Goal: Task Accomplishment & Management: Manage account settings

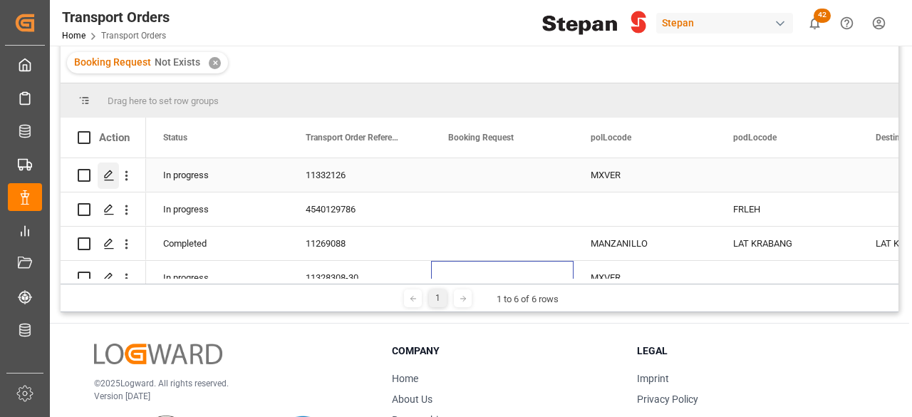
click at [105, 174] on icon "Press SPACE to select this row." at bounding box center [108, 175] width 11 height 11
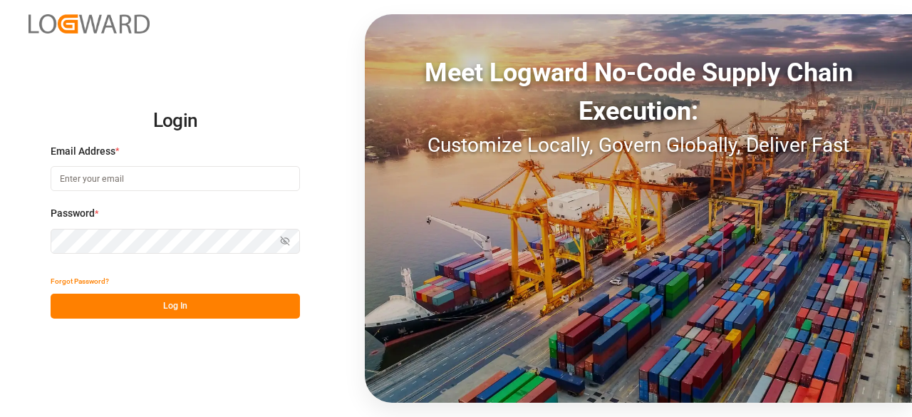
type input "[PERSON_NAME][EMAIL_ADDRESS][PERSON_NAME][DOMAIN_NAME]"
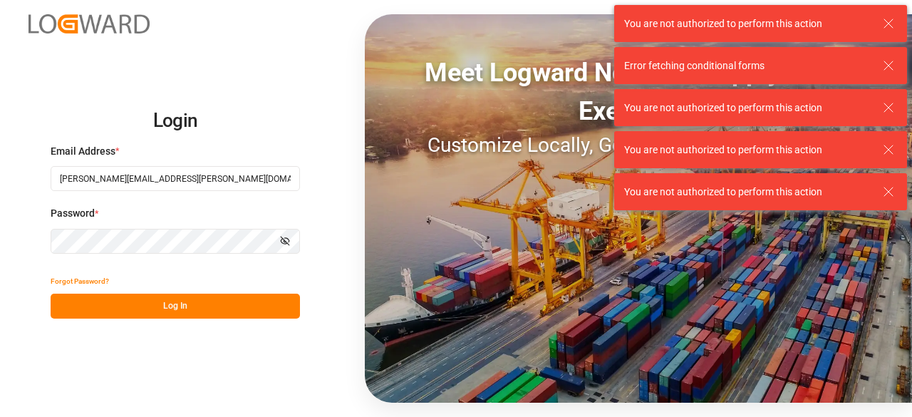
click at [224, 309] on button "Log In" at bounding box center [175, 306] width 249 height 25
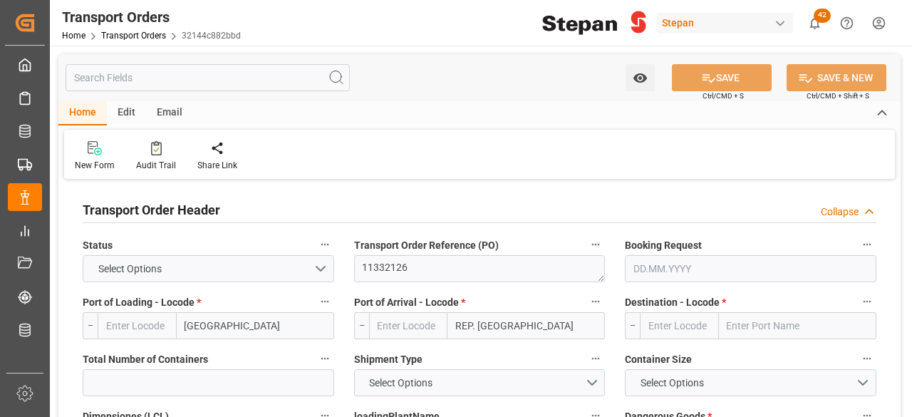
type input "MXVER"
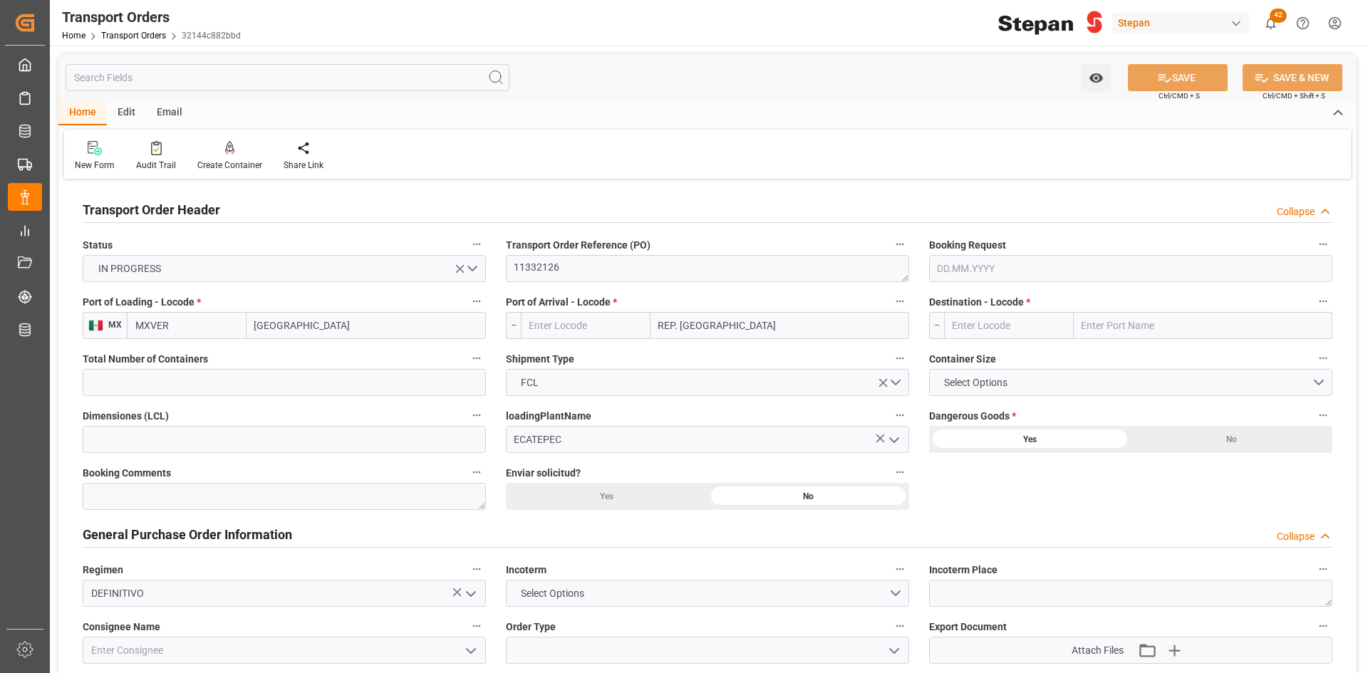
click at [134, 28] on div "Home Transport Orders 32144c882bbd" at bounding box center [151, 35] width 179 height 15
click at [136, 36] on link "Transport Orders" at bounding box center [133, 36] width 65 height 10
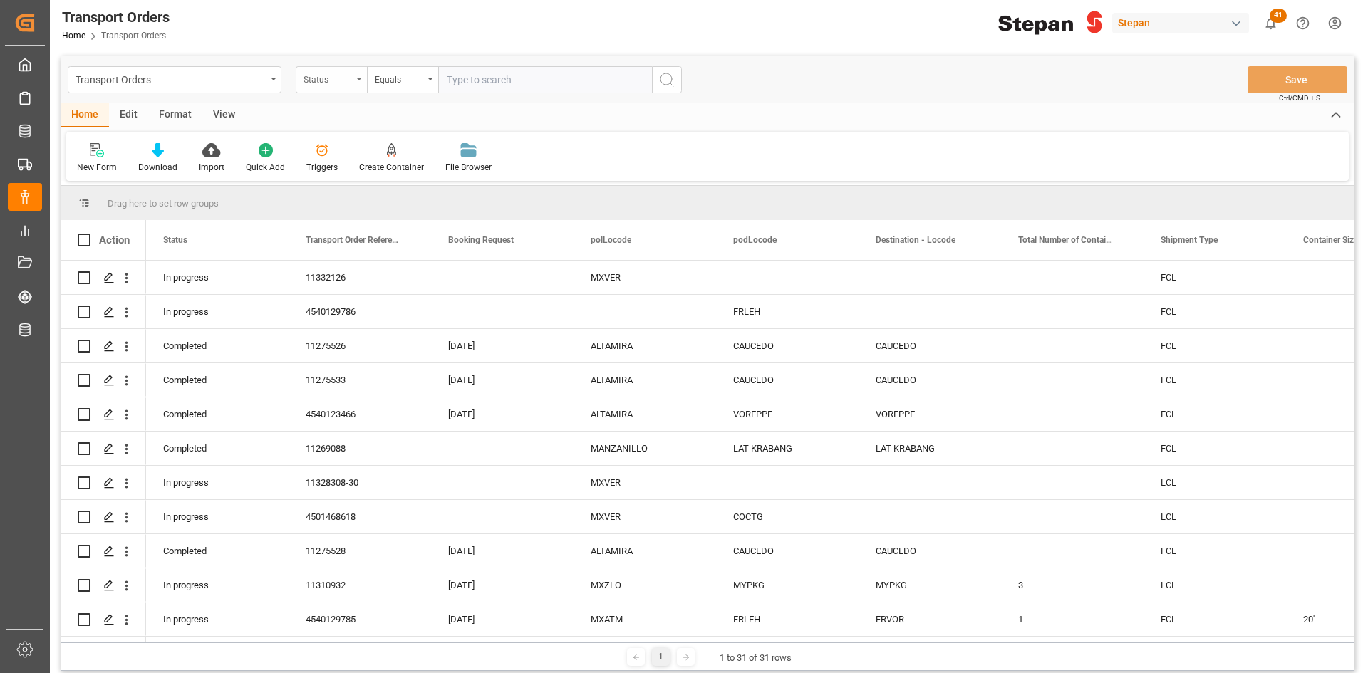
drag, startPoint x: 336, startPoint y: 73, endPoint x: 352, endPoint y: 78, distance: 16.7
click at [336, 73] on div "Status" at bounding box center [327, 78] width 48 height 16
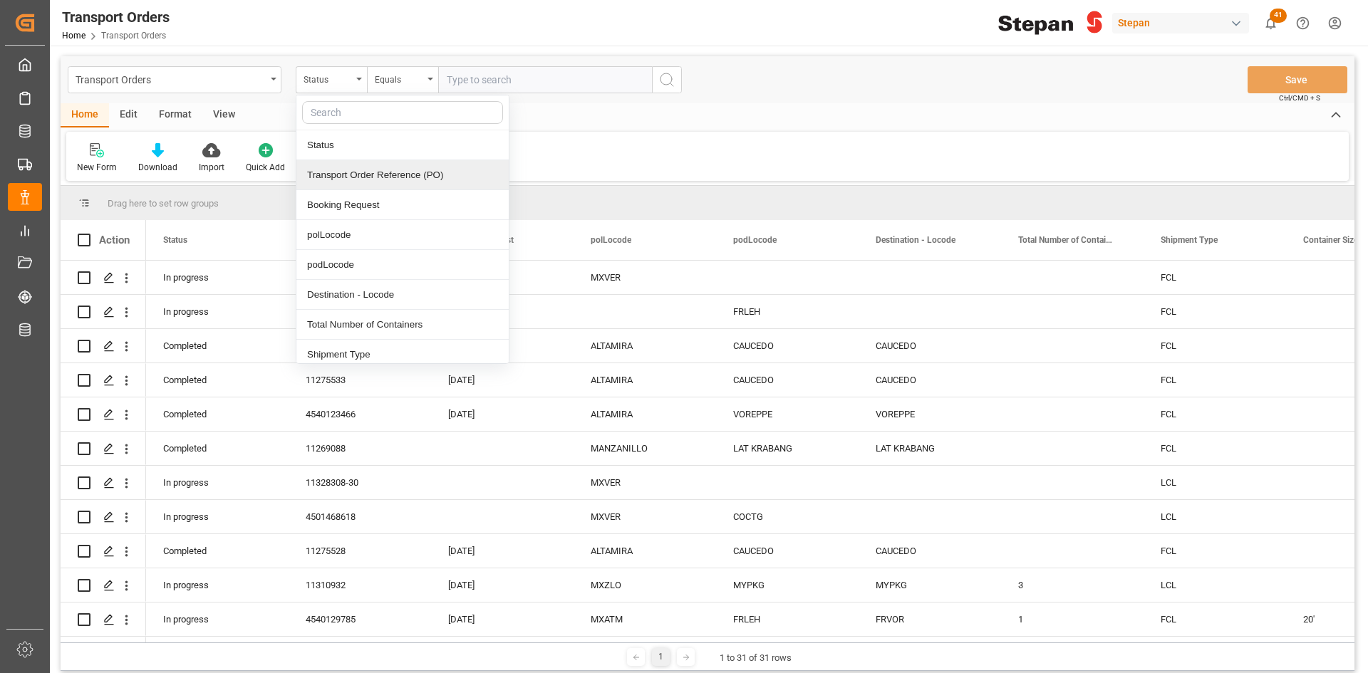
click at [432, 170] on div "Transport Order Reference (PO)" at bounding box center [402, 175] width 212 height 30
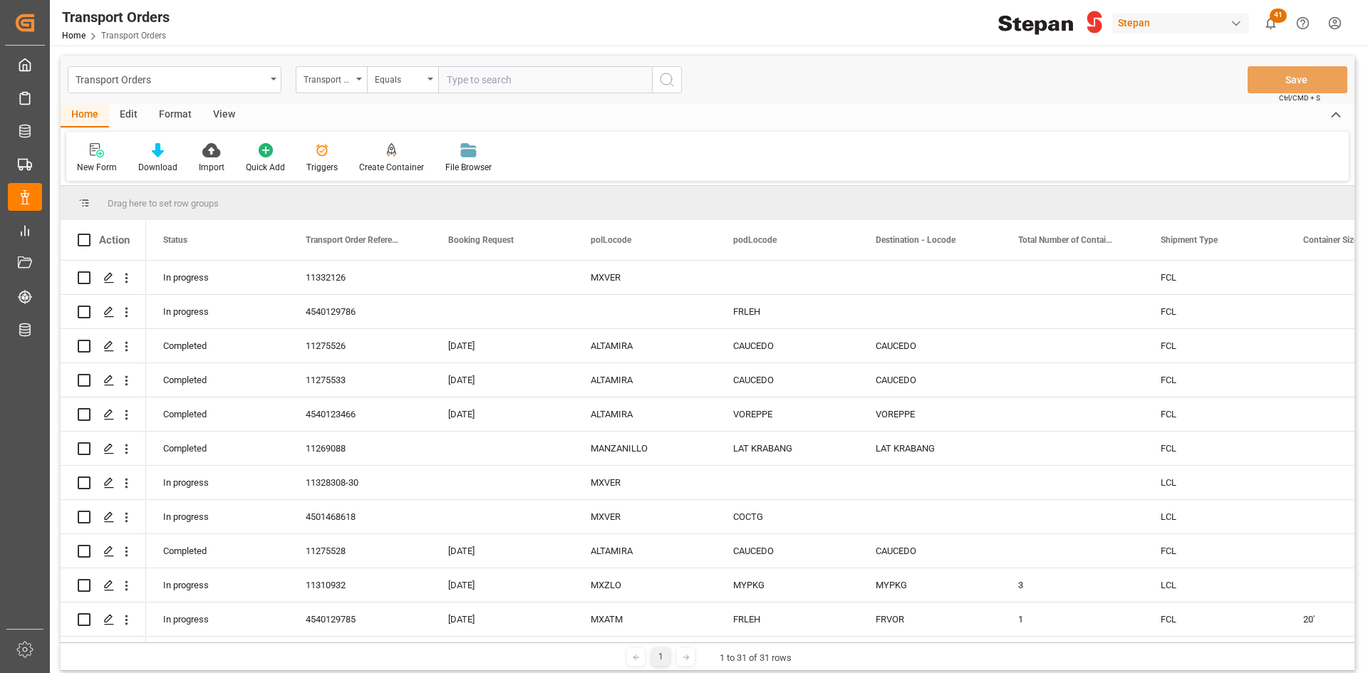
click at [492, 85] on input "text" at bounding box center [545, 79] width 214 height 27
paste input "4501468618"
type input "4501468618"
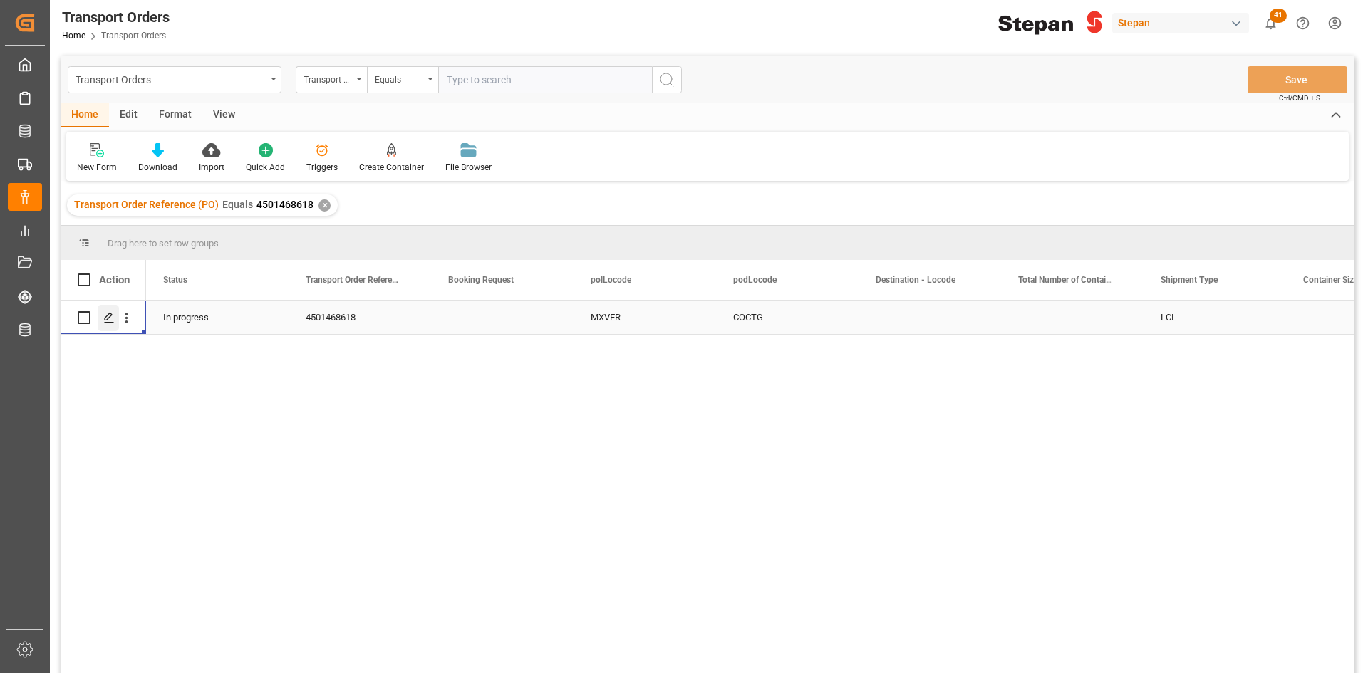
click at [108, 321] on icon "Press SPACE to select this row." at bounding box center [108, 317] width 11 height 11
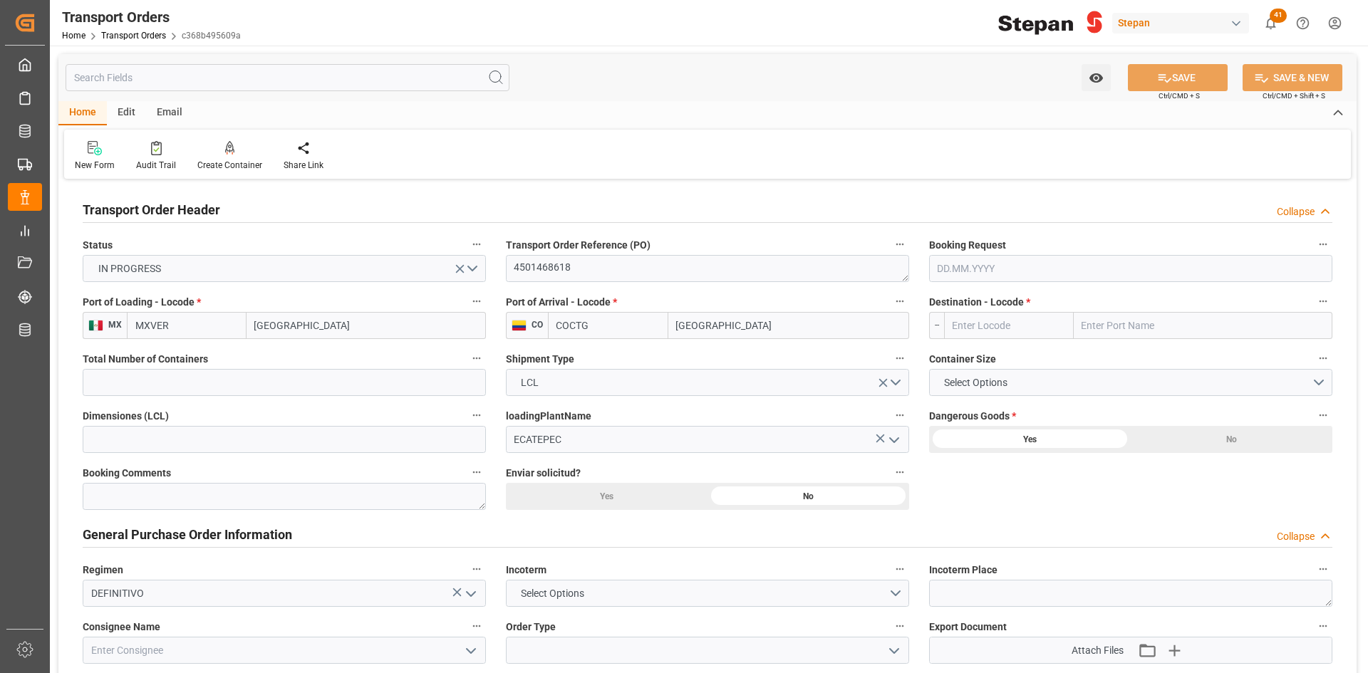
click at [911, 275] on input "text" at bounding box center [1130, 268] width 403 height 27
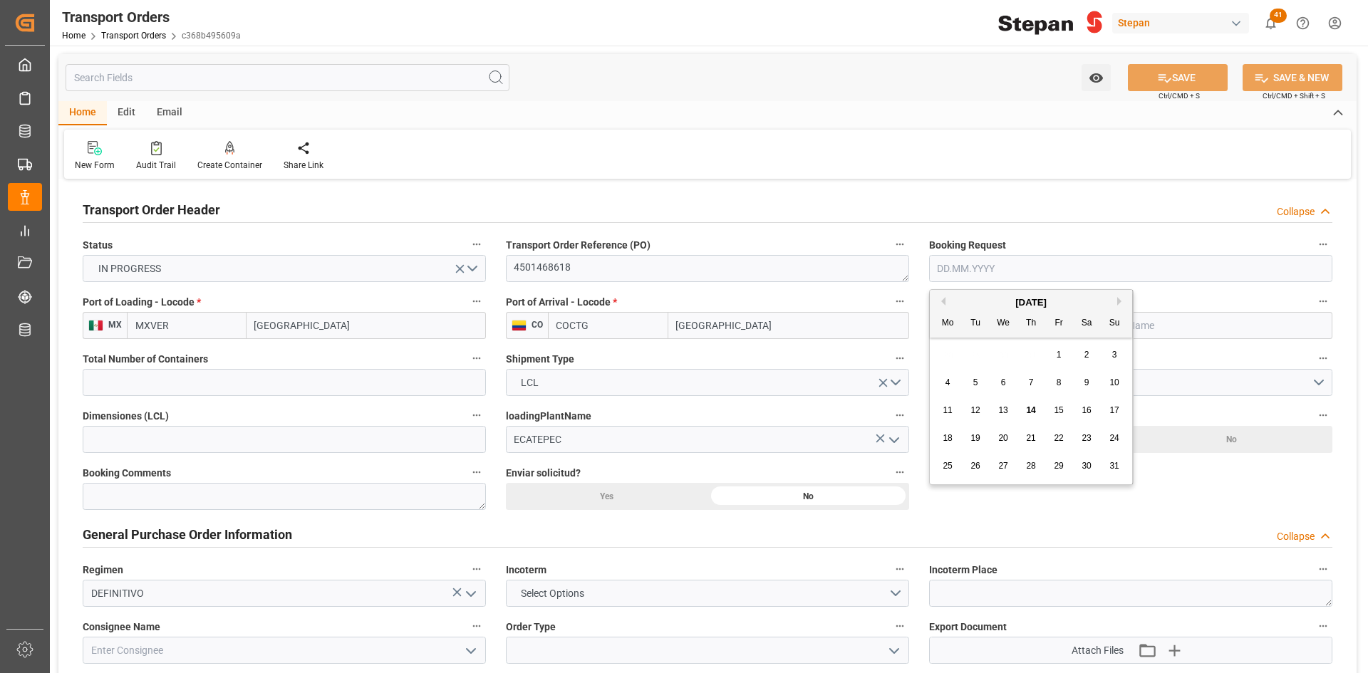
click at [911, 301] on div "[DATE]" at bounding box center [1031, 303] width 202 height 14
click at [911, 305] on button "Previous Month" at bounding box center [941, 301] width 9 height 9
click at [911, 378] on div "7 8 9 10 11 12 13" at bounding box center [1031, 383] width 194 height 28
click at [911, 381] on div "8" at bounding box center [976, 383] width 18 height 17
type input "[DATE]"
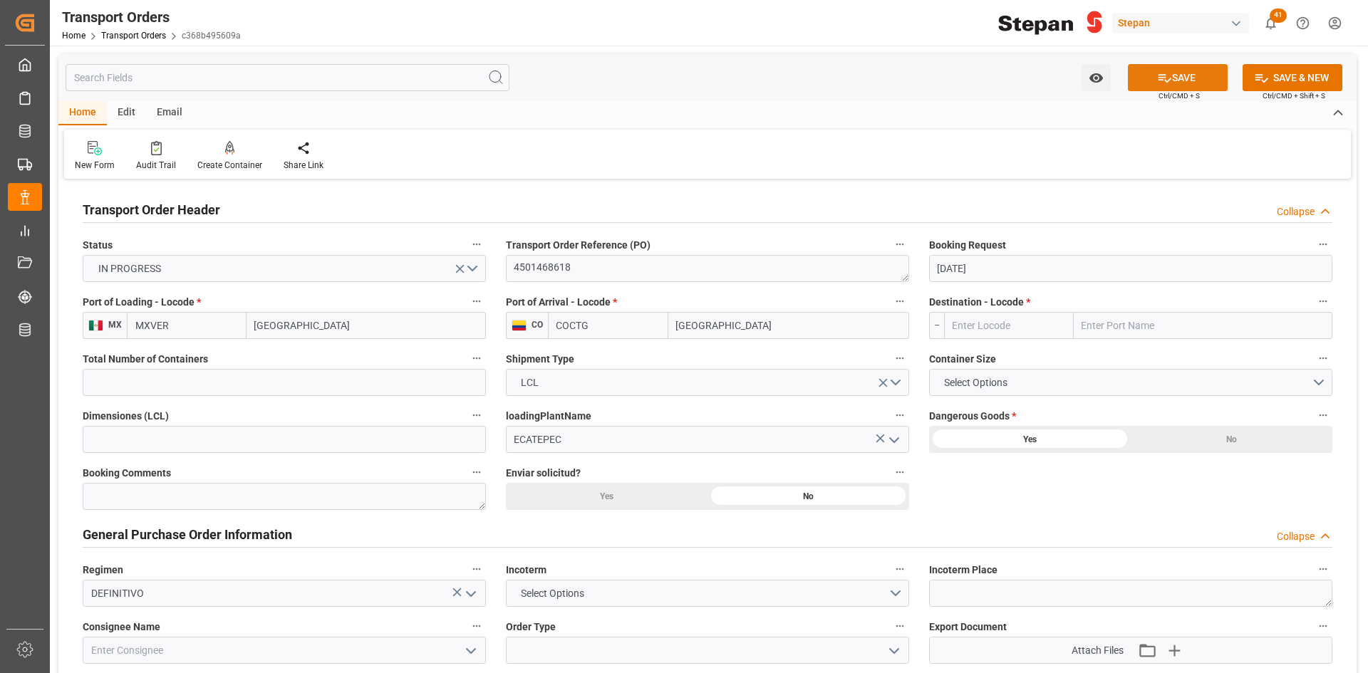
click at [911, 89] on button "SAVE" at bounding box center [1178, 77] width 100 height 27
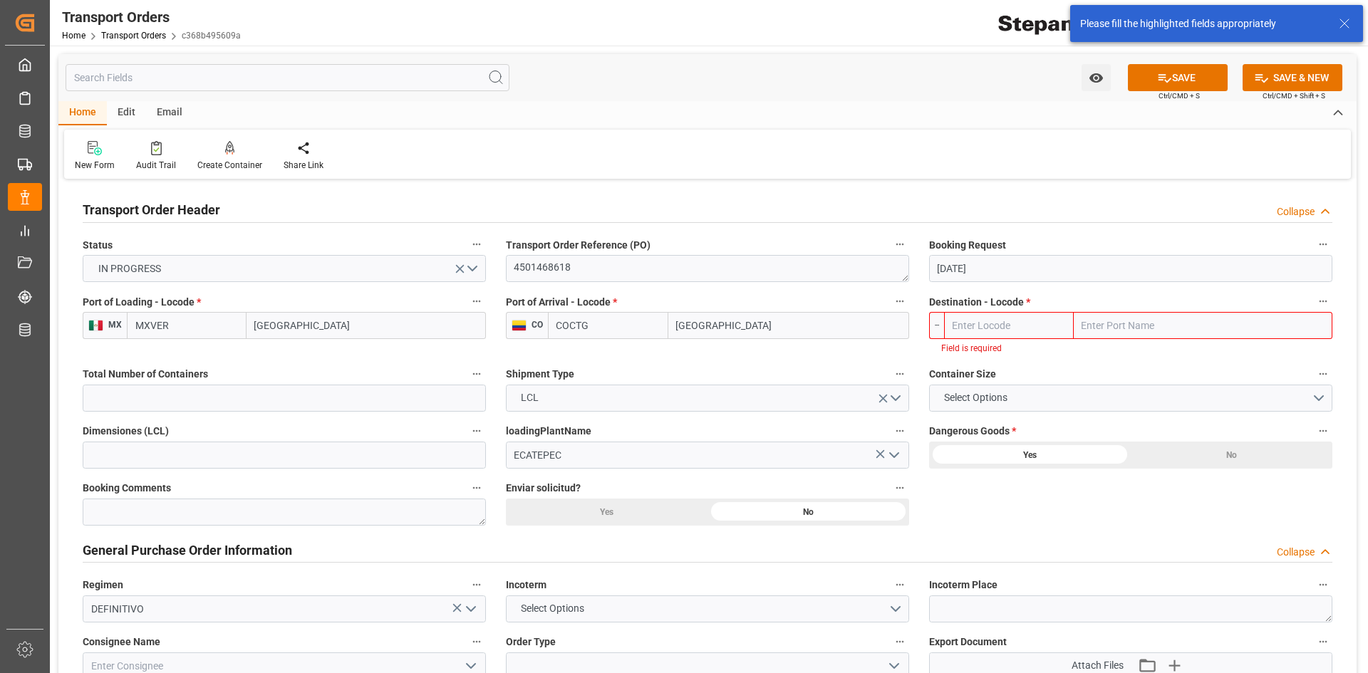
click at [911, 321] on input "text" at bounding box center [1203, 325] width 259 height 27
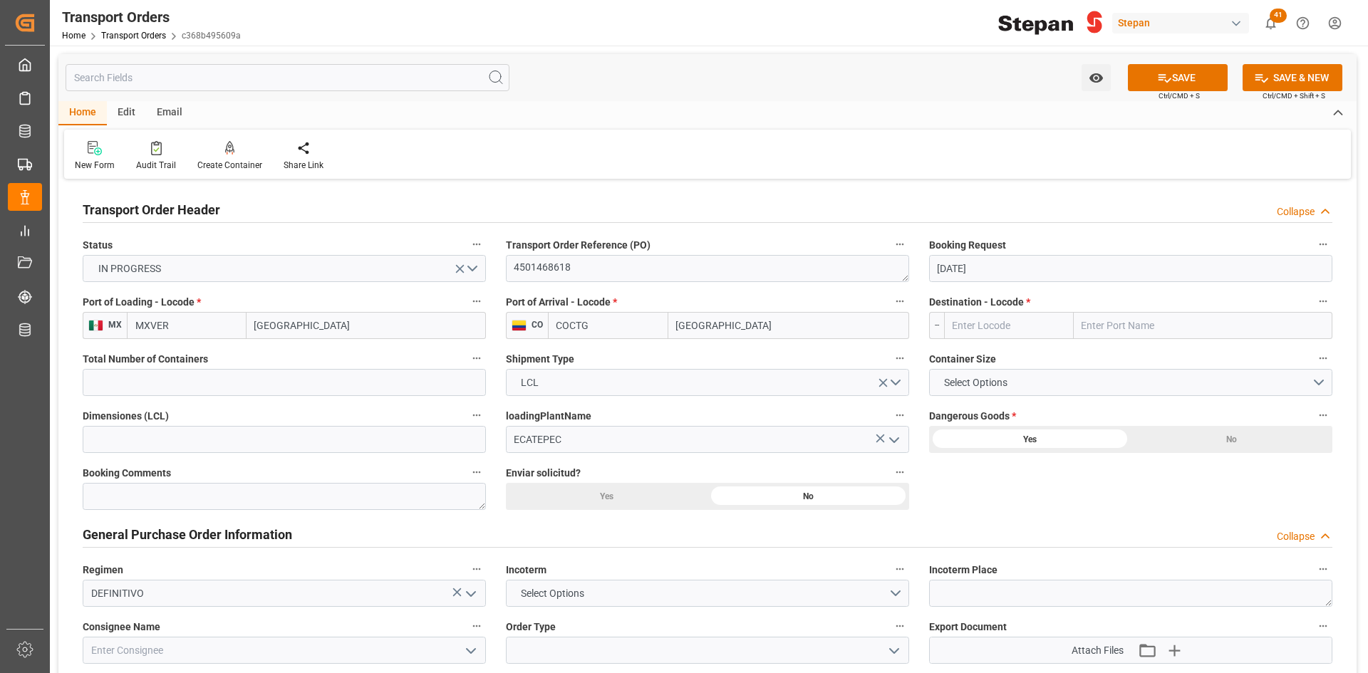
click at [911, 318] on input "text" at bounding box center [1203, 325] width 259 height 27
type input "[GEOGRAPHIC_DATA]"
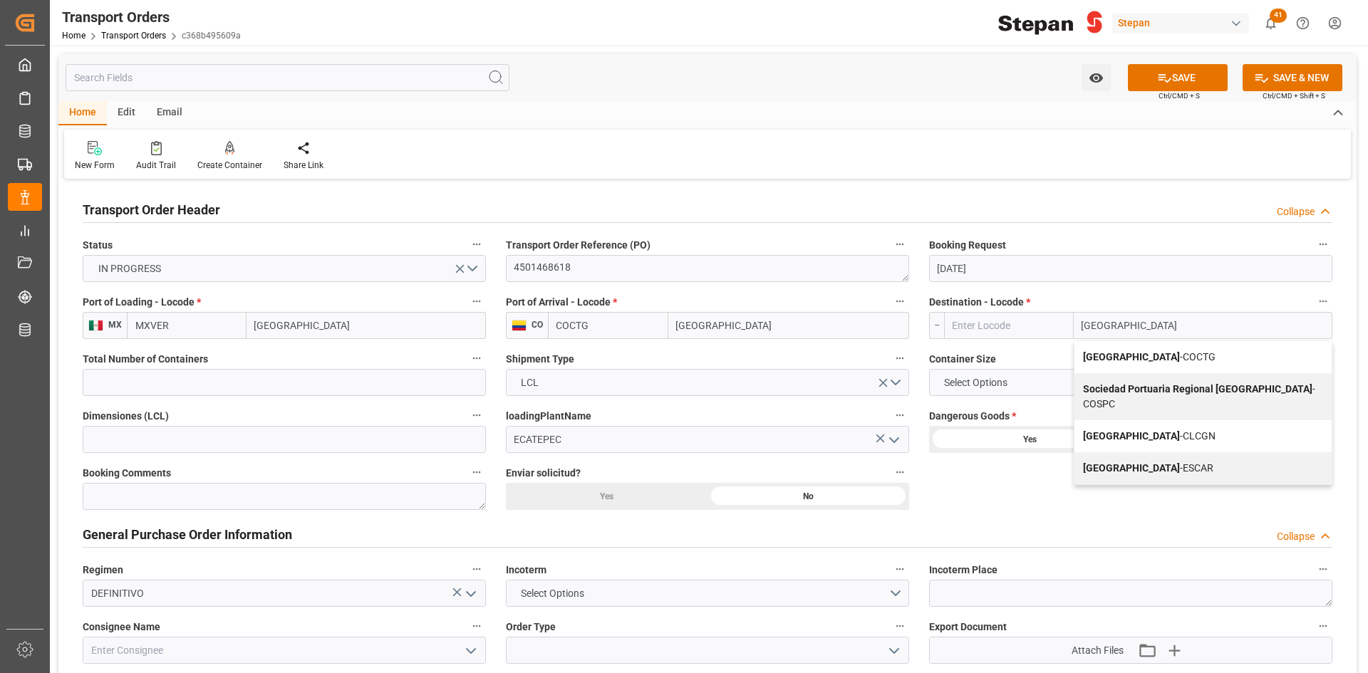
click at [911, 351] on span "Cartagena - COCTG" at bounding box center [1149, 356] width 133 height 11
type input "COCTG"
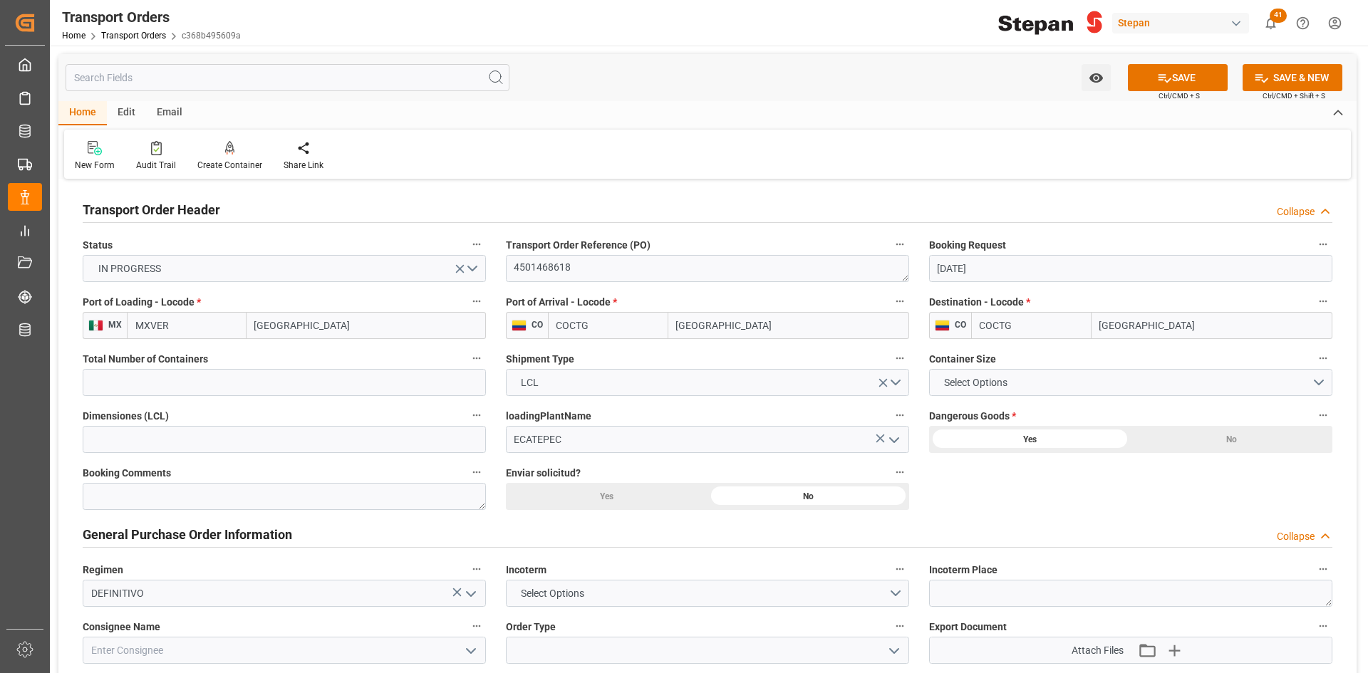
type input "[GEOGRAPHIC_DATA]"
click at [326, 416] on input "text" at bounding box center [284, 439] width 403 height 27
click at [184, 416] on input "text" at bounding box center [284, 439] width 403 height 27
type input "3"
click at [417, 416] on textarea at bounding box center [284, 496] width 403 height 27
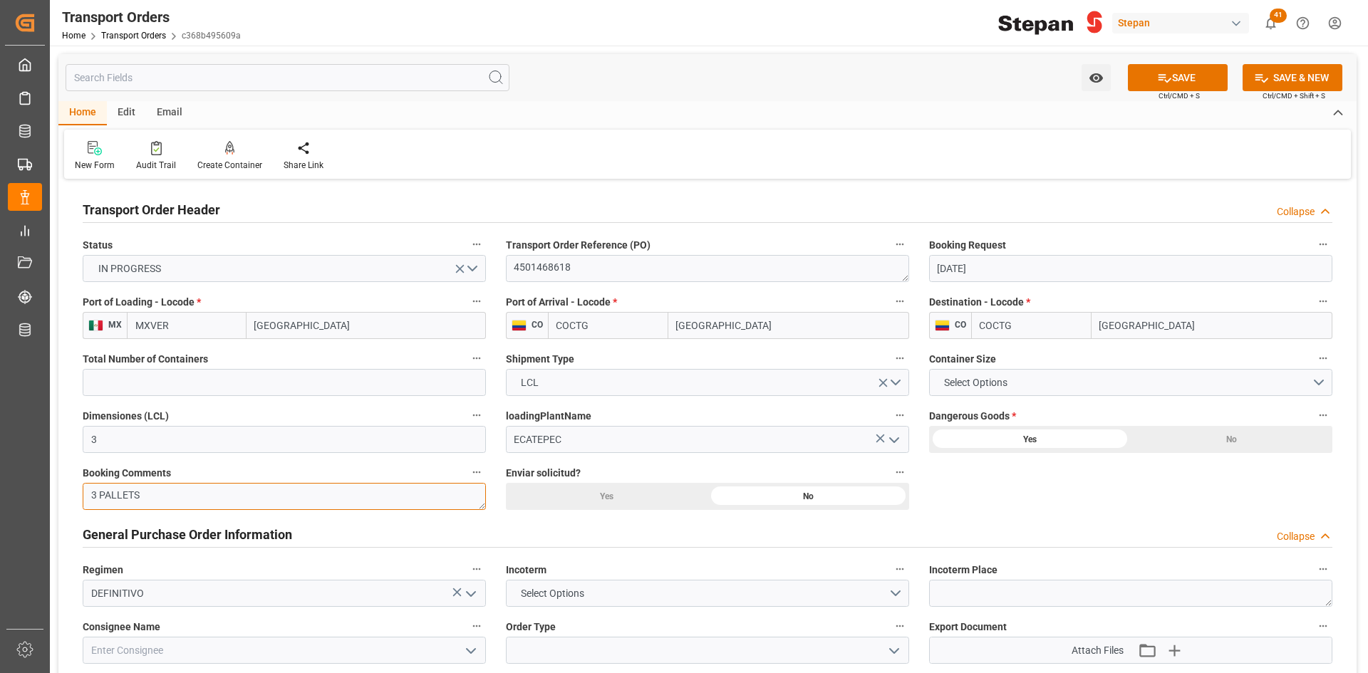
type textarea "3 PALLETS"
click at [911, 416] on div "No" at bounding box center [1232, 439] width 202 height 27
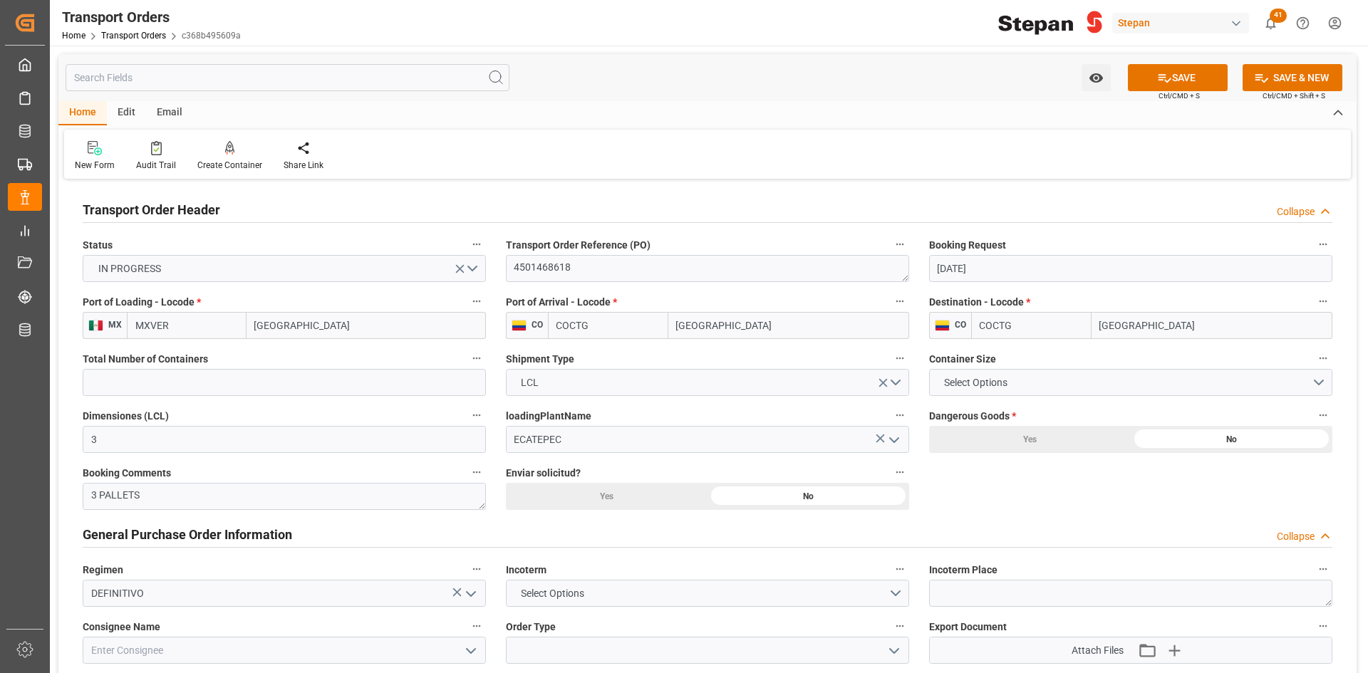
click at [911, 416] on div "Yes" at bounding box center [1030, 439] width 202 height 27
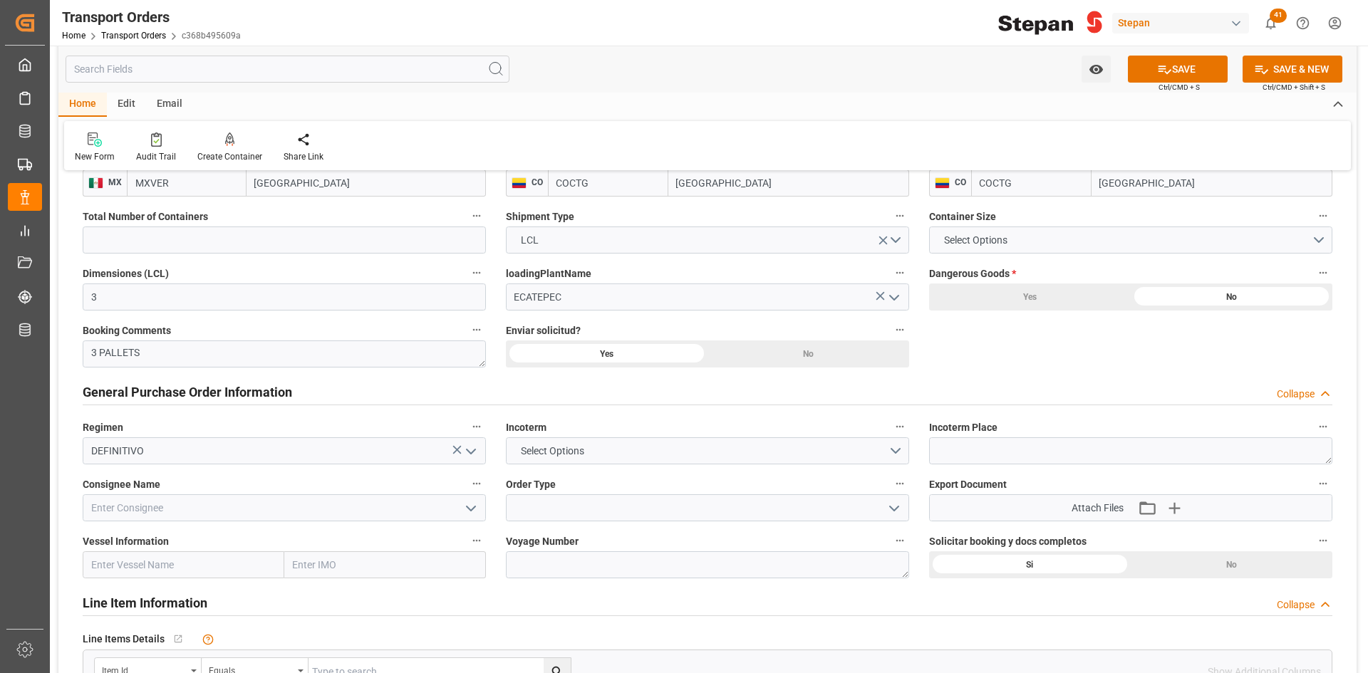
scroll to position [214, 0]
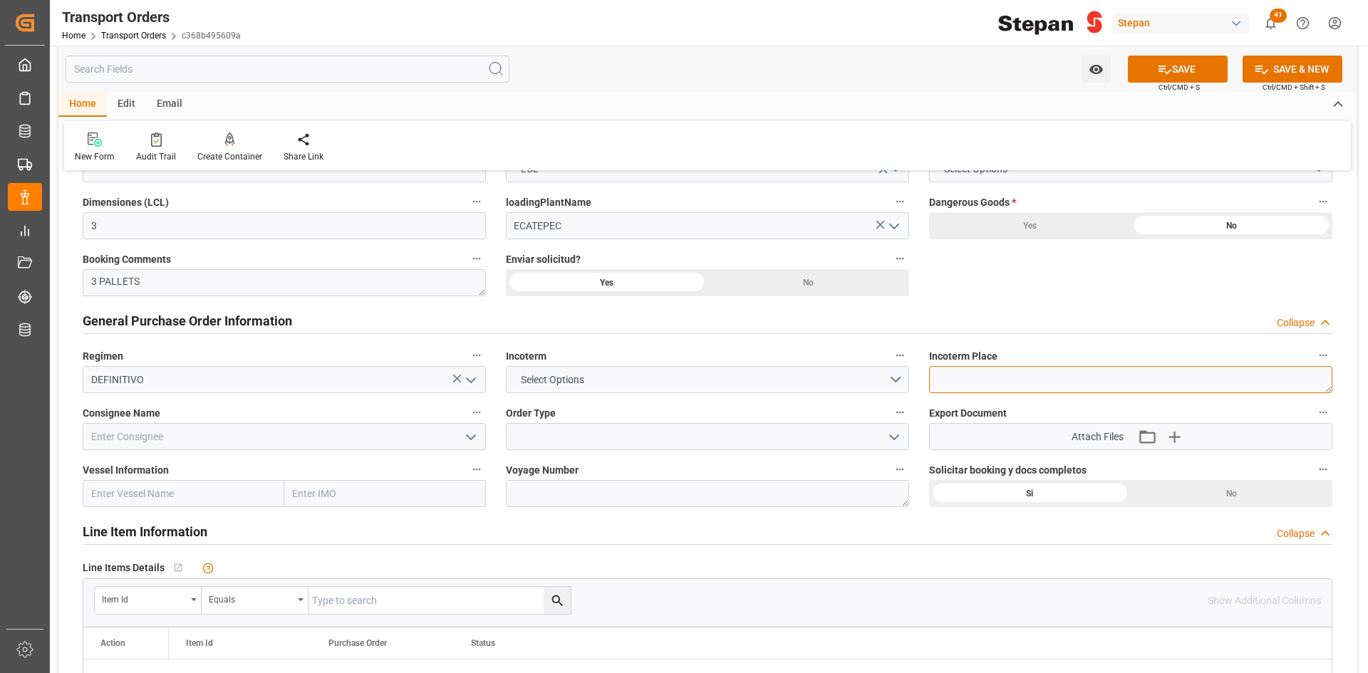
click at [911, 378] on textarea at bounding box center [1130, 379] width 403 height 27
click at [911, 380] on textarea at bounding box center [1130, 379] width 403 height 27
type textarea "[GEOGRAPHIC_DATA]"
click at [469, 416] on icon "open menu" at bounding box center [470, 437] width 17 height 17
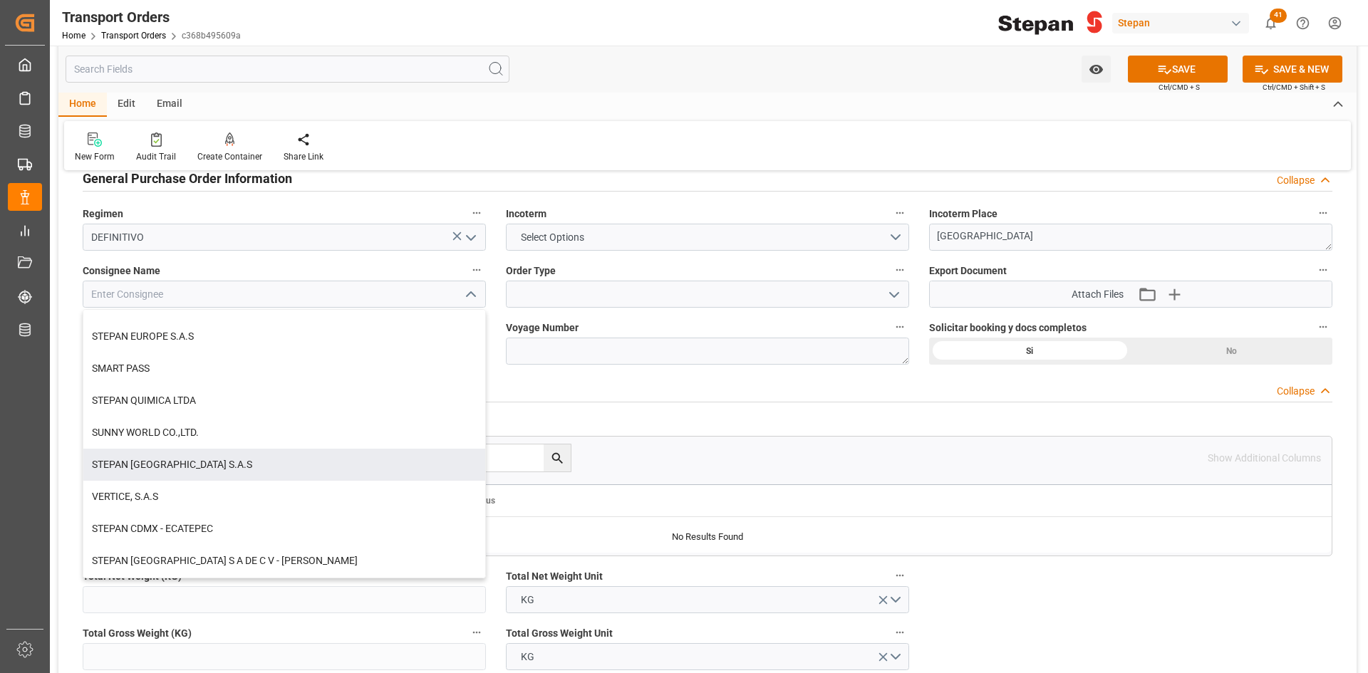
click at [190, 416] on div "STEPAN [GEOGRAPHIC_DATA] S.A.S" at bounding box center [284, 465] width 402 height 32
type input "STEPAN [GEOGRAPHIC_DATA] S.A.S"
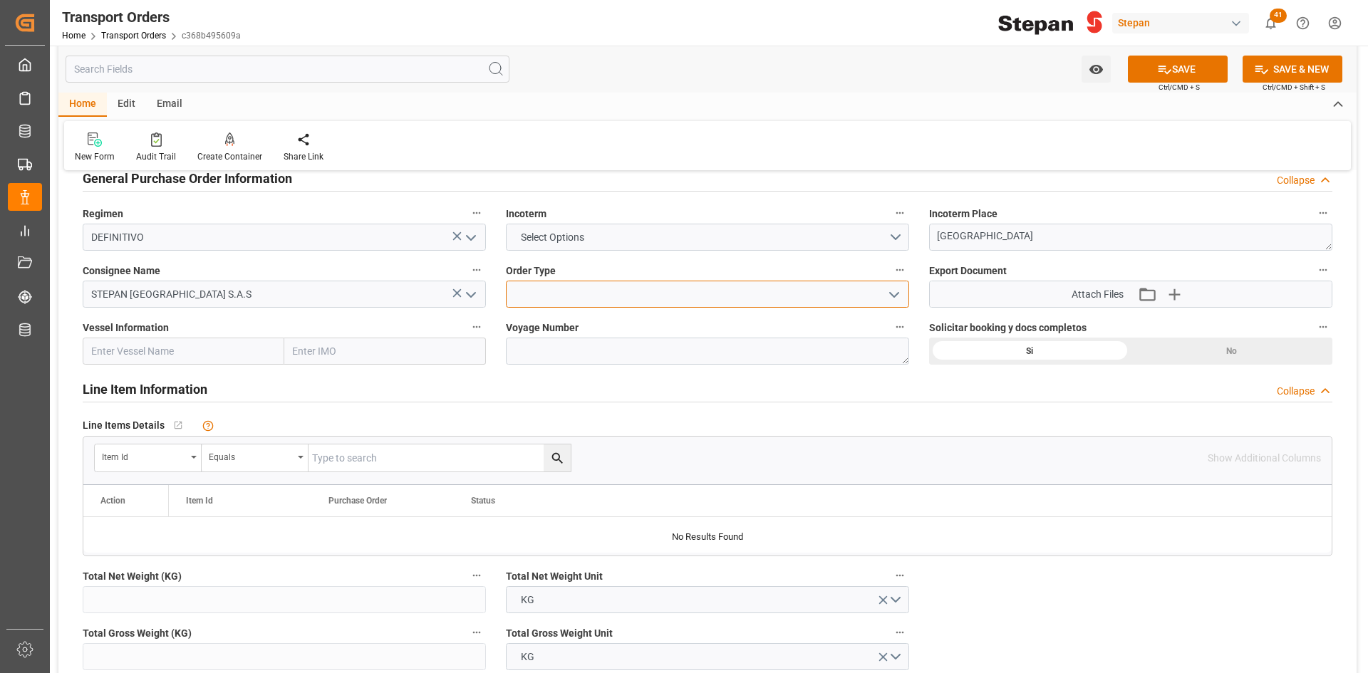
click at [777, 299] on input at bounding box center [707, 294] width 403 height 27
click at [886, 297] on icon "open menu" at bounding box center [894, 294] width 17 height 17
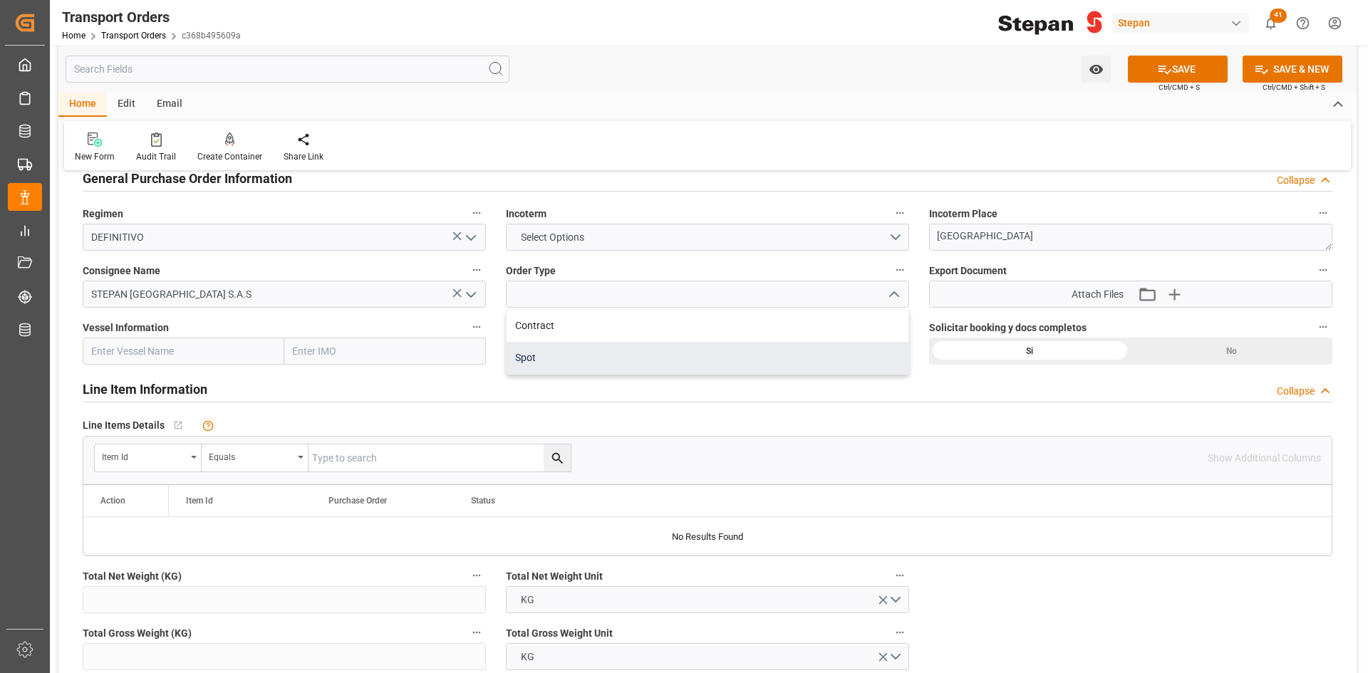
click at [556, 360] on div "Spot" at bounding box center [708, 358] width 402 height 32
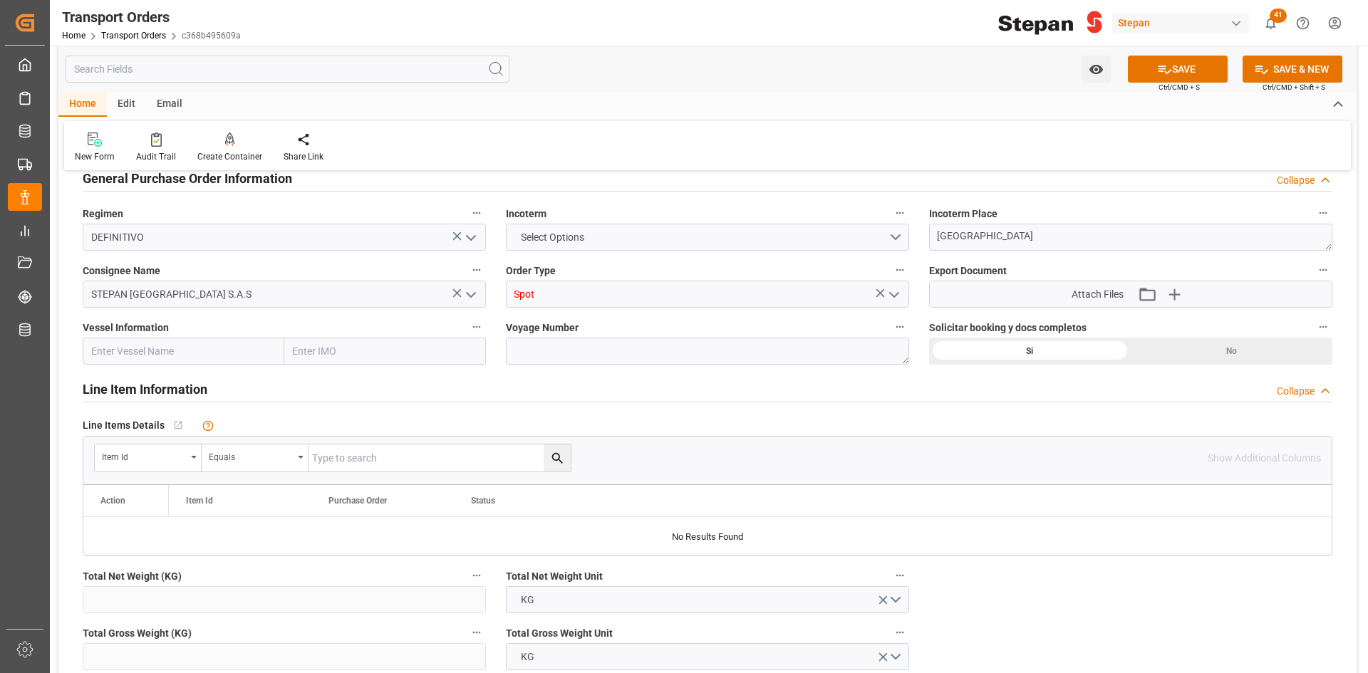
type input "Spot"
click at [911, 292] on icon "button" at bounding box center [1173, 294] width 23 height 23
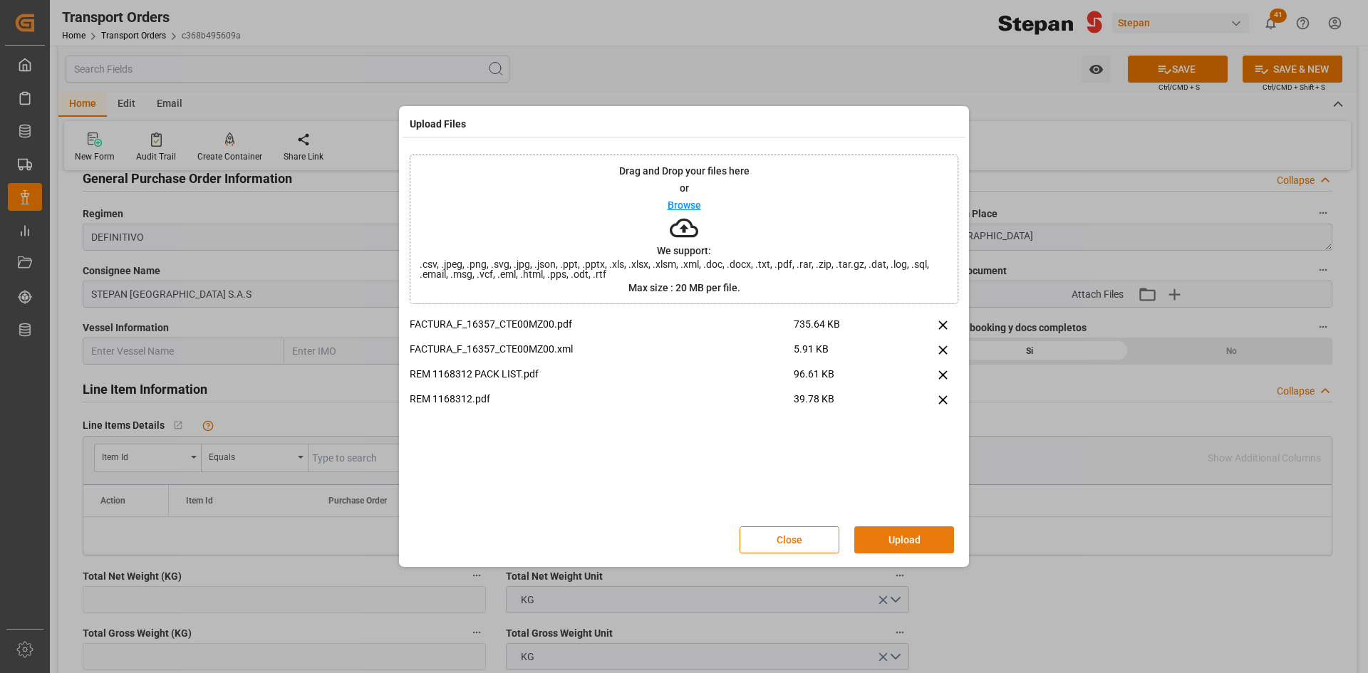
click at [911, 416] on button "Upload" at bounding box center [904, 539] width 100 height 27
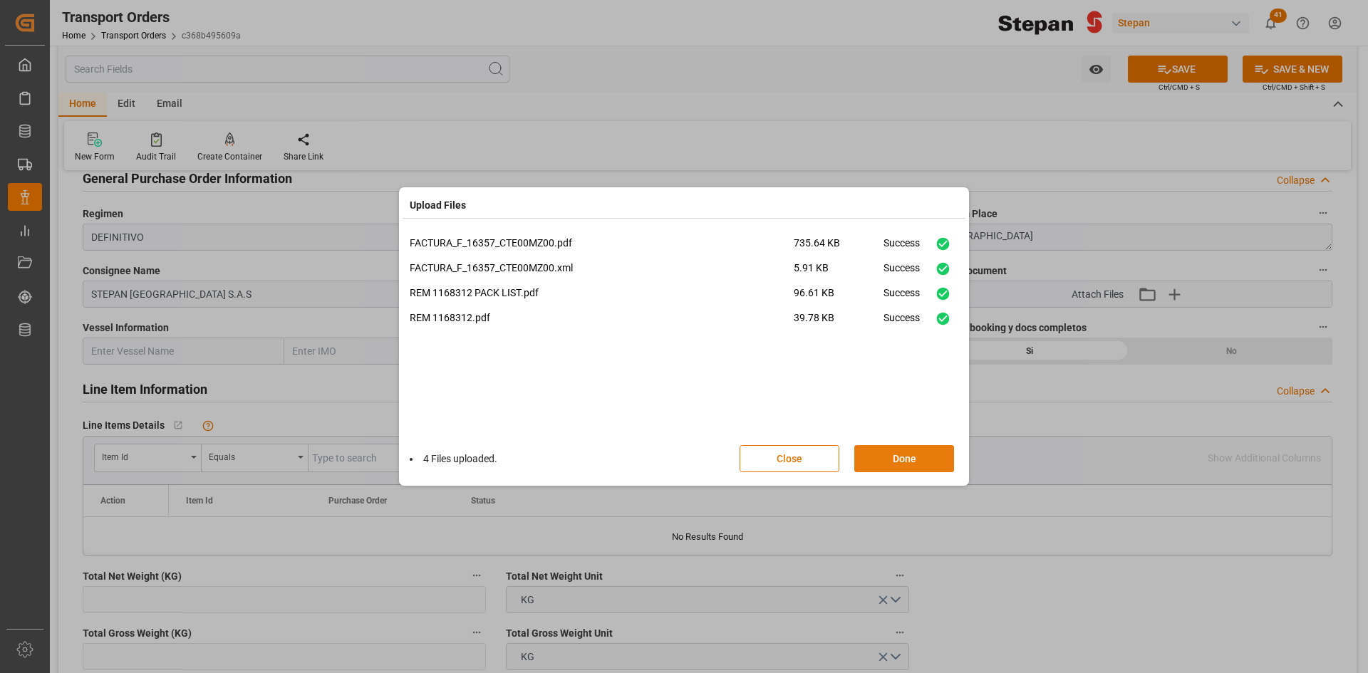
click at [909, 416] on button "Done" at bounding box center [904, 458] width 100 height 27
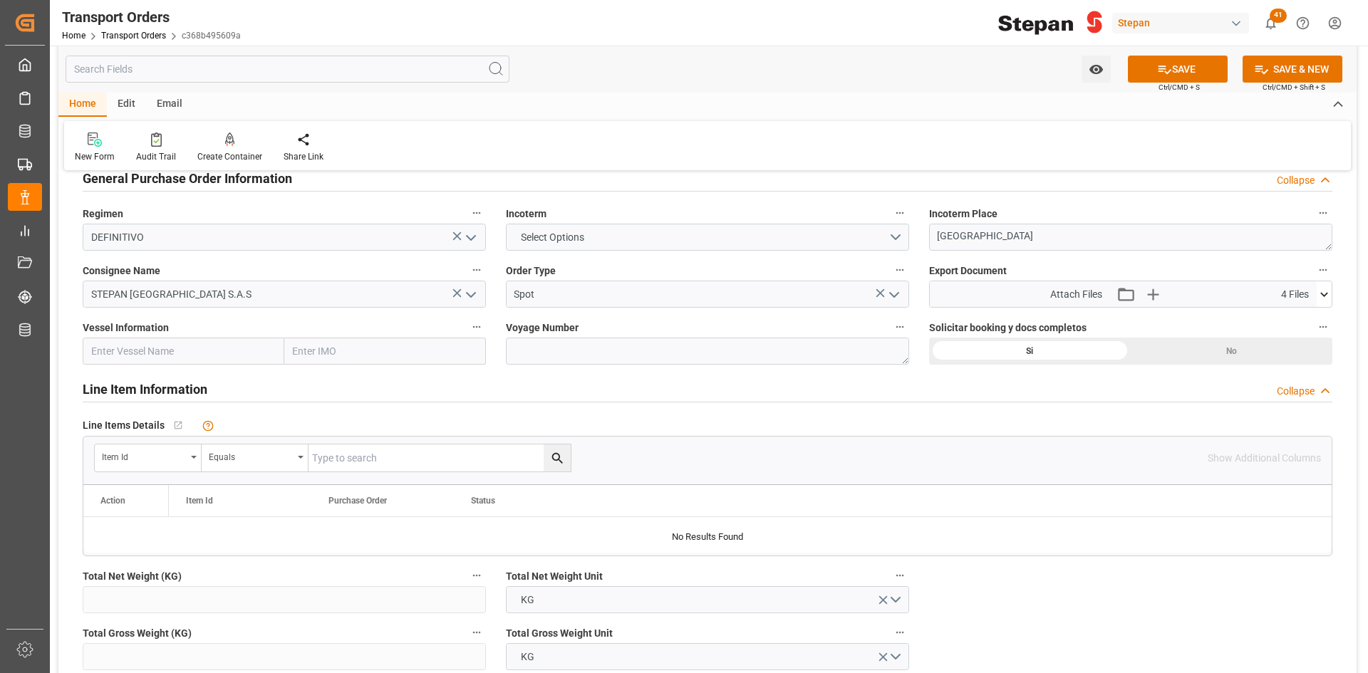
click at [160, 351] on input "text" at bounding box center [184, 351] width 202 height 27
paste input "MSC LOS ANGELES"
type input "MSC LOS ANGELES"
click at [586, 352] on textarea at bounding box center [707, 351] width 403 height 27
paste textarea "530S"
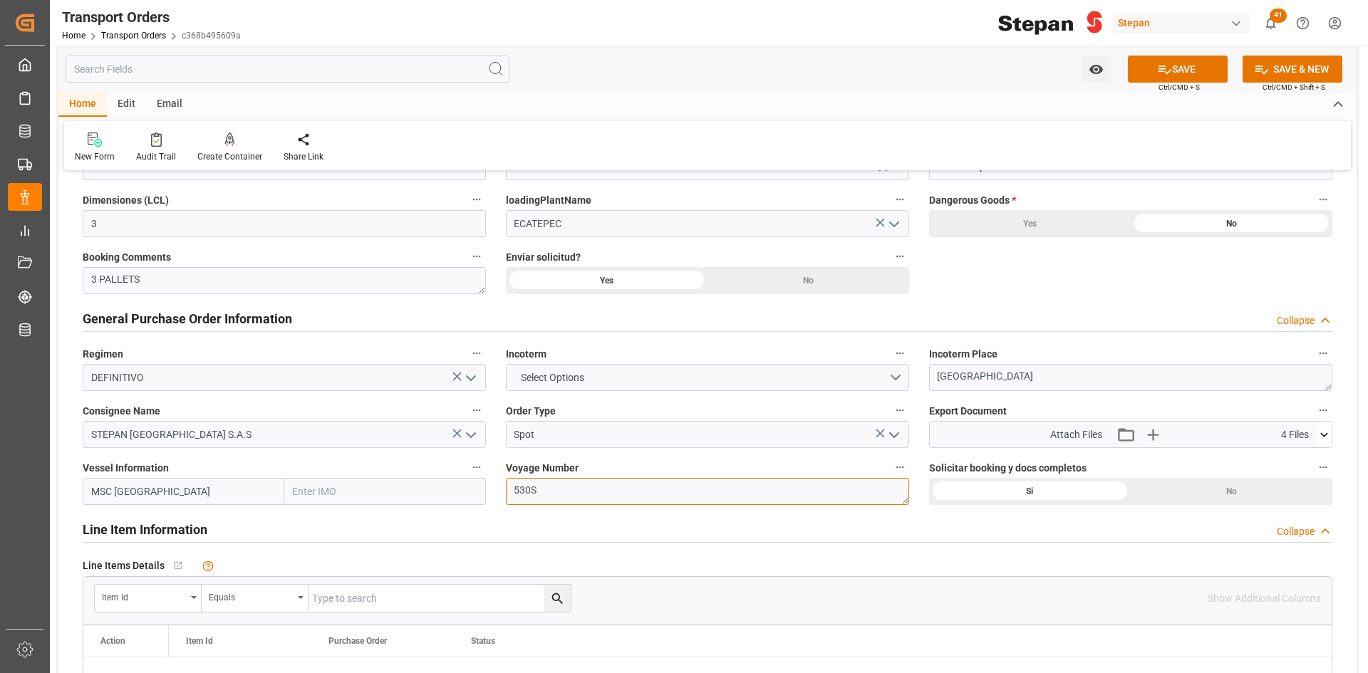
scroll to position [285, 0]
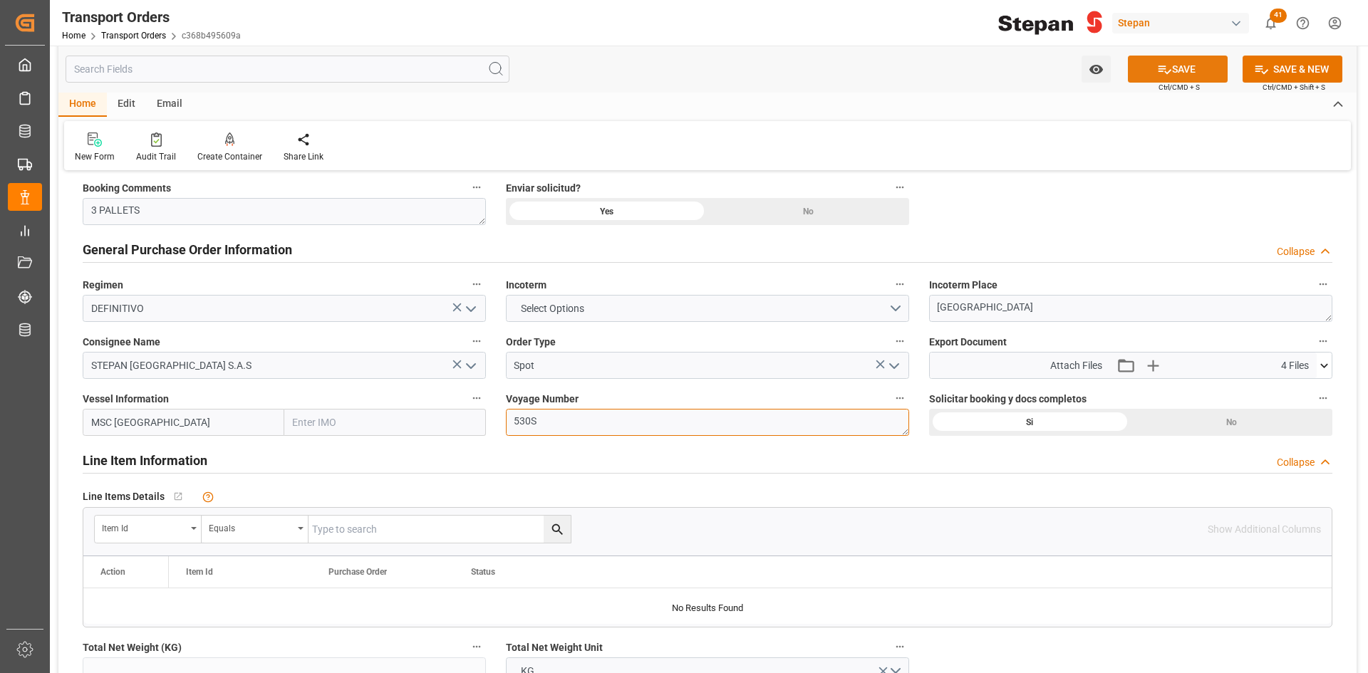
type textarea "530S"
click at [911, 61] on button "SAVE" at bounding box center [1178, 69] width 100 height 27
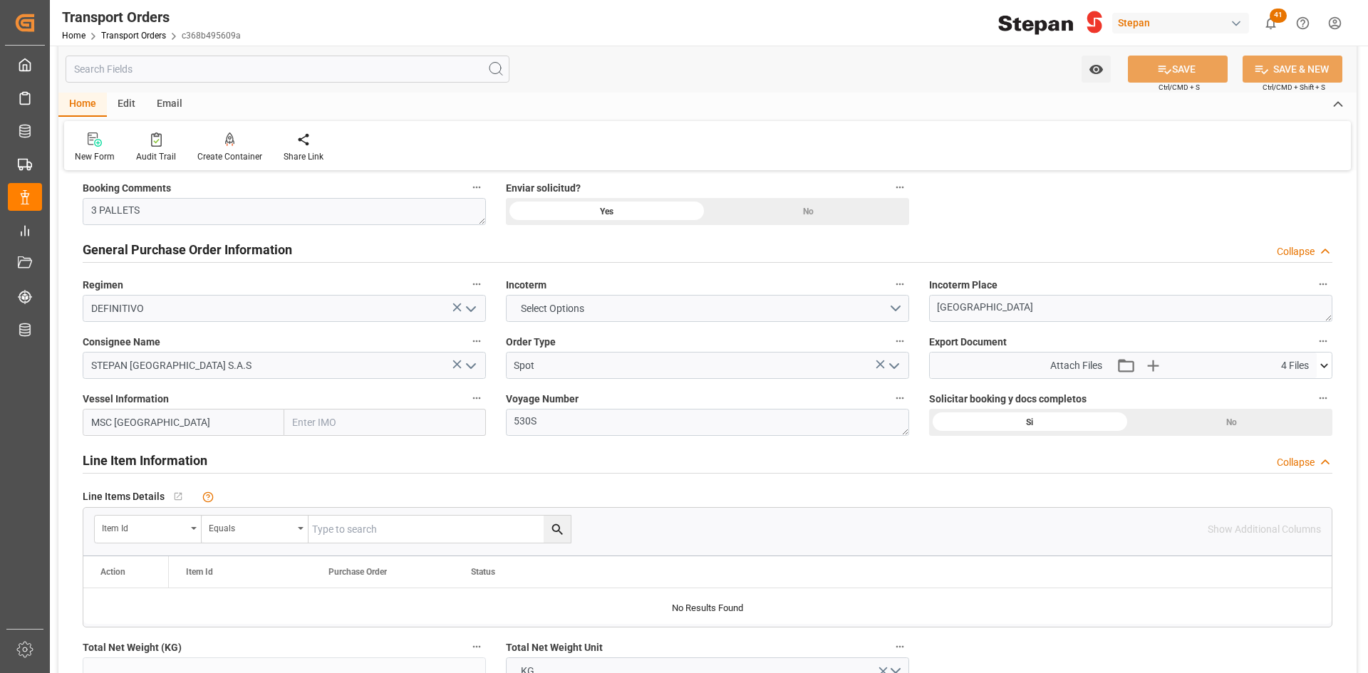
type textarea "3 PALLETS"
type input "MSC LOS ANGELES"
type input "9327798"
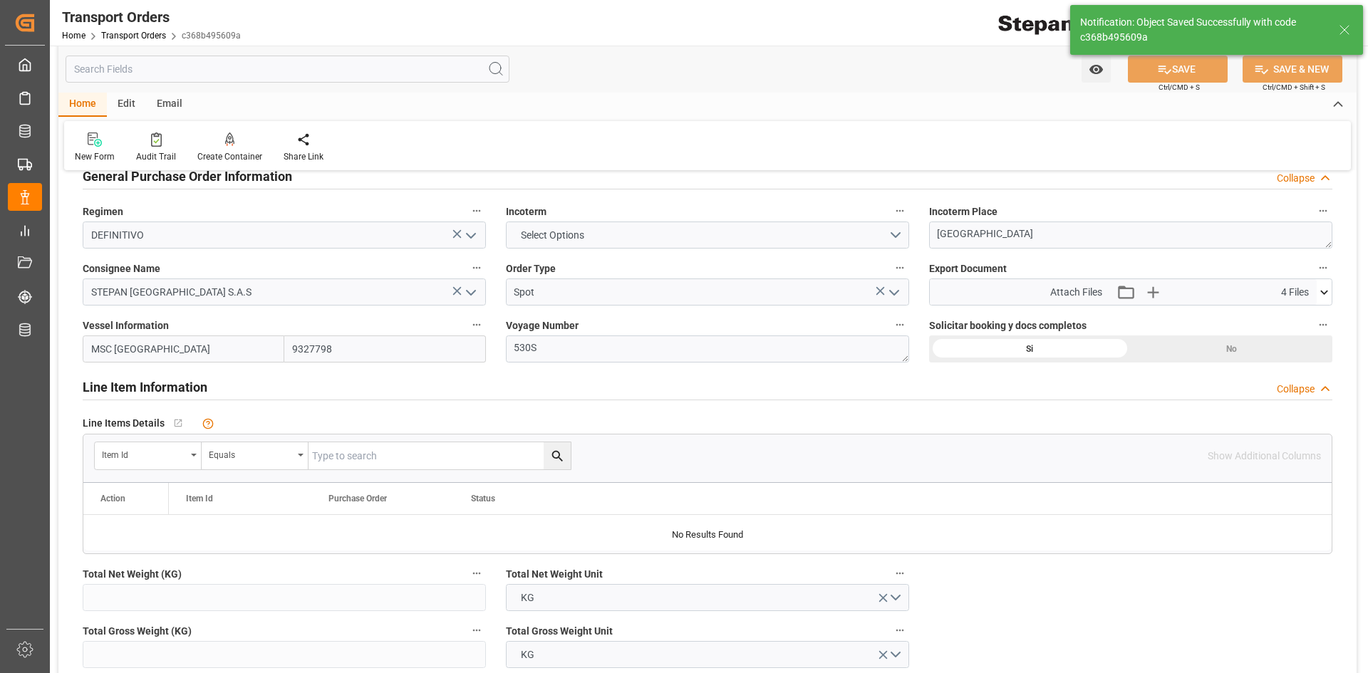
scroll to position [356, 0]
click at [182, 416] on div "Item Id" at bounding box center [144, 455] width 84 height 16
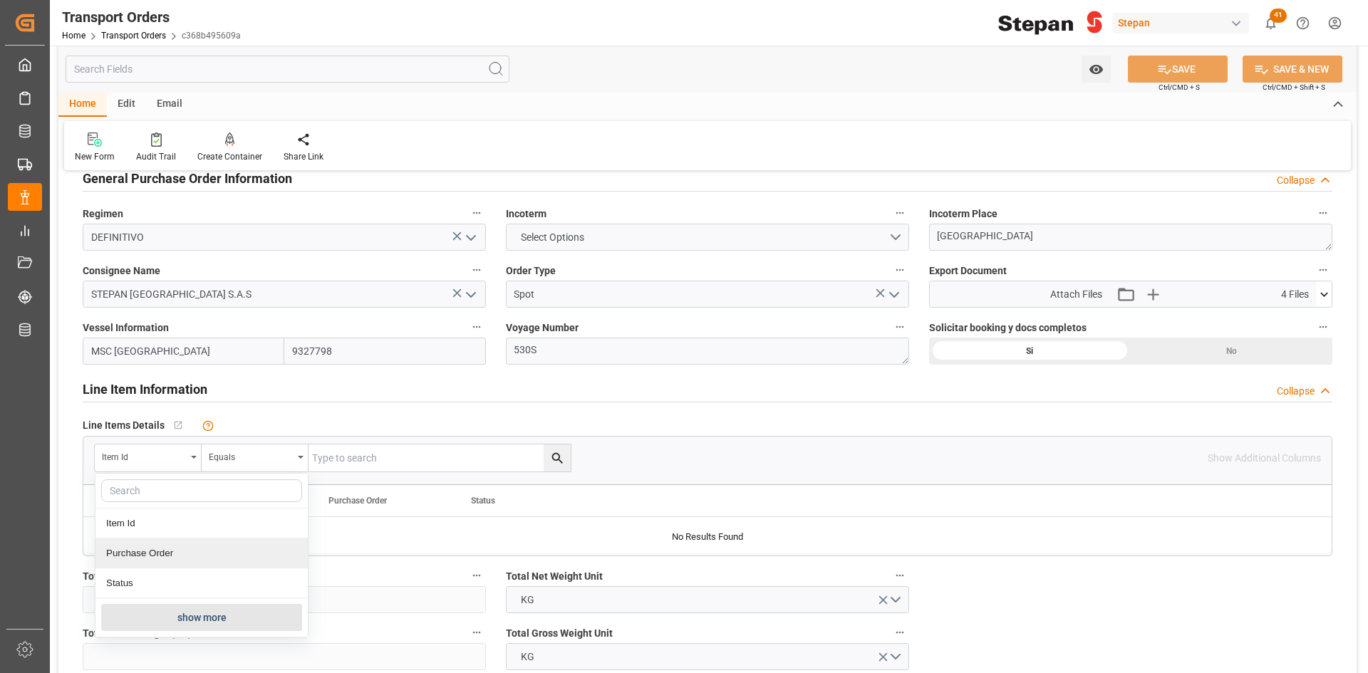
click at [160, 416] on div "Purchase Order" at bounding box center [201, 554] width 212 height 30
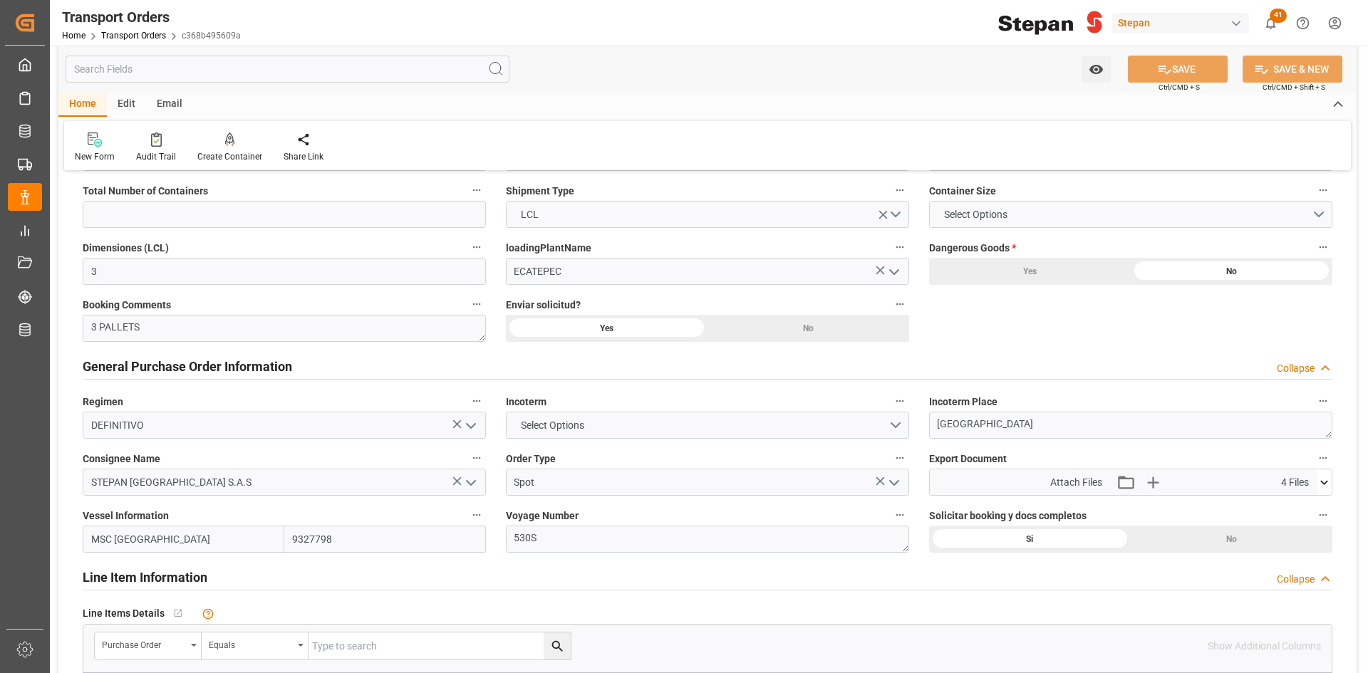
scroll to position [0, 0]
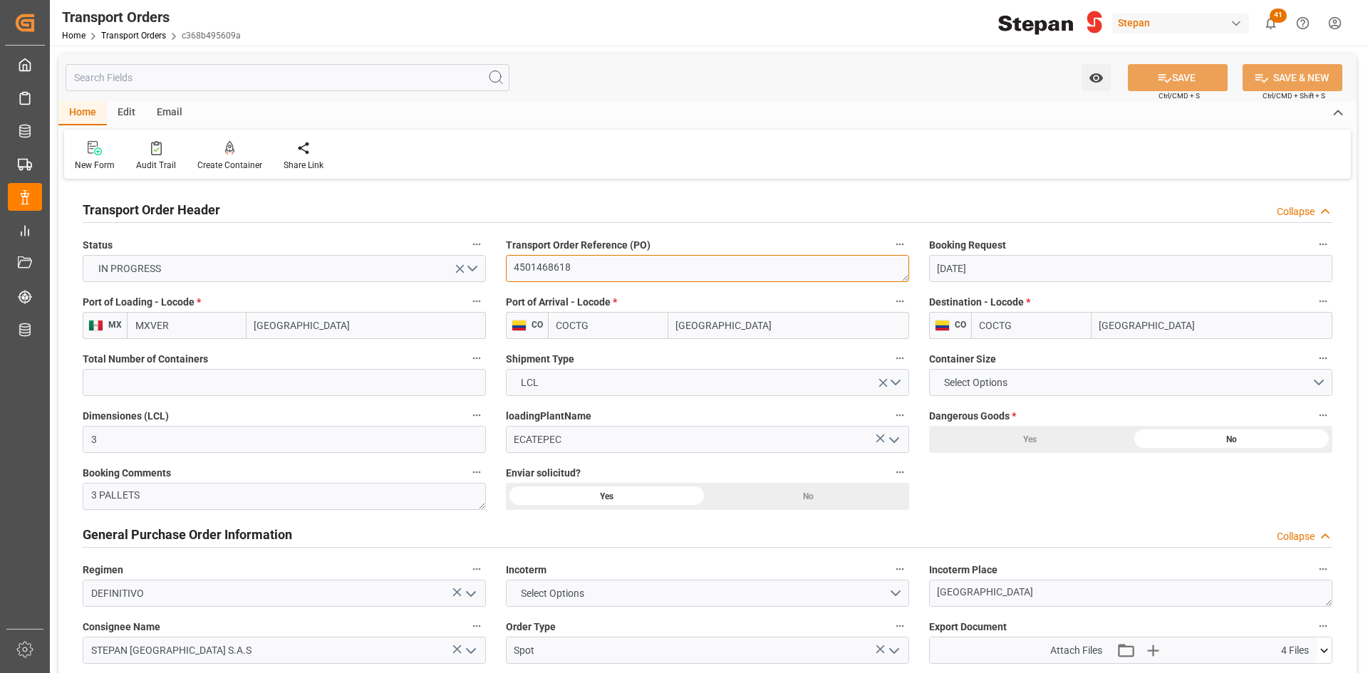
click at [541, 273] on textarea "4501468618" at bounding box center [707, 268] width 403 height 27
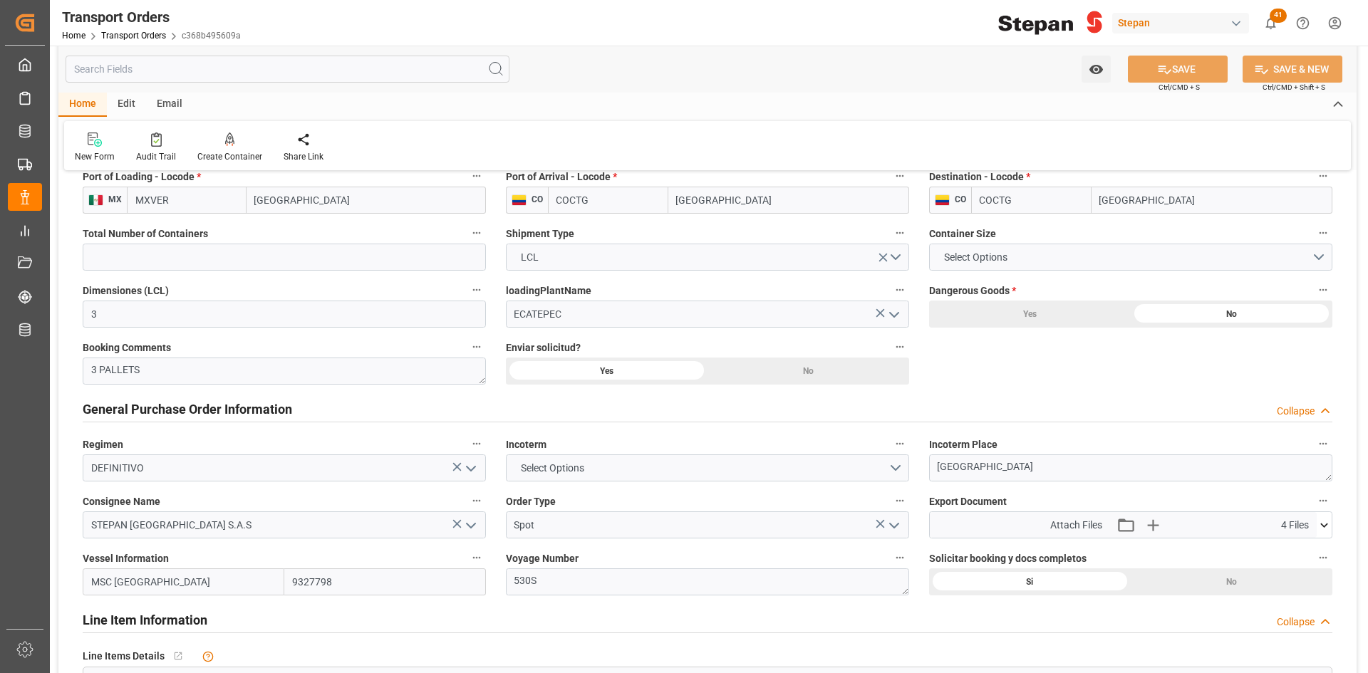
scroll to position [427, 0]
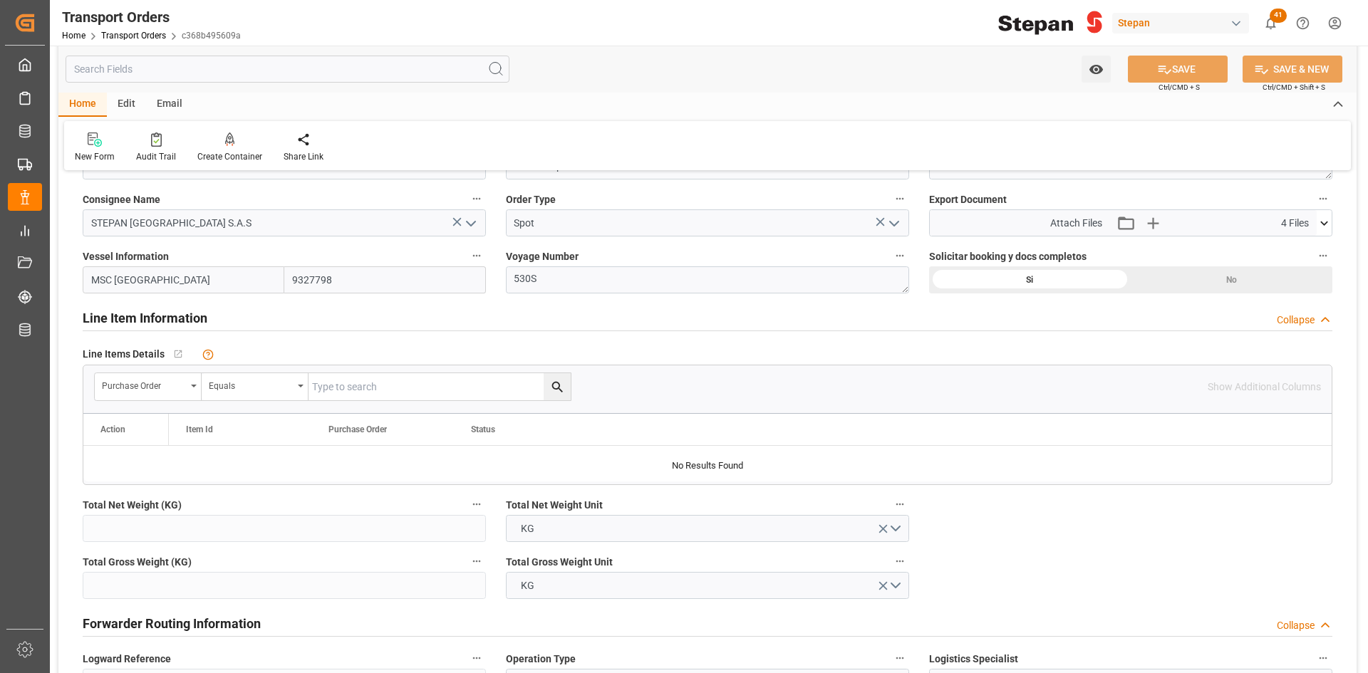
click at [358, 388] on input "text" at bounding box center [439, 386] width 262 height 27
paste input "4501468618"
type input "4501468618"
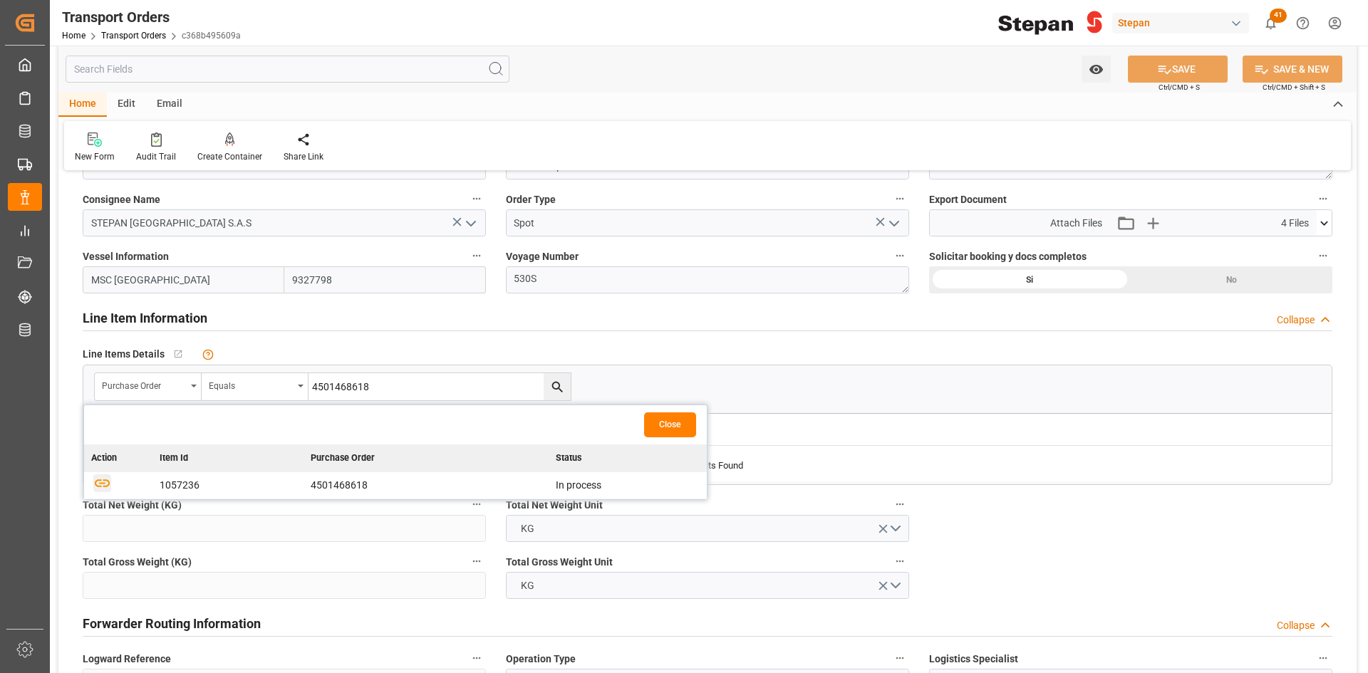
click at [105, 416] on icon "button" at bounding box center [102, 483] width 15 height 8
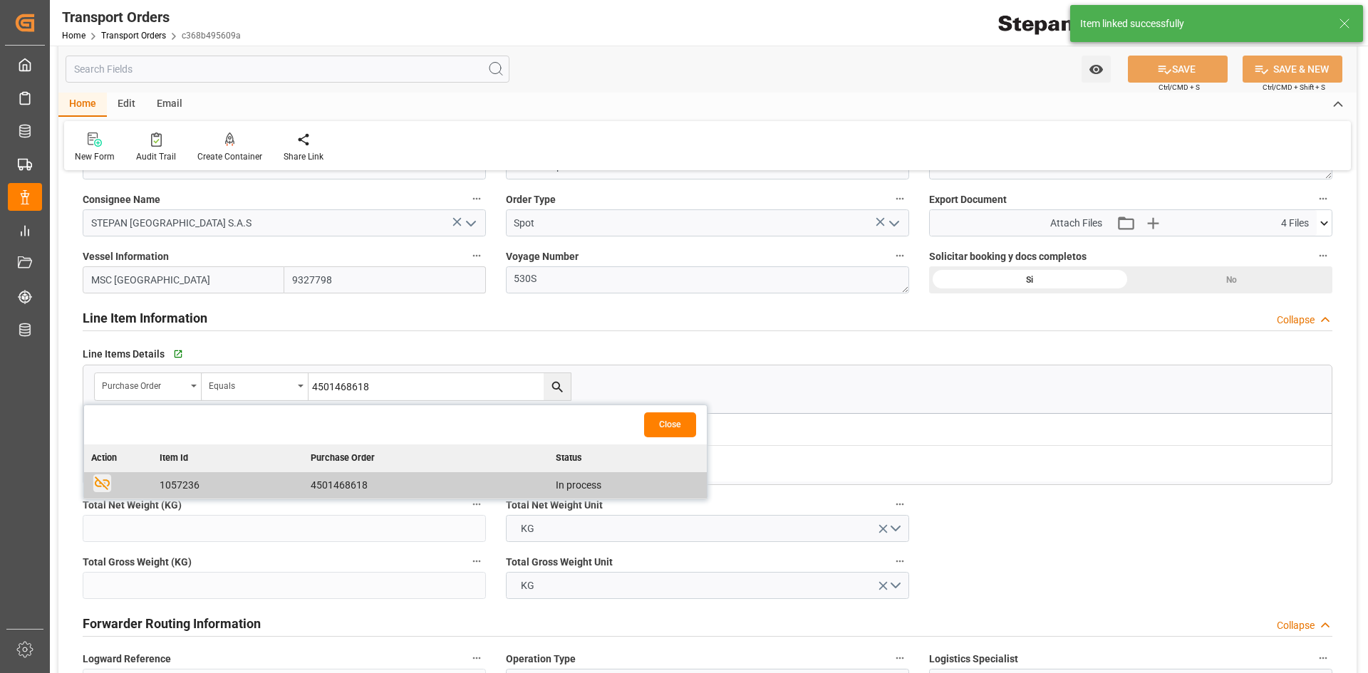
click at [677, 416] on button "Close" at bounding box center [670, 424] width 52 height 25
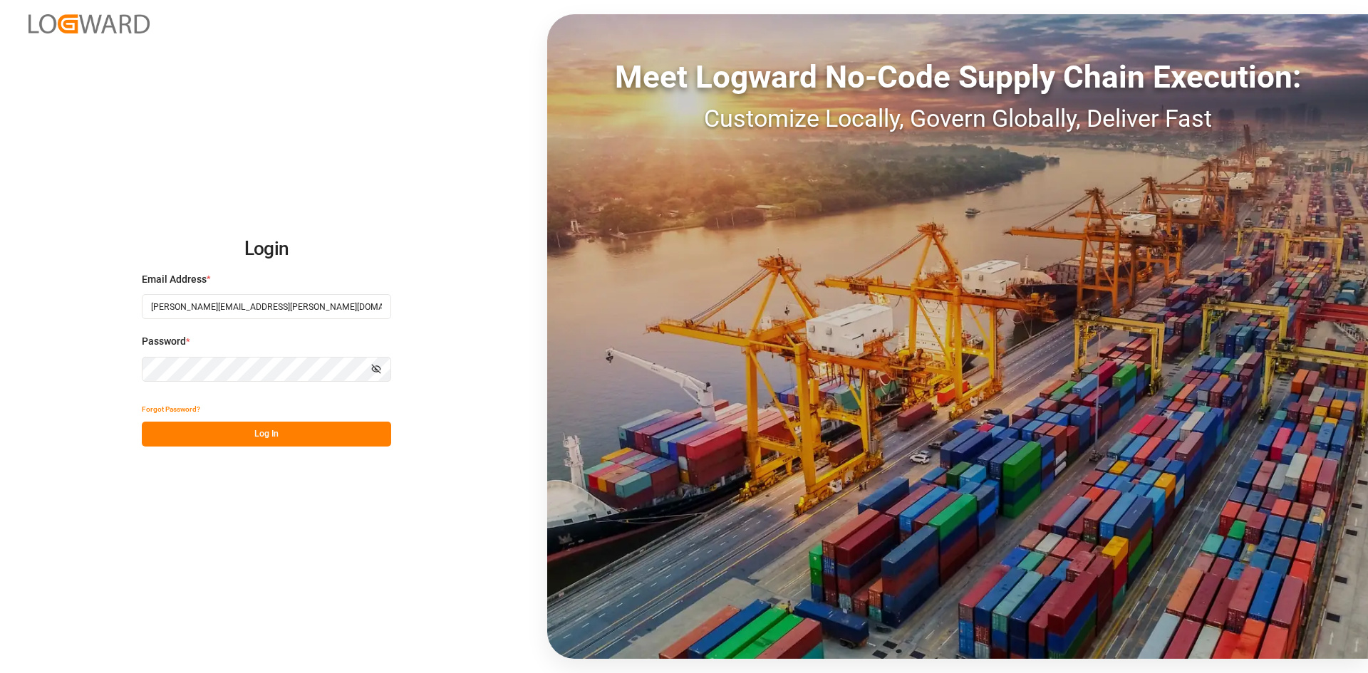
click at [253, 416] on button "Log In" at bounding box center [266, 434] width 249 height 25
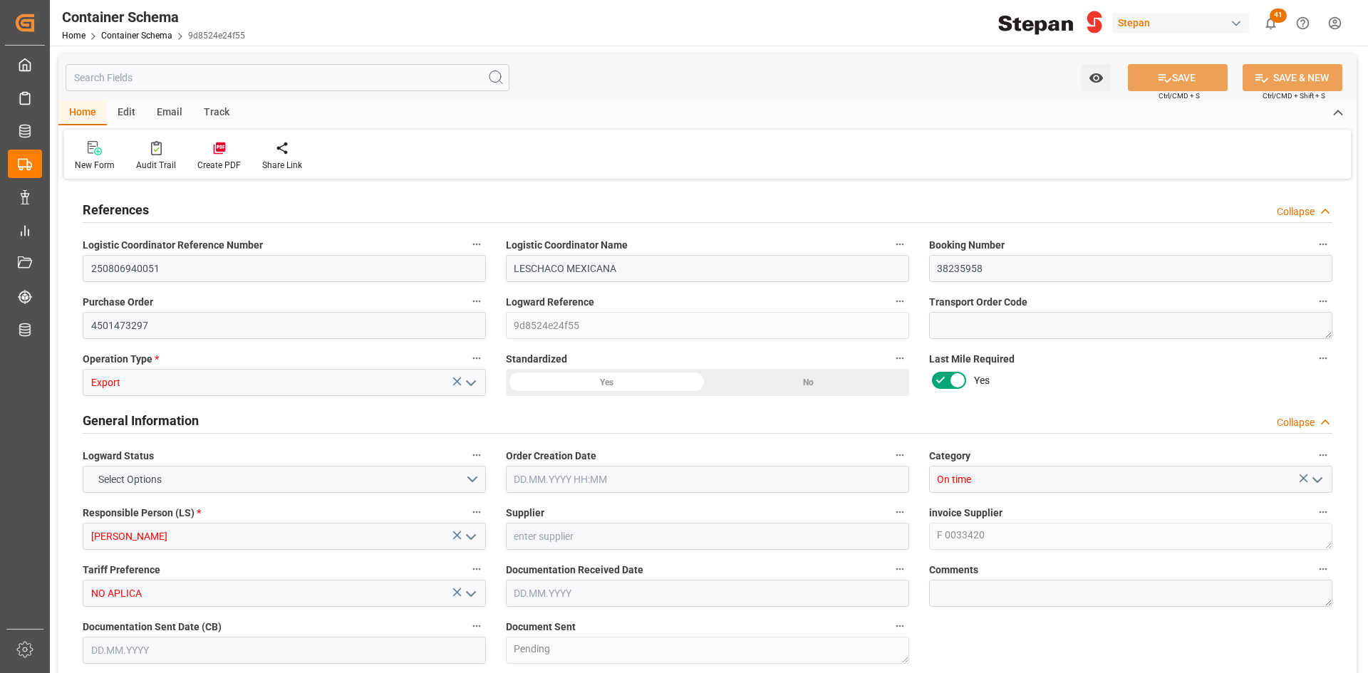
type input "1"
type input "124"
type input "22320"
type input "24696"
type input "Hapag Lloyd"
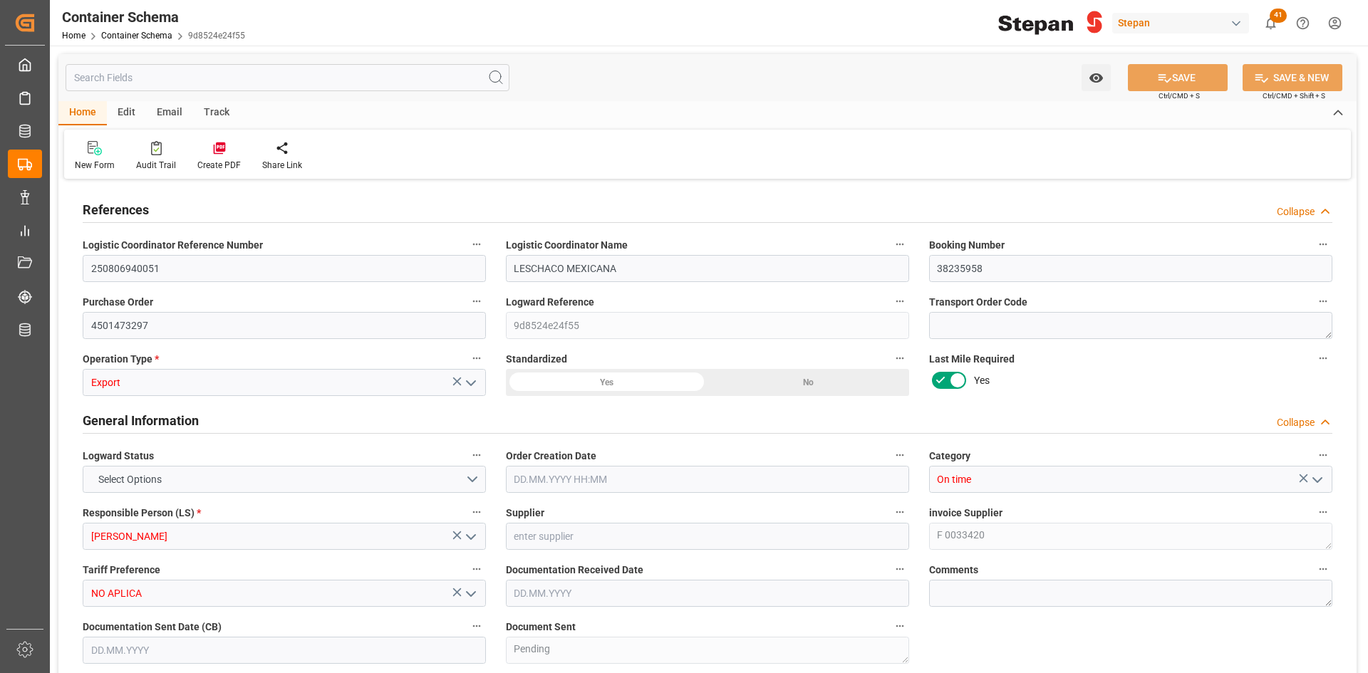
type input "Hapag Lloyd Aktiengesellschaft"
type input "MXATM"
type input "COCTG"
type input "9360257"
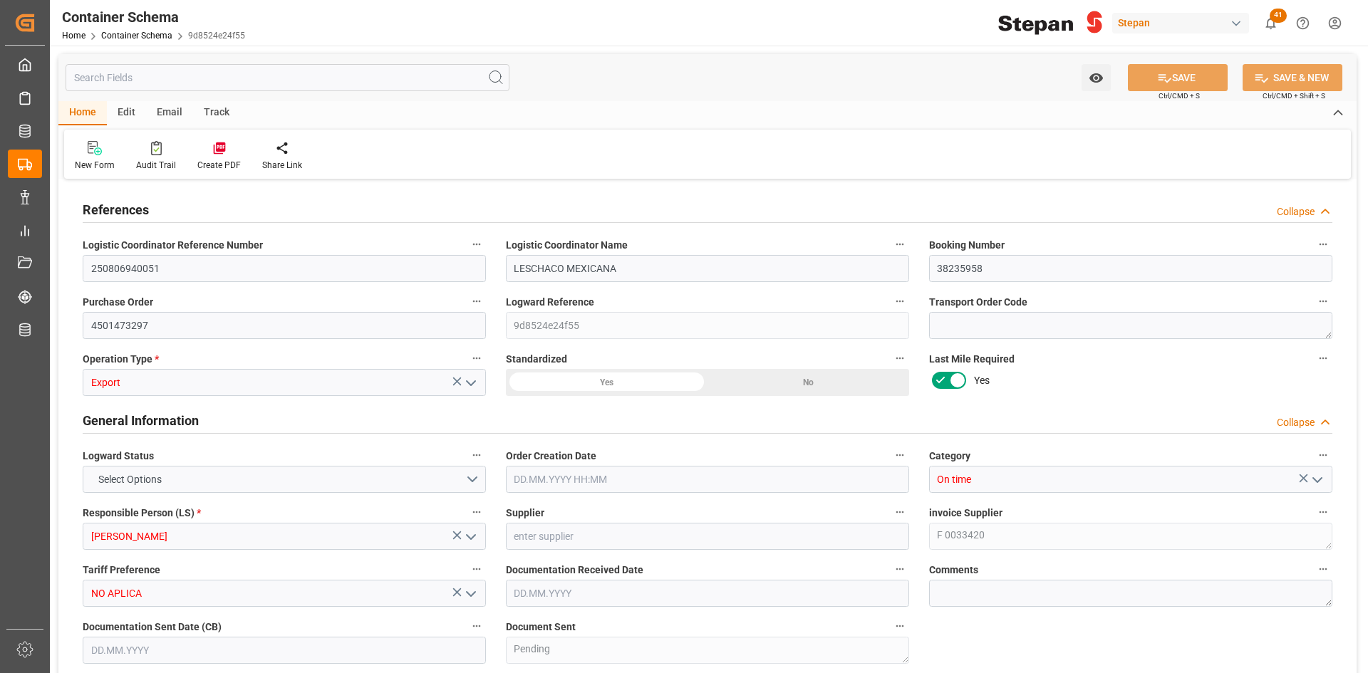
type input "9360257"
type input "04.07.2025 00:00"
type input "10.07.2025"
type input "22.07.2025"
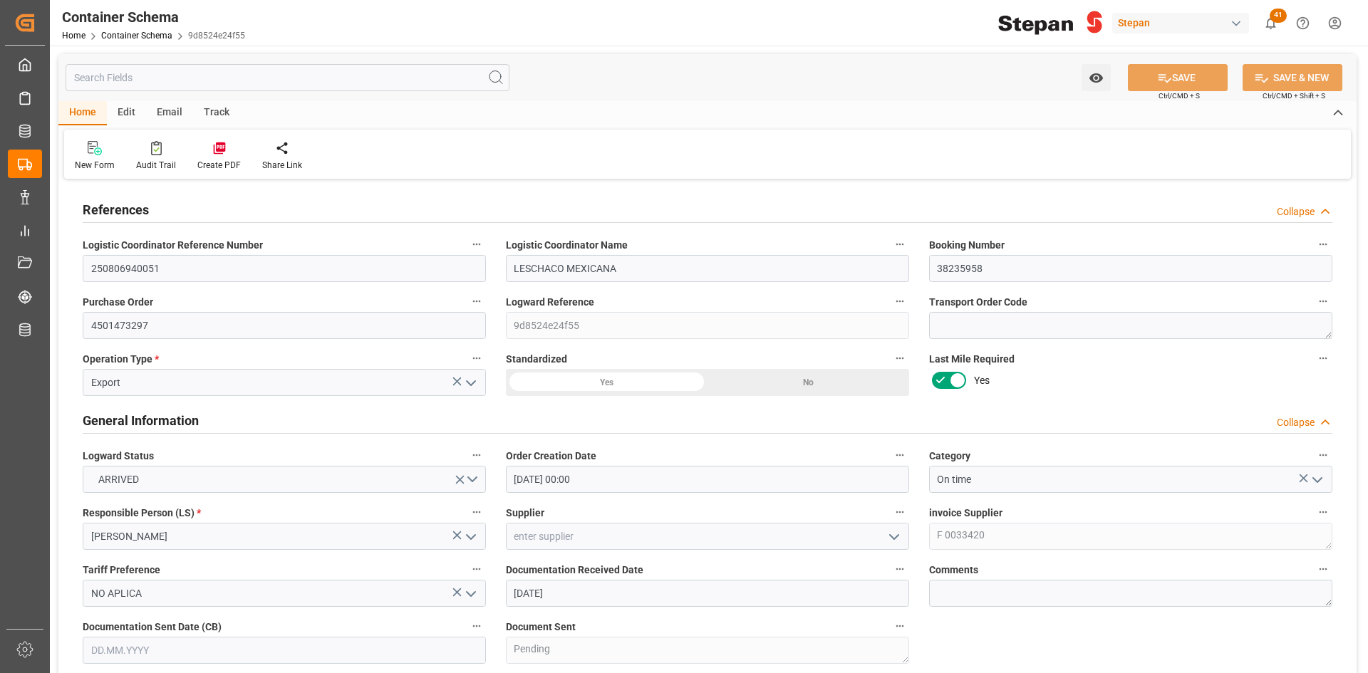
type input "28.07.2025"
type input "21.07.2025 00:00"
type input "24.07.2025 00:00"
type input "30.07.2025 00:00"
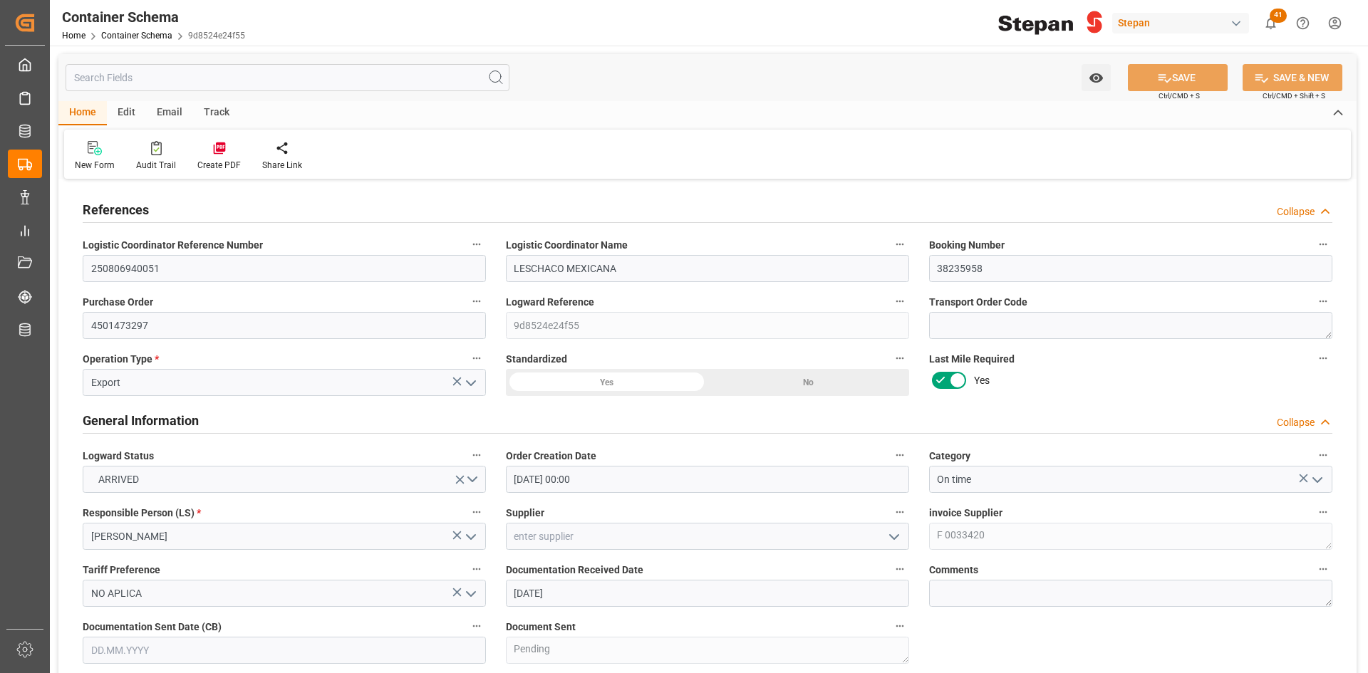
type input "29.07.2025 00:00"
type input "08.09.2025 00:00"
type input "08.08.2025 00:00"
type input "13.08.2025 00:00"
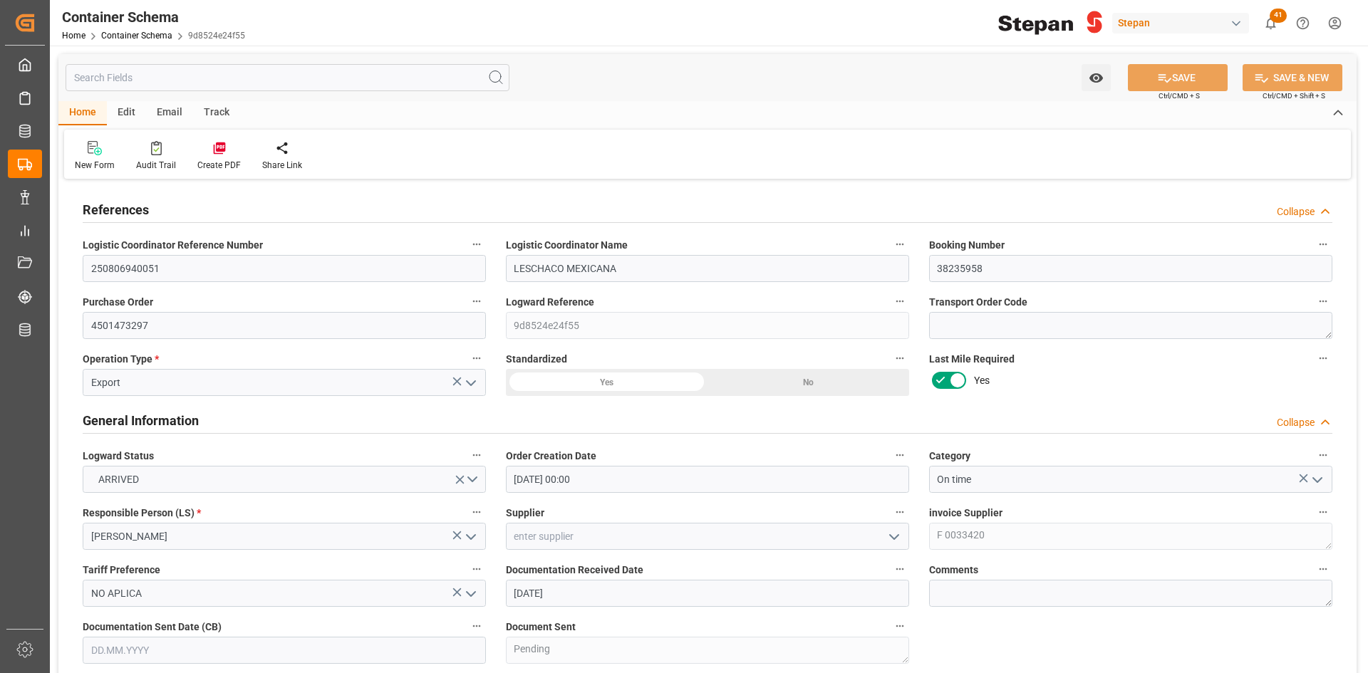
type input "14.08.2025"
type input "14.08.2025 05:44"
type input "14.08.2025 03:04"
type input "14.08.2025"
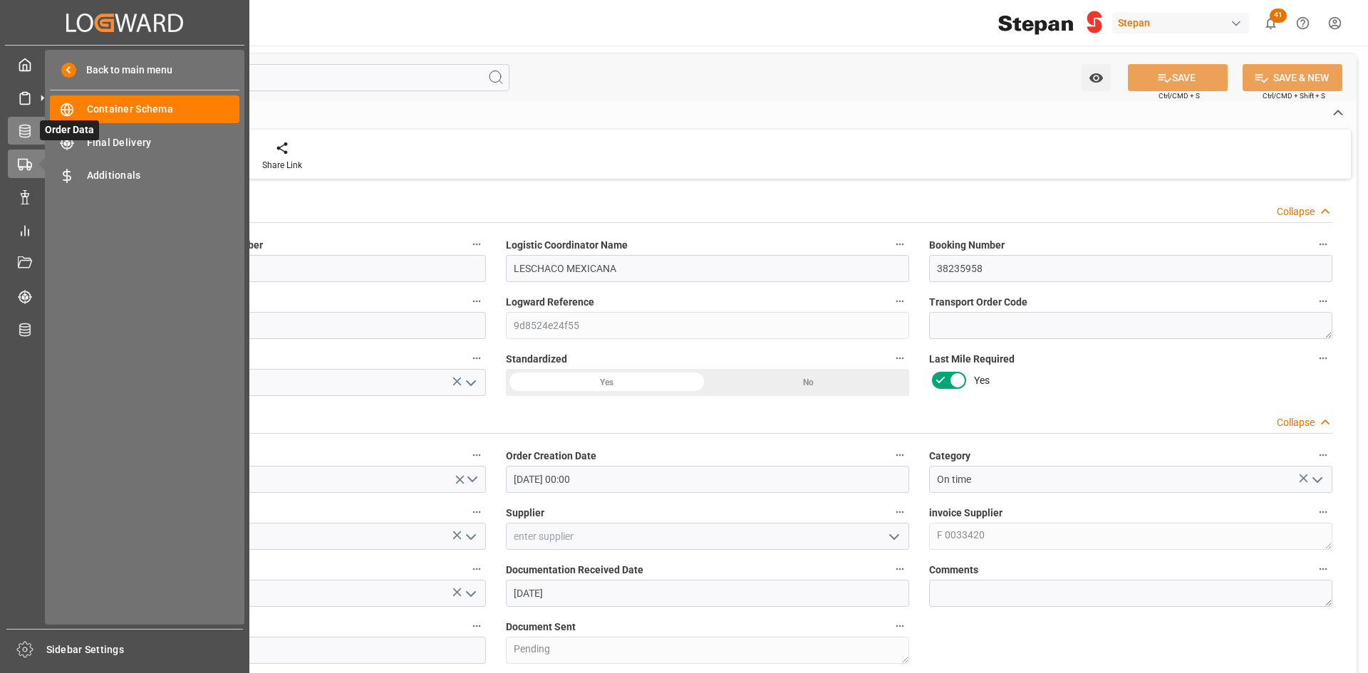
click at [26, 141] on div "Order Data Order Data" at bounding box center [125, 131] width 234 height 28
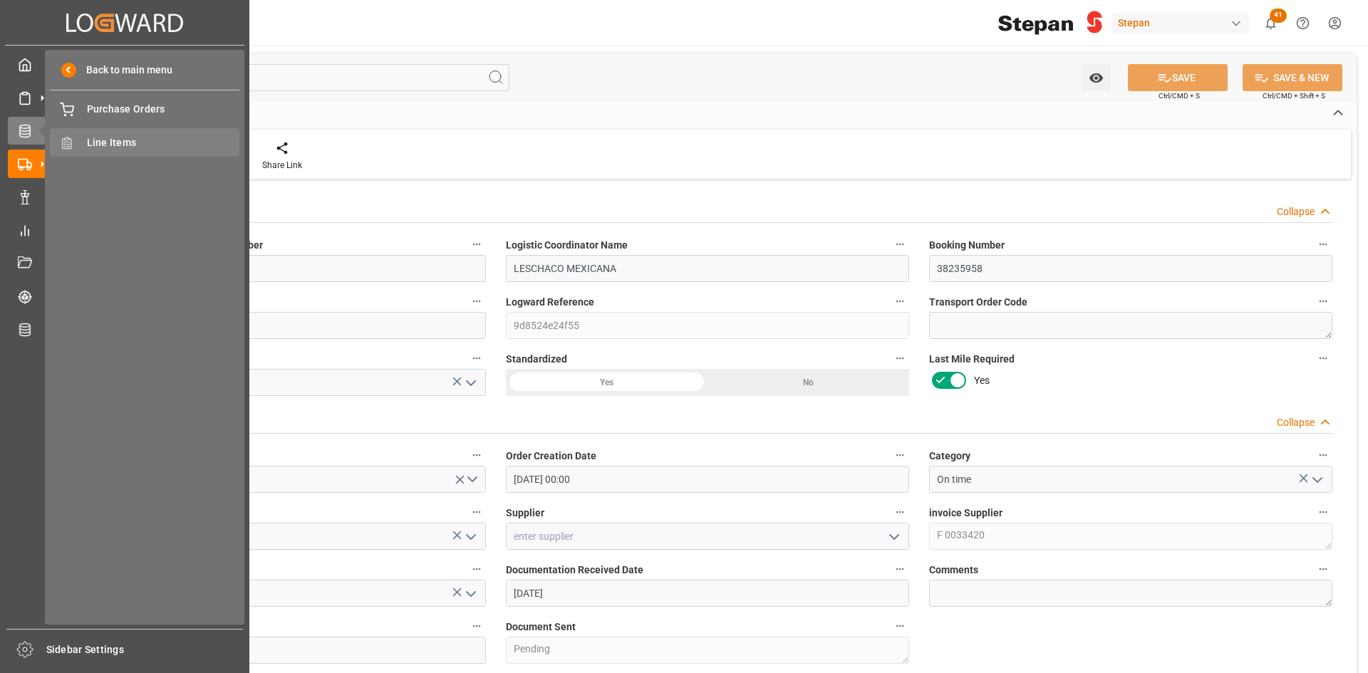
click at [138, 135] on span "Line Items" at bounding box center [163, 142] width 153 height 15
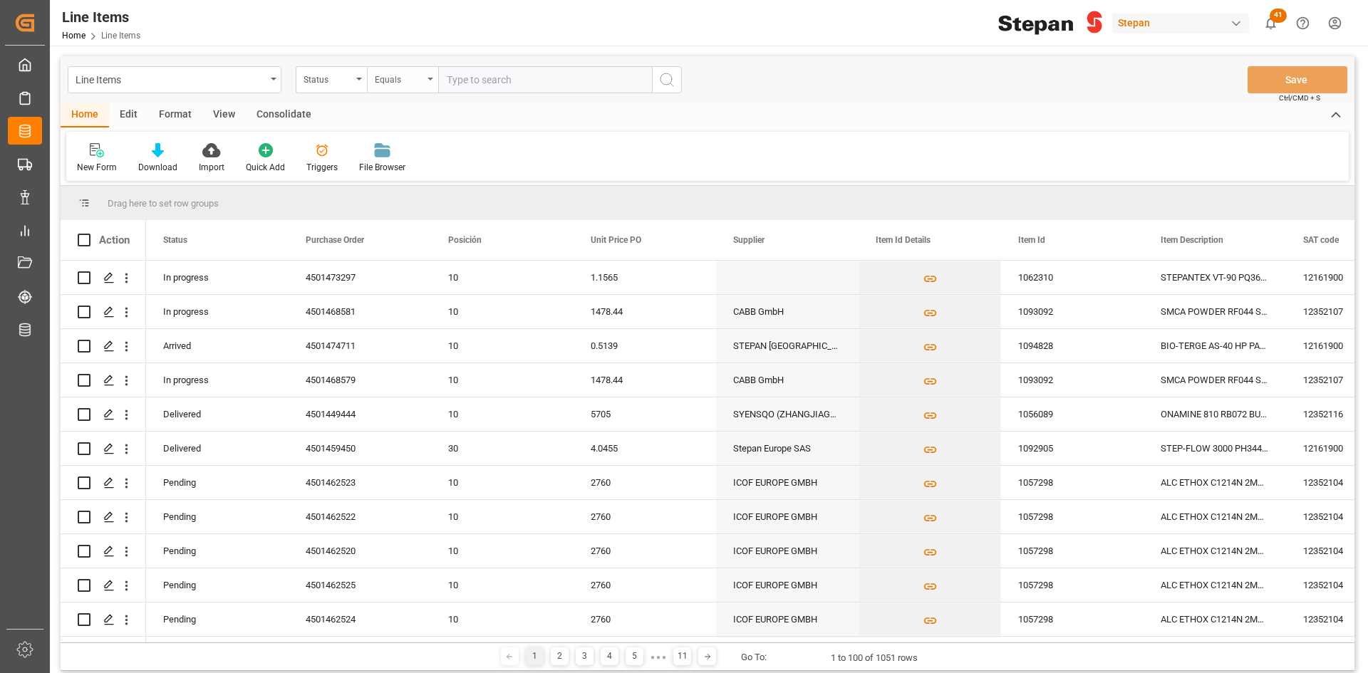
drag, startPoint x: 365, startPoint y: 78, endPoint x: 367, endPoint y: 85, distance: 7.4
click at [365, 78] on div "Status" at bounding box center [331, 79] width 71 height 27
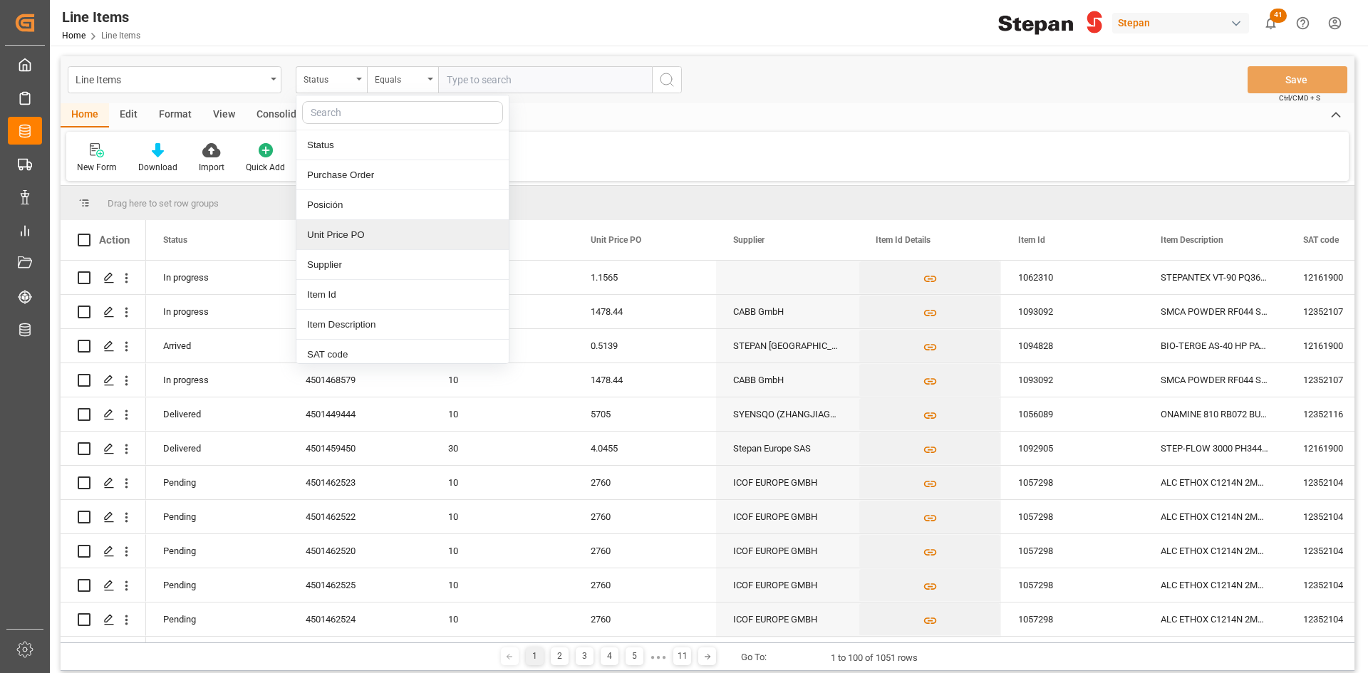
click at [380, 231] on div "Unit Price PO" at bounding box center [402, 235] width 212 height 30
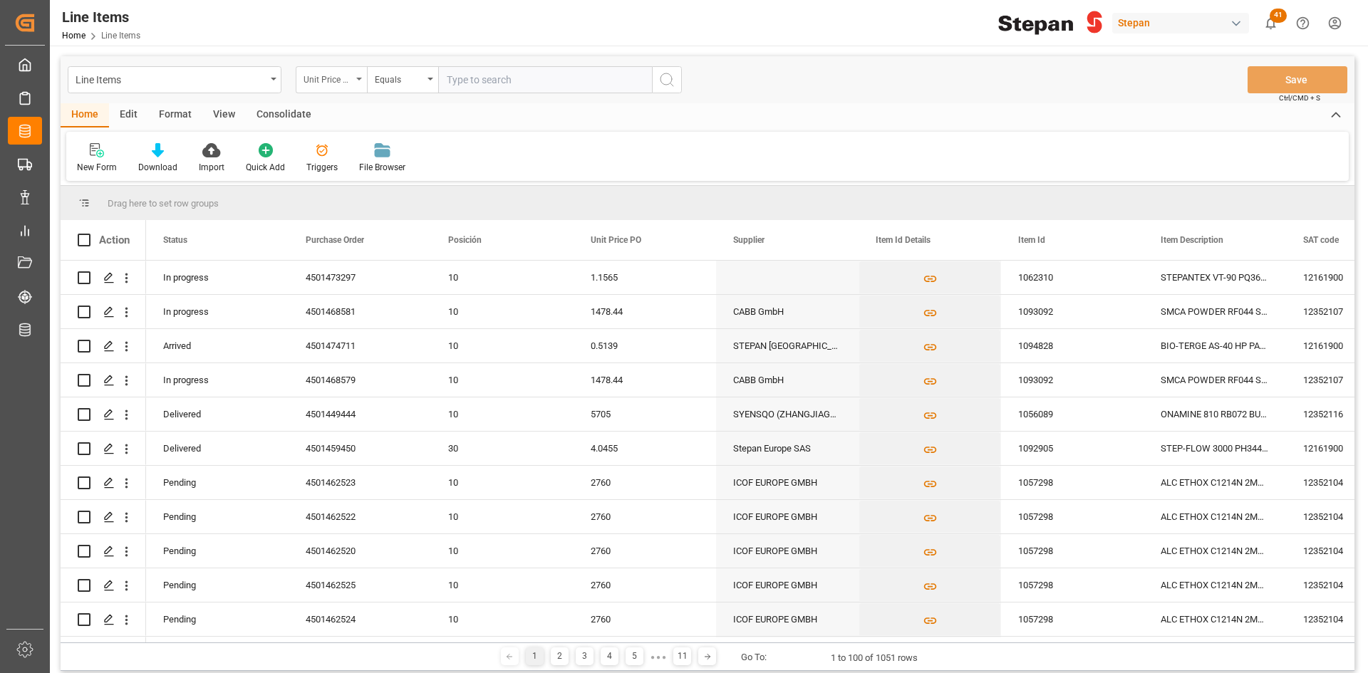
click at [326, 80] on div "Unit Price PO" at bounding box center [327, 78] width 48 height 16
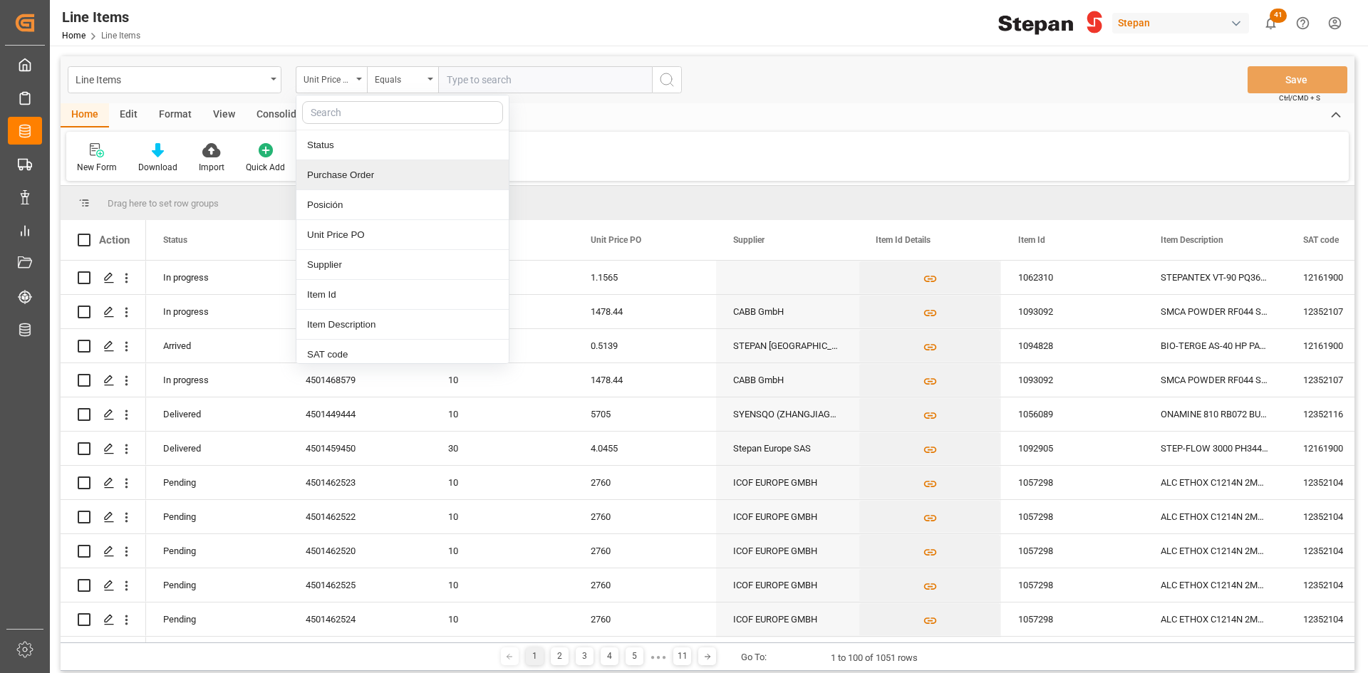
click at [378, 169] on div "Purchase Order" at bounding box center [402, 175] width 212 height 30
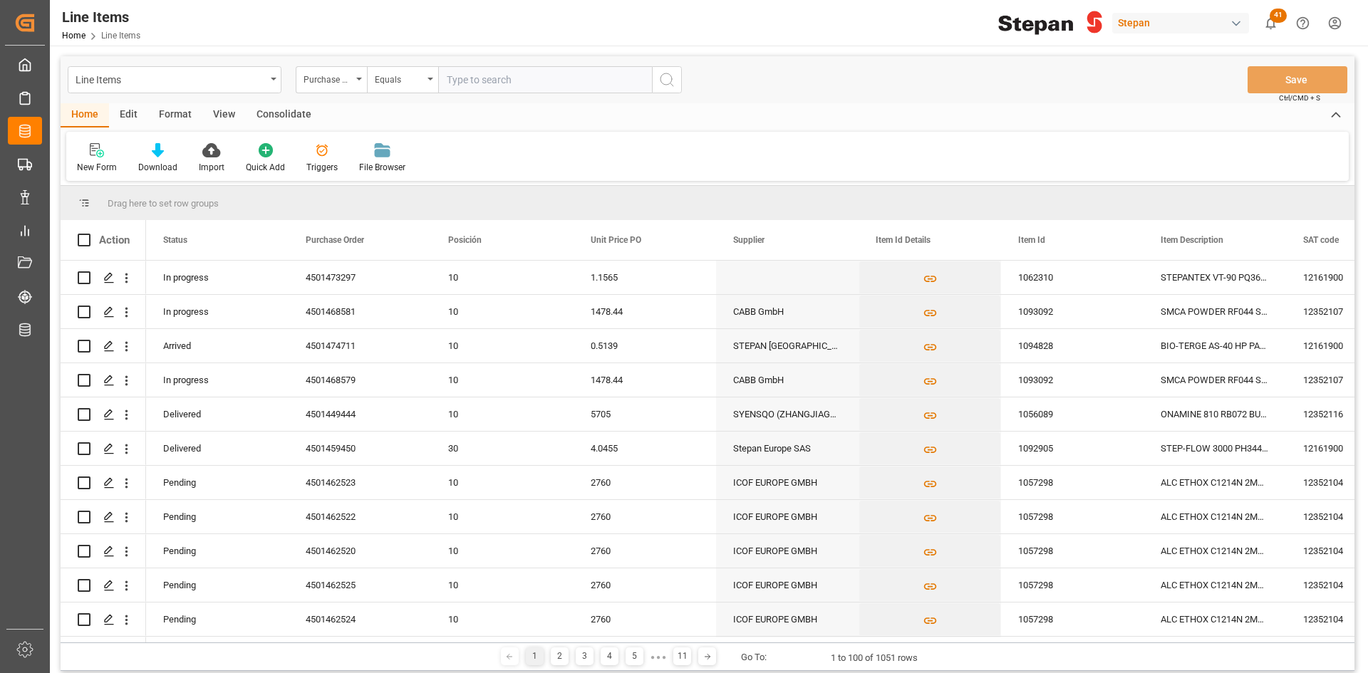
click at [458, 85] on input "text" at bounding box center [545, 79] width 214 height 27
paste input "4501468618"
type input "4501468618"
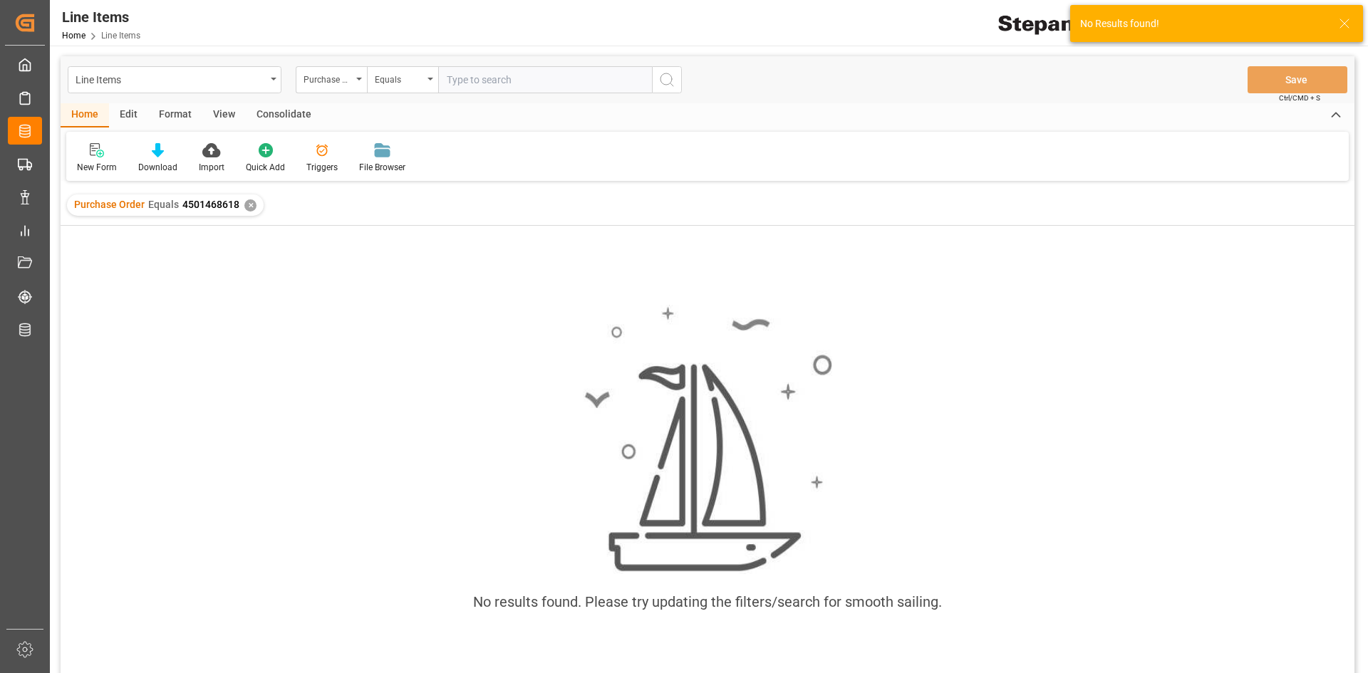
click at [246, 211] on div "✕" at bounding box center [250, 205] width 12 height 12
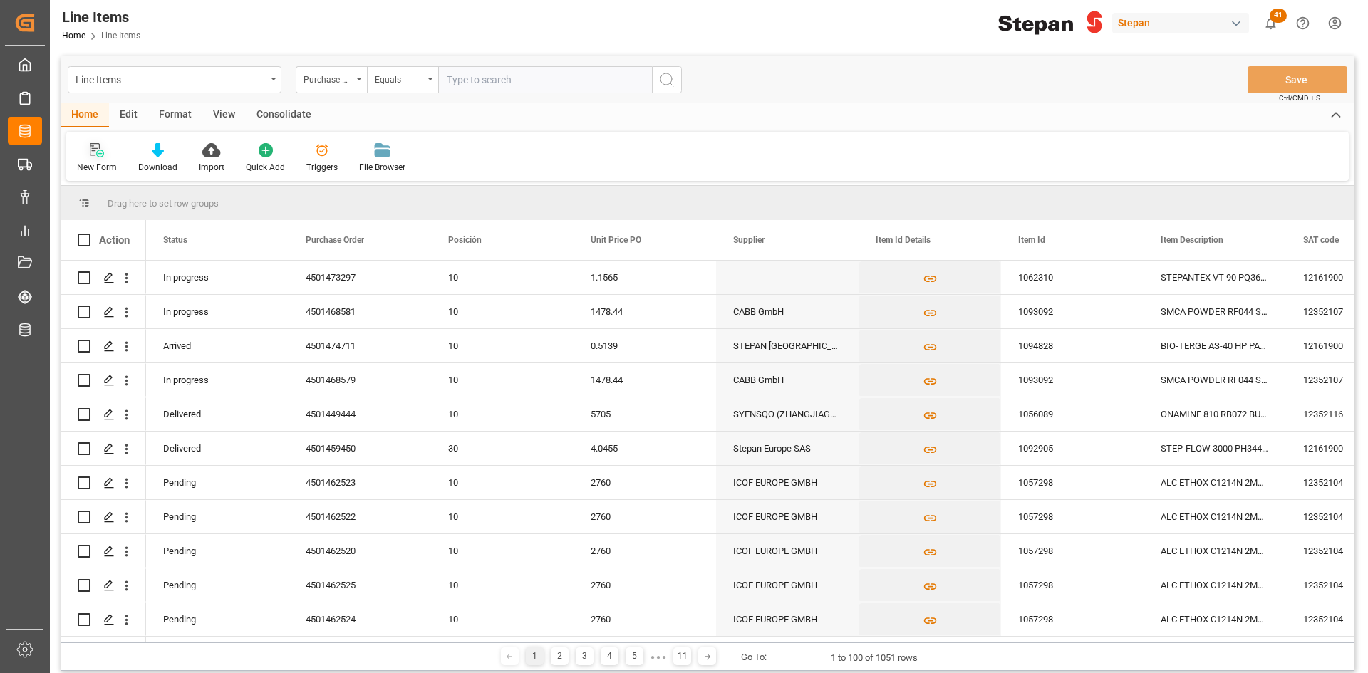
click at [95, 153] on icon at bounding box center [97, 150] width 14 height 14
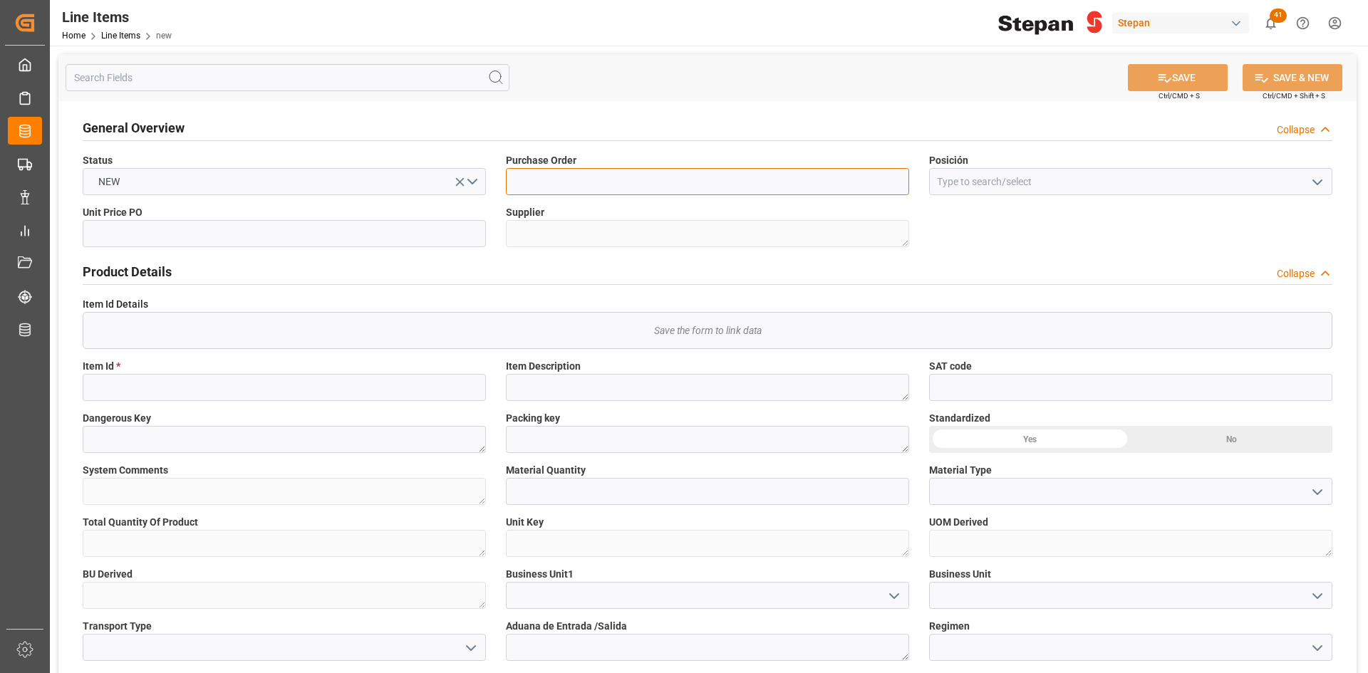
click at [564, 182] on input at bounding box center [707, 181] width 403 height 27
paste input "4501468618"
type input "4501468618"
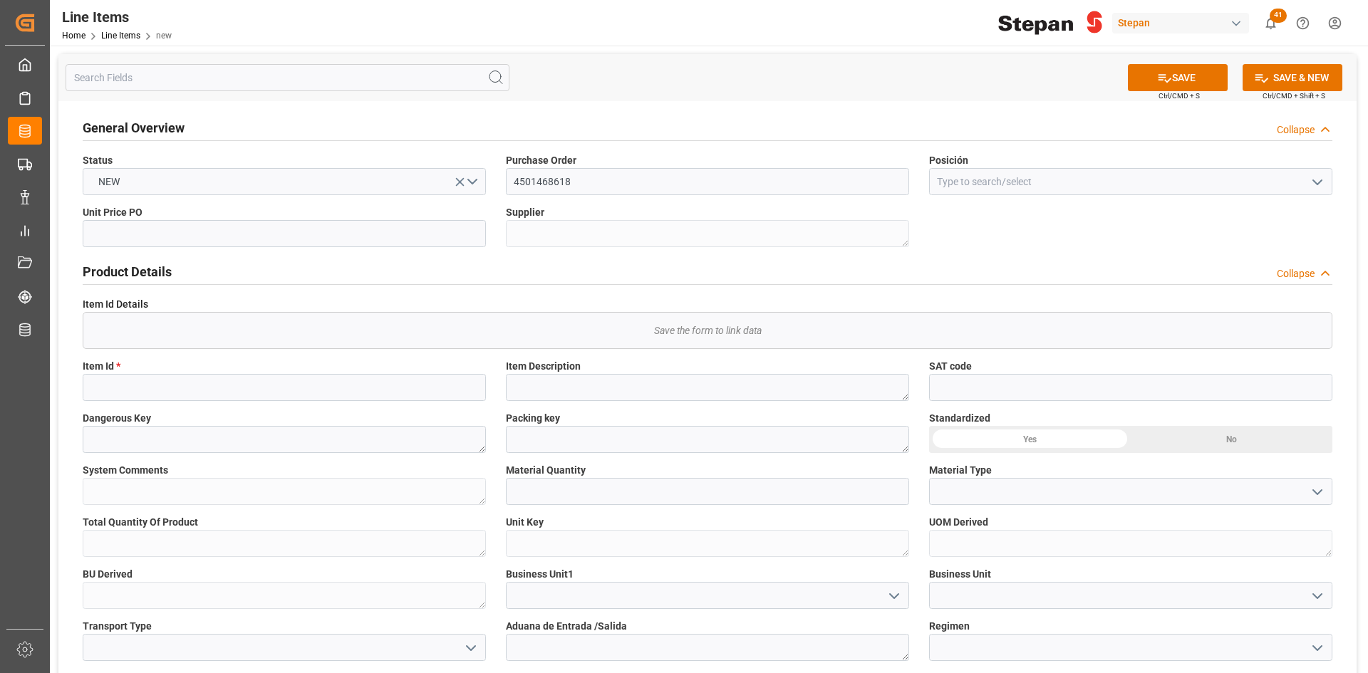
drag, startPoint x: 1166, startPoint y: 77, endPoint x: 1038, endPoint y: 181, distance: 164.6
click at [911, 77] on icon at bounding box center [1164, 78] width 15 height 15
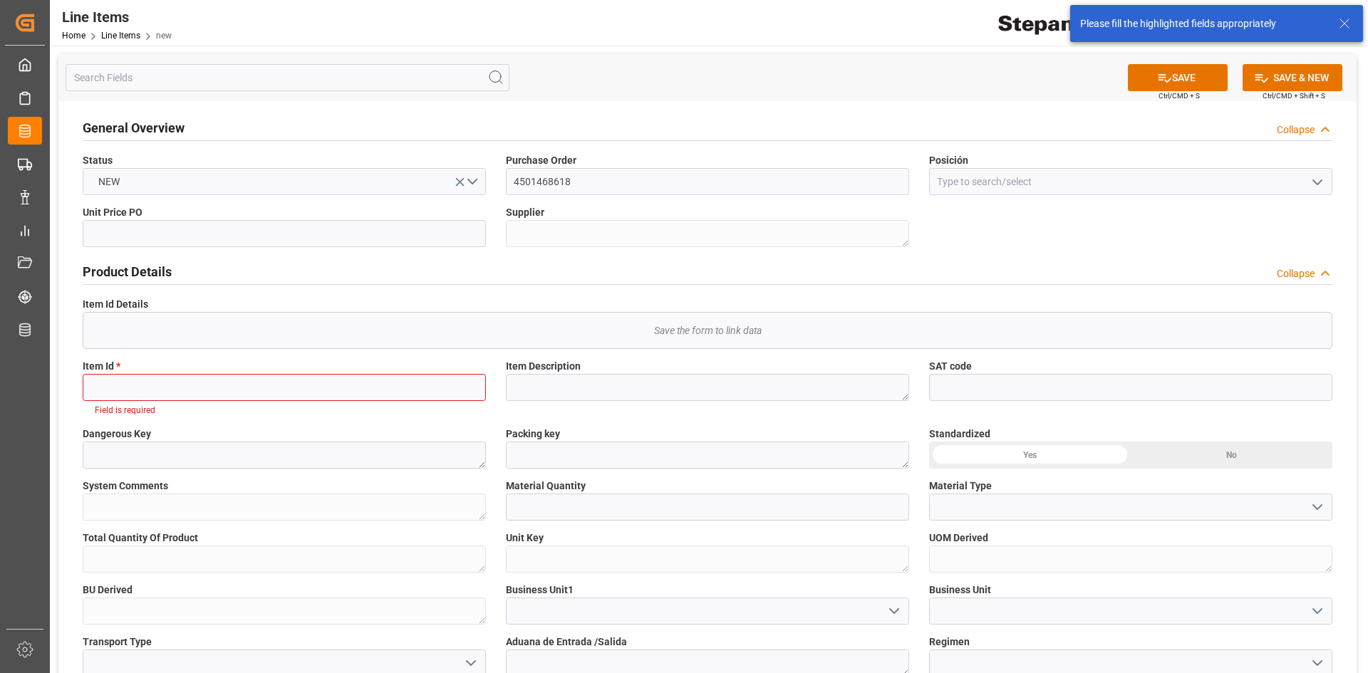
scroll to position [28, 0]
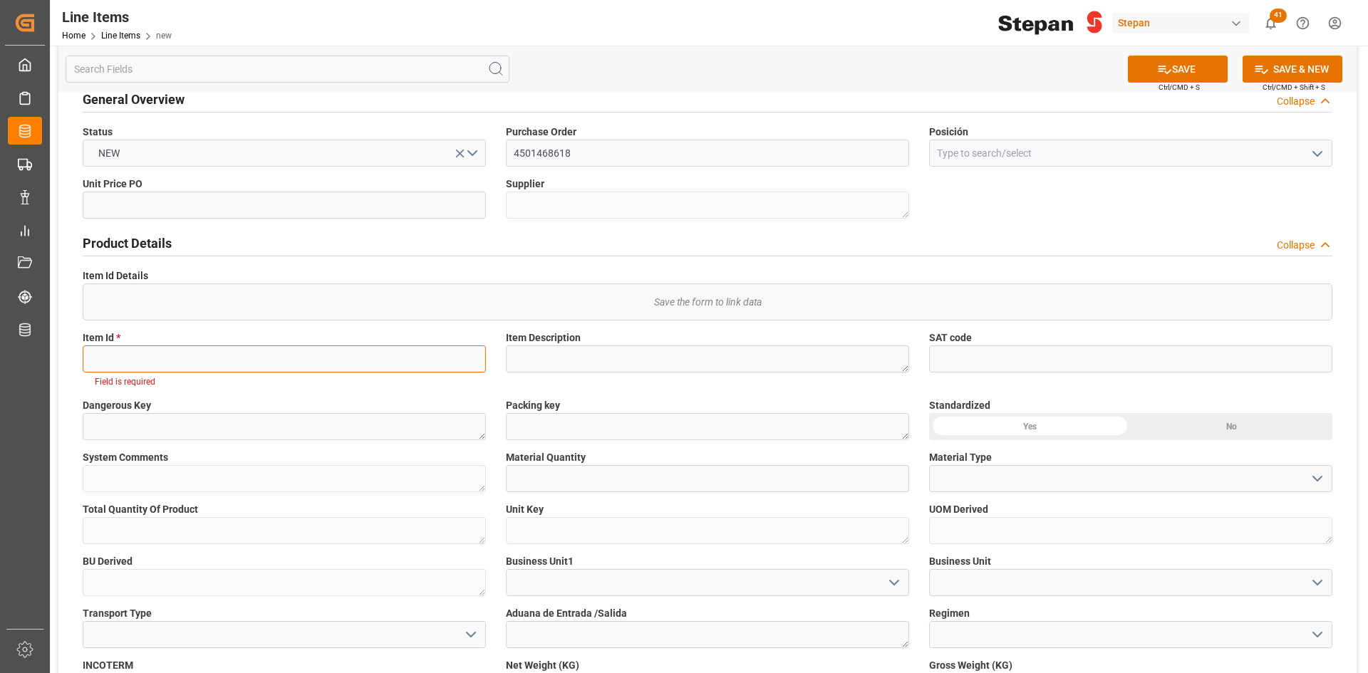
click at [224, 353] on input at bounding box center [284, 359] width 403 height 27
paste input "1057236"
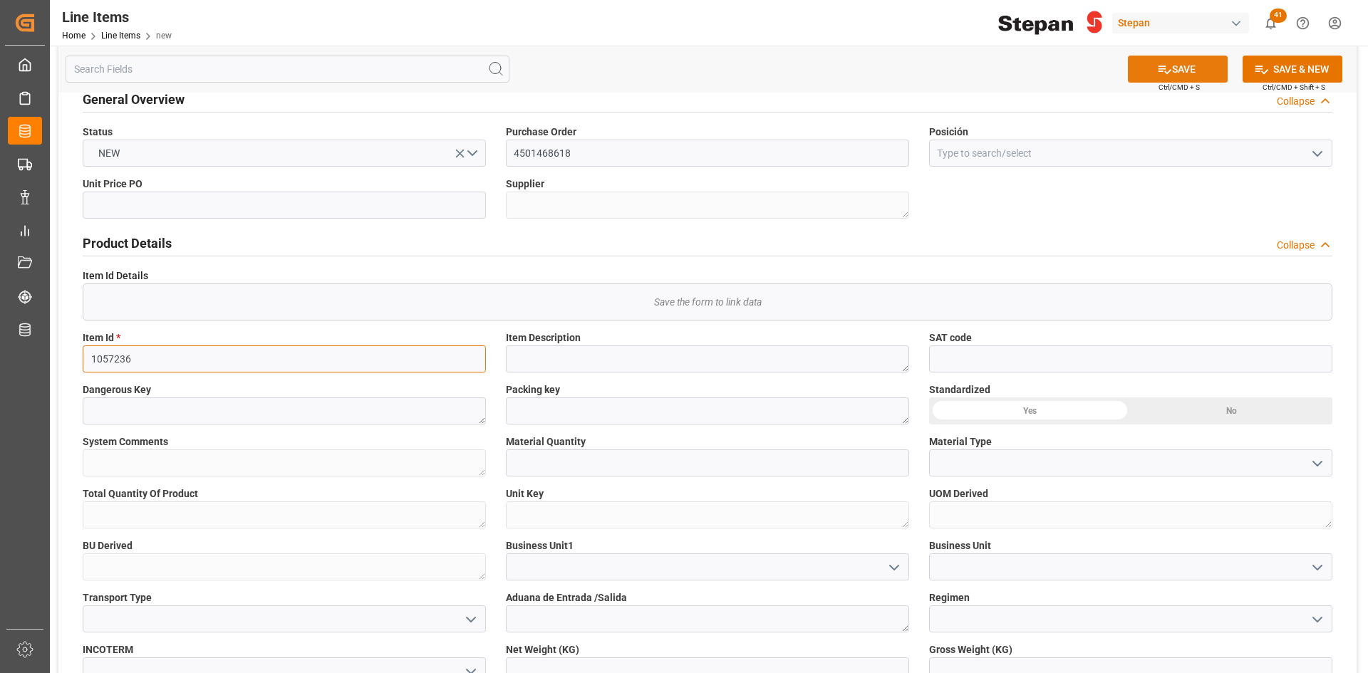
type input "1057236"
click at [911, 68] on button "SAVE" at bounding box center [1178, 69] width 100 height 27
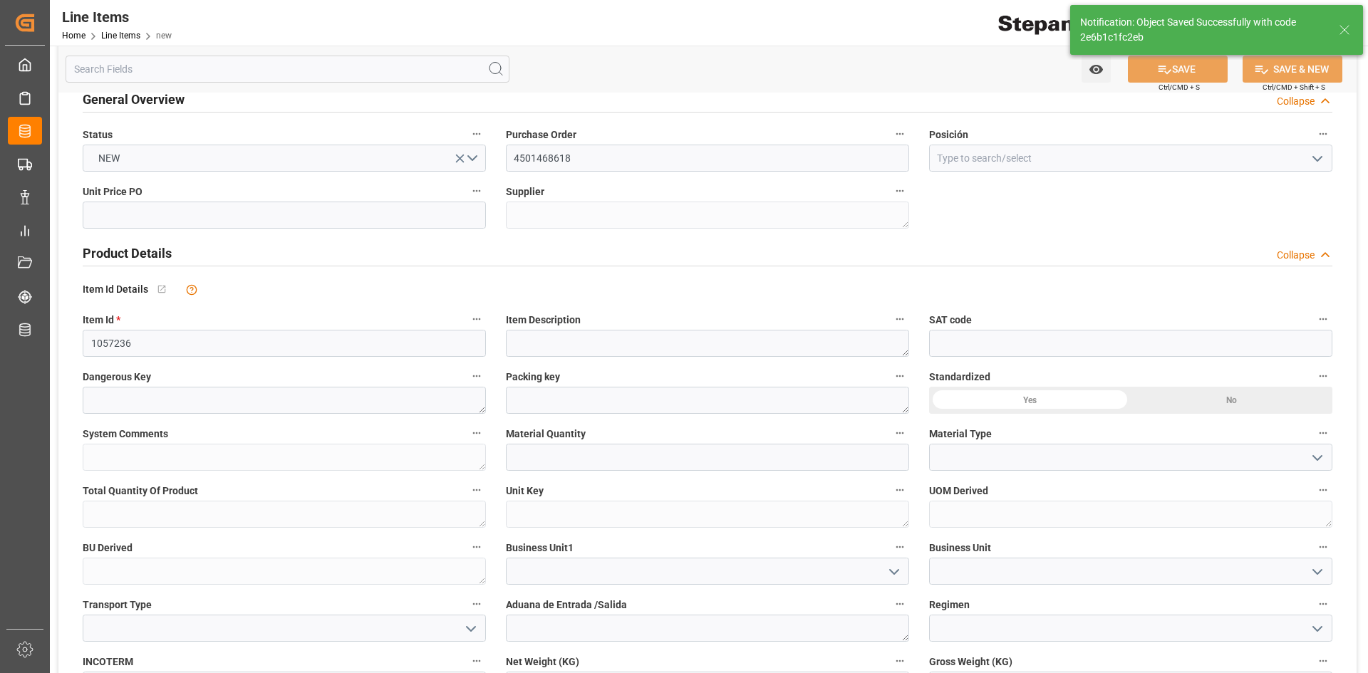
type textarea "STEPANBLEND APB PJ023 DR96 200k"
type textarea "X3H"
type textarea "KGM"
type input "2e6b1c1fc2eb"
type input "12161900"
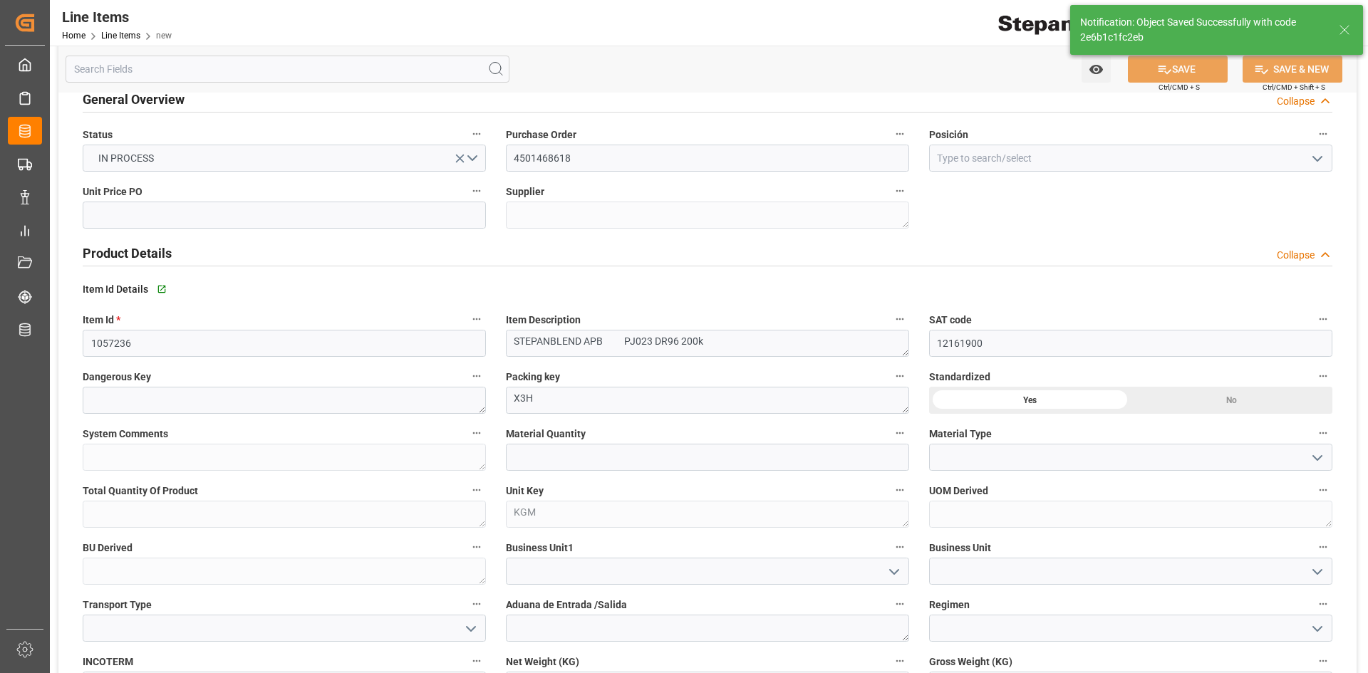
type input "14.08.2025 14:32"
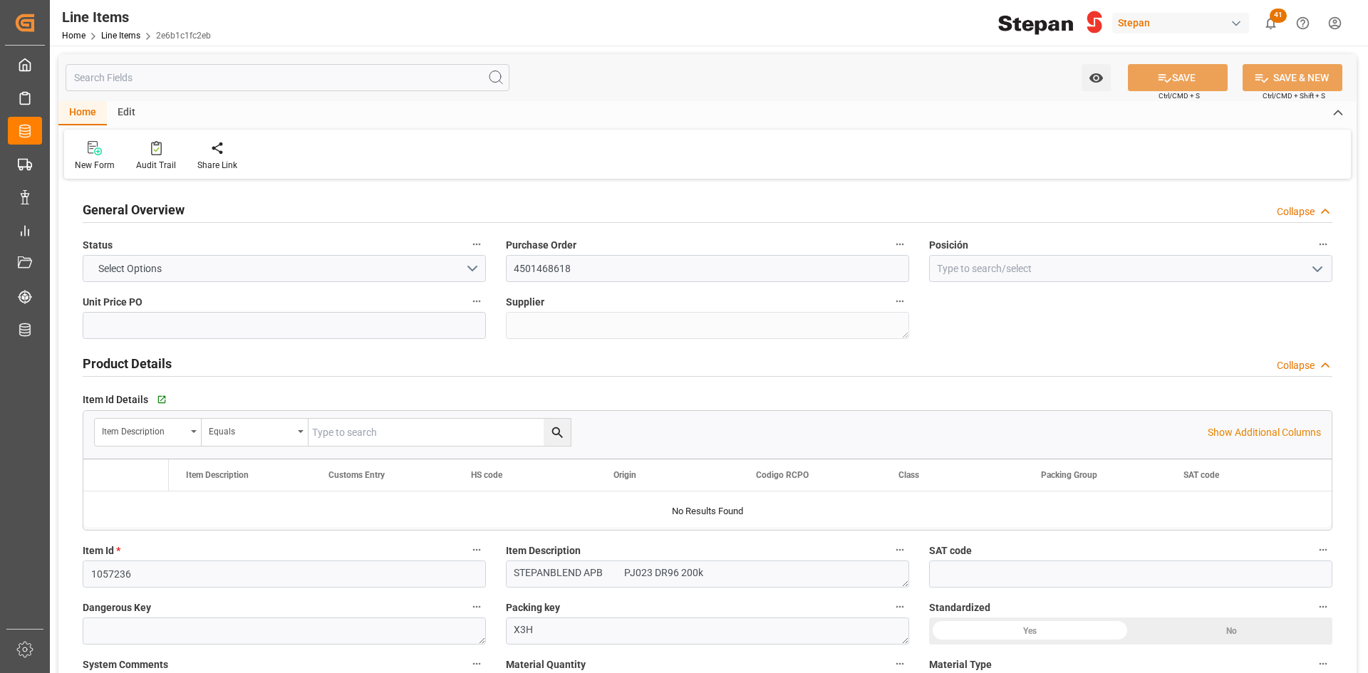
type input "12161900"
type input "14.08.2025 14:32"
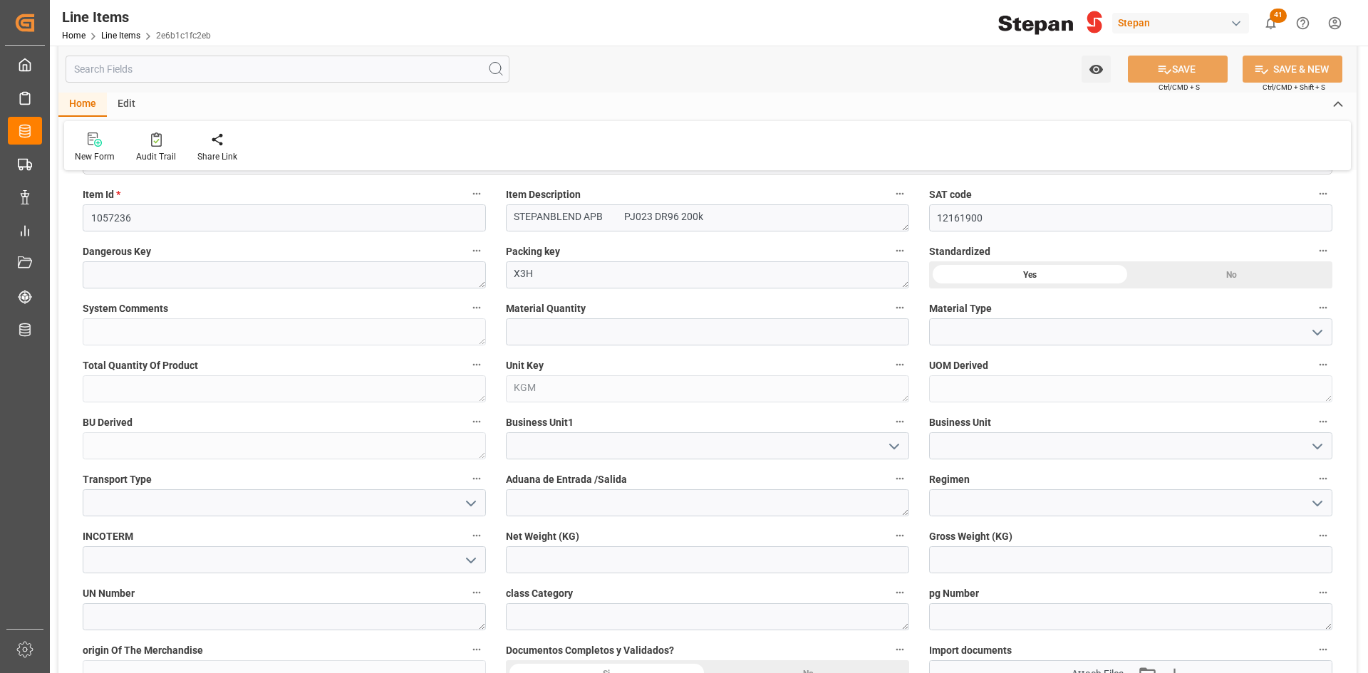
scroll to position [427, 0]
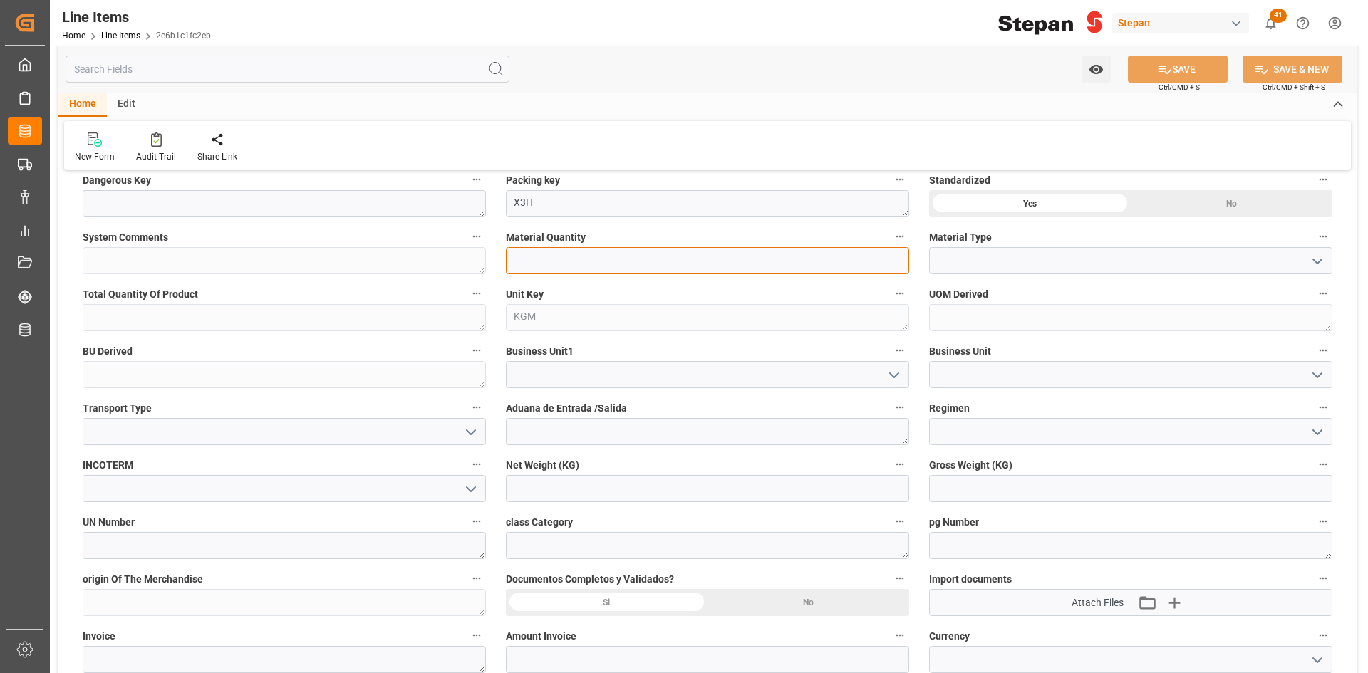
click at [702, 256] on input "text" at bounding box center [707, 260] width 403 height 27
click at [569, 259] on input "text" at bounding box center [707, 260] width 403 height 27
type input "10"
click at [1322, 264] on icon "open menu" at bounding box center [1317, 261] width 17 height 17
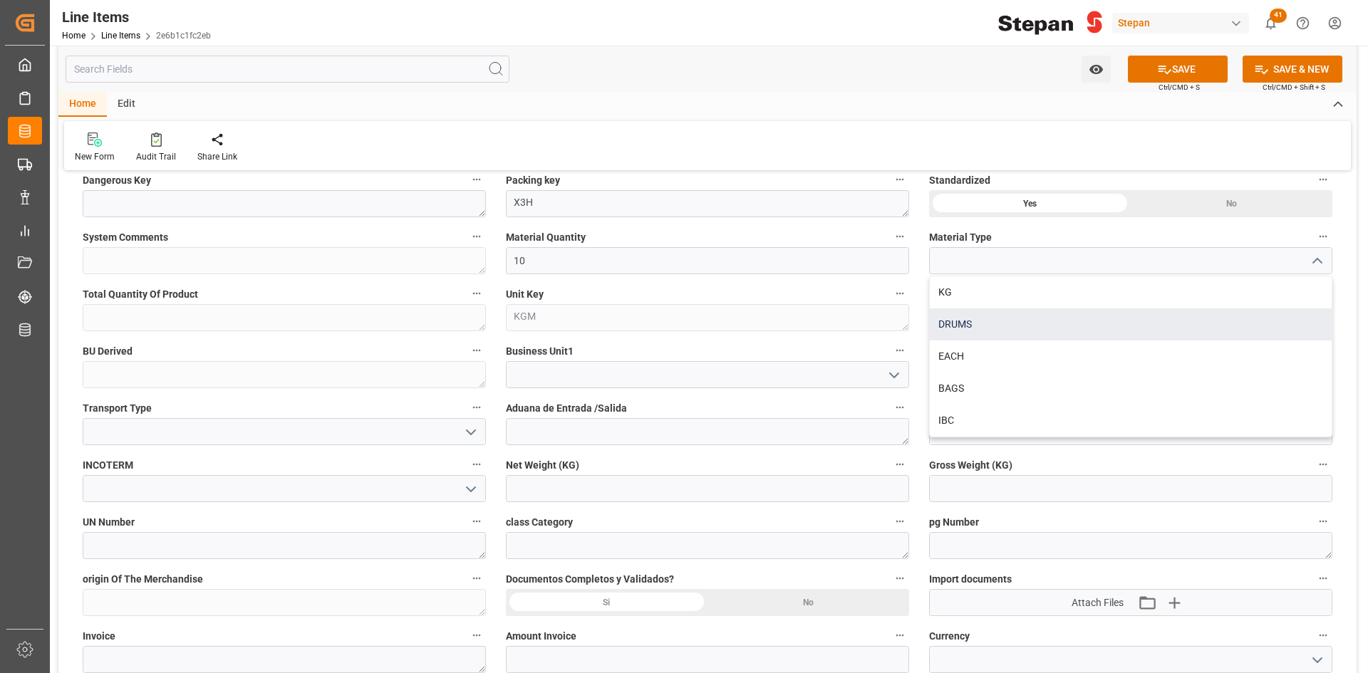
click at [1142, 321] on div "DRUMS" at bounding box center [1131, 324] width 402 height 32
type input "DRUMS"
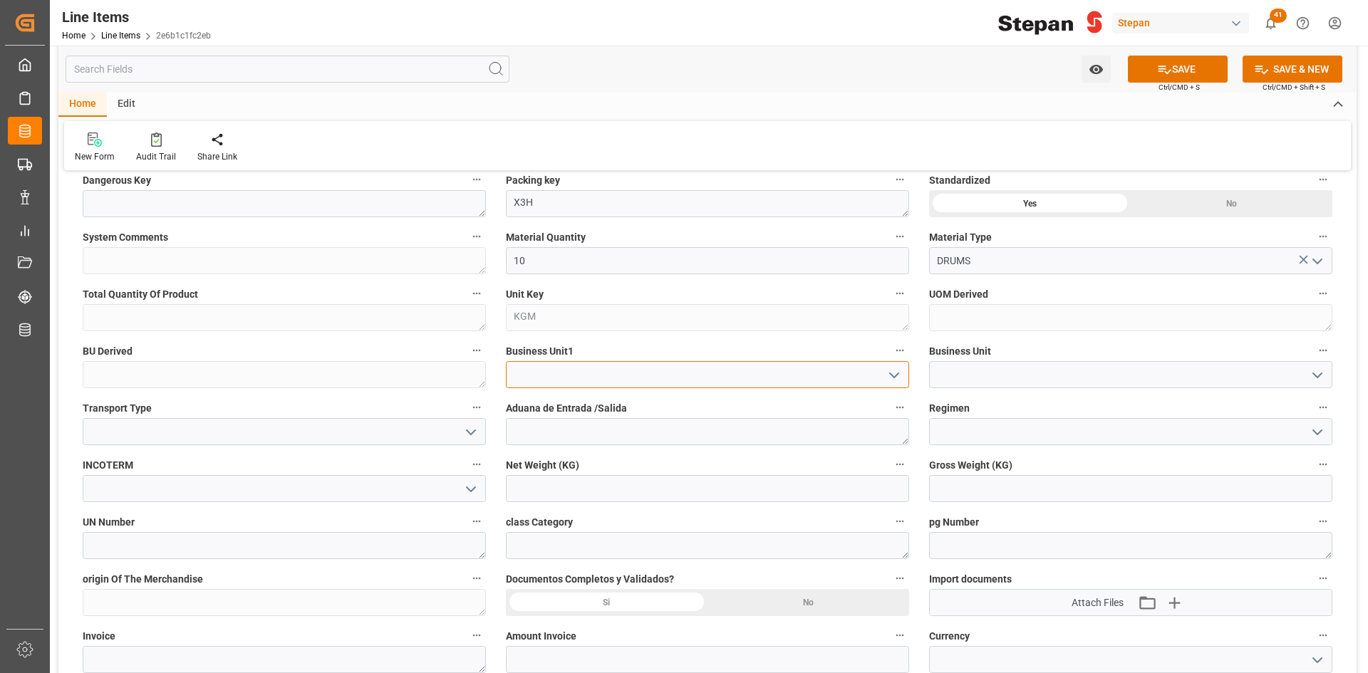
click at [613, 373] on input at bounding box center [707, 374] width 403 height 27
drag, startPoint x: 895, startPoint y: 373, endPoint x: 877, endPoint y: 382, distance: 20.1
click at [895, 373] on icon "open menu" at bounding box center [894, 375] width 17 height 17
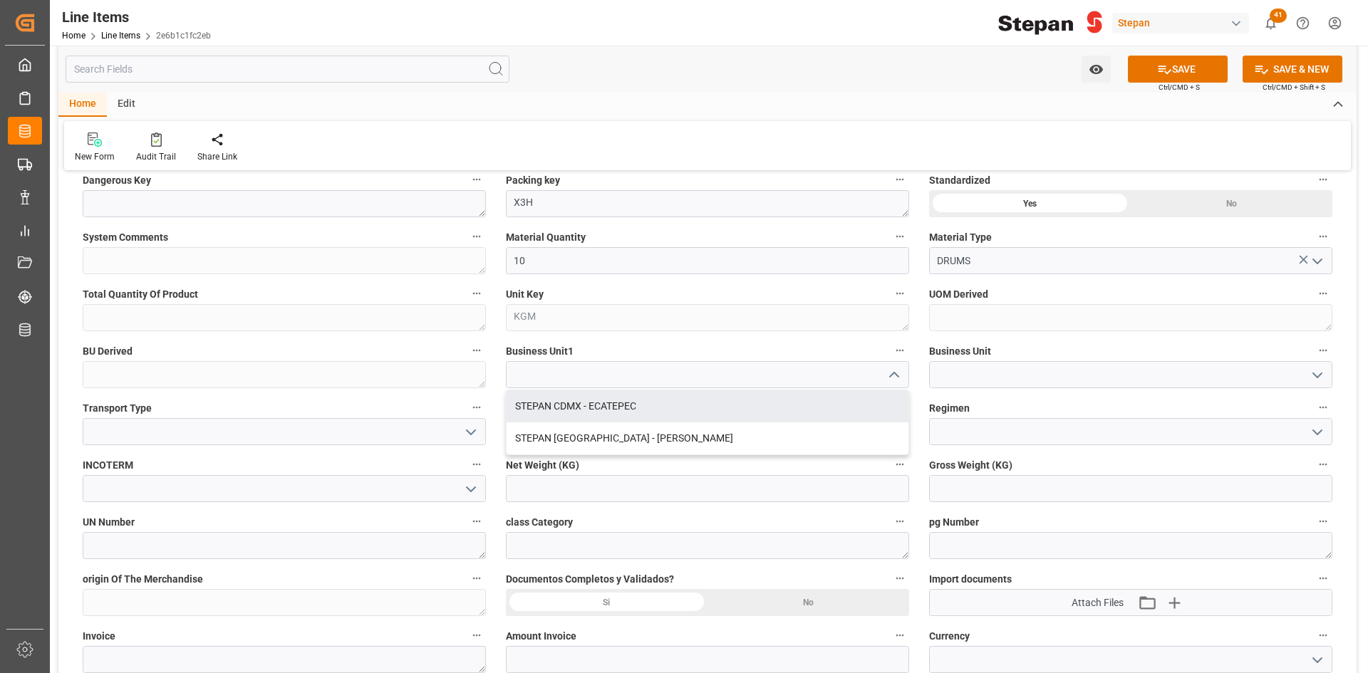
drag, startPoint x: 711, startPoint y: 409, endPoint x: 769, endPoint y: 408, distance: 57.7
click at [711, 409] on div "STEPAN CDMX - ECATEPEC" at bounding box center [708, 406] width 402 height 32
type input "STEPAN CDMX - ECATEPEC"
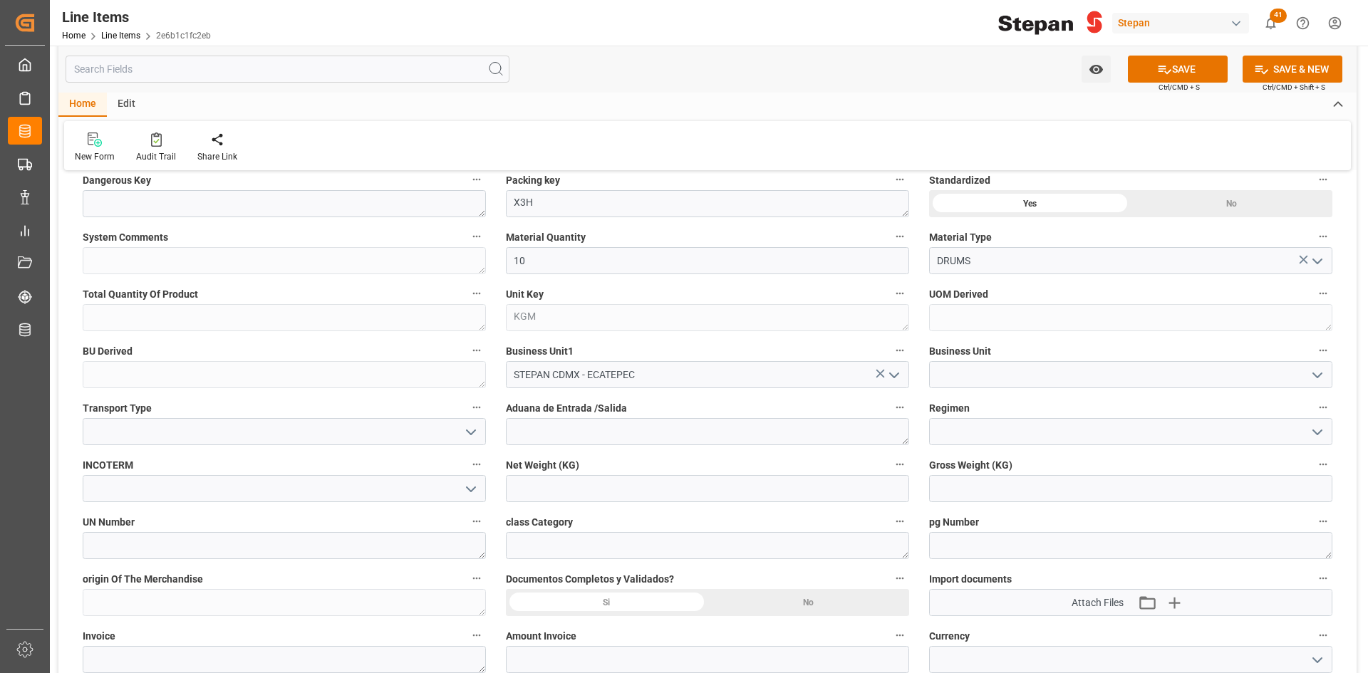
click at [1324, 373] on icon "open menu" at bounding box center [1317, 375] width 17 height 17
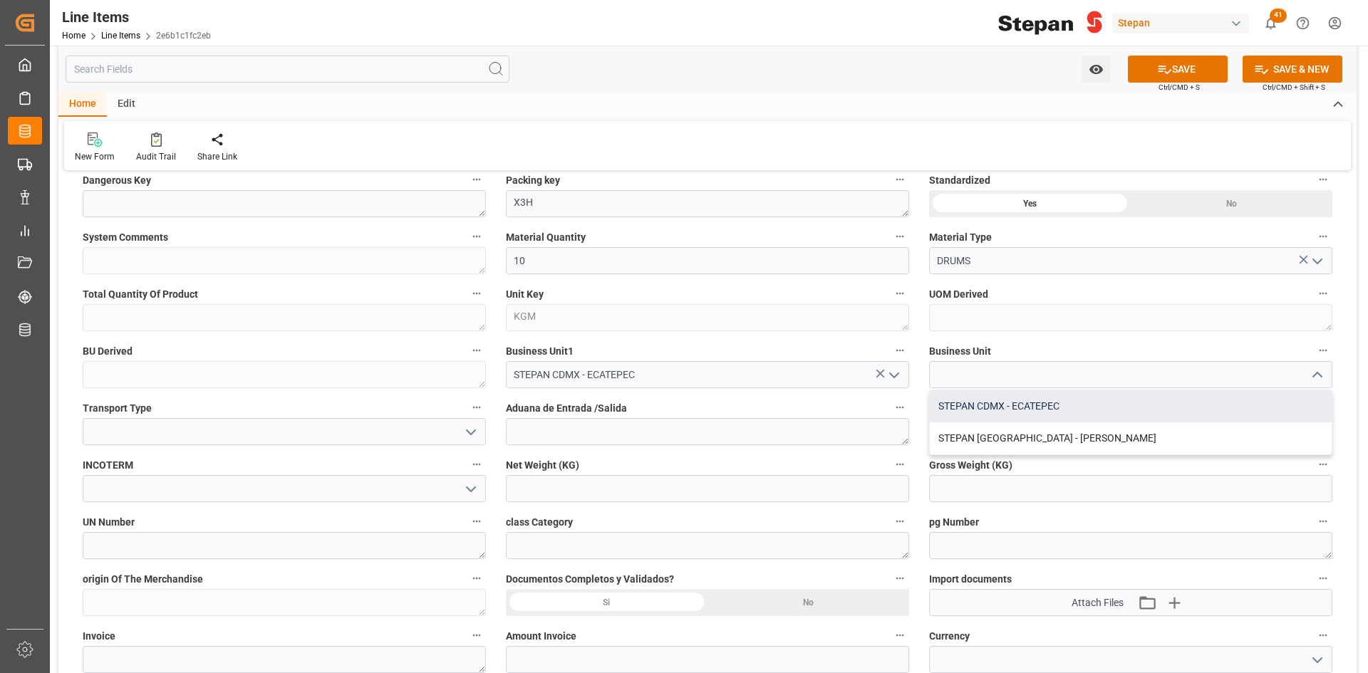
click at [1016, 405] on div "STEPAN CDMX - ECATEPEC" at bounding box center [1131, 406] width 402 height 32
type input "STEPAN CDMX - ECATEPEC"
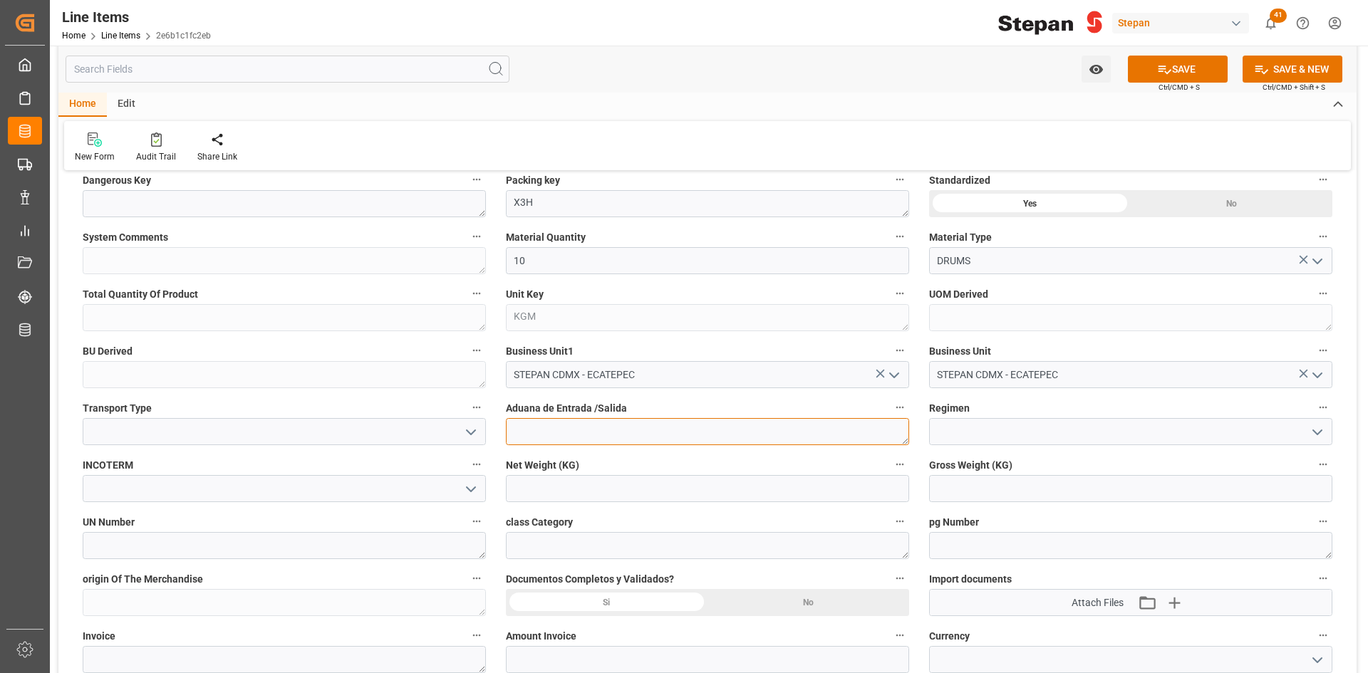
click at [638, 434] on textarea at bounding box center [707, 431] width 403 height 27
click at [597, 430] on textarea at bounding box center [707, 431] width 403 height 27
type textarea "[GEOGRAPHIC_DATA]"
drag, startPoint x: 1143, startPoint y: 444, endPoint x: 1176, endPoint y: 435, distance: 34.6
click at [1143, 444] on input at bounding box center [1130, 431] width 403 height 27
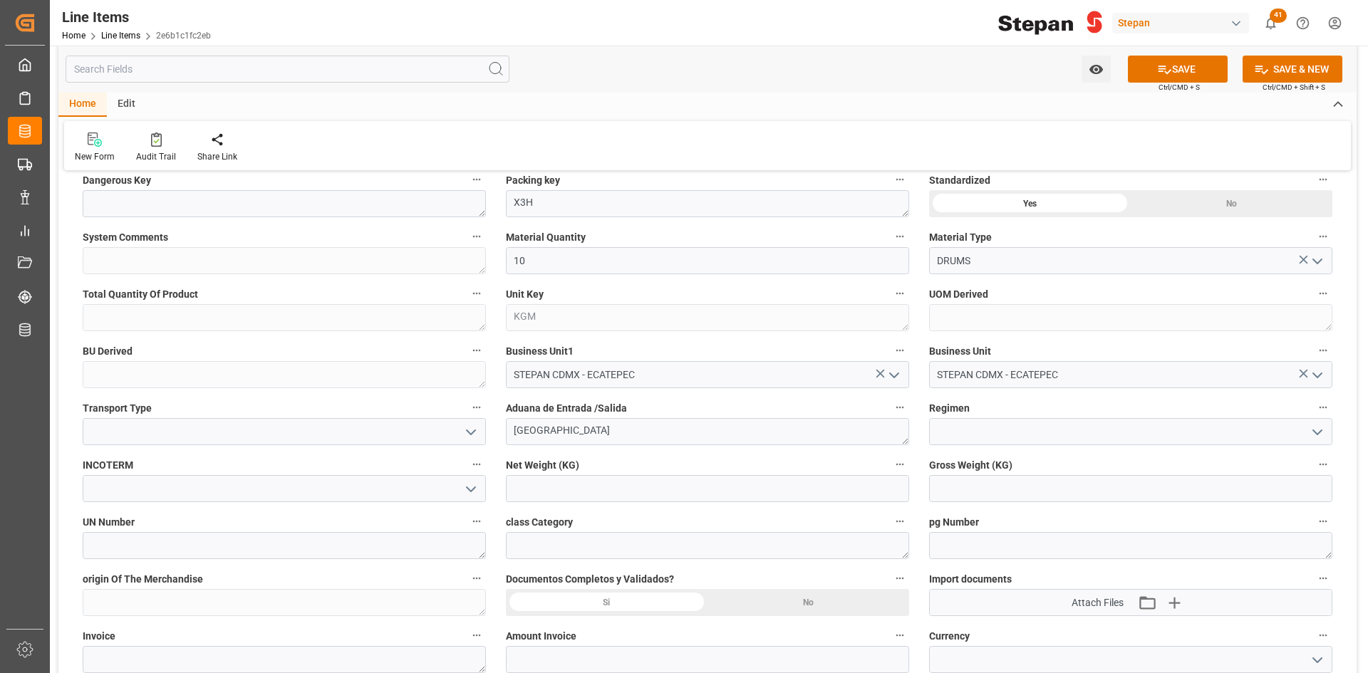
click at [1312, 428] on icon "open menu" at bounding box center [1317, 432] width 17 height 17
click at [1017, 457] on div "DEFINITIVO" at bounding box center [1131, 463] width 402 height 32
type input "DEFINITIVO"
click at [660, 486] on input "text" at bounding box center [707, 488] width 403 height 27
type input "2100"
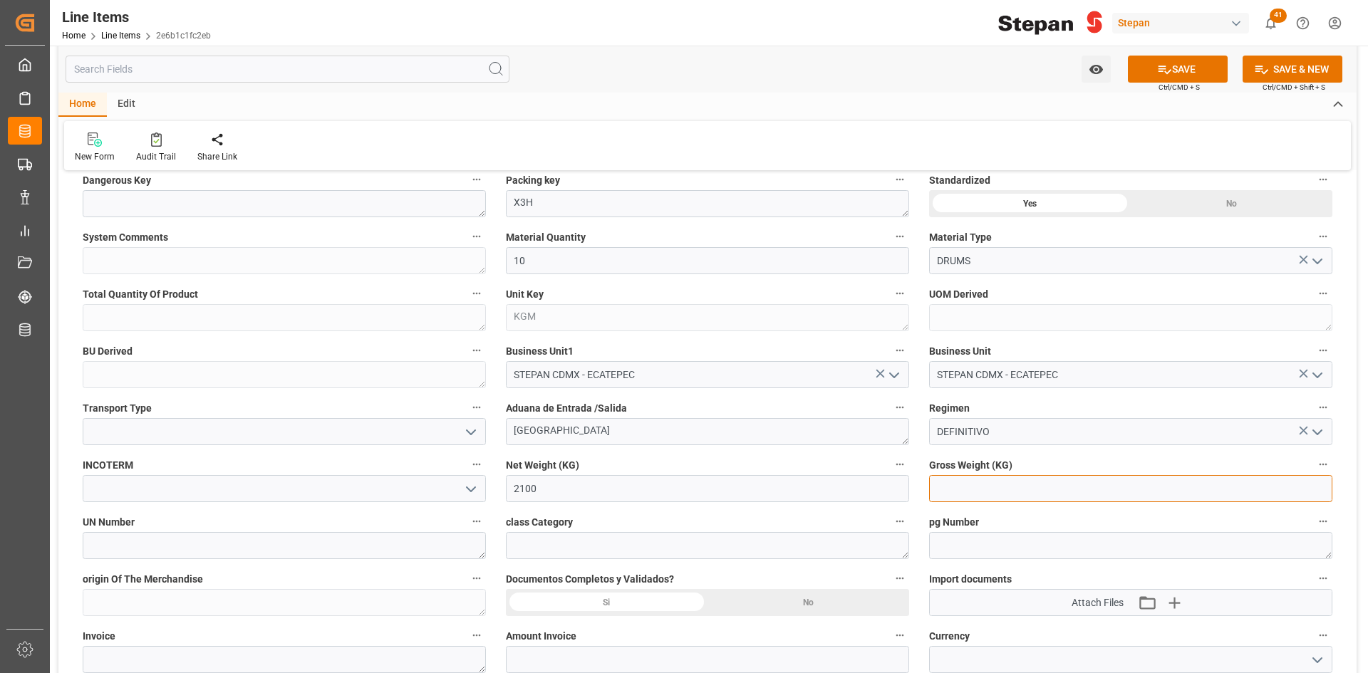
click at [1076, 494] on input "text" at bounding box center [1130, 488] width 403 height 27
type input "2100"
click at [549, 554] on textarea at bounding box center [707, 545] width 403 height 27
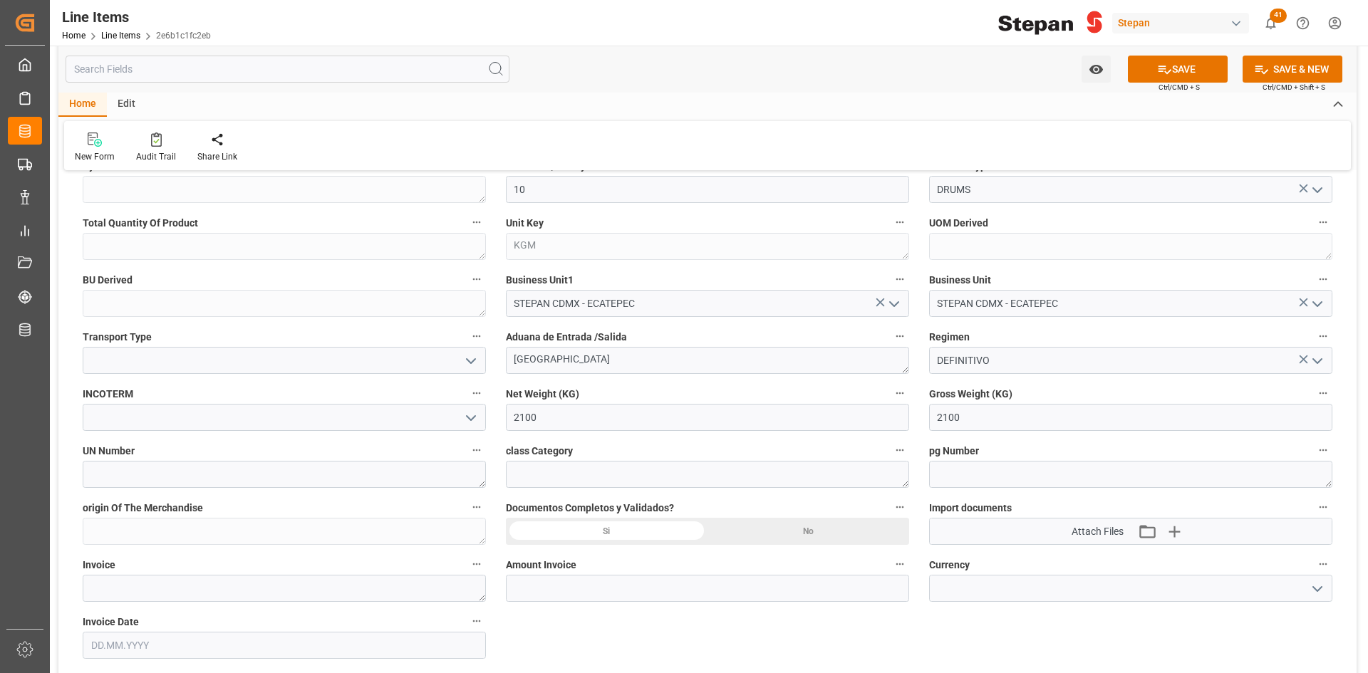
click at [929, 146] on div "Si" at bounding box center [1030, 132] width 202 height 27
click at [1181, 531] on icon "button" at bounding box center [1173, 531] width 23 height 23
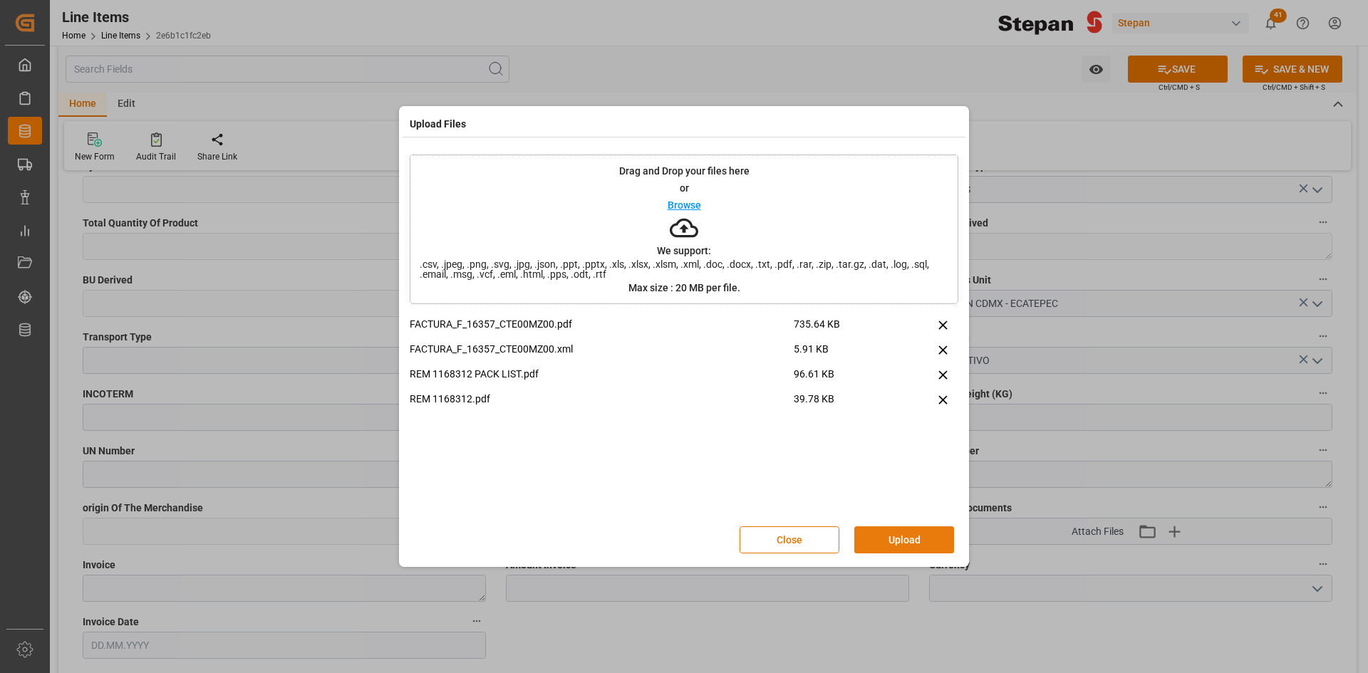
click at [905, 529] on button "Upload" at bounding box center [904, 539] width 100 height 27
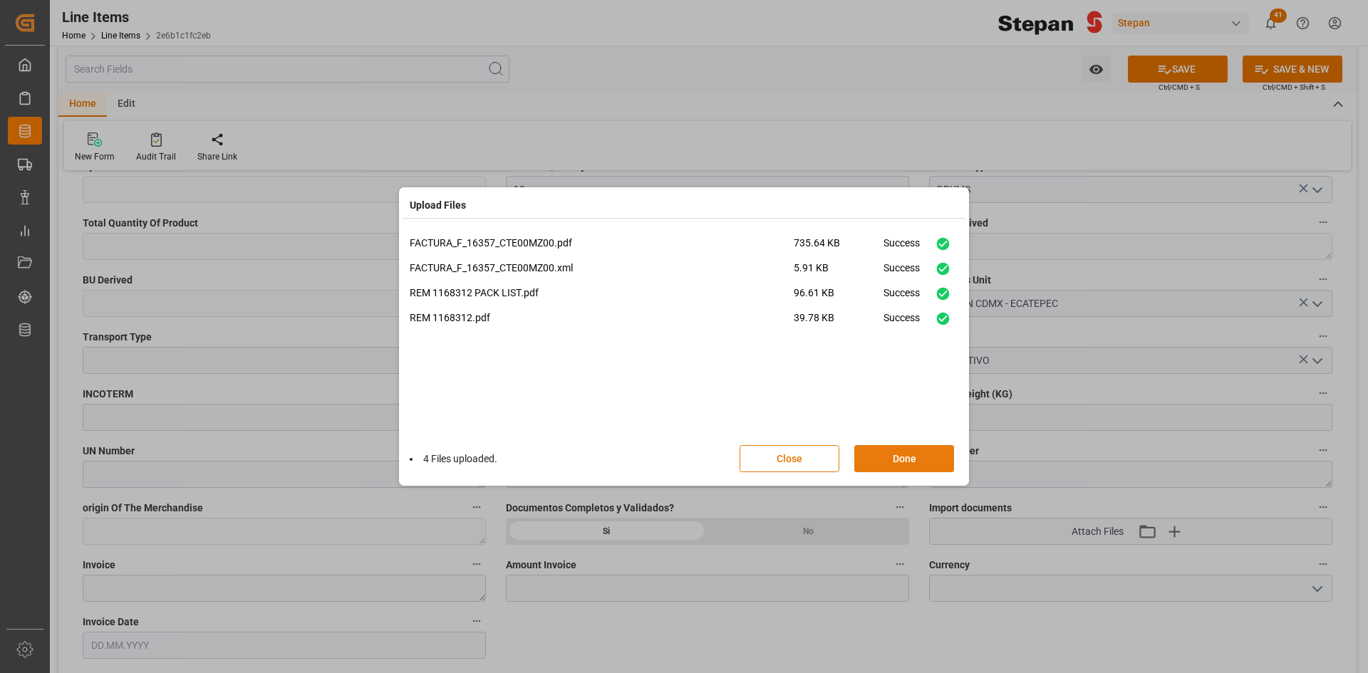
click at [907, 459] on button "Done" at bounding box center [904, 458] width 100 height 27
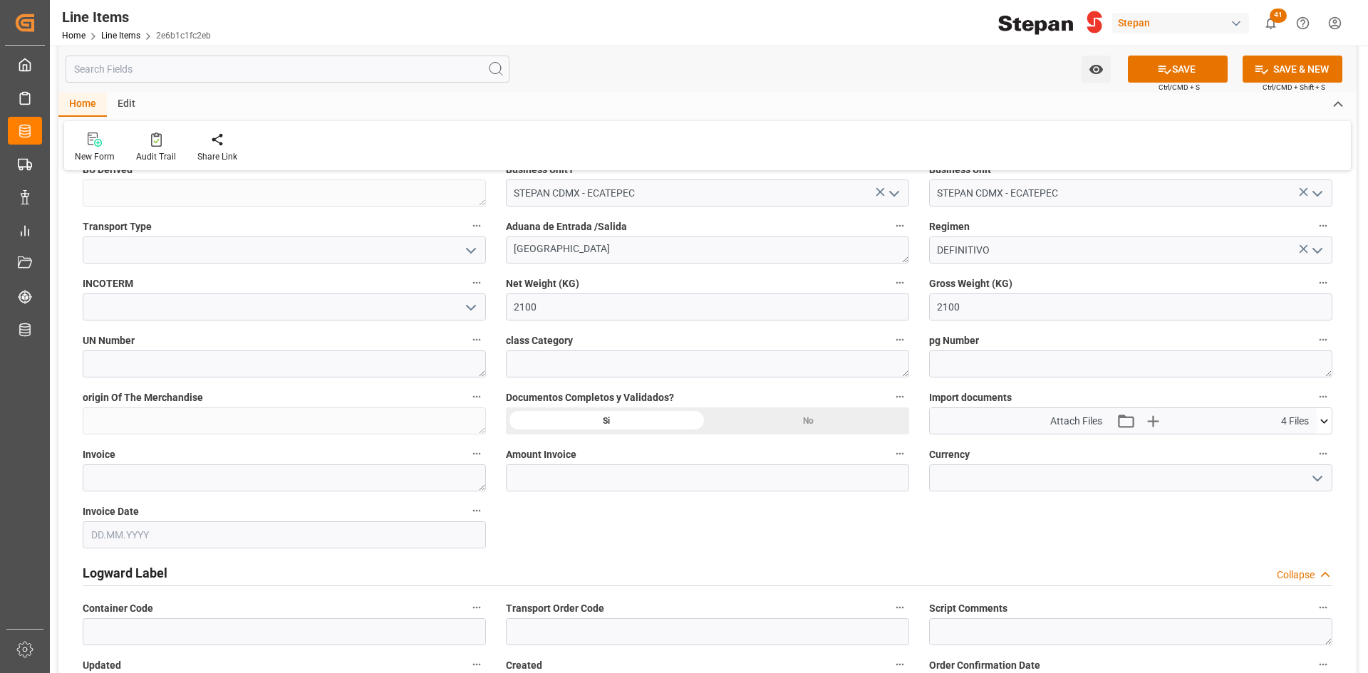
scroll to position [641, 0]
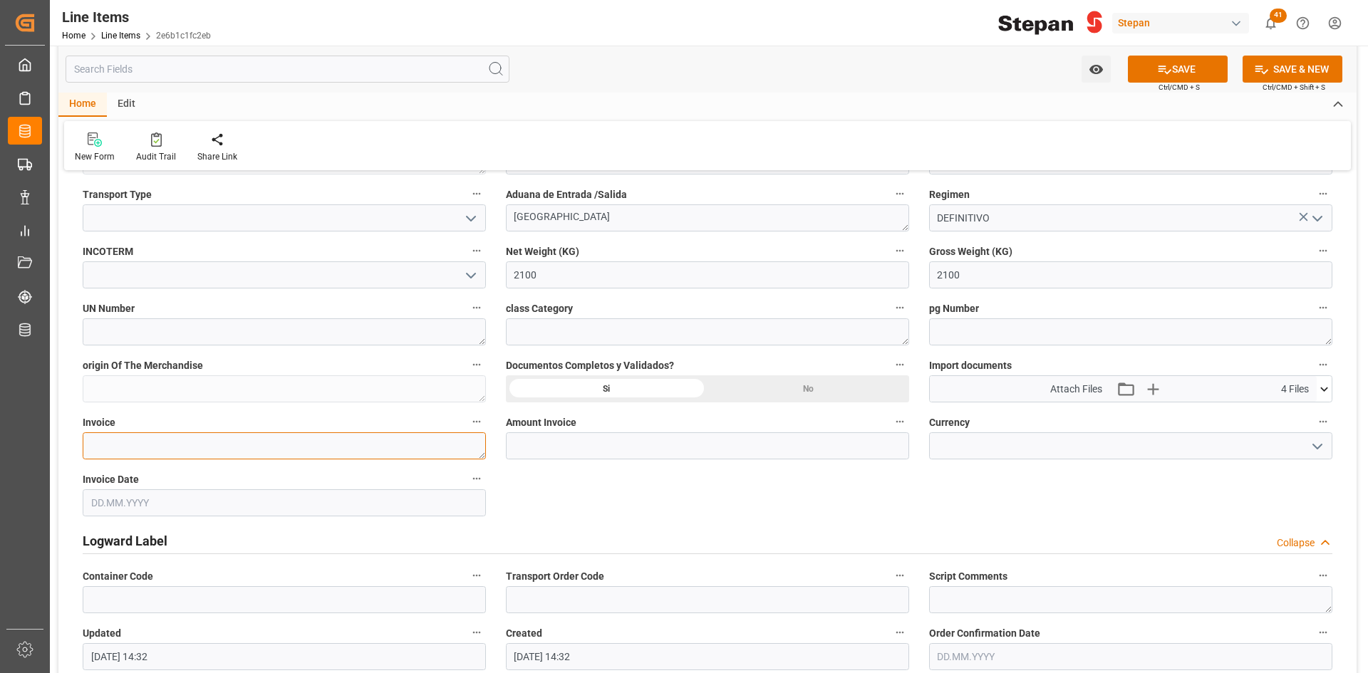
click at [165, 443] on textarea at bounding box center [284, 445] width 403 height 27
paste textarea "F 0016357"
type textarea "F 0016357"
click at [526, 446] on input "text" at bounding box center [707, 445] width 403 height 27
type input "7033.83"
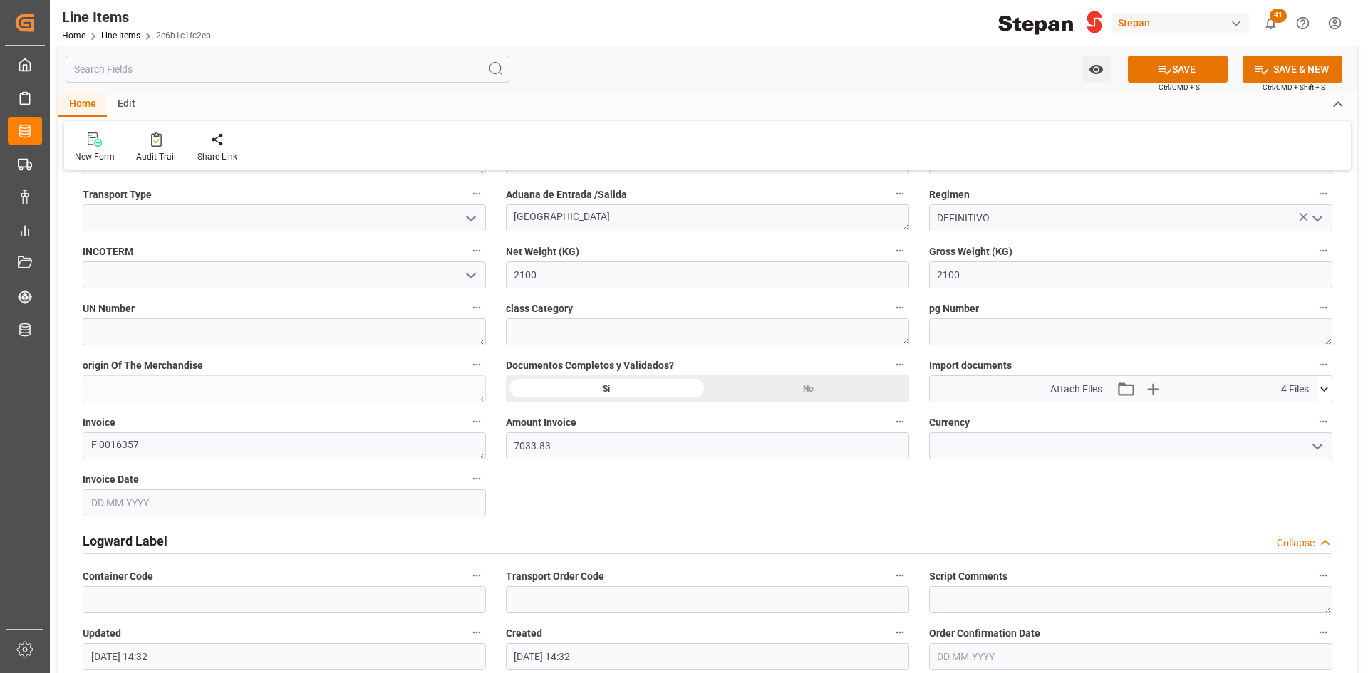
click at [1307, 451] on button "open menu" at bounding box center [1315, 446] width 21 height 22
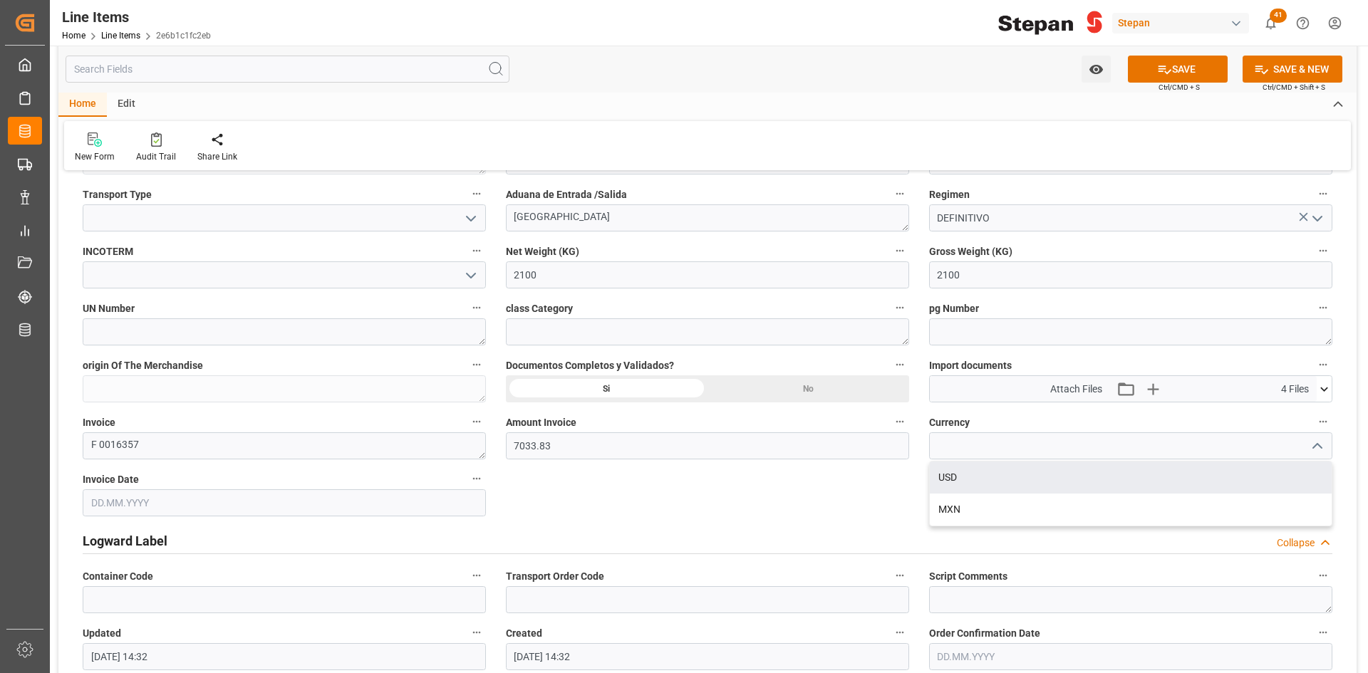
drag, startPoint x: 986, startPoint y: 482, endPoint x: 913, endPoint y: 482, distance: 73.4
click at [986, 482] on div "USD" at bounding box center [1131, 478] width 402 height 32
type input "USD"
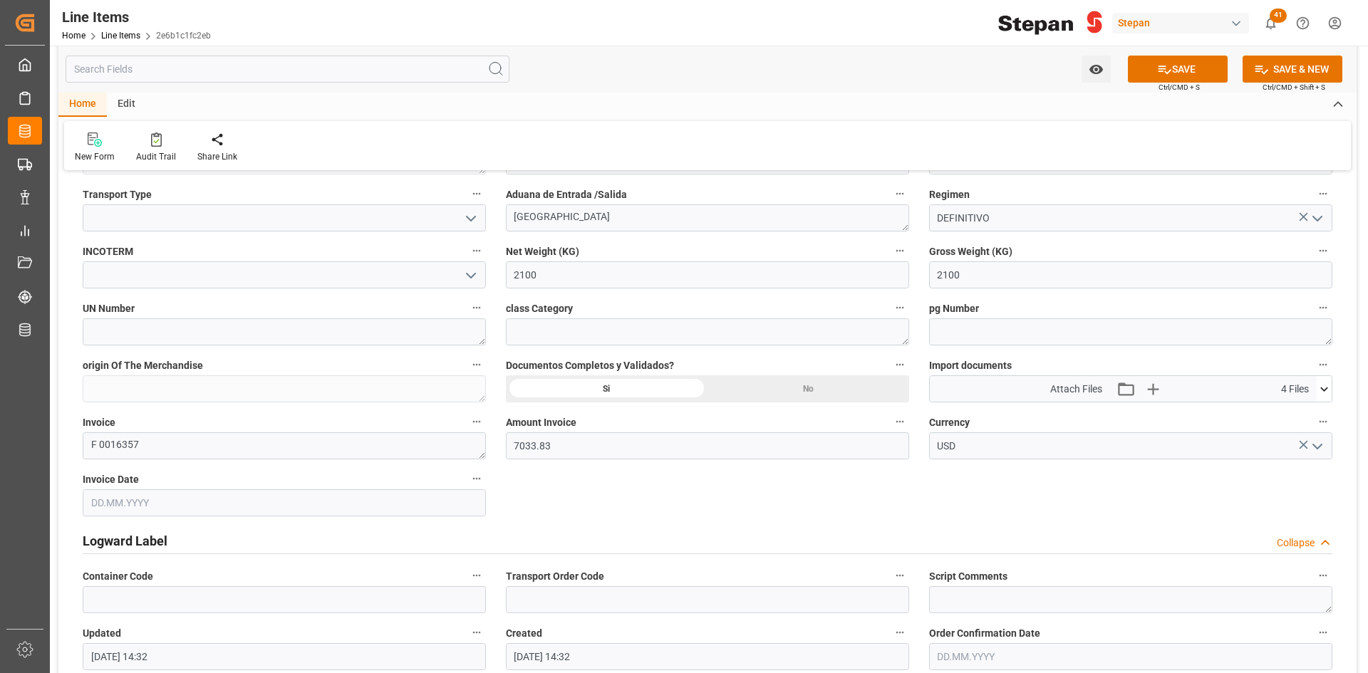
click at [326, 503] on input "text" at bounding box center [284, 502] width 403 height 27
click at [100, 294] on div "August 2025" at bounding box center [184, 296] width 202 height 14
click at [99, 294] on div "August 2025" at bounding box center [184, 296] width 202 height 14
click at [97, 295] on button "Previous Month" at bounding box center [94, 294] width 9 height 9
click at [214, 378] on span "11" at bounding box center [211, 375] width 9 height 10
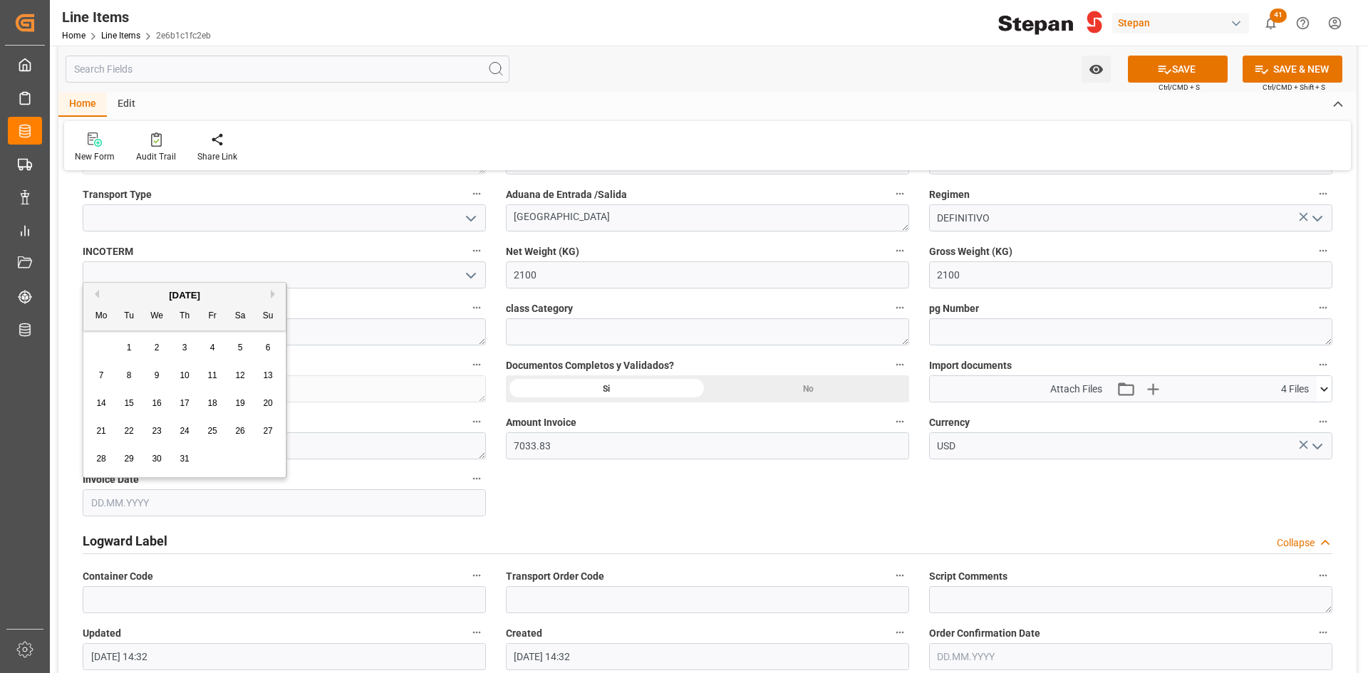
type input "[DATE]"
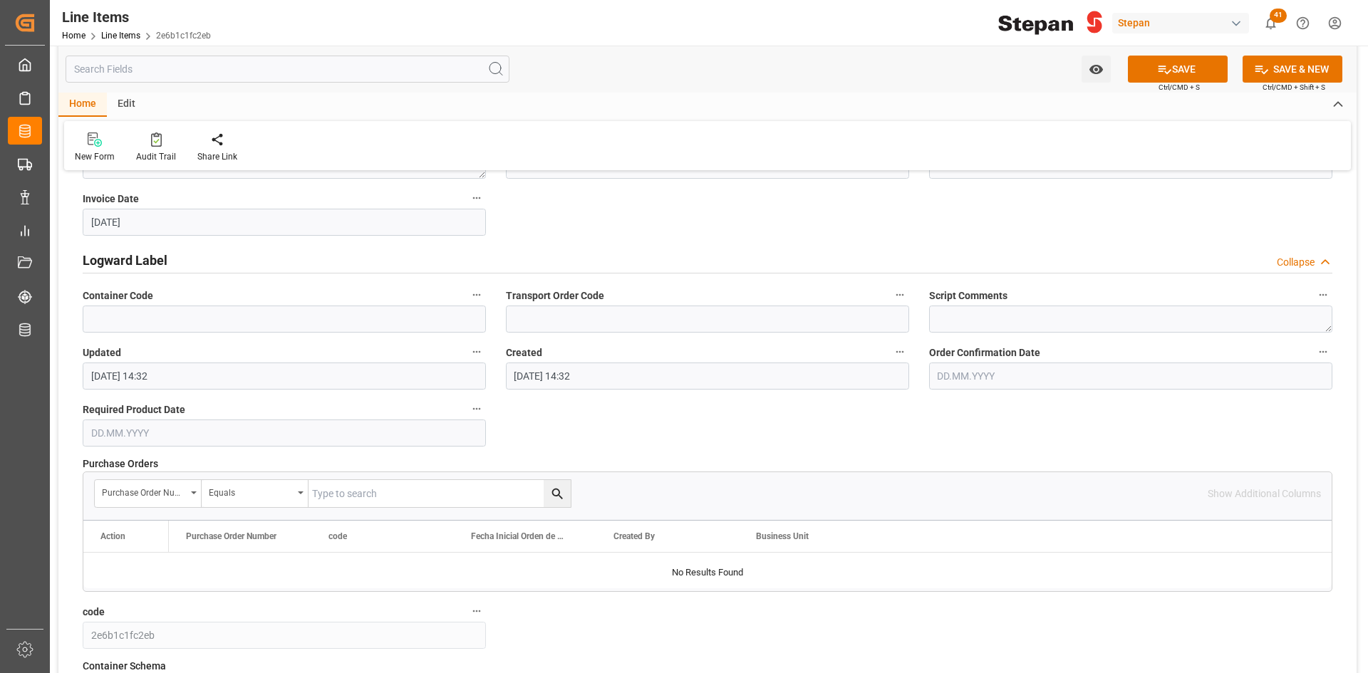
scroll to position [926, 0]
click at [1170, 67] on button "SAVE" at bounding box center [1178, 69] width 100 height 27
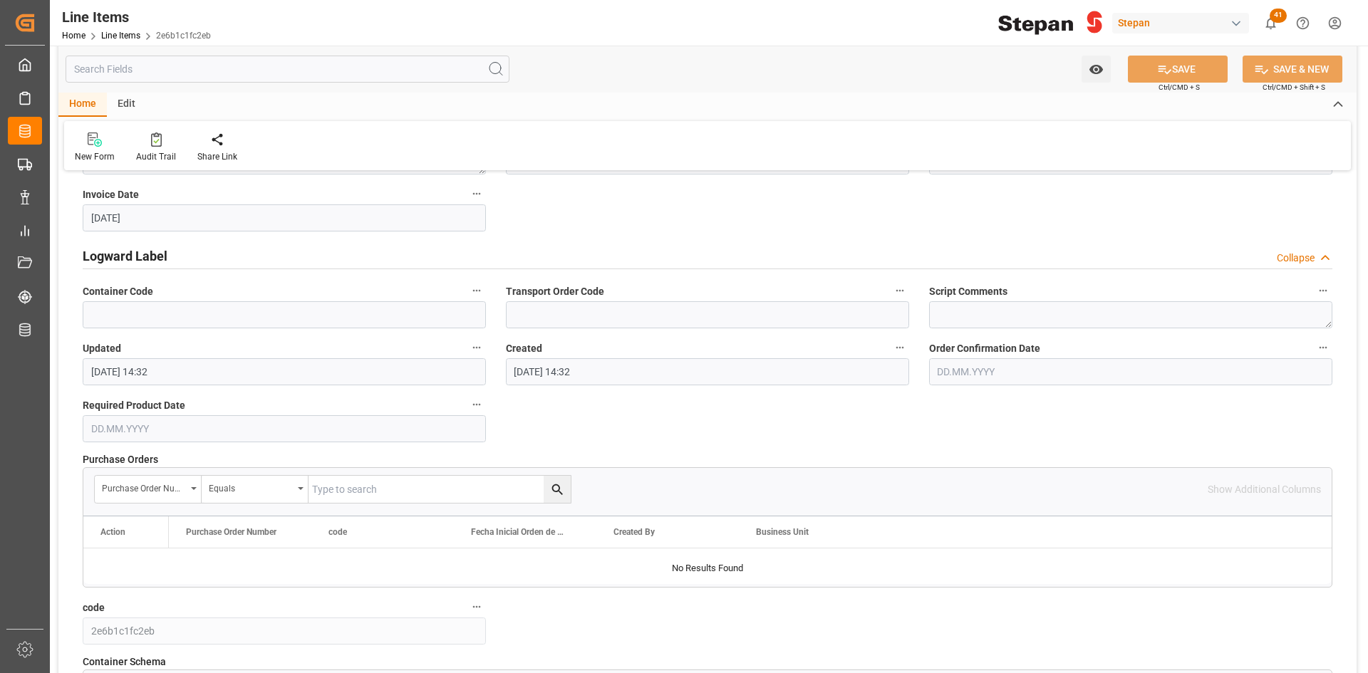
type textarea "10.0000 DRUMS"
type input "14.08.2025 14:36"
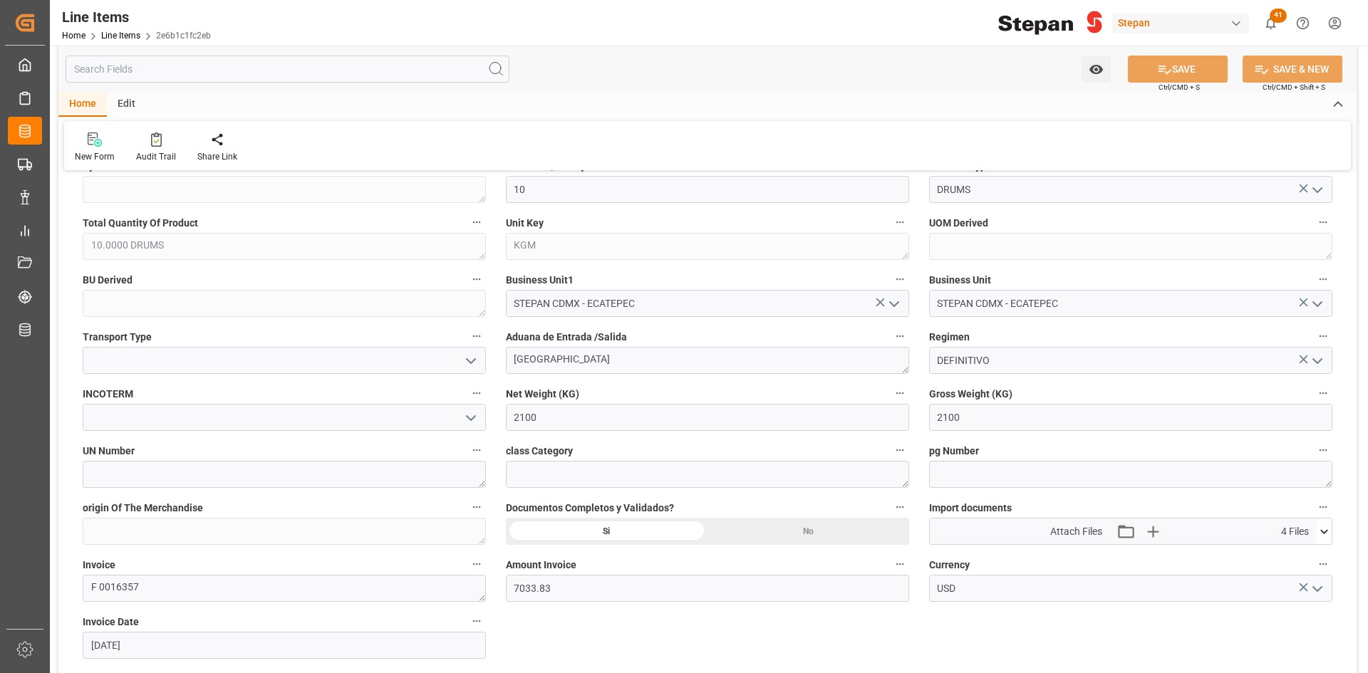
scroll to position [0, 0]
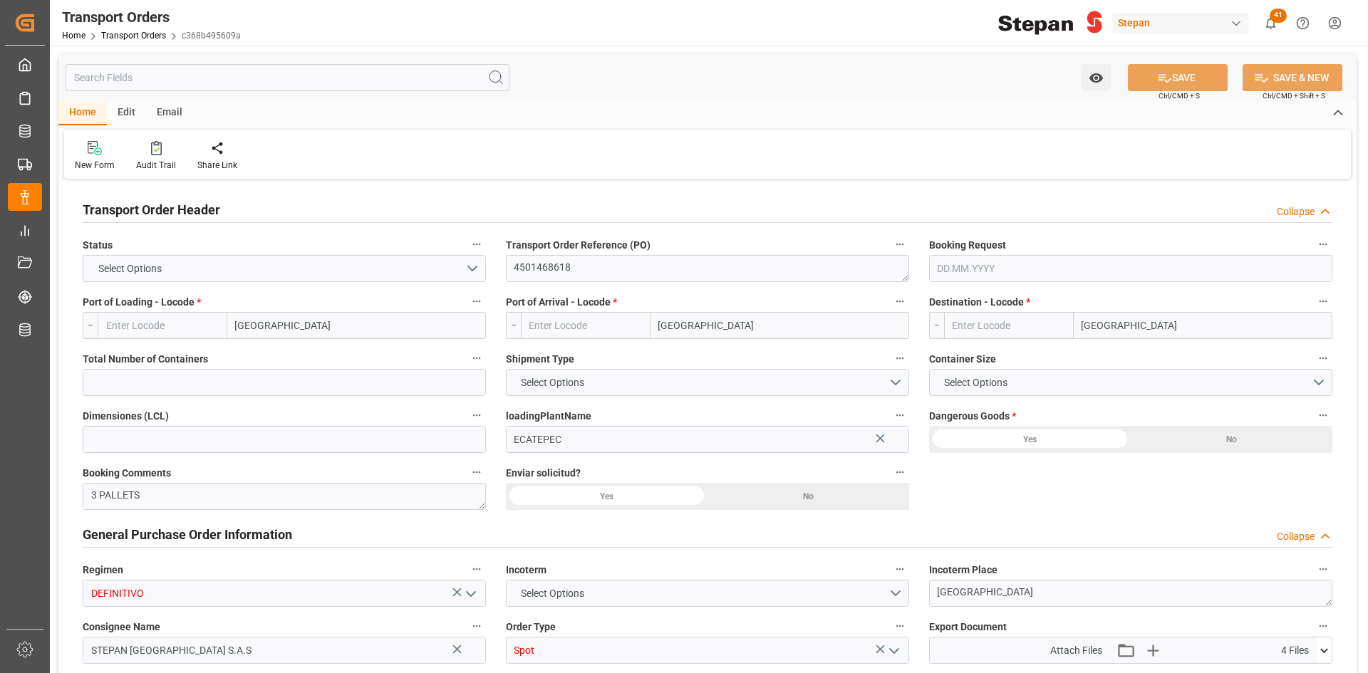
type input "MXVER"
type input "COCTG"
type input "3"
type input "9327798"
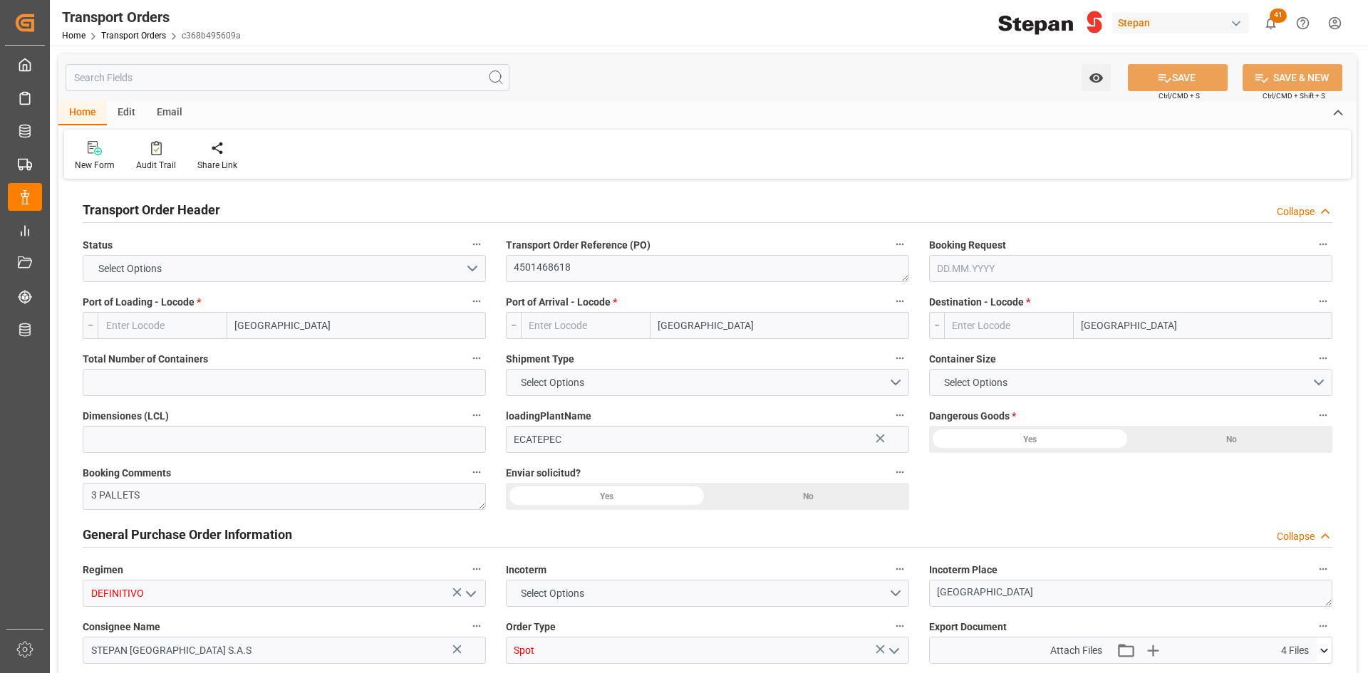
type input "2100"
type input "[DATE]"
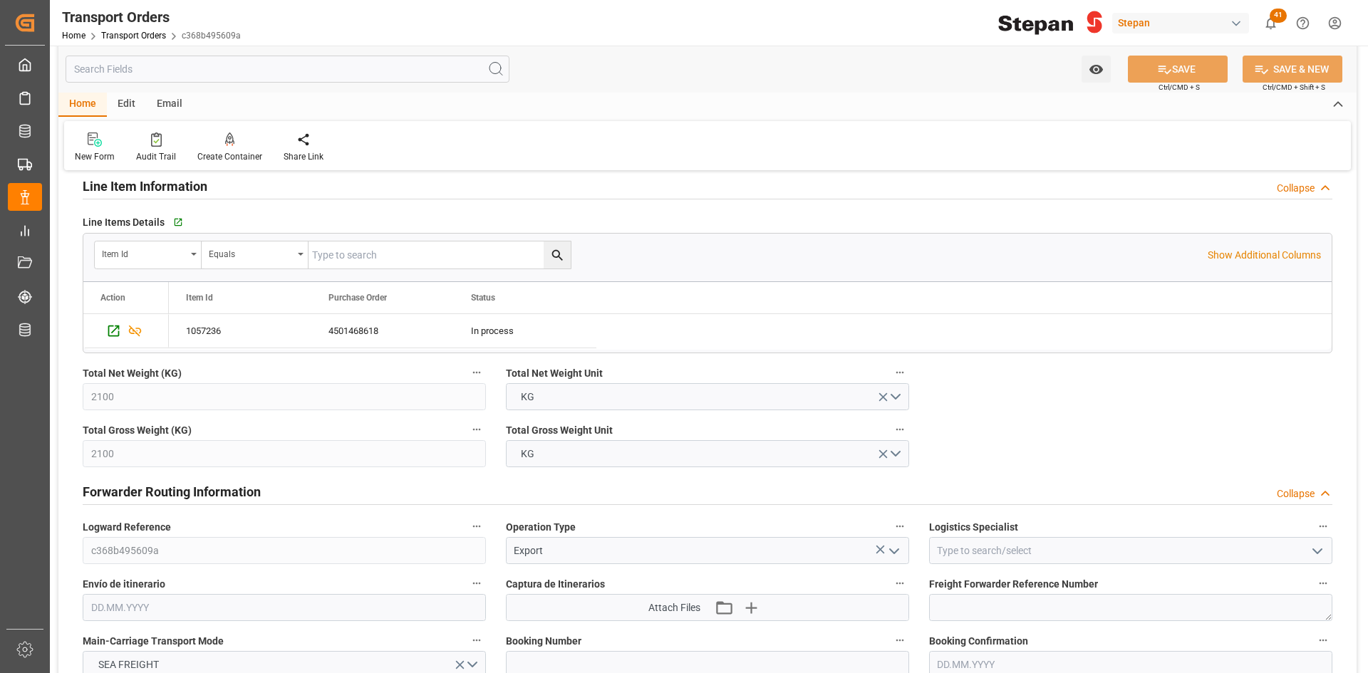
scroll to position [784, 0]
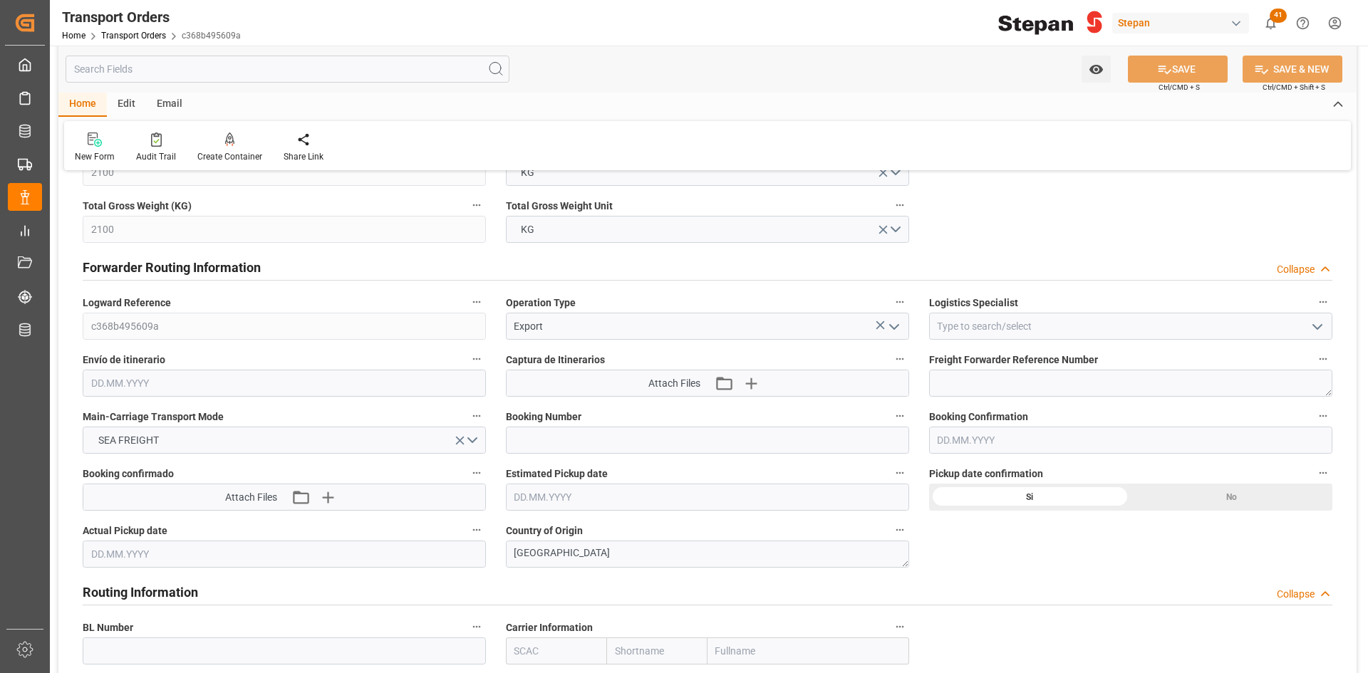
click at [1314, 327] on icon "open menu" at bounding box center [1317, 326] width 17 height 17
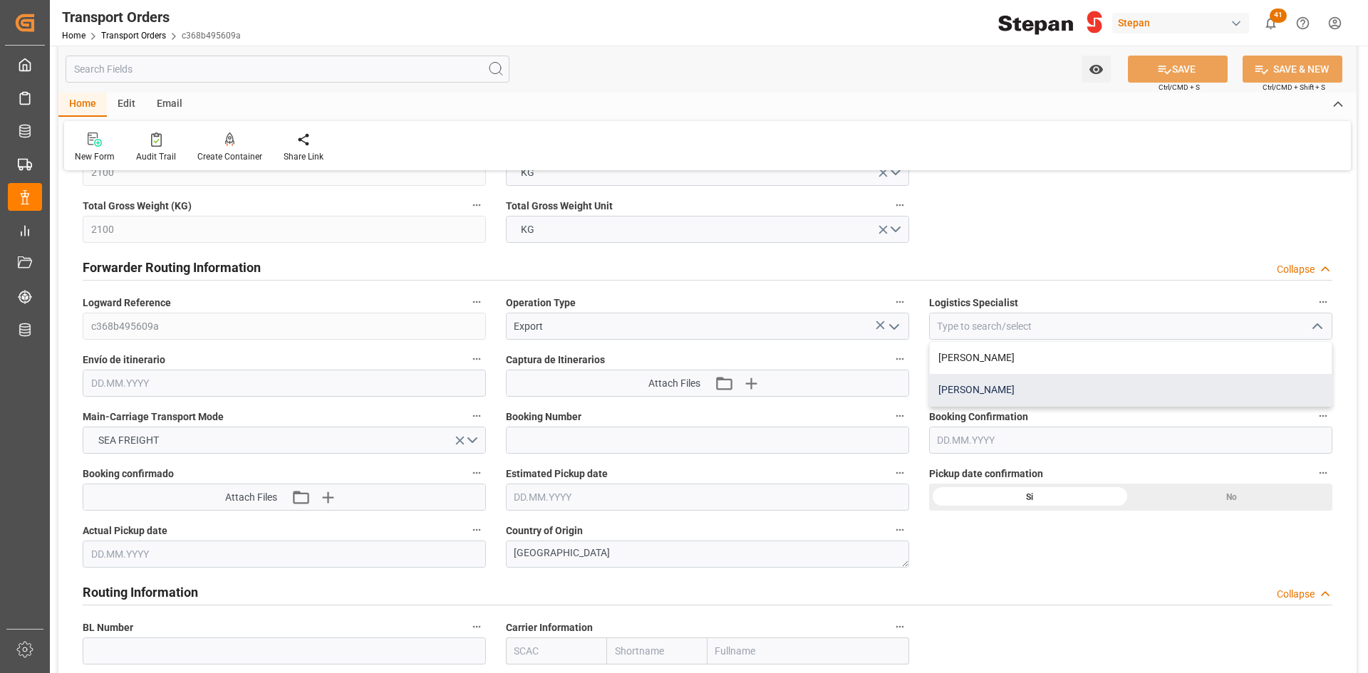
click at [1057, 375] on div "Dalia Gutierrez" at bounding box center [1131, 390] width 402 height 32
type input "Dalia Gutierrez"
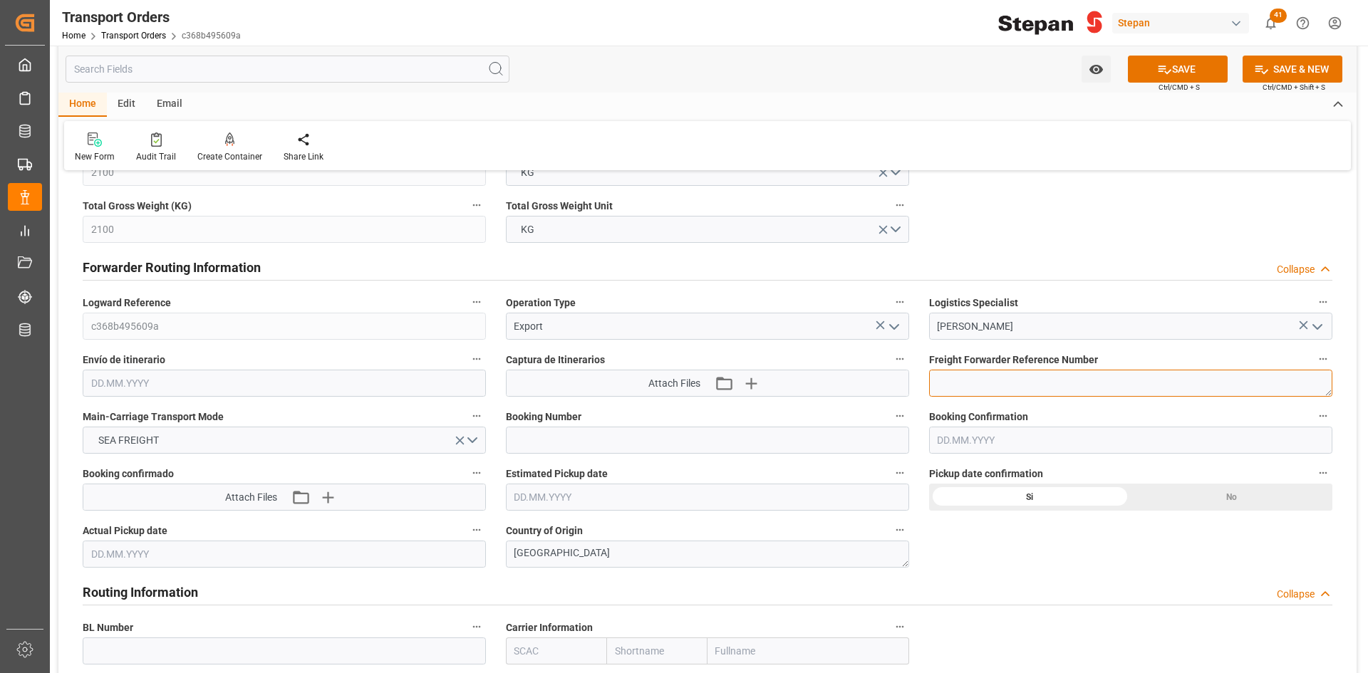
click at [1080, 388] on textarea at bounding box center [1130, 383] width 403 height 27
paste textarea "250806960004"
type textarea "250806960004"
click at [996, 439] on input "text" at bounding box center [1130, 440] width 403 height 27
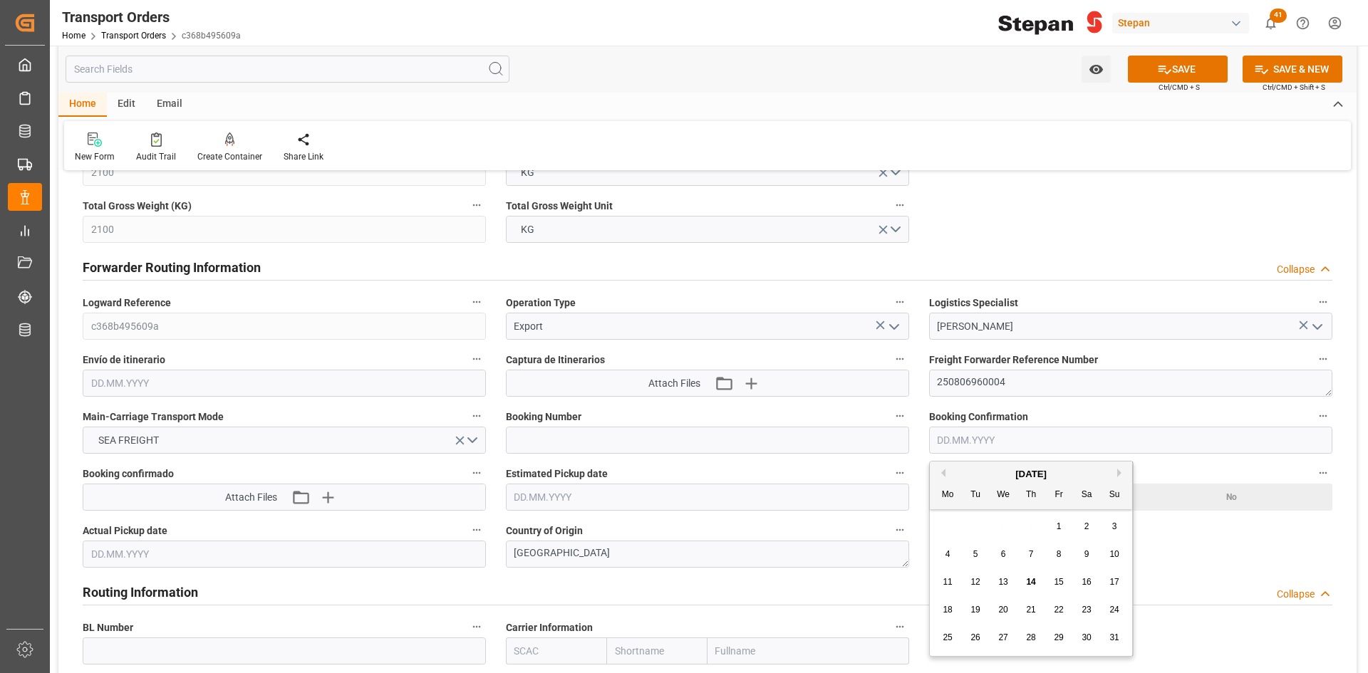
click at [944, 472] on button "Previous Month" at bounding box center [941, 473] width 9 height 9
click at [1032, 551] on span "10" at bounding box center [1030, 554] width 9 height 10
type input "10.07.2025"
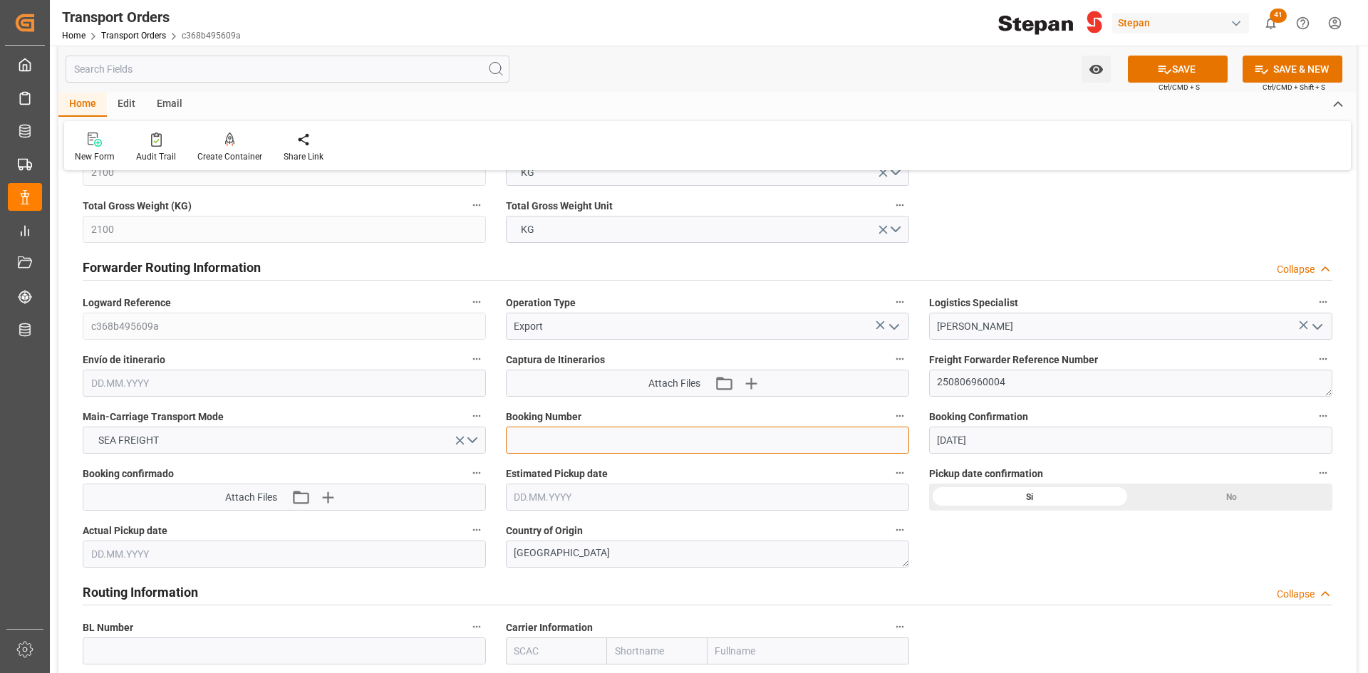
click at [612, 437] on input at bounding box center [707, 440] width 403 height 27
click at [589, 433] on input at bounding box center [707, 440] width 403 height 27
paste input "250806960004"
type input "250806960004"
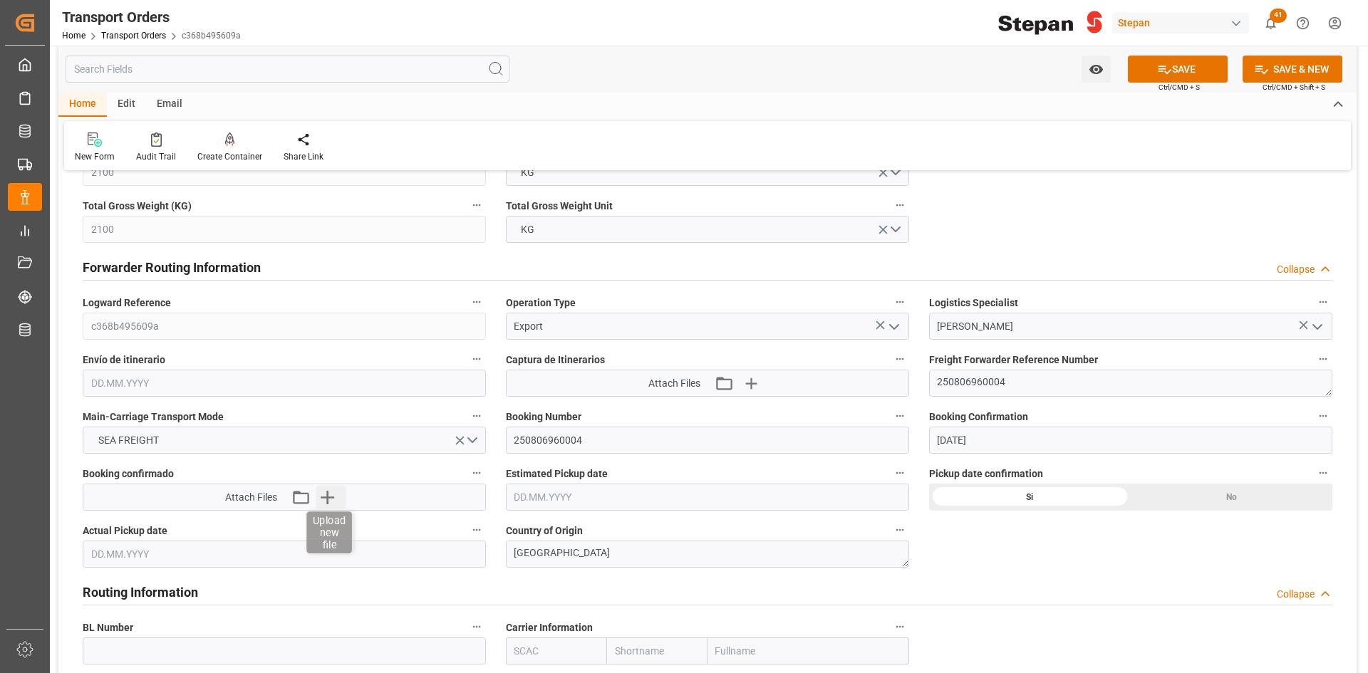
click at [321, 497] on icon "button" at bounding box center [328, 498] width 14 height 14
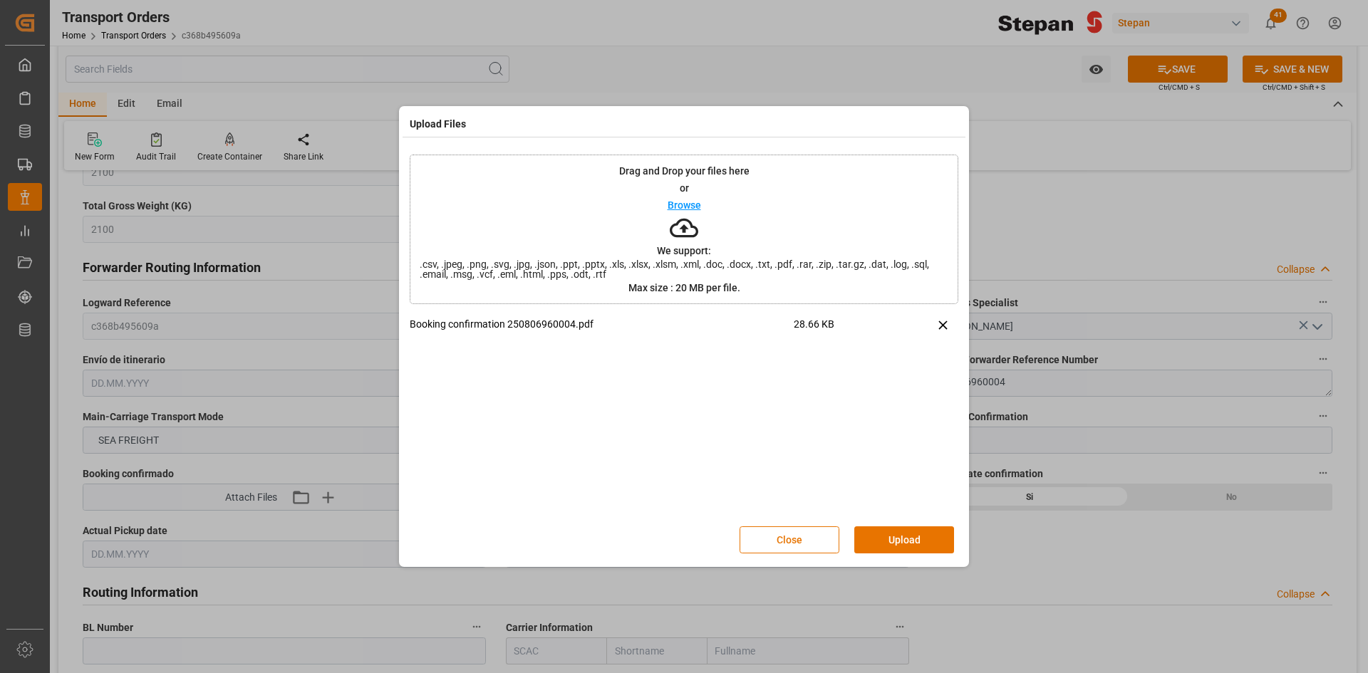
click at [896, 534] on button "Upload" at bounding box center [904, 539] width 100 height 27
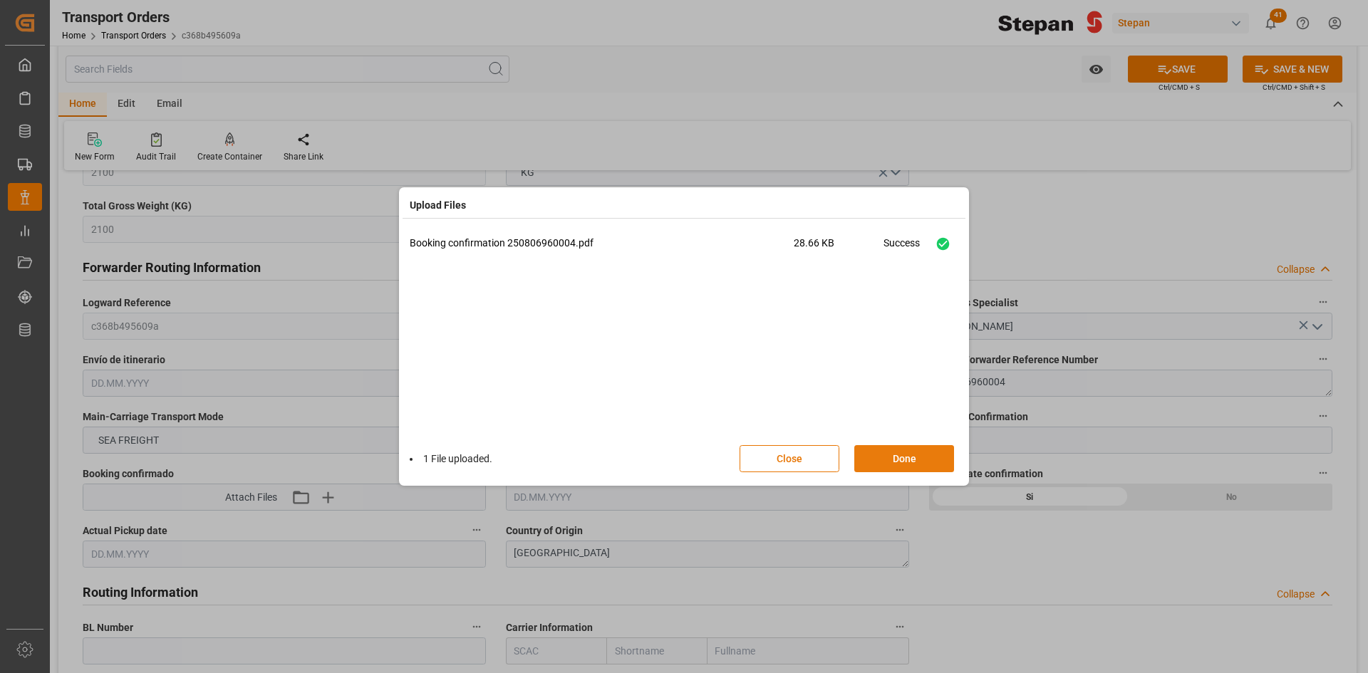
click at [913, 458] on button "Done" at bounding box center [904, 458] width 100 height 27
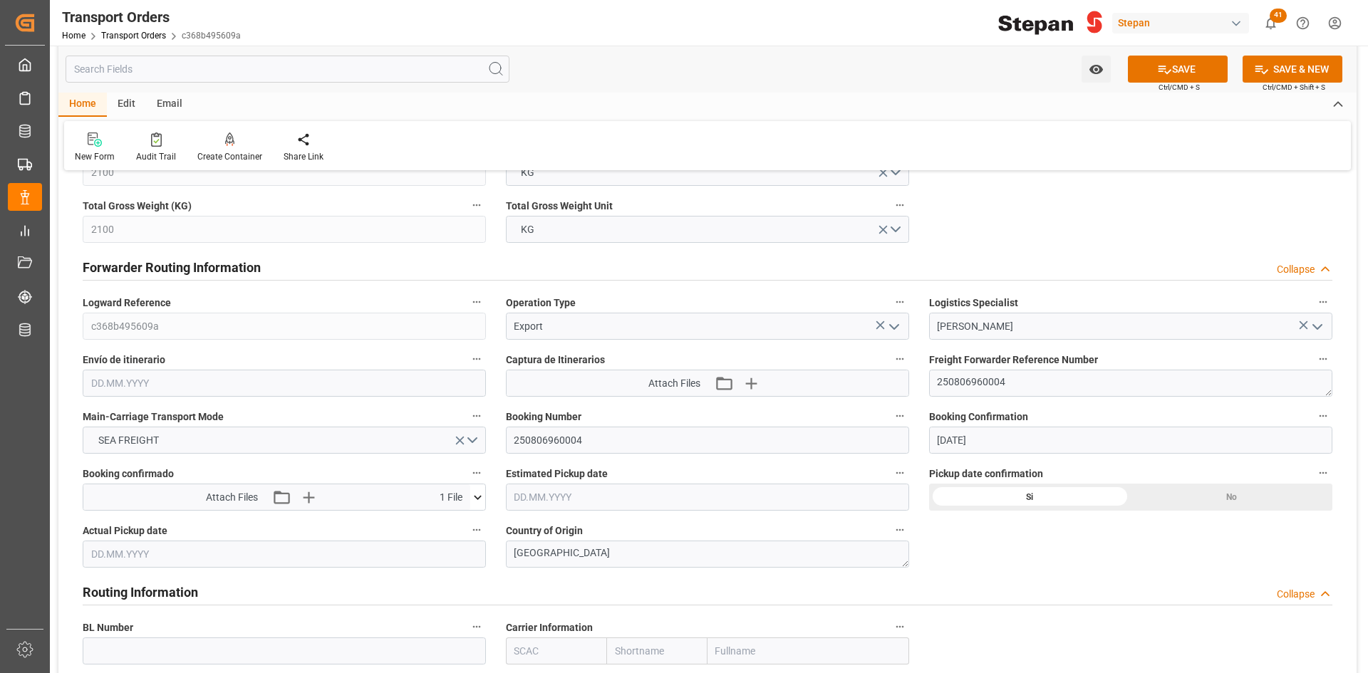
click at [248, 558] on input "text" at bounding box center [284, 554] width 403 height 27
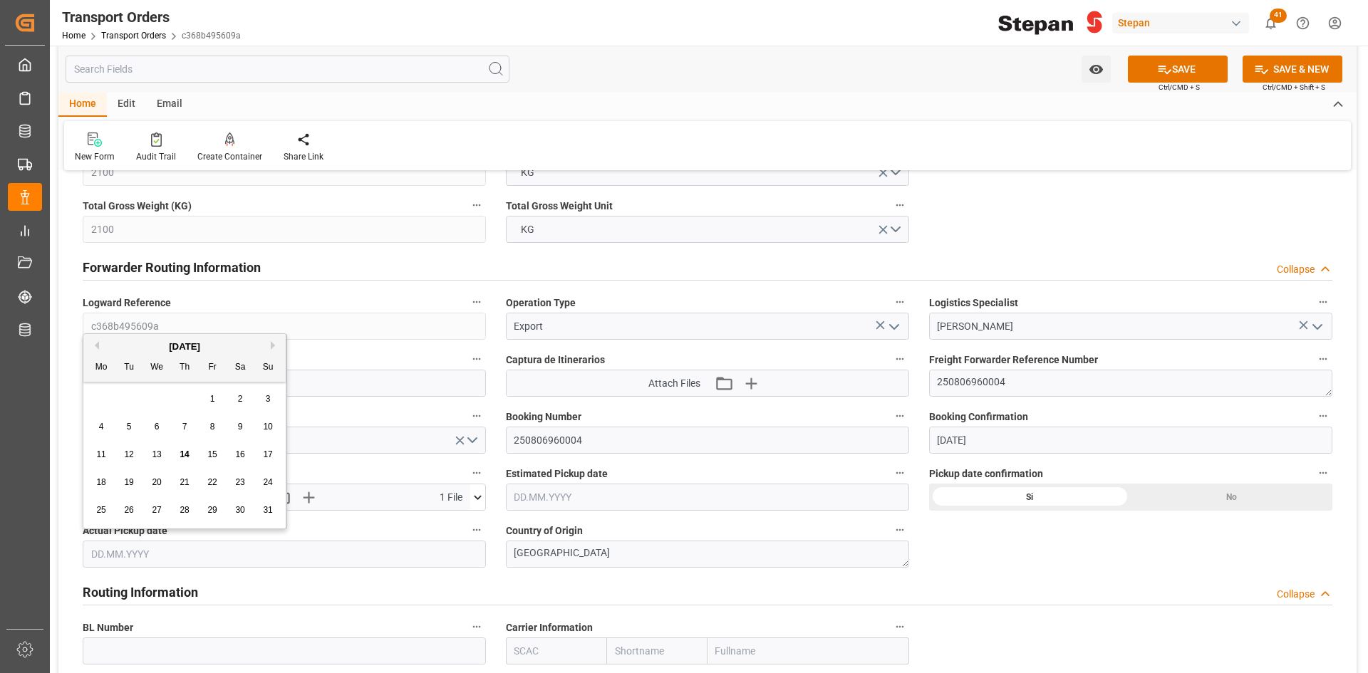
click at [124, 402] on div "28 29 30 31 1 2 3" at bounding box center [185, 399] width 194 height 28
click at [95, 346] on button "Previous Month" at bounding box center [94, 345] width 9 height 9
click at [160, 460] on span "16" at bounding box center [156, 455] width 9 height 10
type input "16.07.2025"
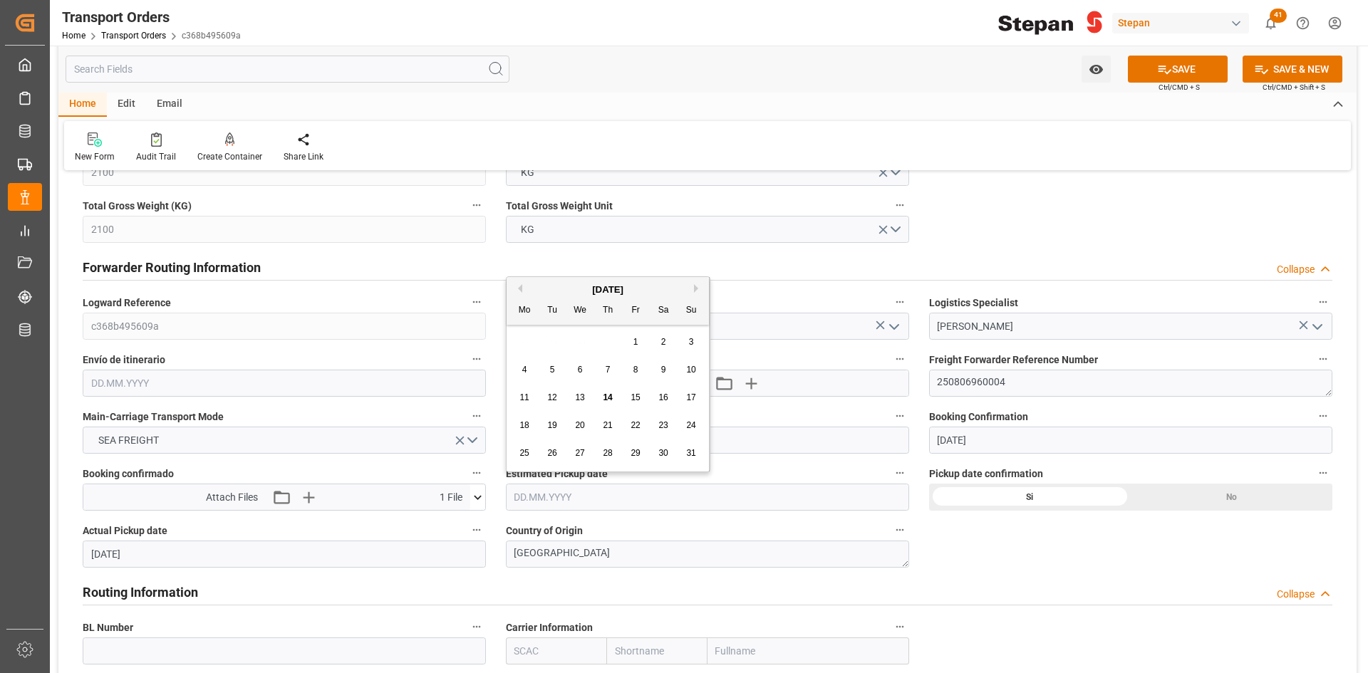
click at [668, 492] on input "text" at bounding box center [707, 497] width 403 height 27
click at [522, 289] on div "[DATE]" at bounding box center [608, 290] width 202 height 14
click at [663, 395] on span "16" at bounding box center [662, 398] width 9 height 10
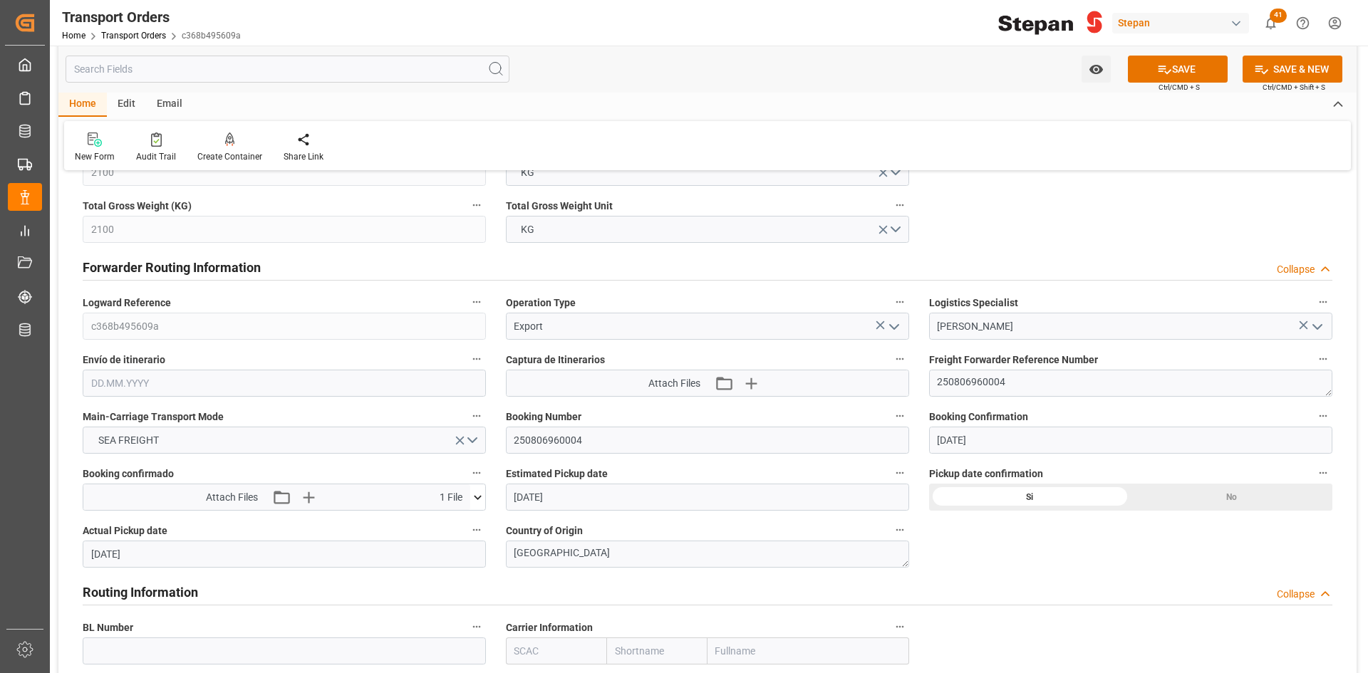
click at [586, 502] on input "16.08.2025" at bounding box center [707, 497] width 403 height 27
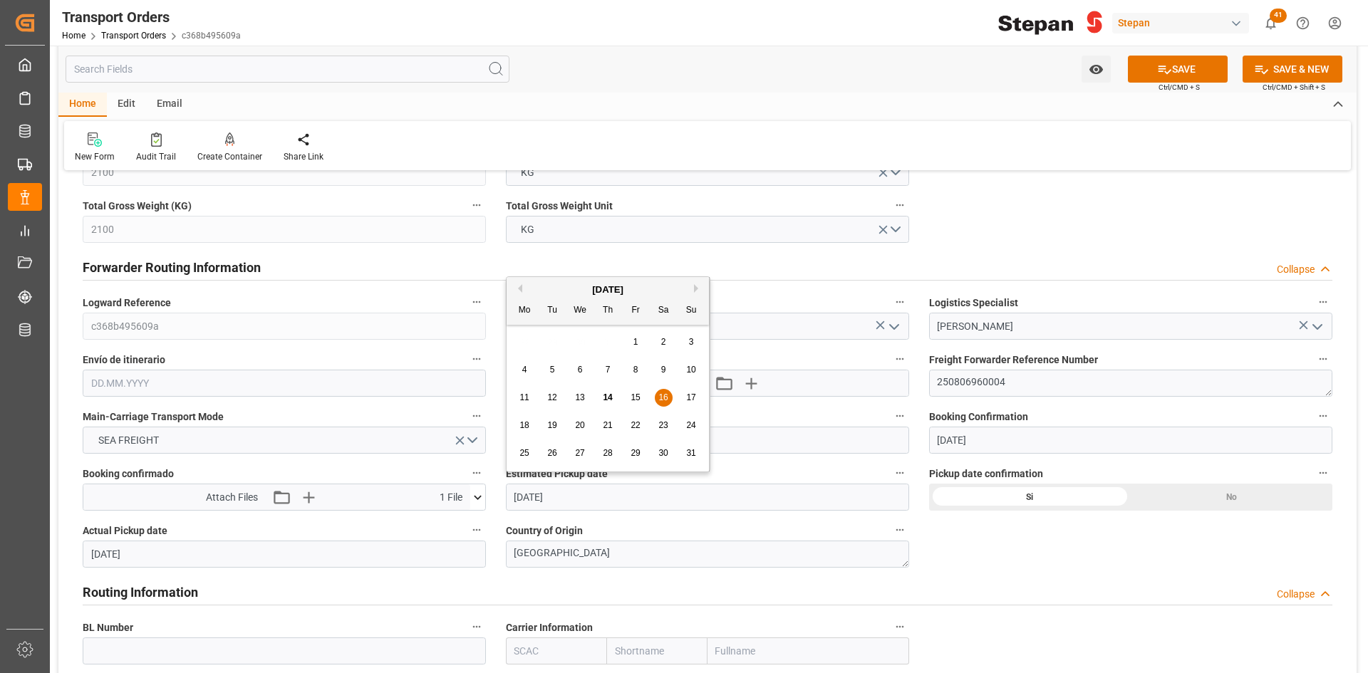
click at [517, 285] on button "Previous Month" at bounding box center [518, 288] width 9 height 9
click at [585, 400] on div "16" at bounding box center [580, 398] width 18 height 17
type input "16.07.2025"
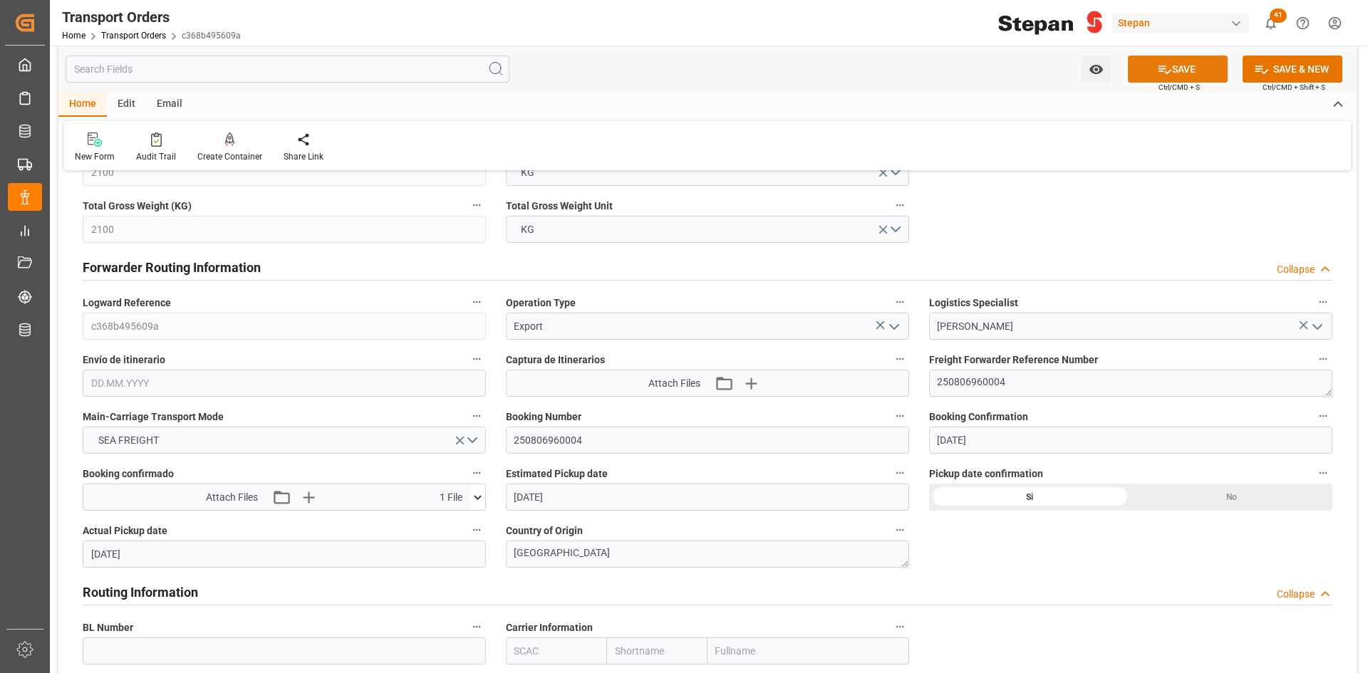
click at [1157, 72] on icon at bounding box center [1164, 69] width 15 height 15
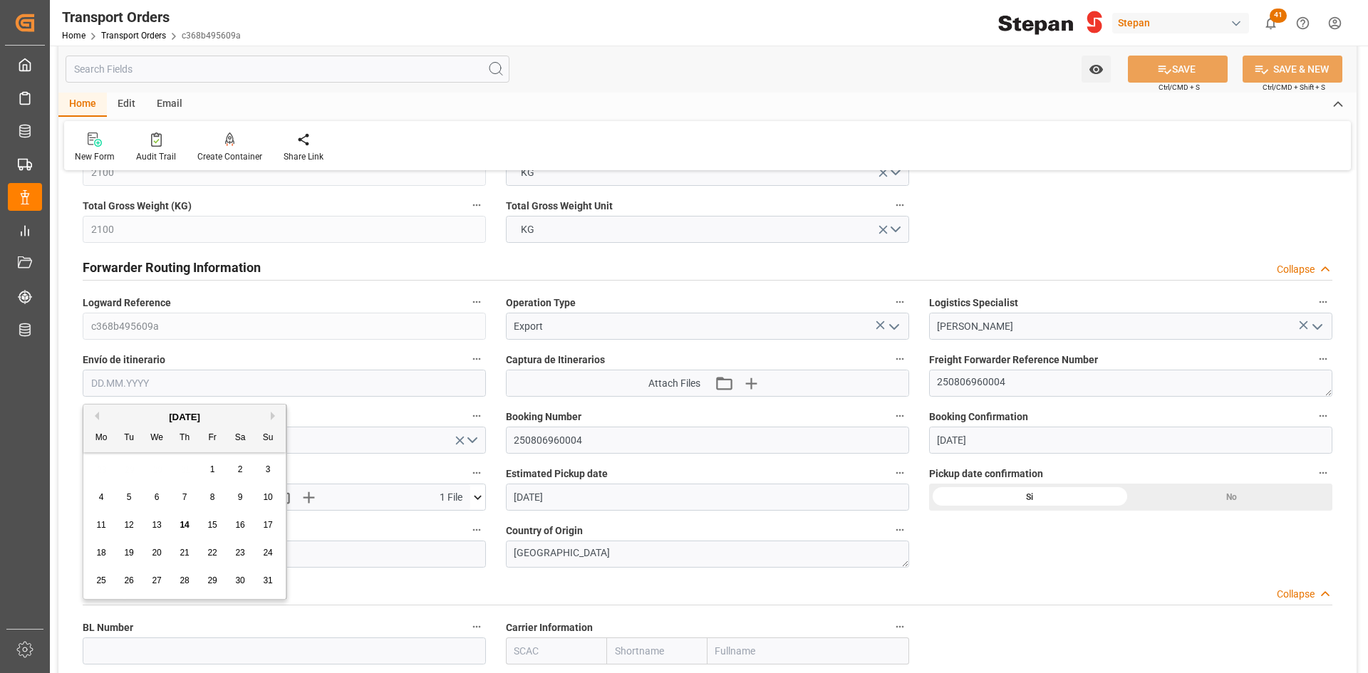
click at [275, 380] on input "text" at bounding box center [284, 383] width 403 height 27
click at [126, 466] on div "28 29 30 31 1 2 3" at bounding box center [185, 470] width 194 height 28
click at [98, 415] on button "Previous Month" at bounding box center [94, 416] width 9 height 9
click at [130, 502] on span "8" at bounding box center [129, 497] width 5 height 10
type input "[DATE]"
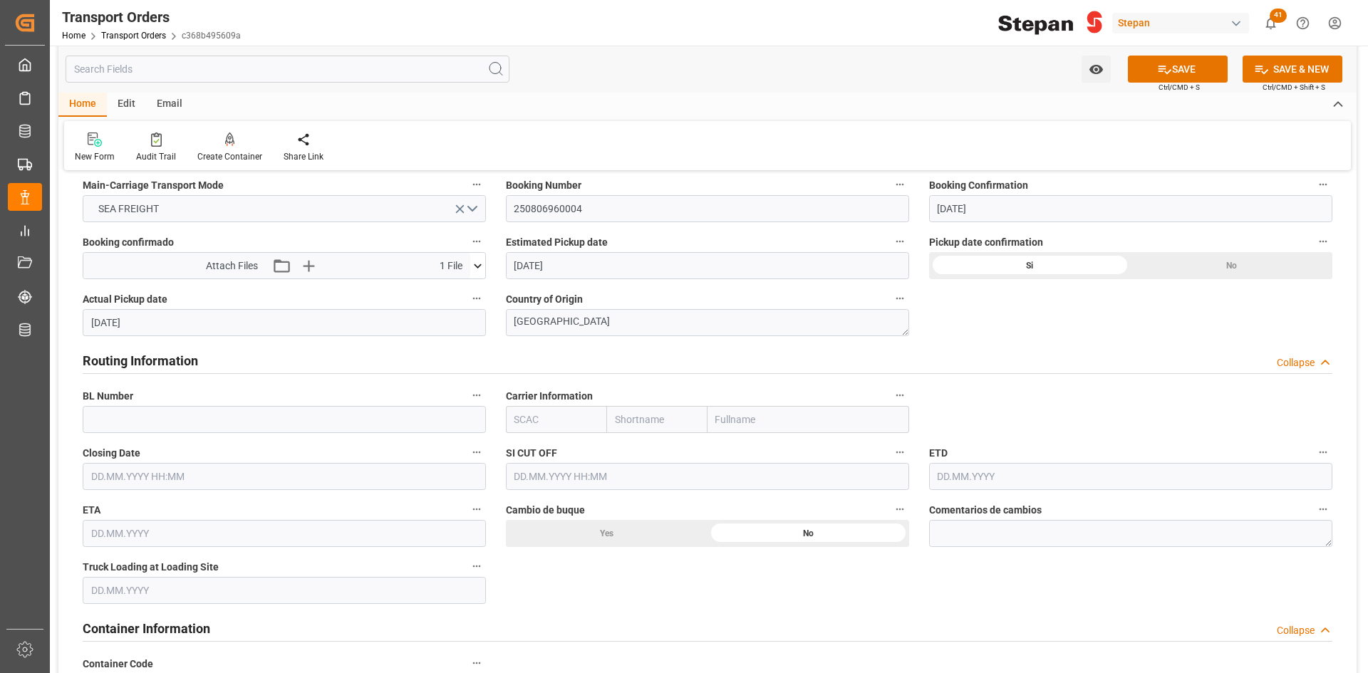
scroll to position [1069, 0]
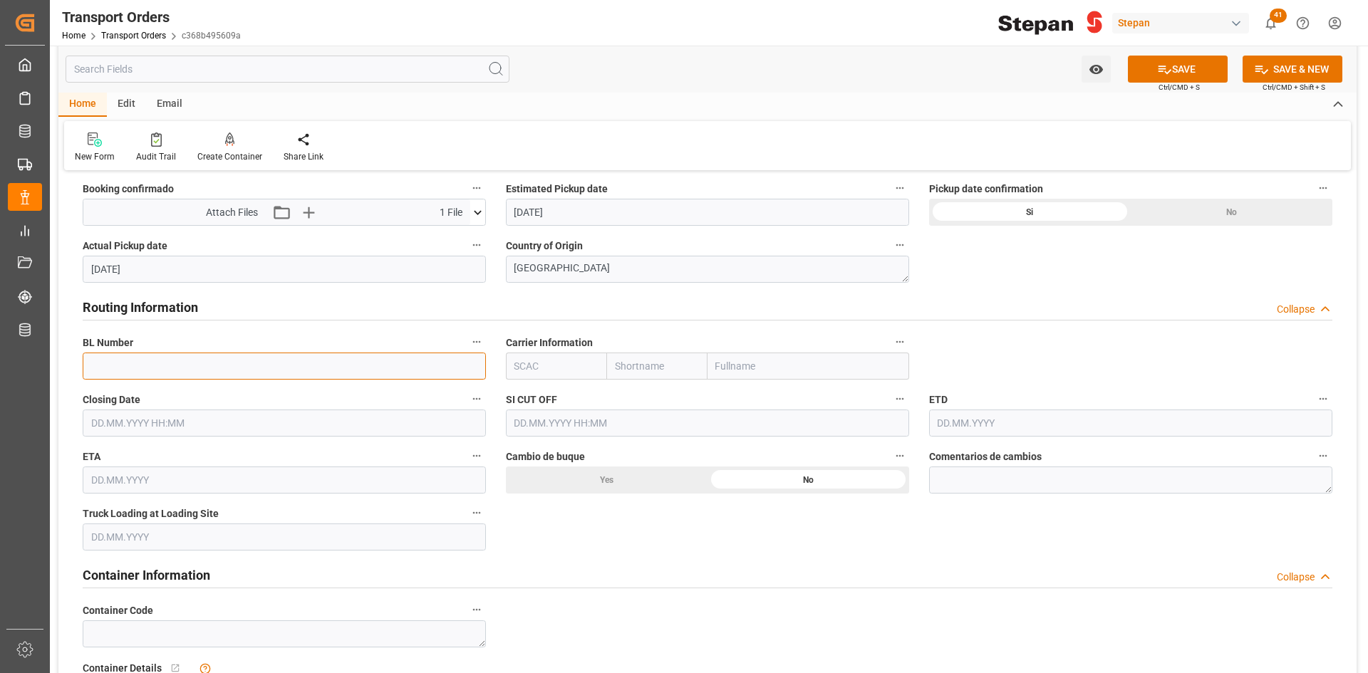
drag, startPoint x: 149, startPoint y: 365, endPoint x: 123, endPoint y: 369, distance: 26.6
click at [149, 365] on input "text" at bounding box center [284, 366] width 403 height 27
click at [197, 354] on input "text" at bounding box center [284, 366] width 403 height 27
paste input "250806960004"
type input "250806960004"
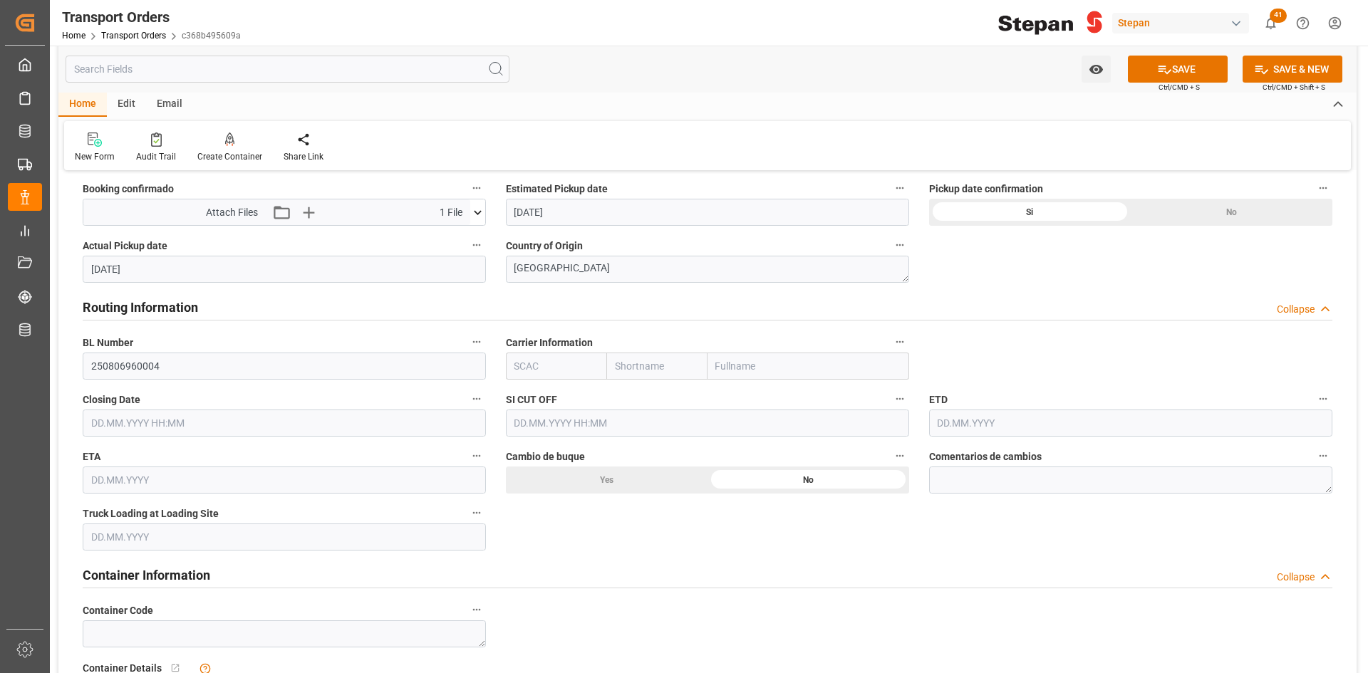
click at [785, 363] on input "text" at bounding box center [808, 366] width 202 height 27
click at [759, 370] on input "text" at bounding box center [808, 366] width 202 height 27
type input "MS"
click at [779, 395] on b "Mediterranean Shipping Company" at bounding box center [794, 397] width 155 height 11
type input "MSCU"
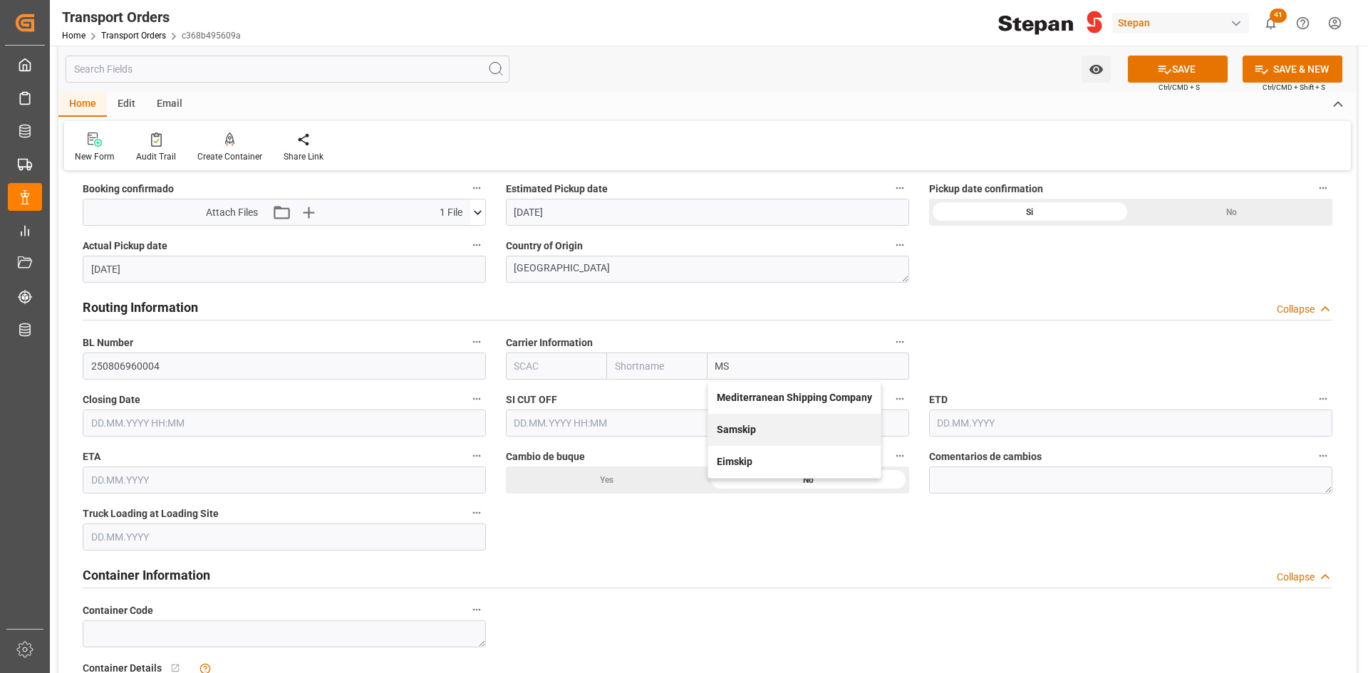
type input "MSC"
type input "Mediterranean Shipping Company"
click at [185, 424] on input "text" at bounding box center [284, 423] width 403 height 27
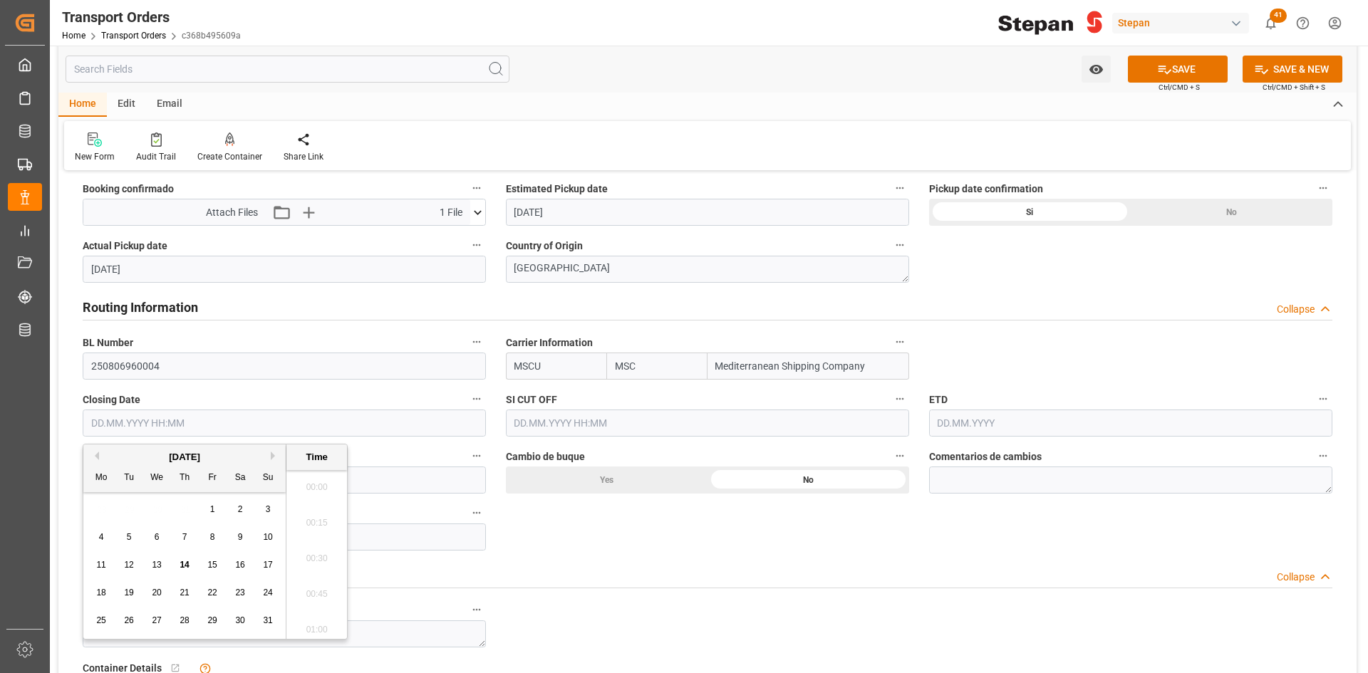
scroll to position [1216, 0]
click at [185, 424] on input "text" at bounding box center [284, 423] width 403 height 27
click at [103, 497] on div "28 29 30 31 1 2 3" at bounding box center [185, 510] width 194 height 28
click at [100, 455] on div "[DATE]" at bounding box center [184, 457] width 202 height 14
click at [98, 458] on button "Previous Month" at bounding box center [94, 456] width 9 height 9
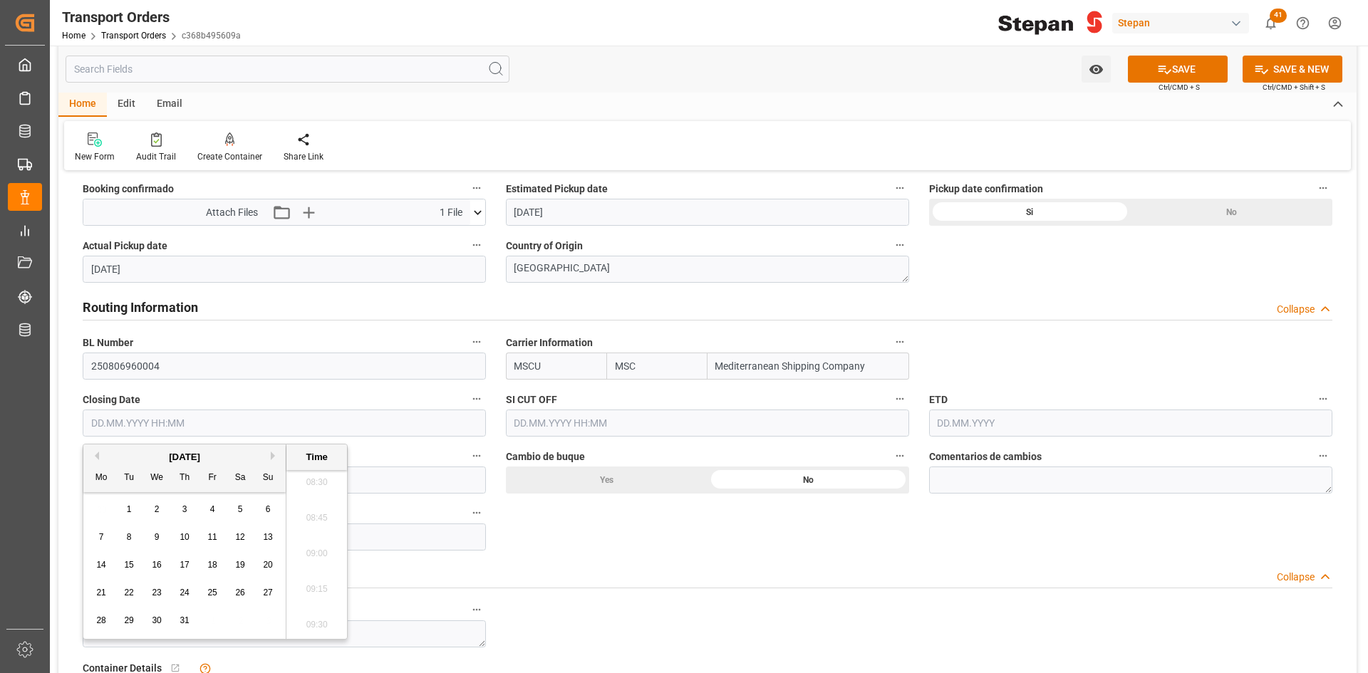
click at [220, 563] on div "18" at bounding box center [213, 565] width 18 height 17
type input "18.07.2025 00:00"
click at [627, 420] on input "text" at bounding box center [707, 423] width 403 height 27
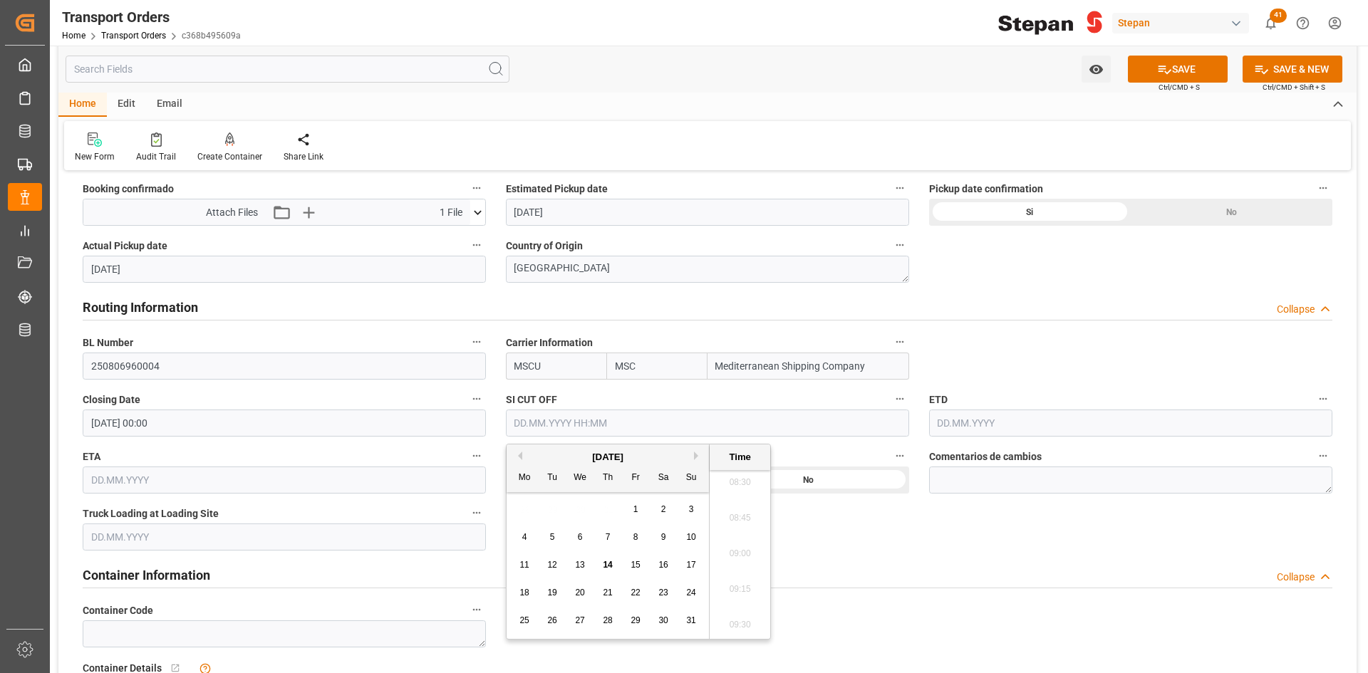
click at [556, 505] on div "28 29 30 31 1 2 3" at bounding box center [608, 510] width 194 height 28
click at [522, 455] on div "[DATE]" at bounding box center [608, 457] width 202 height 14
click at [522, 457] on div "[DATE]" at bounding box center [608, 457] width 202 height 14
click at [519, 457] on button "Previous Month" at bounding box center [518, 456] width 9 height 9
click at [576, 563] on span "16" at bounding box center [579, 565] width 9 height 10
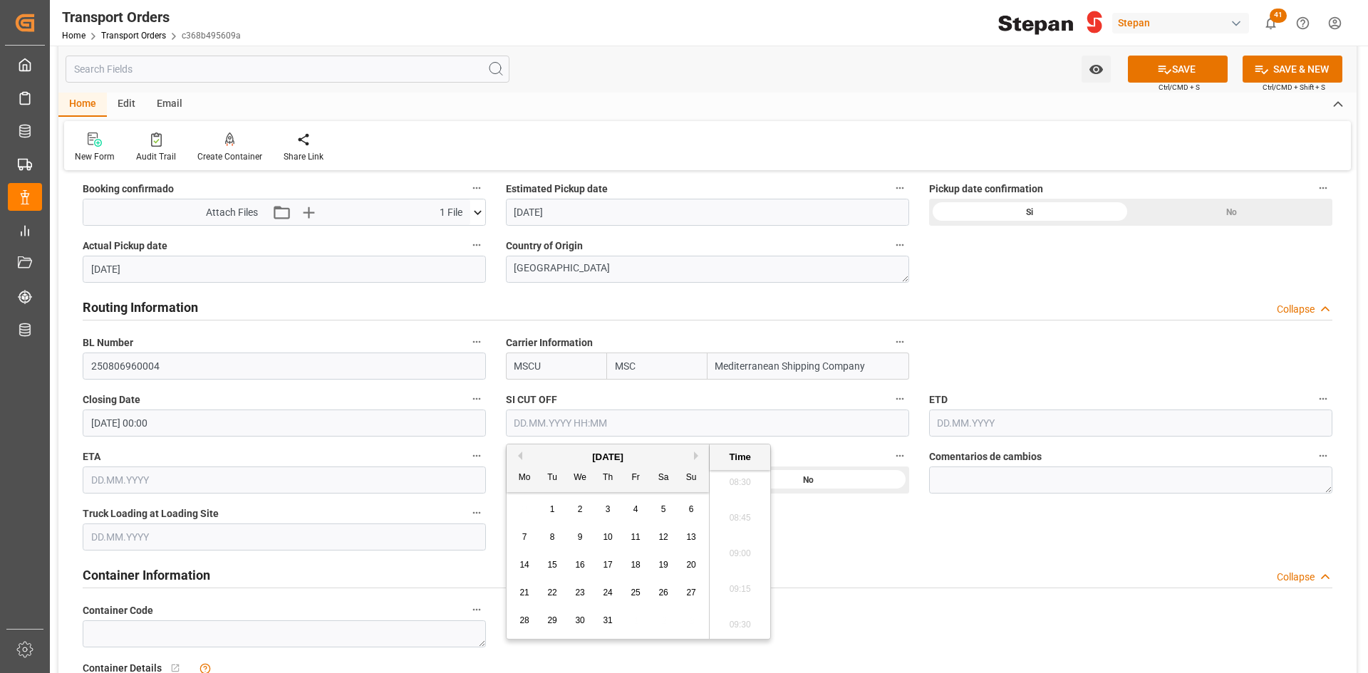
type input "16.07.2025 00:00"
click at [970, 430] on input "text" at bounding box center [1130, 423] width 403 height 27
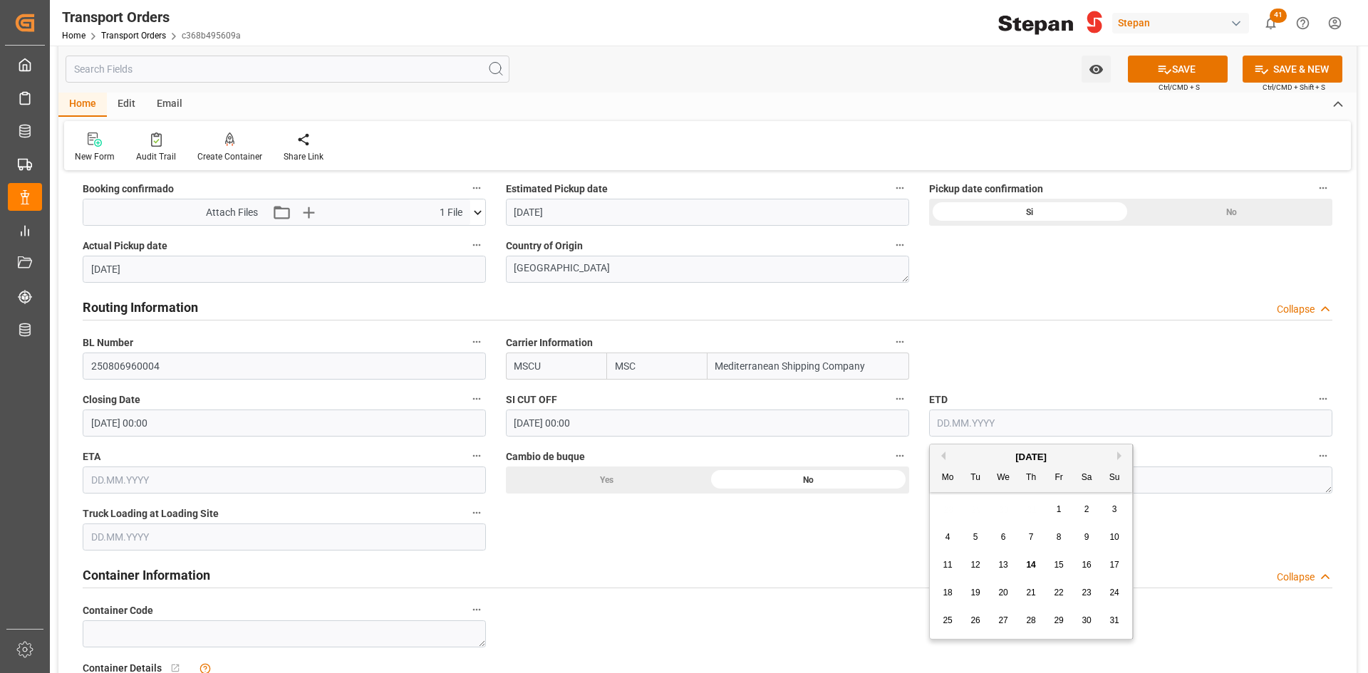
click at [977, 504] on div "28 29 30 31 1 2 3" at bounding box center [1031, 510] width 194 height 28
click at [948, 620] on span "25" at bounding box center [947, 621] width 9 height 10
drag, startPoint x: 1131, startPoint y: 415, endPoint x: 1116, endPoint y: 415, distance: 15.0
click at [1131, 415] on input "25.08.2025" at bounding box center [1130, 423] width 403 height 27
click at [943, 457] on button "Previous Month" at bounding box center [941, 456] width 9 height 9
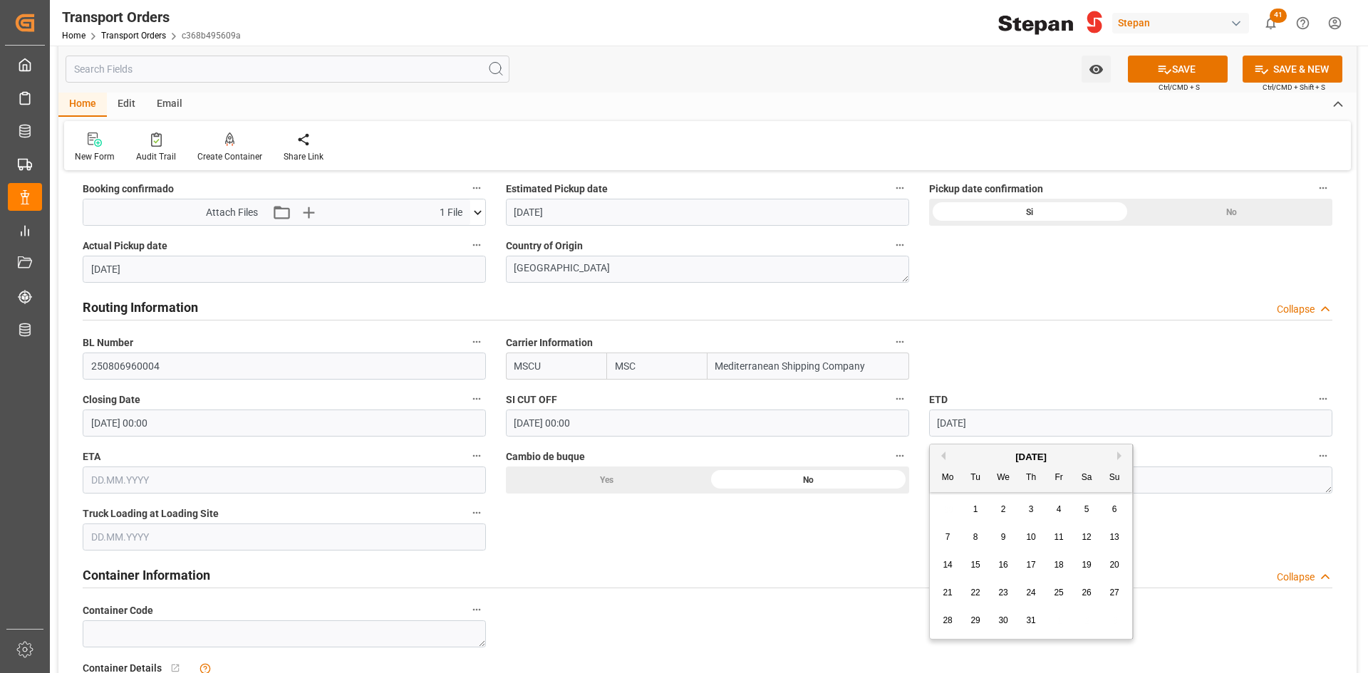
click at [1066, 595] on div "25" at bounding box center [1059, 593] width 18 height 17
type input "25.07.2025"
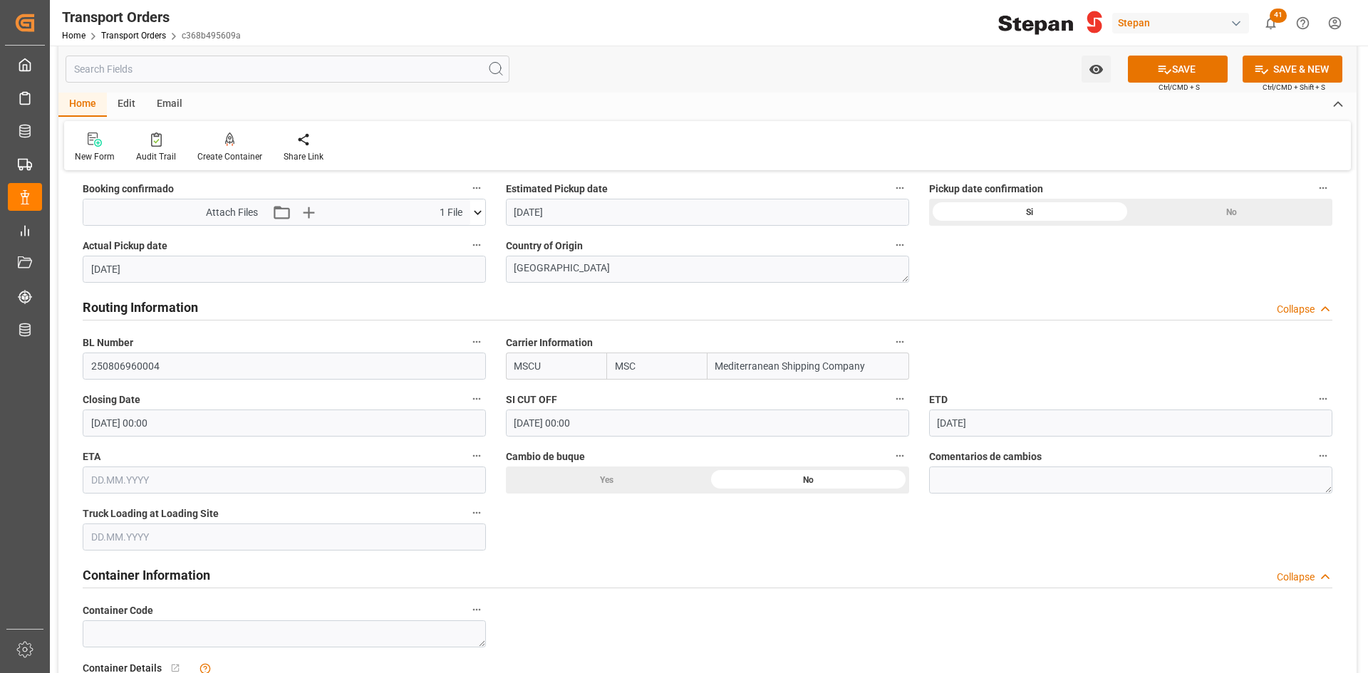
click at [370, 485] on input "text" at bounding box center [284, 480] width 403 height 27
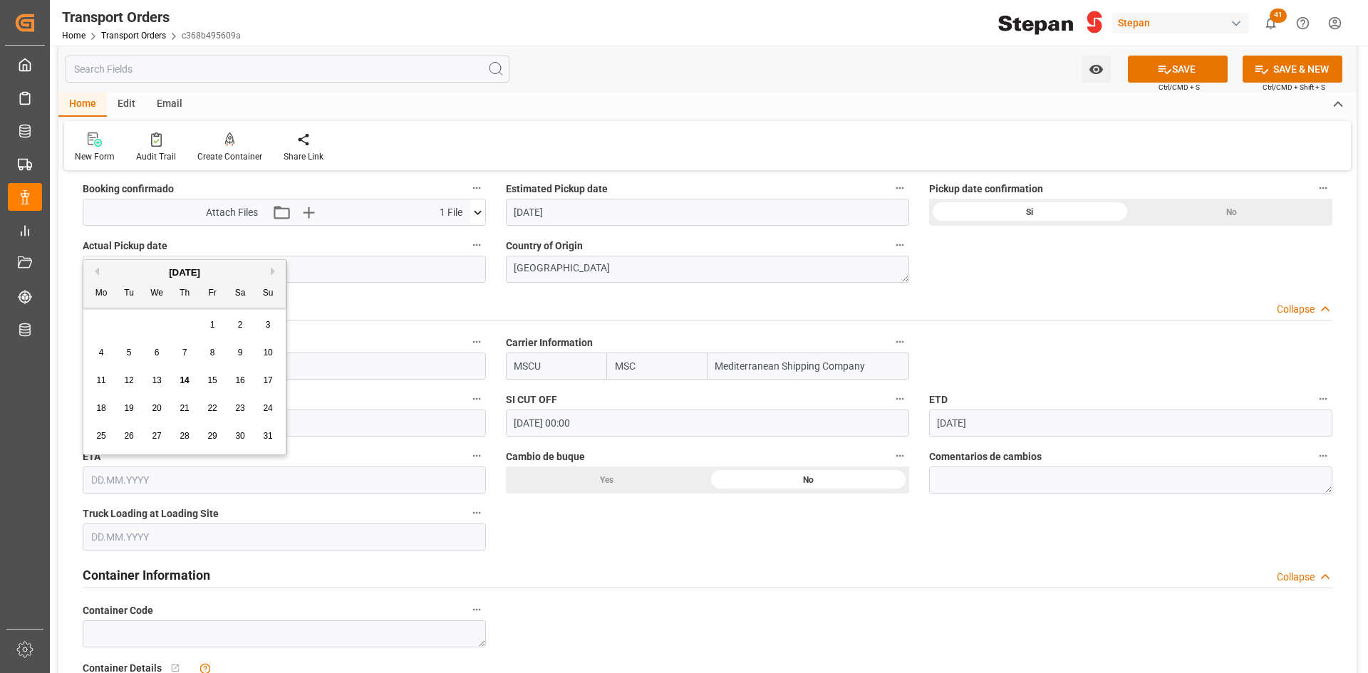
click at [185, 355] on span "7" at bounding box center [184, 353] width 5 height 10
type input "07.08.2025"
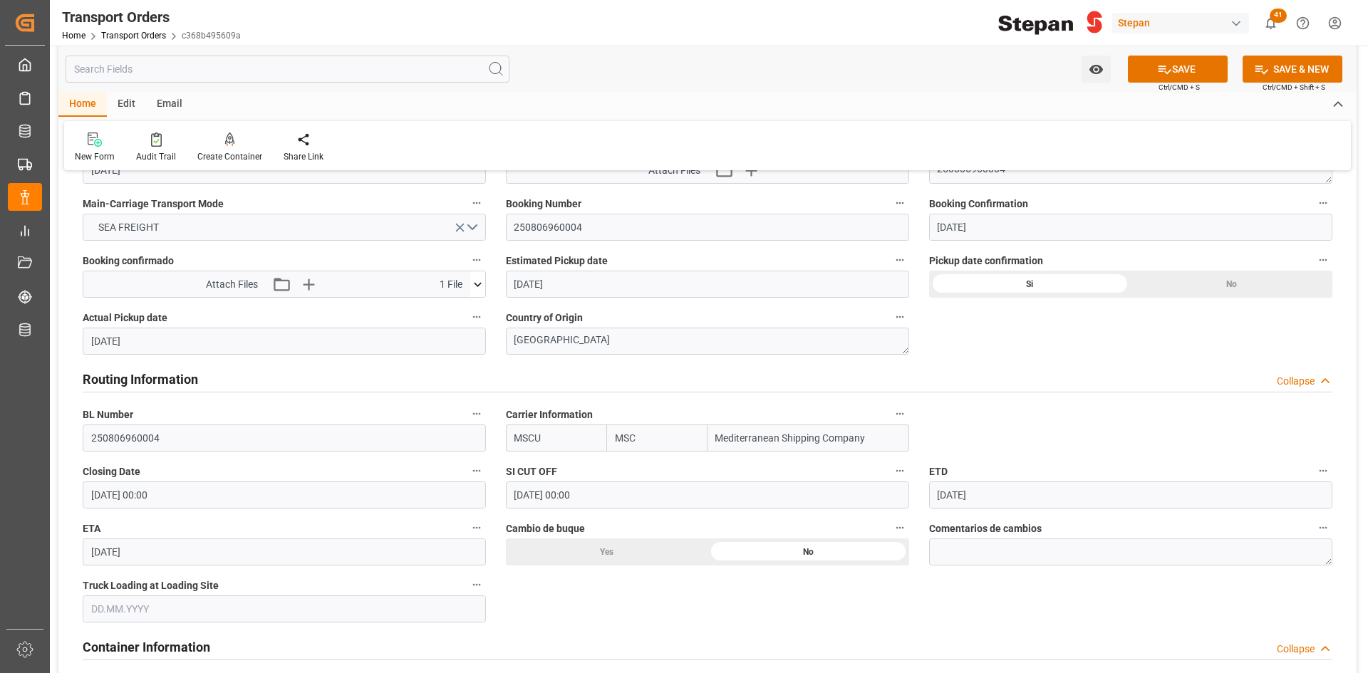
scroll to position [1069, 0]
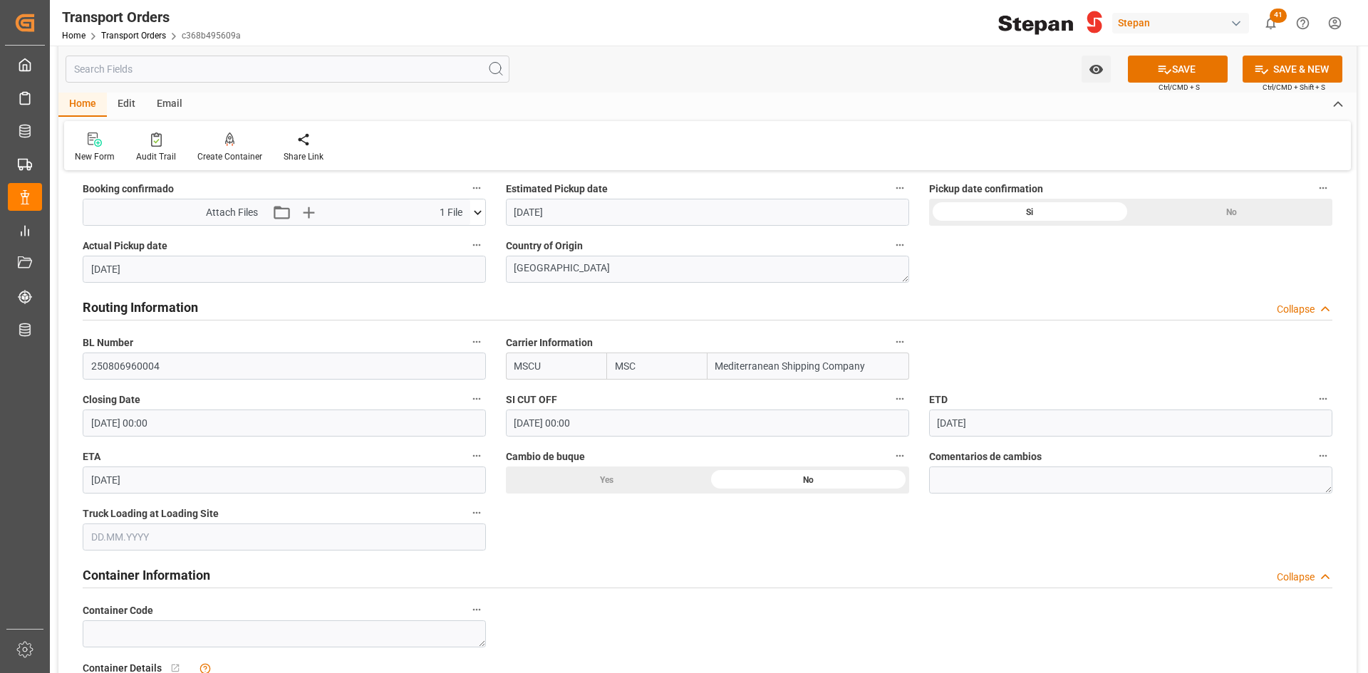
click at [194, 534] on input "text" at bounding box center [284, 537] width 403 height 27
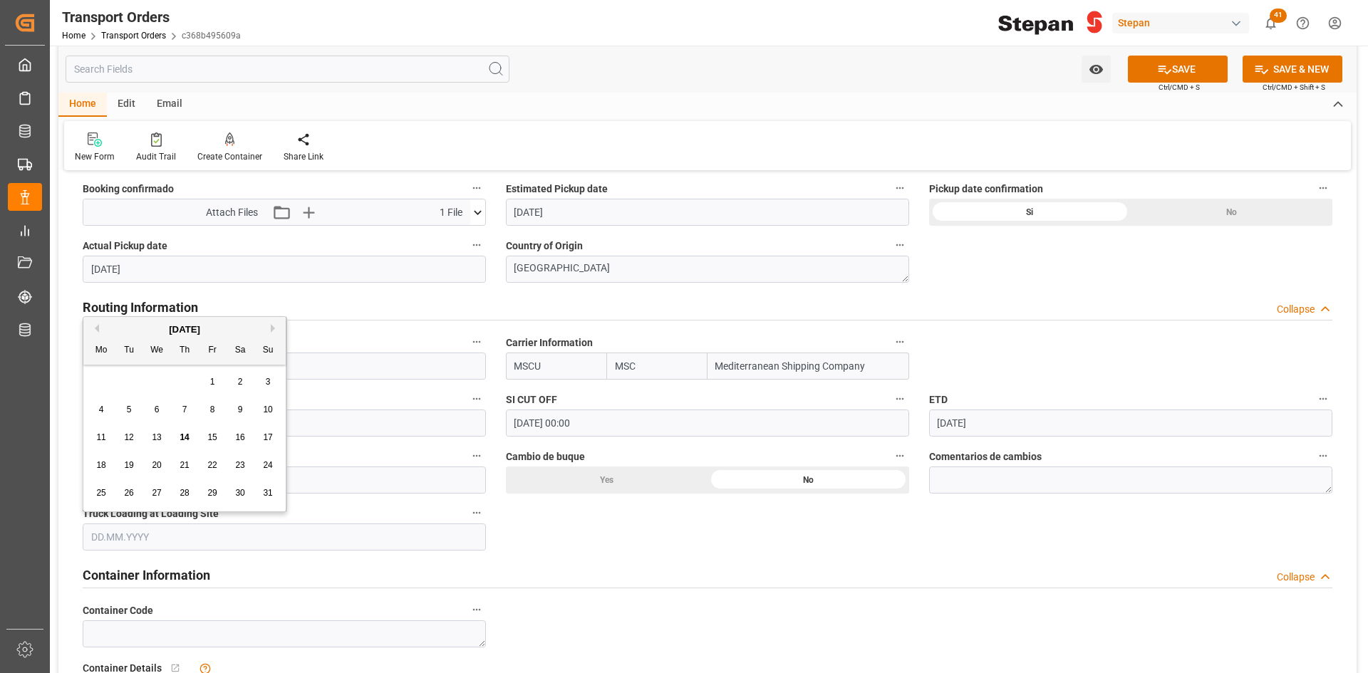
click at [109, 375] on div "28 29 30 31 1 2 3" at bounding box center [185, 382] width 194 height 28
click at [99, 325] on div "Previous Month Next Month August 2025 Mo Tu We Th Fr Sa Su 28 29 30 31 1 2 3 4 …" at bounding box center [185, 414] width 204 height 196
click at [98, 328] on button "Previous Month" at bounding box center [94, 328] width 9 height 9
click at [155, 438] on span "16" at bounding box center [156, 437] width 9 height 10
type input "16.07.2025"
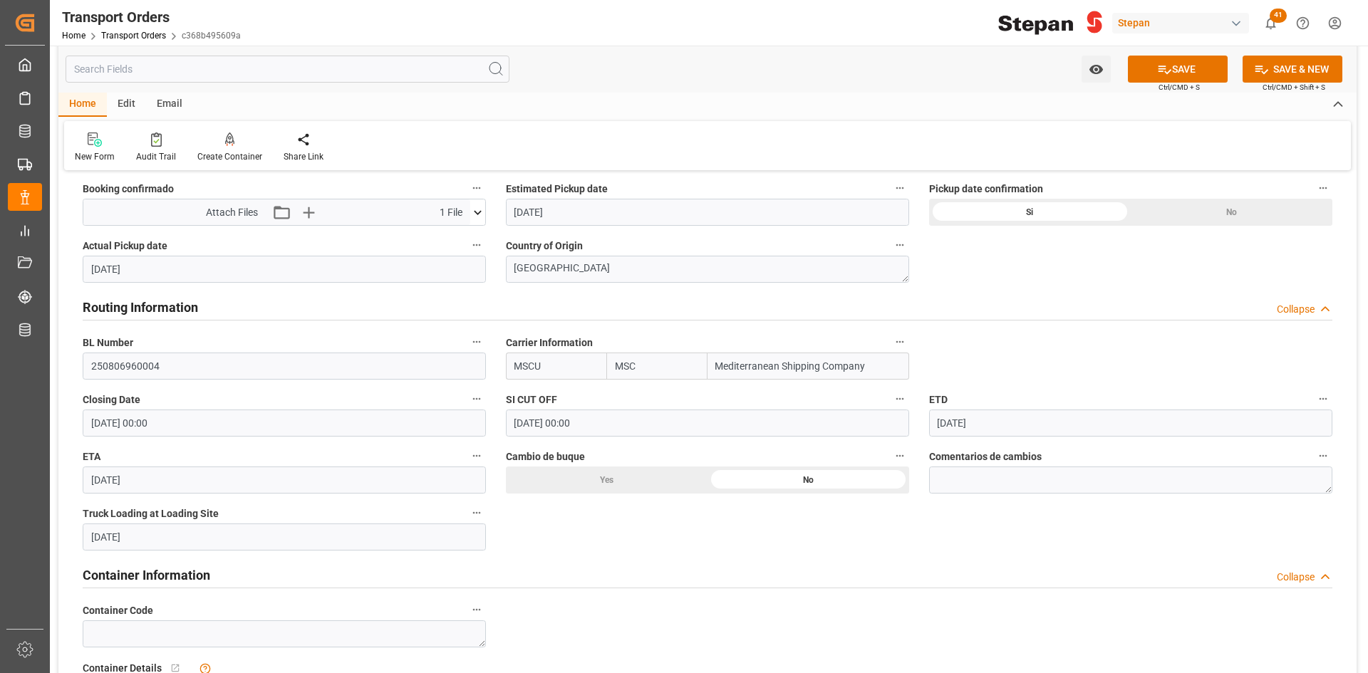
scroll to position [1188, 0]
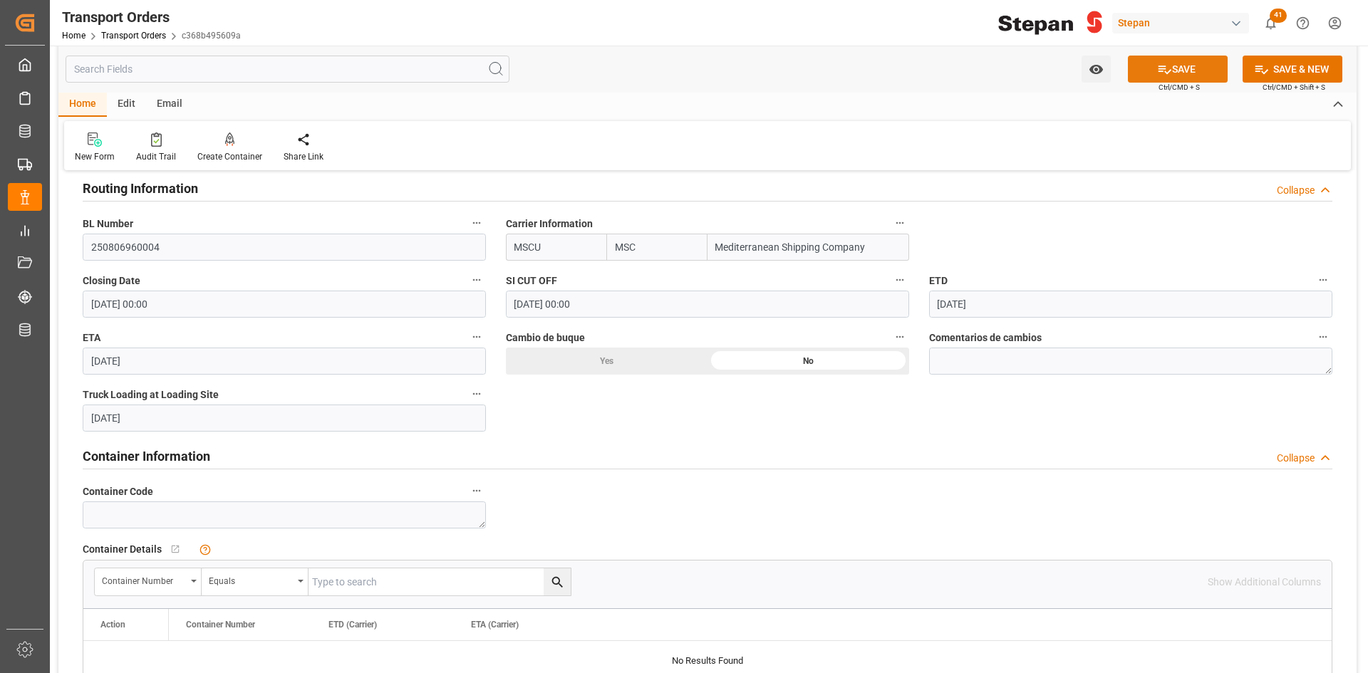
click at [1138, 76] on button "SAVE" at bounding box center [1178, 69] width 100 height 27
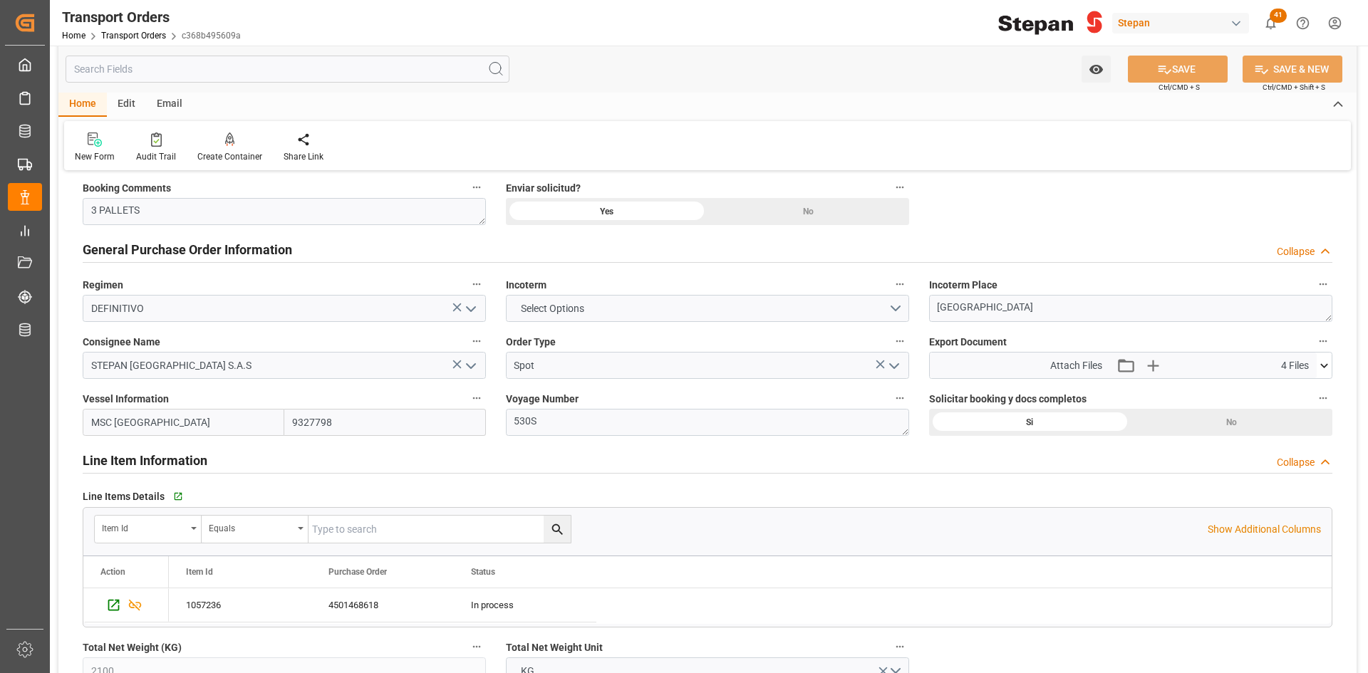
scroll to position [0, 0]
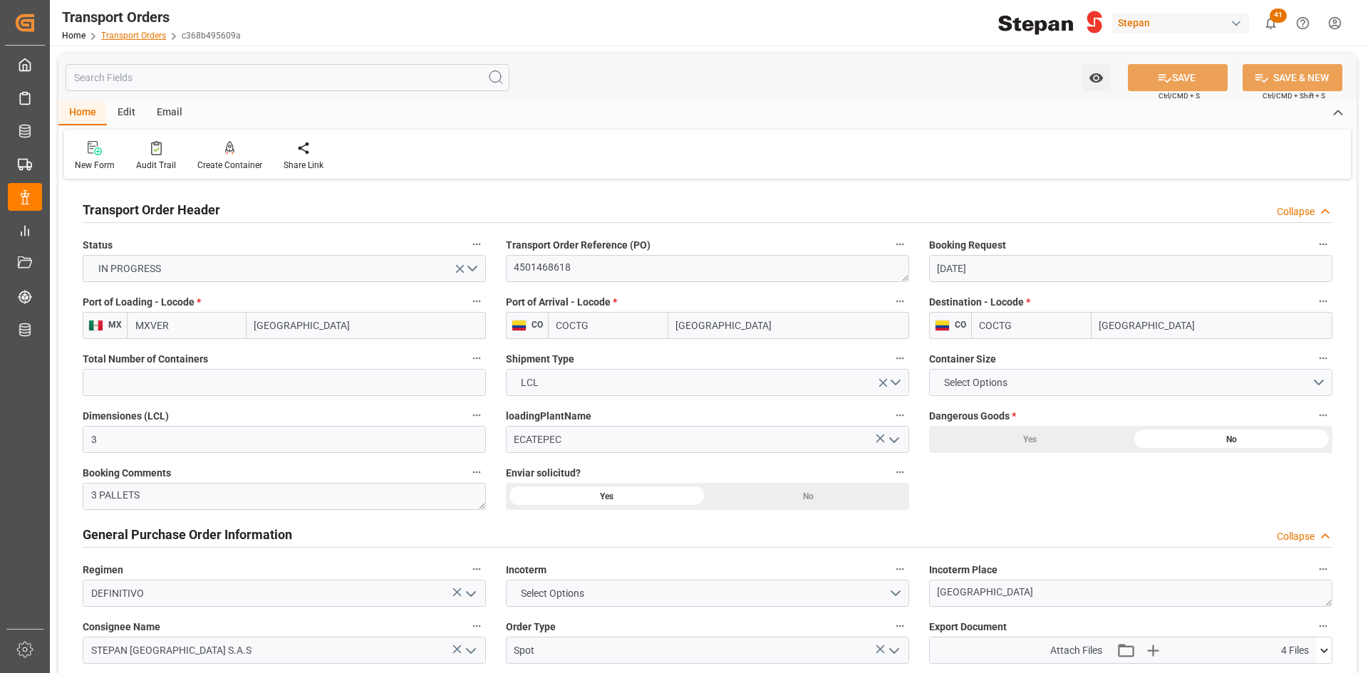
click at [137, 36] on link "Transport Orders" at bounding box center [133, 36] width 65 height 10
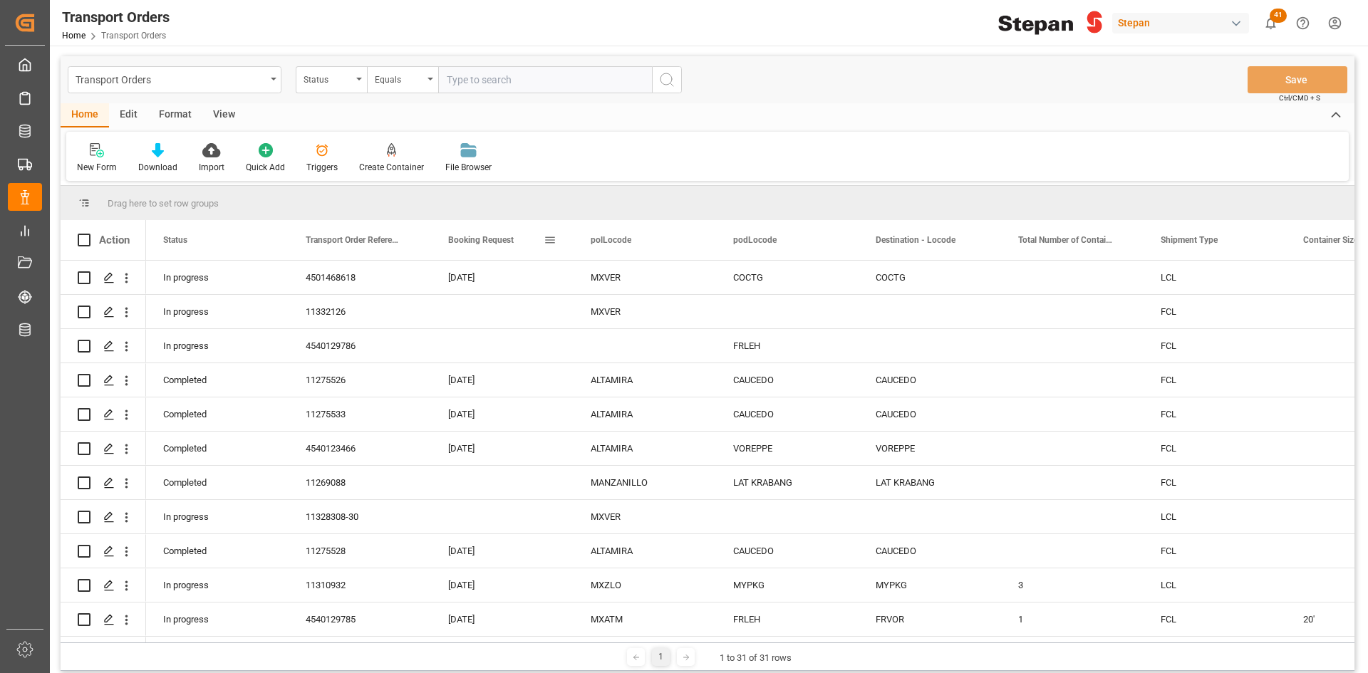
click at [554, 241] on span at bounding box center [550, 240] width 13 height 13
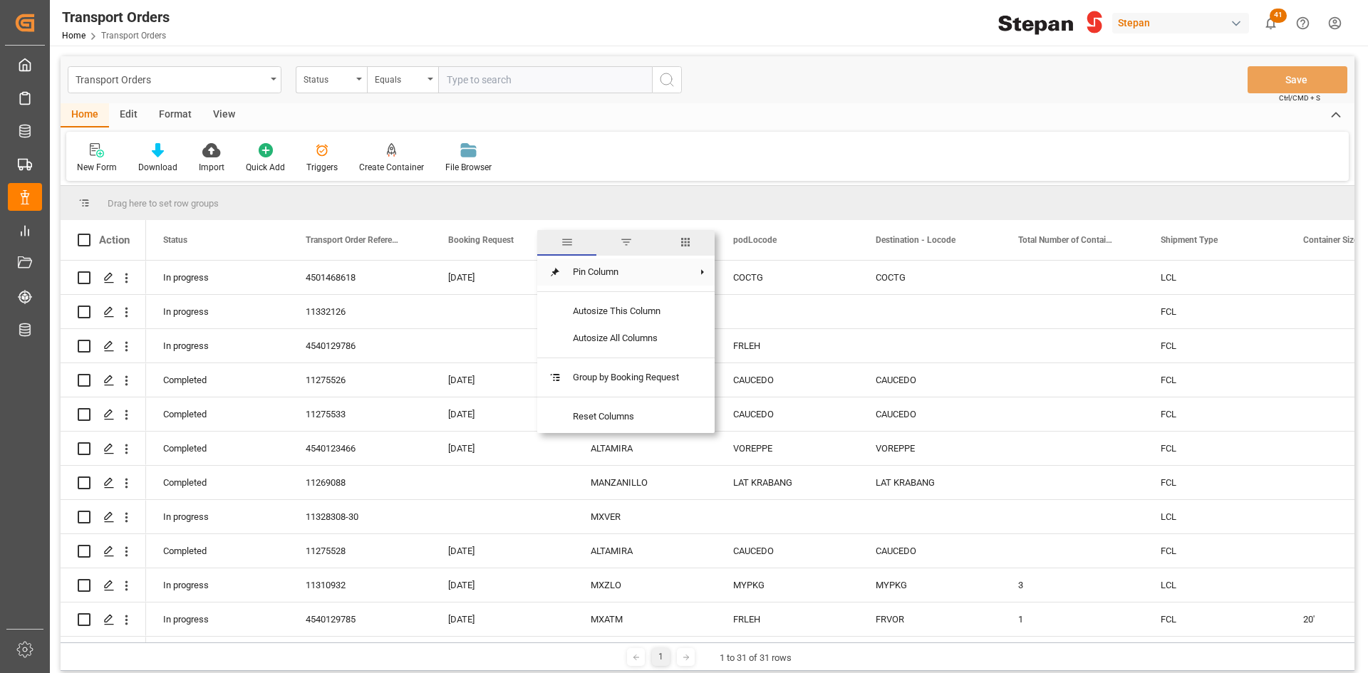
click at [609, 280] on span "Pin Column" at bounding box center [625, 272] width 129 height 27
click at [757, 281] on span "Pin Left" at bounding box center [770, 277] width 60 height 27
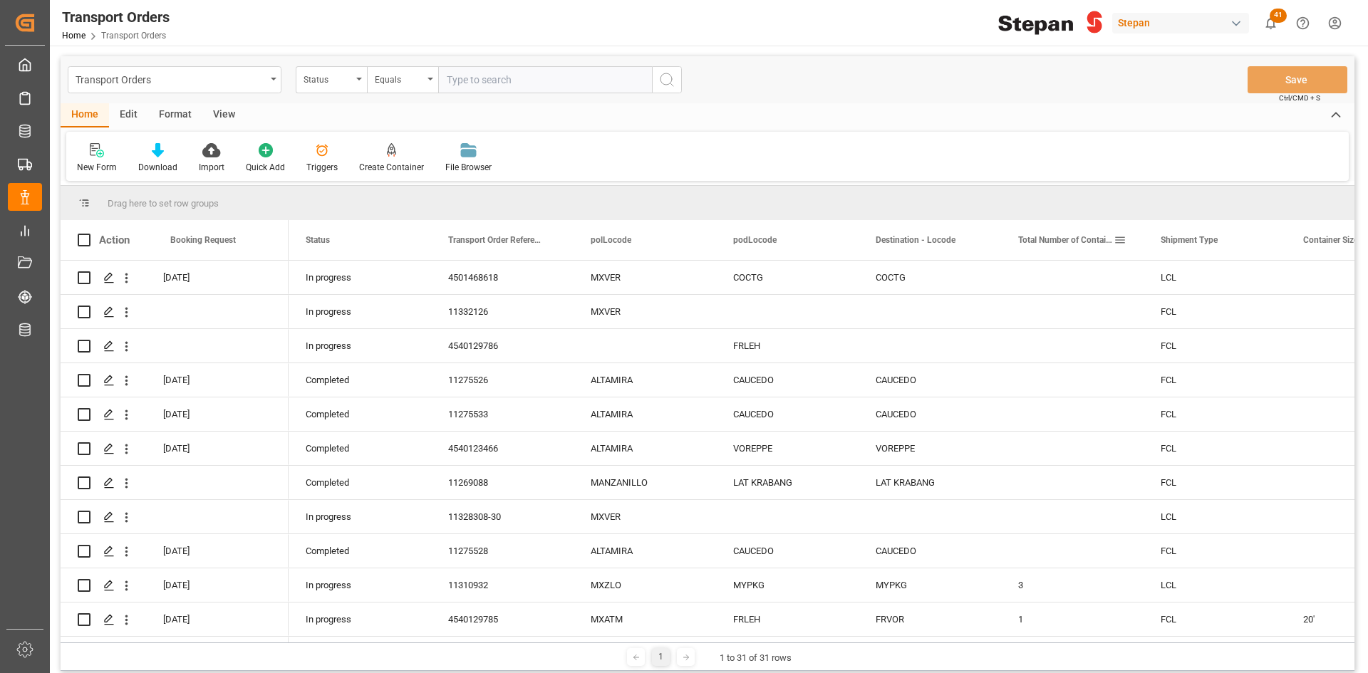
click at [1076, 239] on span "Total Number of Containers" at bounding box center [1065, 240] width 95 height 10
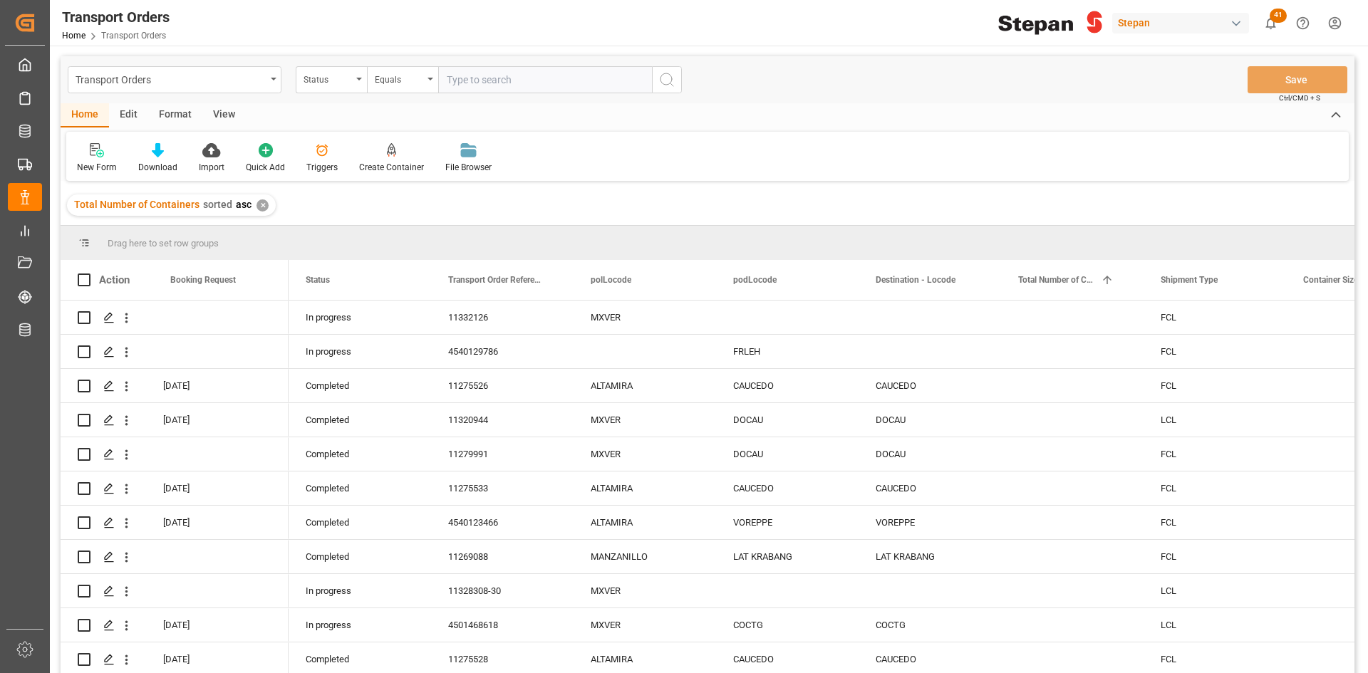
click at [260, 201] on div "✕" at bounding box center [262, 205] width 12 height 12
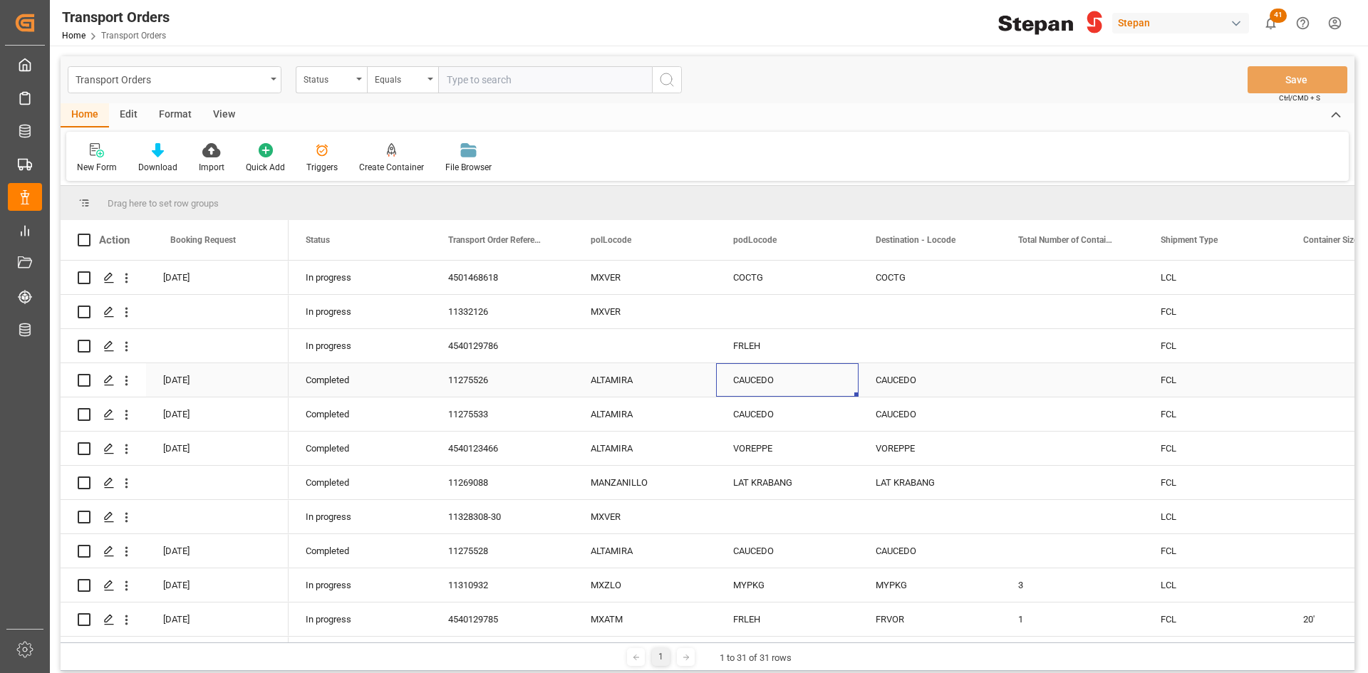
click at [839, 369] on div "CAUCEDO" at bounding box center [787, 379] width 142 height 33
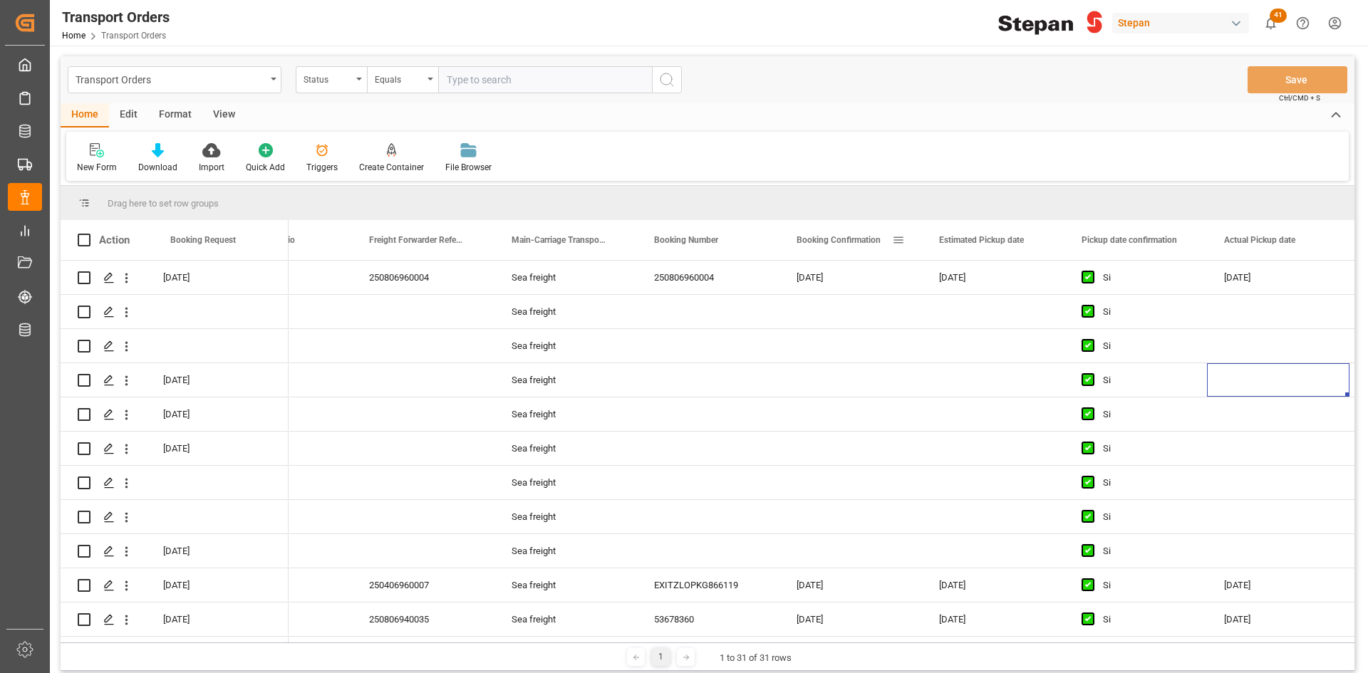
click at [896, 239] on span at bounding box center [898, 240] width 13 height 13
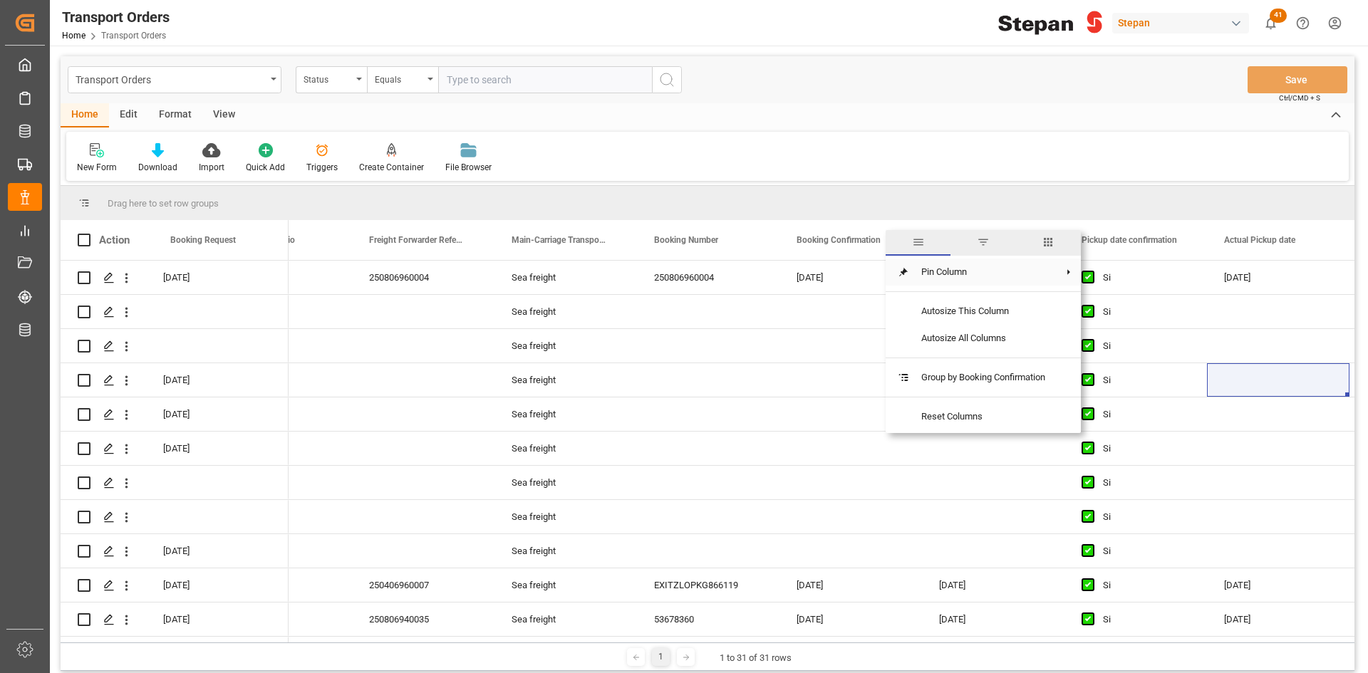
click at [983, 278] on span "Pin Column" at bounding box center [983, 272] width 147 height 27
click at [1125, 275] on span "Pin Left" at bounding box center [1138, 277] width 60 height 27
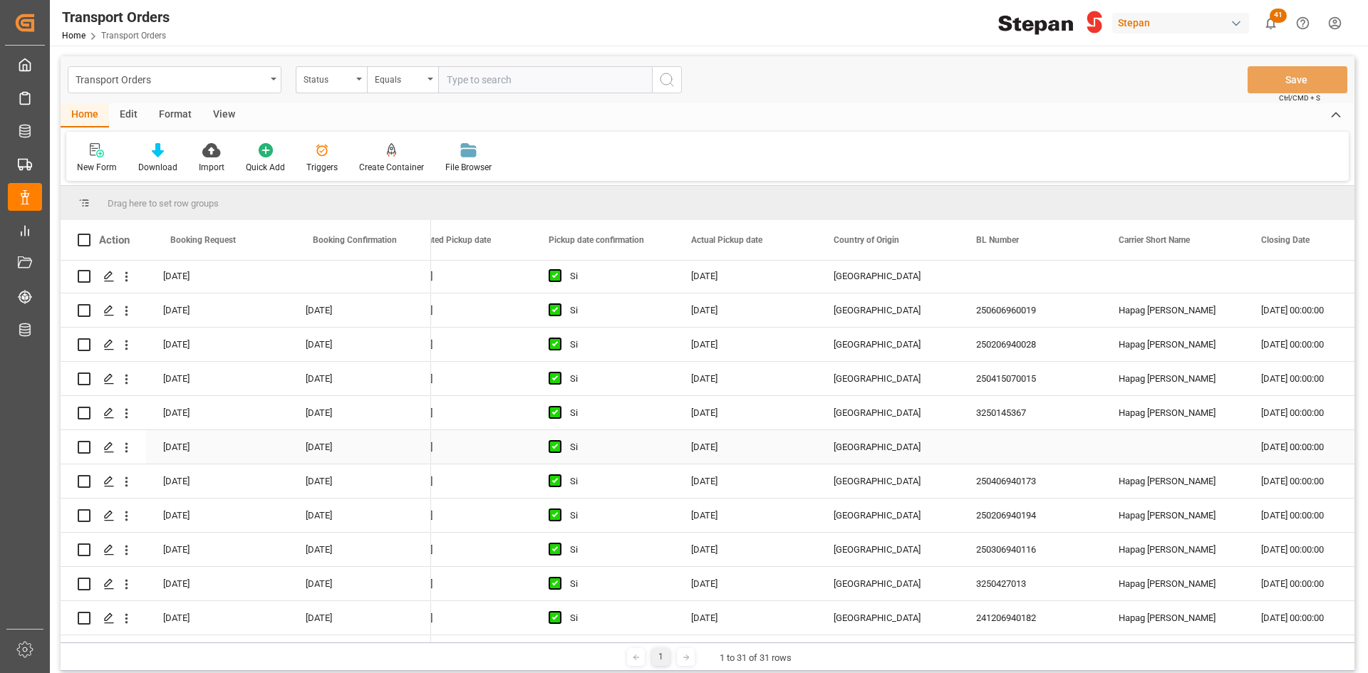
click at [768, 443] on div "24.01.2025" at bounding box center [745, 446] width 142 height 33
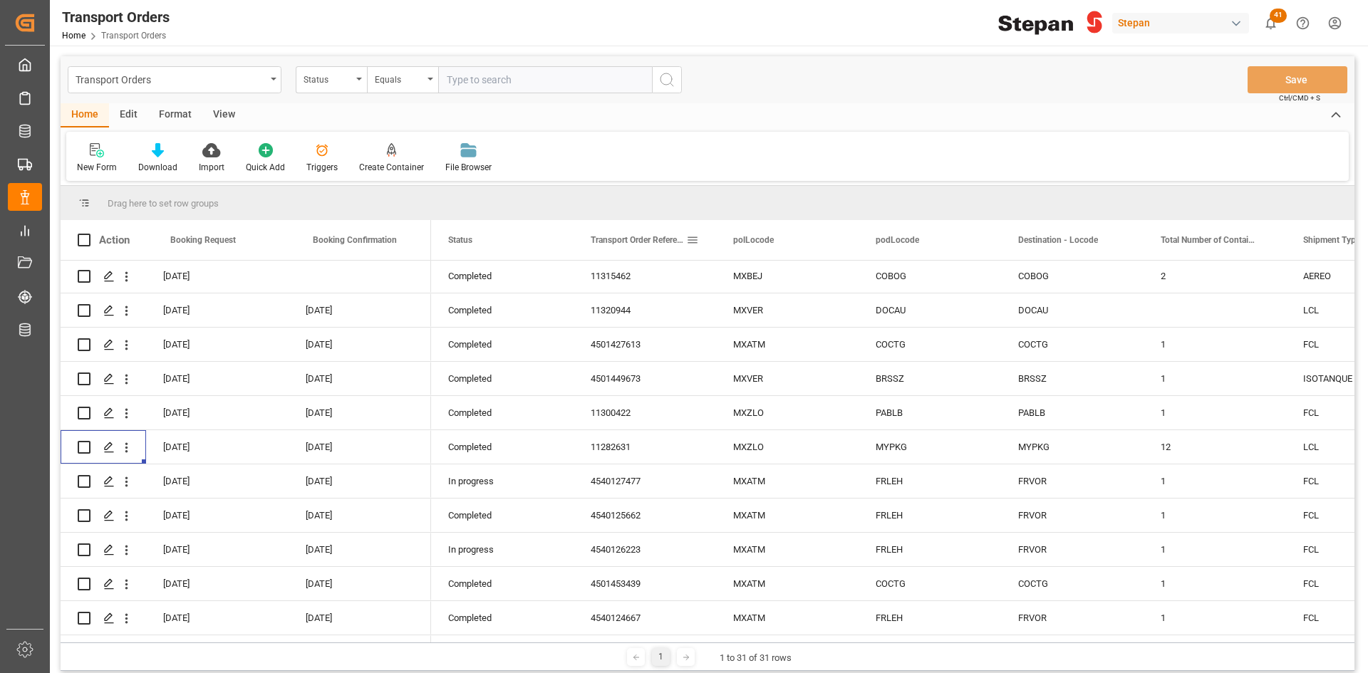
click at [692, 239] on span at bounding box center [692, 240] width 13 height 13
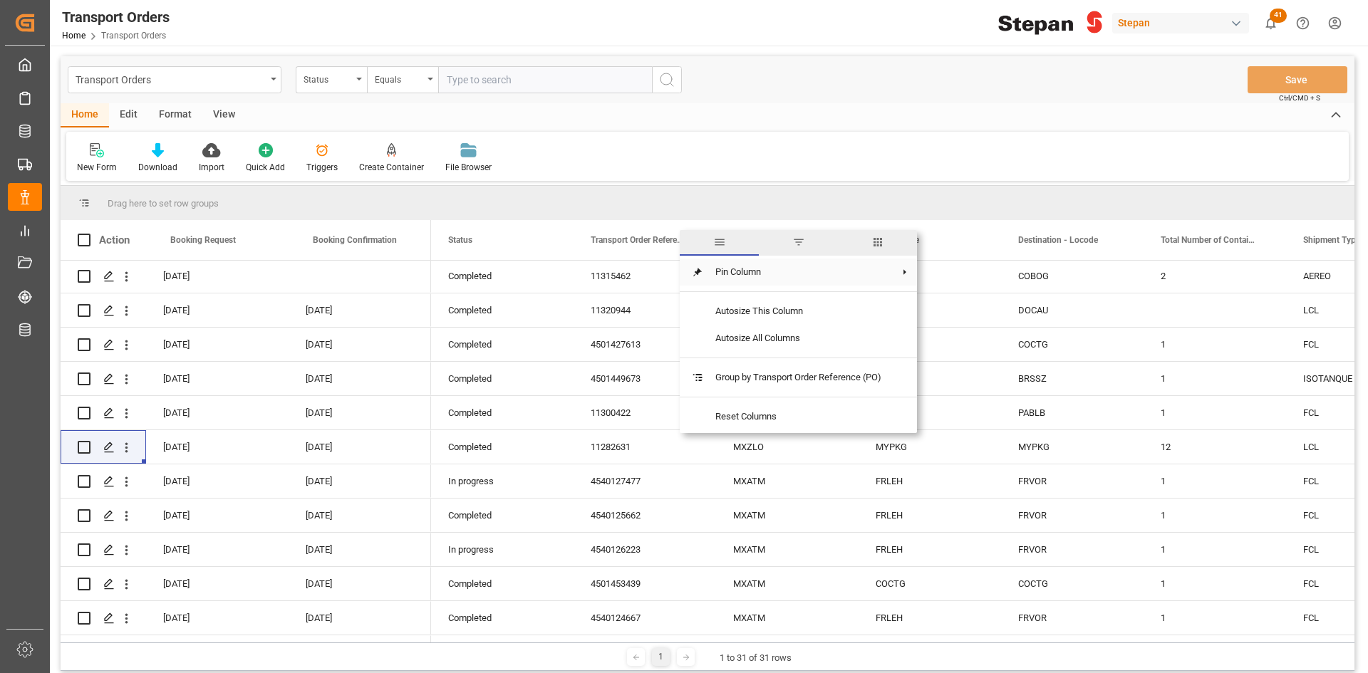
click at [720, 272] on span "Pin Column" at bounding box center [798, 272] width 189 height 27
click at [975, 279] on span "Pin Left" at bounding box center [973, 277] width 60 height 27
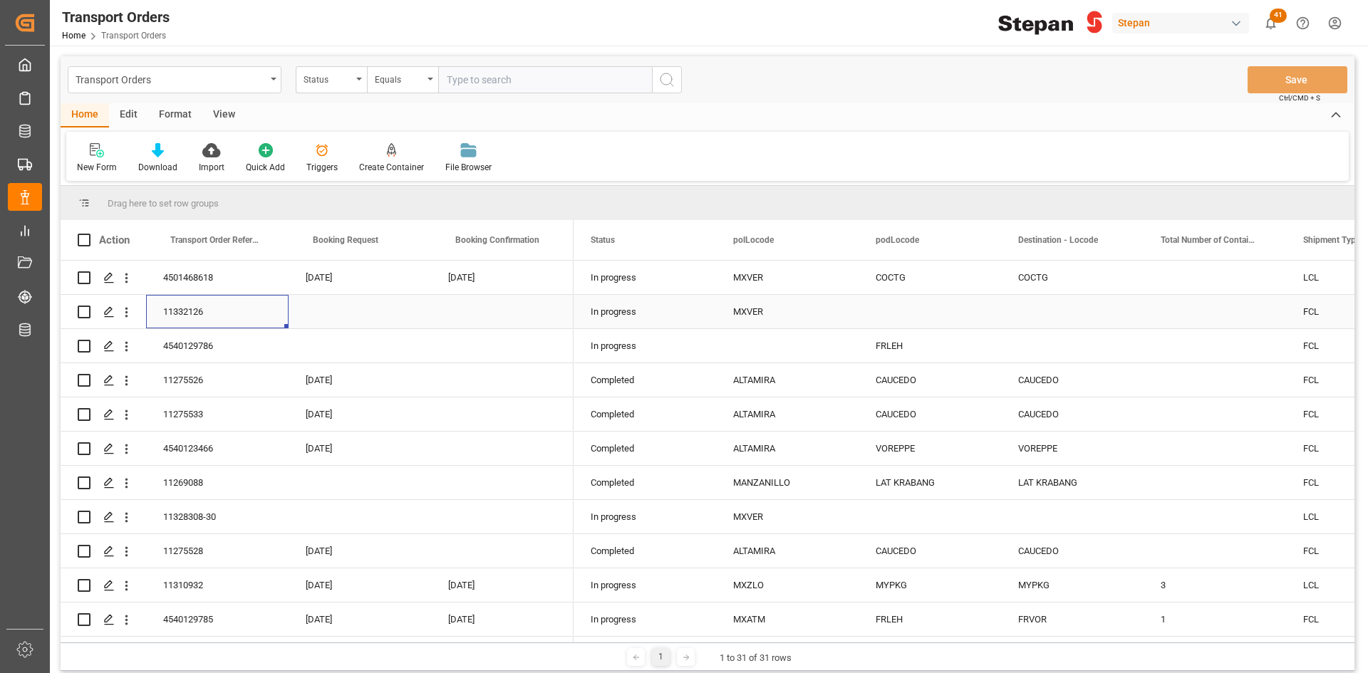
click at [199, 312] on div "11332126" at bounding box center [217, 311] width 142 height 33
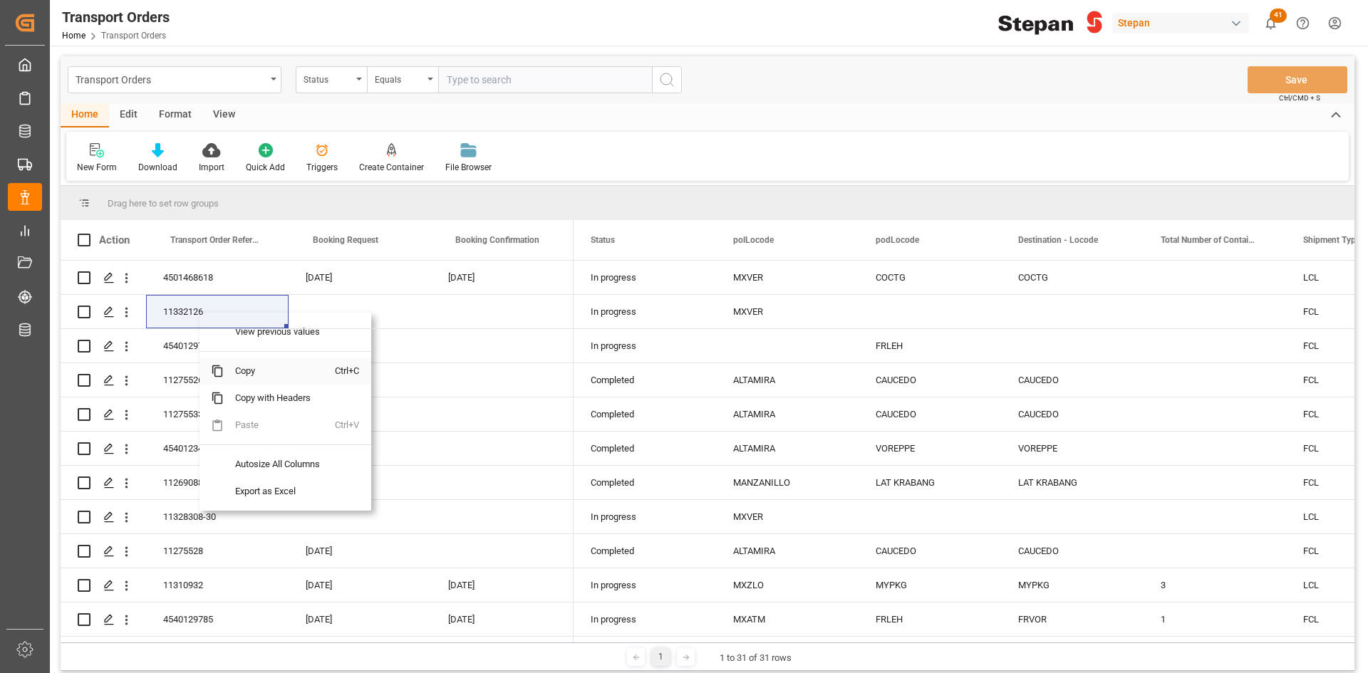
click at [248, 365] on span "Copy" at bounding box center [279, 371] width 111 height 27
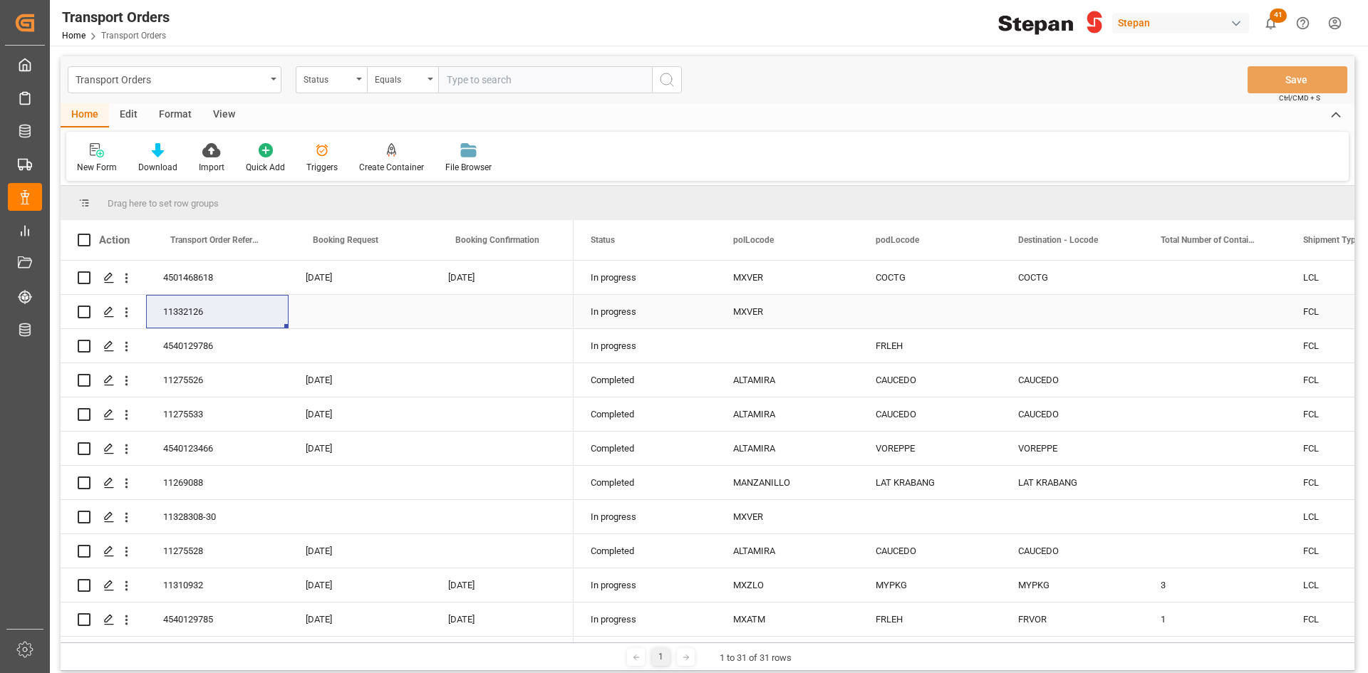
click at [335, 313] on div "Press SPACE to select this row." at bounding box center [360, 311] width 142 height 33
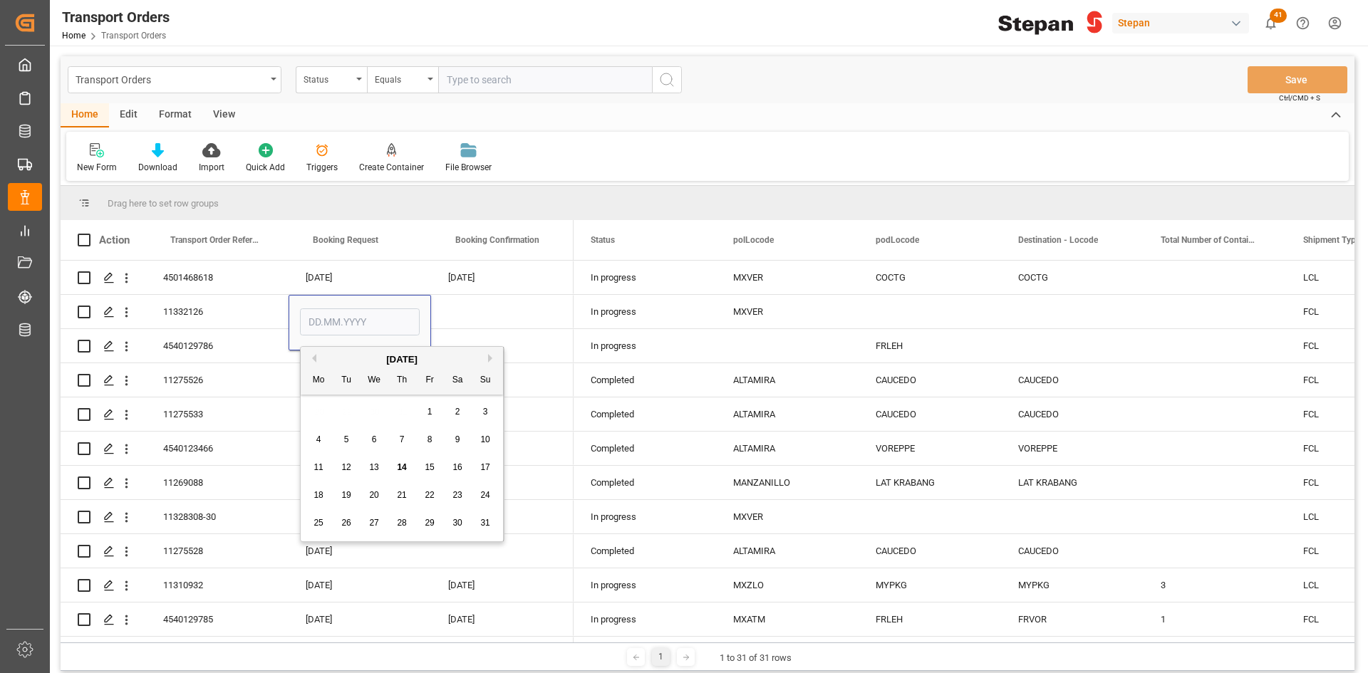
click at [316, 359] on div "[DATE]" at bounding box center [402, 360] width 202 height 14
click at [313, 359] on button "Previous Month" at bounding box center [312, 358] width 9 height 9
click at [410, 470] on div "12" at bounding box center [402, 468] width 18 height 17
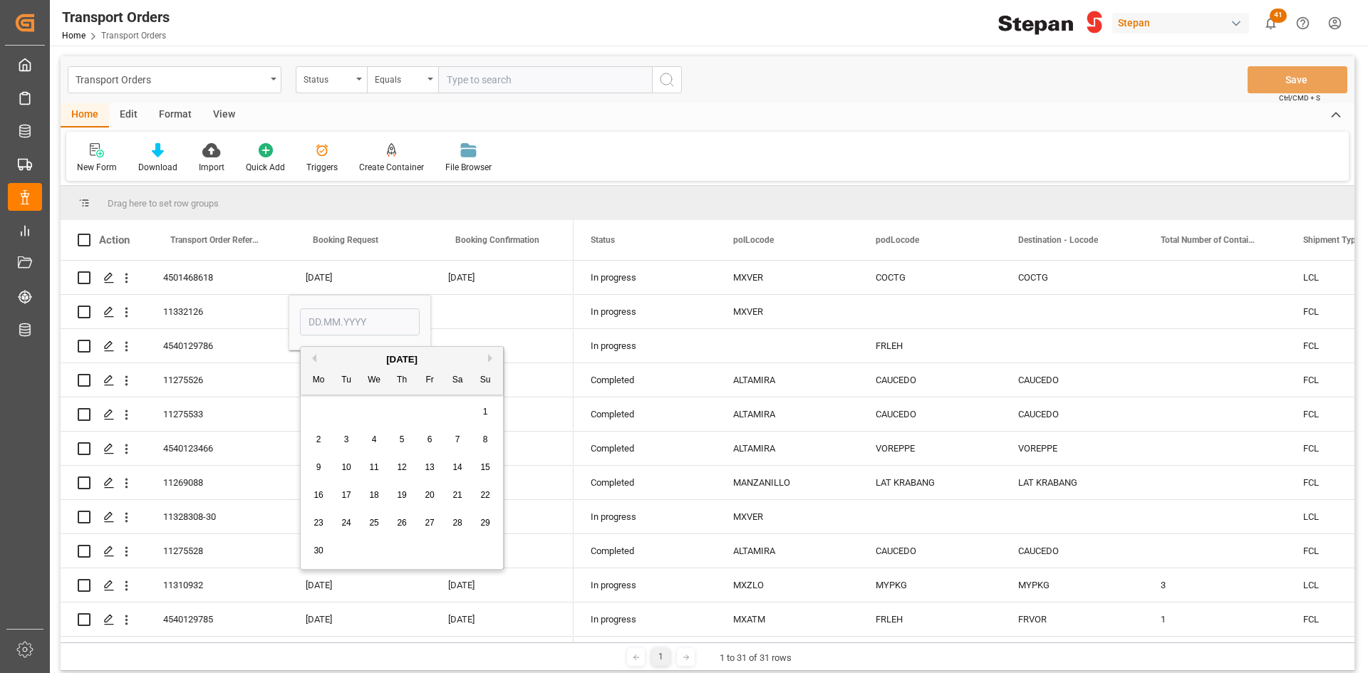
type input "[DATE]"
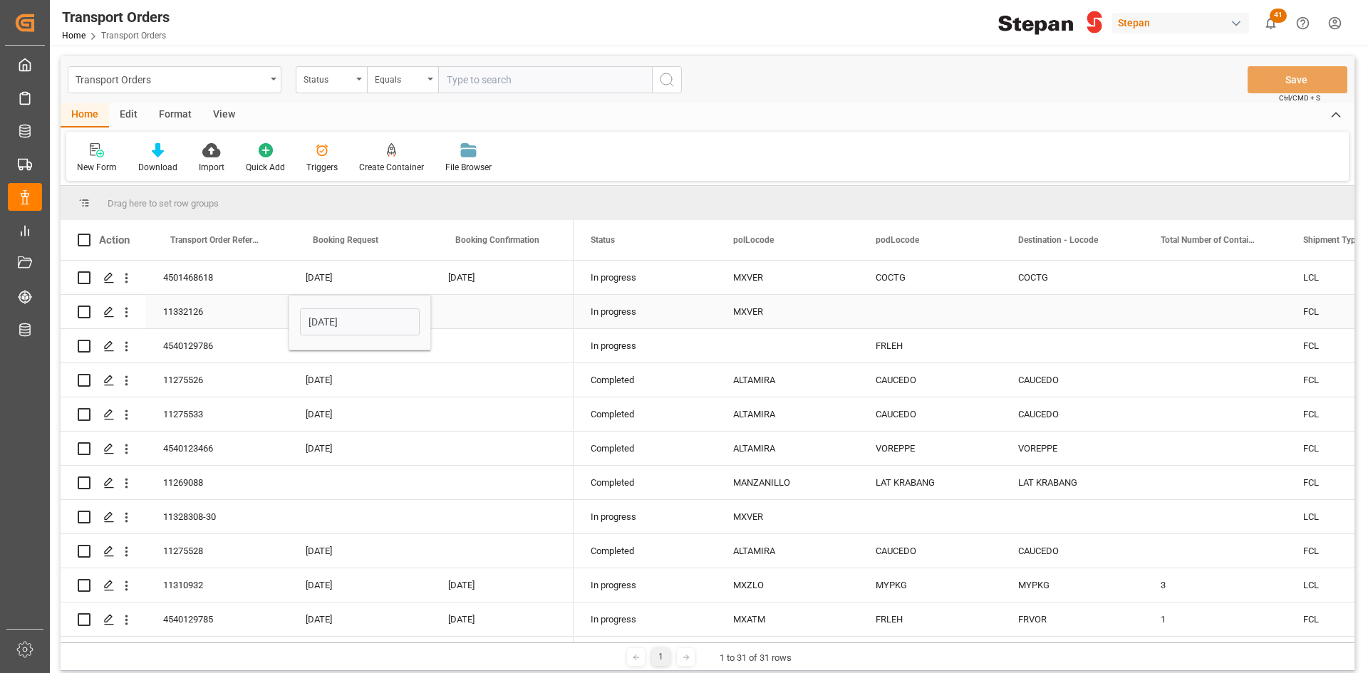
click at [469, 317] on div "Press SPACE to select this row." at bounding box center [502, 311] width 142 height 33
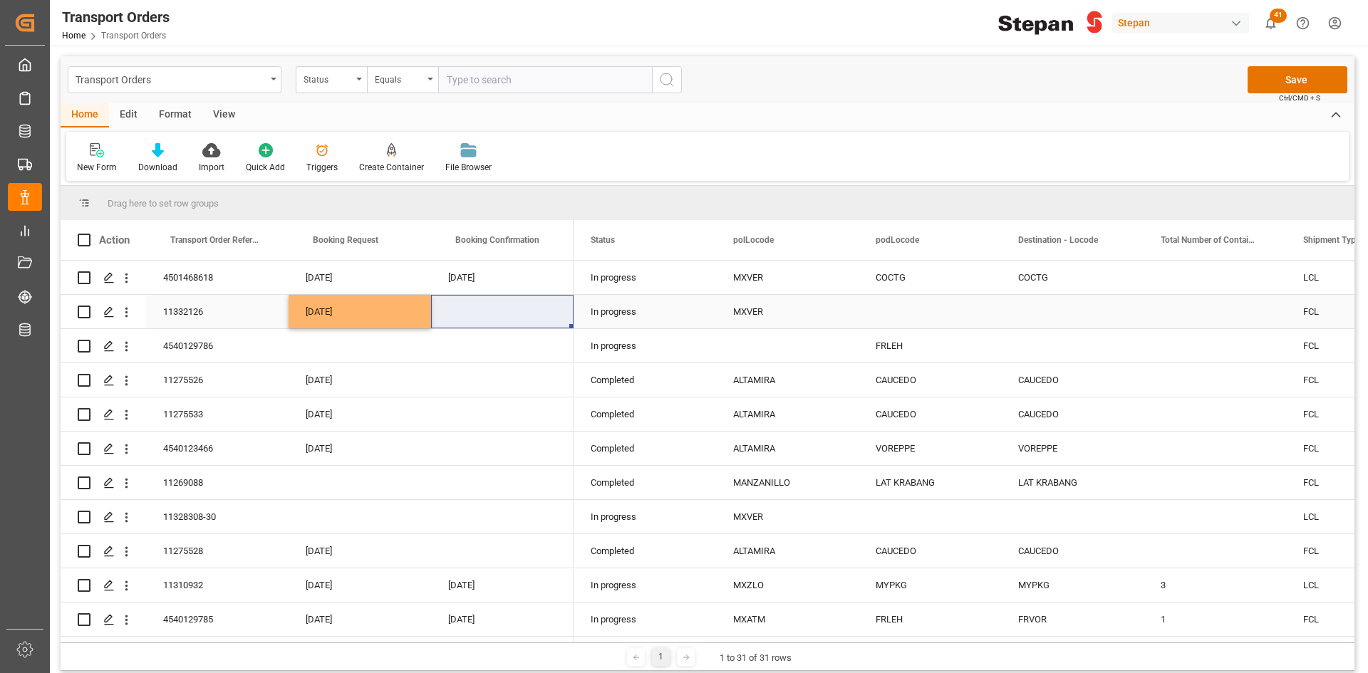
click at [353, 307] on div "[DATE]" at bounding box center [360, 311] width 142 height 33
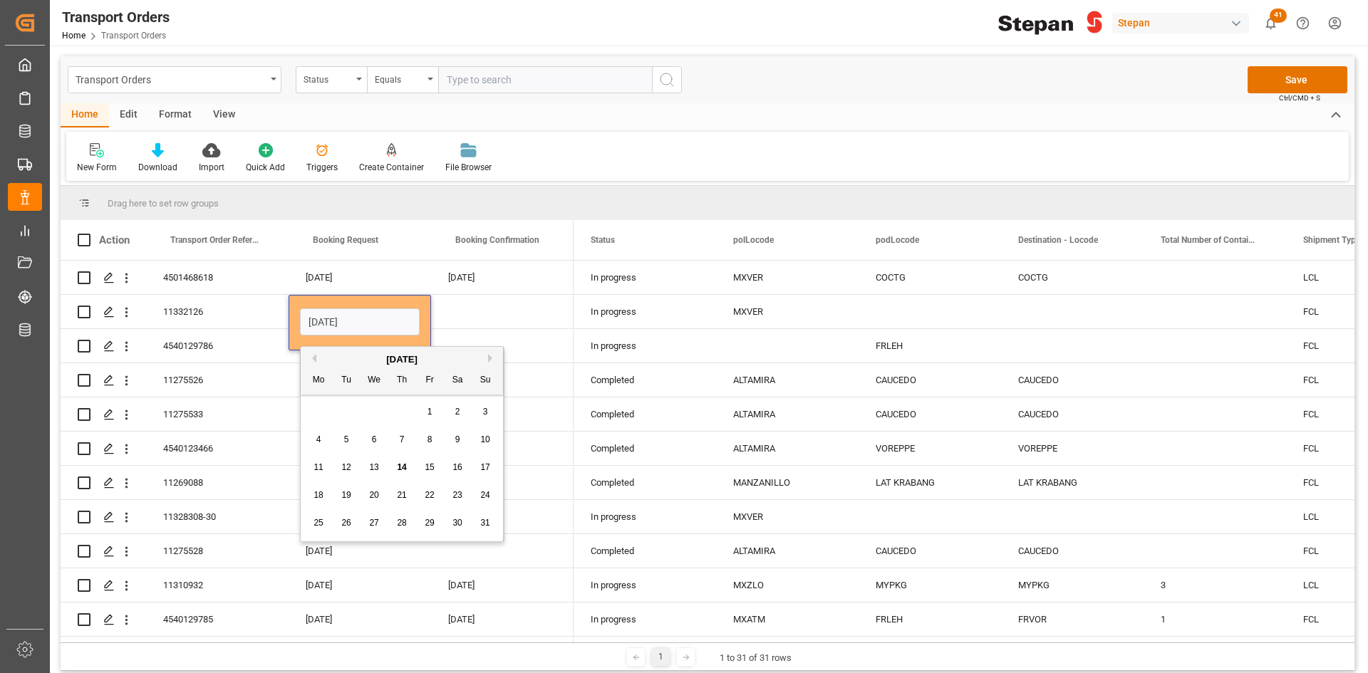
click at [314, 359] on button "Previous Month" at bounding box center [312, 358] width 9 height 9
click at [355, 493] on div "16 17 18 19 20 21 22" at bounding box center [402, 496] width 194 height 28
click at [376, 494] on span "18" at bounding box center [373, 495] width 9 height 10
type input "18.06.2025"
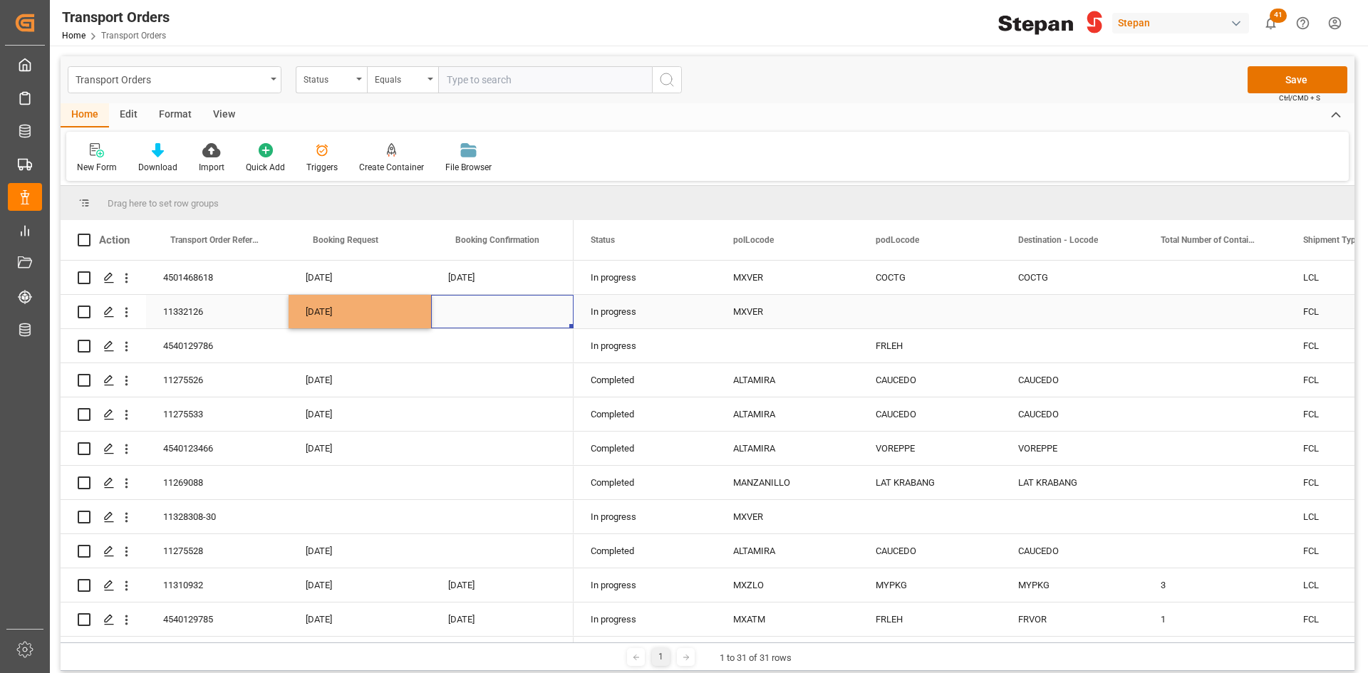
click at [469, 315] on div "Press SPACE to select this row." at bounding box center [502, 311] width 142 height 33
click at [501, 307] on div "Press SPACE to select this row." at bounding box center [502, 311] width 142 height 33
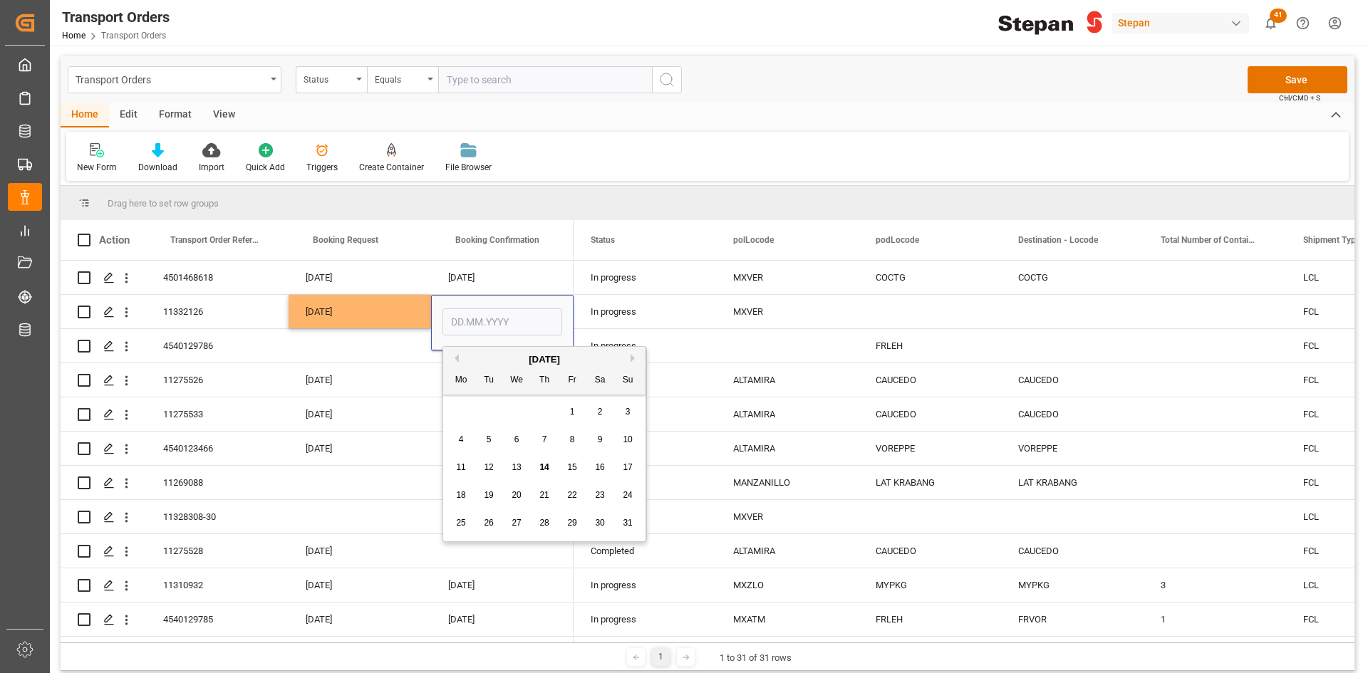
click at [457, 359] on button "Previous Month" at bounding box center [454, 358] width 9 height 9
click at [518, 521] on span "25" at bounding box center [516, 523] width 9 height 10
type input "25.06.2025"
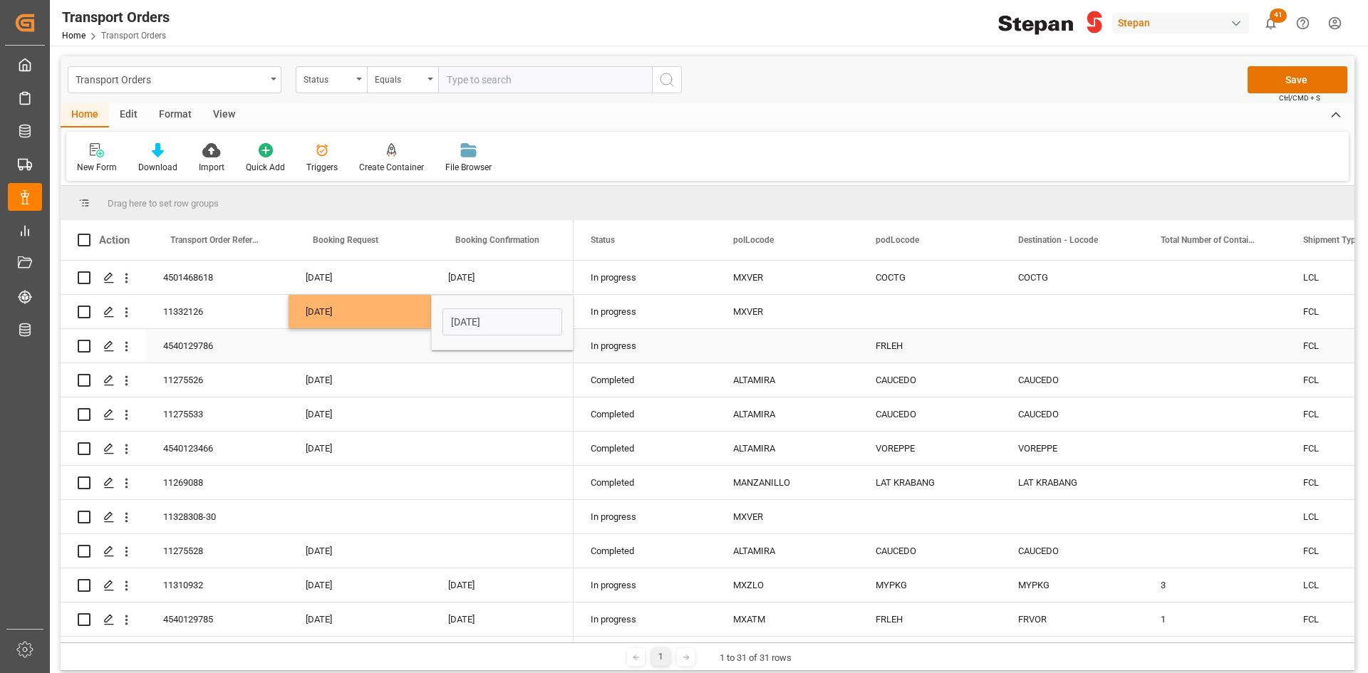
click at [369, 347] on div "Press SPACE to select this row." at bounding box center [360, 345] width 142 height 33
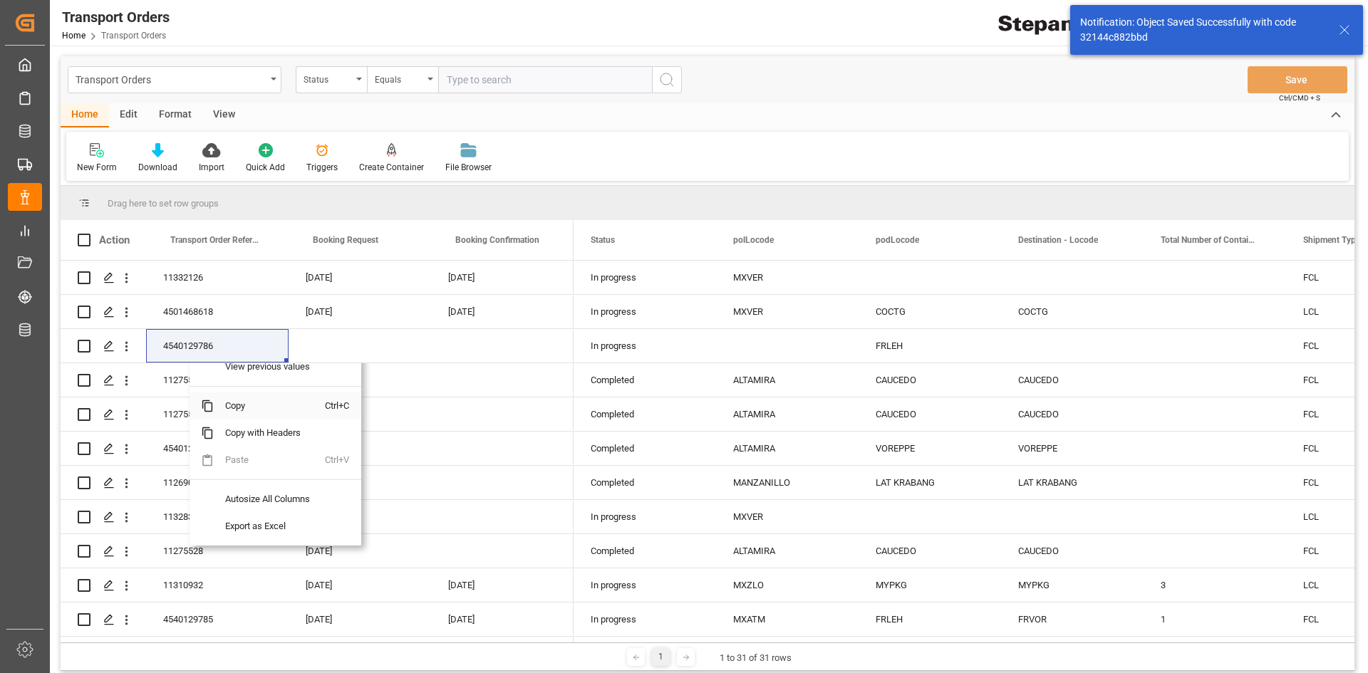
click at [233, 412] on span "Copy" at bounding box center [269, 406] width 111 height 27
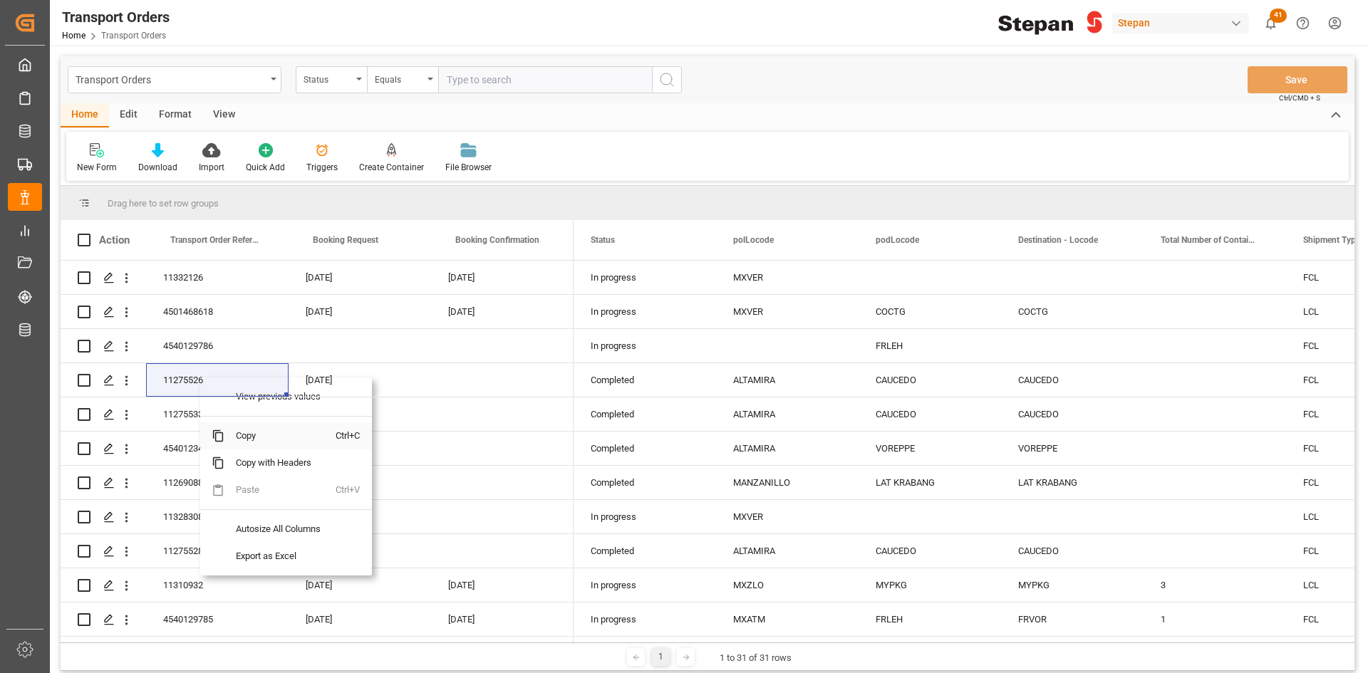
click at [253, 437] on span "Copy" at bounding box center [279, 435] width 111 height 27
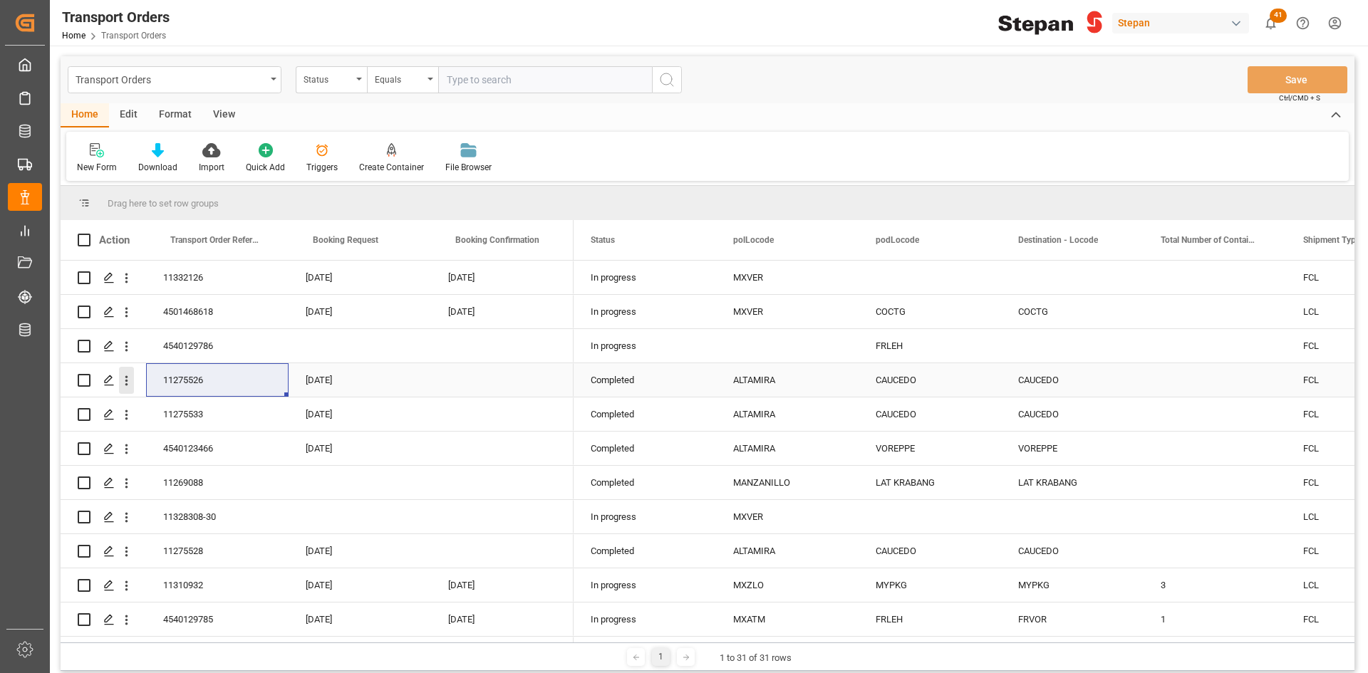
click at [124, 380] on icon "open menu" at bounding box center [126, 380] width 15 height 15
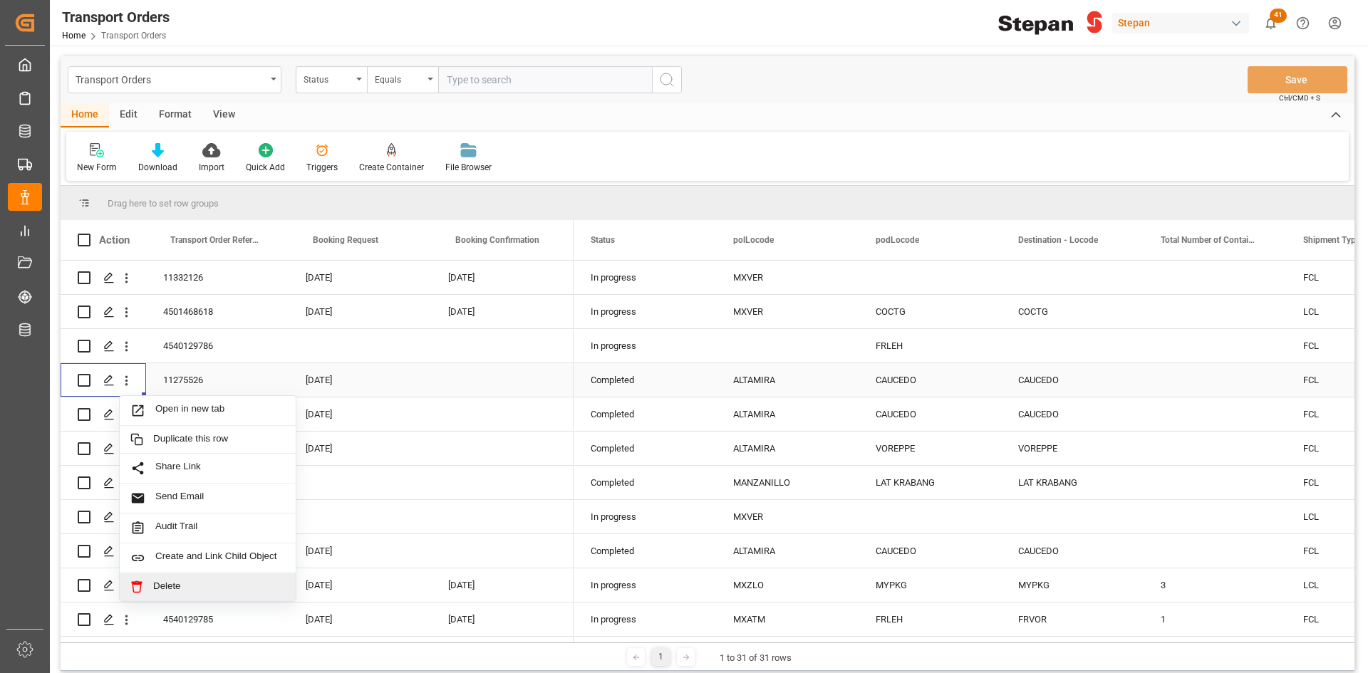
click at [192, 581] on span "Delete" at bounding box center [219, 587] width 132 height 13
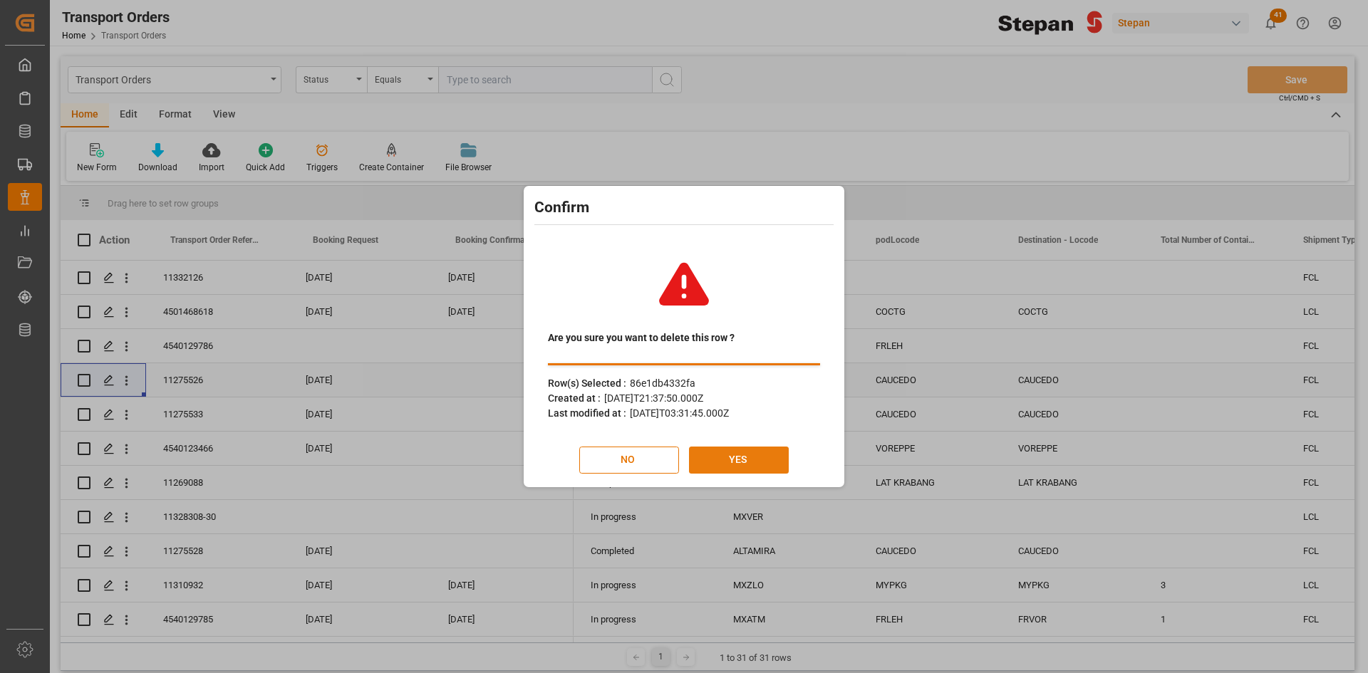
click at [729, 459] on button "YES" at bounding box center [739, 460] width 100 height 27
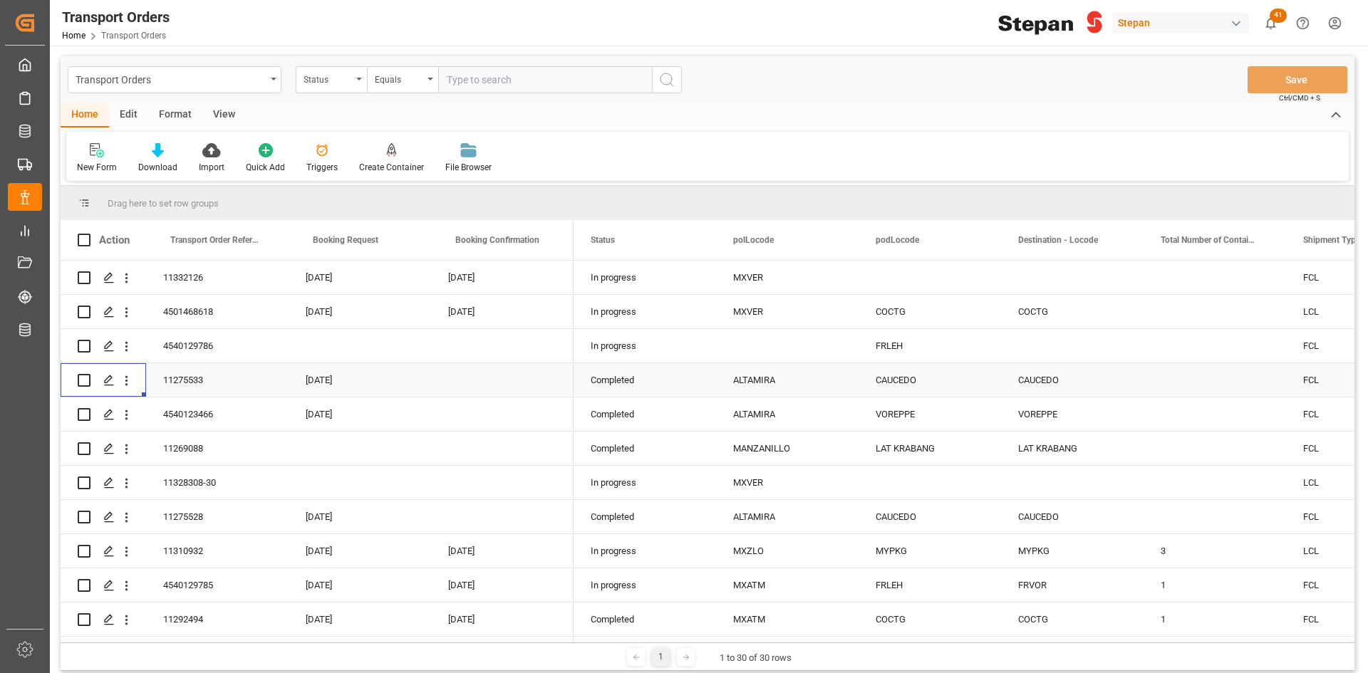
click at [82, 383] on input "Press Space to toggle row selection (unchecked)" at bounding box center [84, 380] width 13 height 13
checkbox input "true"
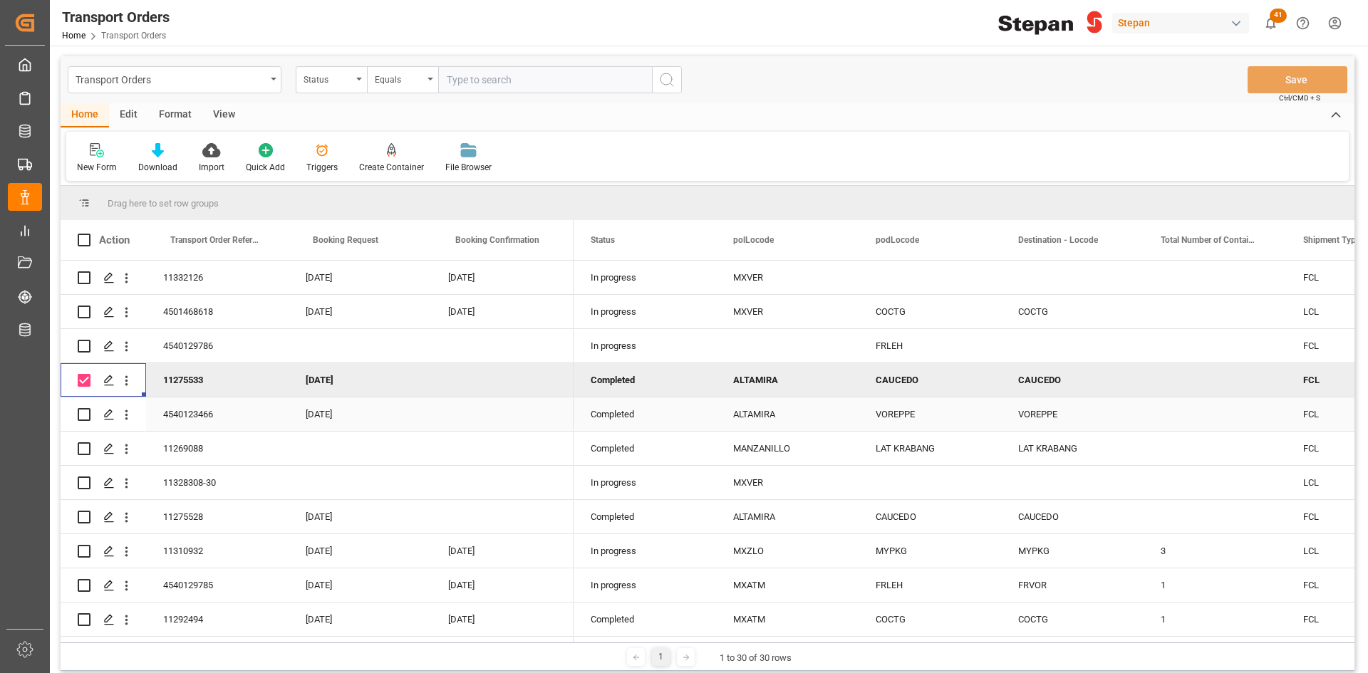
click at [83, 417] on input "Press Space to toggle row selection (unchecked)" at bounding box center [84, 414] width 13 height 13
checkbox input "true"
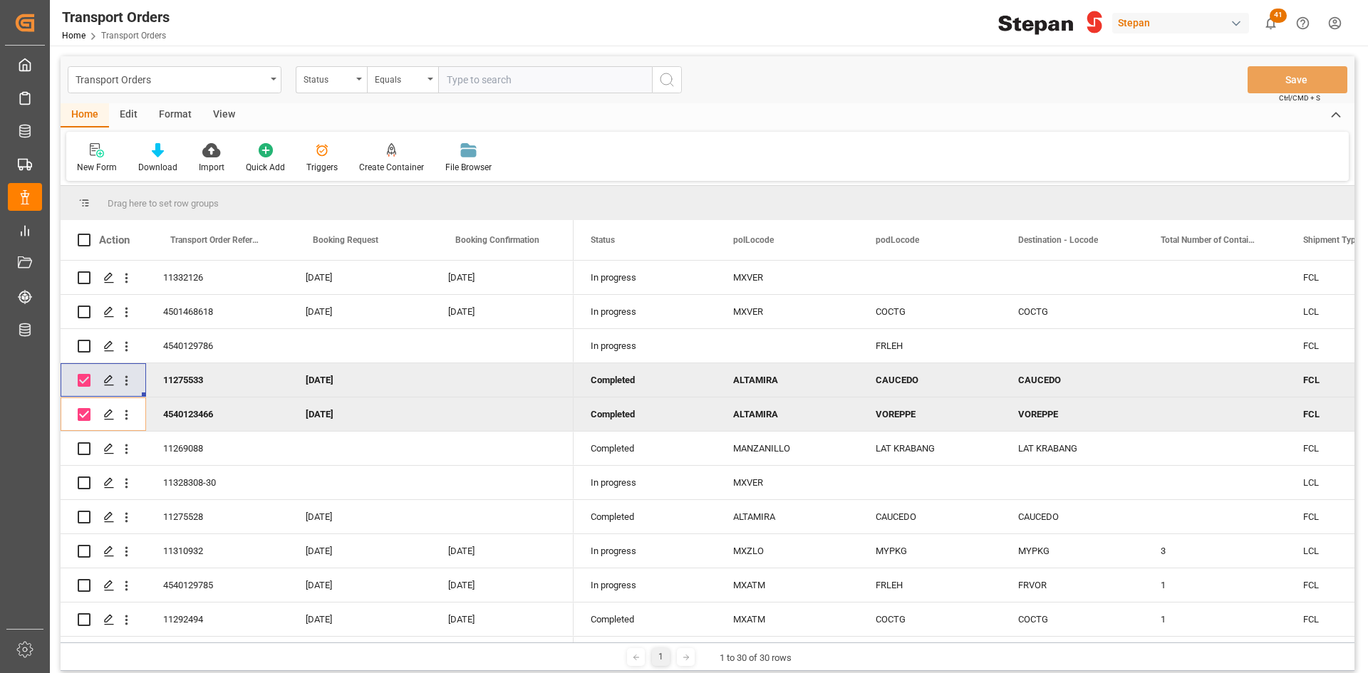
click at [125, 114] on div "Edit" at bounding box center [128, 115] width 39 height 24
click at [233, 162] on div "Bulk Delete" at bounding box center [225, 167] width 42 height 13
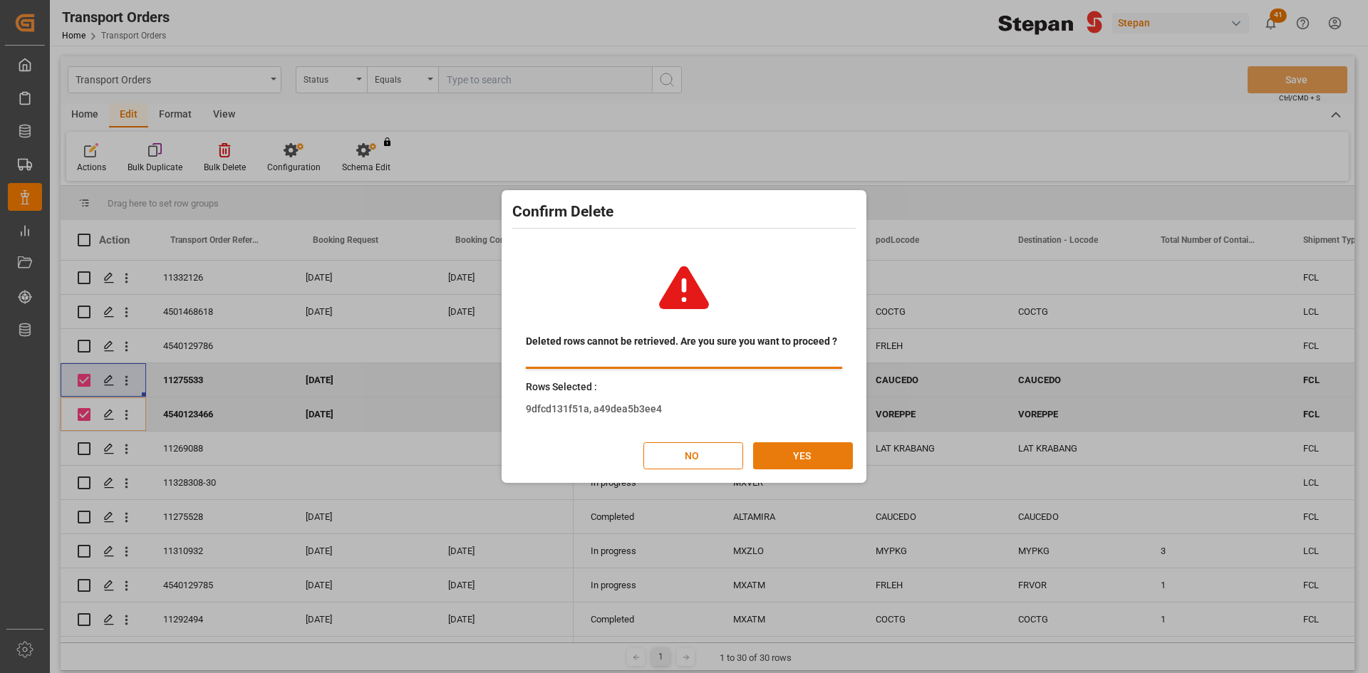
click at [803, 454] on button "YES" at bounding box center [803, 455] width 100 height 27
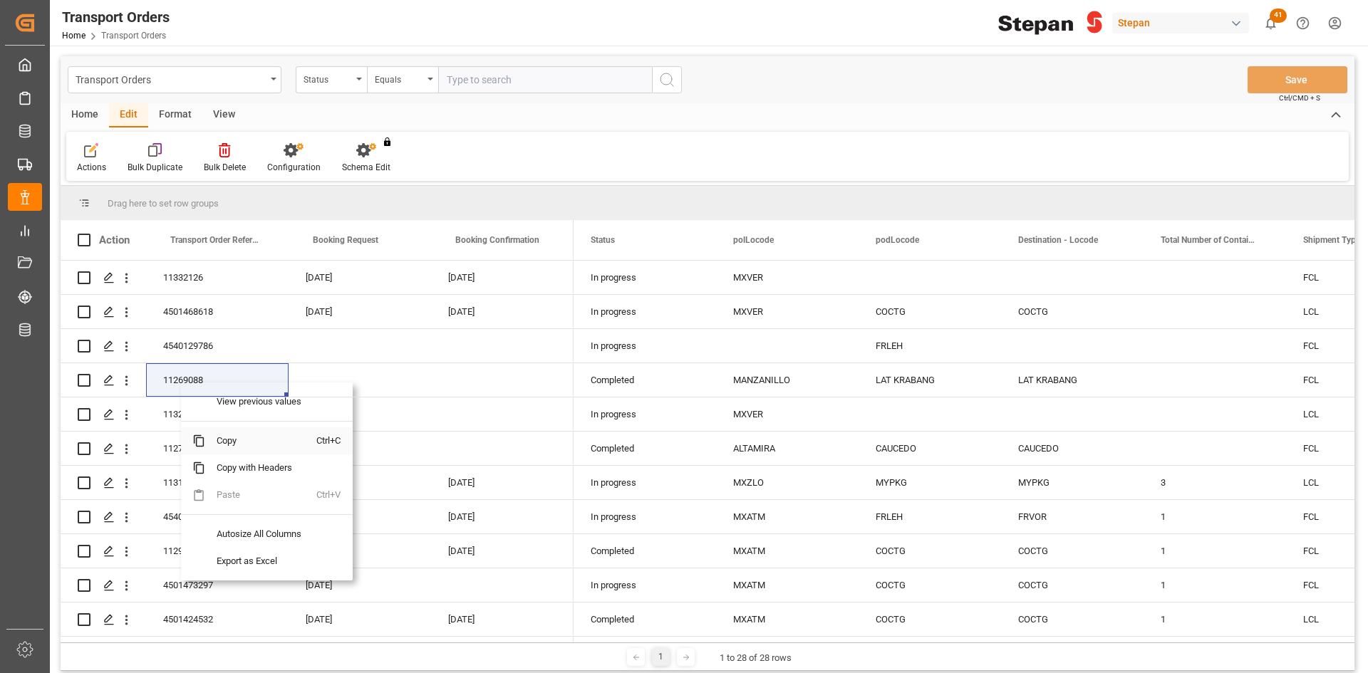
click at [224, 438] on span "Copy" at bounding box center [260, 440] width 111 height 27
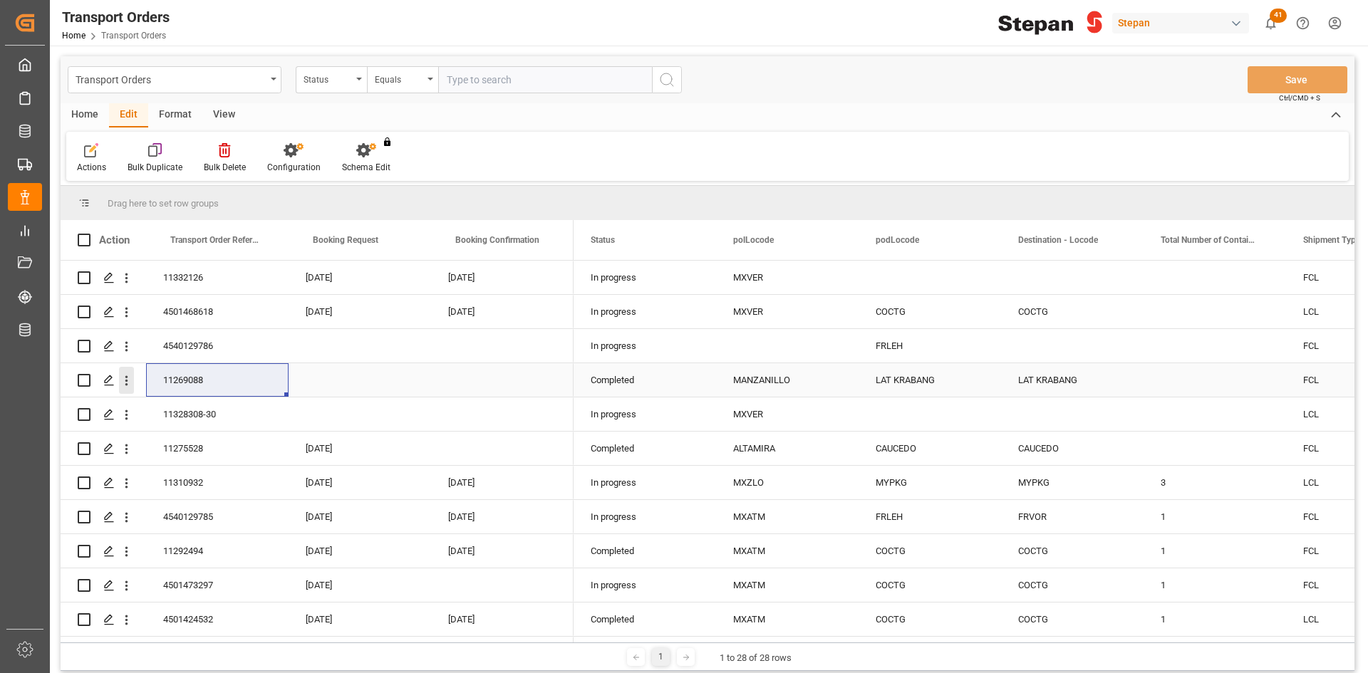
click at [128, 382] on icon "open menu" at bounding box center [126, 380] width 15 height 15
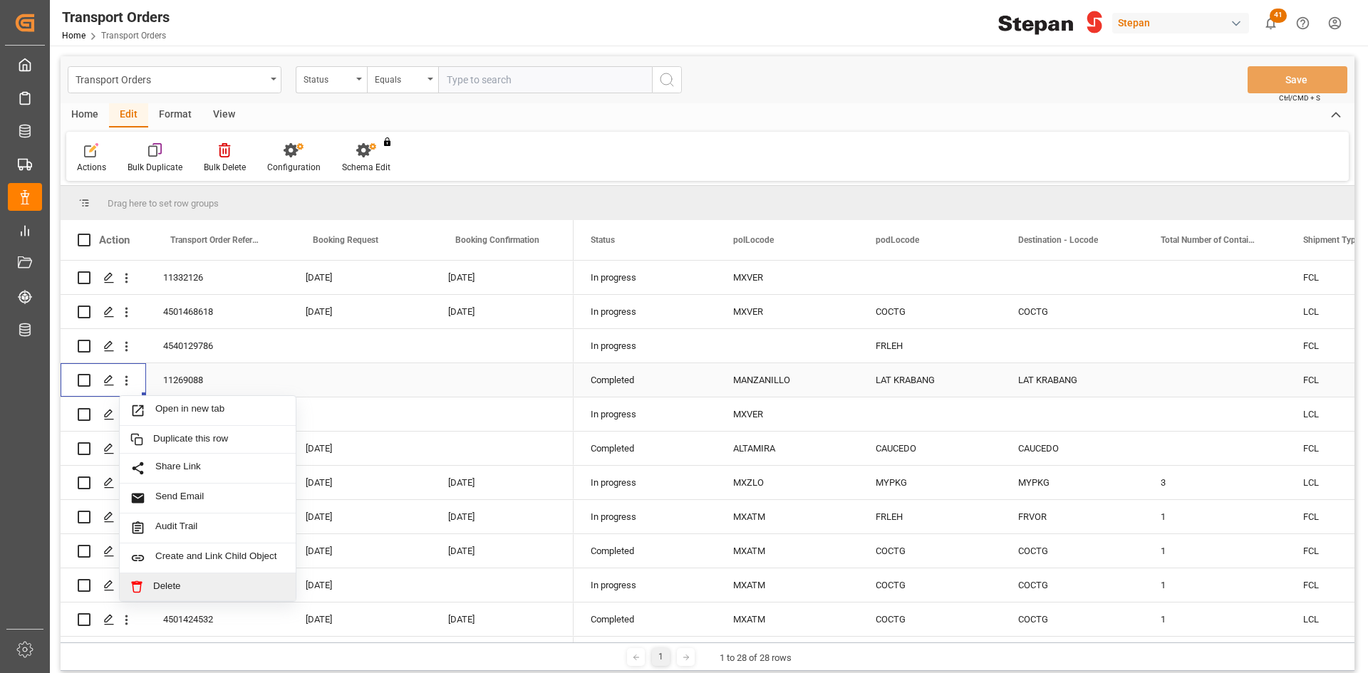
click at [173, 588] on span "Delete" at bounding box center [219, 587] width 132 height 13
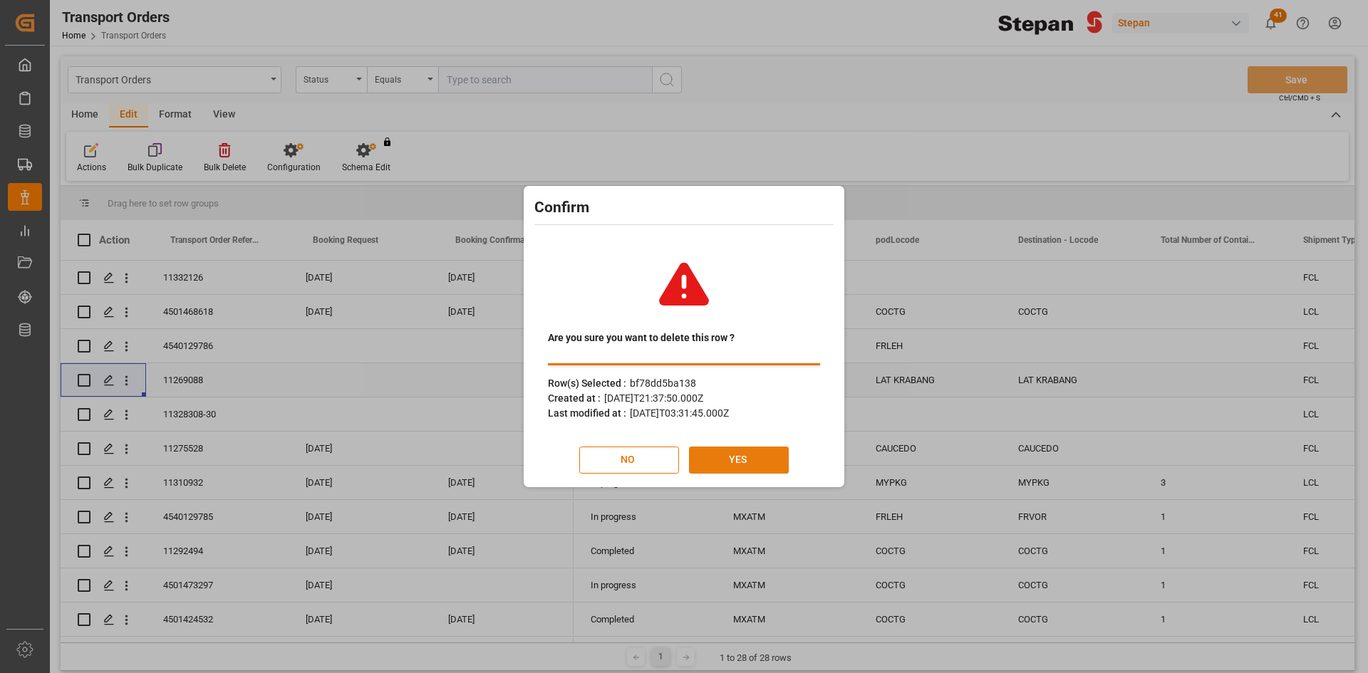
click at [715, 452] on button "YES" at bounding box center [739, 460] width 100 height 27
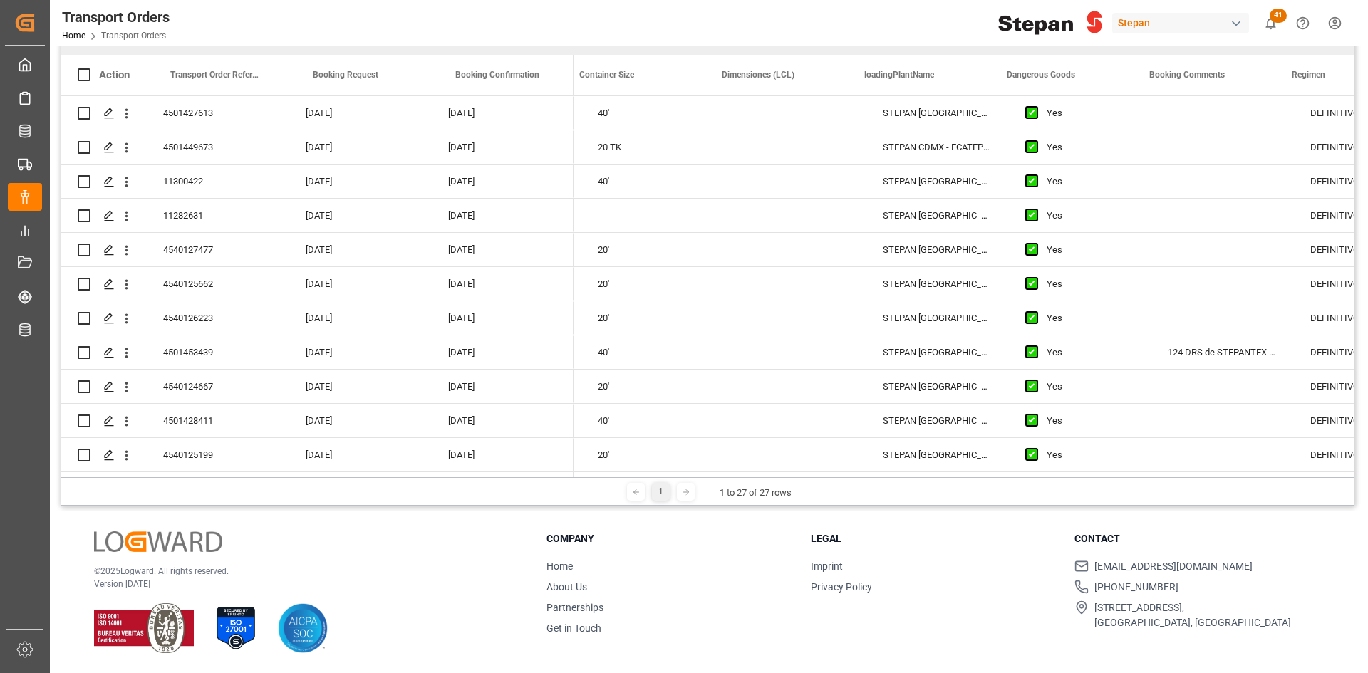
scroll to position [0, 943]
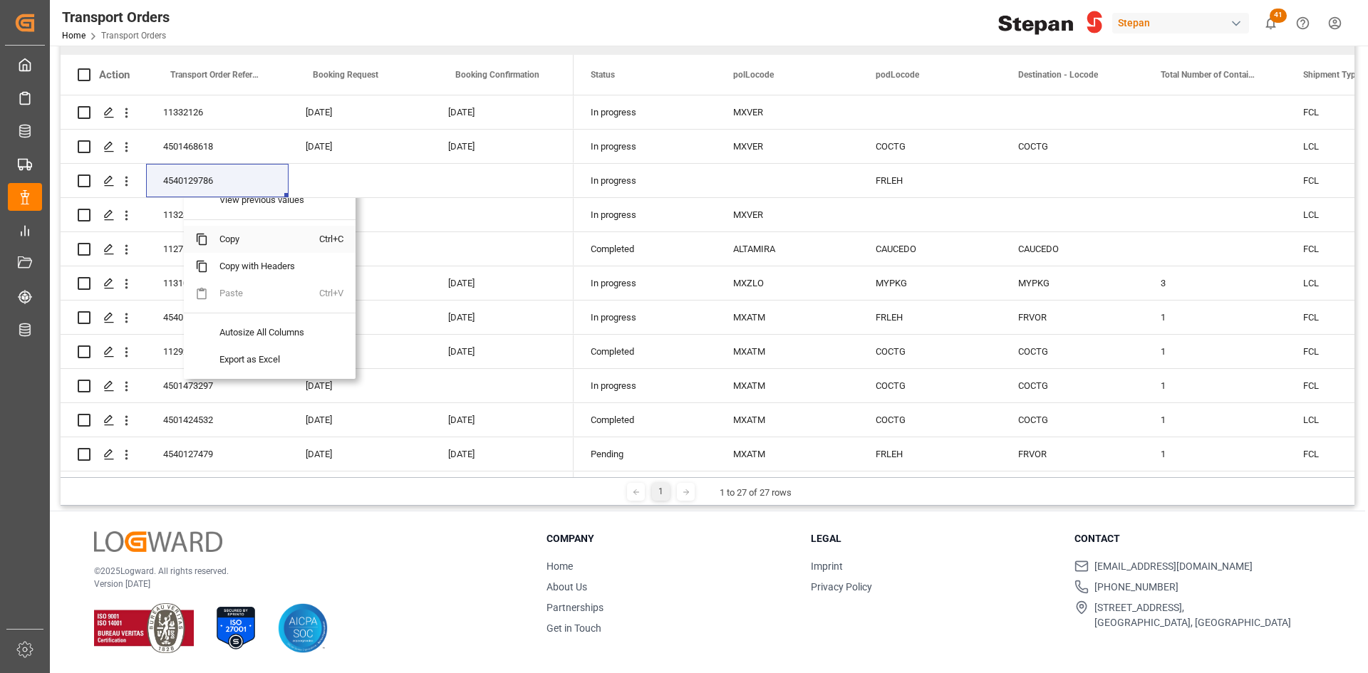
drag, startPoint x: 232, startPoint y: 237, endPoint x: 204, endPoint y: 237, distance: 27.8
click at [232, 237] on span "Copy" at bounding box center [263, 239] width 111 height 27
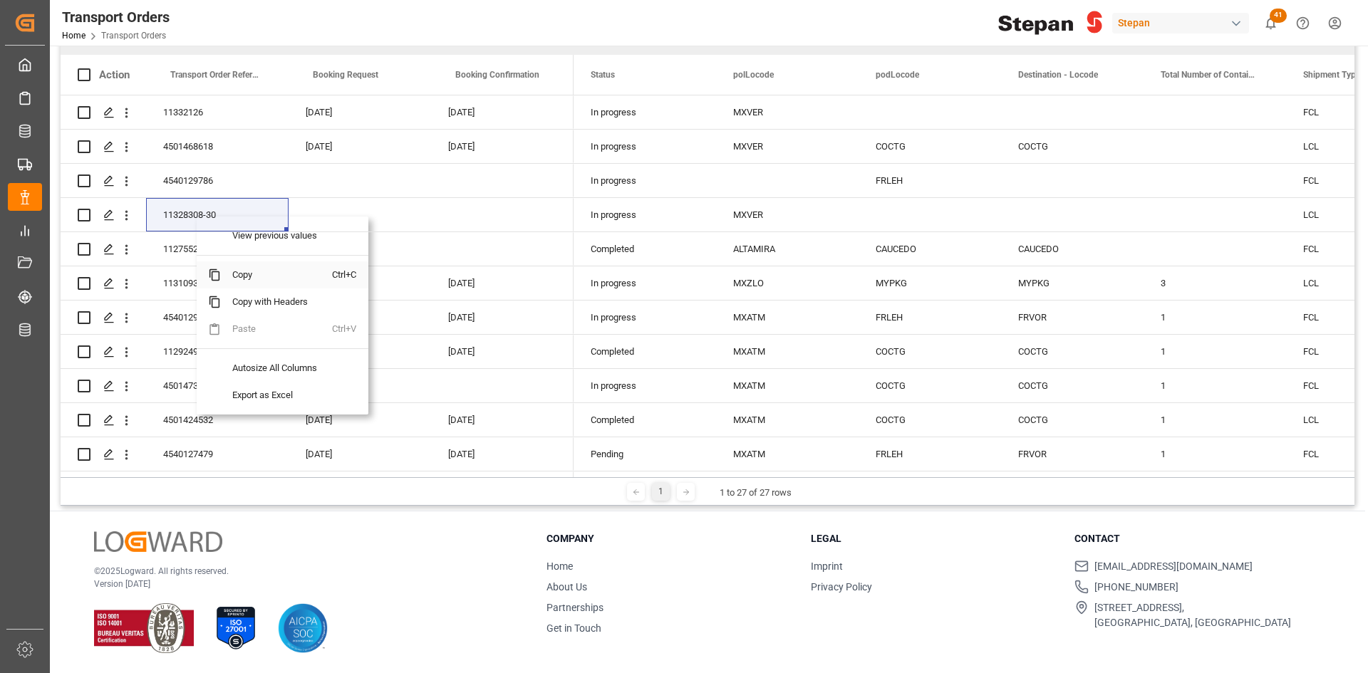
drag, startPoint x: 271, startPoint y: 275, endPoint x: 263, endPoint y: 275, distance: 8.5
click at [271, 275] on span "Copy" at bounding box center [276, 274] width 111 height 27
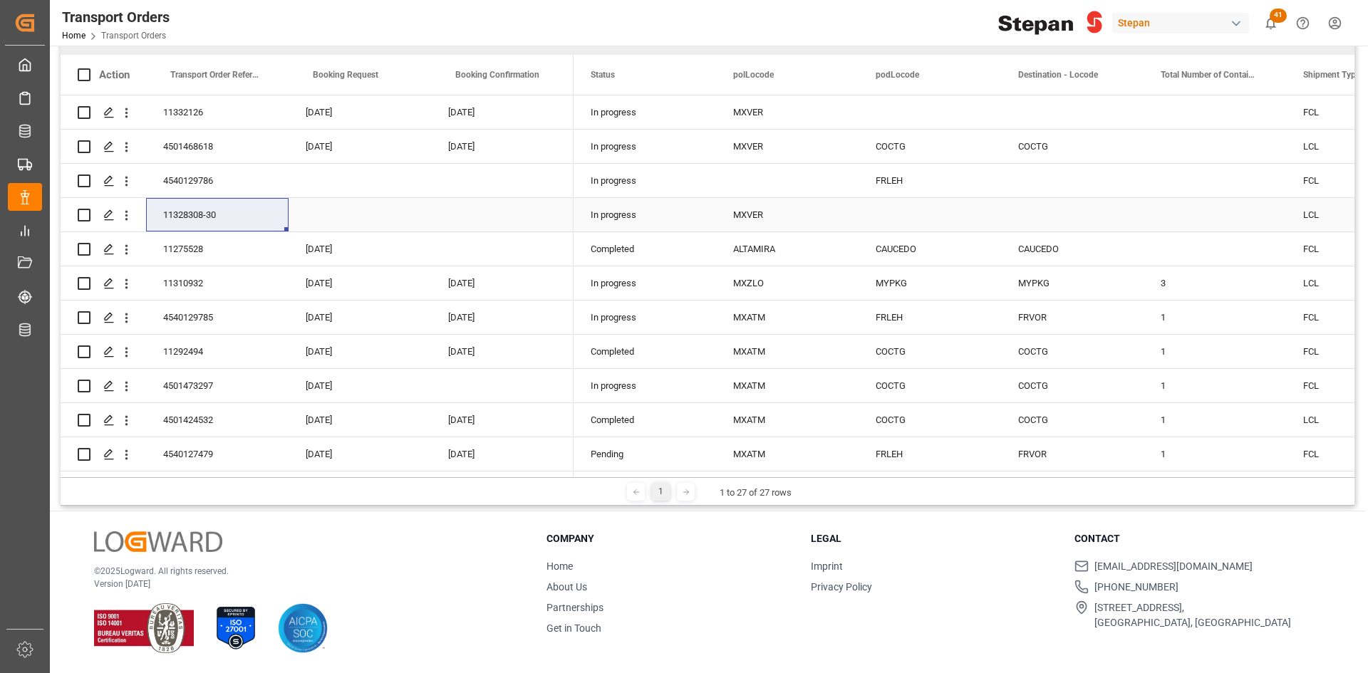
click at [337, 215] on div "Press SPACE to select this row." at bounding box center [360, 214] width 142 height 33
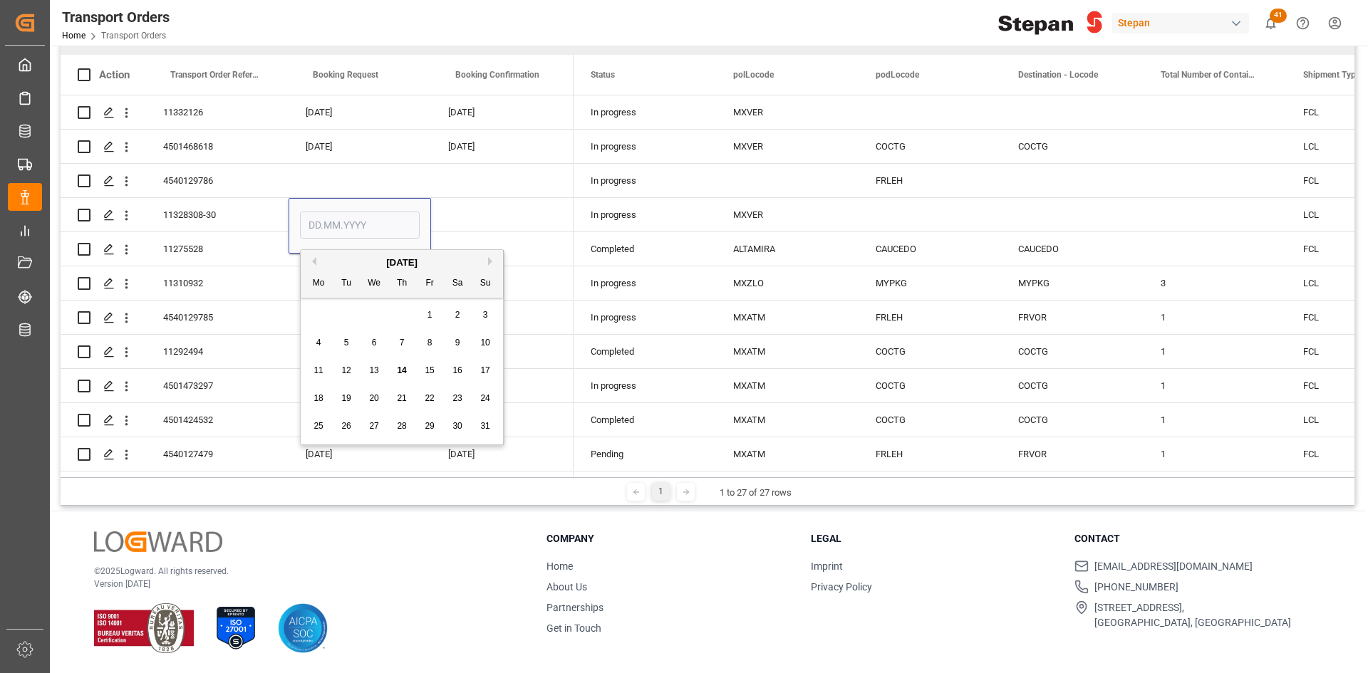
click at [315, 261] on button "Previous Month" at bounding box center [312, 261] width 9 height 9
click at [373, 393] on span "18" at bounding box center [373, 398] width 9 height 10
type input "18.06.2025"
click at [451, 214] on div "Press SPACE to select this row." at bounding box center [502, 214] width 142 height 33
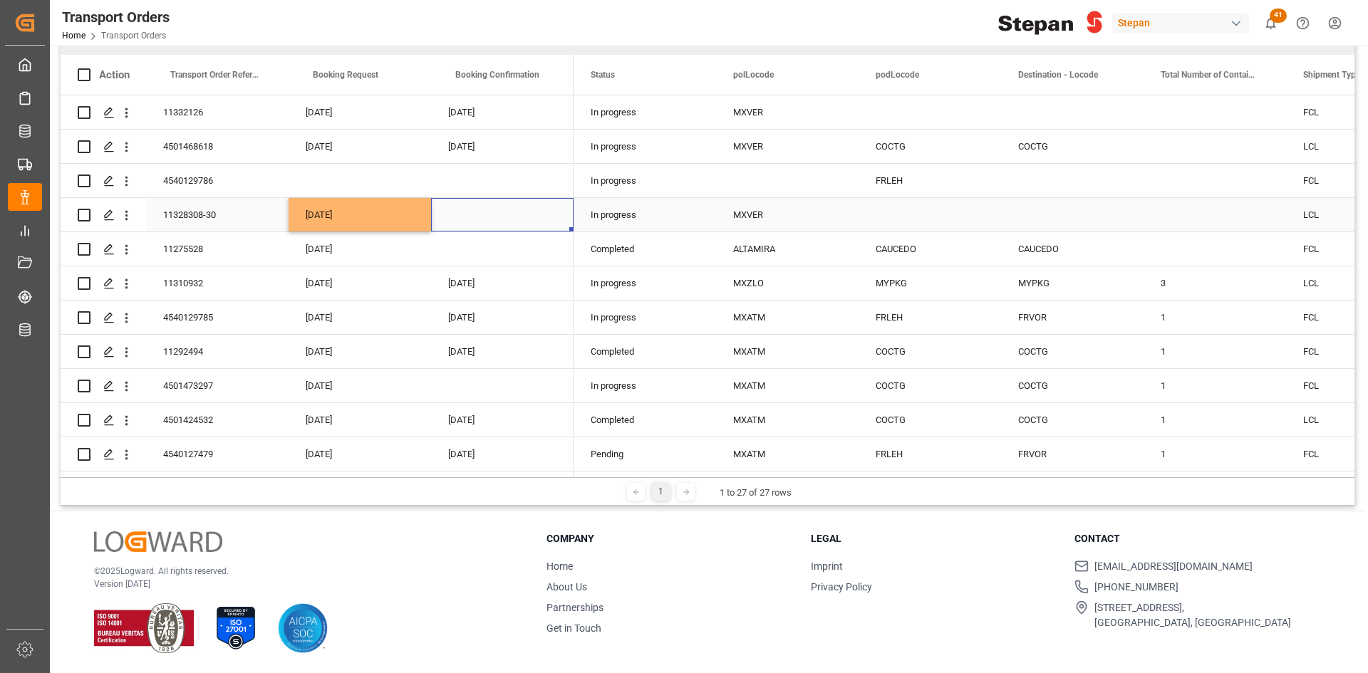
click at [492, 212] on div "Press SPACE to select this row." at bounding box center [502, 214] width 142 height 33
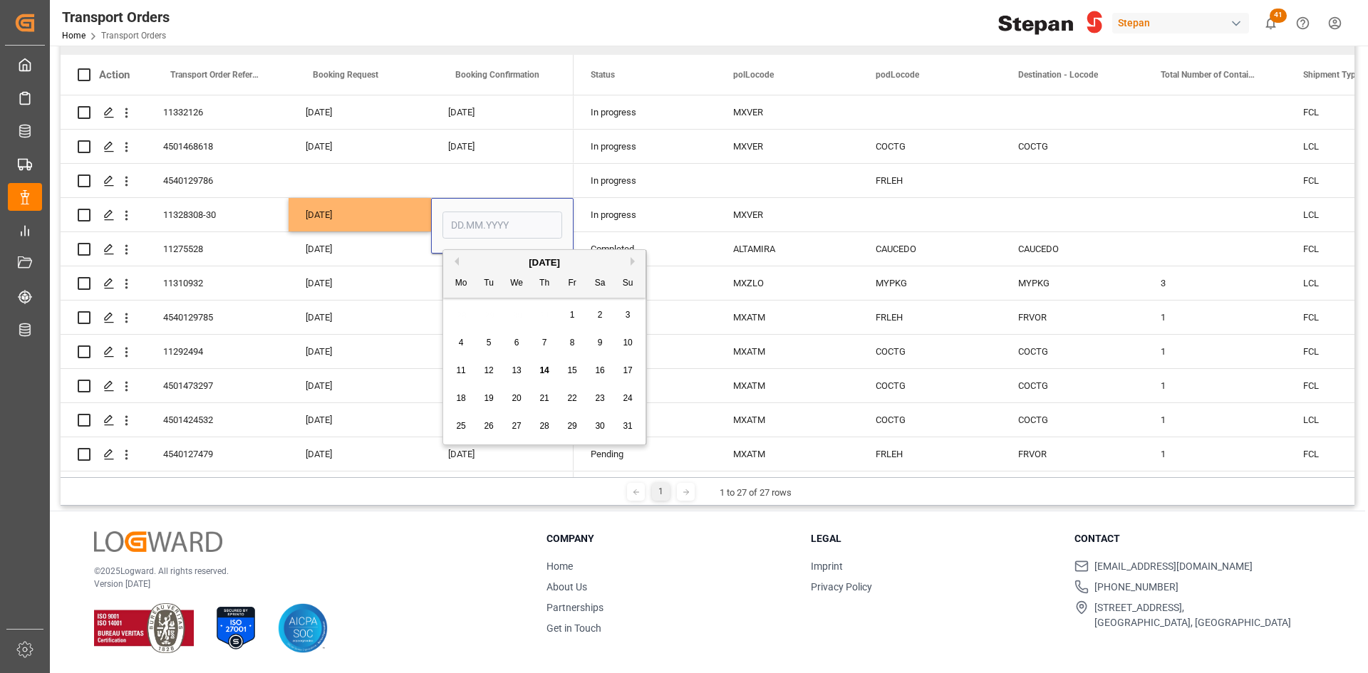
click at [463, 428] on span "25" at bounding box center [460, 426] width 9 height 10
type input "[DATE]"
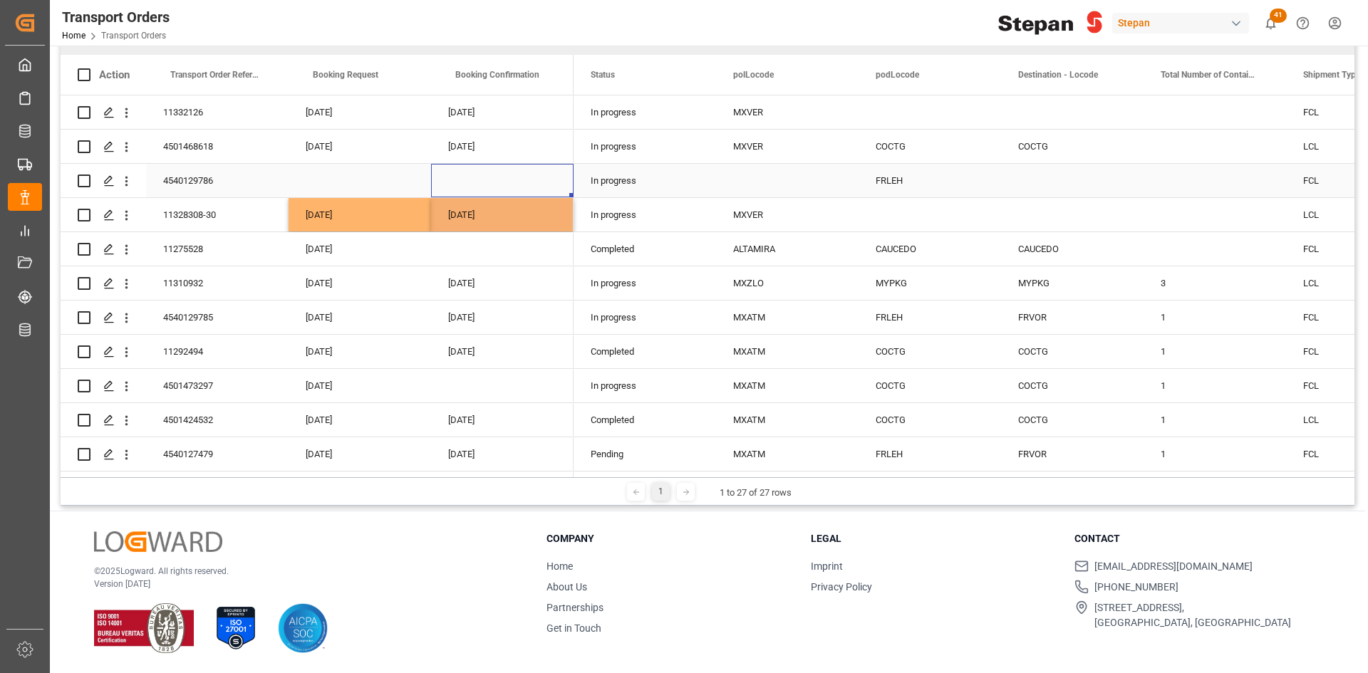
click at [517, 180] on div "Press SPACE to select this row." at bounding box center [502, 180] width 142 height 33
click at [383, 180] on div "Press SPACE to select this row." at bounding box center [360, 180] width 142 height 33
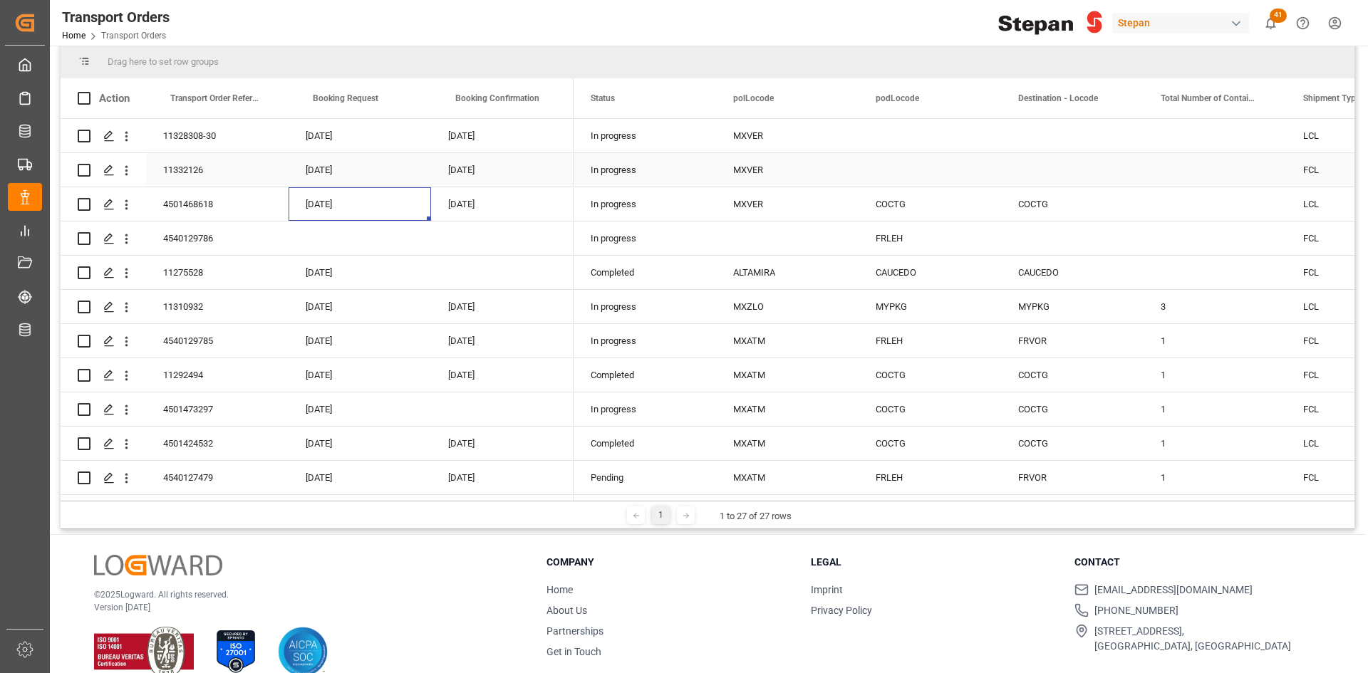
scroll to position [142, 0]
click at [285, 250] on div "4540129786" at bounding box center [217, 237] width 142 height 33
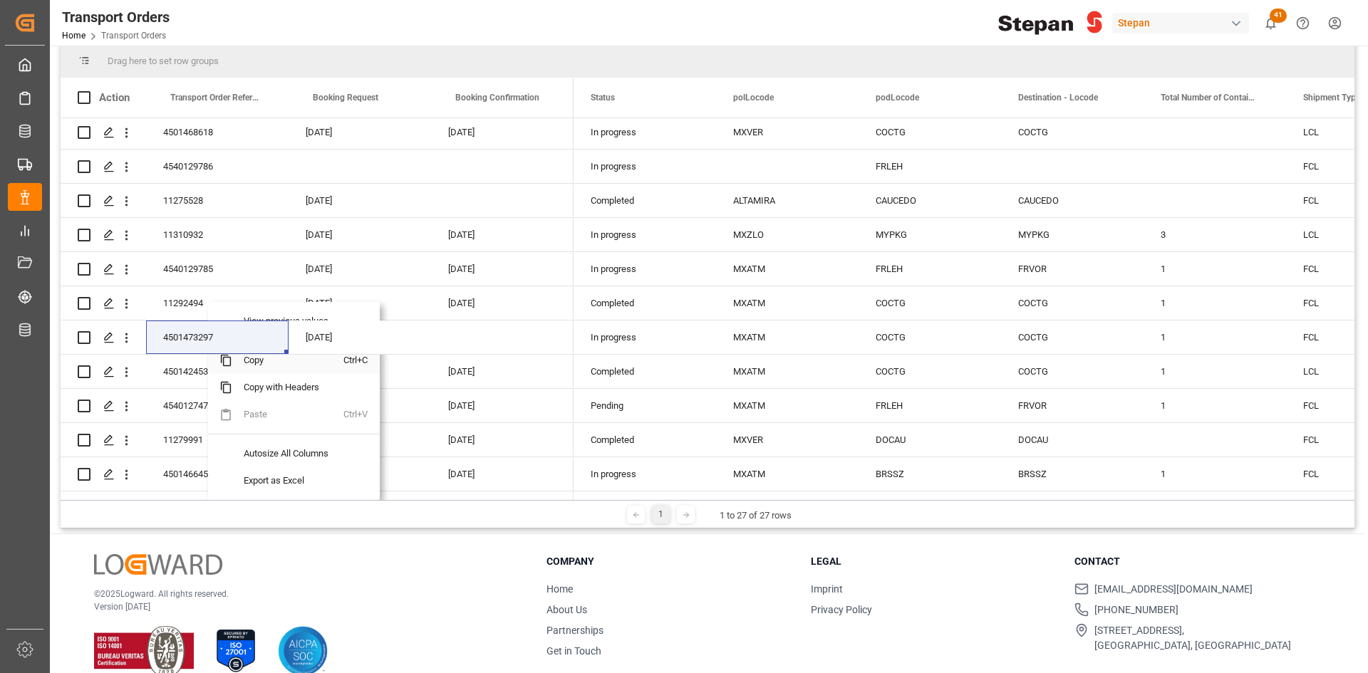
click at [266, 363] on span "Copy" at bounding box center [287, 360] width 111 height 27
click at [341, 341] on div "[DATE]" at bounding box center [360, 337] width 142 height 33
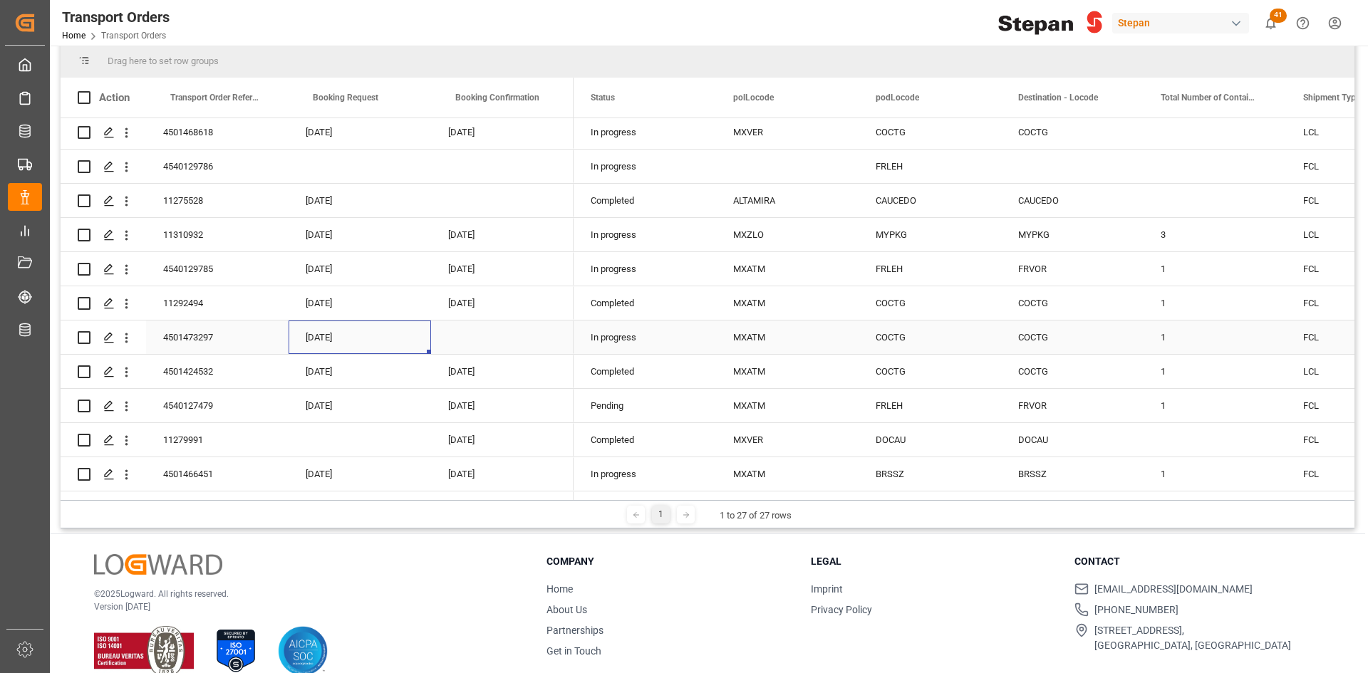
click at [341, 341] on div "[DATE]" at bounding box center [360, 337] width 142 height 33
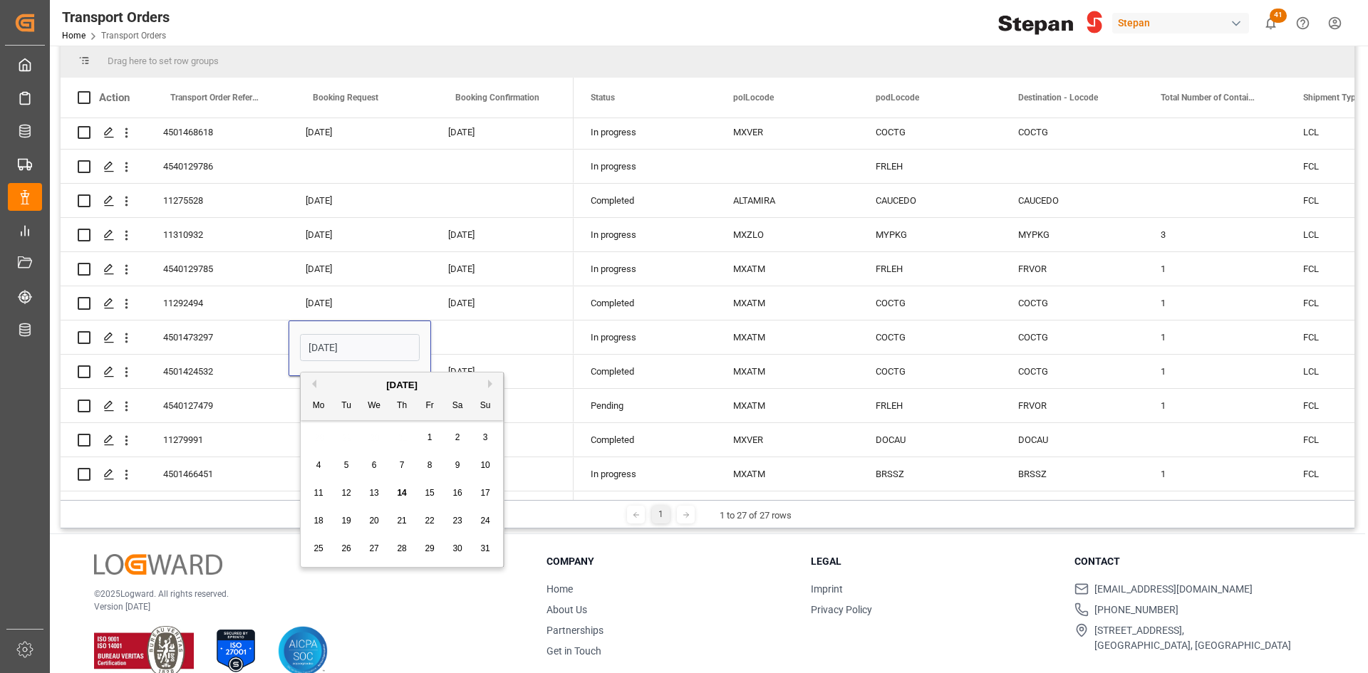
click at [314, 382] on button "Previous Month" at bounding box center [312, 384] width 9 height 9
click at [436, 437] on div "4" at bounding box center [430, 438] width 18 height 17
type input "[DATE]"
click at [459, 332] on div "Press SPACE to select this row." at bounding box center [502, 337] width 142 height 33
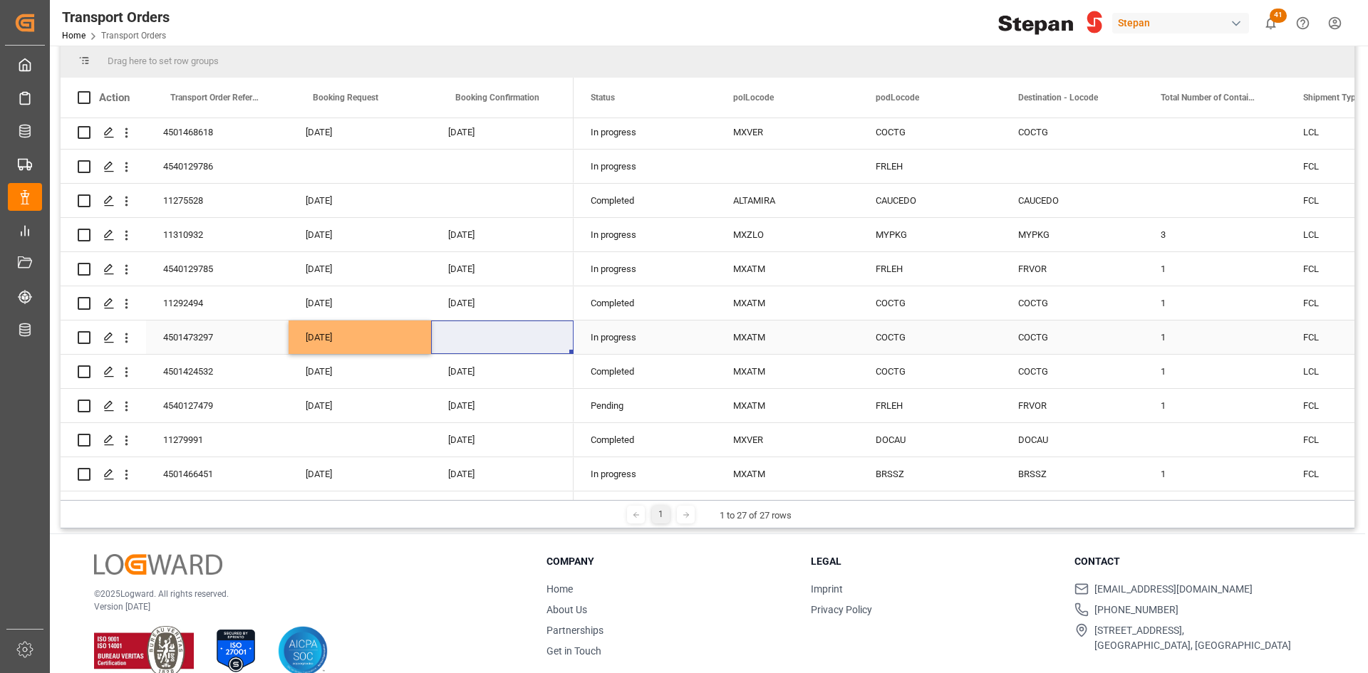
click at [514, 333] on div "Press SPACE to select this row." at bounding box center [502, 337] width 142 height 33
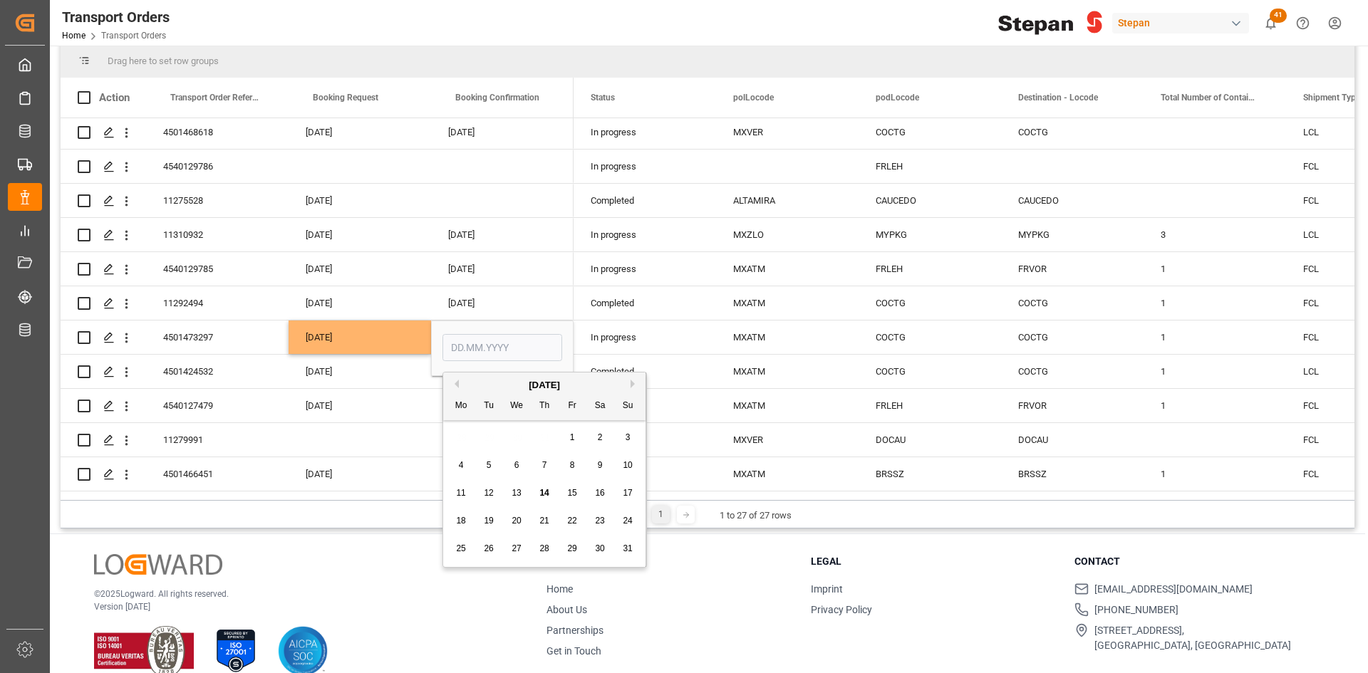
click at [457, 385] on button "Previous Month" at bounding box center [454, 384] width 9 height 9
click at [512, 467] on div "9" at bounding box center [517, 465] width 18 height 17
type input "[DATE]"
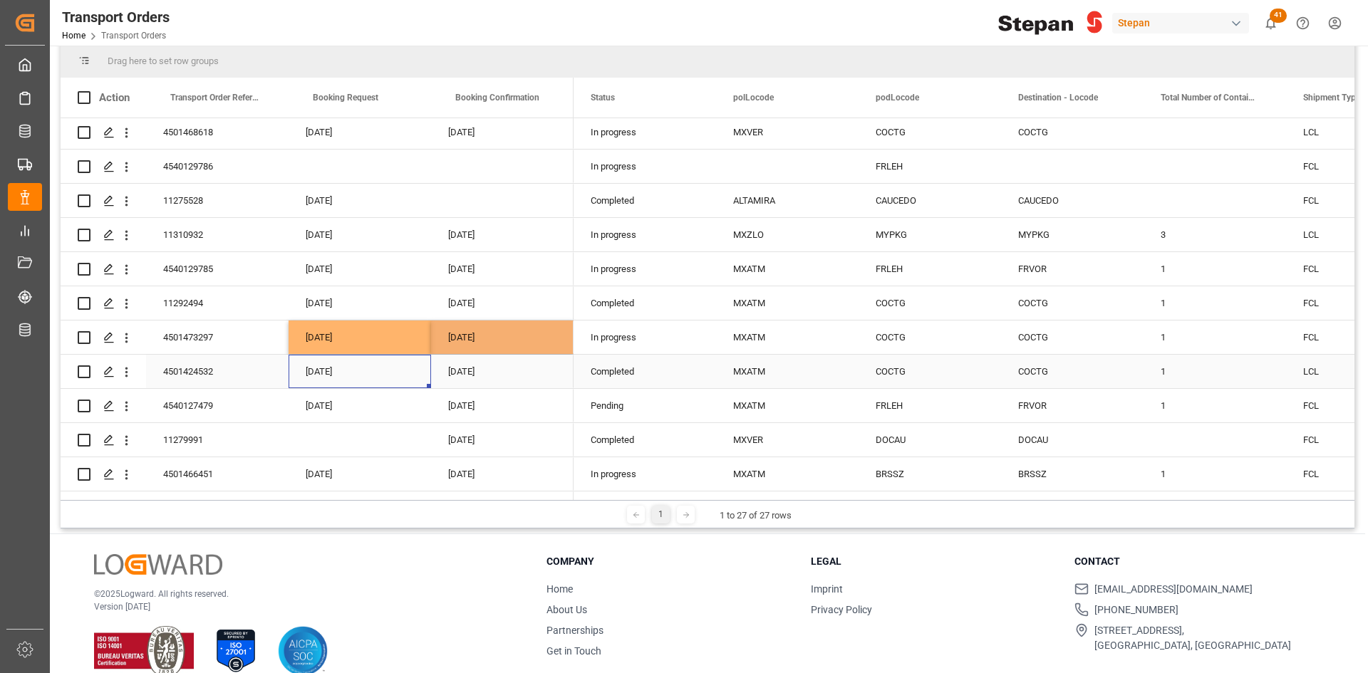
click at [411, 375] on div "[DATE]" at bounding box center [360, 371] width 142 height 33
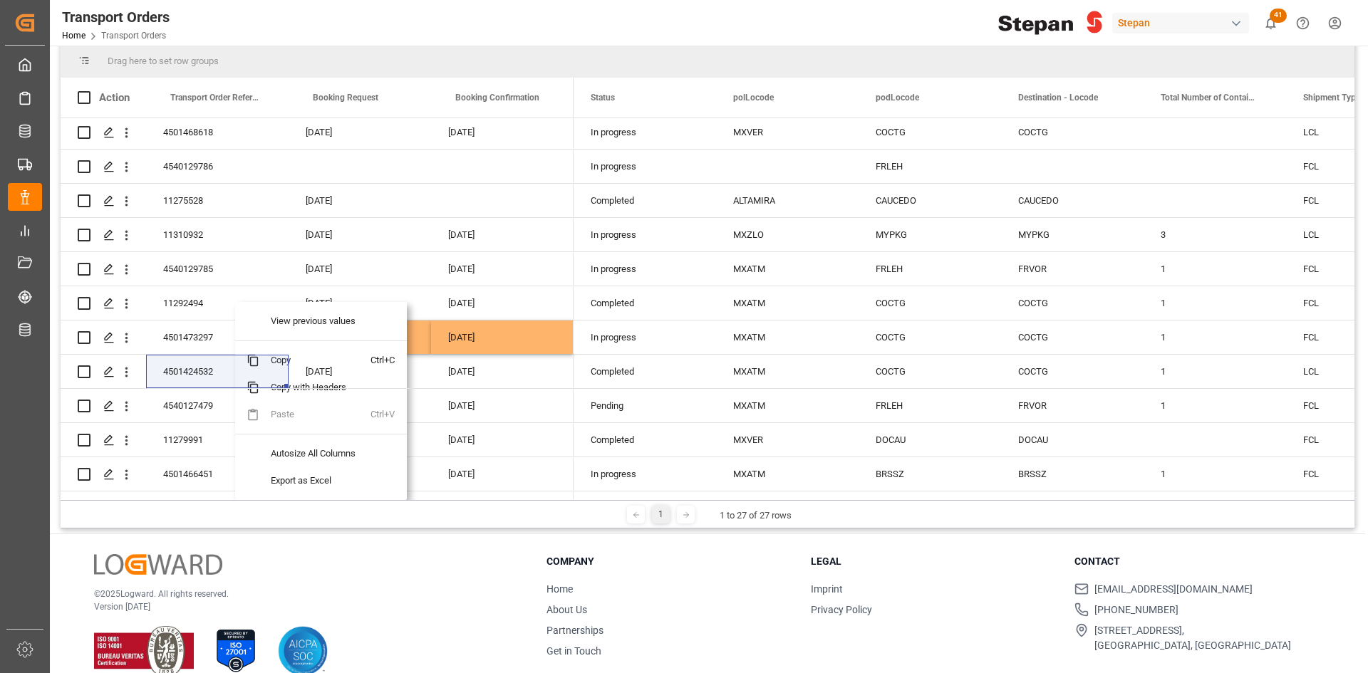
click at [293, 341] on div at bounding box center [314, 341] width 111 height 12
click at [389, 358] on div "[DATE]" at bounding box center [360, 371] width 142 height 33
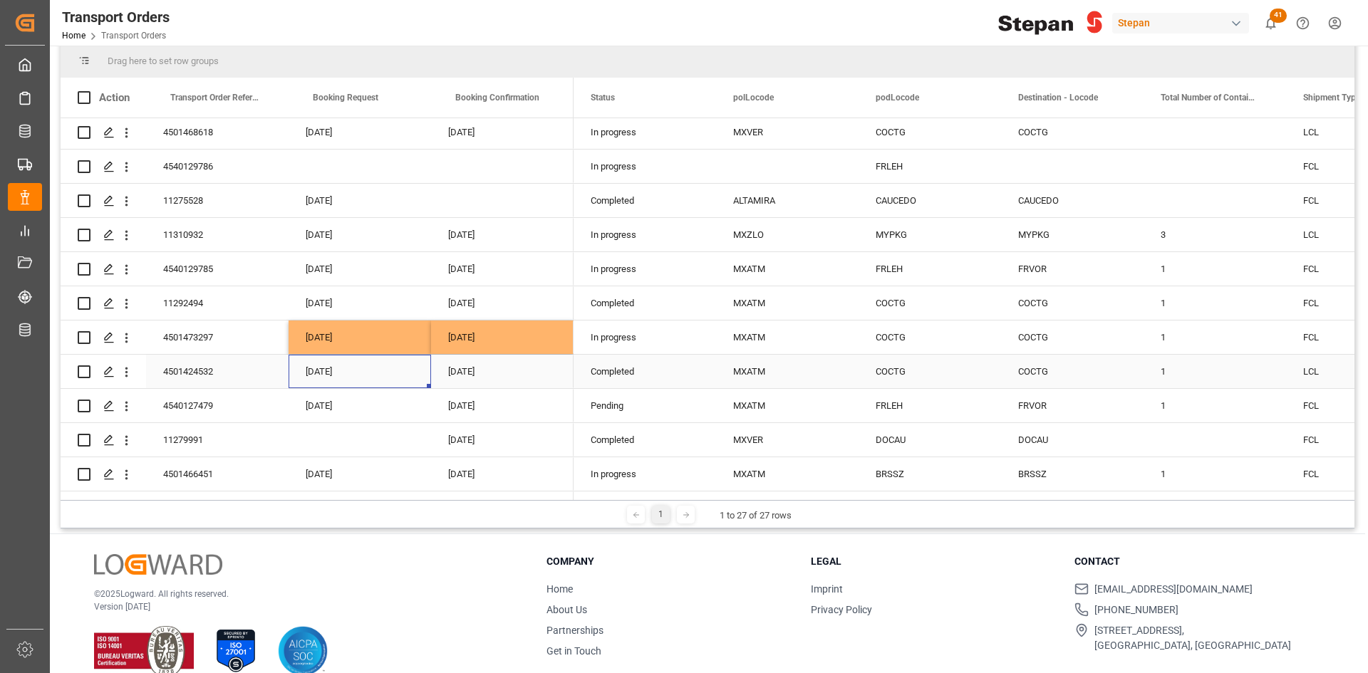
click at [225, 362] on div "4501424532" at bounding box center [217, 371] width 142 height 33
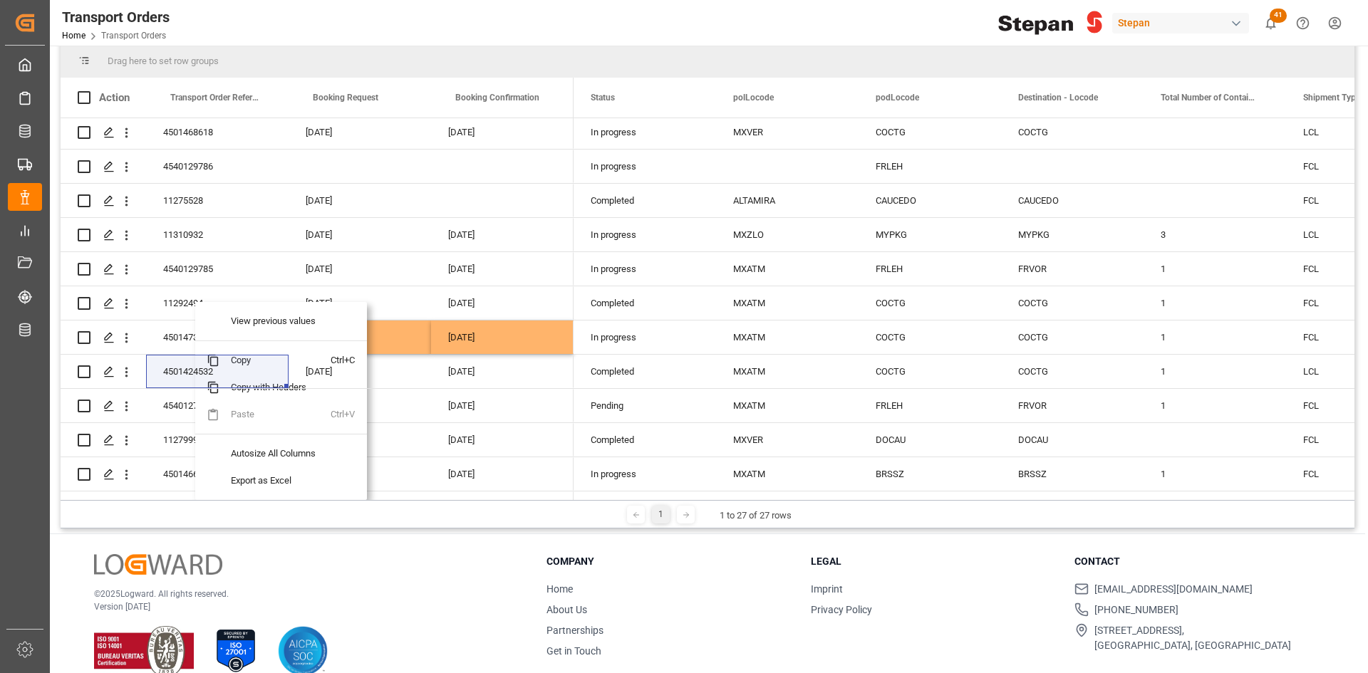
click at [263, 429] on div at bounding box center [274, 434] width 111 height 12
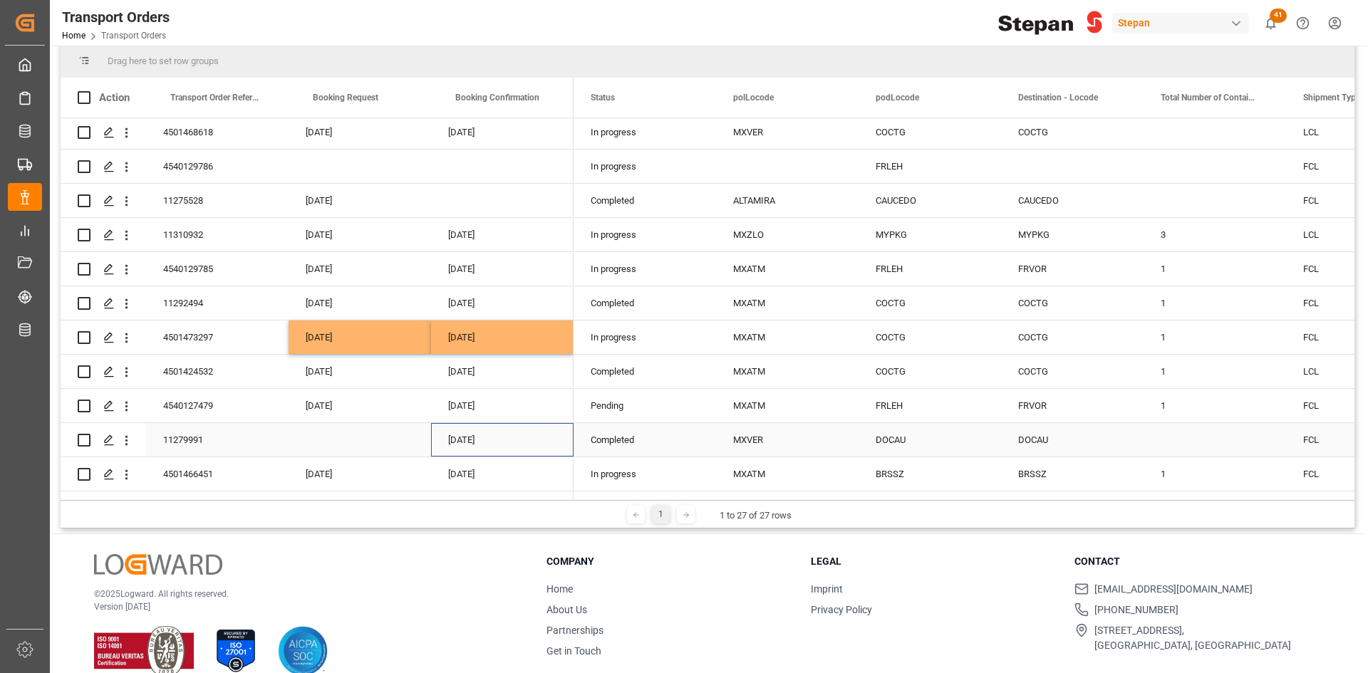
click at [438, 425] on div "06.11.2024" at bounding box center [502, 439] width 142 height 33
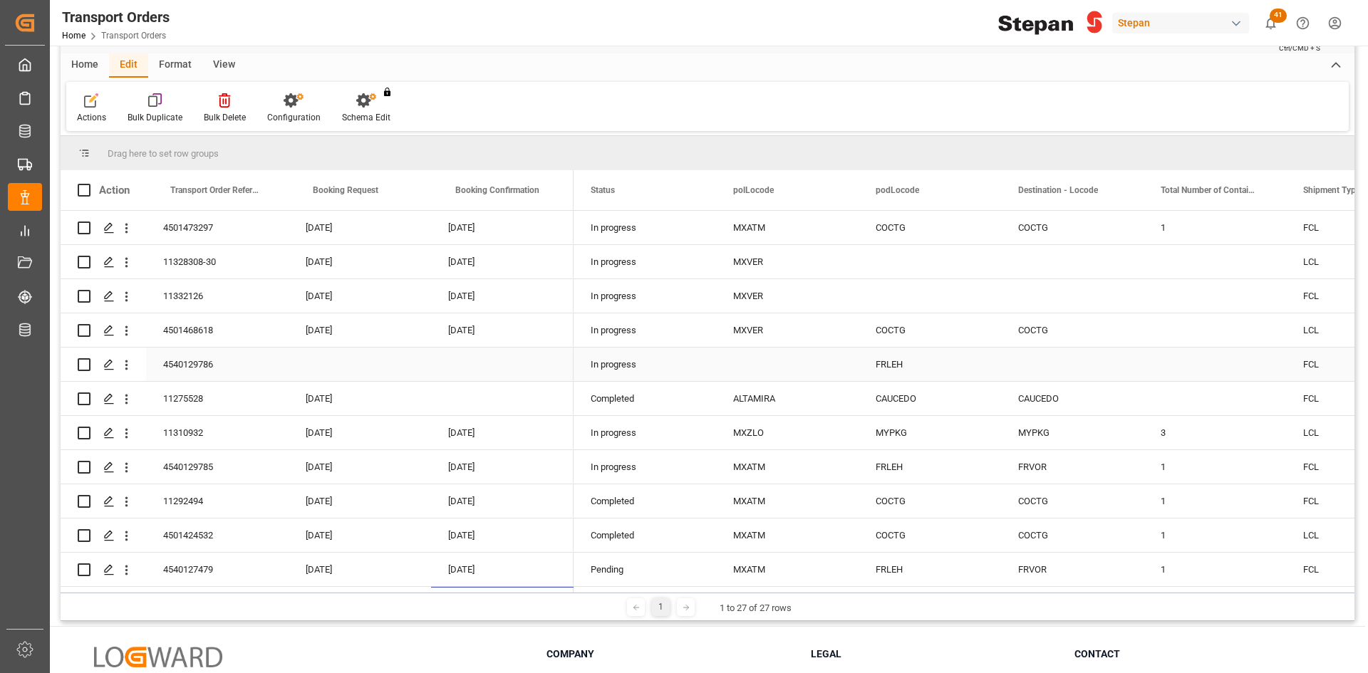
scroll to position [0, 0]
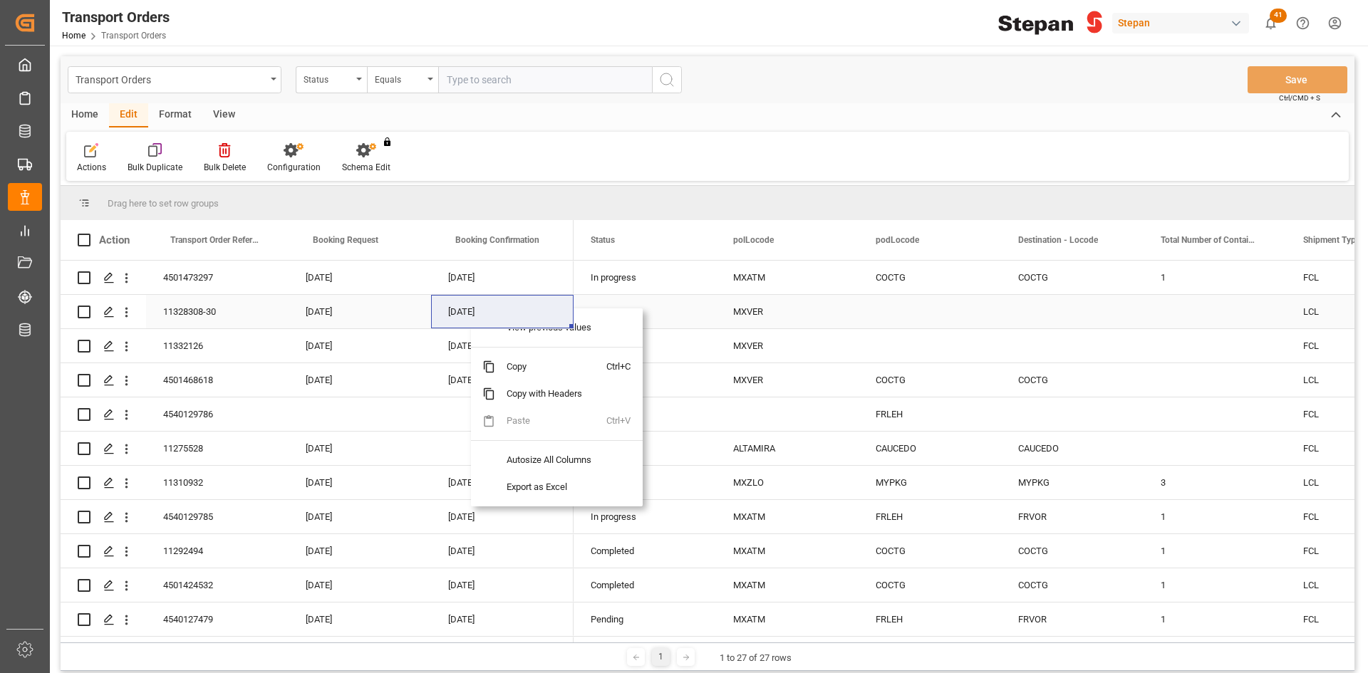
click at [475, 310] on div "[DATE]" at bounding box center [502, 311] width 142 height 33
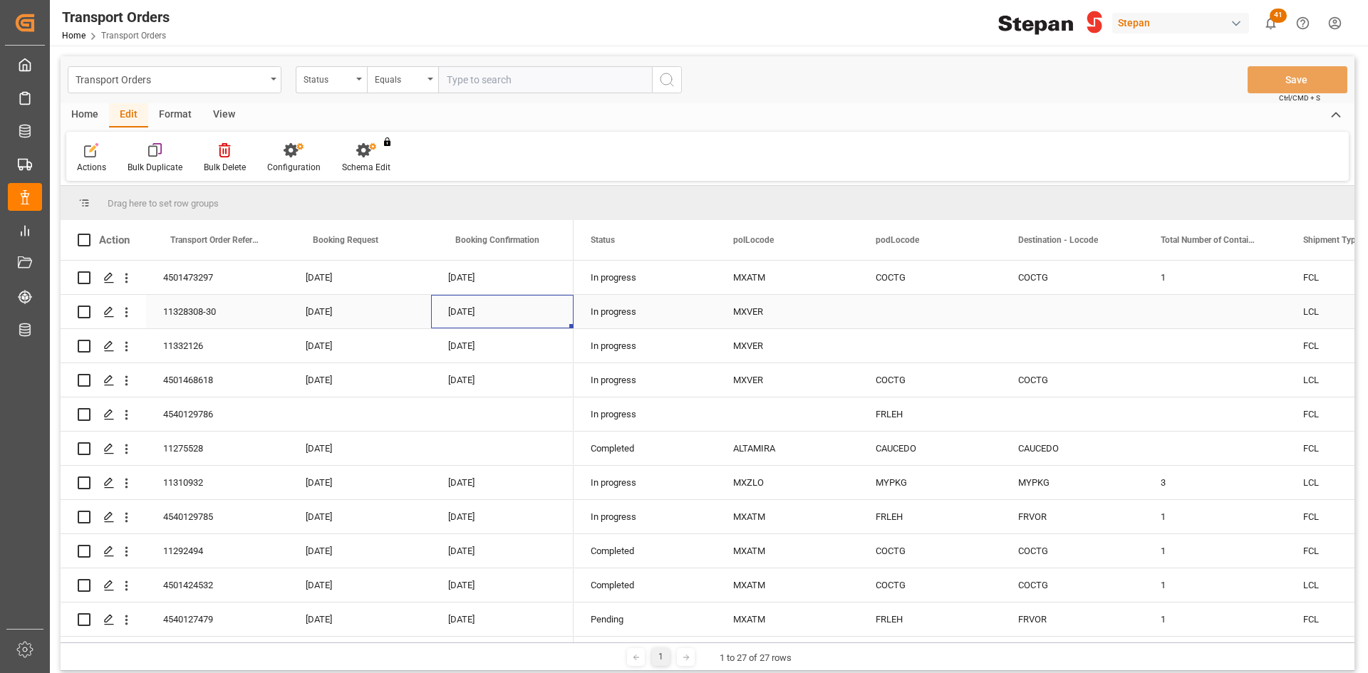
click at [475, 310] on div "[DATE]" at bounding box center [502, 311] width 142 height 33
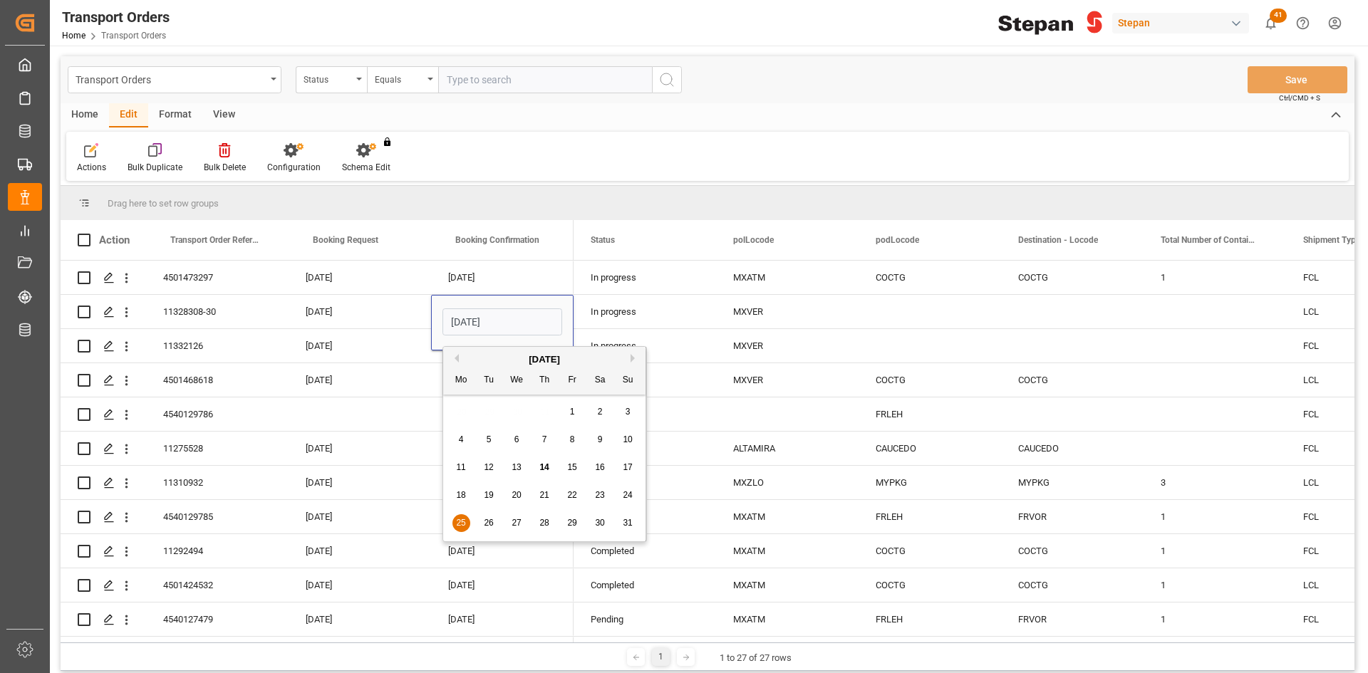
click at [456, 355] on button "Previous Month" at bounding box center [454, 358] width 9 height 9
click at [514, 529] on div "25" at bounding box center [517, 523] width 18 height 17
type input "[DATE]"
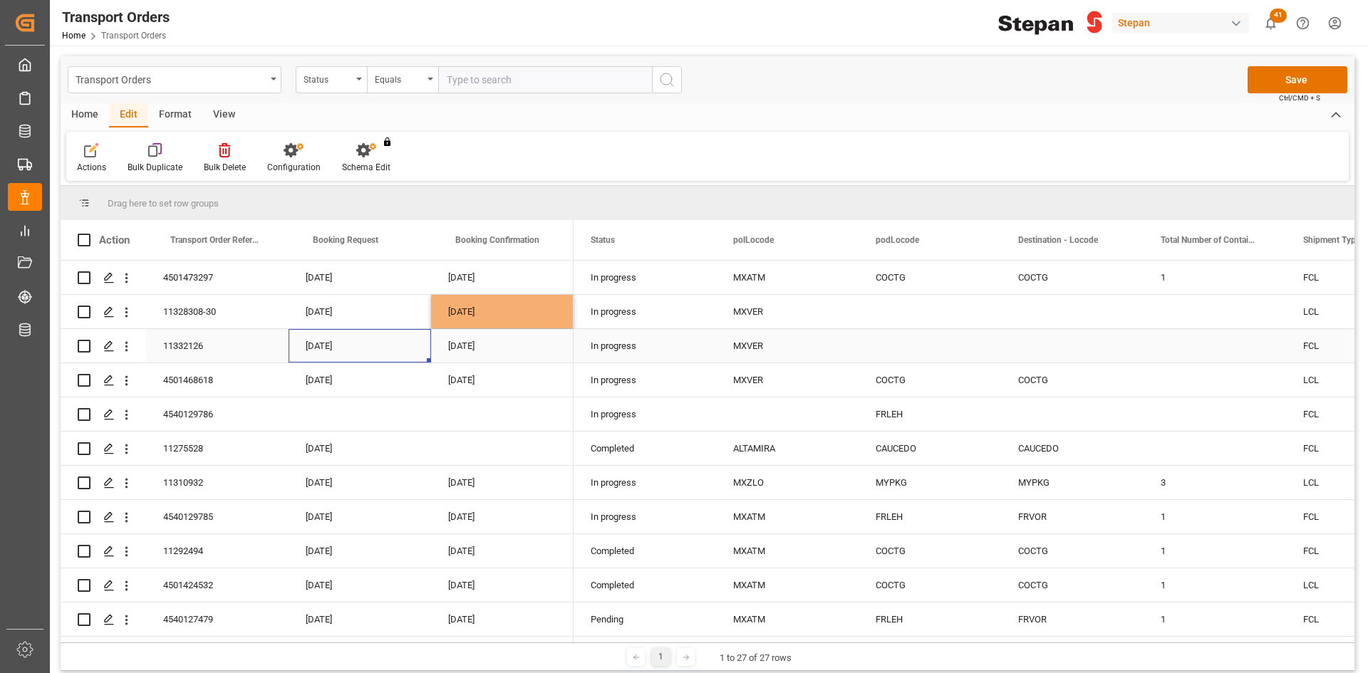
click at [392, 348] on div "[DATE]" at bounding box center [360, 345] width 142 height 33
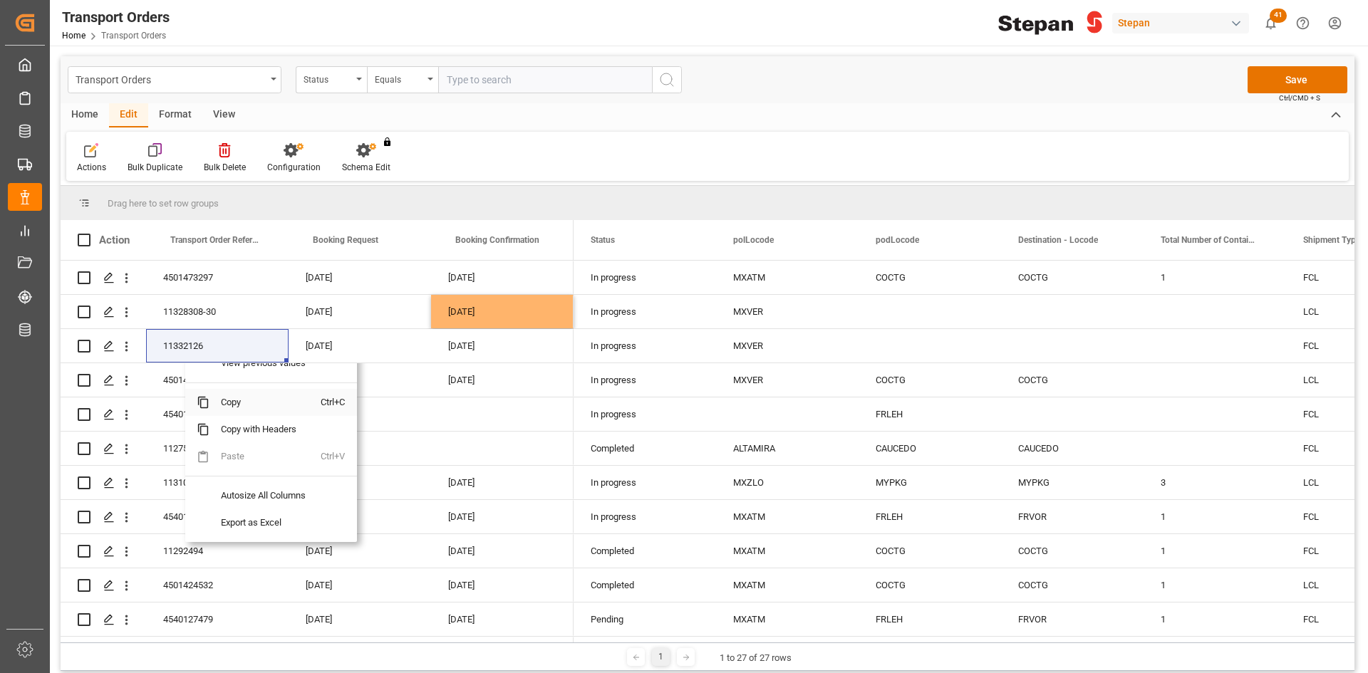
click at [239, 415] on span "Copy" at bounding box center [264, 402] width 111 height 27
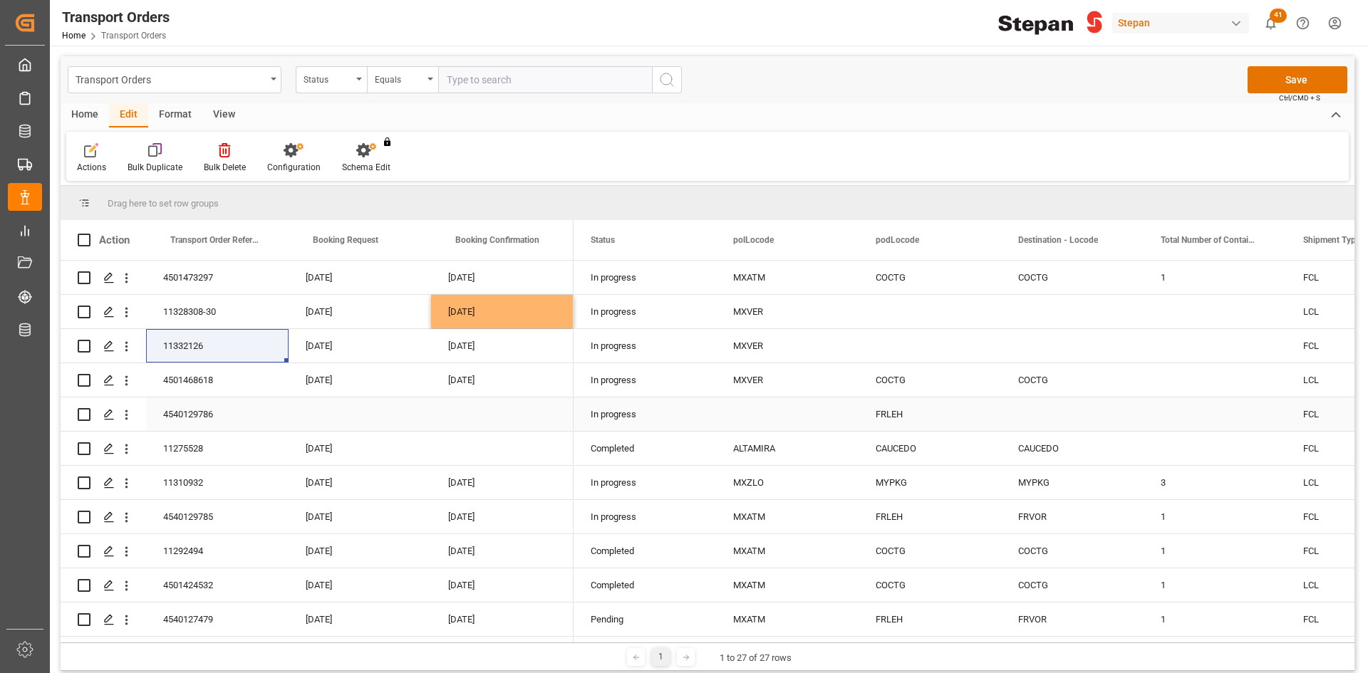
click at [337, 420] on div "Press SPACE to select this row." at bounding box center [360, 414] width 142 height 33
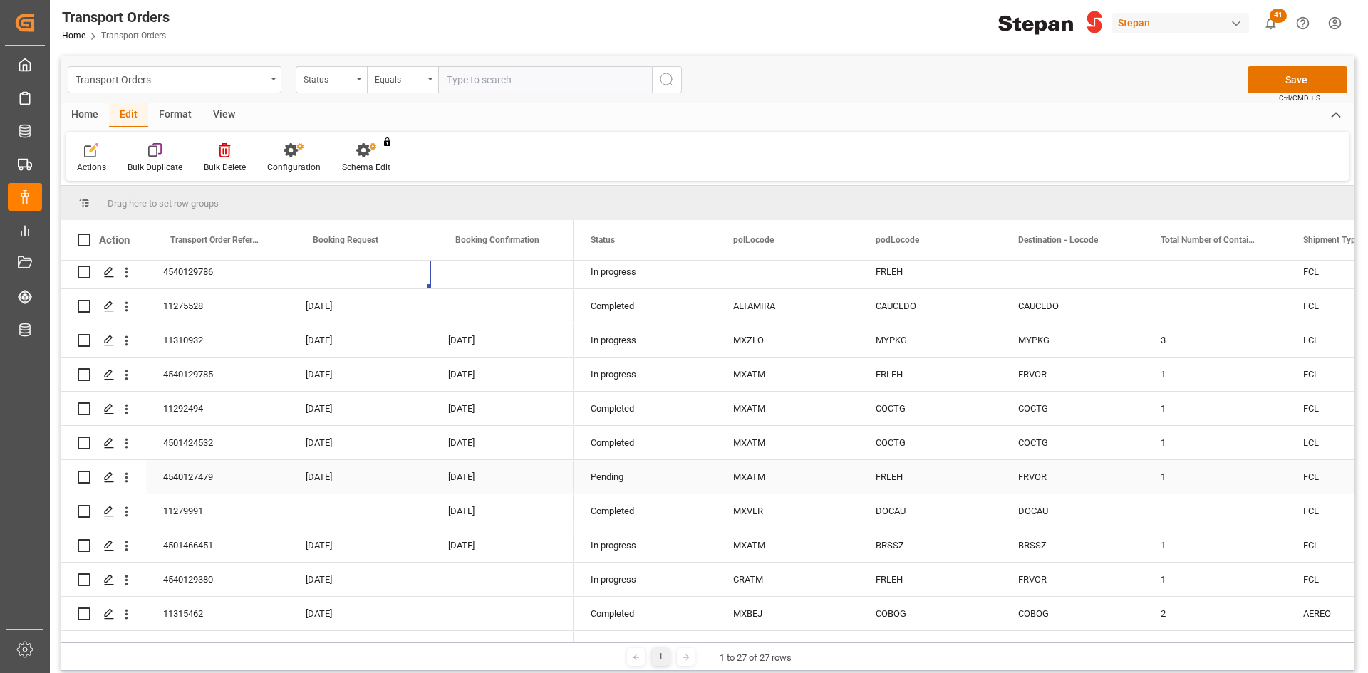
scroll to position [214, 0]
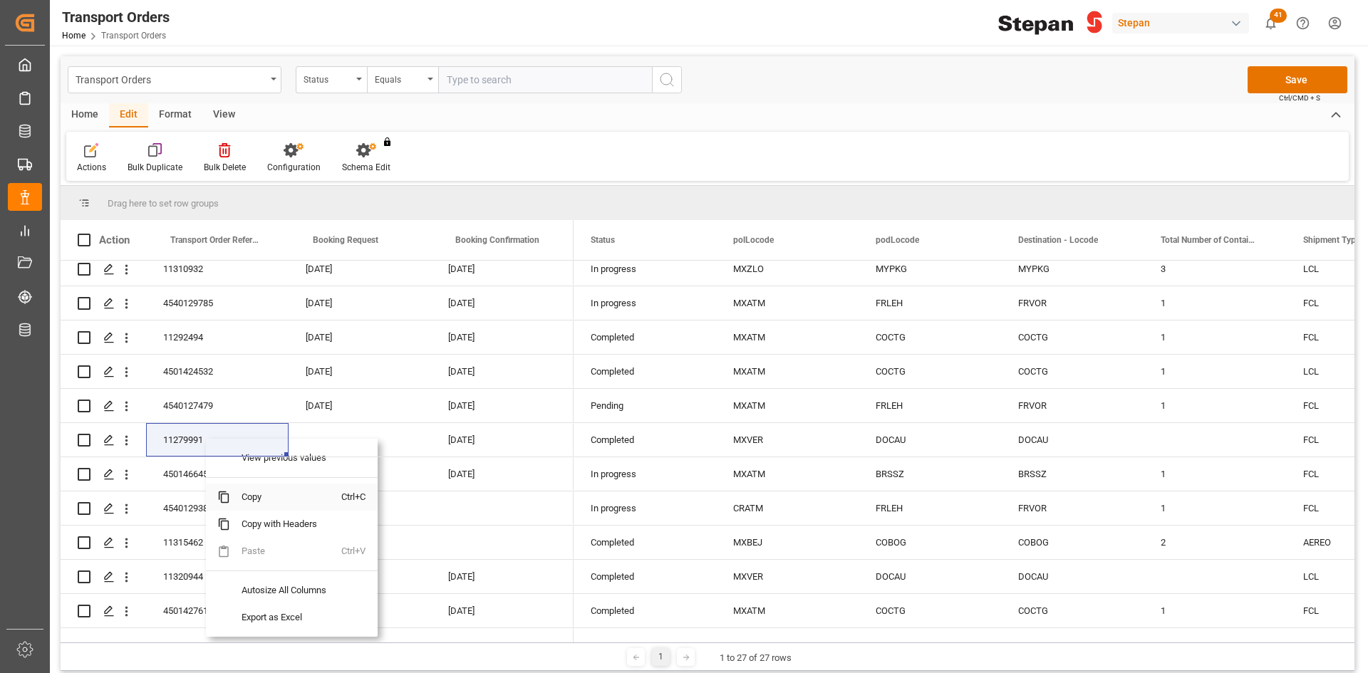
click at [269, 499] on span "Copy" at bounding box center [285, 497] width 111 height 27
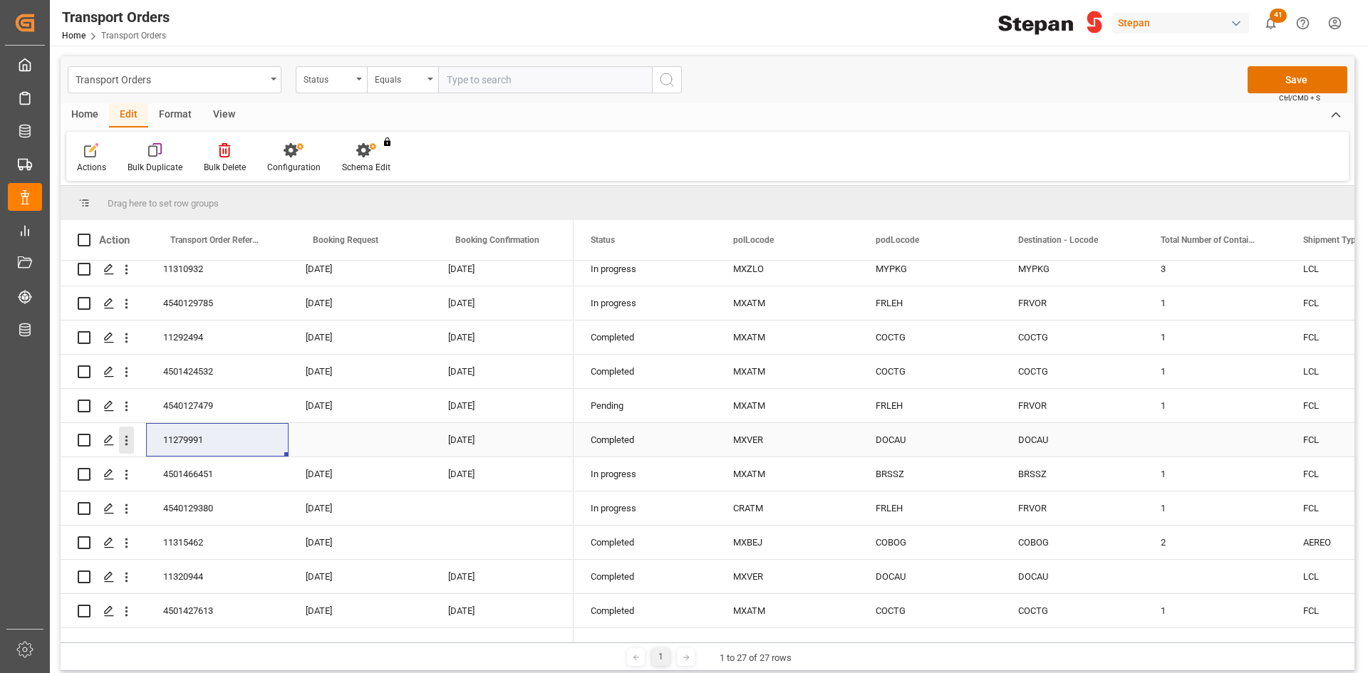
drag, startPoint x: 83, startPoint y: 440, endPoint x: 130, endPoint y: 440, distance: 47.0
click at [83, 440] on input "Press Space to toggle row selection (unchecked)" at bounding box center [84, 440] width 13 height 13
checkbox input "true"
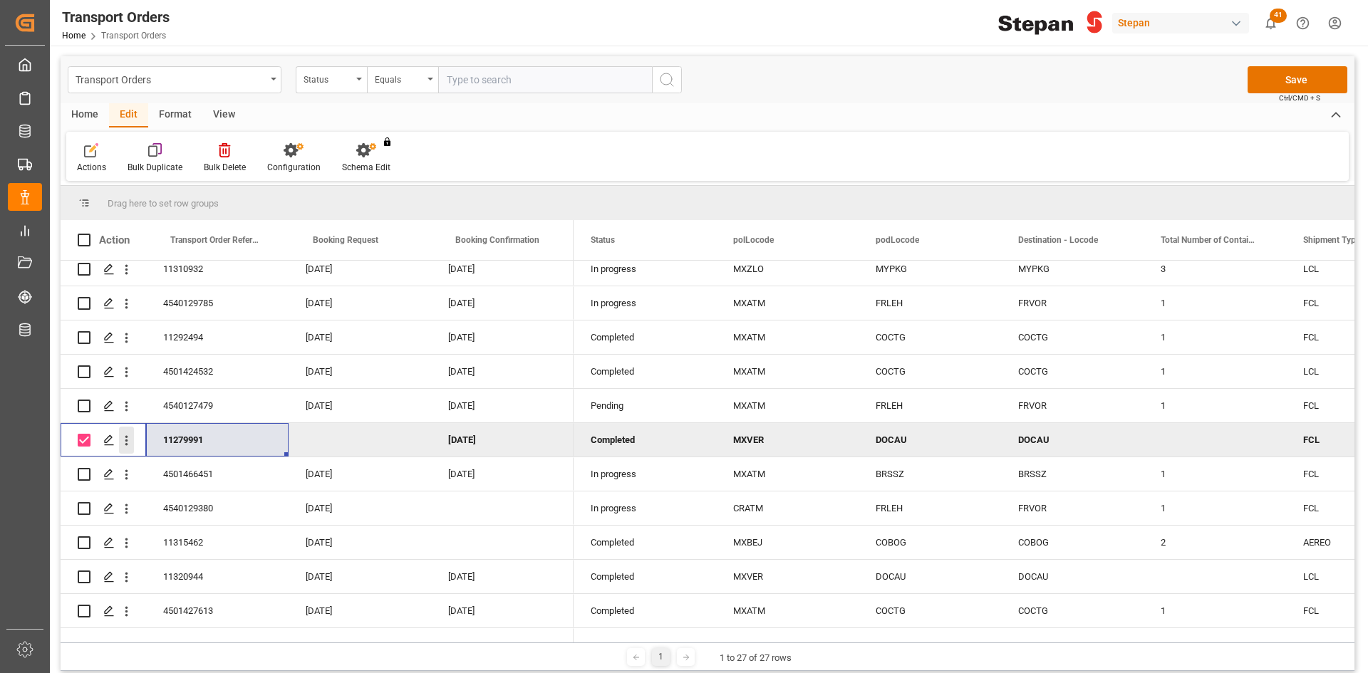
click at [125, 439] on icon "open menu" at bounding box center [126, 440] width 15 height 15
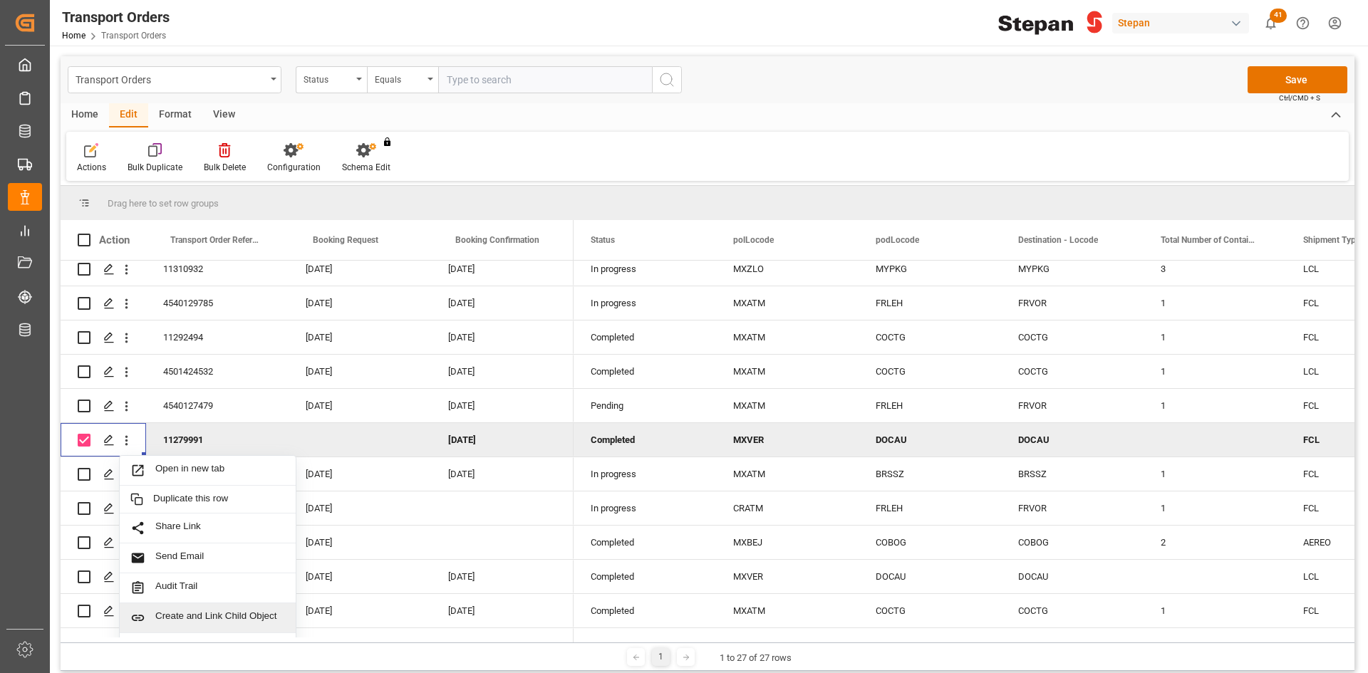
scroll to position [356, 0]
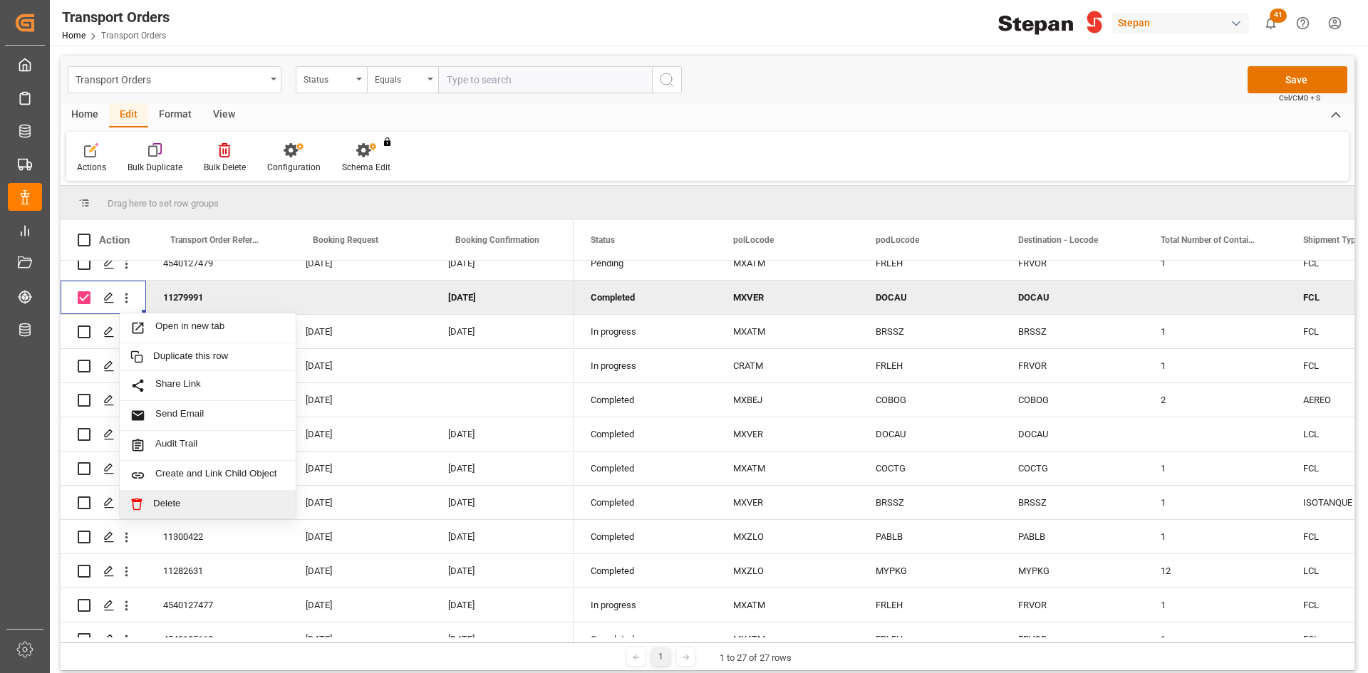
click at [190, 505] on span "Delete" at bounding box center [219, 504] width 132 height 13
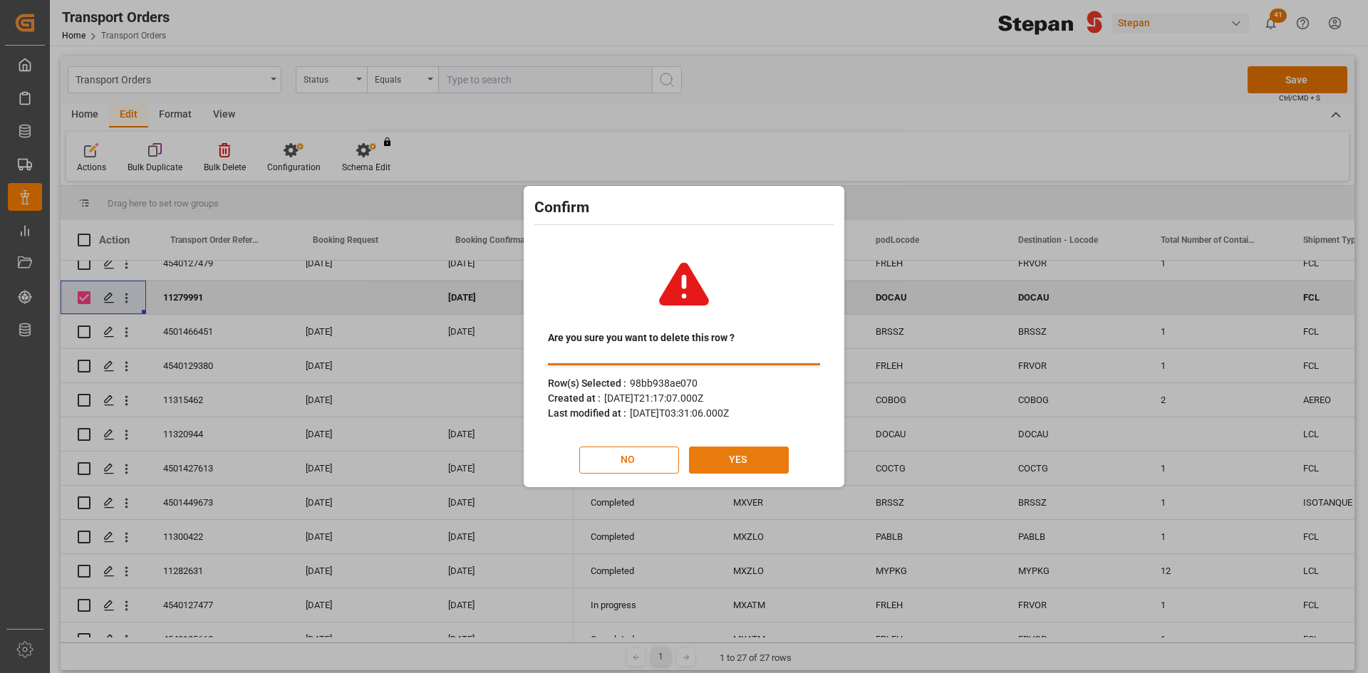
click at [737, 464] on button "YES" at bounding box center [739, 460] width 100 height 27
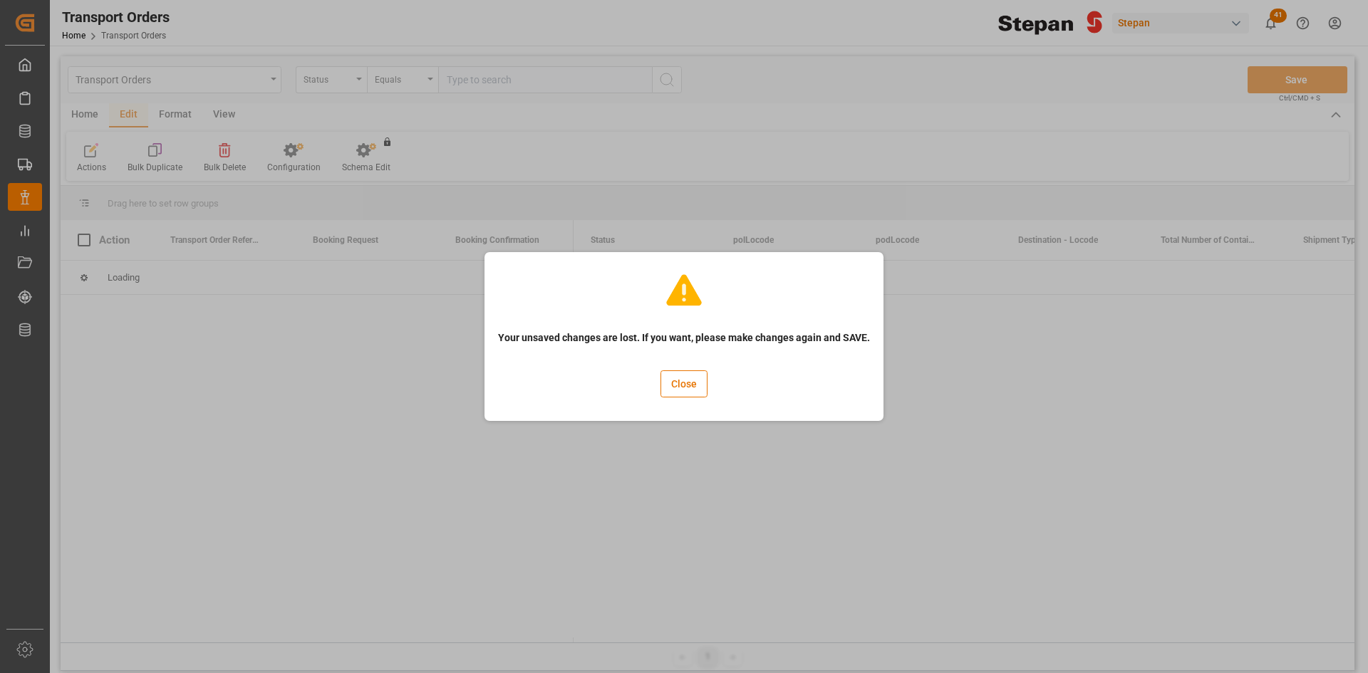
scroll to position [0, 0]
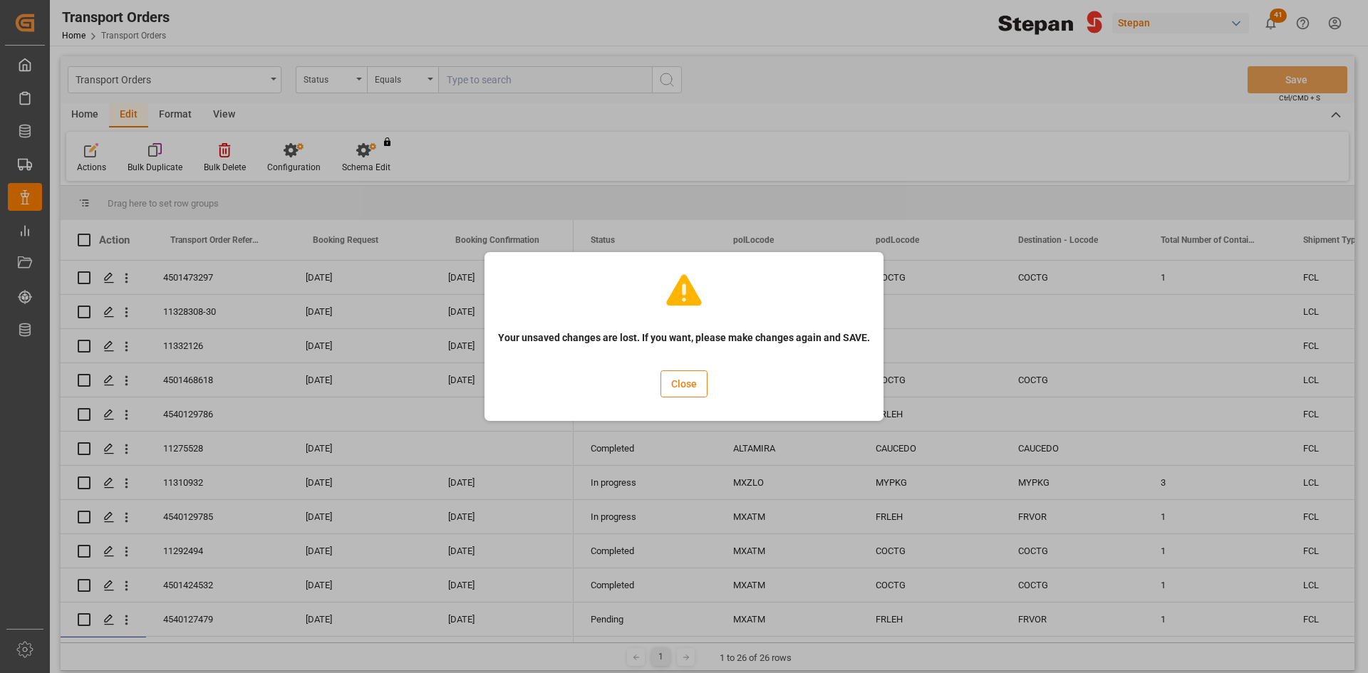
click at [687, 383] on button "Close" at bounding box center [683, 383] width 47 height 27
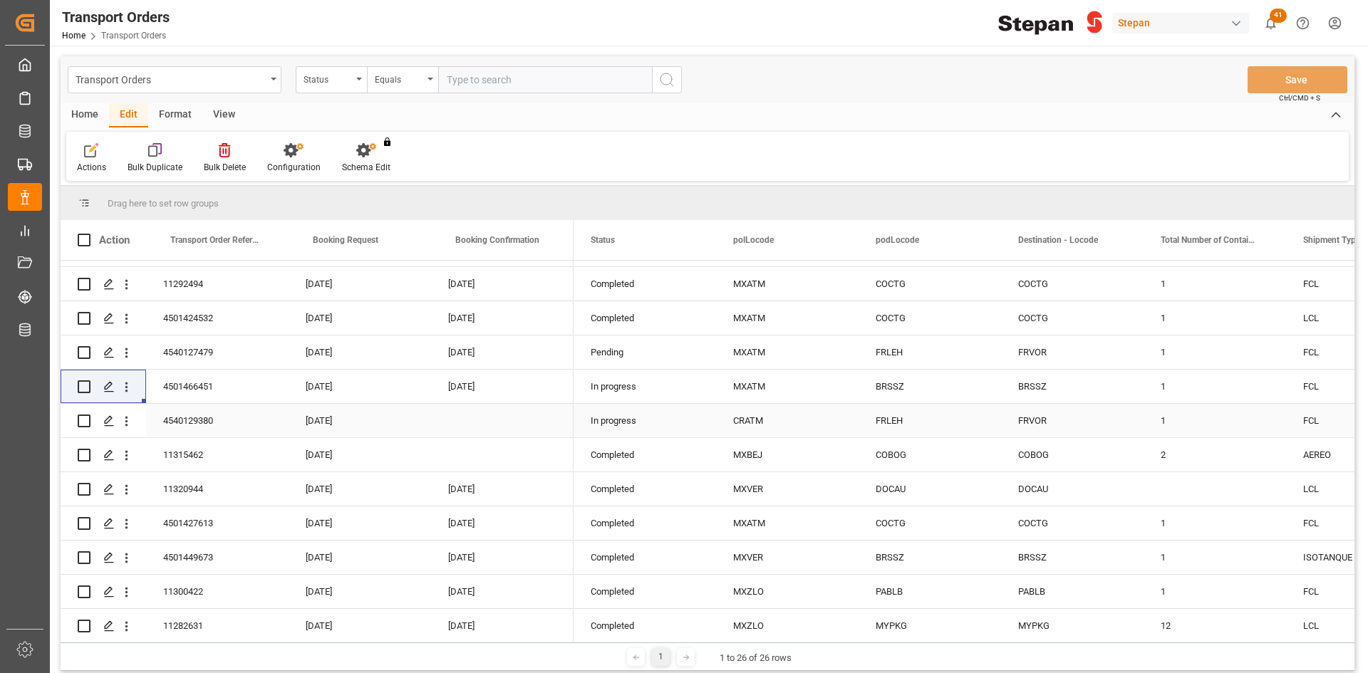
scroll to position [285, 0]
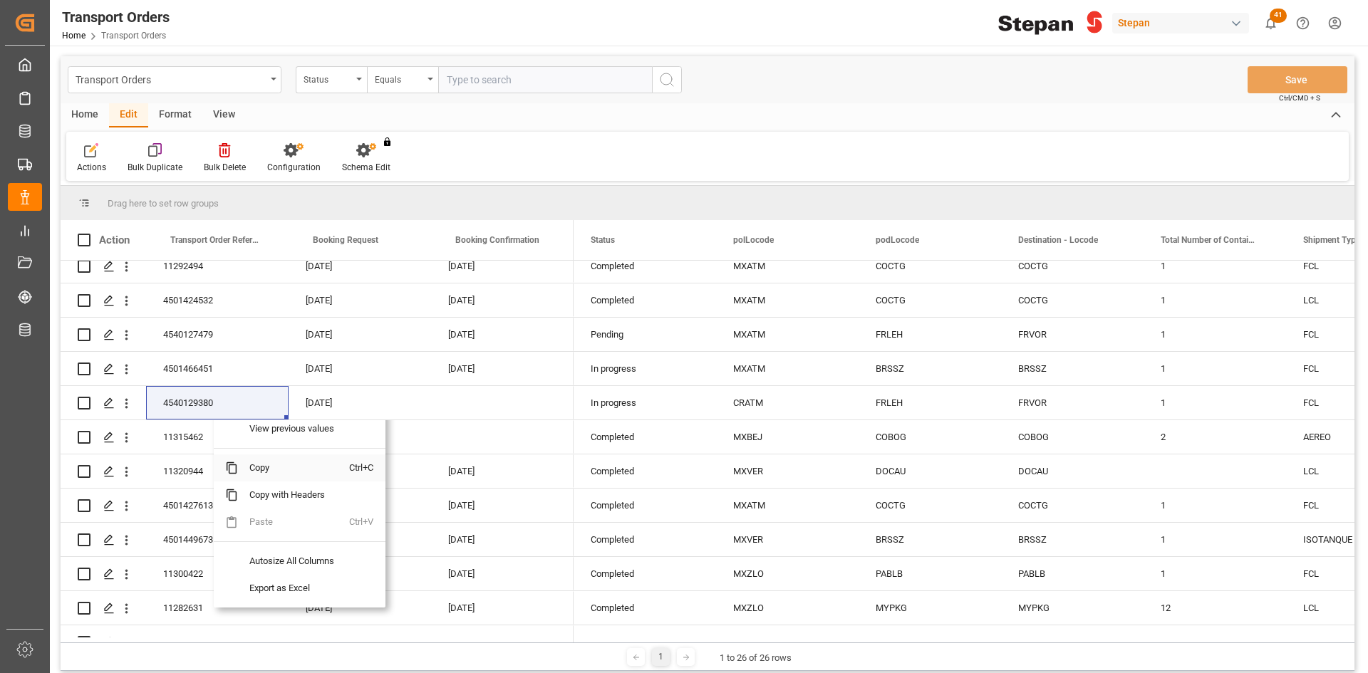
click at [273, 467] on span "Copy" at bounding box center [293, 468] width 111 height 27
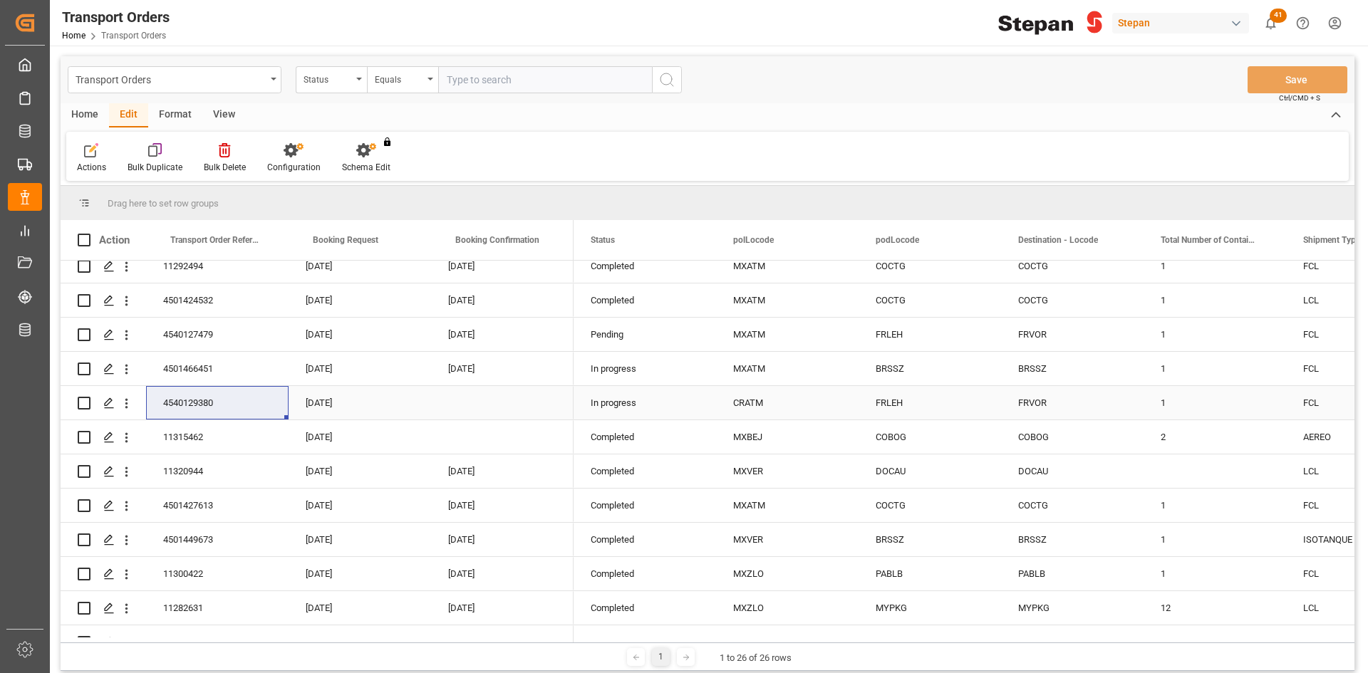
click at [331, 403] on div "12.06.2025" at bounding box center [360, 402] width 142 height 33
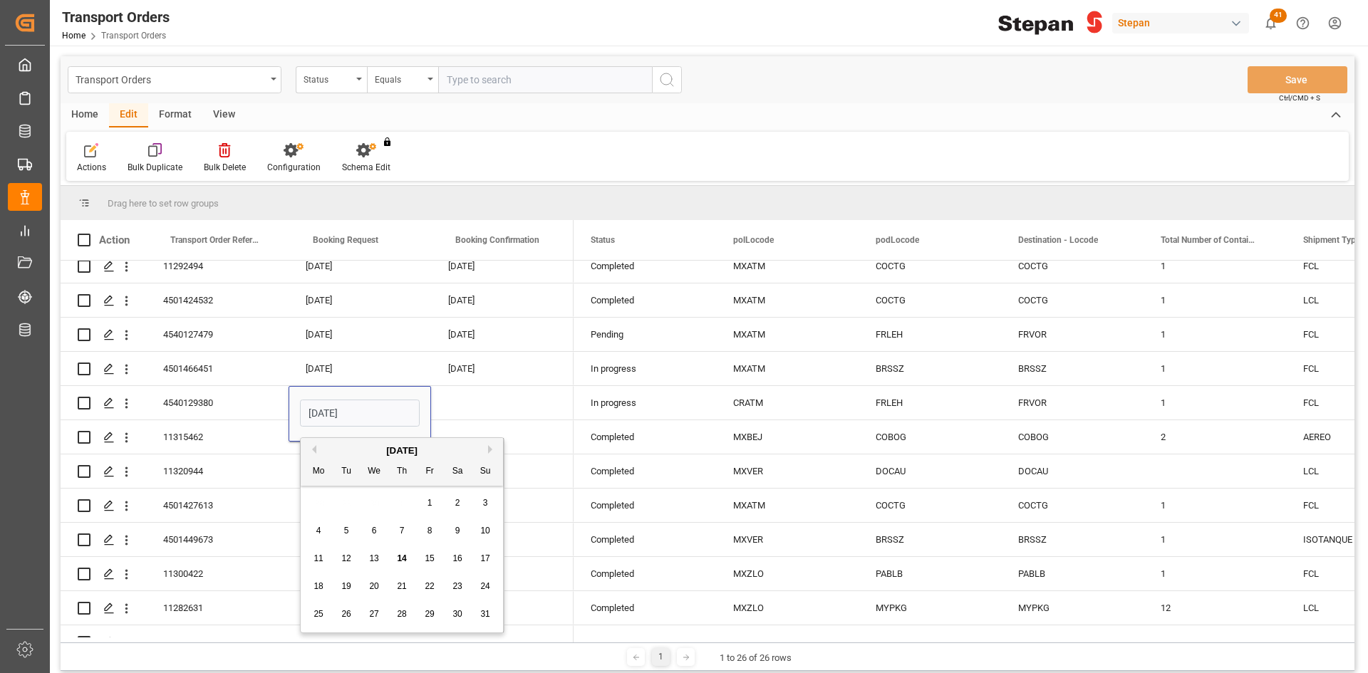
click at [373, 561] on span "13" at bounding box center [373, 559] width 9 height 10
type input "13.08.2025"
click at [468, 400] on div "Press SPACE to select this row." at bounding box center [502, 402] width 142 height 33
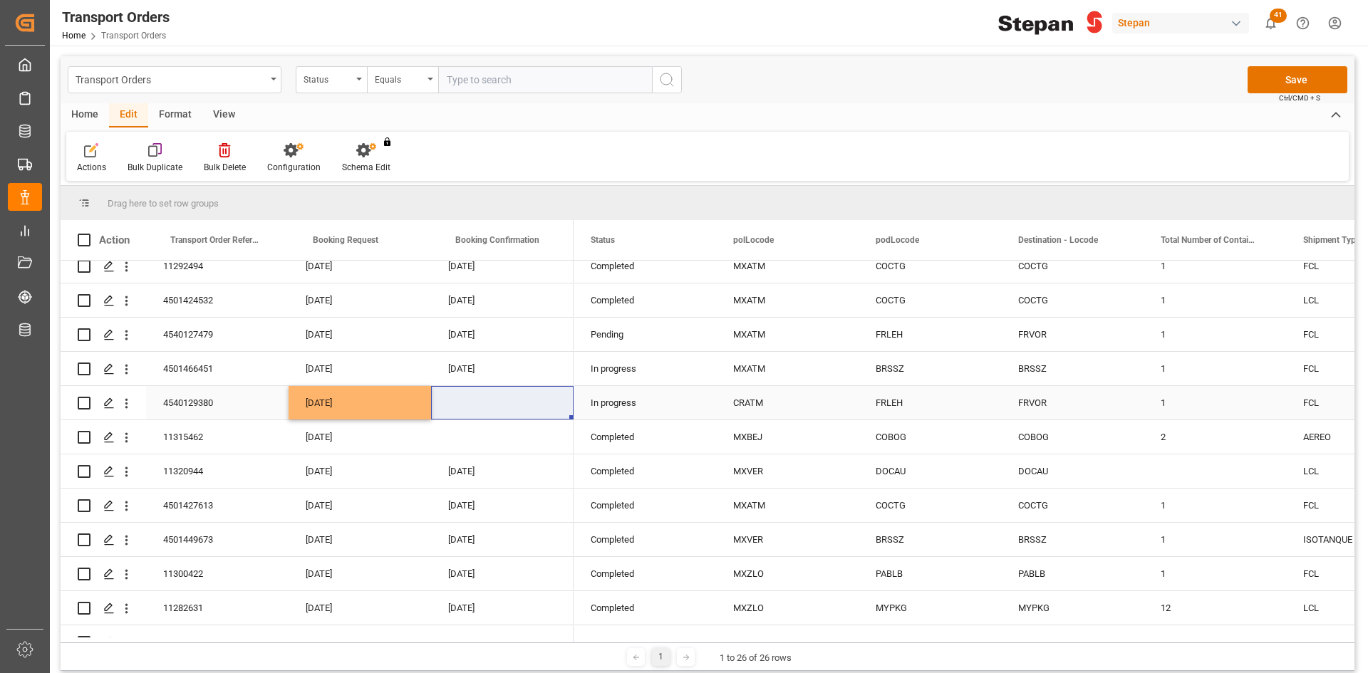
click at [493, 404] on div "Press SPACE to select this row." at bounding box center [502, 402] width 142 height 33
click at [492, 404] on div "Press SPACE to select this row." at bounding box center [502, 402] width 142 height 33
click at [369, 398] on div "13.08.2025" at bounding box center [360, 402] width 142 height 33
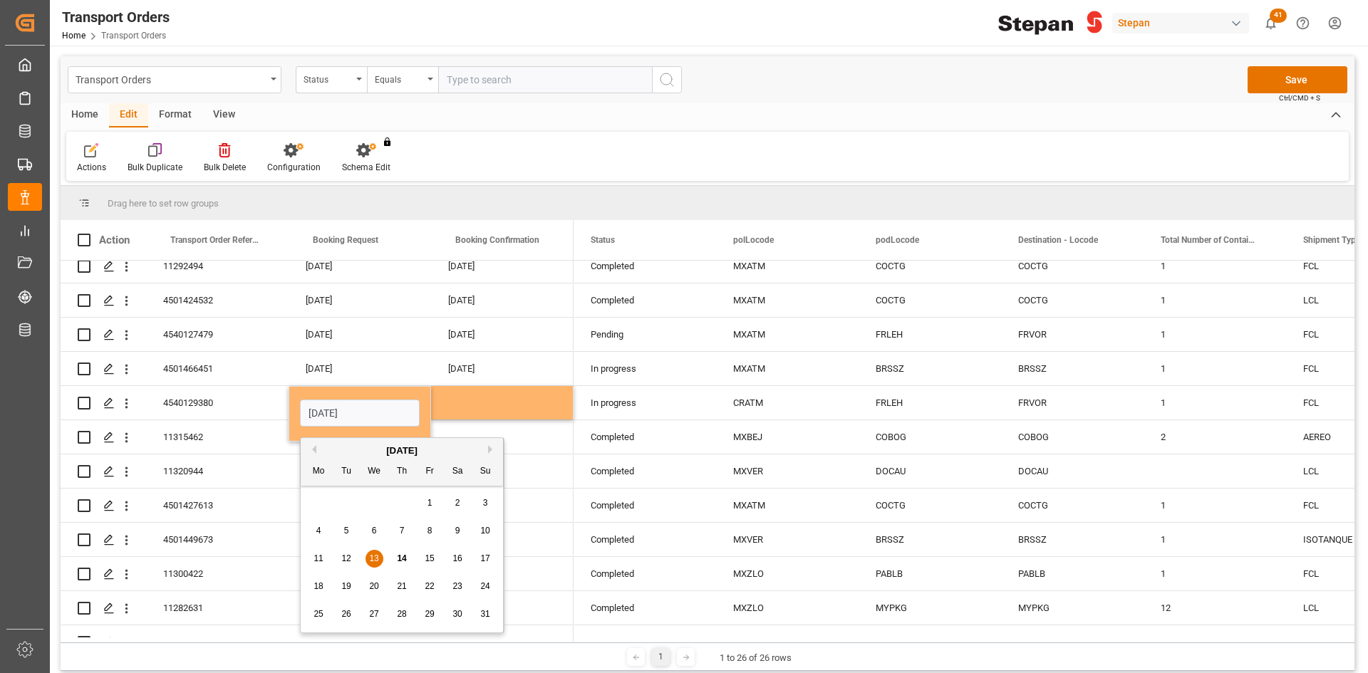
click at [313, 447] on button "Previous Month" at bounding box center [312, 449] width 9 height 9
click at [435, 559] on div "13" at bounding box center [430, 559] width 18 height 17
type input "[DATE]"
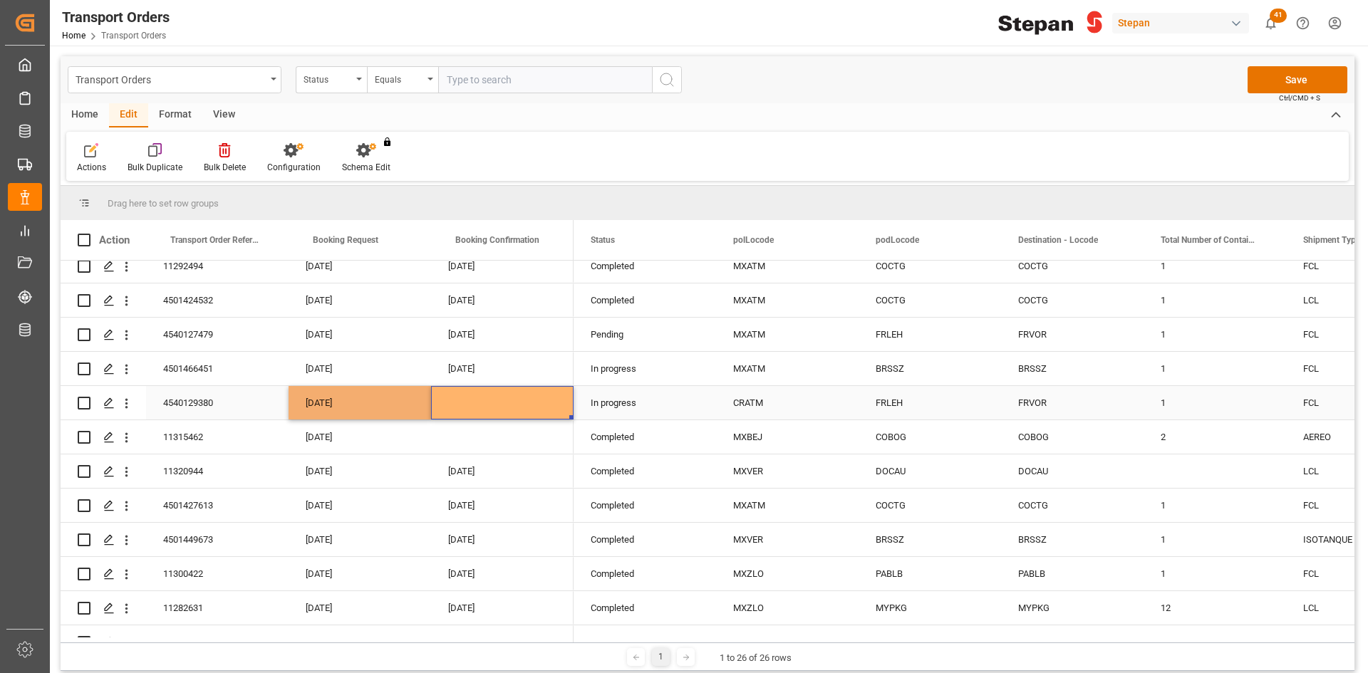
click at [474, 401] on div "Press SPACE to select this row." at bounding box center [502, 402] width 142 height 33
click at [499, 398] on div "Press SPACE to select this row." at bounding box center [502, 402] width 142 height 33
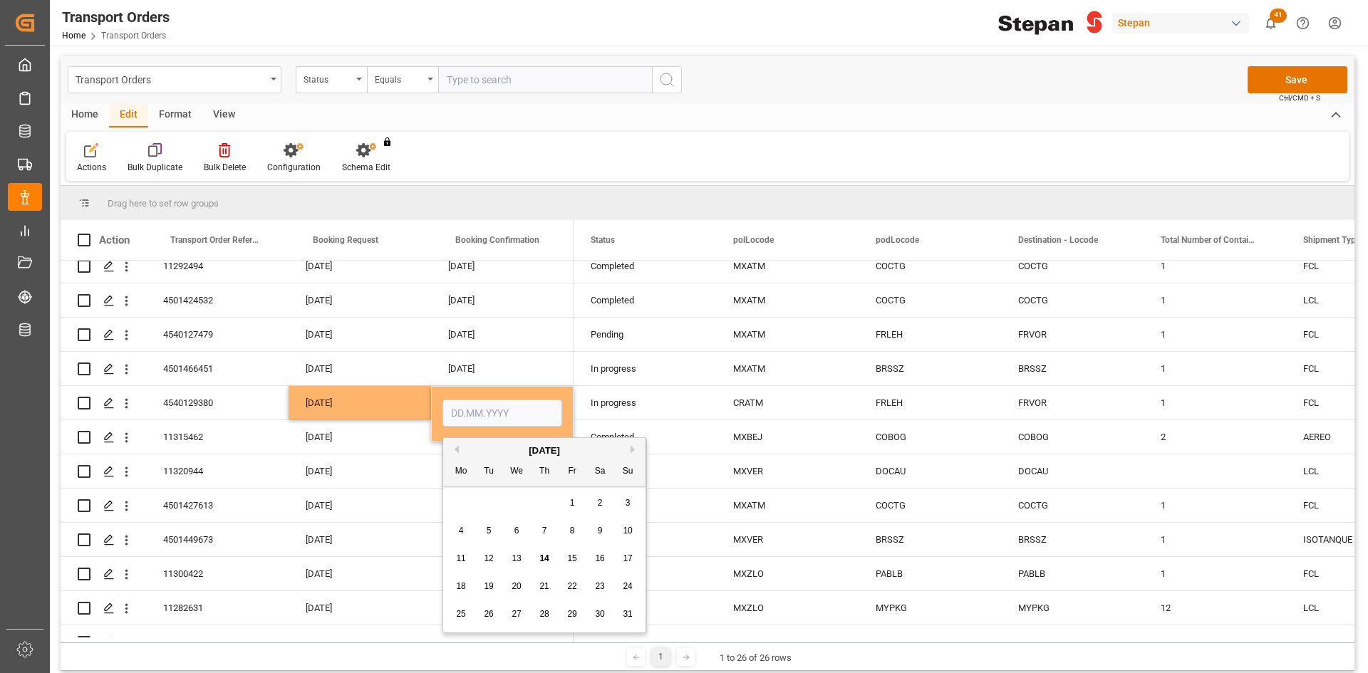
click at [457, 450] on button "Previous Month" at bounding box center [454, 449] width 9 height 9
click at [571, 590] on span "20" at bounding box center [571, 586] width 9 height 10
type input "[DATE]"
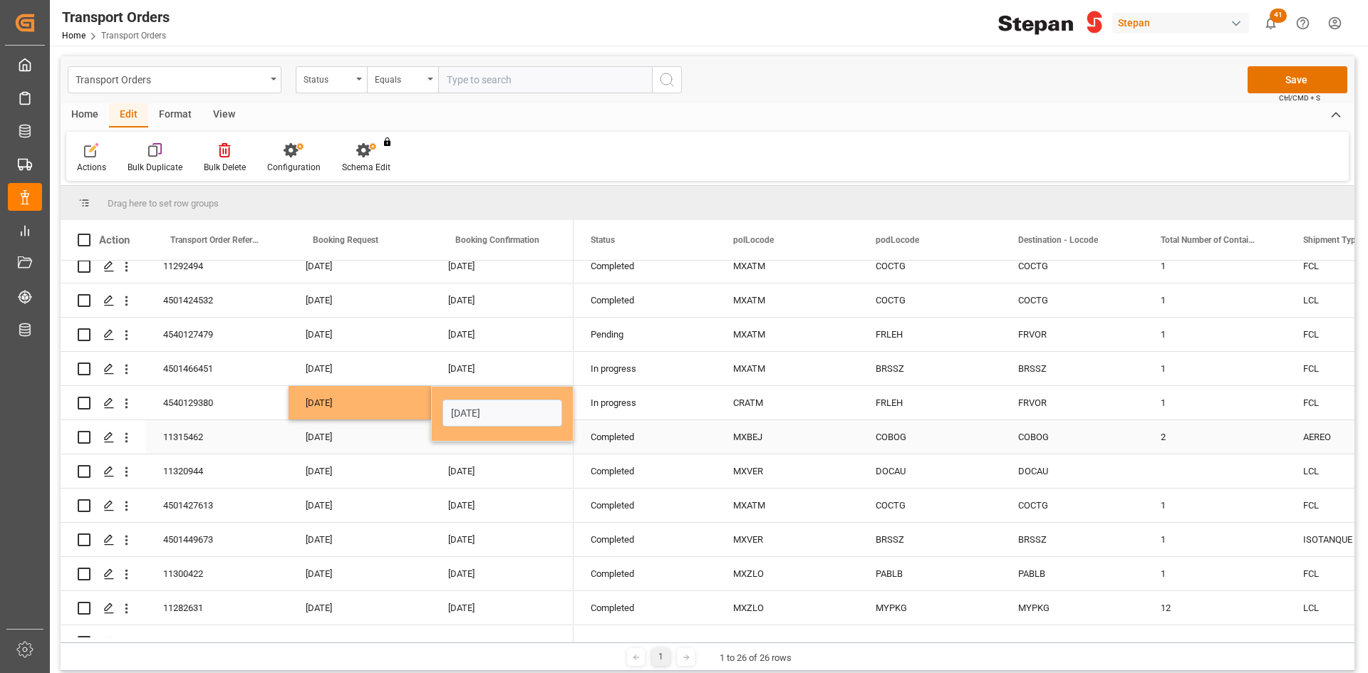
click at [408, 439] on div "[DATE]" at bounding box center [360, 436] width 142 height 33
click at [485, 441] on div "Press SPACE to select this row." at bounding box center [502, 436] width 142 height 33
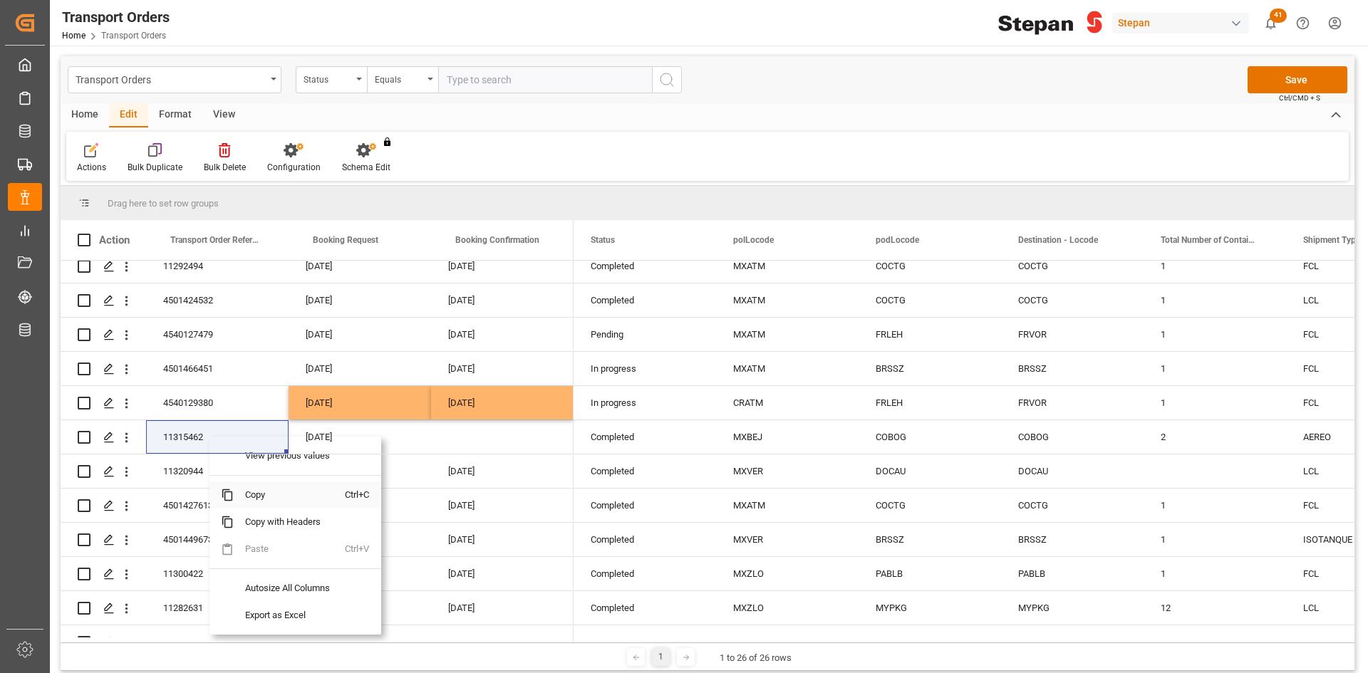
click at [274, 497] on span "Copy" at bounding box center [289, 495] width 111 height 27
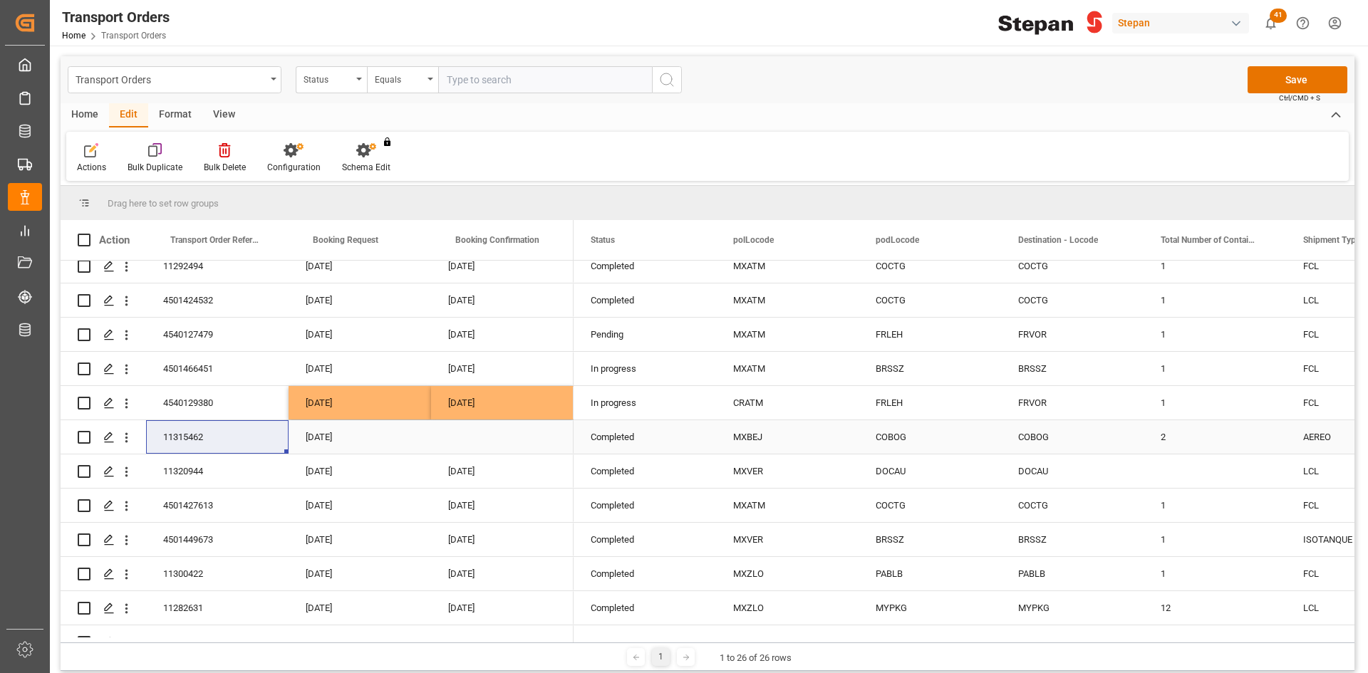
click at [465, 435] on div "Press SPACE to select this row." at bounding box center [502, 436] width 142 height 33
click at [352, 437] on div "[DATE]" at bounding box center [360, 436] width 142 height 33
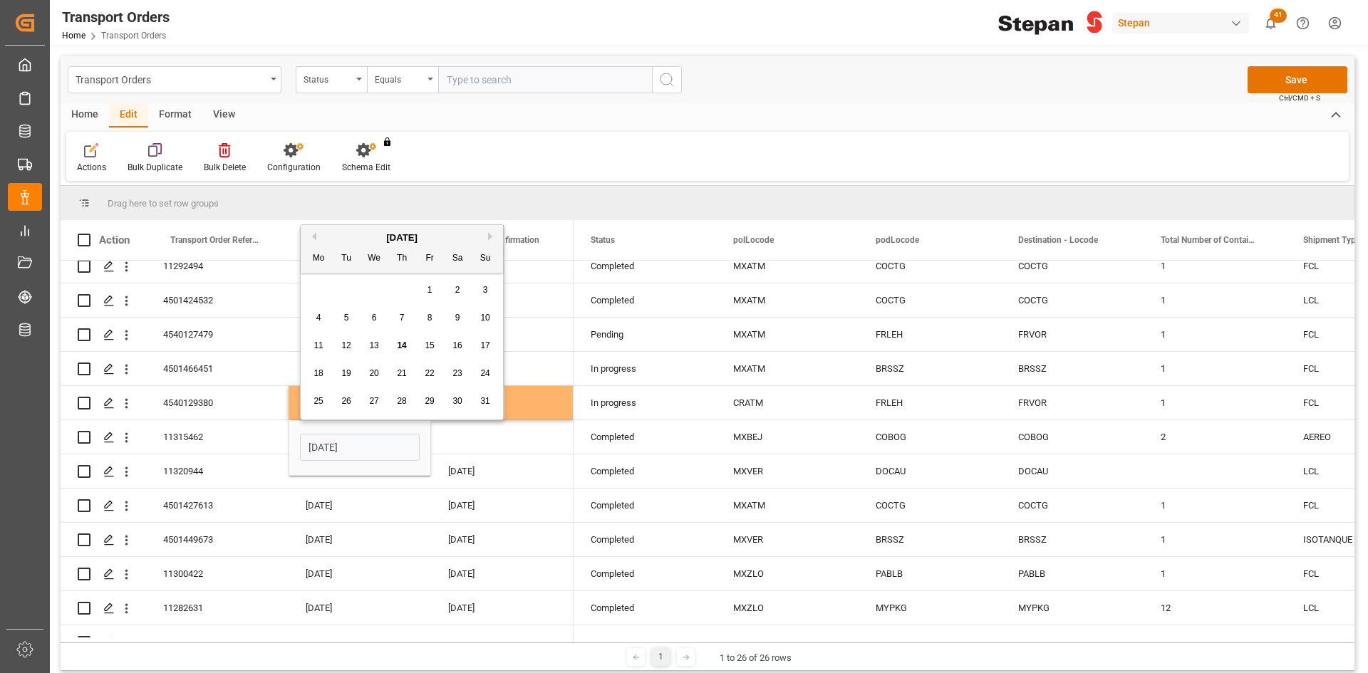
click at [314, 233] on button "Previous Month" at bounding box center [312, 236] width 9 height 9
click at [316, 234] on div "April 2025" at bounding box center [402, 238] width 202 height 14
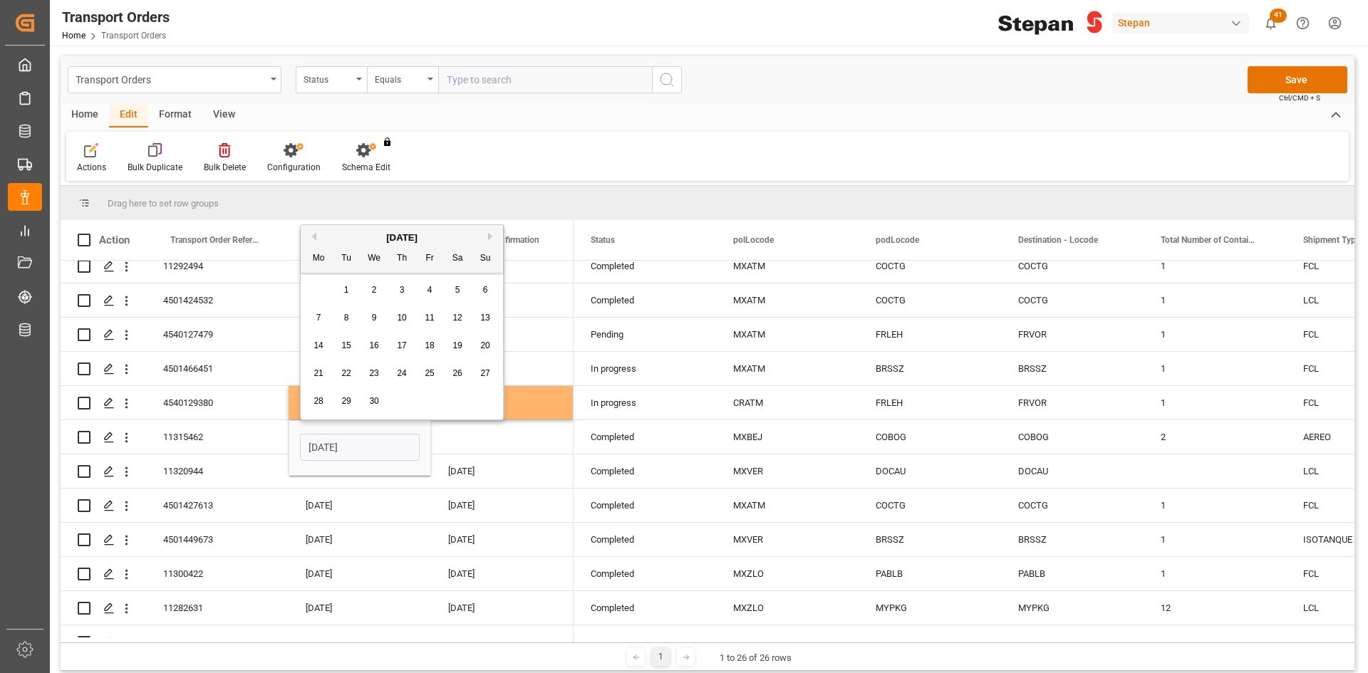
click at [313, 237] on button "Previous Month" at bounding box center [312, 236] width 9 height 9
click at [313, 239] on button "Previous Month" at bounding box center [312, 236] width 9 height 9
click at [489, 239] on button "Next Month" at bounding box center [492, 236] width 9 height 9
click at [410, 405] on div "27" at bounding box center [402, 401] width 18 height 17
type input "[DATE]"
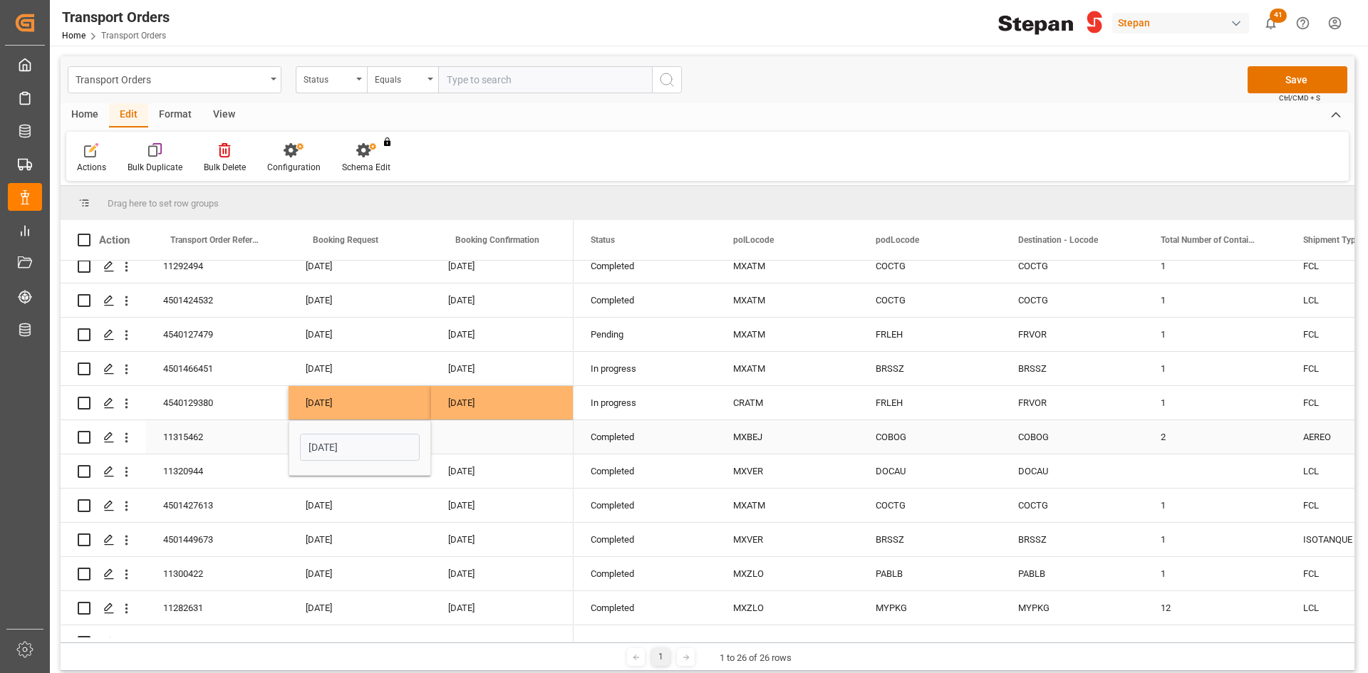
click at [469, 432] on div "Press SPACE to select this row." at bounding box center [502, 436] width 142 height 33
click at [469, 435] on div "Press SPACE to select this row." at bounding box center [502, 436] width 142 height 33
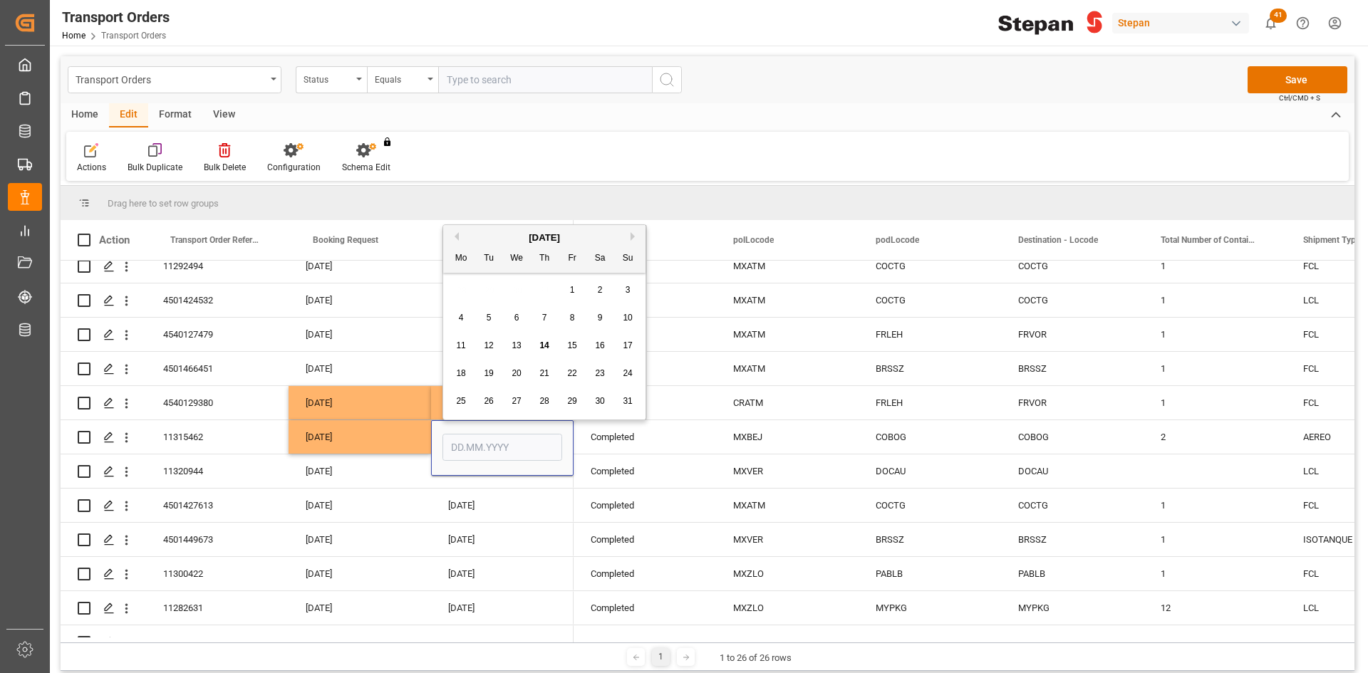
click at [457, 235] on button "Previous Month" at bounding box center [454, 236] width 9 height 9
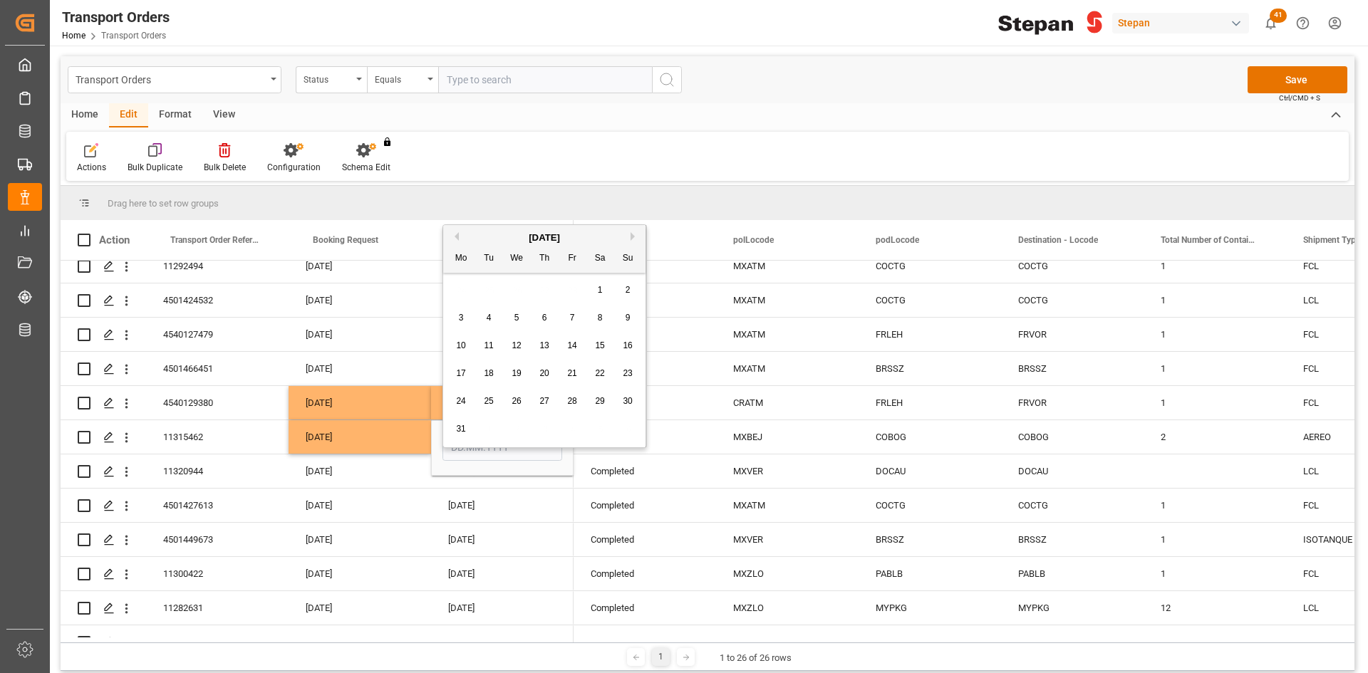
click at [594, 402] on div "29" at bounding box center [600, 401] width 18 height 17
type input "[DATE]"
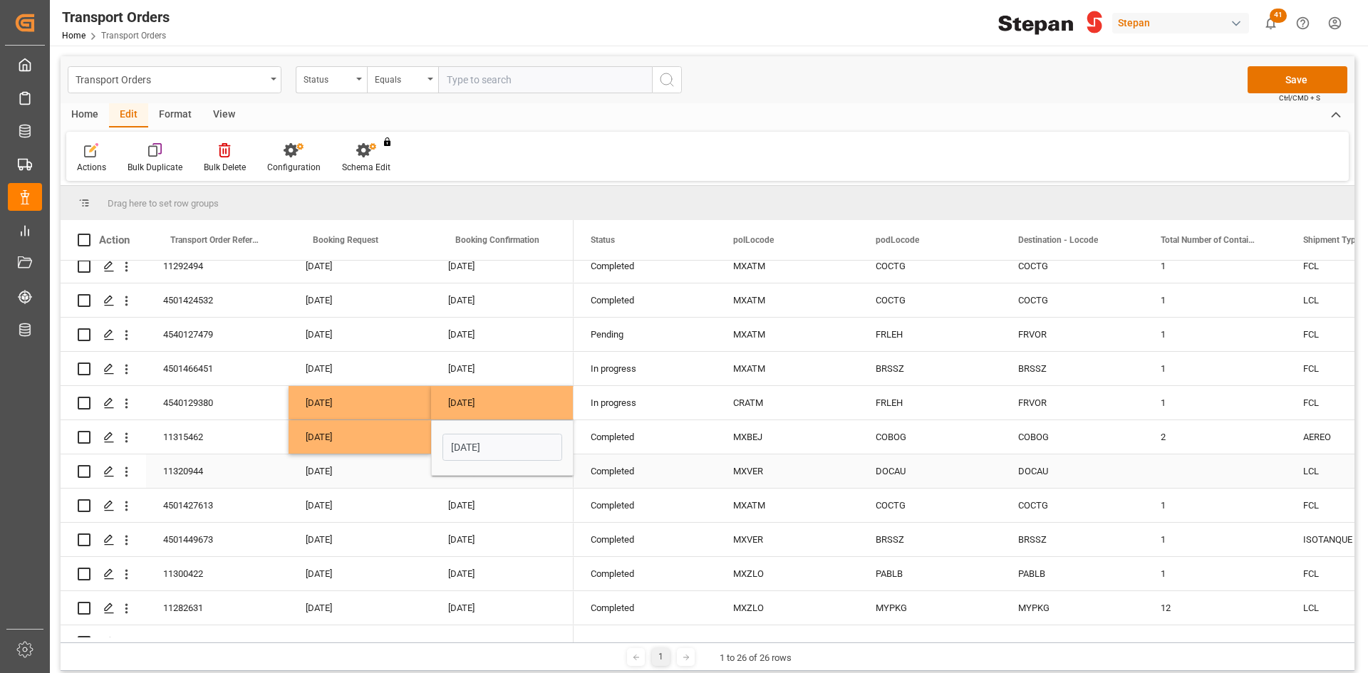
click at [365, 471] on div "14.05.2025" at bounding box center [360, 471] width 142 height 33
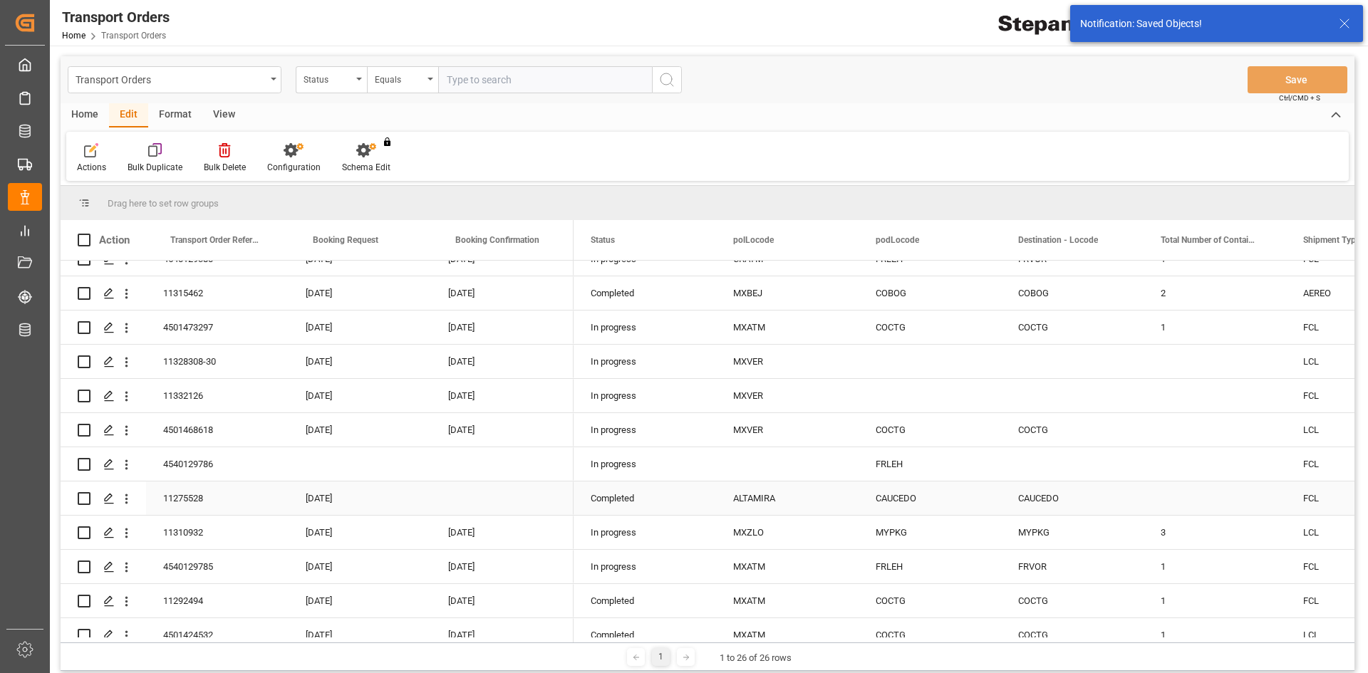
scroll to position [0, 0]
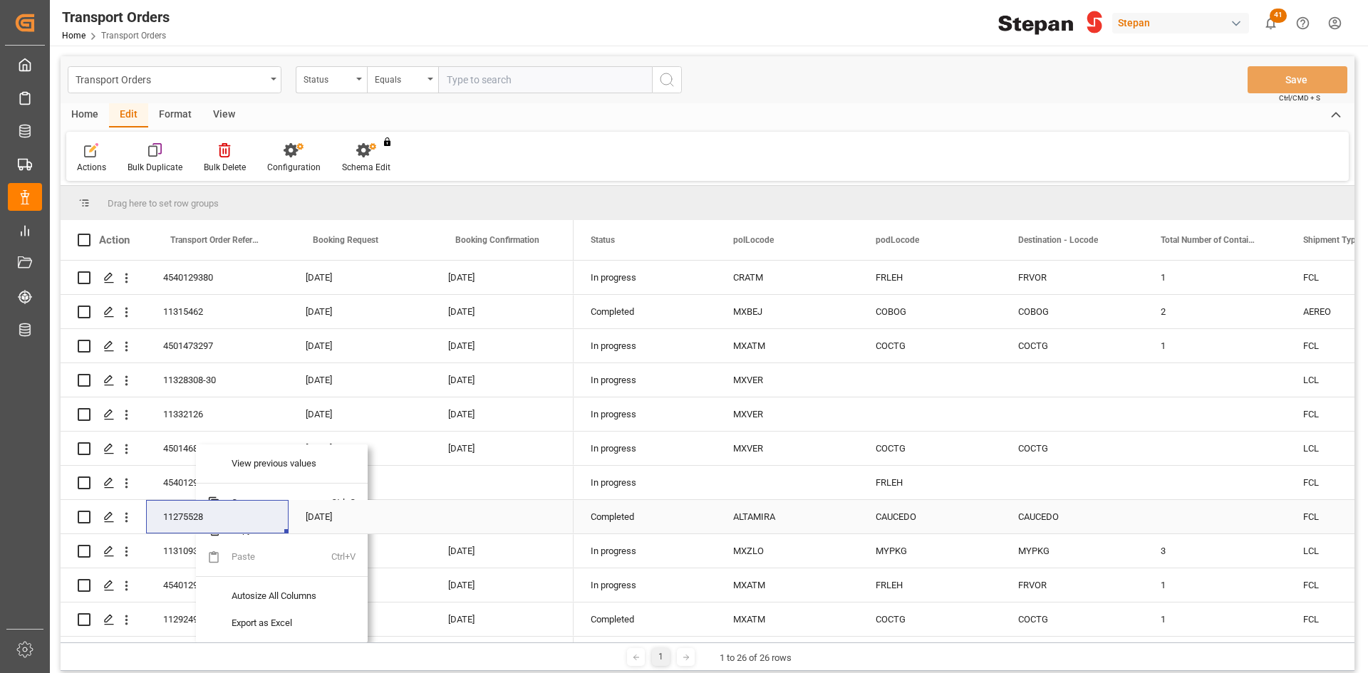
click at [475, 507] on div "Press SPACE to select this row." at bounding box center [502, 516] width 142 height 33
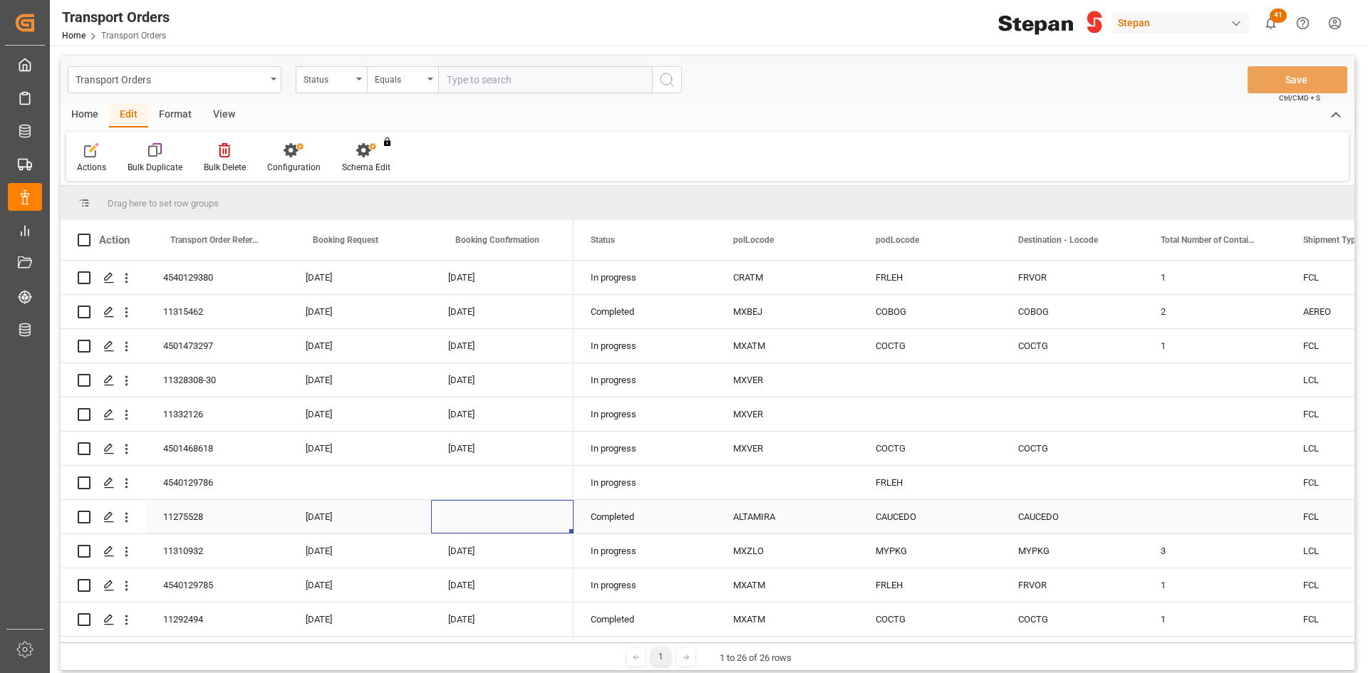
click at [85, 517] on input "Press Space to toggle row selection (unchecked)" at bounding box center [84, 517] width 13 height 13
checkbox input "true"
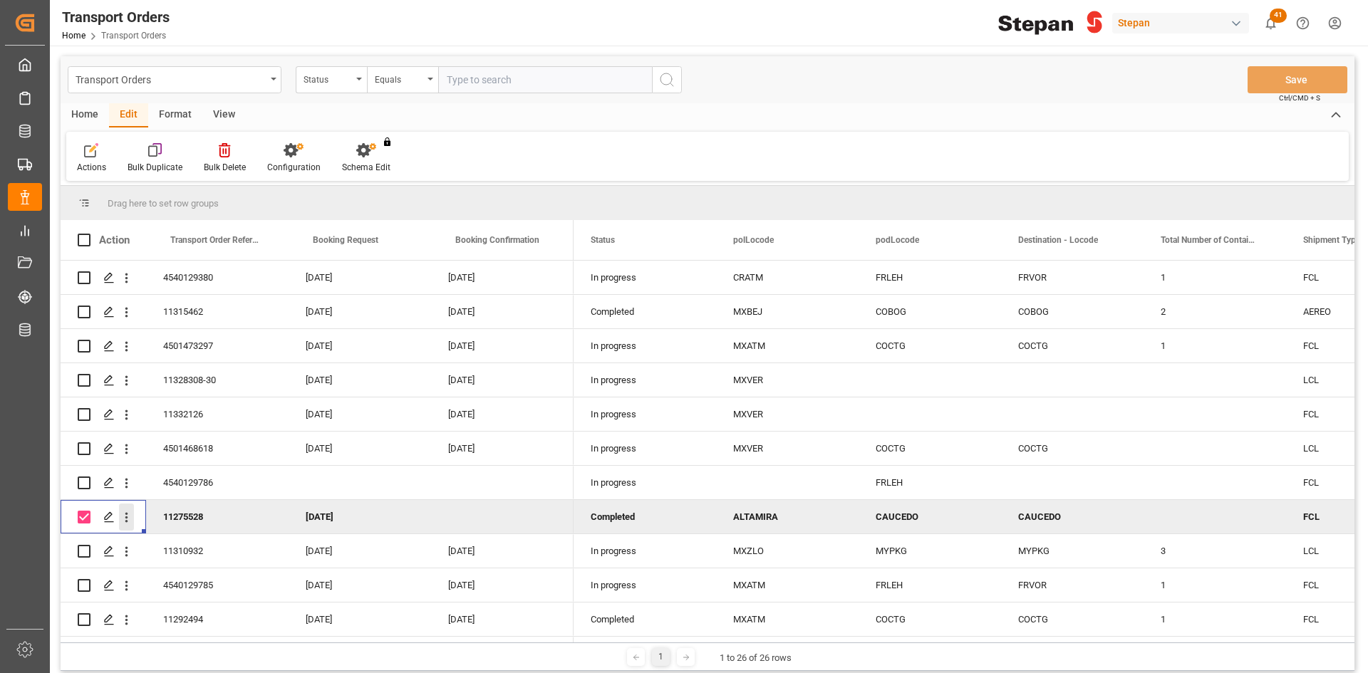
click at [126, 515] on icon "open menu" at bounding box center [126, 518] width 3 height 10
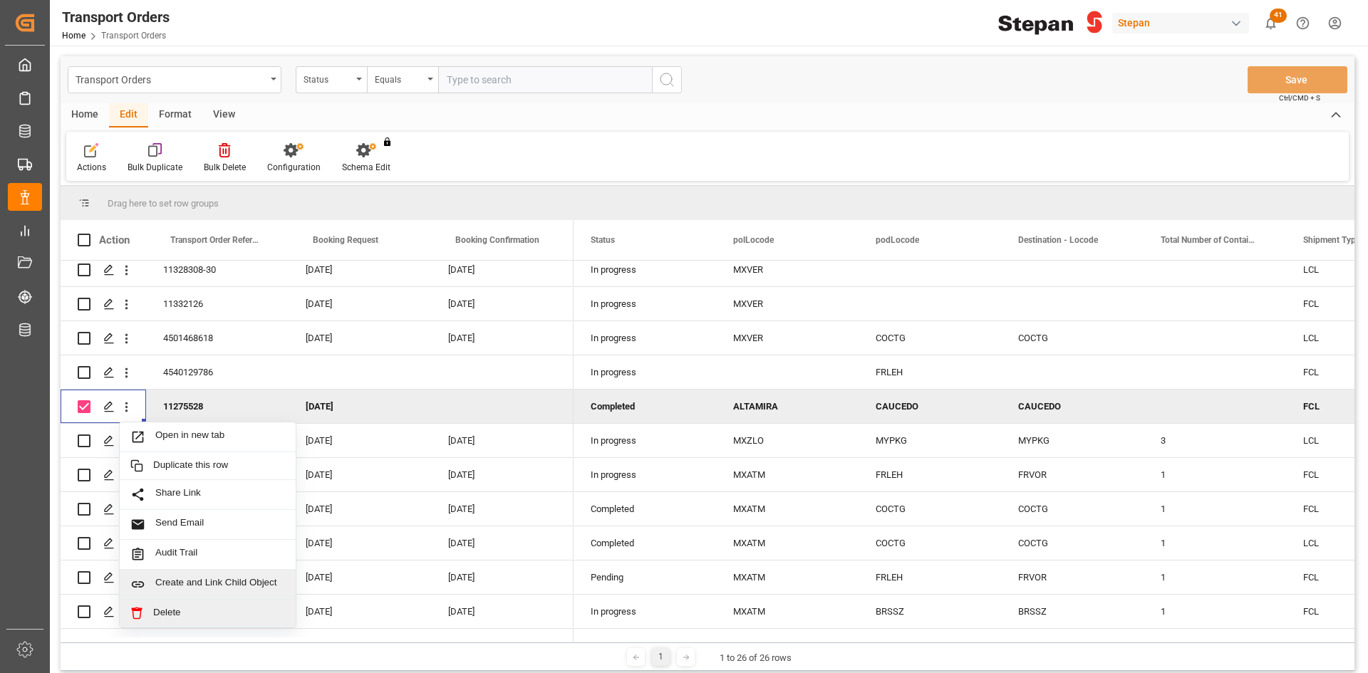
scroll to position [142, 0]
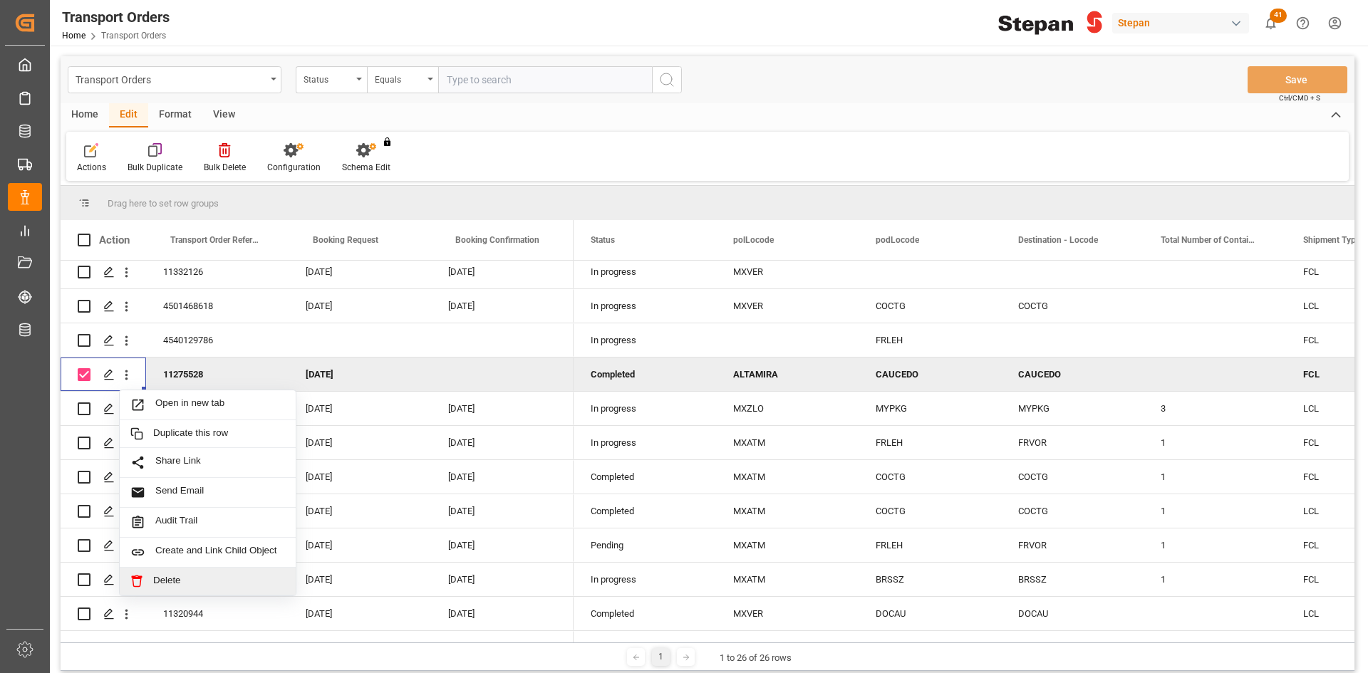
click at [202, 575] on span "Delete" at bounding box center [219, 581] width 132 height 13
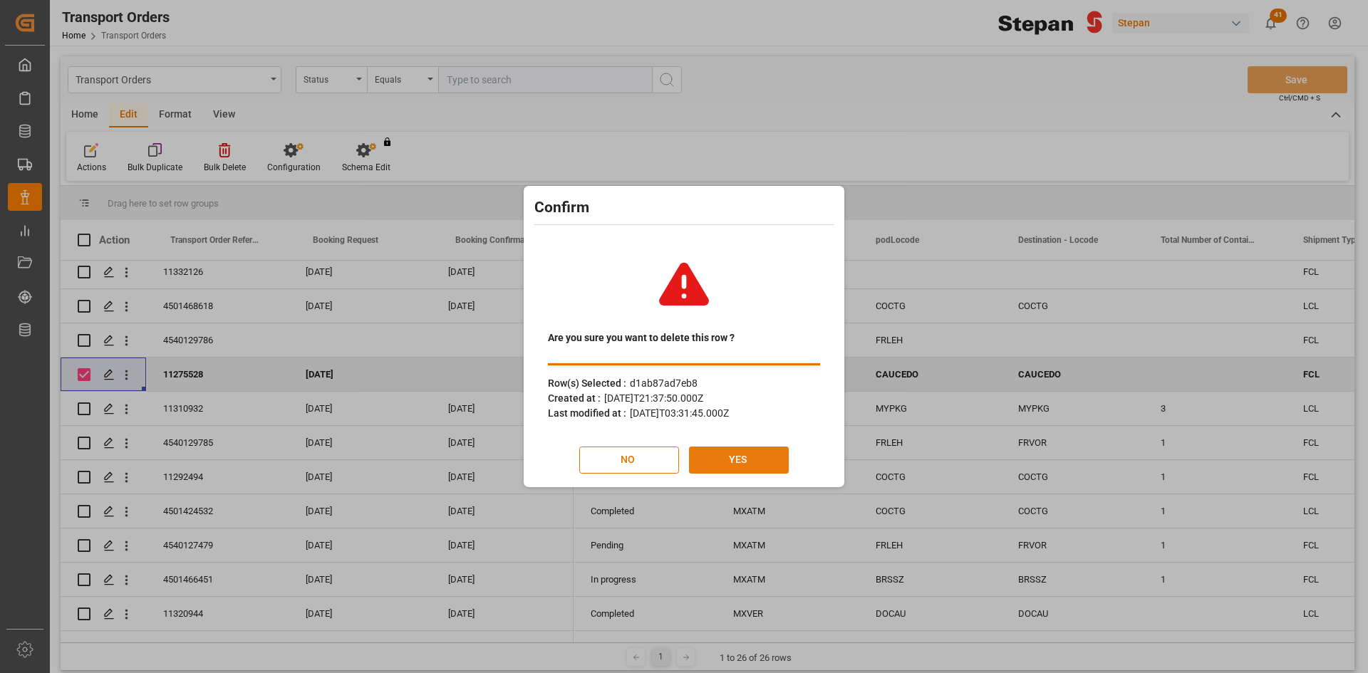
click at [727, 454] on button "YES" at bounding box center [739, 460] width 100 height 27
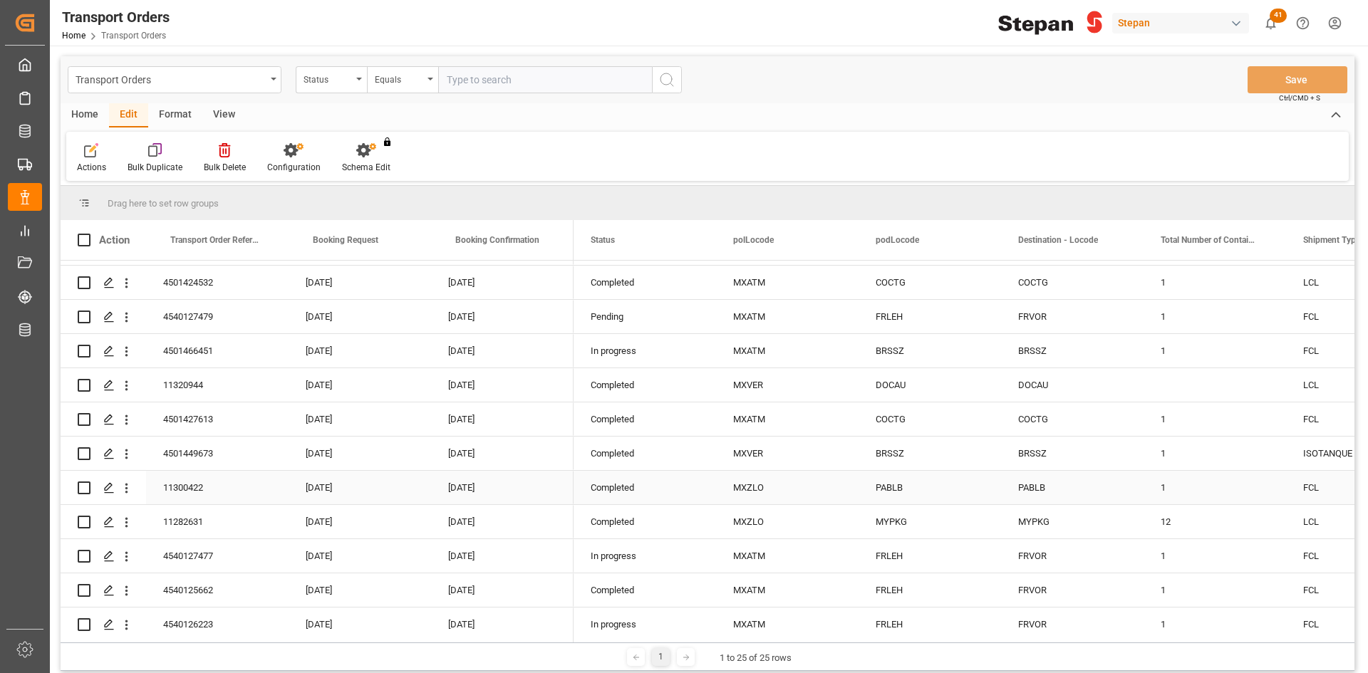
scroll to position [0, 0]
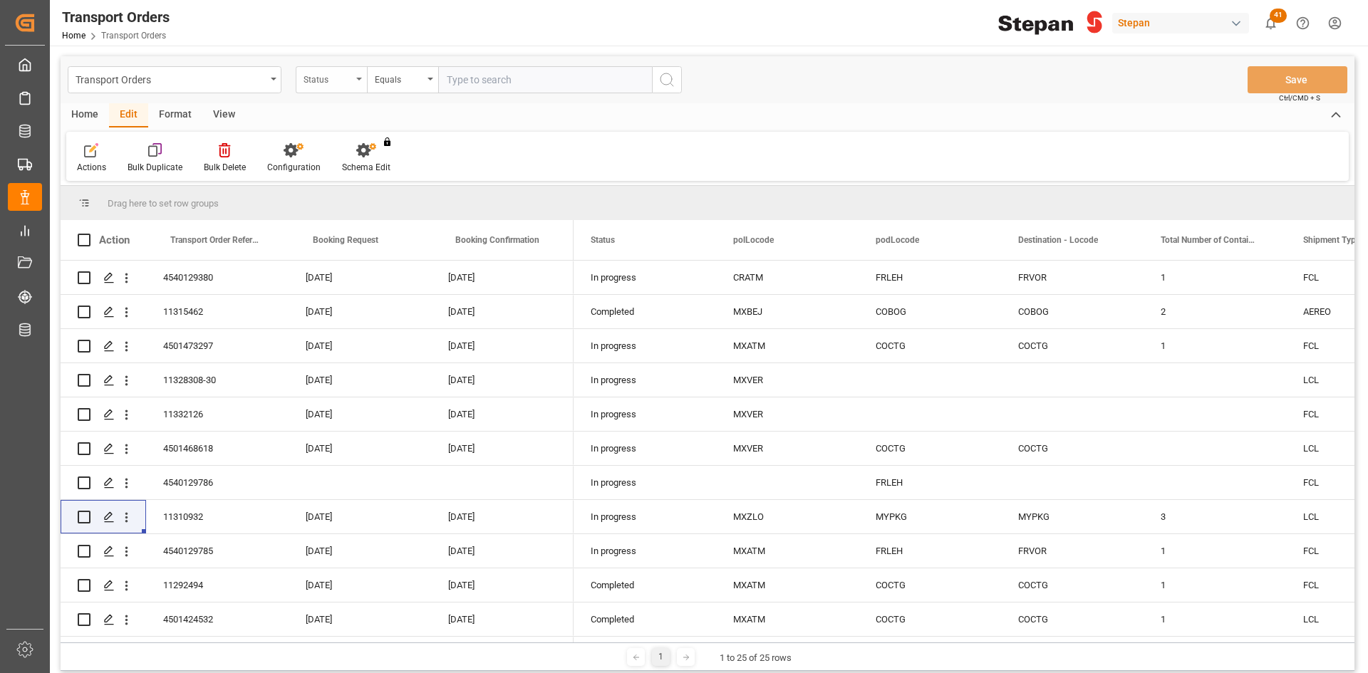
click at [363, 78] on div "Status" at bounding box center [331, 79] width 71 height 27
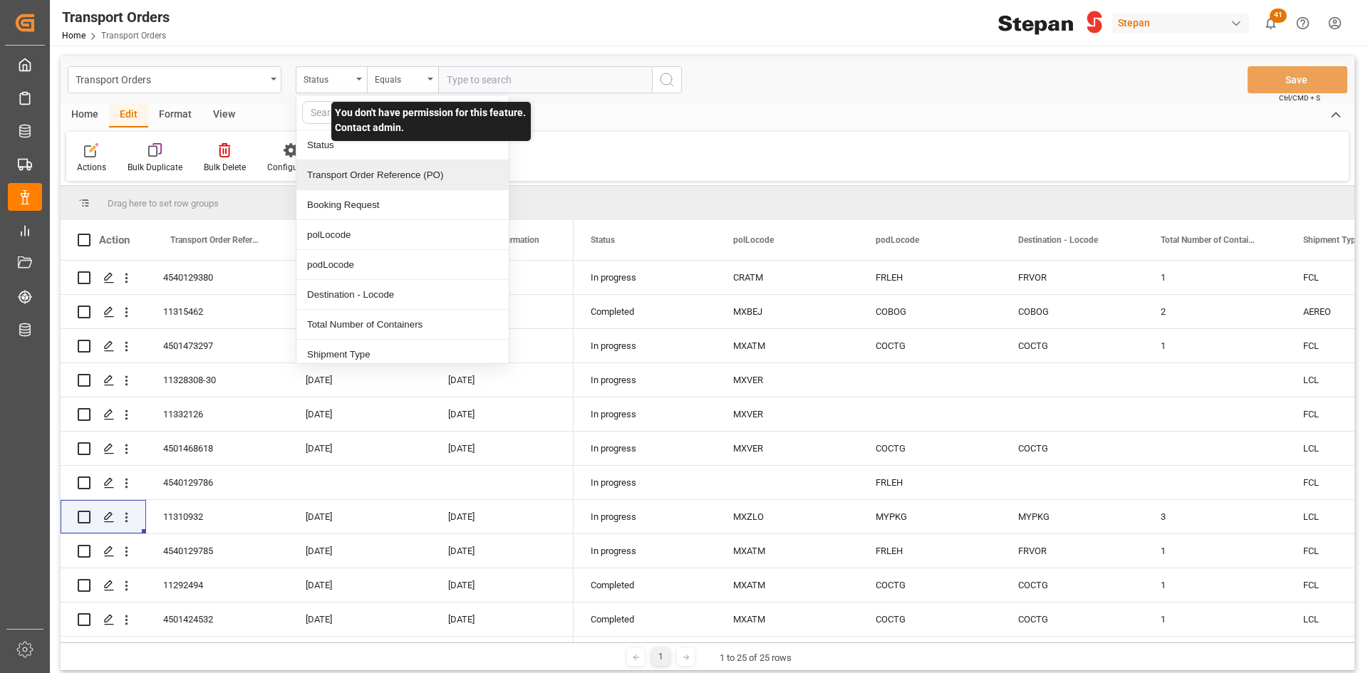
click at [383, 170] on div "Transport Order Reference (PO)" at bounding box center [402, 175] width 212 height 30
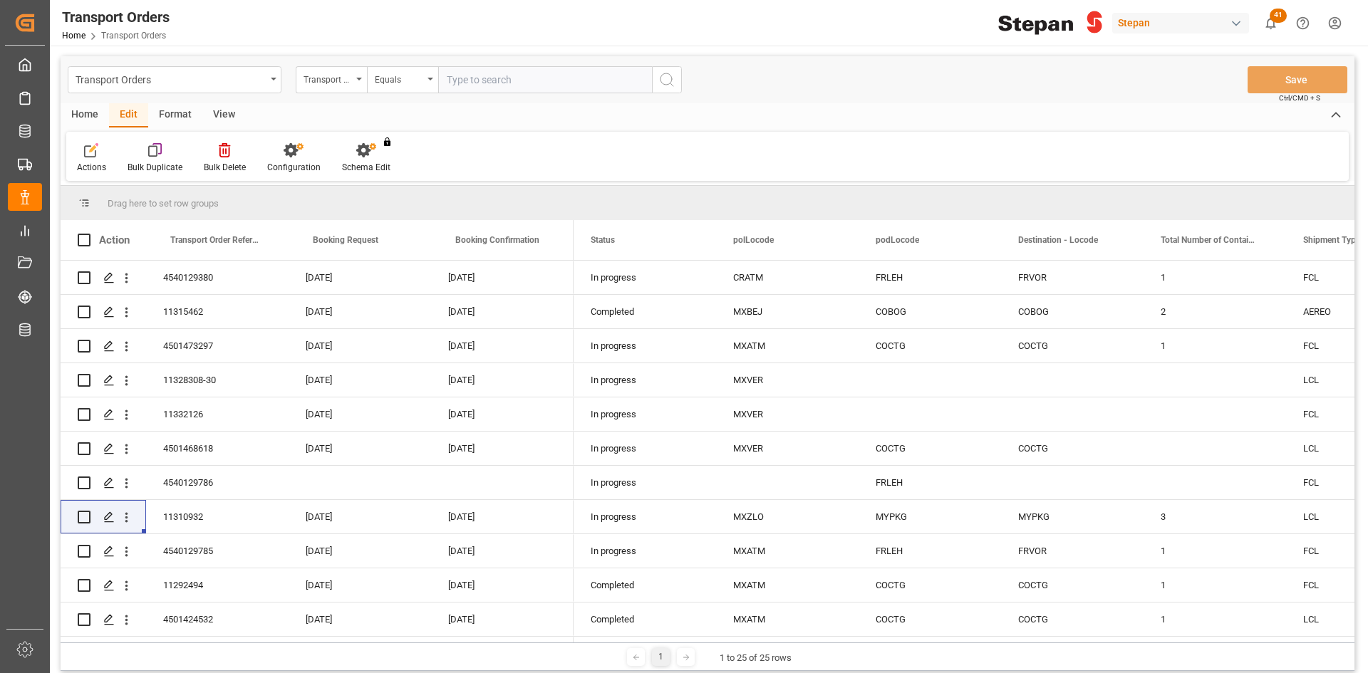
click at [496, 81] on input "text" at bounding box center [545, 79] width 214 height 27
paste input "4501479490"
type input "4501479490"
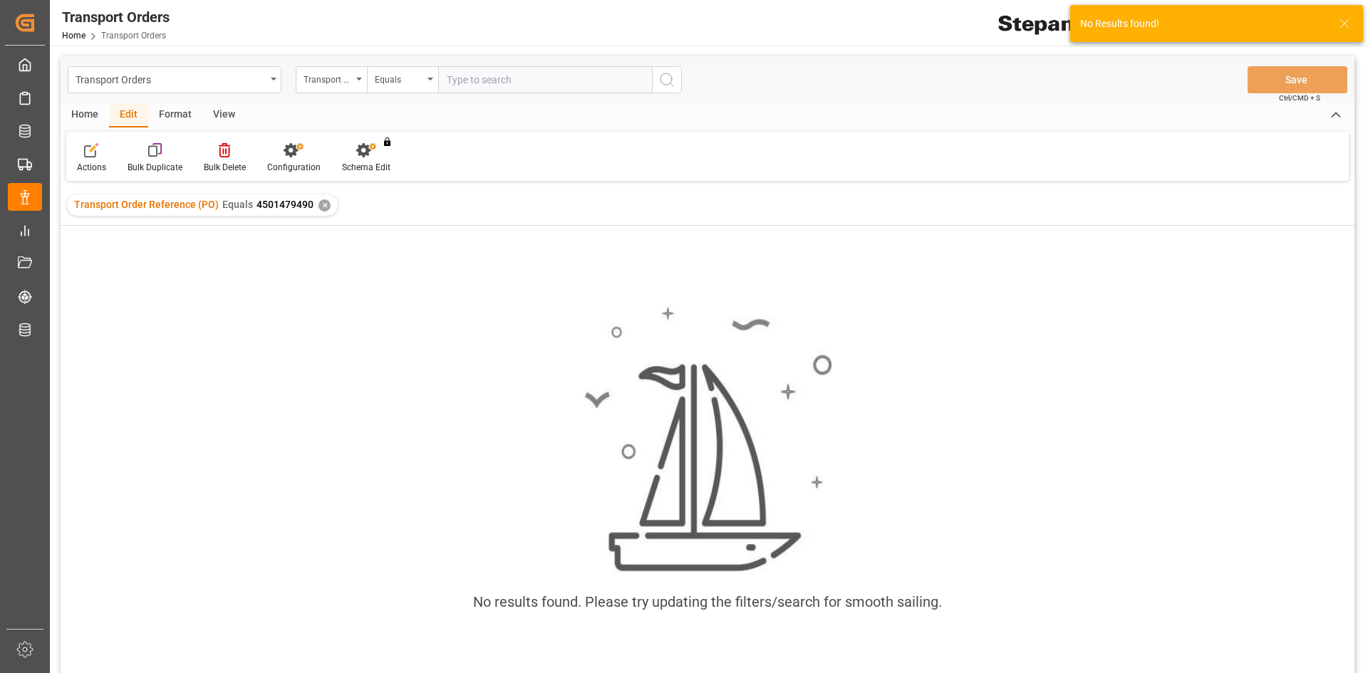
click at [324, 202] on div "✕" at bounding box center [324, 205] width 12 height 12
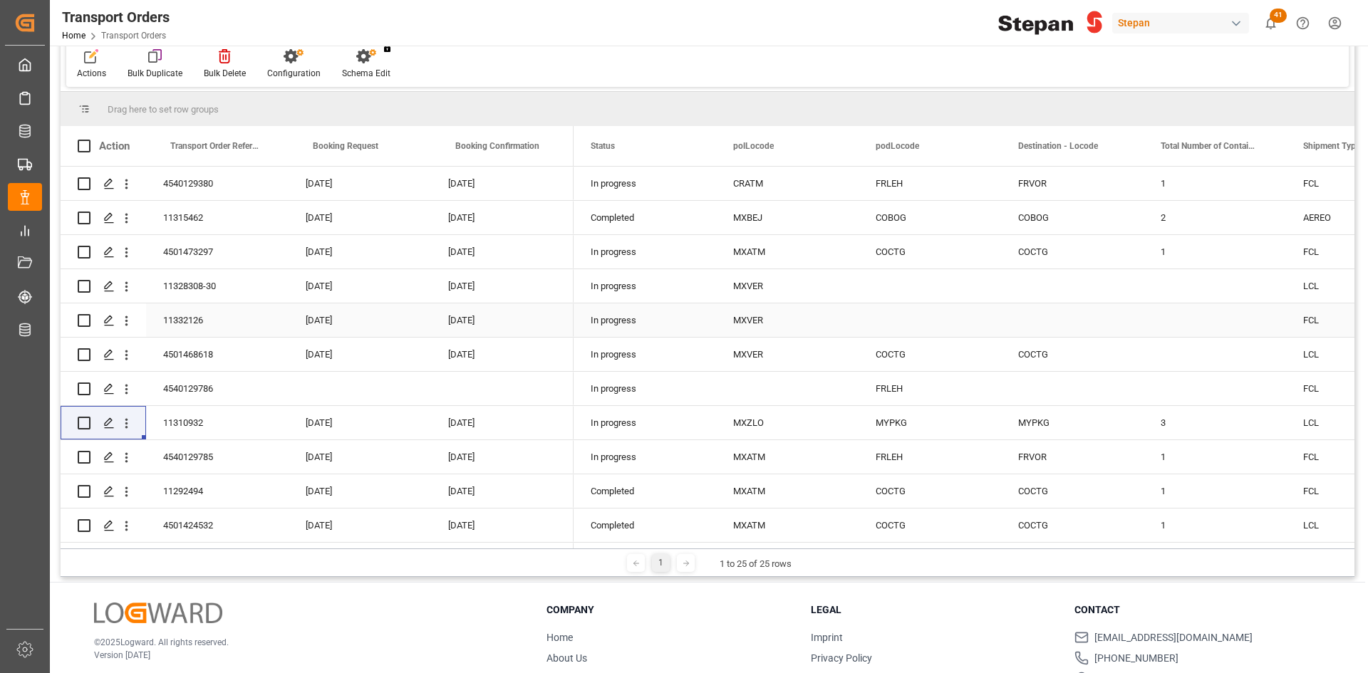
click at [619, 308] on div "In progress" at bounding box center [644, 319] width 142 height 33
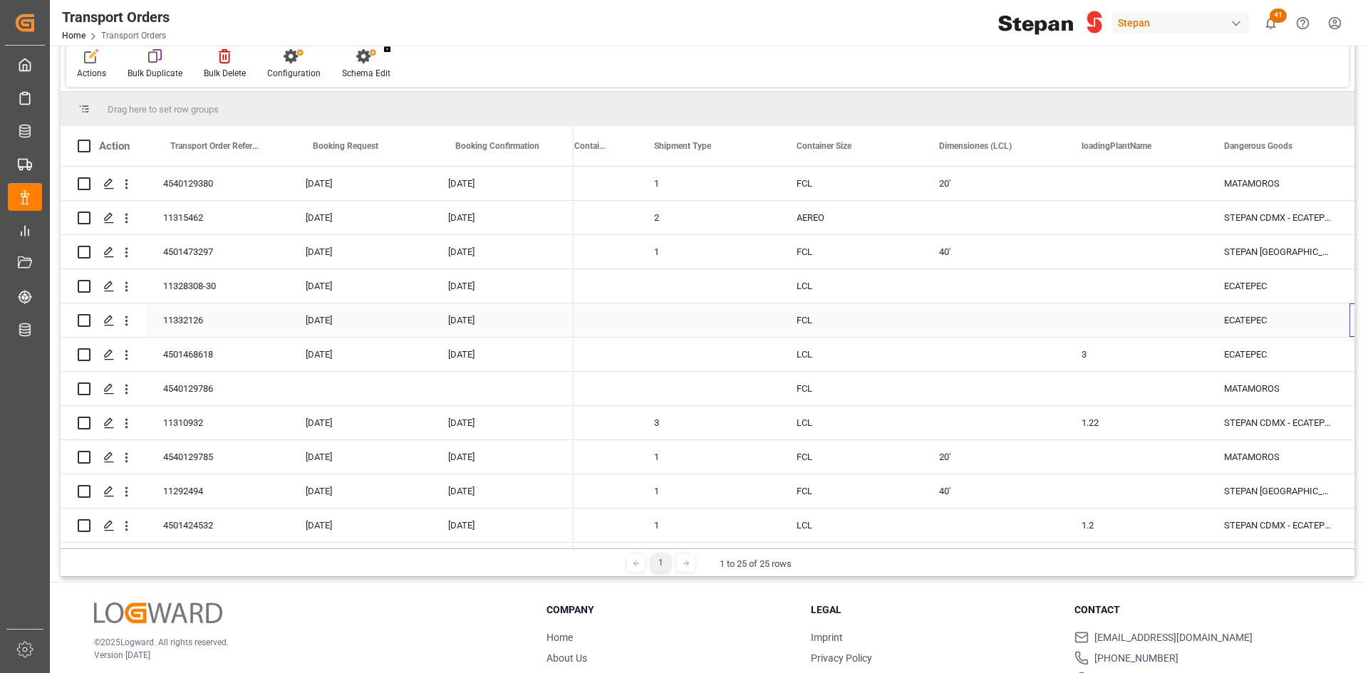
scroll to position [0, 649]
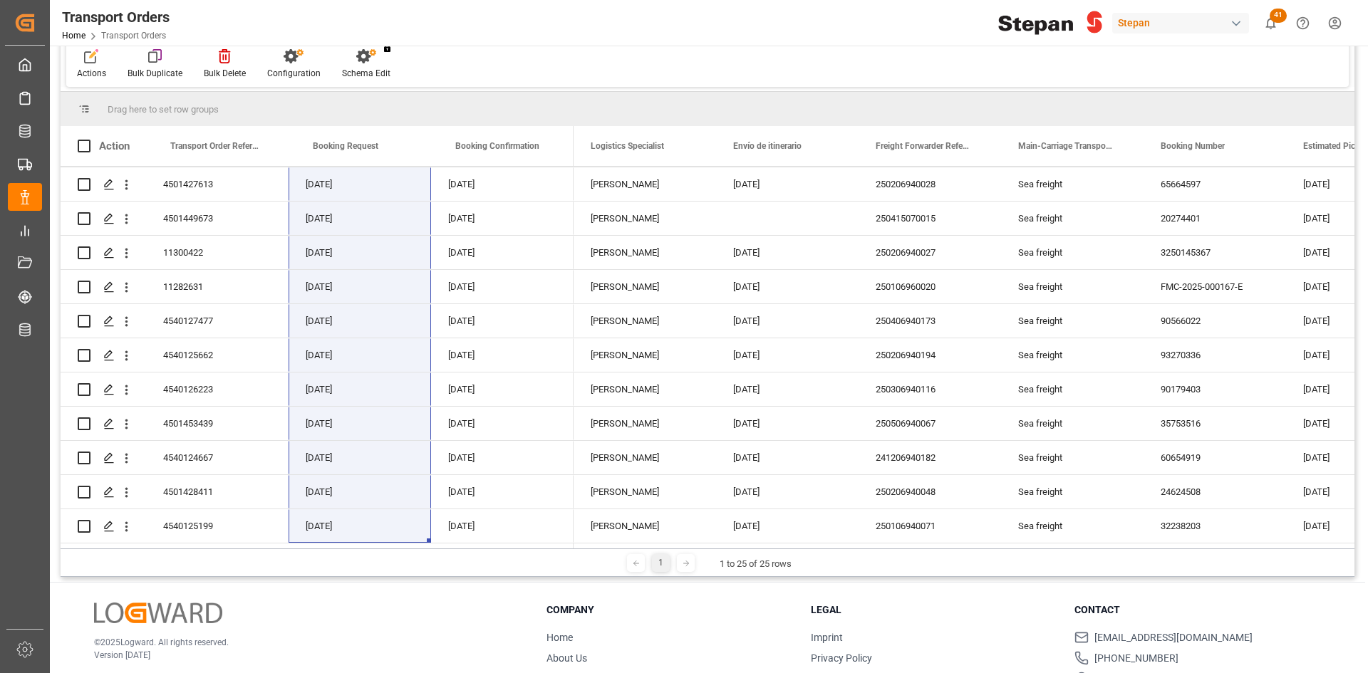
drag, startPoint x: 339, startPoint y: 183, endPoint x: 318, endPoint y: 606, distance: 423.0
click at [318, 606] on div "Transport Orders Transport Order Reference (PO) Equals Save Ctrl/CMD + S Home E…" at bounding box center [707, 348] width 1315 height 793
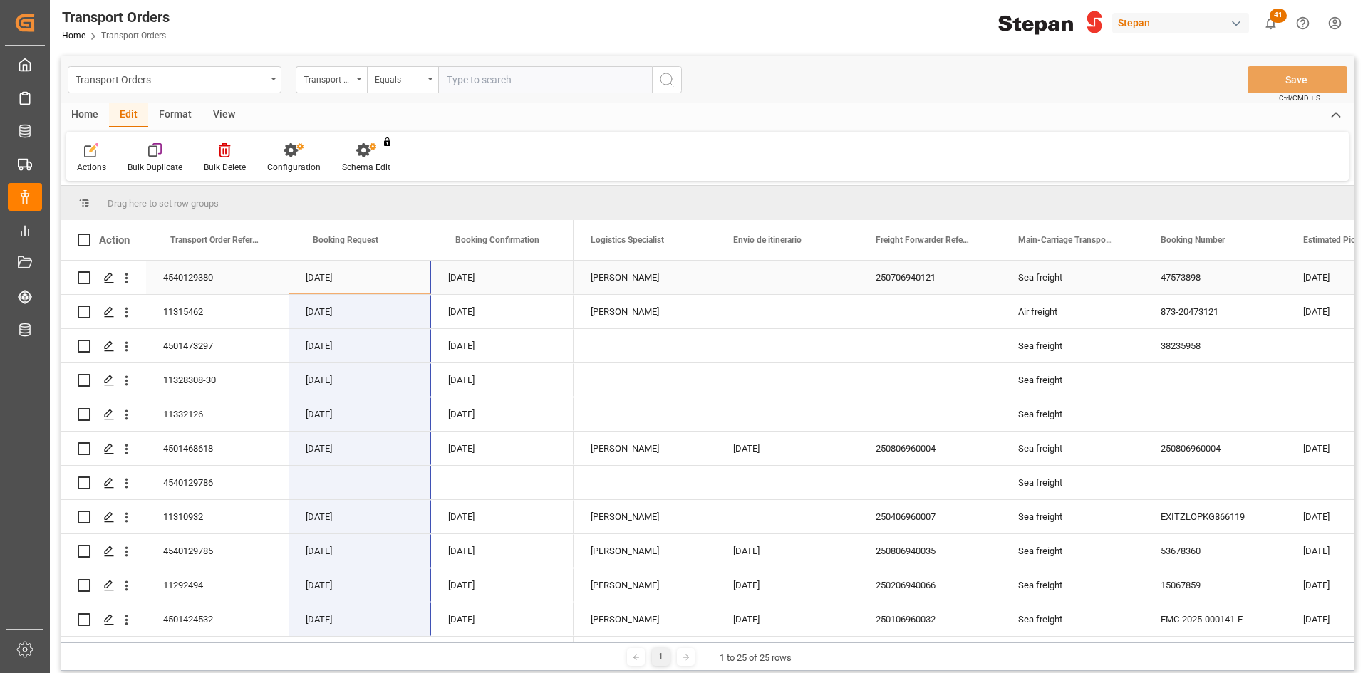
click at [769, 283] on div "Press SPACE to select this row." at bounding box center [787, 277] width 142 height 33
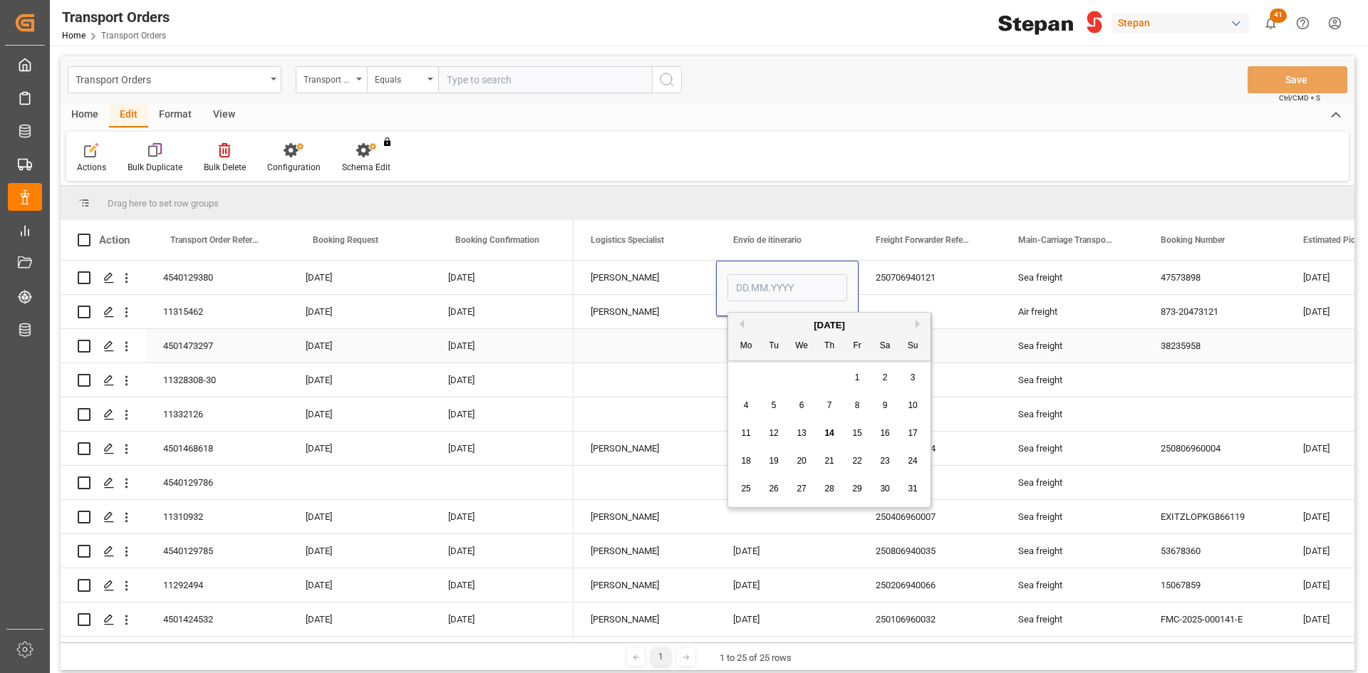
click at [704, 330] on div "Press SPACE to select this row." at bounding box center [644, 345] width 142 height 33
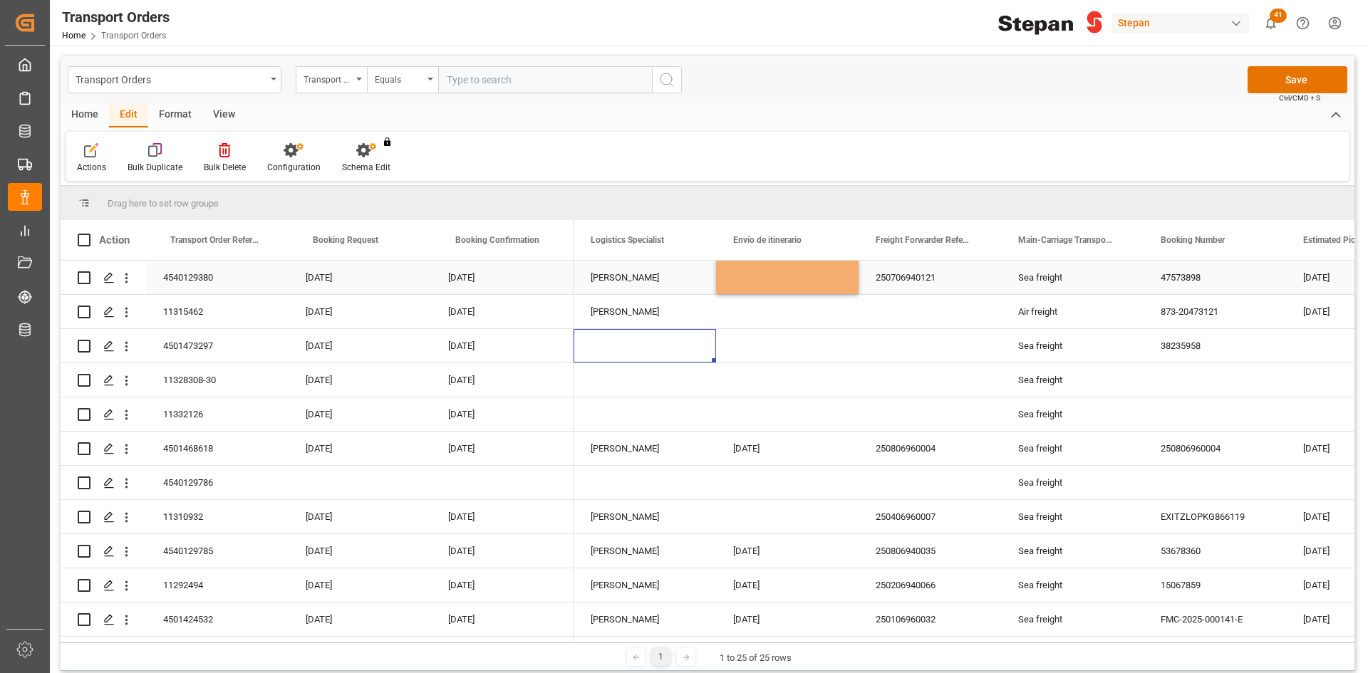
click at [783, 271] on div "Press SPACE to select this row." at bounding box center [787, 277] width 142 height 33
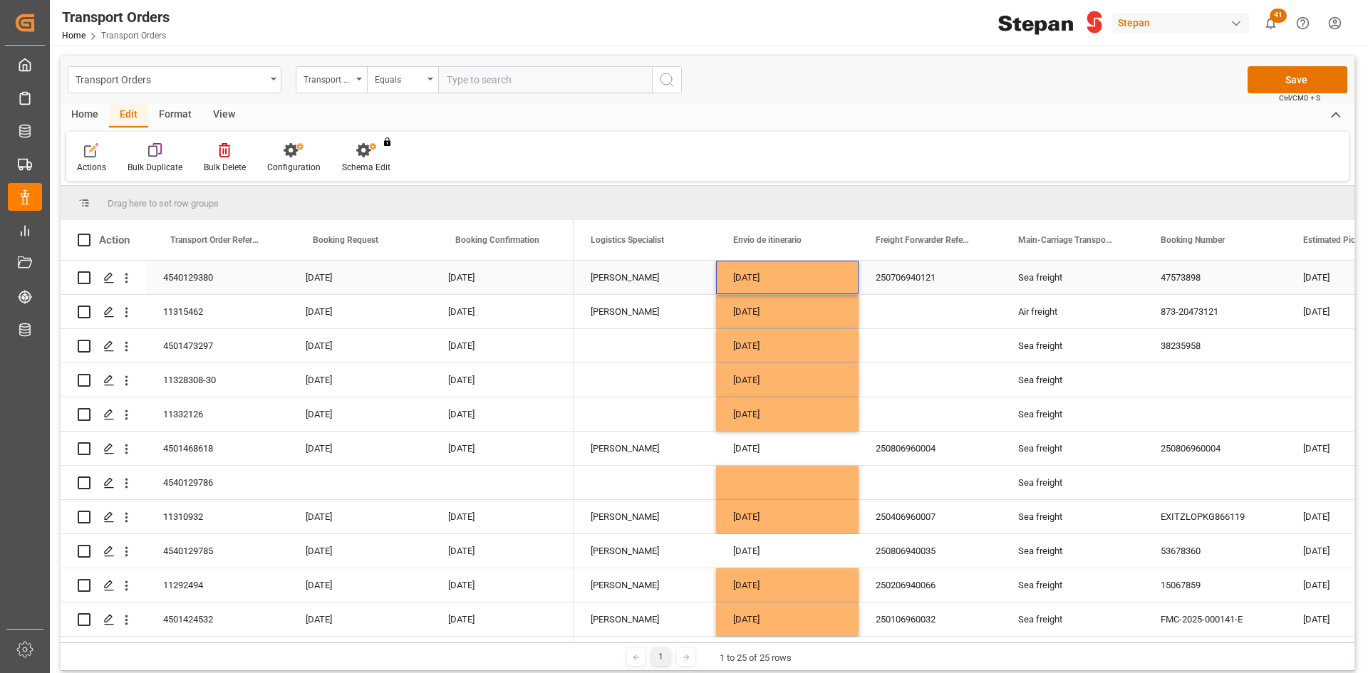
click at [817, 271] on div "13.06.2025" at bounding box center [787, 277] width 142 height 33
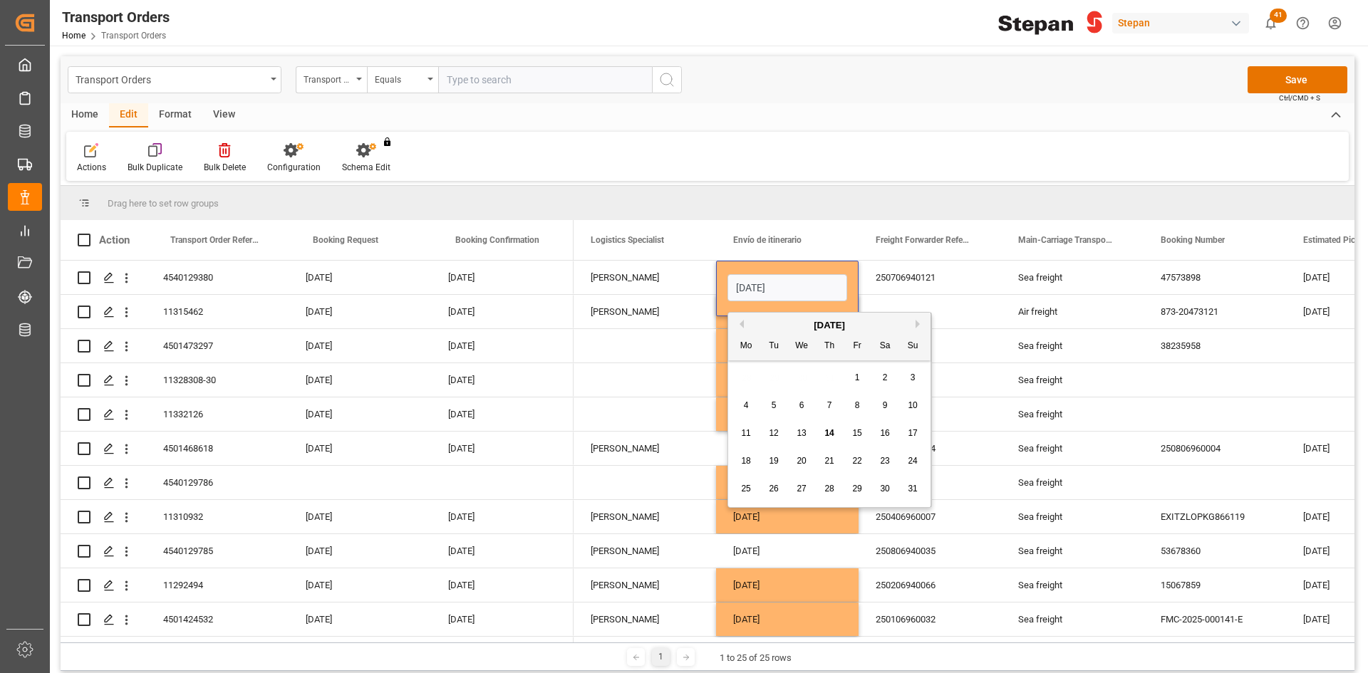
click at [741, 326] on button "Previous Month" at bounding box center [739, 324] width 9 height 9
click at [775, 433] on span "10" at bounding box center [773, 433] width 9 height 10
type input "10.06.2025"
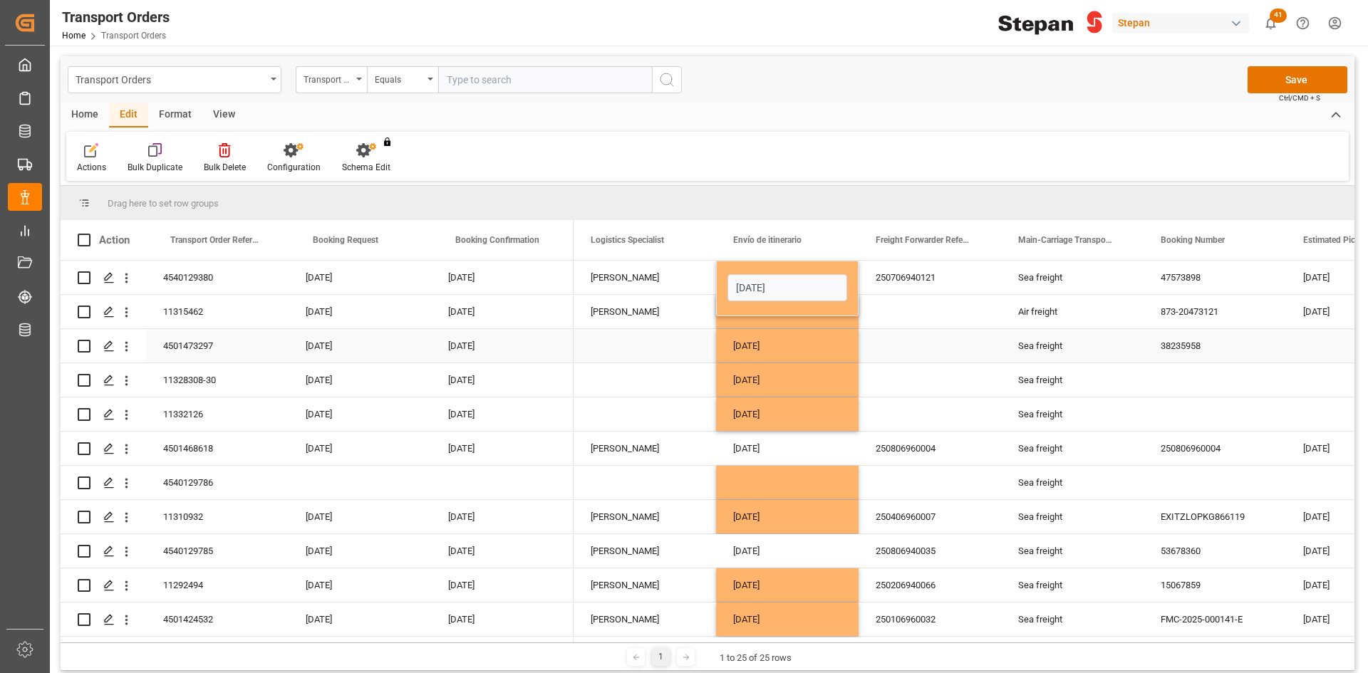
click at [801, 336] on div "04.07.2025" at bounding box center [787, 345] width 142 height 33
click at [794, 308] on div "27.03.2025" at bounding box center [787, 311] width 142 height 33
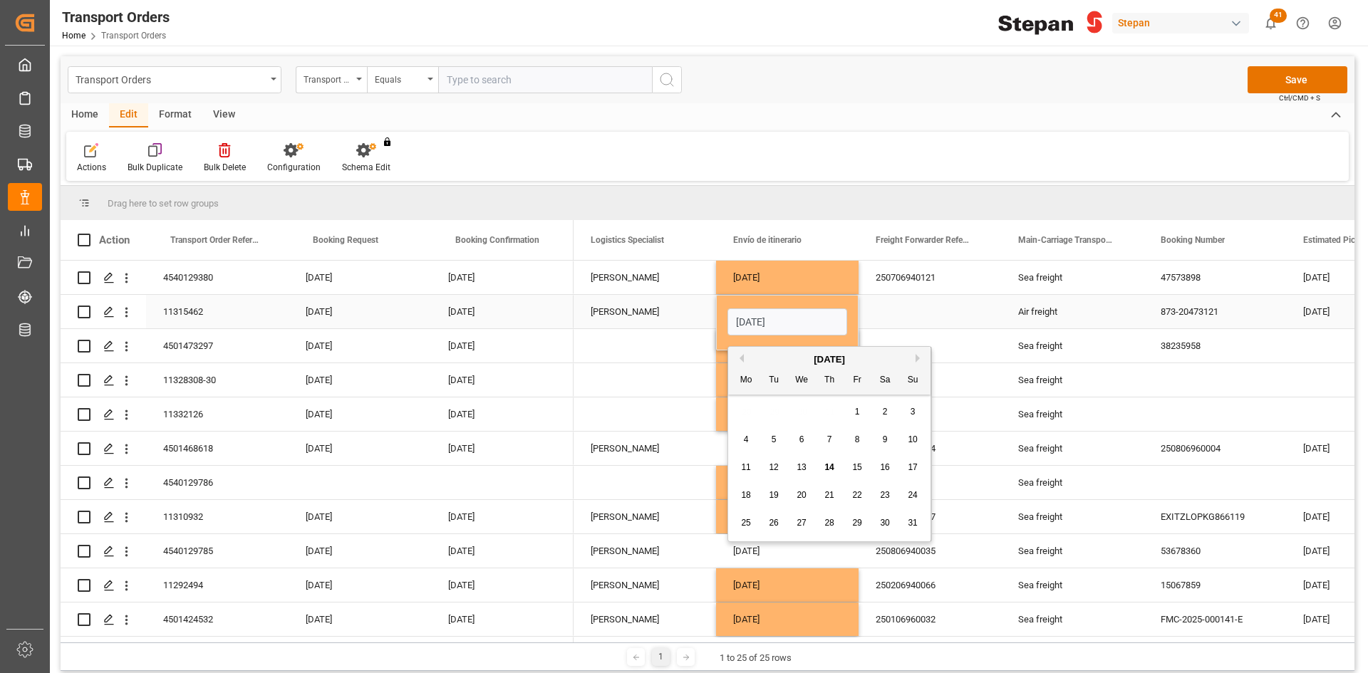
click at [744, 322] on input "27.03.2025" at bounding box center [787, 321] width 120 height 27
type input "25.03.2025"
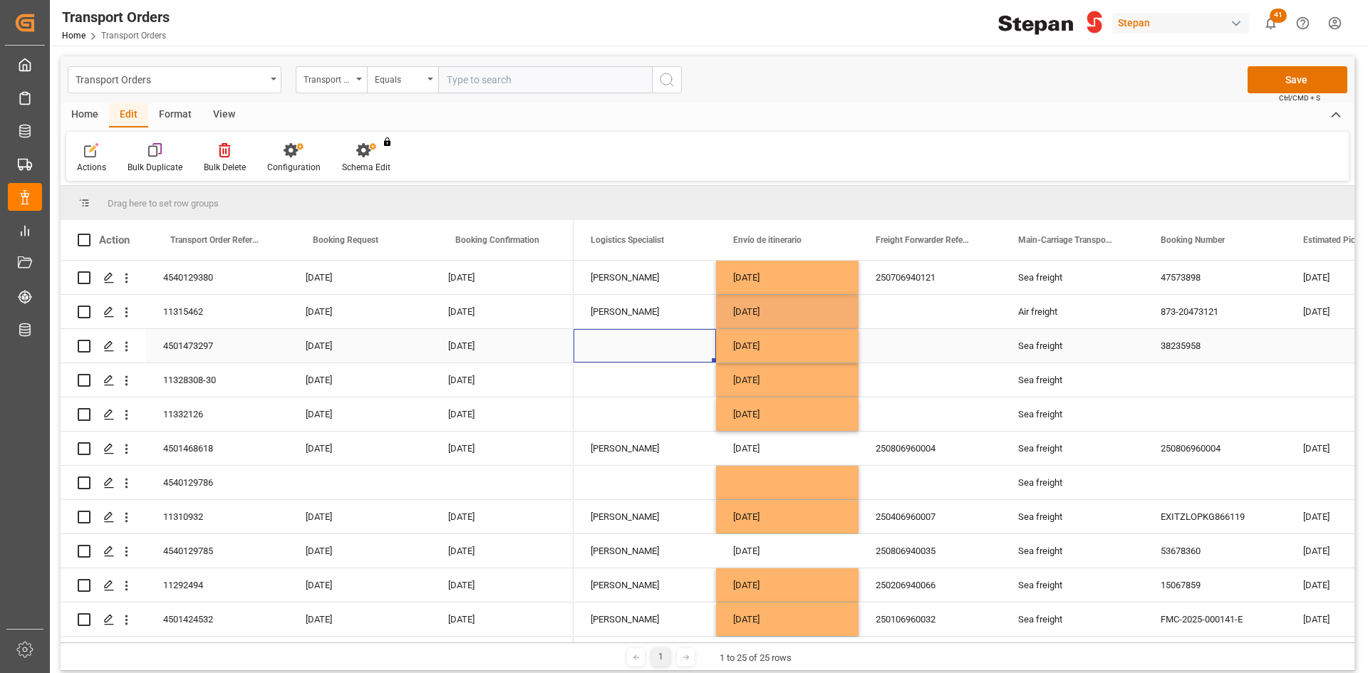
click at [675, 358] on div "Press SPACE to select this row." at bounding box center [644, 345] width 142 height 33
click at [777, 345] on div "04.07.2025" at bounding box center [787, 345] width 142 height 33
click at [739, 346] on div "04.07.2025" at bounding box center [787, 345] width 142 height 33
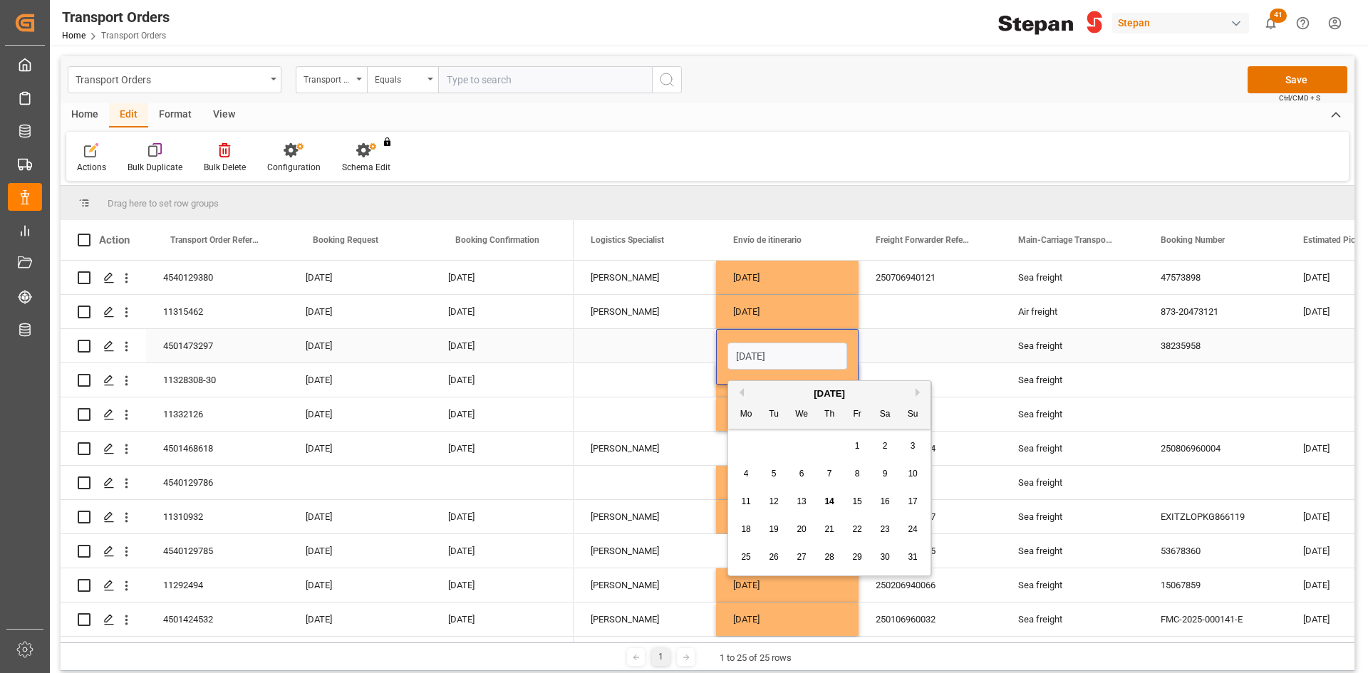
click at [739, 346] on input "04.07.2025" at bounding box center [787, 356] width 120 height 27
click at [745, 353] on input "04.07.2025" at bounding box center [787, 356] width 120 height 27
type input "01.07.2025"
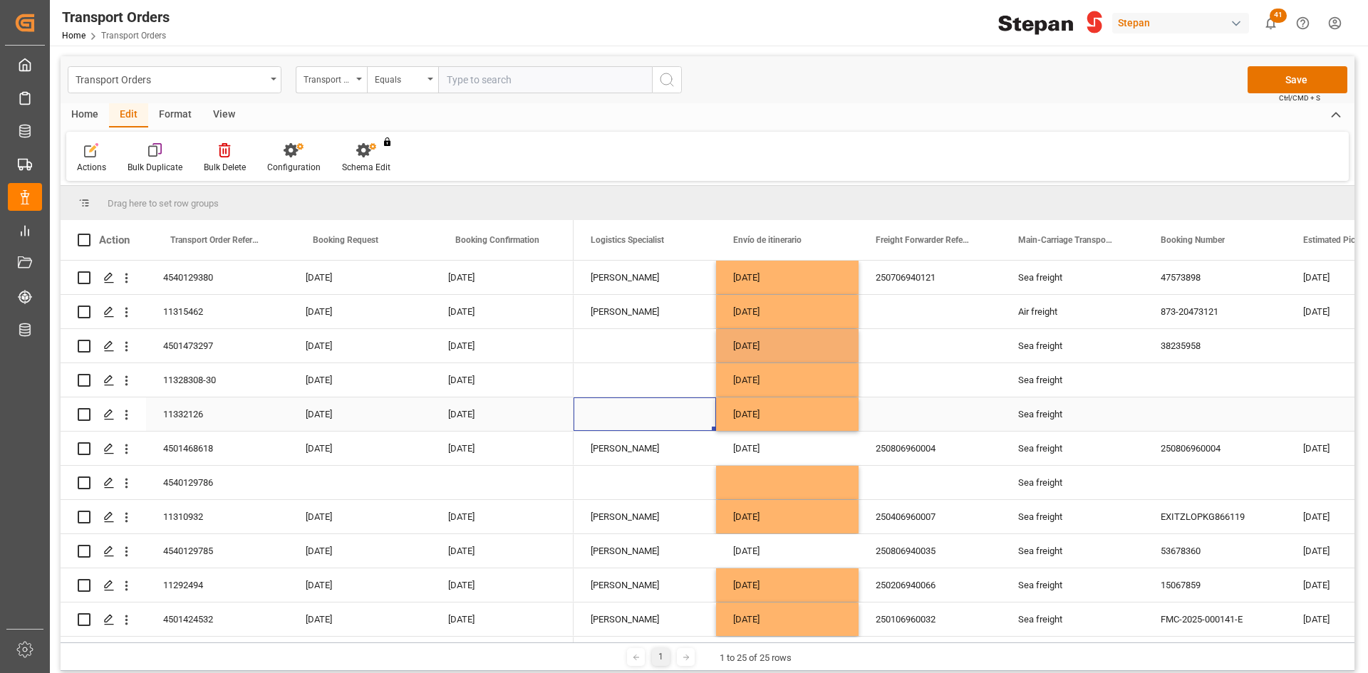
click at [681, 425] on div "Press SPACE to select this row." at bounding box center [644, 414] width 142 height 33
click at [767, 380] on div "18.06.2025" at bounding box center [787, 379] width 142 height 33
click at [762, 380] on div "18.06.2025" at bounding box center [787, 379] width 142 height 33
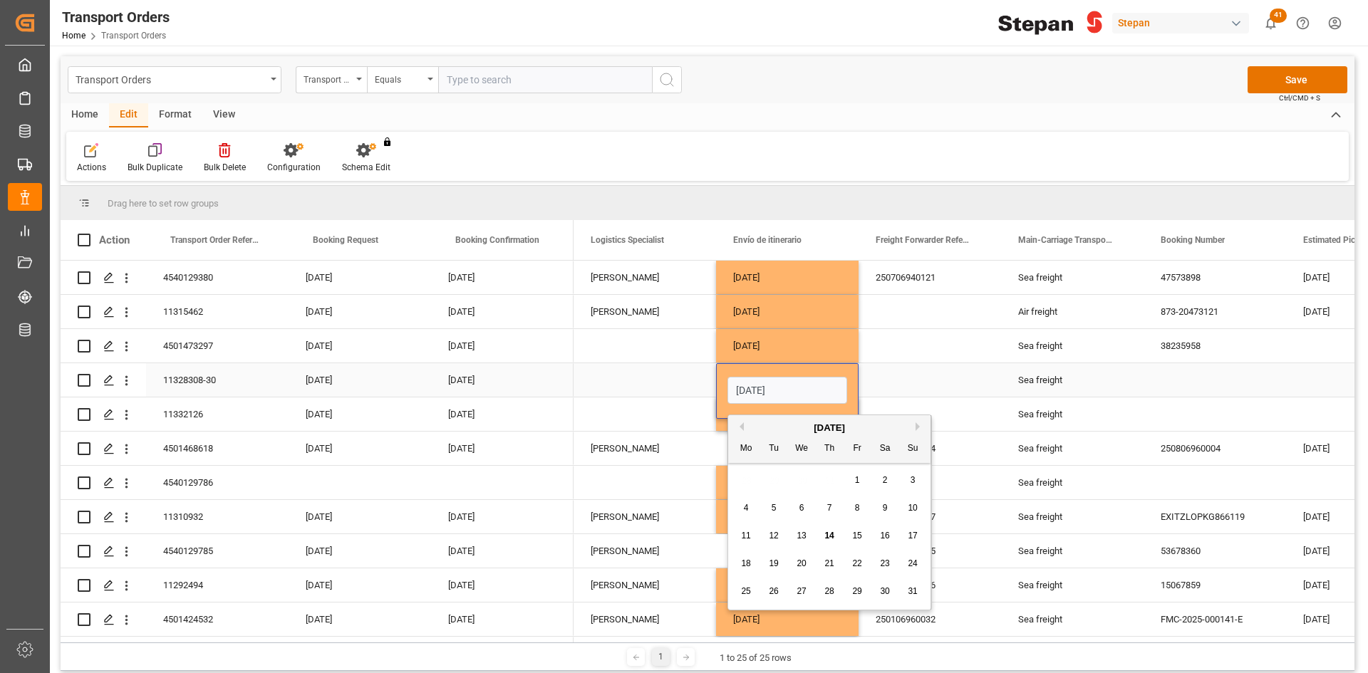
click at [745, 390] on input "18.06.2025" at bounding box center [787, 390] width 120 height 27
type input "16.06.2025"
click at [673, 390] on div "Press SPACE to select this row." at bounding box center [644, 379] width 142 height 33
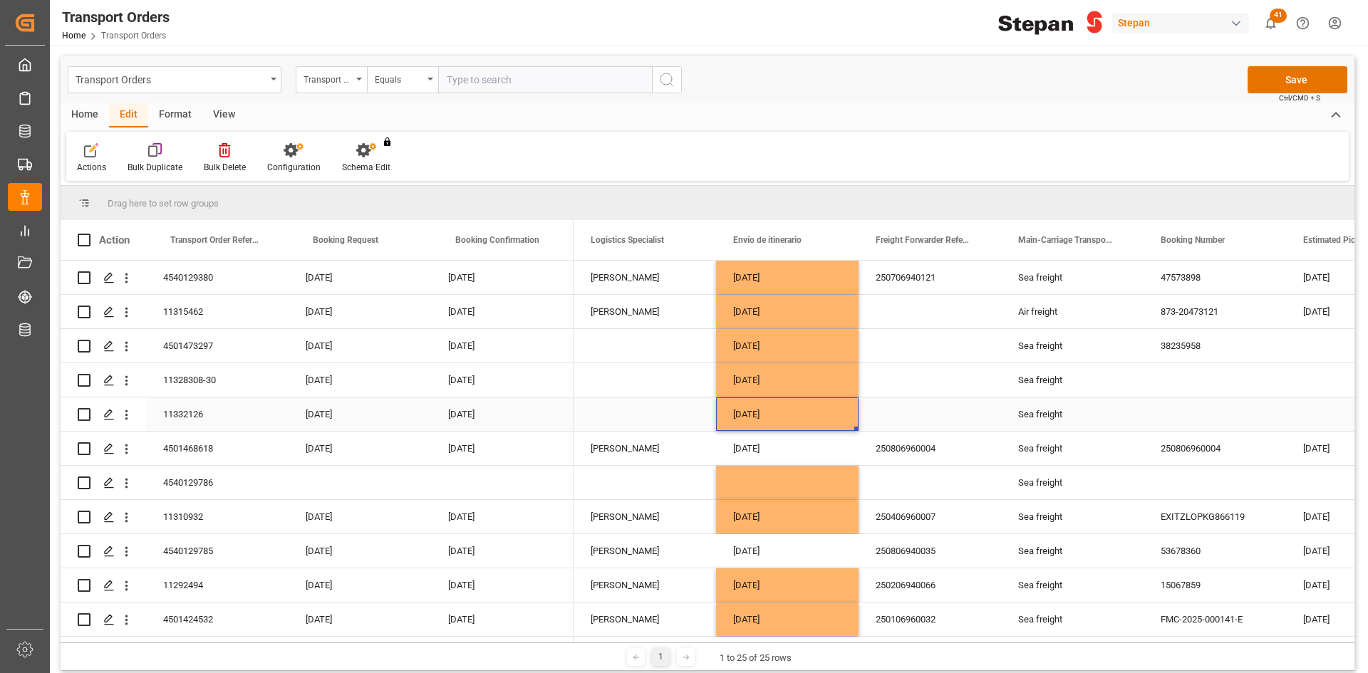
click at [758, 412] on div "18.06.2025" at bounding box center [787, 414] width 142 height 33
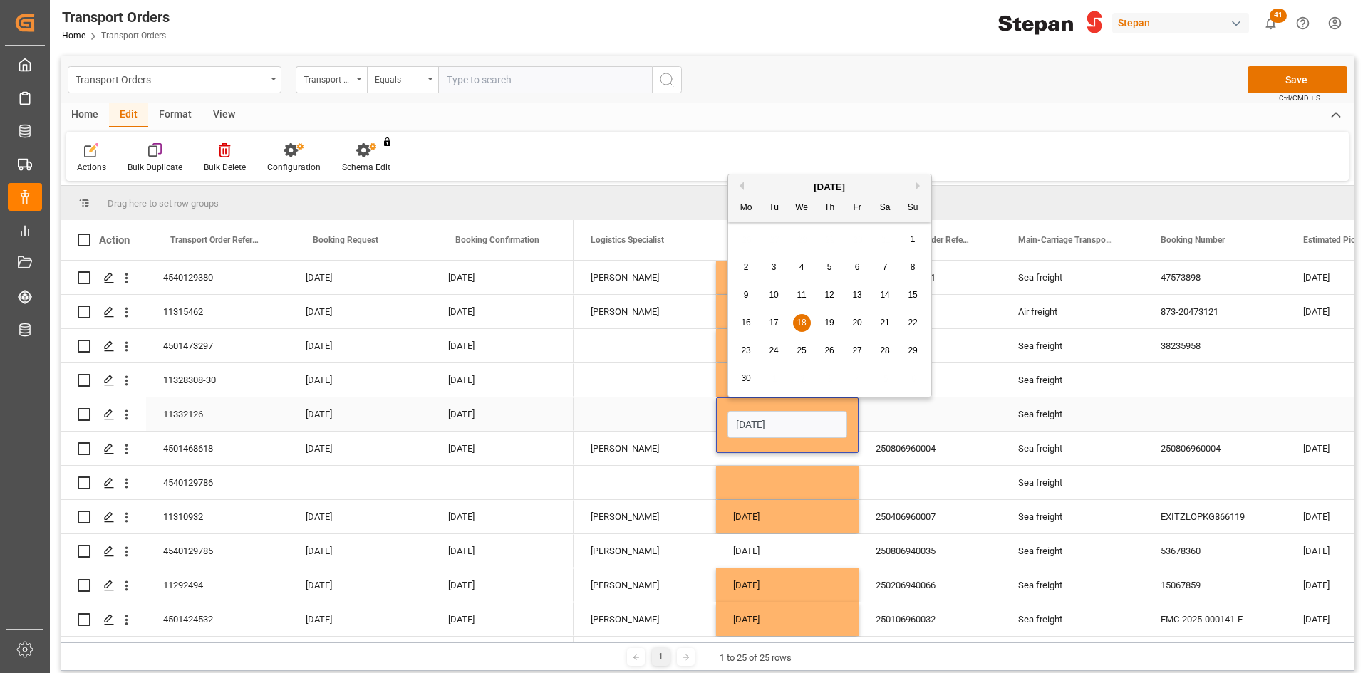
click at [748, 429] on input "18.06.2025" at bounding box center [787, 424] width 120 height 27
click at [752, 325] on div "16" at bounding box center [746, 323] width 18 height 17
type input "16.06.2025"
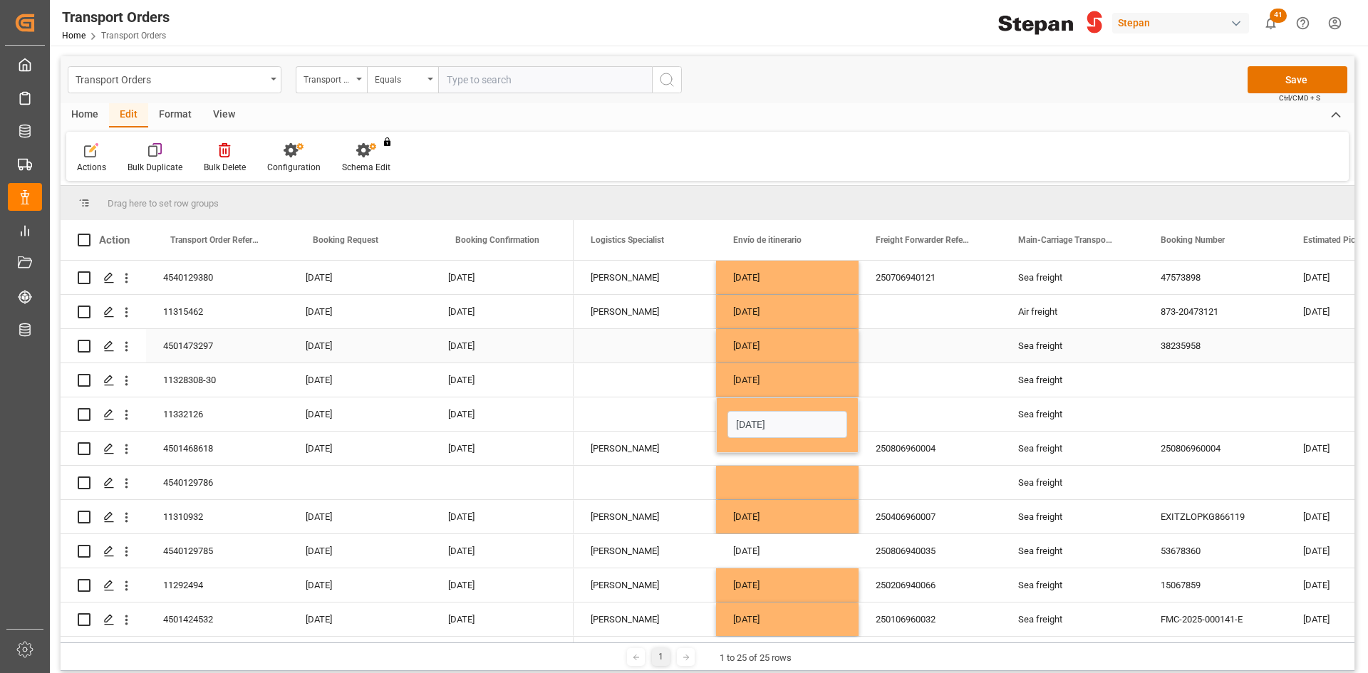
click at [750, 361] on div "01.07.2025" at bounding box center [787, 345] width 142 height 33
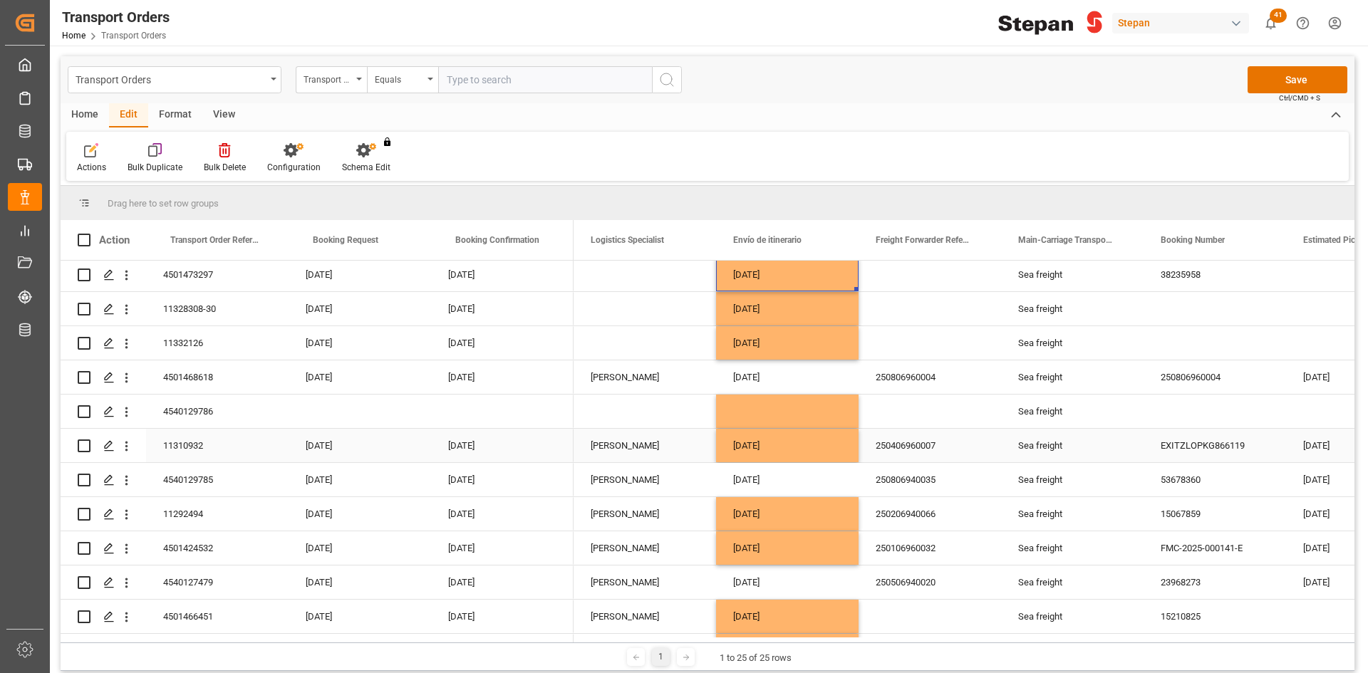
scroll to position [142, 0]
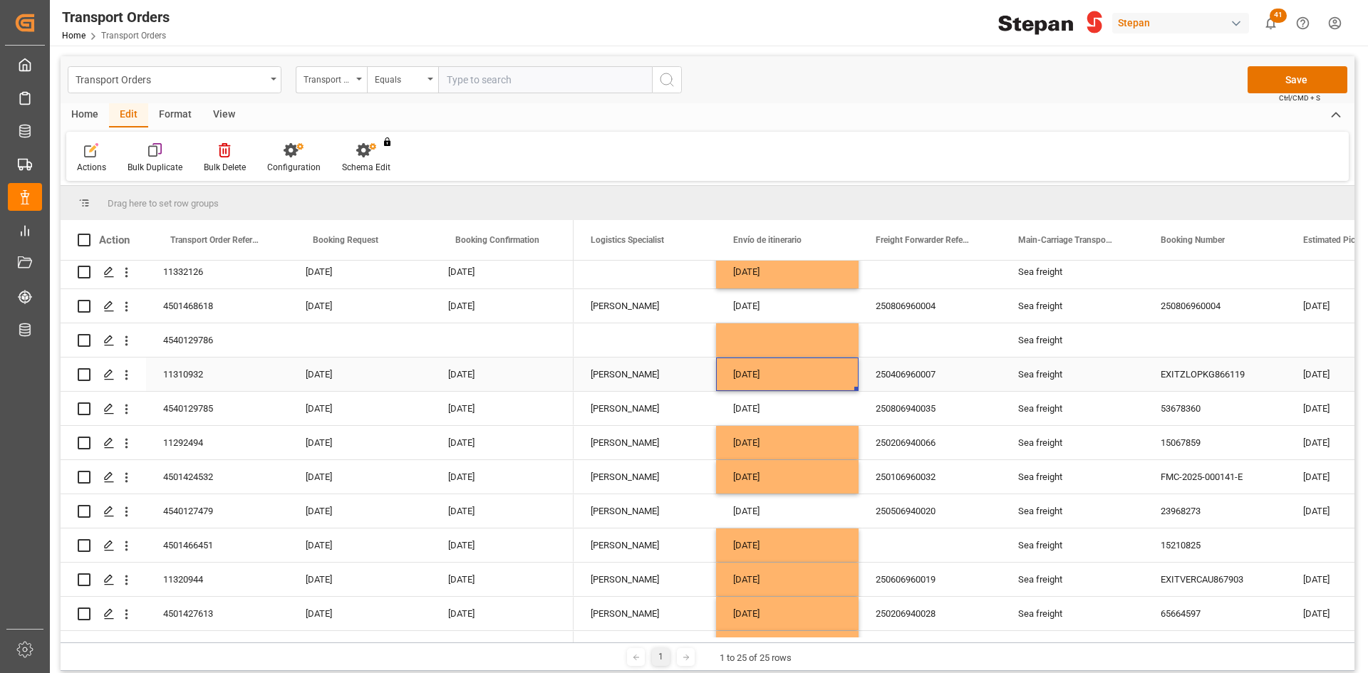
click at [766, 375] on div "03.03.2025" at bounding box center [787, 374] width 142 height 33
click at [779, 329] on div "Press SPACE to select this row." at bounding box center [787, 339] width 142 height 33
click at [779, 331] on div "Press SPACE to select this row." at bounding box center [787, 339] width 142 height 33
click at [780, 330] on div "Press SPACE to select this row." at bounding box center [787, 339] width 142 height 33
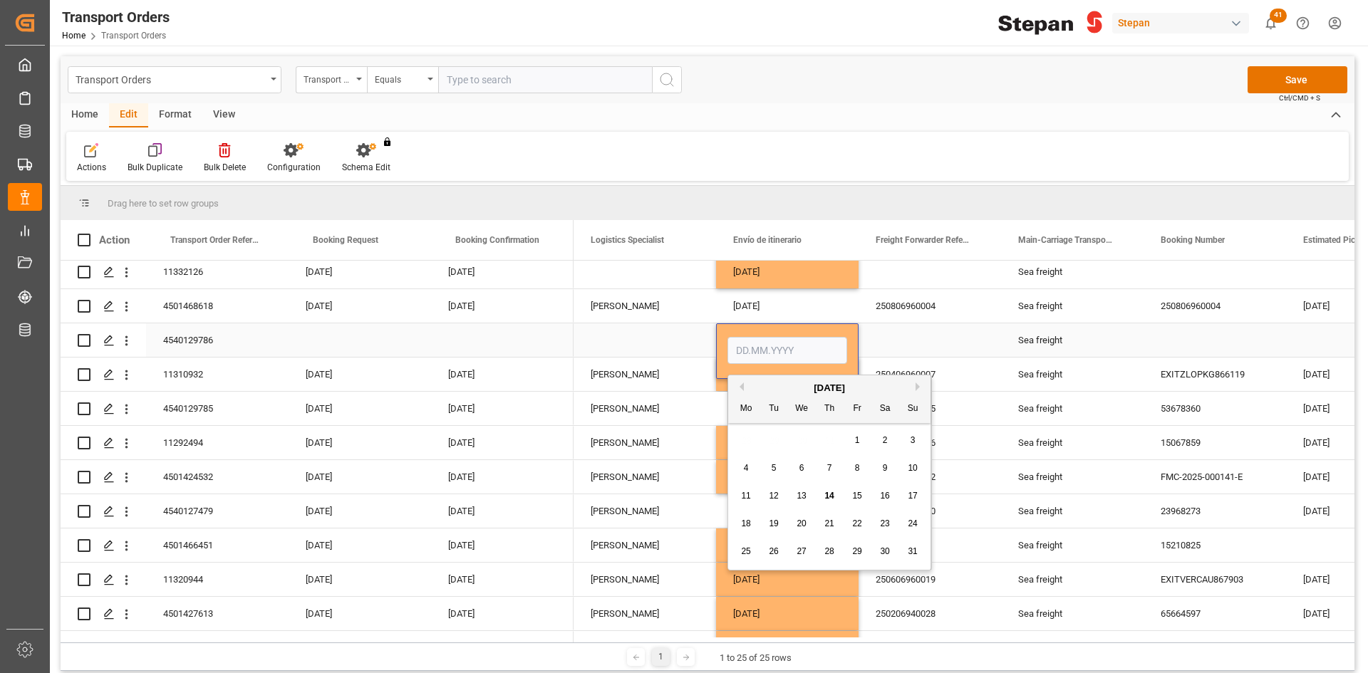
click at [778, 351] on input "Press SPACE to select this row." at bounding box center [787, 350] width 120 height 27
drag, startPoint x: 744, startPoint y: 432, endPoint x: 759, endPoint y: 432, distance: 15.7
click at [744, 432] on div "28 29 30 31 1 2 3" at bounding box center [829, 441] width 194 height 28
click at [779, 497] on div "12" at bounding box center [774, 496] width 18 height 17
click at [812, 348] on input "12.08.2025" at bounding box center [787, 350] width 120 height 27
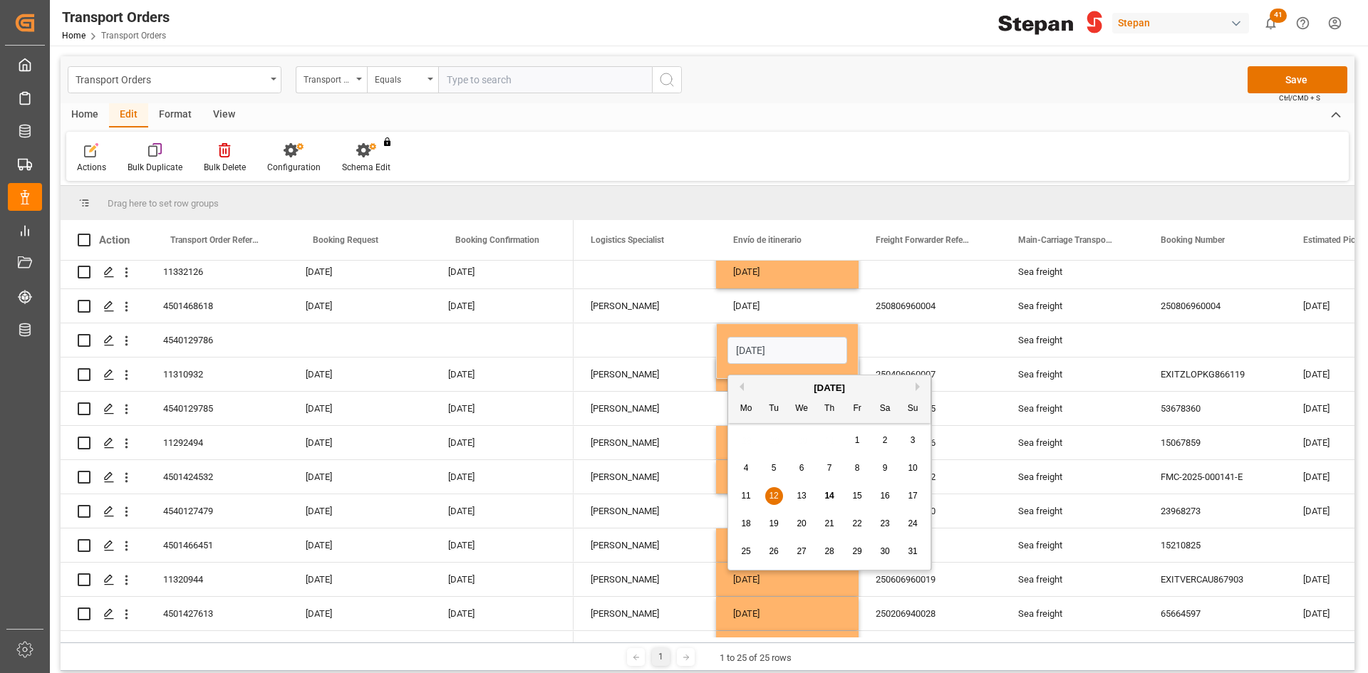
click at [751, 501] on div "11" at bounding box center [746, 496] width 18 height 17
type input "11.08.2025"
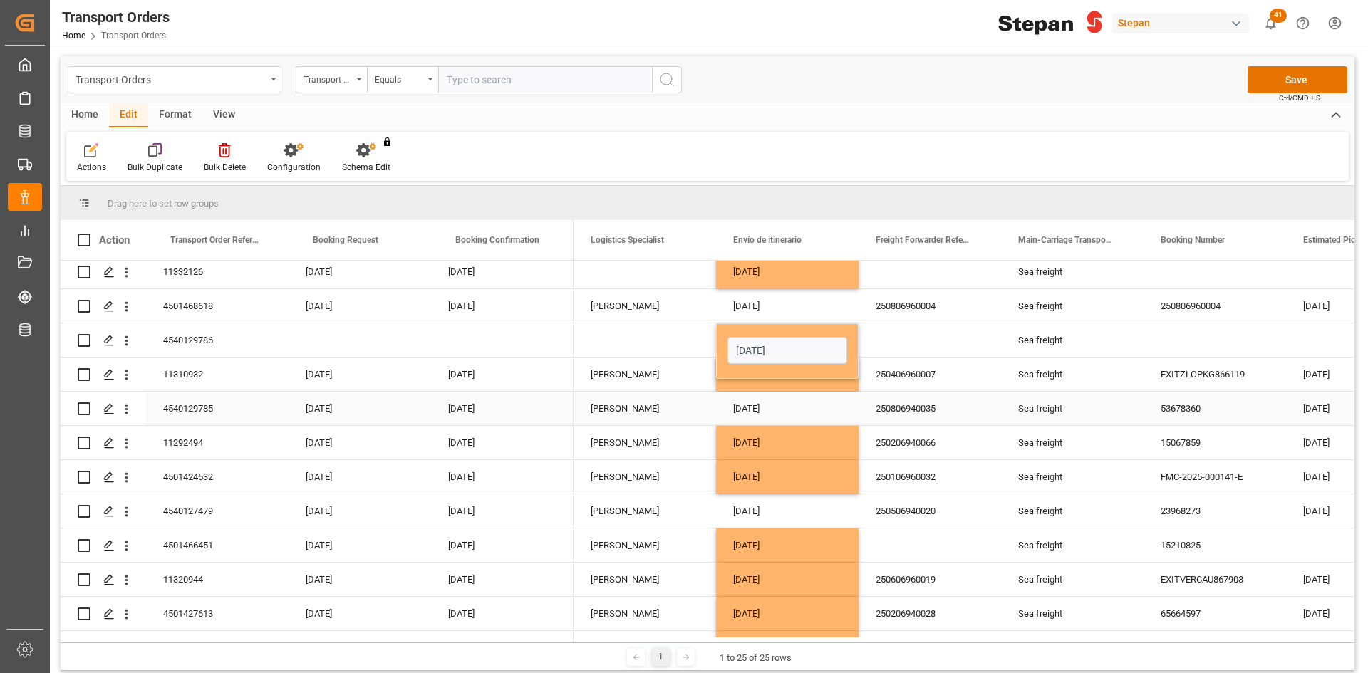
click at [752, 411] on div "03.07.2025" at bounding box center [787, 408] width 142 height 33
click at [777, 380] on div "03.03.2025" at bounding box center [787, 374] width 142 height 33
click at [787, 370] on div "03.03.2025" at bounding box center [787, 374] width 142 height 33
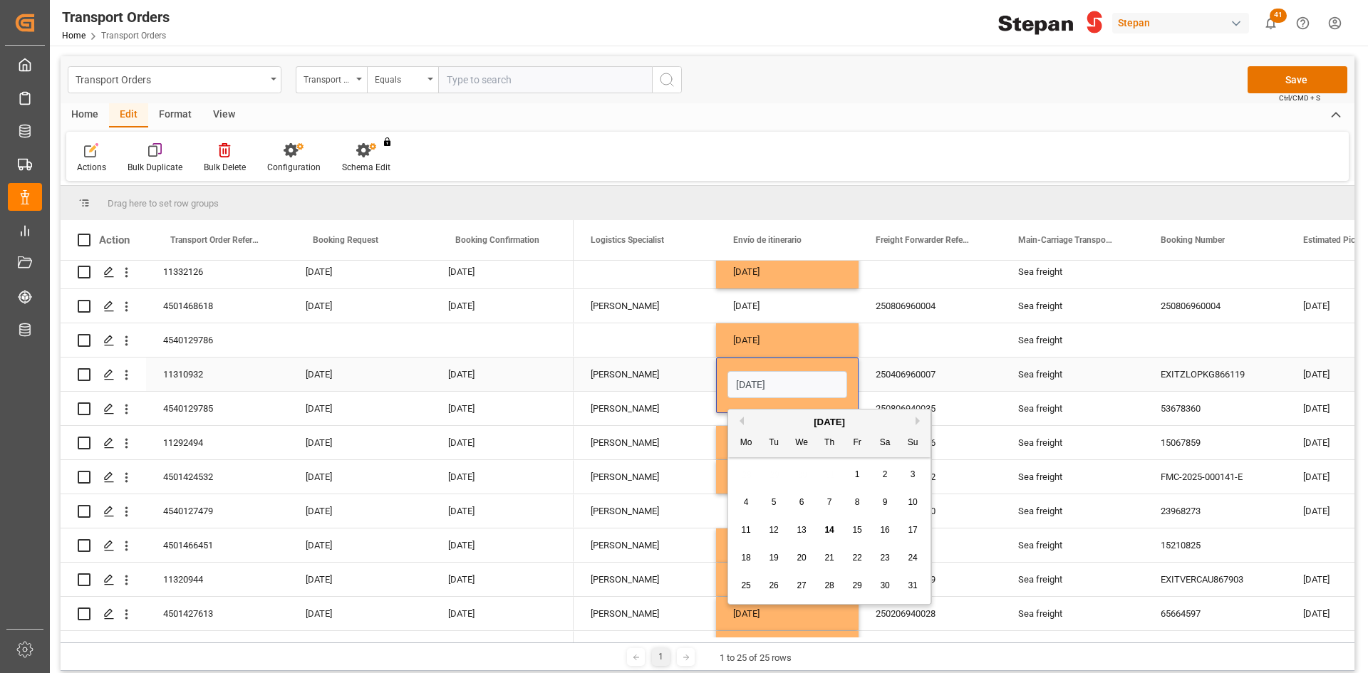
click at [742, 382] on input "03.03.2025" at bounding box center [787, 384] width 120 height 27
click at [744, 420] on div "March 2025" at bounding box center [829, 422] width 202 height 14
click at [742, 420] on button "Previous Month" at bounding box center [739, 421] width 9 height 9
click at [855, 583] on span "28" at bounding box center [856, 586] width 9 height 10
type input "28.02.2025"
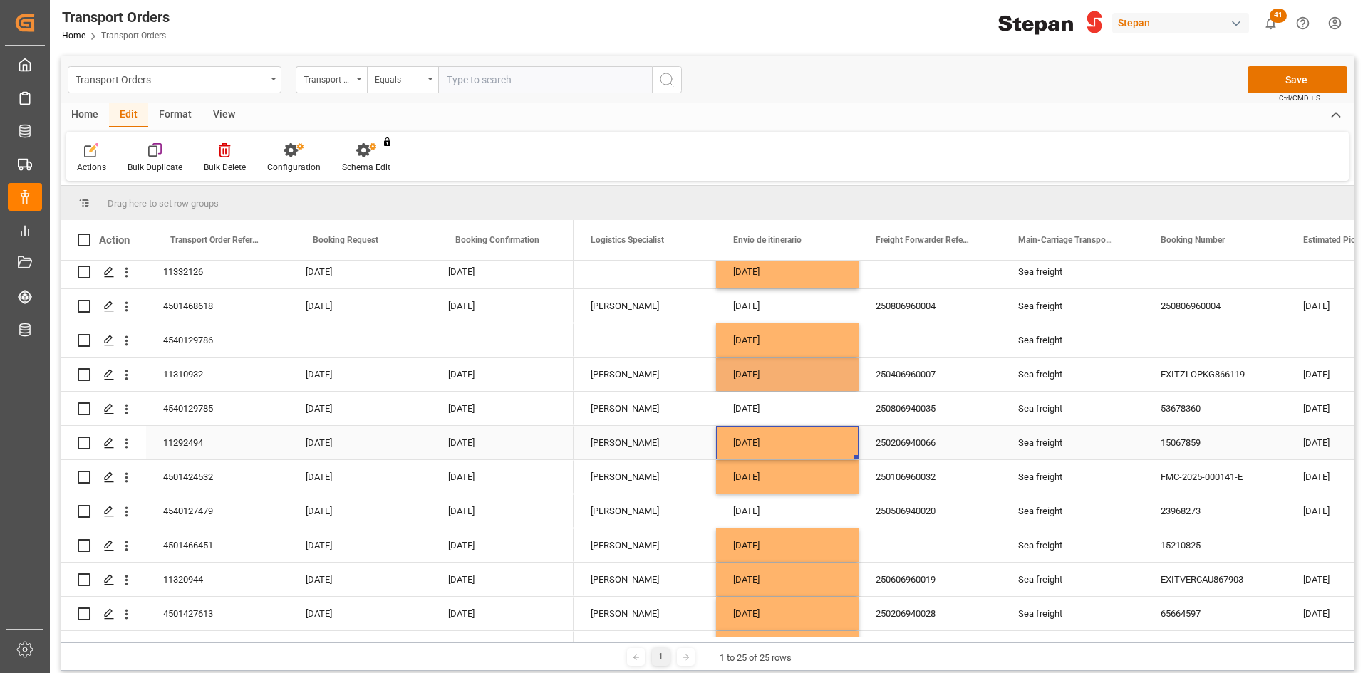
click at [781, 447] on div "14.01.2025" at bounding box center [787, 442] width 142 height 33
click at [787, 407] on div "03.07.2025" at bounding box center [787, 408] width 142 height 33
click at [799, 435] on div "14.01.2025" at bounding box center [787, 442] width 142 height 33
click at [761, 412] on div "03.07.2025" at bounding box center [787, 408] width 142 height 33
click at [742, 412] on div "03.07.2025" at bounding box center [787, 408] width 142 height 33
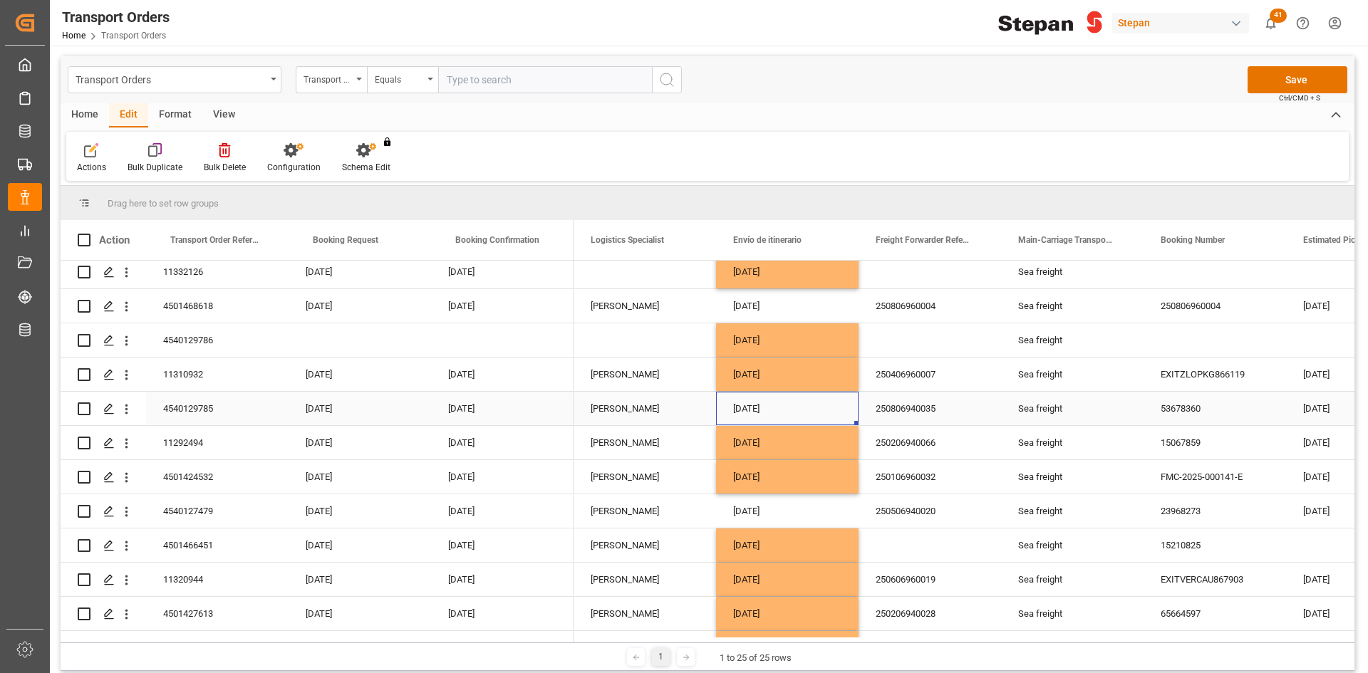
click at [742, 412] on div "03.07.2025" at bounding box center [787, 408] width 142 height 33
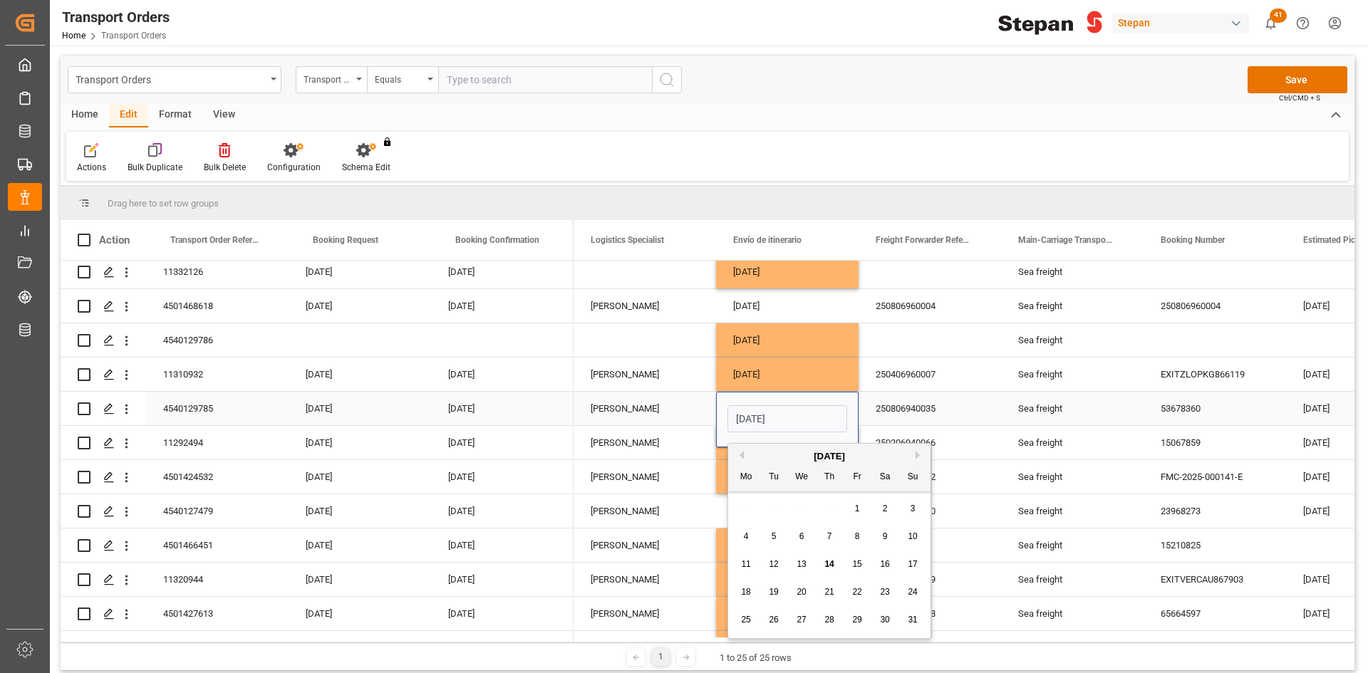
drag, startPoint x: 745, startPoint y: 420, endPoint x: 757, endPoint y: 421, distance: 11.5
click at [745, 420] on input "03.07.2025" at bounding box center [787, 418] width 120 height 27
click at [741, 455] on button "Previous Month" at bounding box center [739, 455] width 9 height 9
click at [778, 508] on div "1" at bounding box center [774, 509] width 18 height 17
type input "01.07.2025"
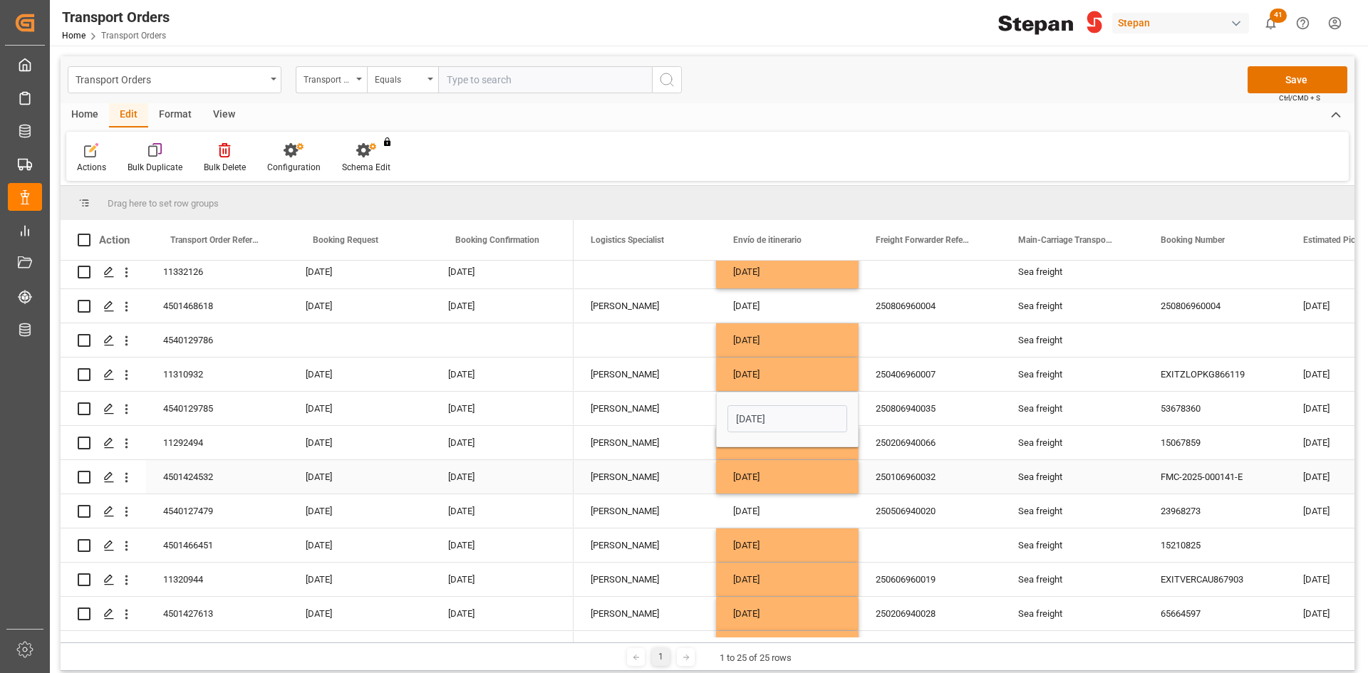
click at [773, 475] on div "02.01.2025" at bounding box center [787, 476] width 142 height 33
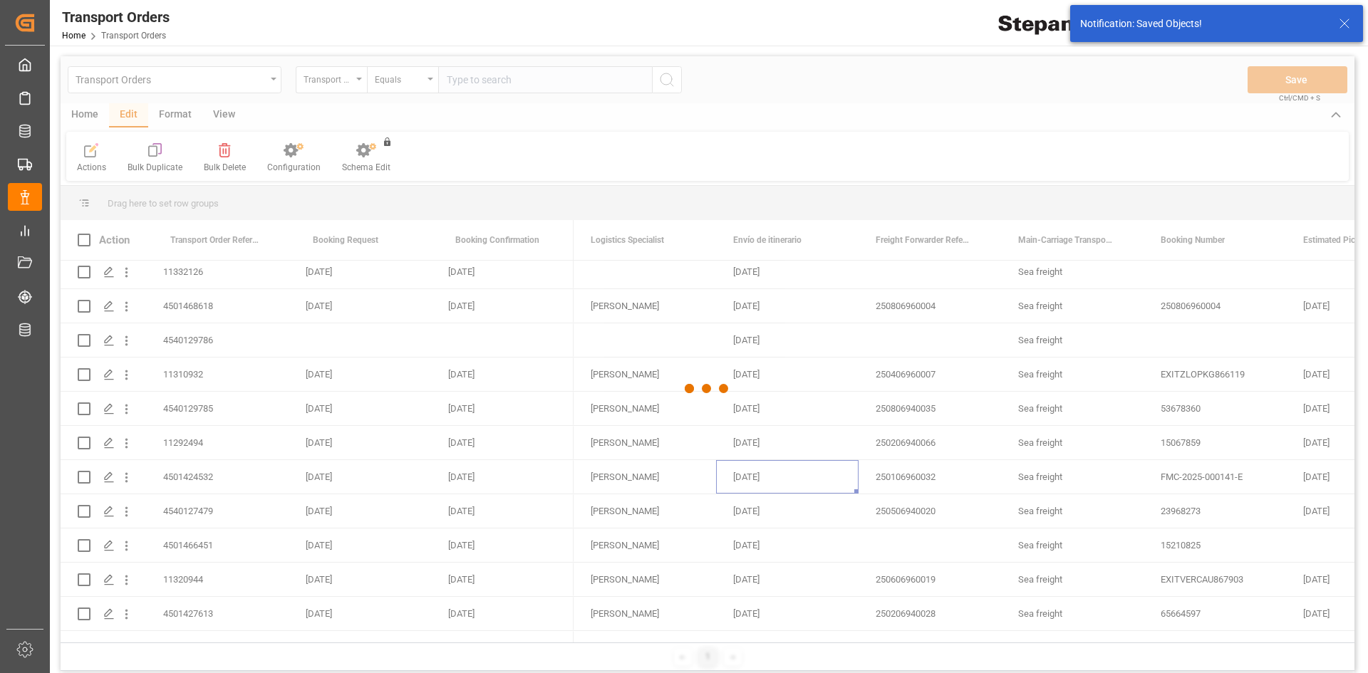
click at [794, 412] on div at bounding box center [708, 388] width 1294 height 665
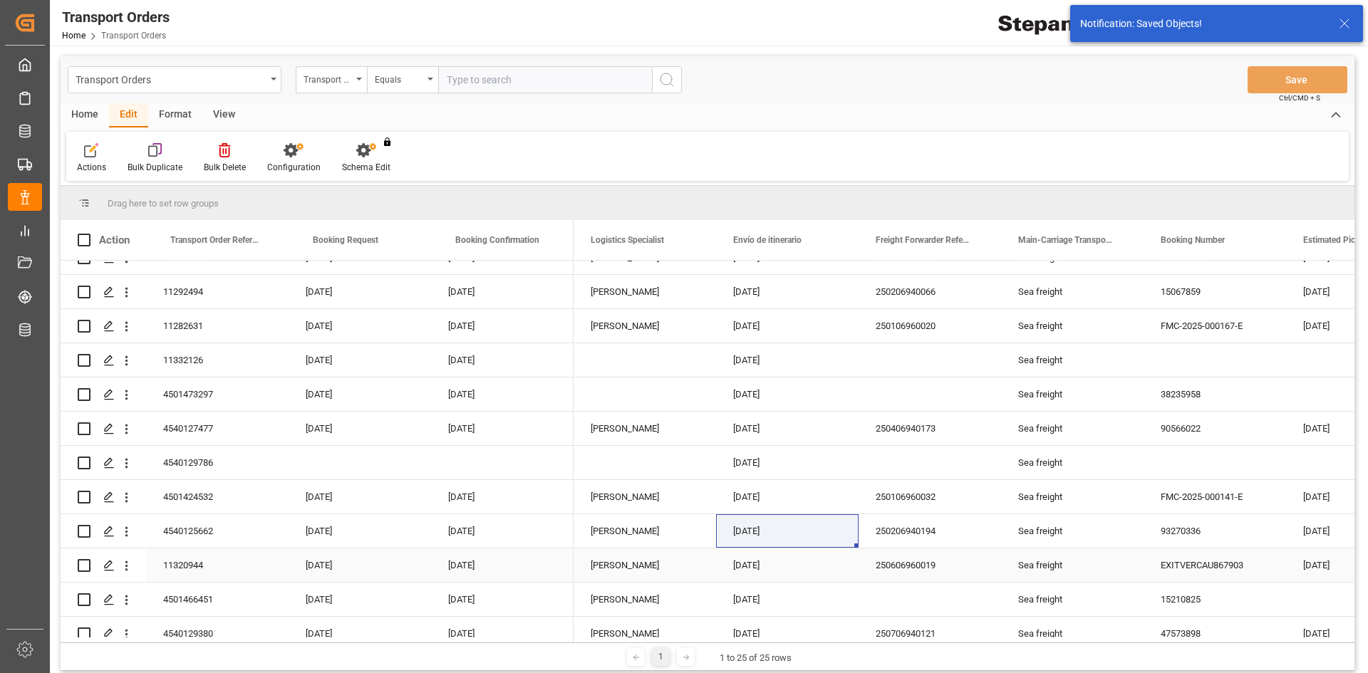
scroll to position [0, 0]
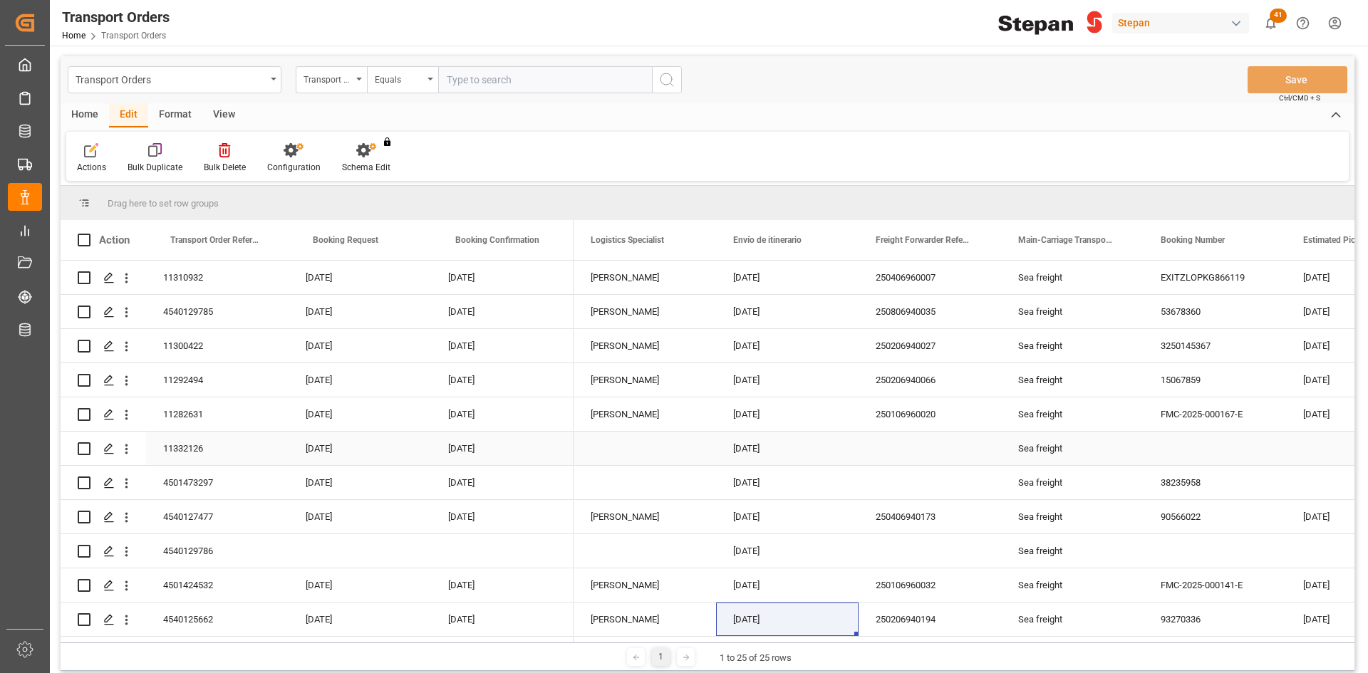
click at [911, 441] on div "Press SPACE to select this row." at bounding box center [929, 448] width 142 height 33
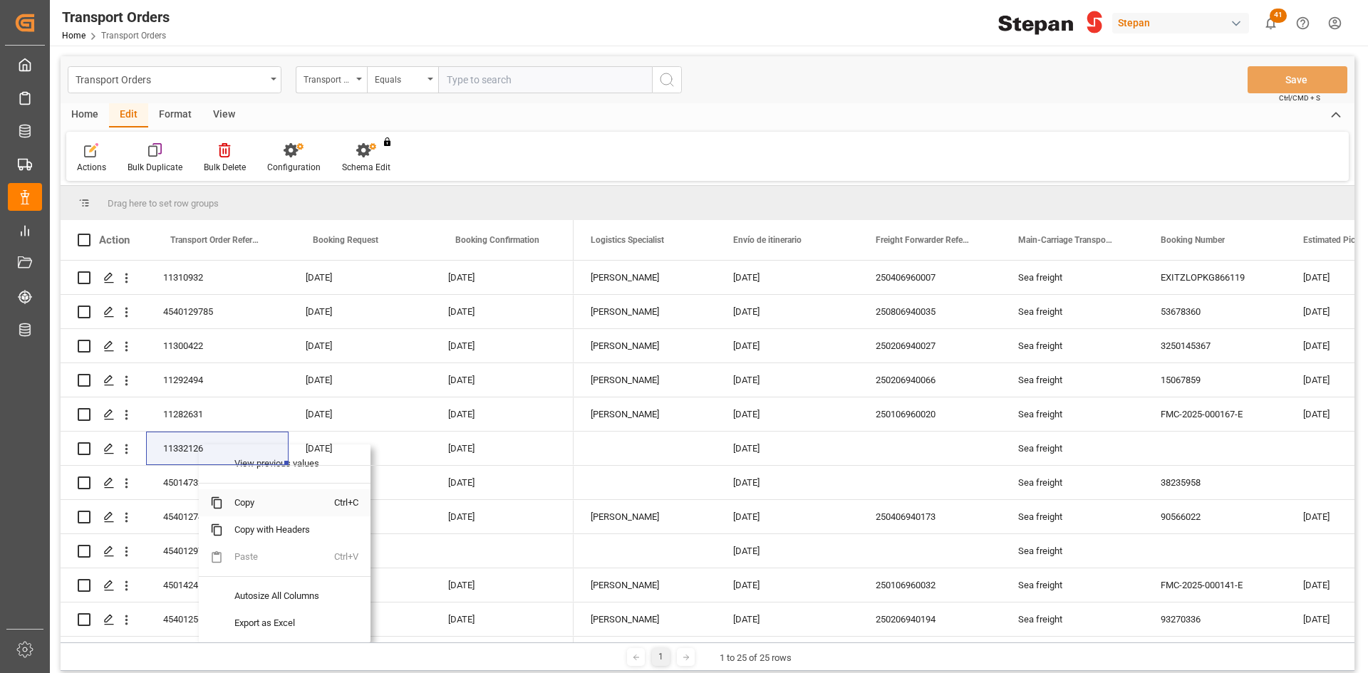
drag, startPoint x: 240, startPoint y: 494, endPoint x: 230, endPoint y: 494, distance: 10.0
click at [240, 494] on span "Copy" at bounding box center [278, 502] width 111 height 27
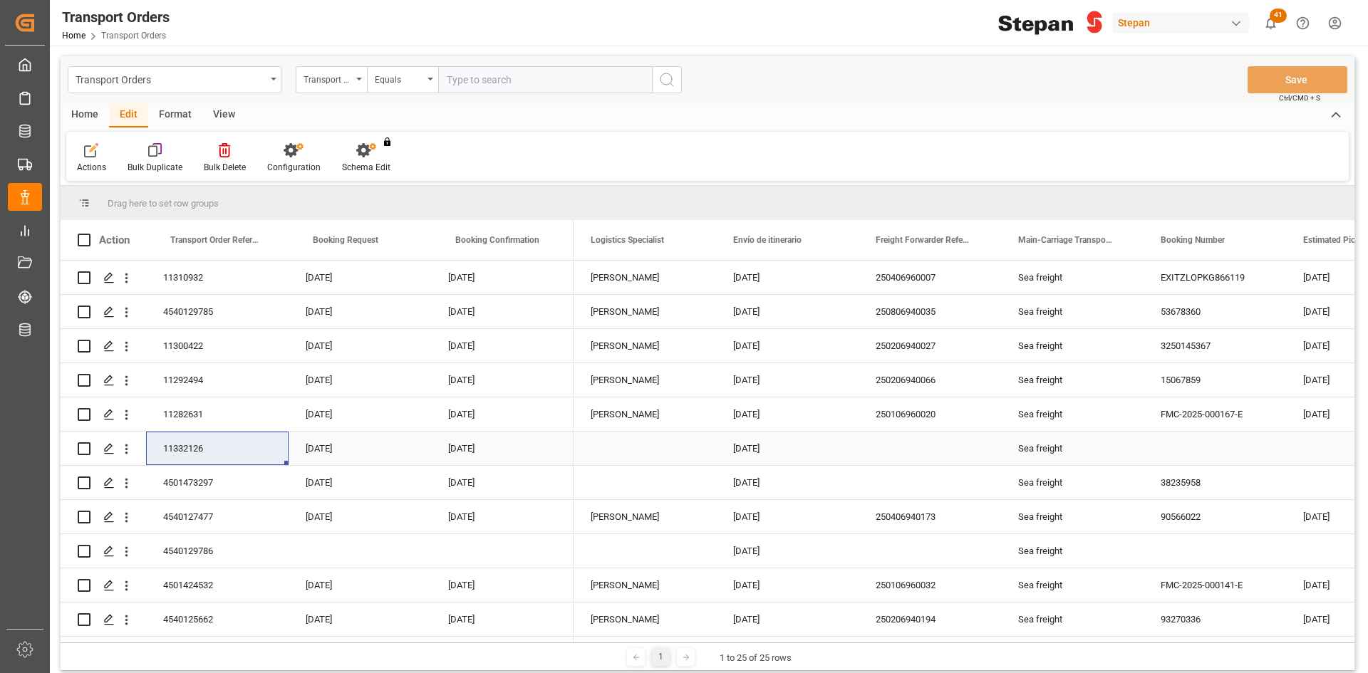
click at [921, 445] on div "Press SPACE to select this row." at bounding box center [929, 448] width 142 height 33
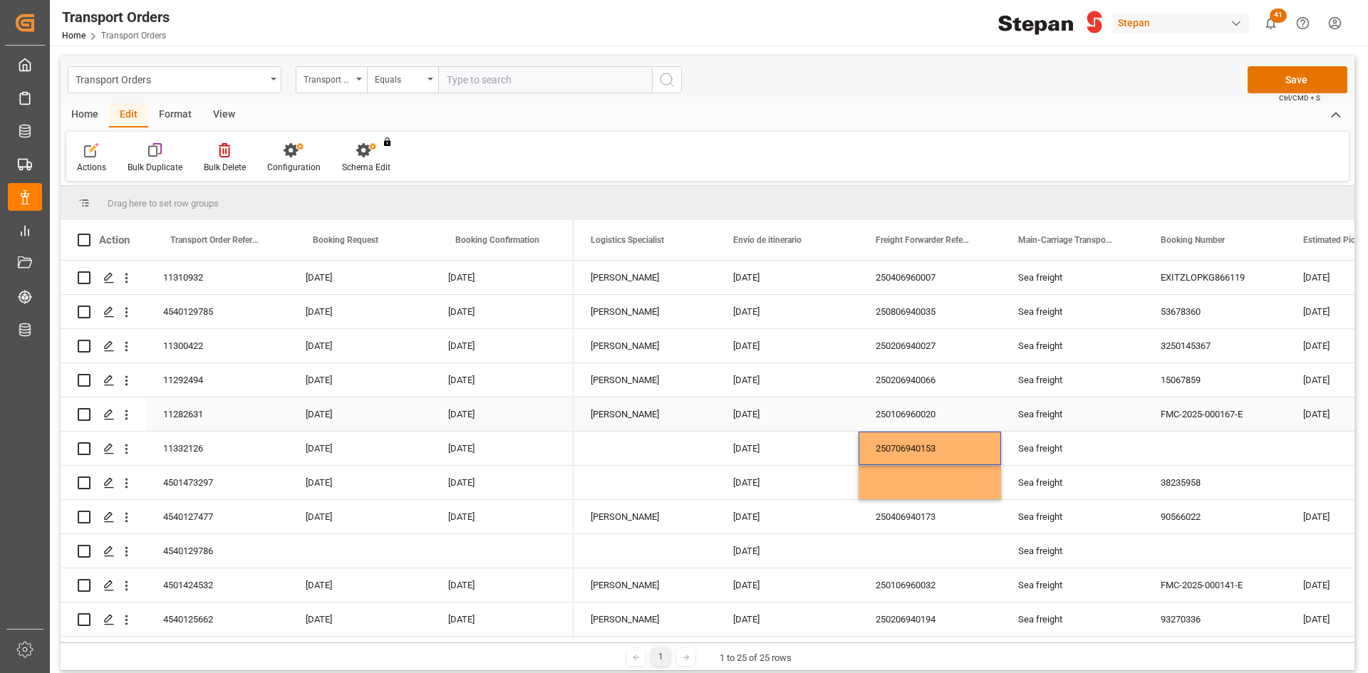
drag, startPoint x: 651, startPoint y: 412, endPoint x: 670, endPoint y: 417, distance: 19.2
click at [651, 412] on div "[PERSON_NAME]" at bounding box center [645, 414] width 108 height 33
drag, startPoint x: 714, startPoint y: 429, endPoint x: 692, endPoint y: 578, distance: 150.5
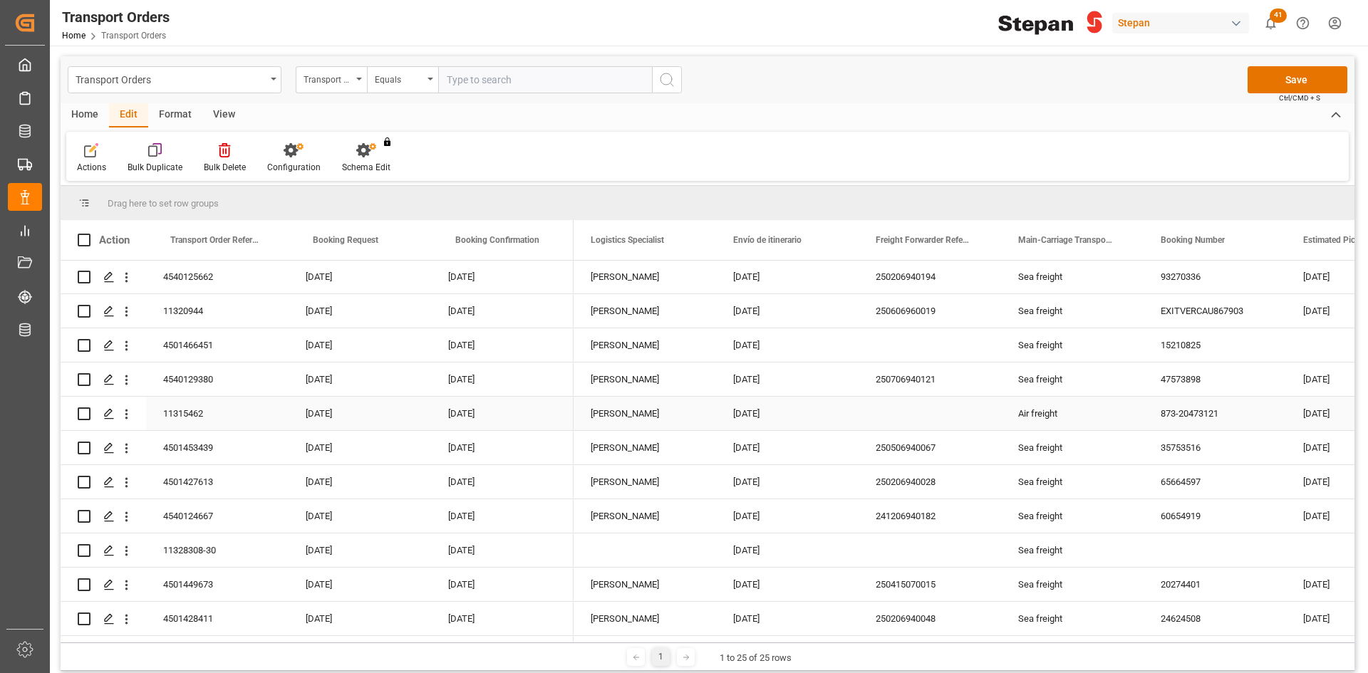
scroll to position [427, 0]
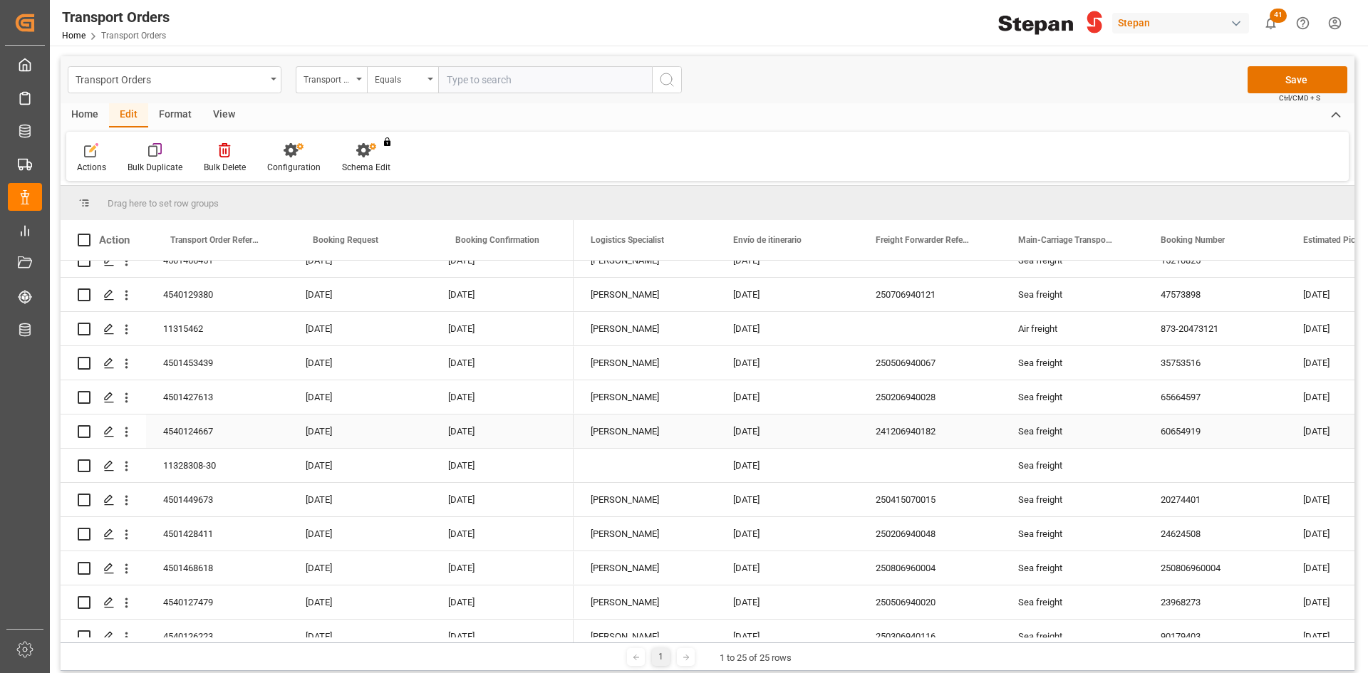
drag, startPoint x: 655, startPoint y: 433, endPoint x: 669, endPoint y: 436, distance: 14.5
click at [655, 433] on div "[PERSON_NAME]" at bounding box center [645, 431] width 108 height 33
drag, startPoint x: 714, startPoint y: 445, endPoint x: 712, endPoint y: 477, distance: 32.8
click at [667, 398] on div "[PERSON_NAME]" at bounding box center [645, 397] width 108 height 33
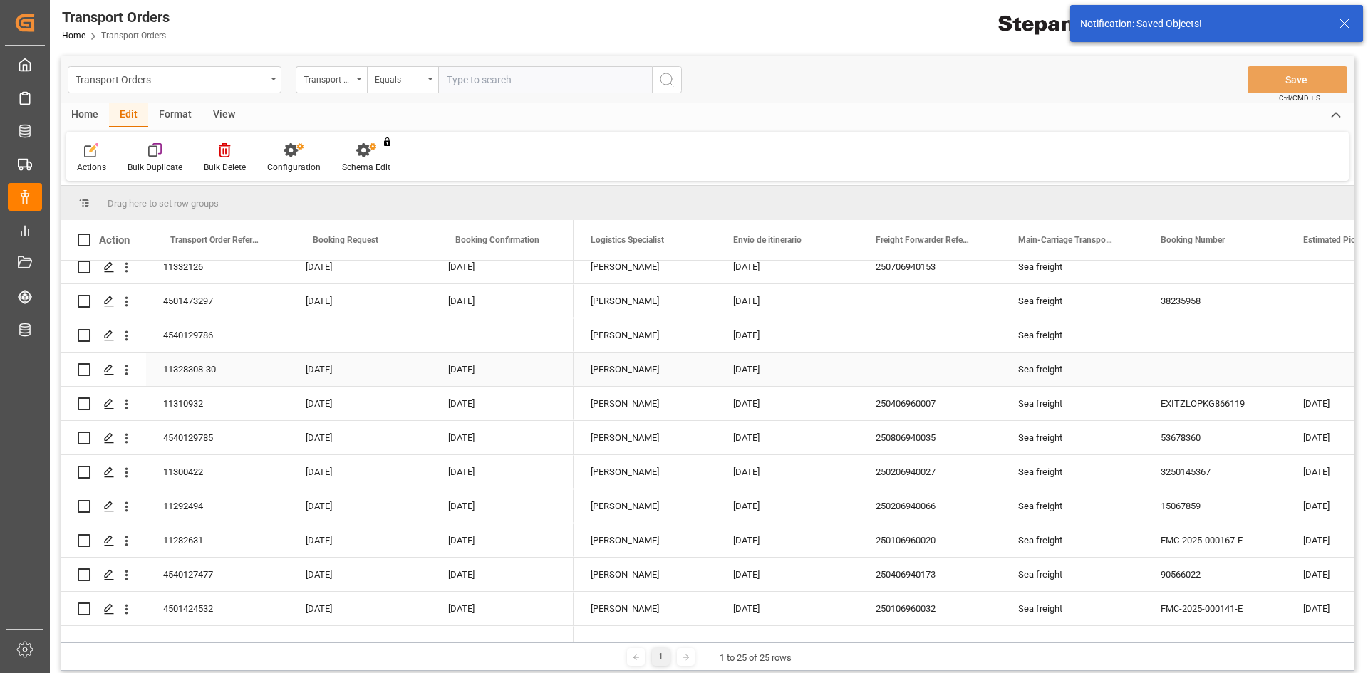
scroll to position [0, 0]
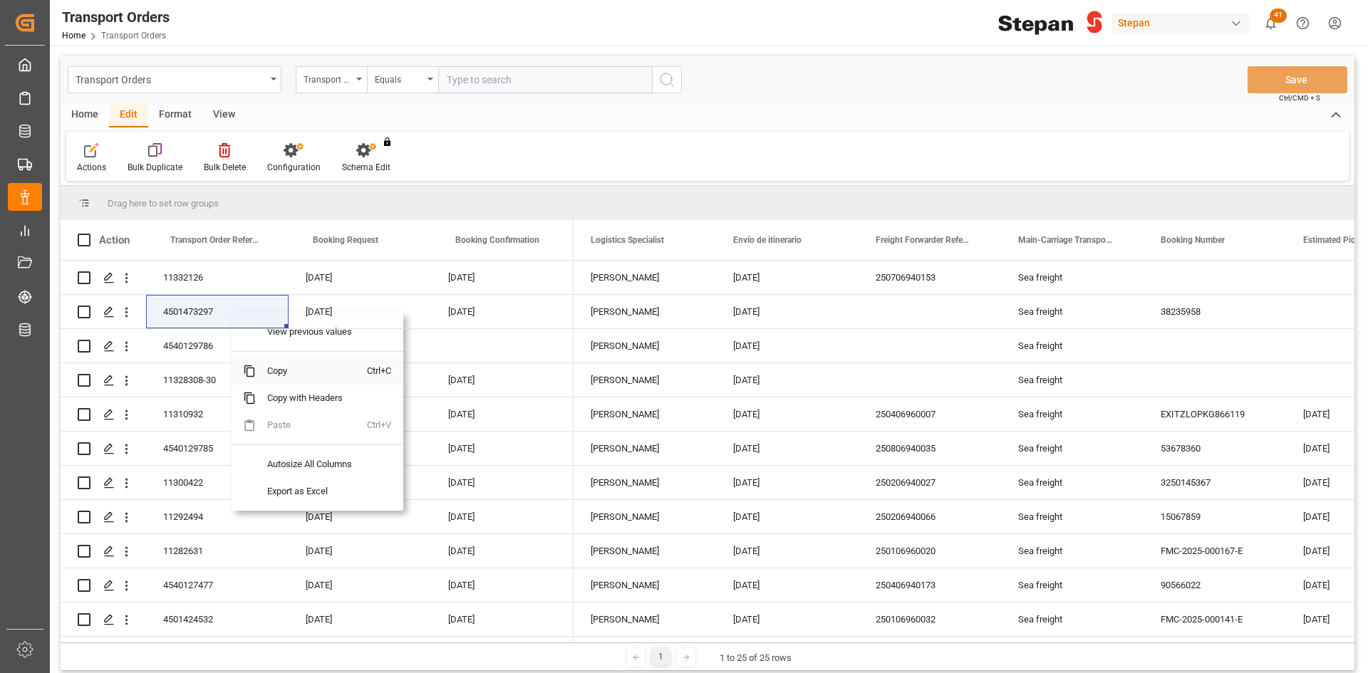
click at [303, 373] on span "Copy" at bounding box center [311, 371] width 111 height 27
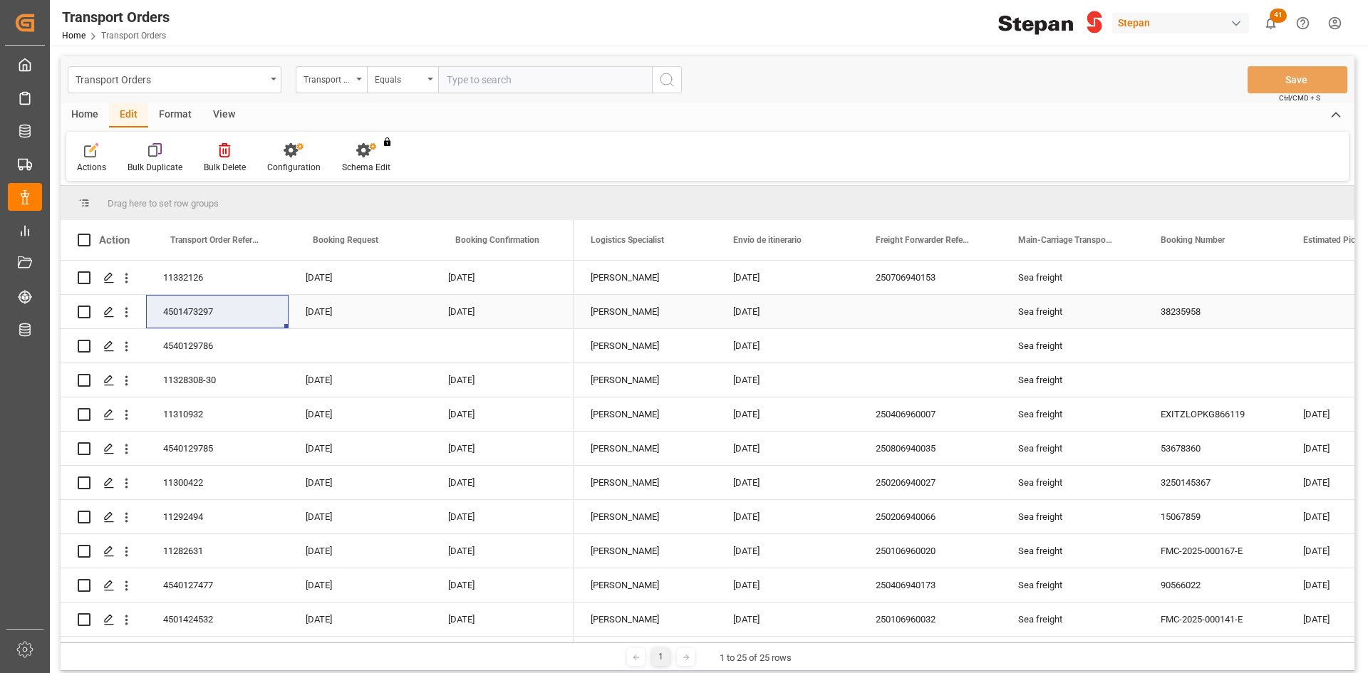
click at [886, 299] on div "Press SPACE to select this row." at bounding box center [929, 311] width 142 height 33
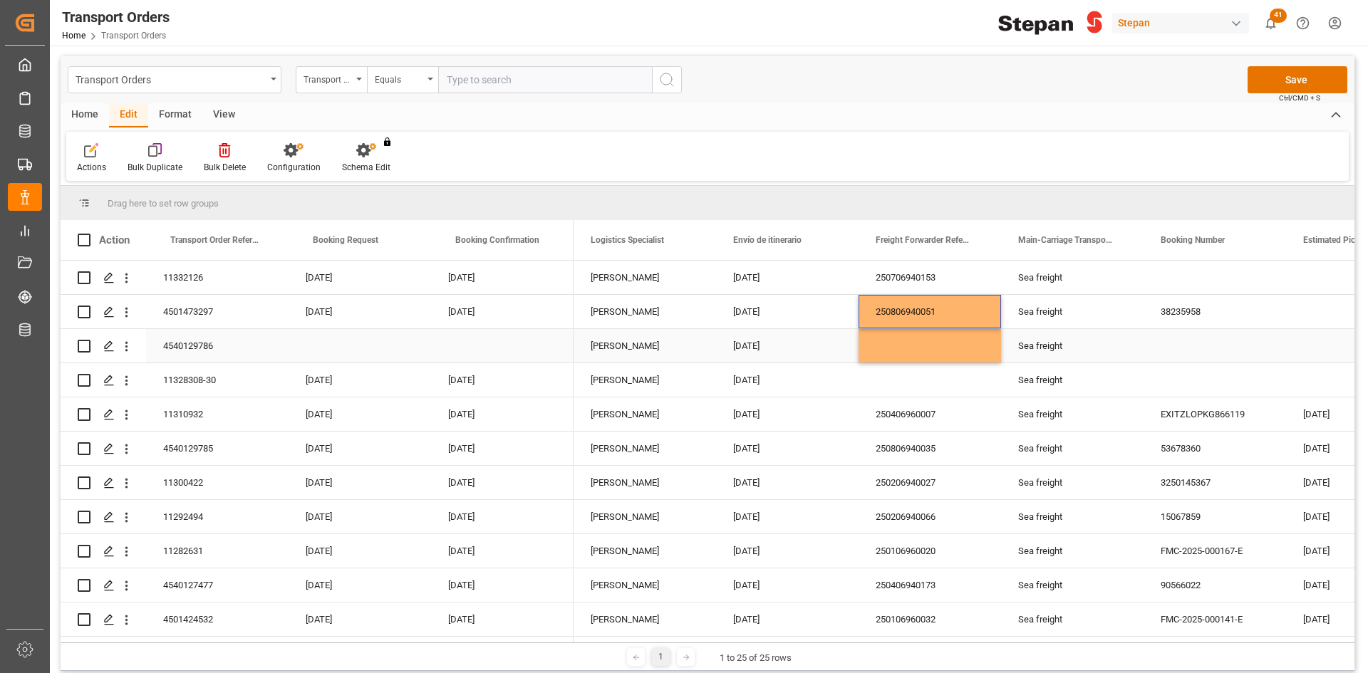
click at [923, 346] on div "Press SPACE to select this row." at bounding box center [929, 345] width 142 height 33
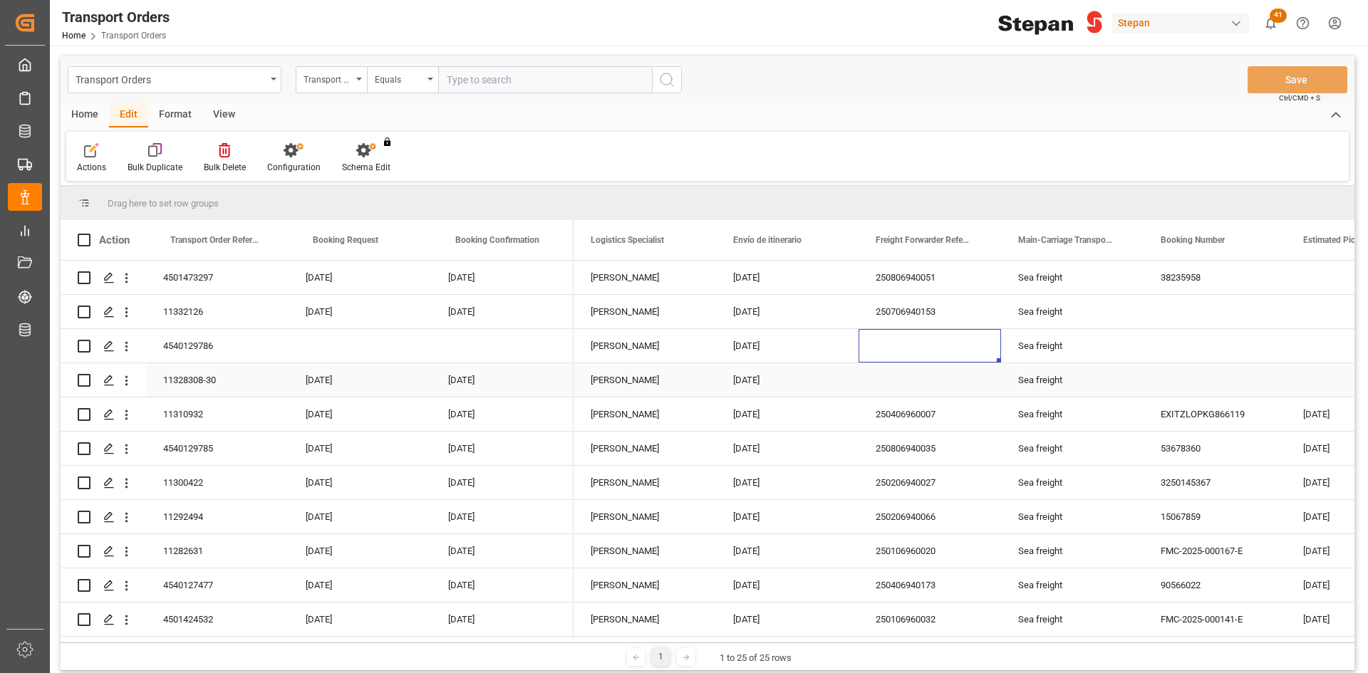
click at [903, 383] on div "Press SPACE to select this row." at bounding box center [929, 379] width 142 height 33
drag, startPoint x: 205, startPoint y: 378, endPoint x: 219, endPoint y: 380, distance: 13.7
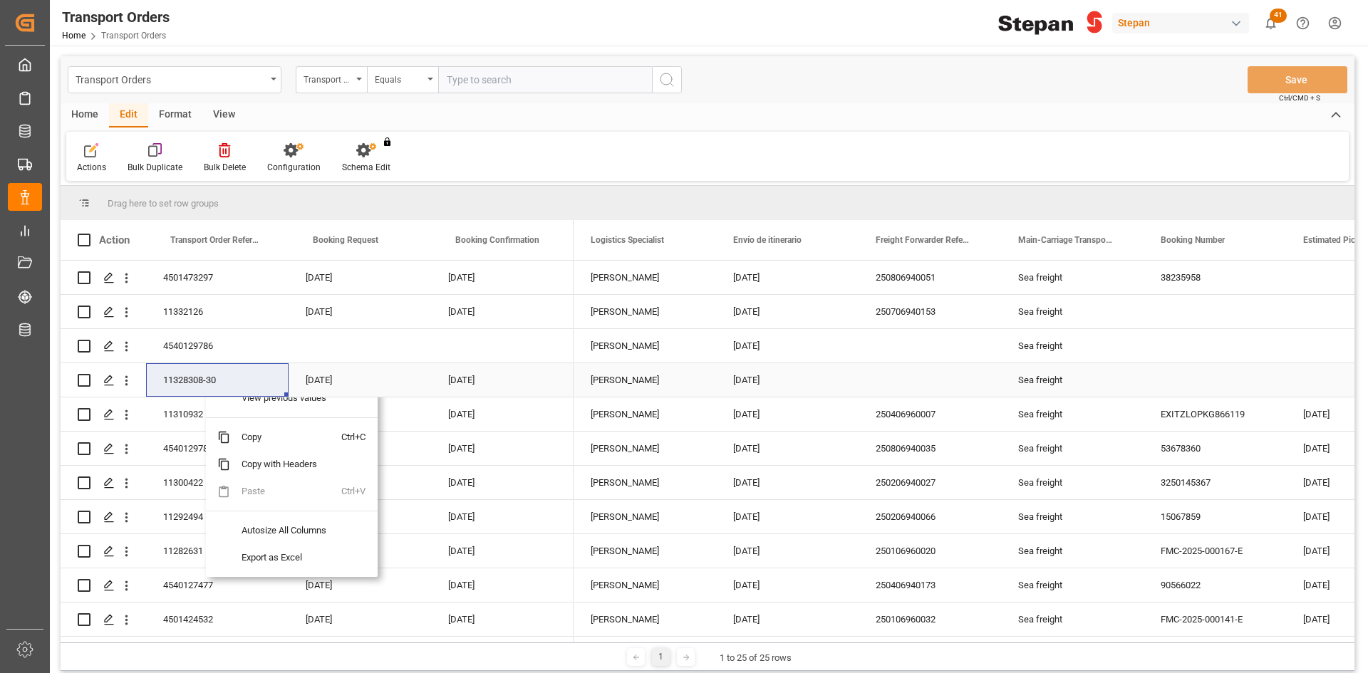
click at [901, 373] on div "Press SPACE to select this row." at bounding box center [929, 379] width 142 height 33
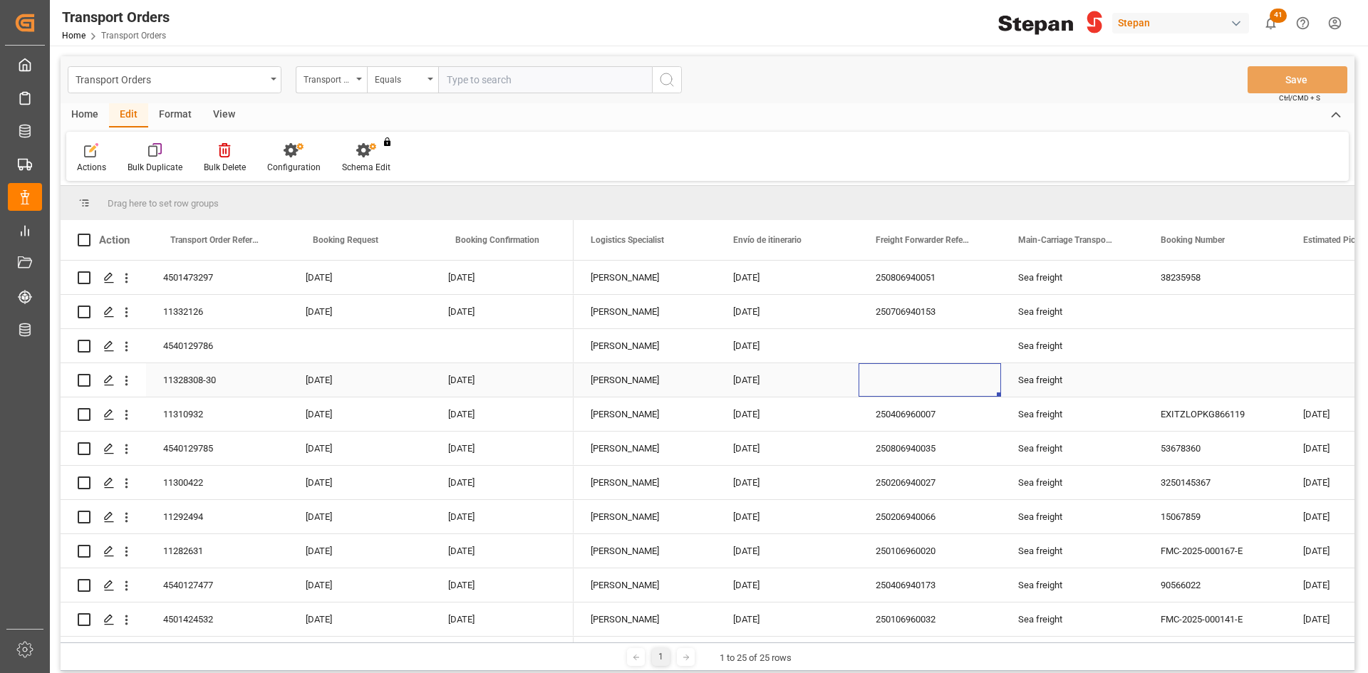
click at [913, 382] on div "Press SPACE to select this row." at bounding box center [929, 379] width 142 height 33
click at [913, 382] on input "Press SPACE to select this row." at bounding box center [930, 388] width 120 height 27
paste input "250706960017"
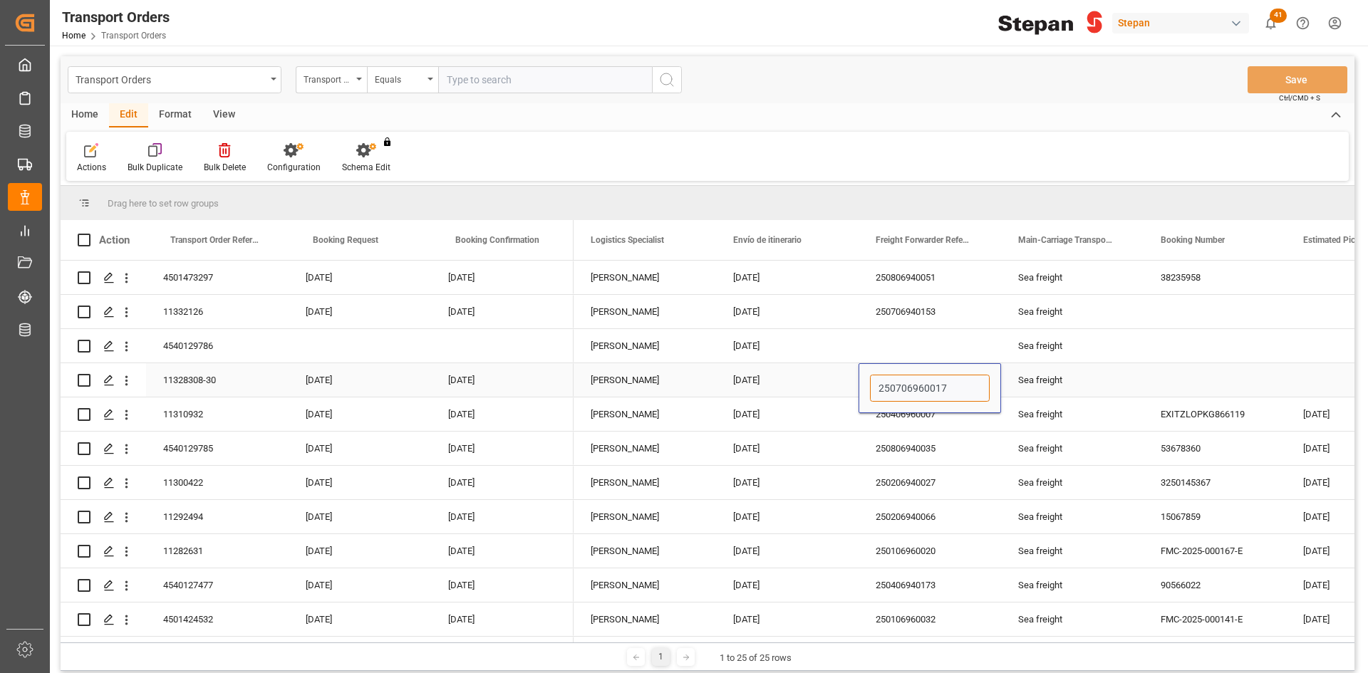
type input "250706960017"
click at [910, 454] on div "250806940035" at bounding box center [929, 448] width 142 height 33
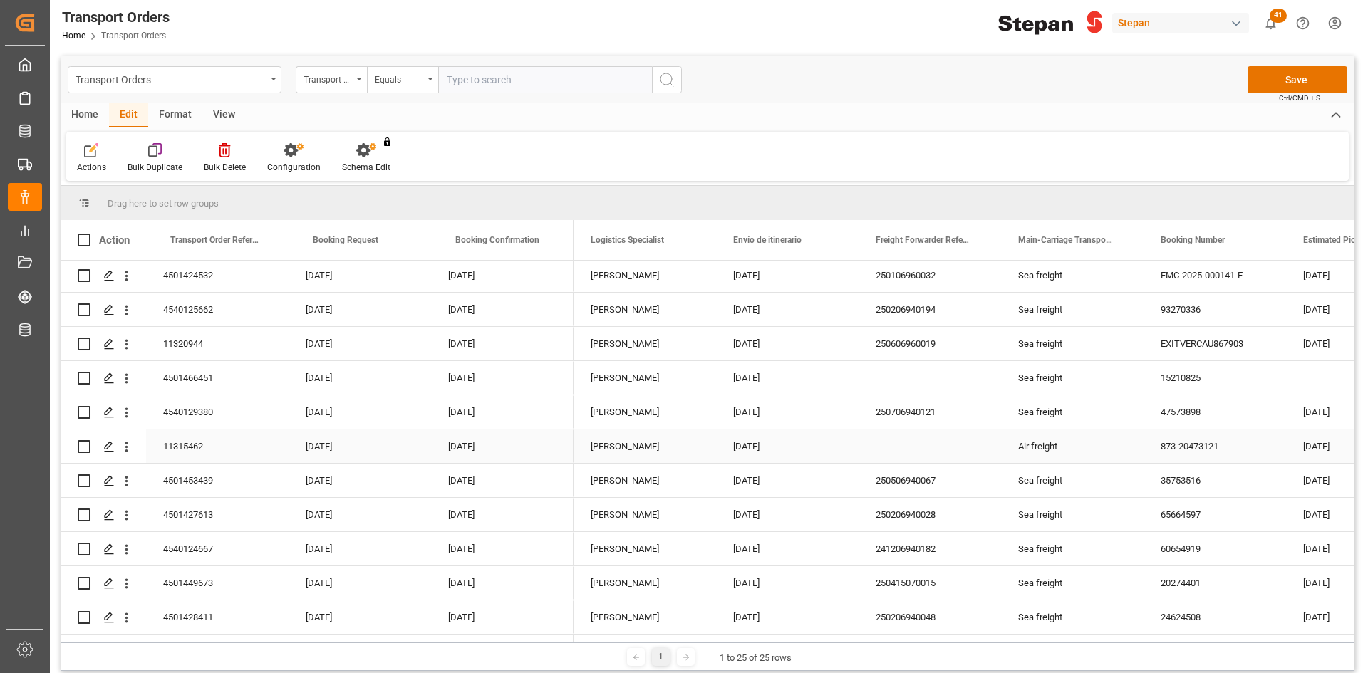
scroll to position [356, 0]
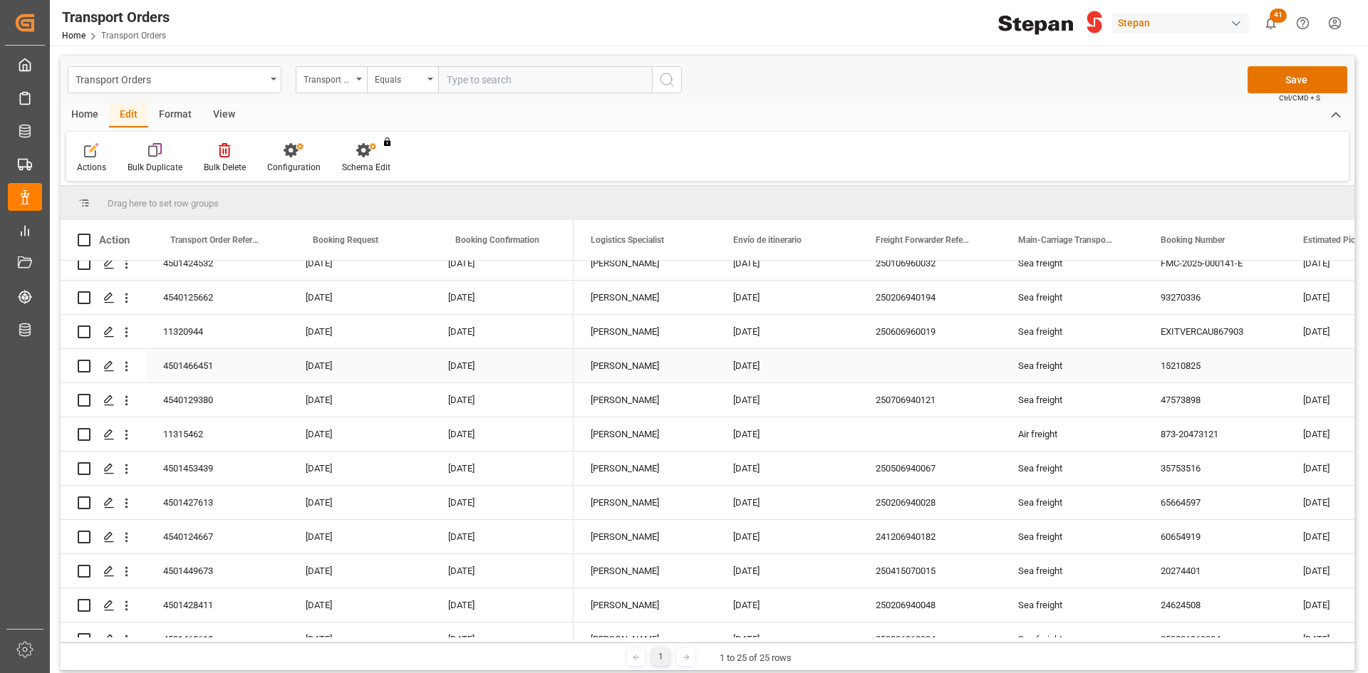
click at [913, 365] on div "Press SPACE to select this row." at bounding box center [929, 365] width 142 height 33
click at [885, 372] on div "Press SPACE to select this row." at bounding box center [929, 365] width 142 height 33
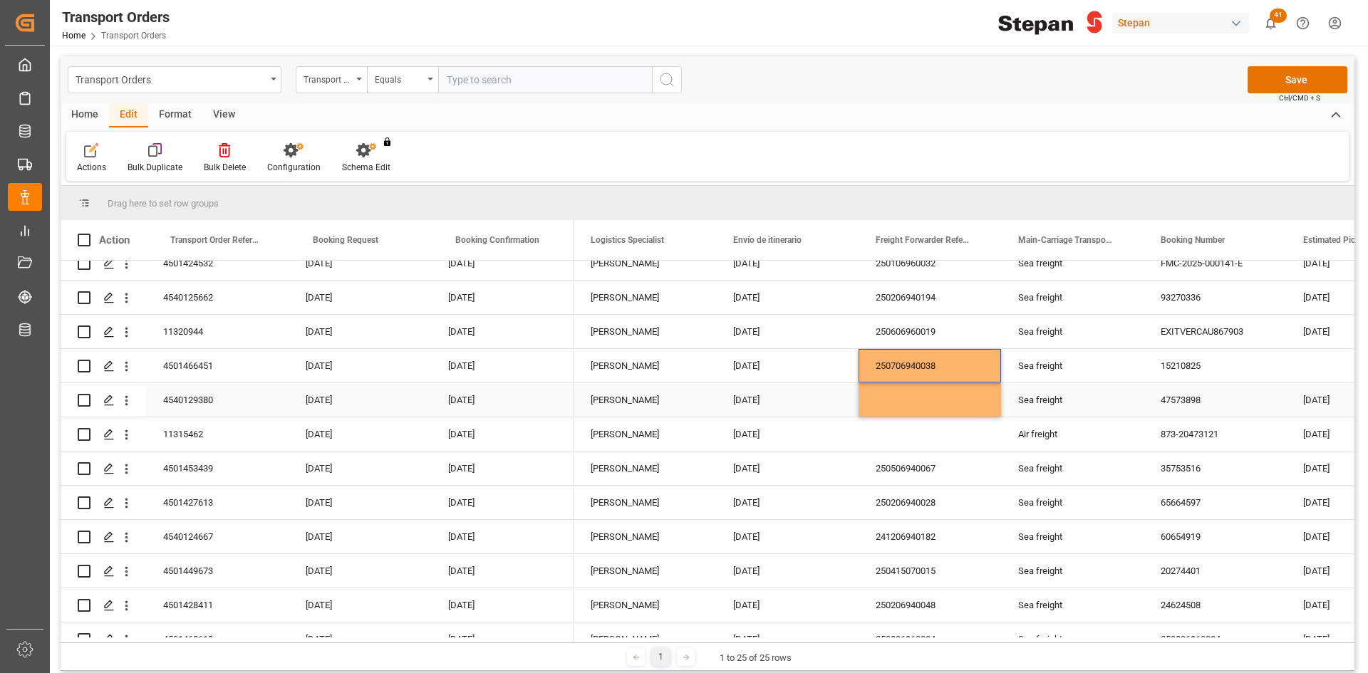
click at [909, 408] on div "Press SPACE to select this row." at bounding box center [929, 399] width 142 height 33
click at [907, 445] on div "Press SPACE to select this row." at bounding box center [929, 433] width 142 height 33
drag, startPoint x: 929, startPoint y: 365, endPoint x: 928, endPoint y: 398, distance: 32.8
click at [929, 365] on div "Press SPACE to select this row." at bounding box center [929, 365] width 142 height 33
click at [923, 434] on div "Press SPACE to select this row." at bounding box center [929, 433] width 142 height 33
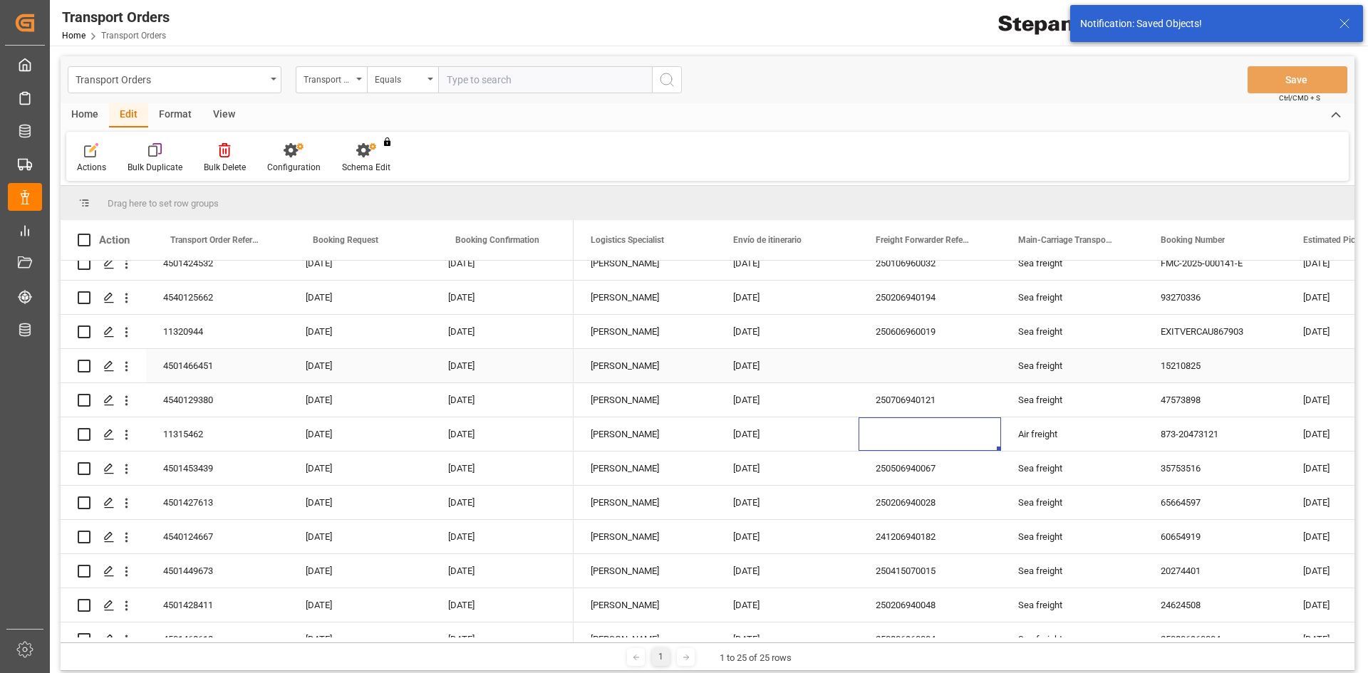
click at [913, 370] on div "Press SPACE to select this row." at bounding box center [929, 365] width 142 height 33
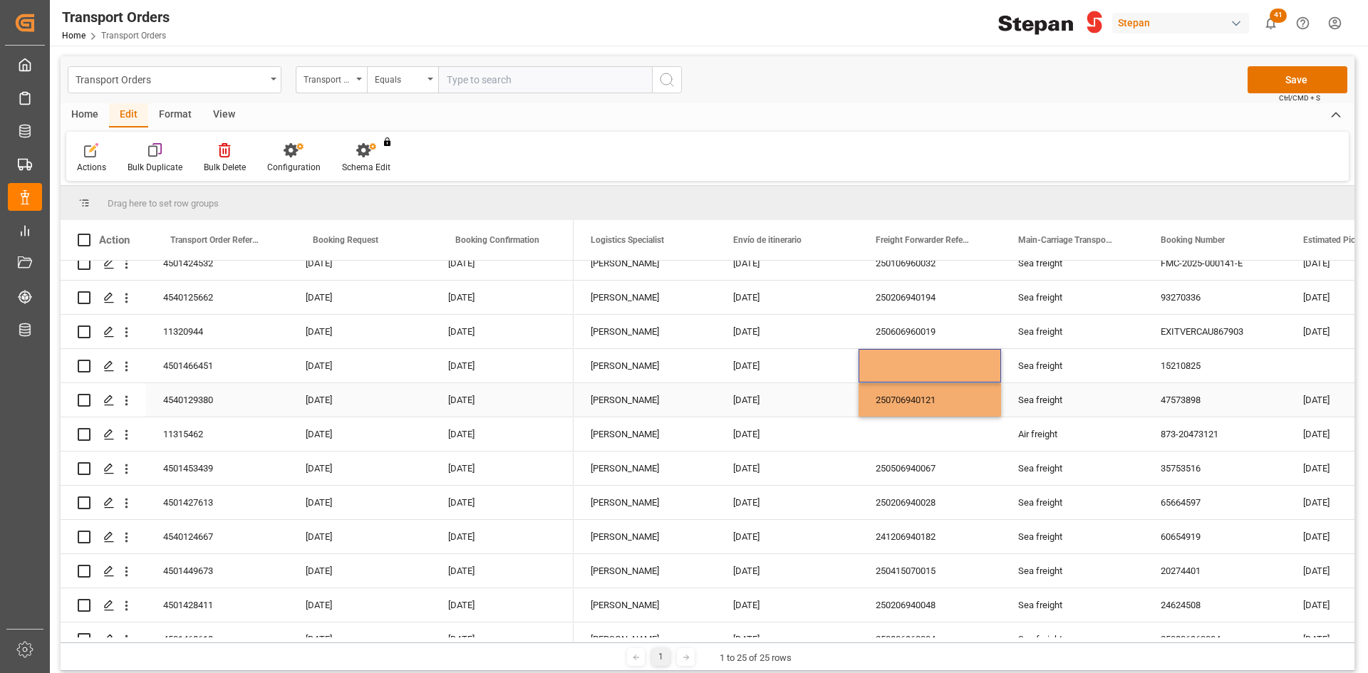
click at [913, 367] on div "Press SPACE to select this row." at bounding box center [929, 365] width 142 height 33
click at [919, 358] on div "Press SPACE to select this row." at bounding box center [929, 365] width 142 height 33
click at [924, 363] on div "Press SPACE to select this row." at bounding box center [929, 365] width 142 height 33
click at [923, 369] on input "Press SPACE to select this row." at bounding box center [930, 373] width 120 height 27
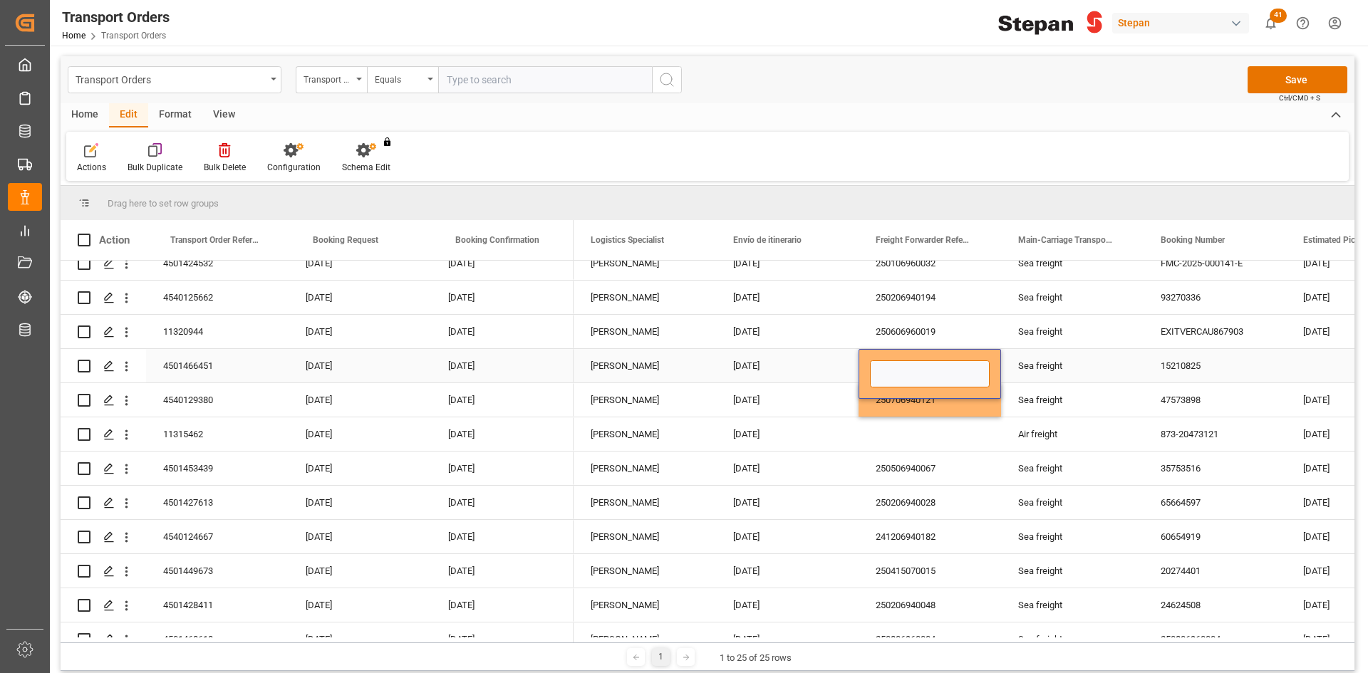
paste input "250706940038"
type input "250706940038"
click at [891, 428] on div "Press SPACE to select this row." at bounding box center [929, 433] width 142 height 33
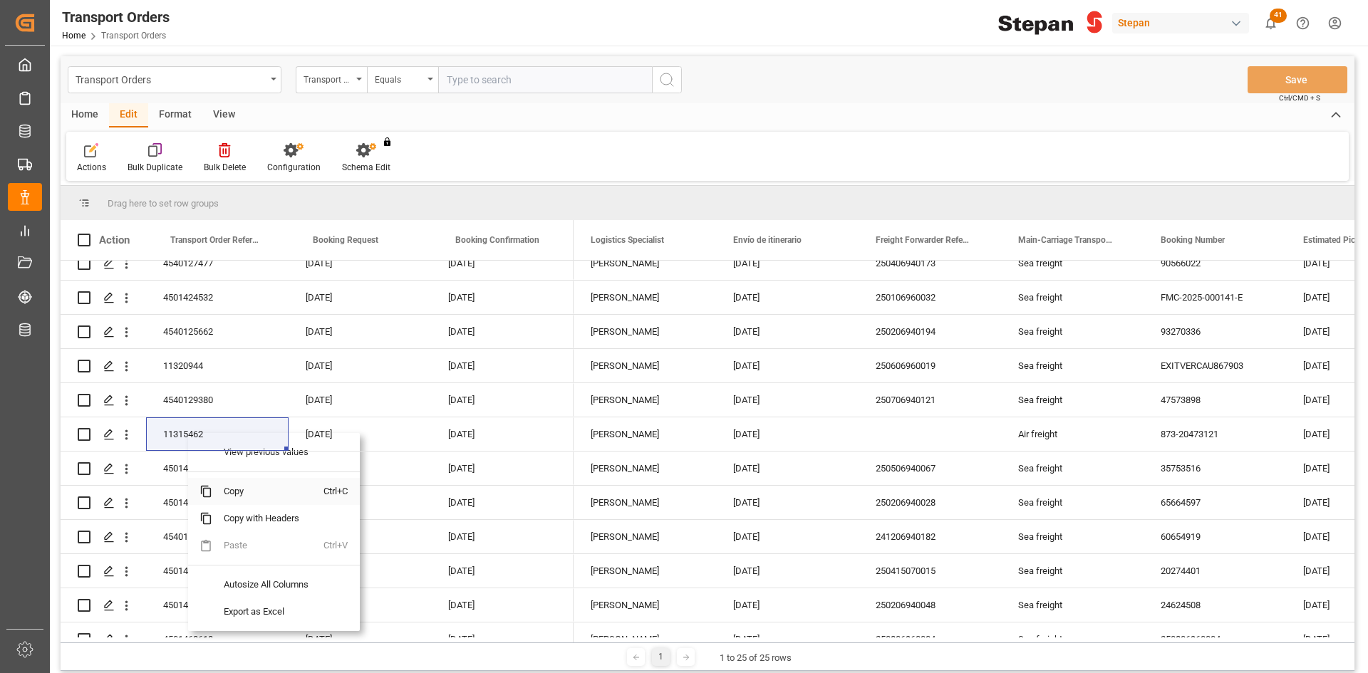
drag, startPoint x: 242, startPoint y: 487, endPoint x: 207, endPoint y: 487, distance: 34.9
click at [242, 487] on span "Copy" at bounding box center [267, 491] width 111 height 27
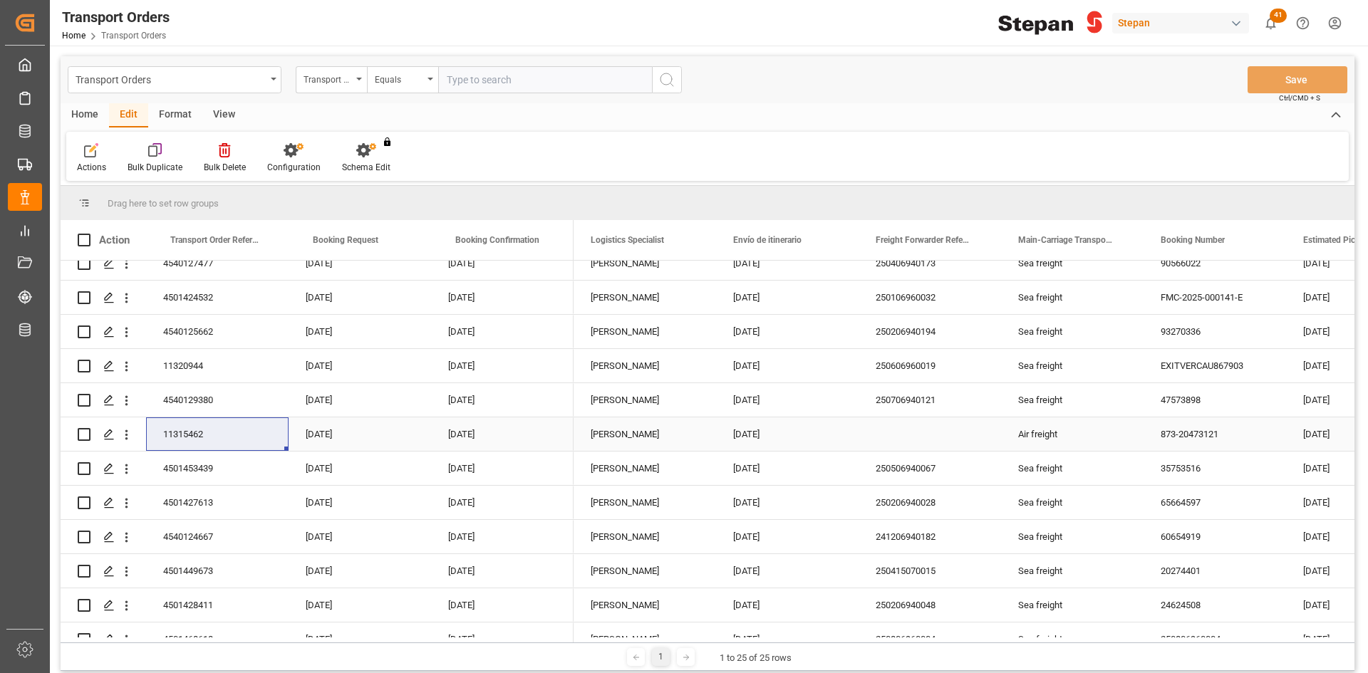
click at [903, 434] on div "Press SPACE to select this row." at bounding box center [929, 433] width 142 height 33
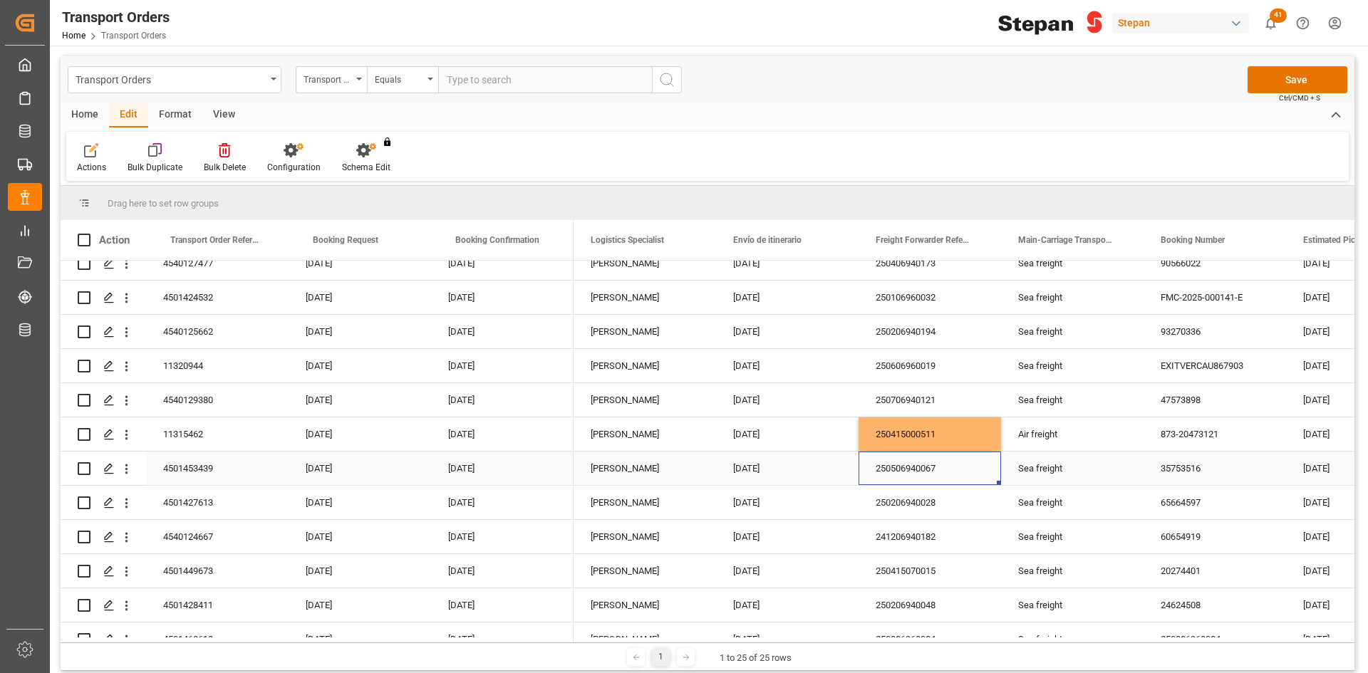
click at [910, 478] on div "250506940067" at bounding box center [929, 468] width 142 height 33
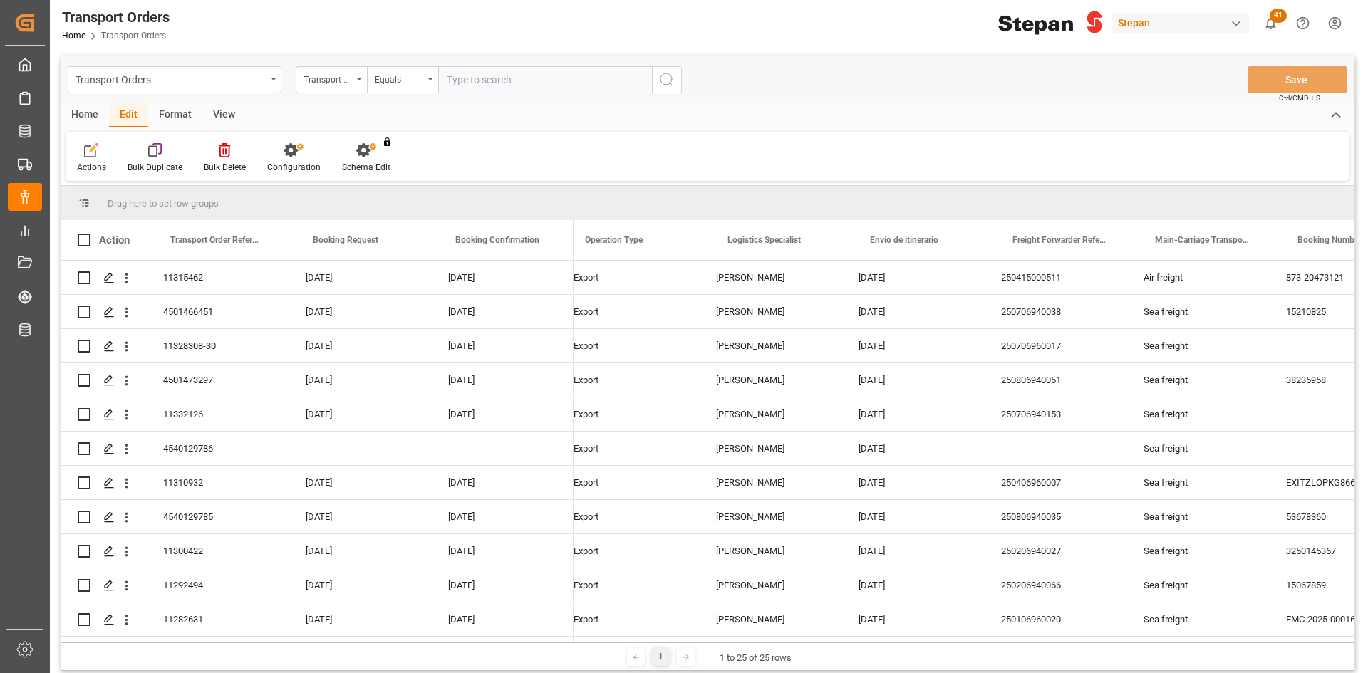
scroll to position [0, 3704]
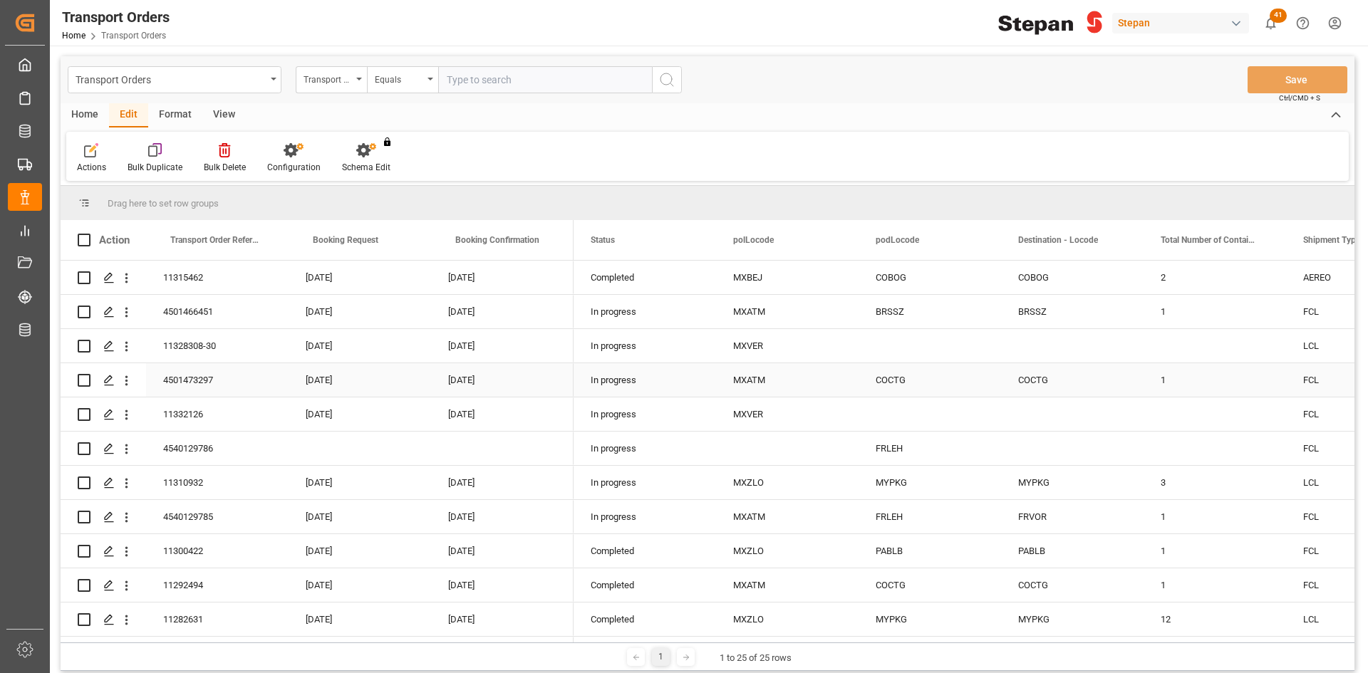
click at [756, 378] on div "MXATM" at bounding box center [787, 379] width 142 height 33
click at [782, 447] on div "Press SPACE to select this row." at bounding box center [787, 448] width 142 height 33
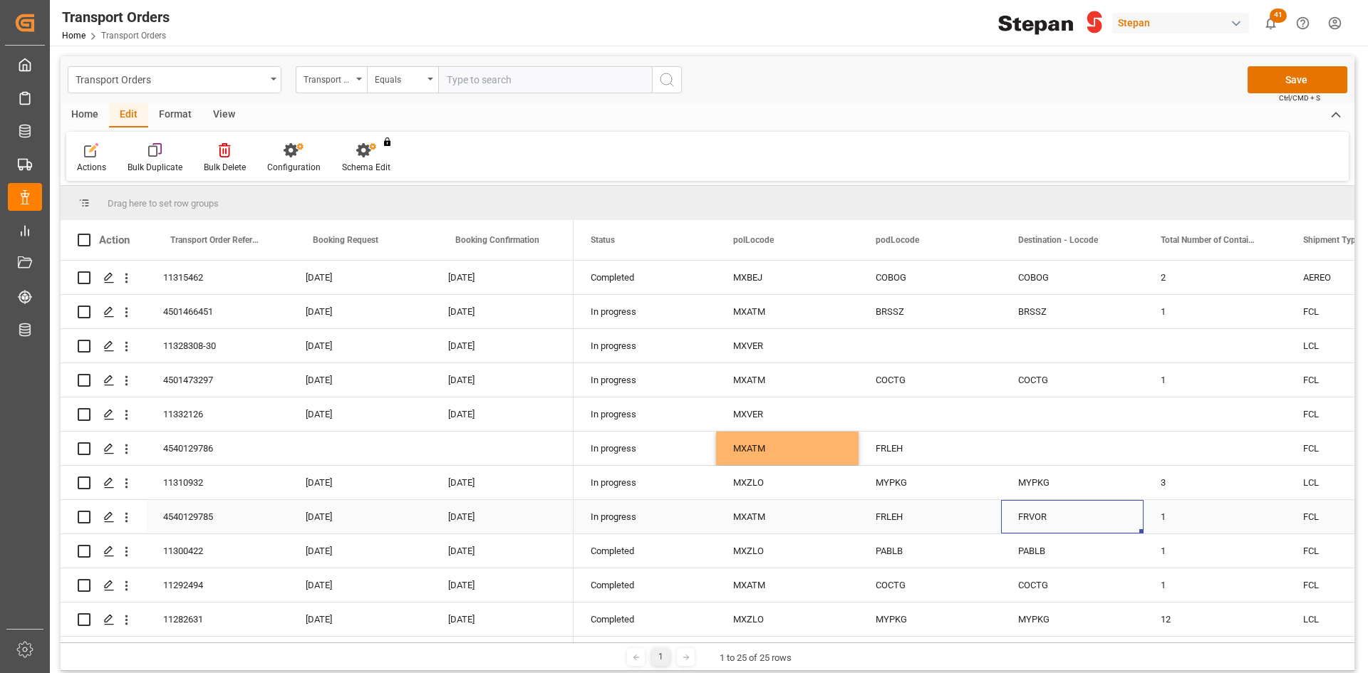
click at [1032, 518] on div "FRVOR" at bounding box center [1072, 516] width 142 height 33
click at [1031, 447] on div "Press SPACE to select this row." at bounding box center [1072, 448] width 142 height 33
click at [1048, 408] on div "Press SPACE to select this row." at bounding box center [1072, 414] width 142 height 33
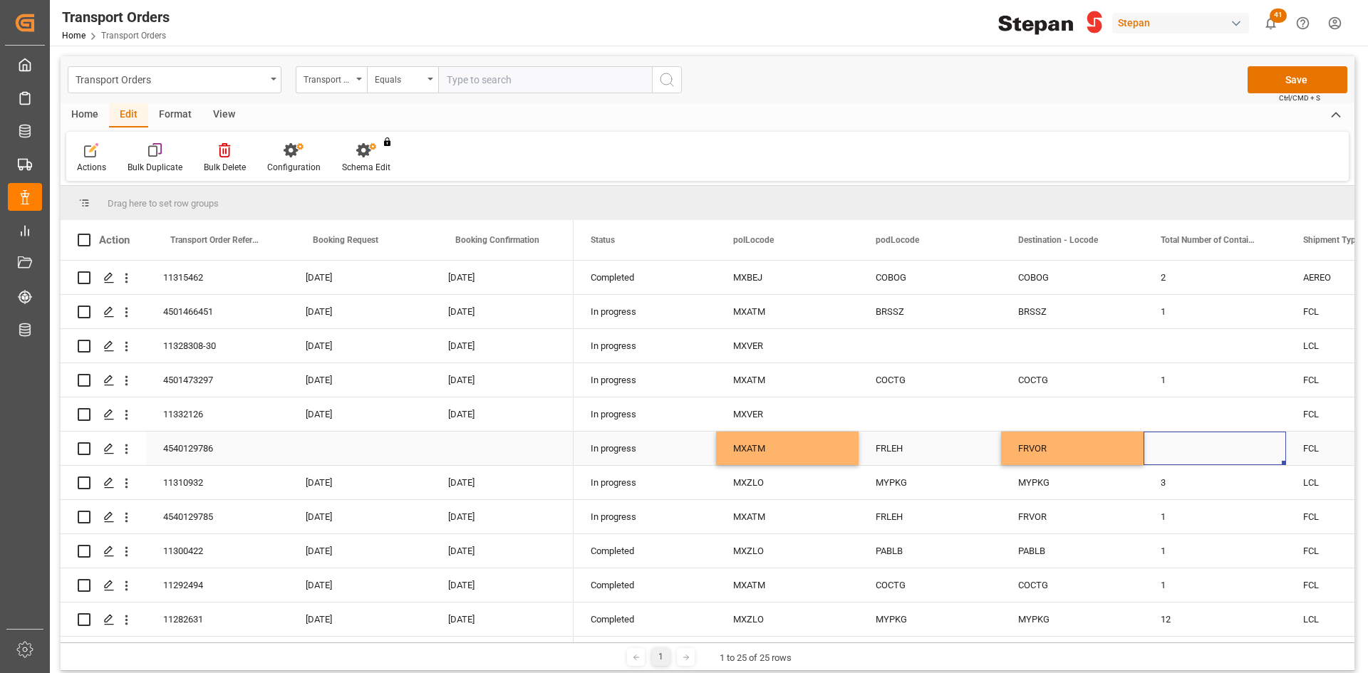
click at [1176, 445] on div "Press SPACE to select this row." at bounding box center [1214, 448] width 142 height 33
click at [1099, 484] on div "MYPKG" at bounding box center [1072, 482] width 142 height 33
click at [1176, 487] on div "3" at bounding box center [1214, 482] width 142 height 33
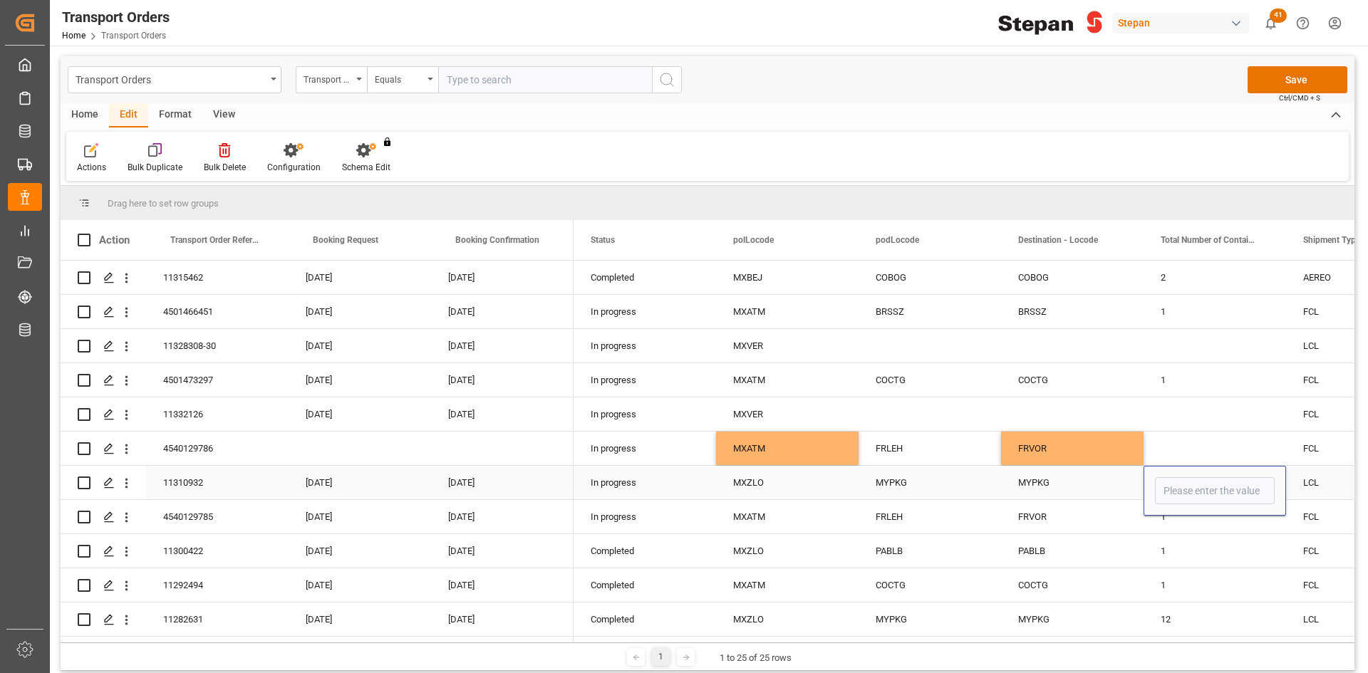
type input "3"
click at [1175, 487] on input "3" at bounding box center [1215, 490] width 120 height 27
drag, startPoint x: 1175, startPoint y: 489, endPoint x: 1130, endPoint y: 491, distance: 45.6
type input "0"
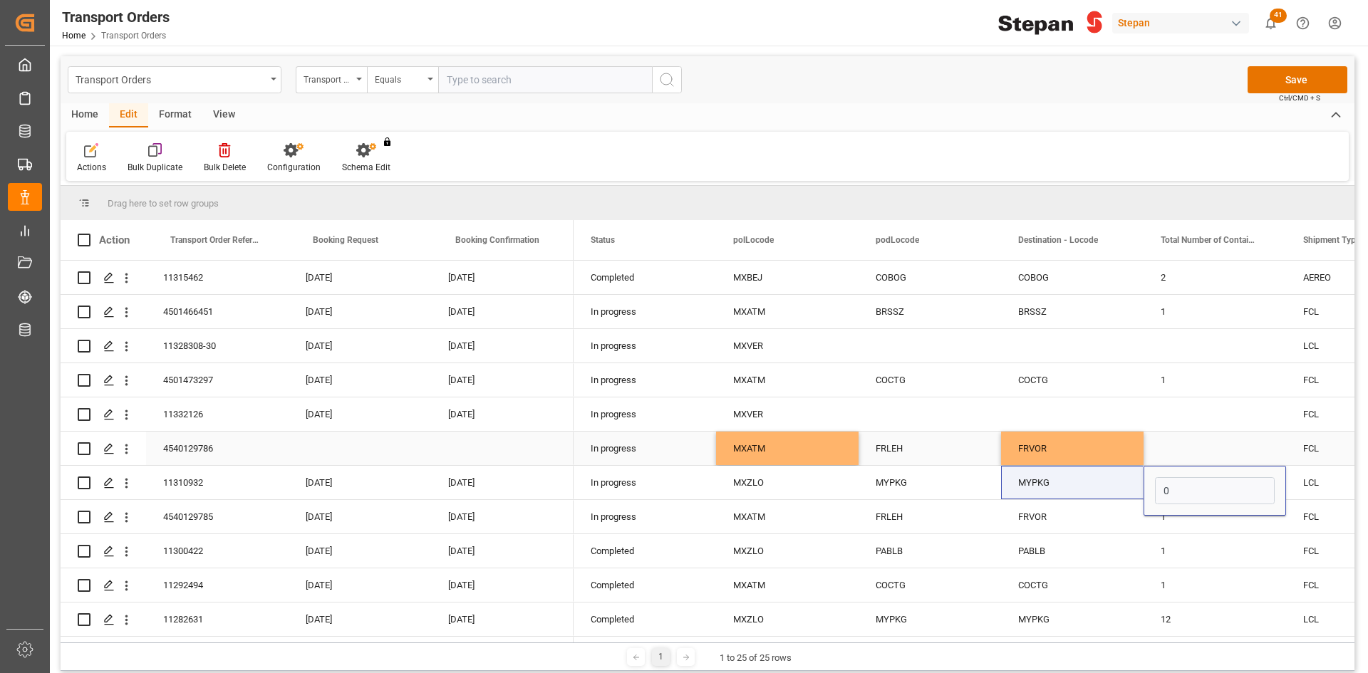
click at [1182, 432] on div "Press SPACE to select this row." at bounding box center [1214, 448] width 142 height 33
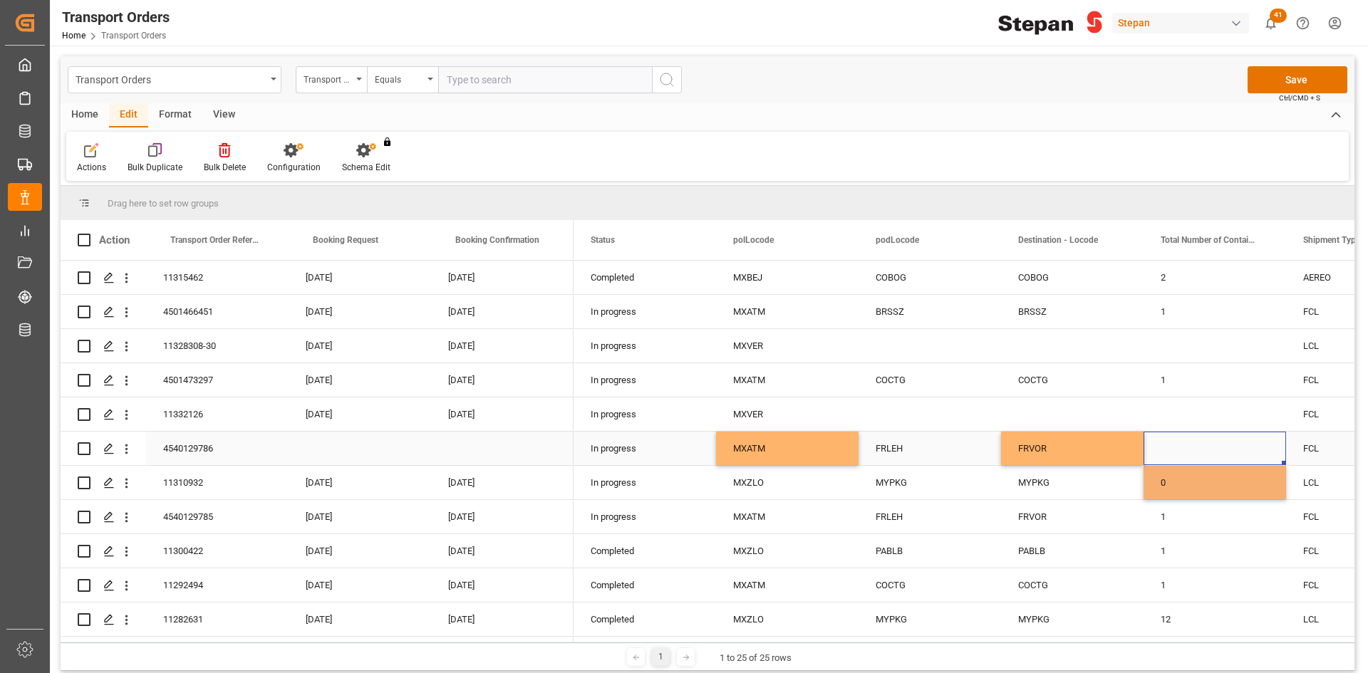
click at [1185, 446] on div "Press SPACE to select this row." at bounding box center [1214, 448] width 142 height 33
click at [1185, 446] on input "Press SPACE to select this row." at bounding box center [1215, 456] width 120 height 27
type input "1"
click at [1185, 415] on div "Press SPACE to select this row." at bounding box center [1214, 414] width 142 height 33
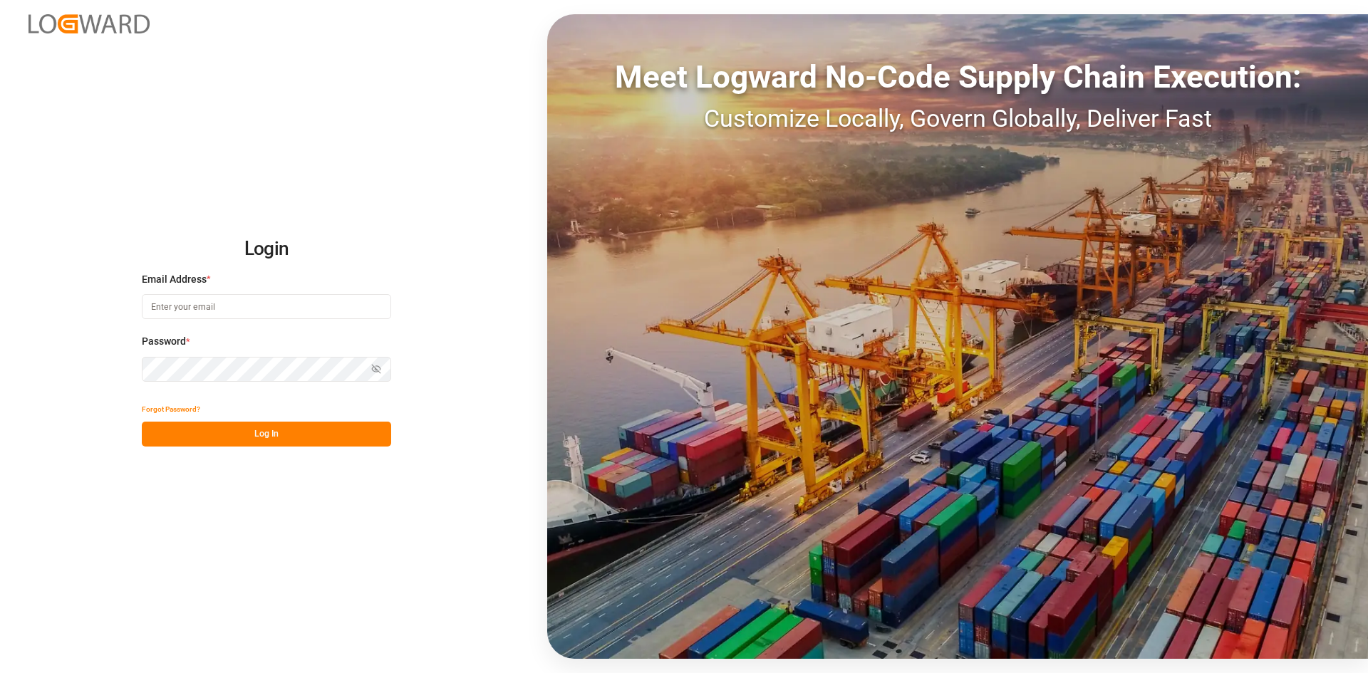
type input "[PERSON_NAME][EMAIL_ADDRESS][PERSON_NAME][DOMAIN_NAME]"
click at [276, 441] on button "Log In" at bounding box center [266, 434] width 249 height 25
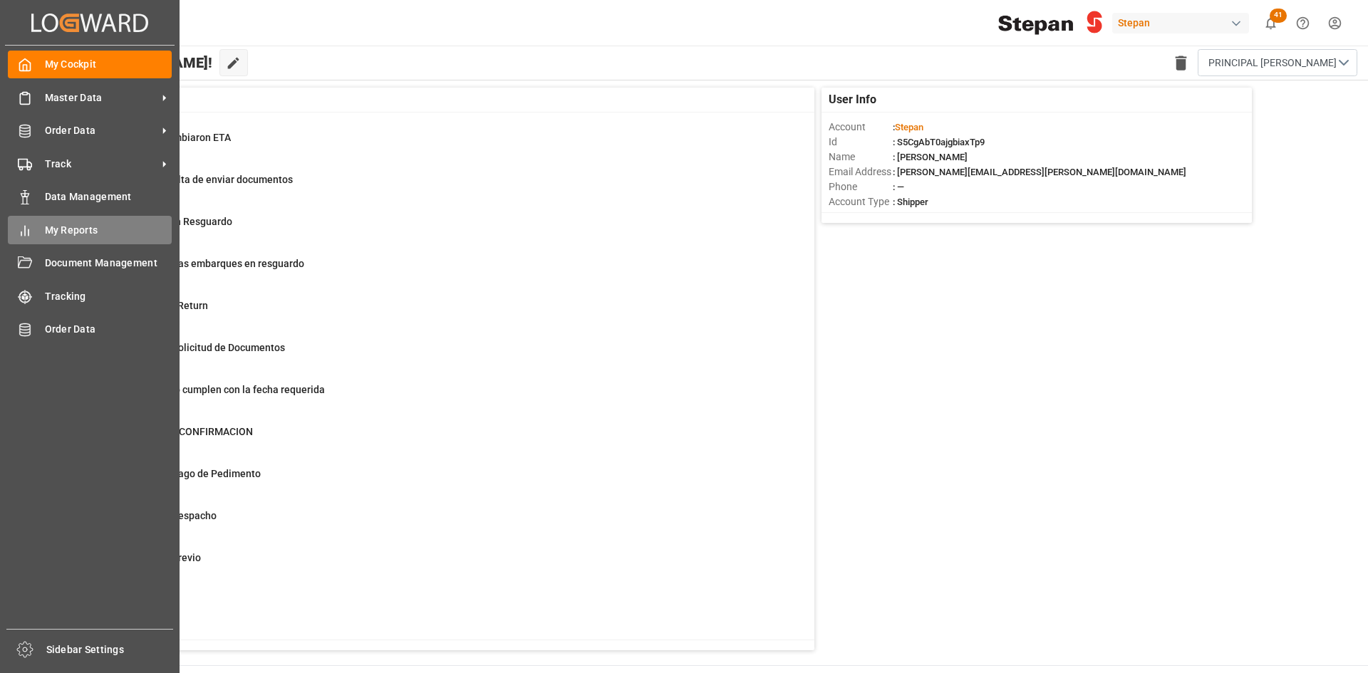
click at [101, 237] on span "My Reports" at bounding box center [109, 230] width 128 height 15
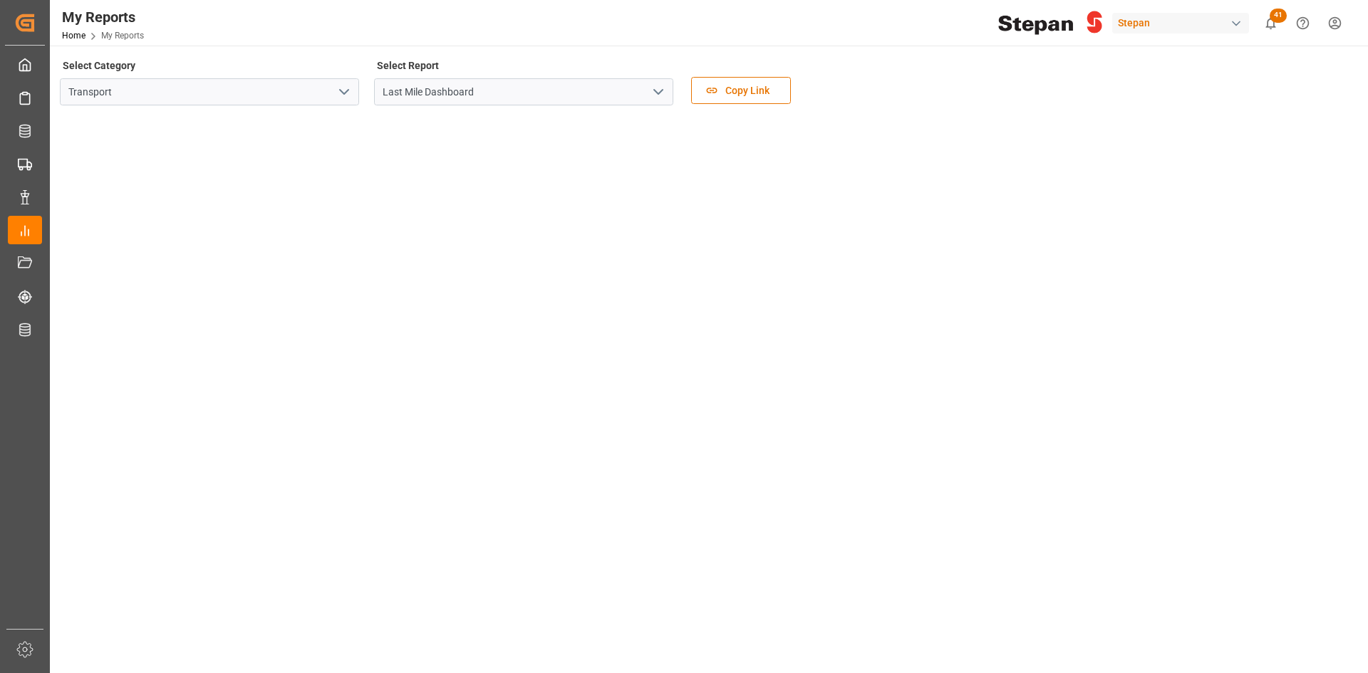
click at [654, 92] on icon "open menu" at bounding box center [658, 91] width 17 height 17
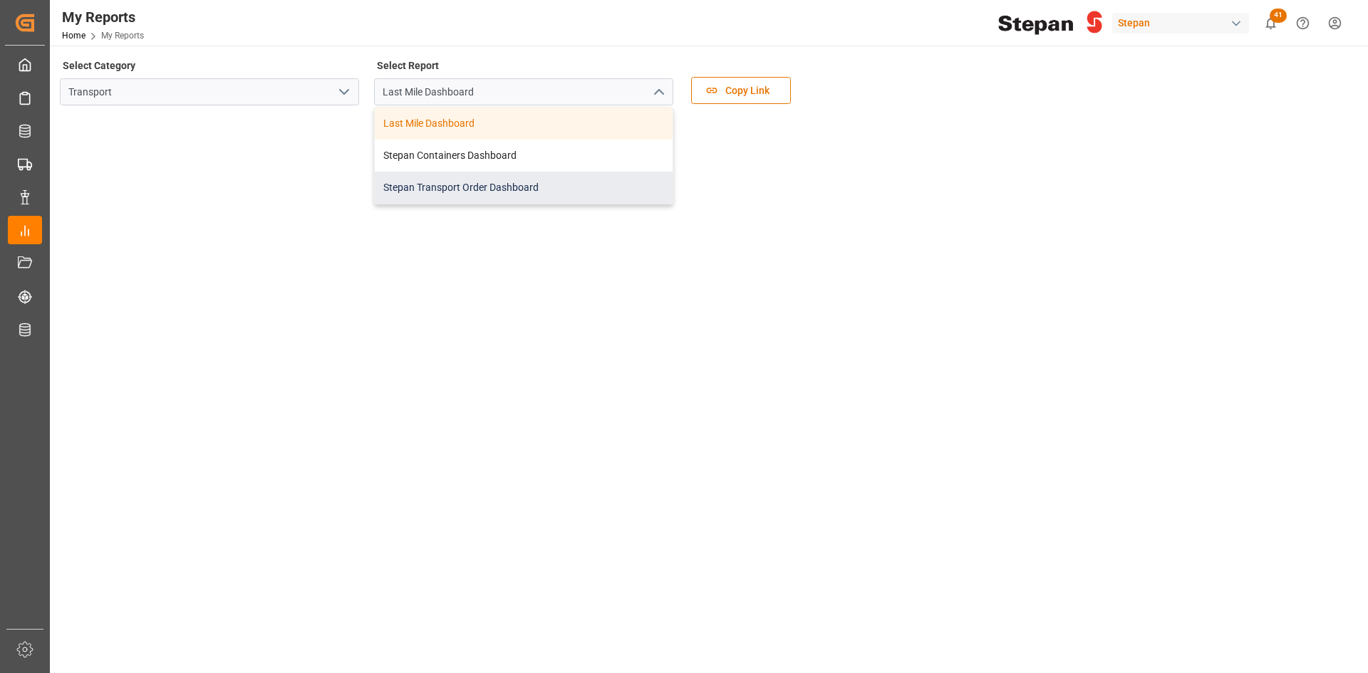
click at [539, 182] on div "Stepan Transport Order Dashboard" at bounding box center [524, 188] width 298 height 32
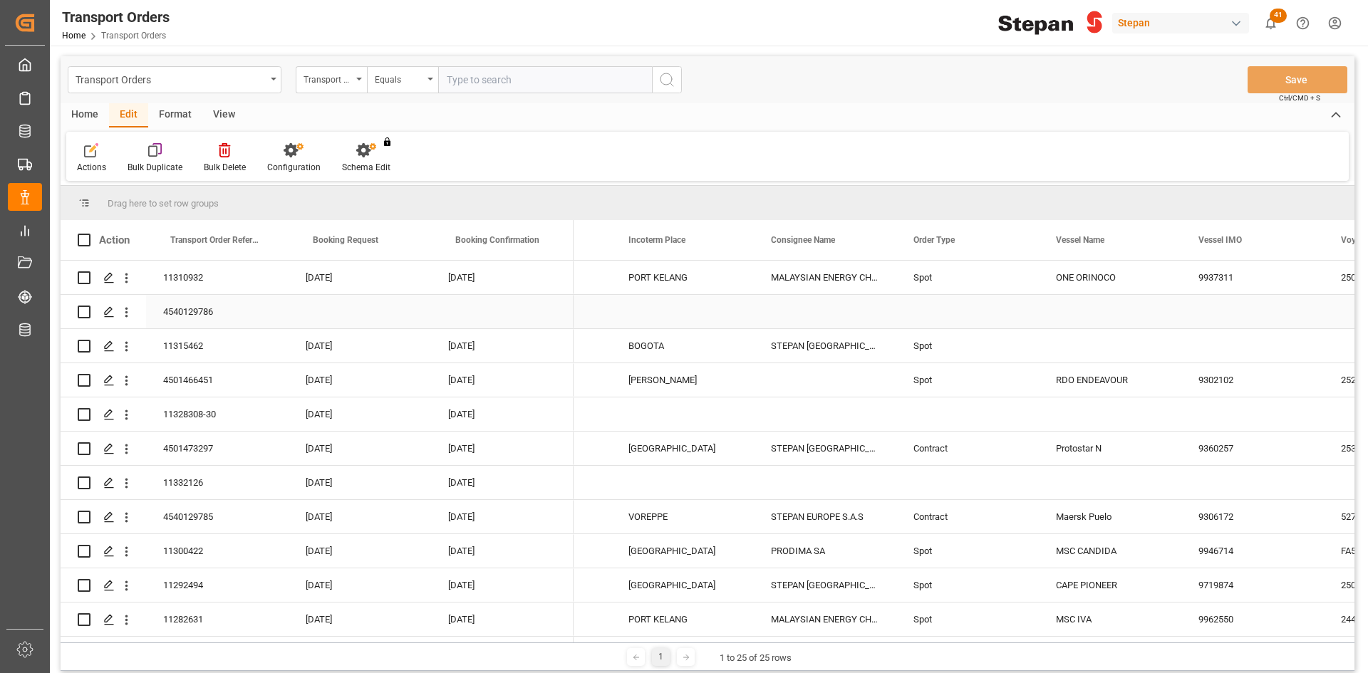
click at [835, 311] on div "Press SPACE to select this row." at bounding box center [825, 311] width 142 height 33
click at [836, 321] on input "Press SPACE to select this row." at bounding box center [825, 319] width 120 height 27
click at [871, 325] on icon "open menu" at bounding box center [869, 320] width 17 height 17
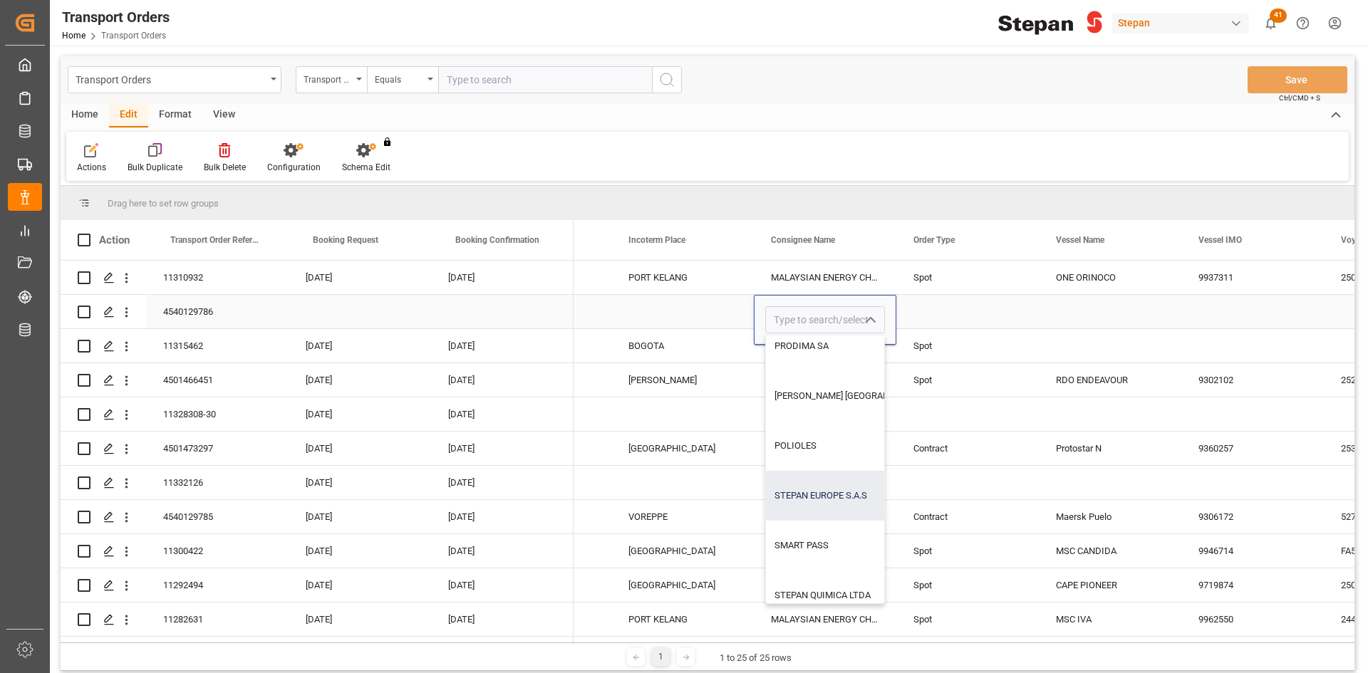
click at [842, 493] on div "STEPAN EUROPE S.A.S" at bounding box center [896, 496] width 260 height 50
type input "STEPAN EUROPE S.A.S"
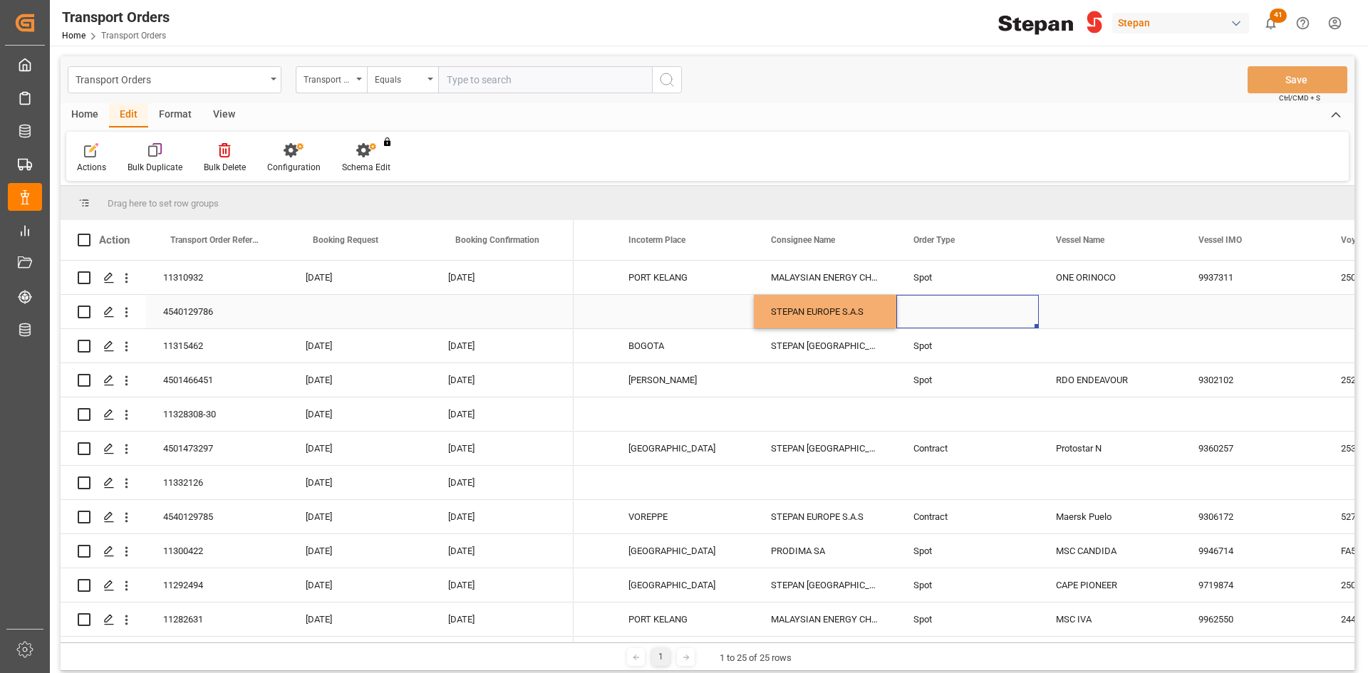
click at [962, 303] on div "Press SPACE to select this row." at bounding box center [967, 311] width 142 height 33
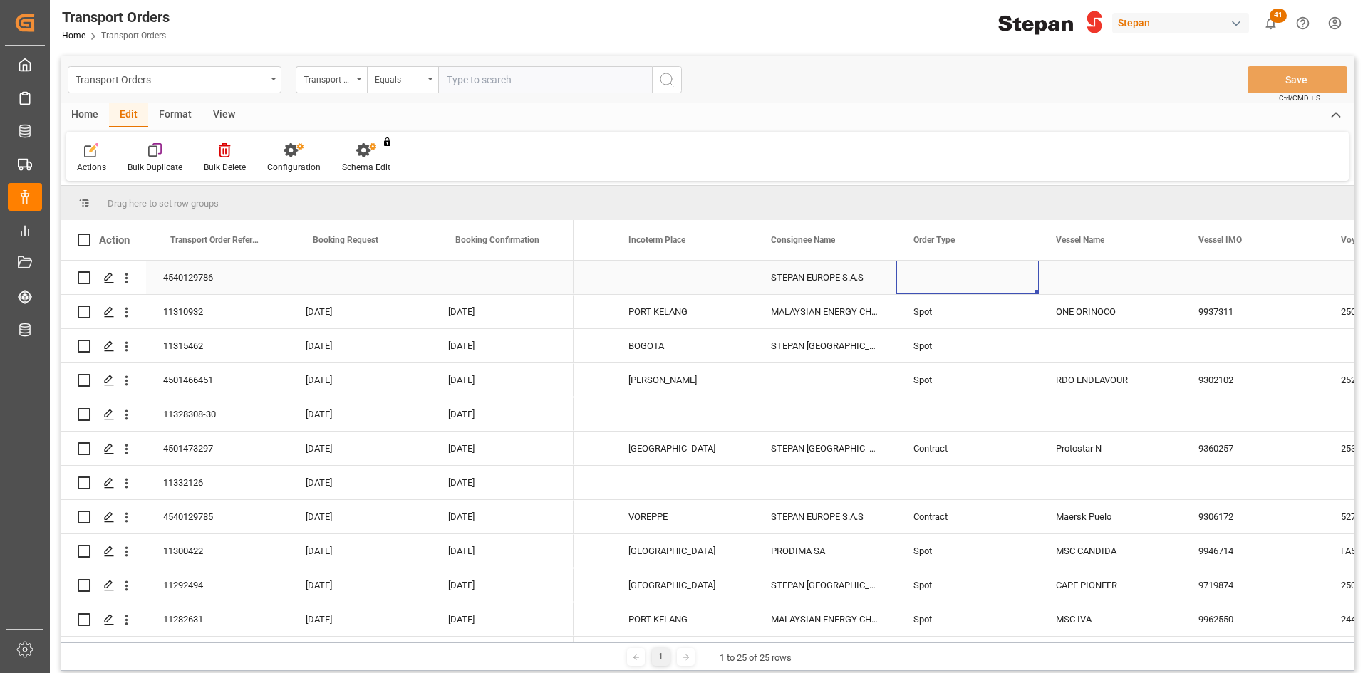
click at [973, 276] on div "Press SPACE to select this row." at bounding box center [967, 277] width 142 height 33
drag, startPoint x: 1015, startPoint y: 284, endPoint x: 1012, endPoint y: 300, distance: 16.1
click at [1015, 284] on icon "open menu" at bounding box center [1012, 286] width 17 height 17
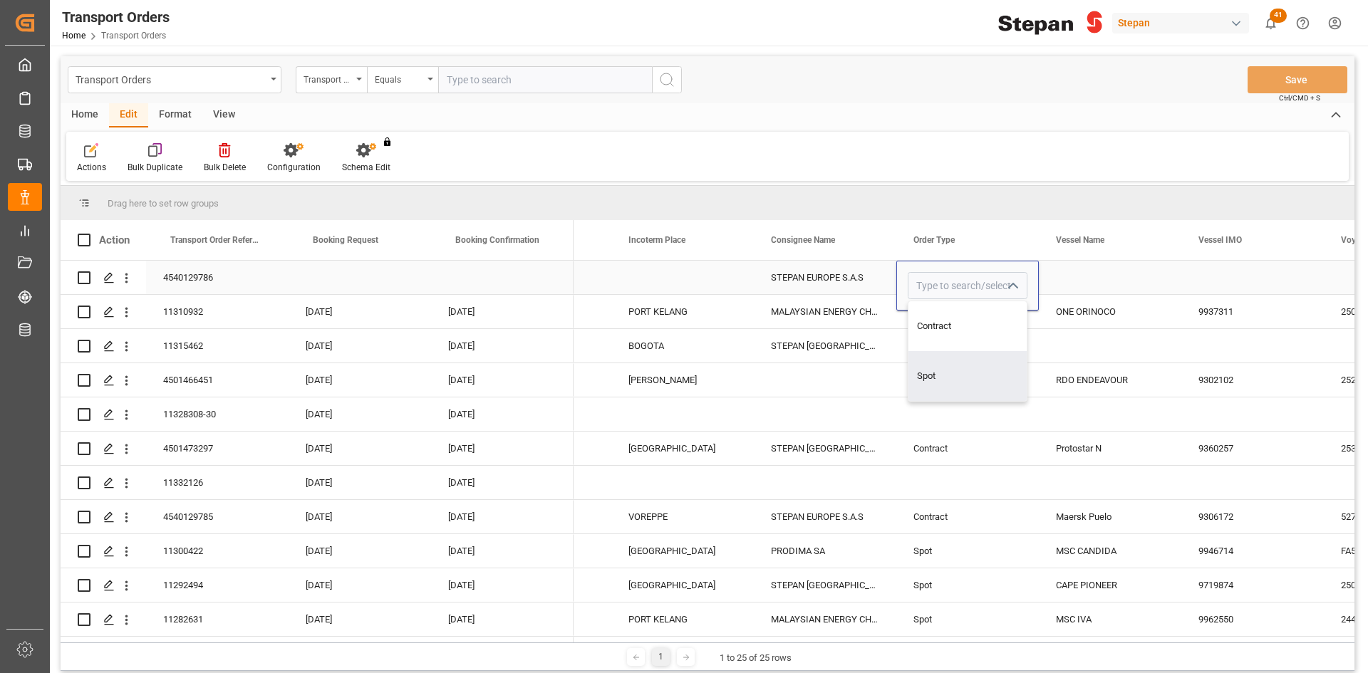
click at [970, 333] on div "Contract" at bounding box center [967, 326] width 118 height 50
type input "Contract"
click at [954, 407] on div "Press SPACE to select this row." at bounding box center [967, 414] width 142 height 33
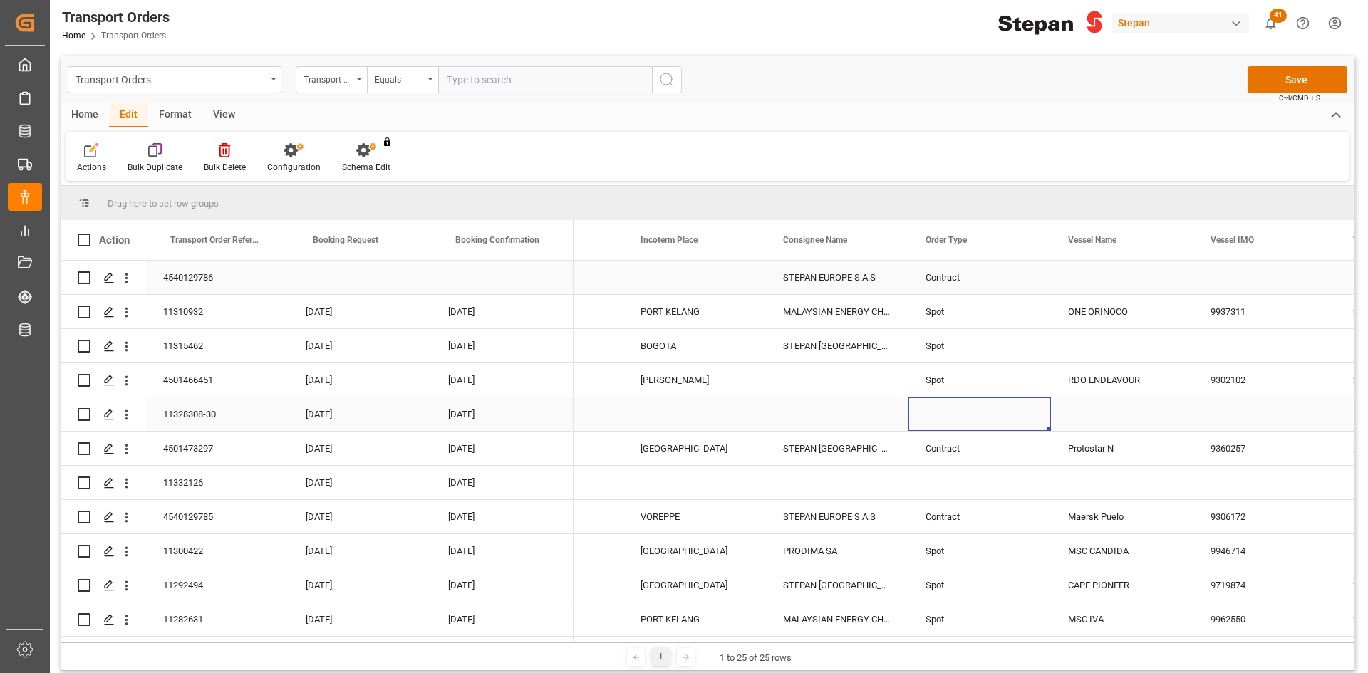
click at [958, 420] on div "Press SPACE to select this row." at bounding box center [979, 414] width 142 height 33
click at [1024, 422] on icon "open menu" at bounding box center [1024, 423] width 17 height 17
click at [976, 503] on div "Spot" at bounding box center [979, 513] width 118 height 50
type input "Spot"
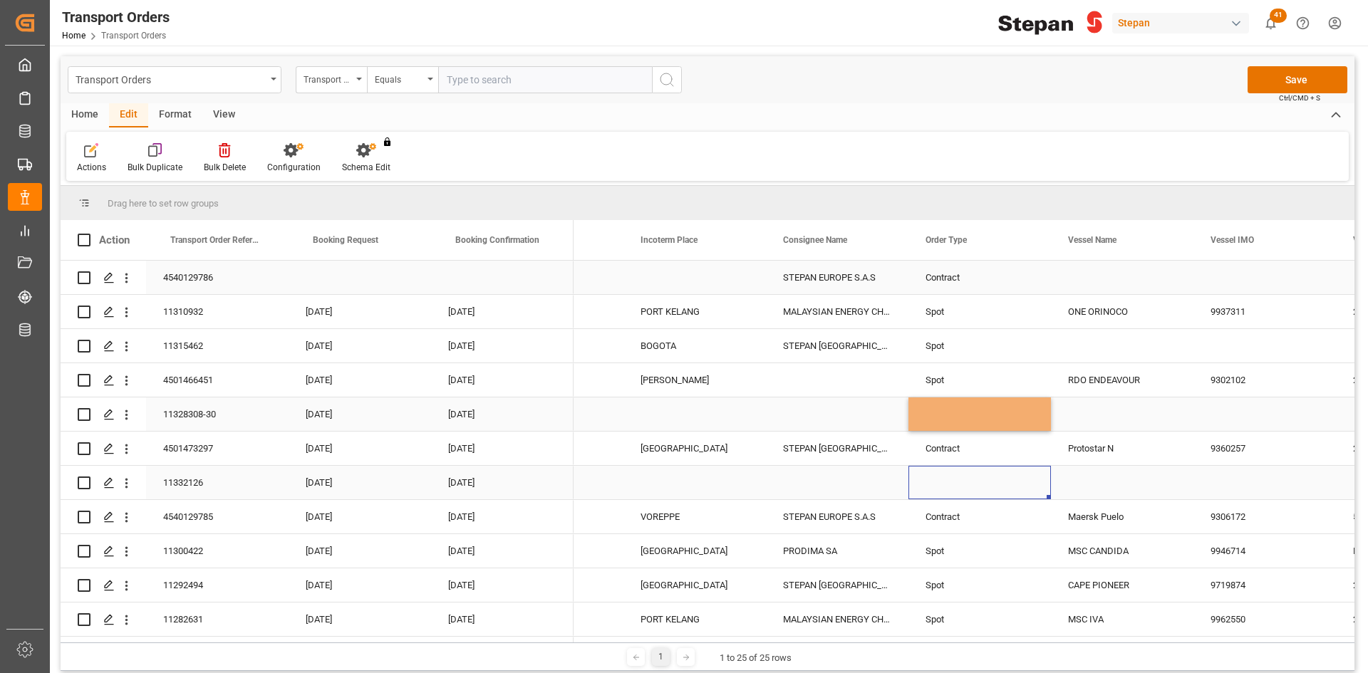
click at [997, 488] on div "Press SPACE to select this row." at bounding box center [979, 482] width 142 height 33
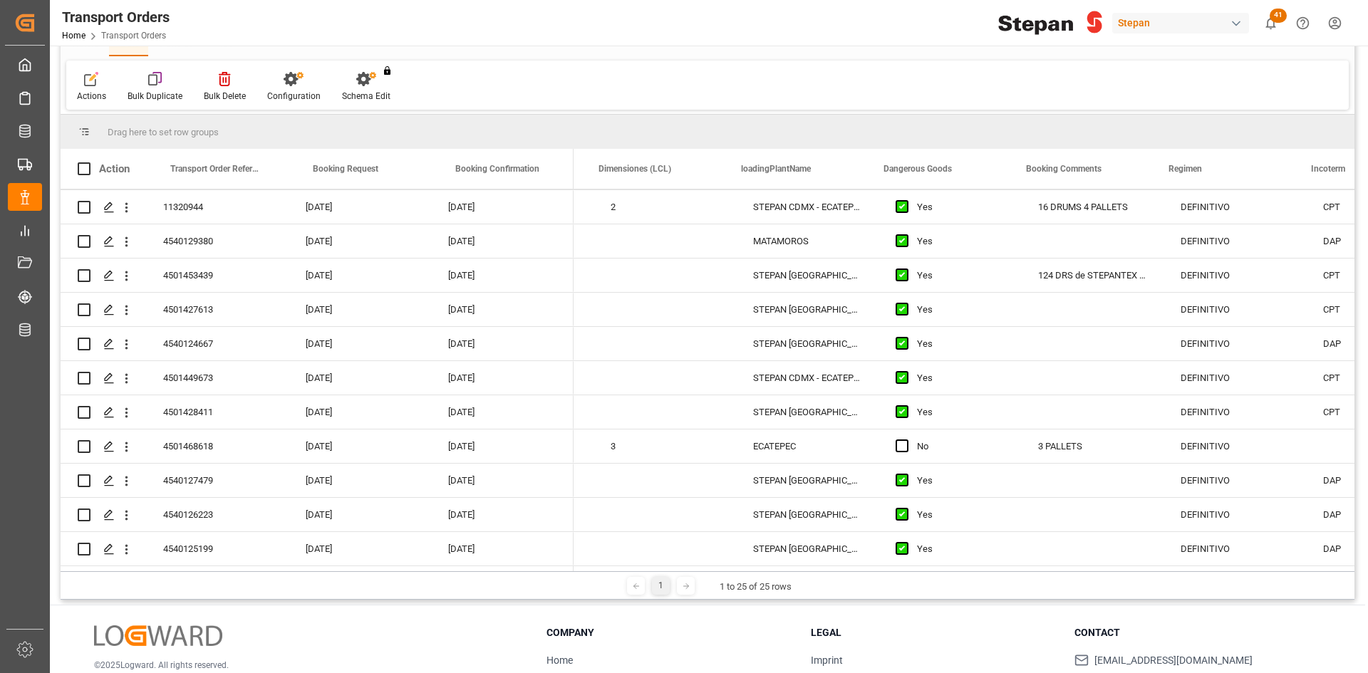
scroll to position [0, 1084]
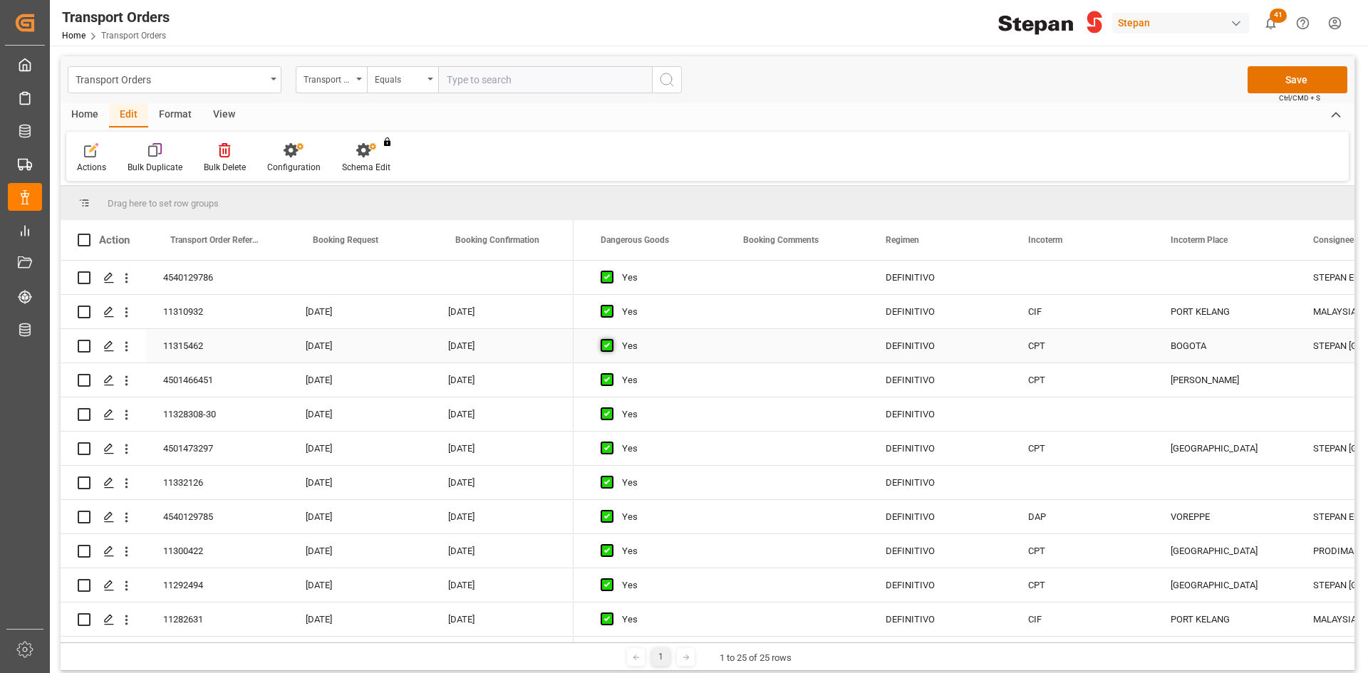
click at [613, 346] on span "Press SPACE to select this row." at bounding box center [607, 345] width 13 height 13
click at [611, 339] on input "Press SPACE to select this row." at bounding box center [611, 339] width 0 height 0
click at [770, 351] on div "Press SPACE to select this row." at bounding box center [797, 345] width 142 height 33
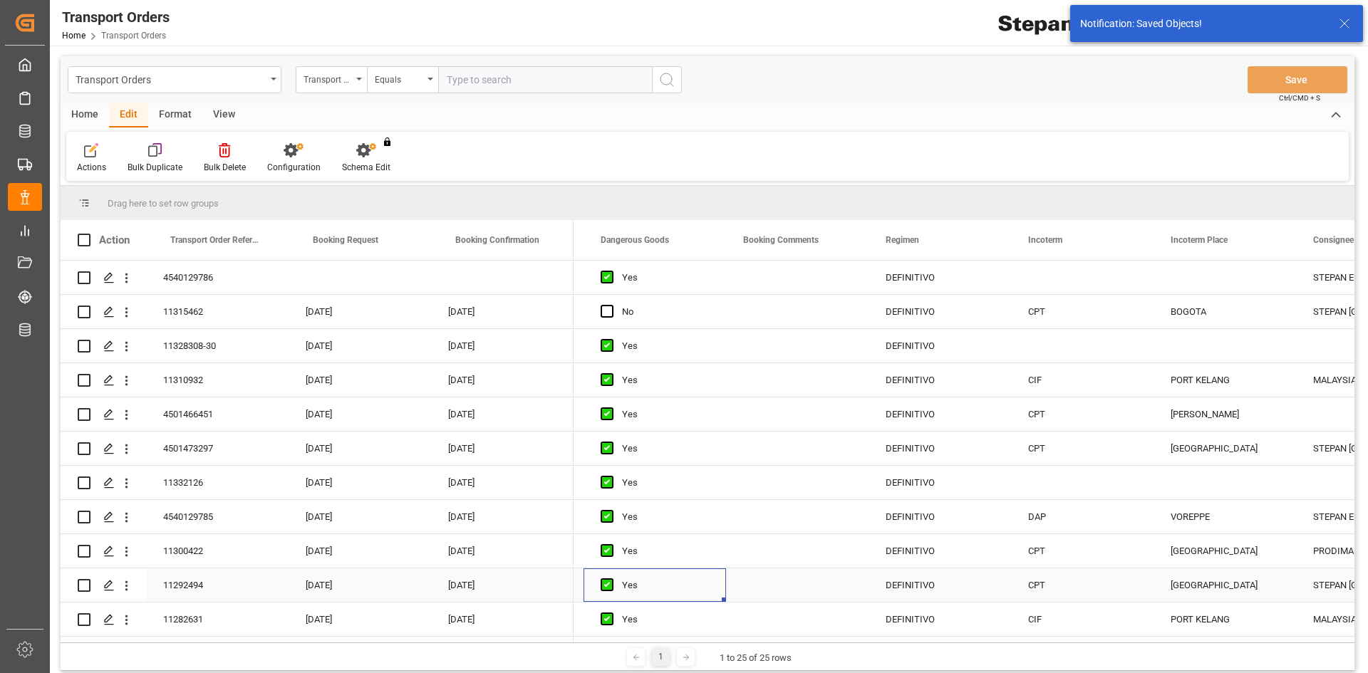
click at [613, 582] on div "Press SPACE to select this row." at bounding box center [611, 585] width 21 height 33
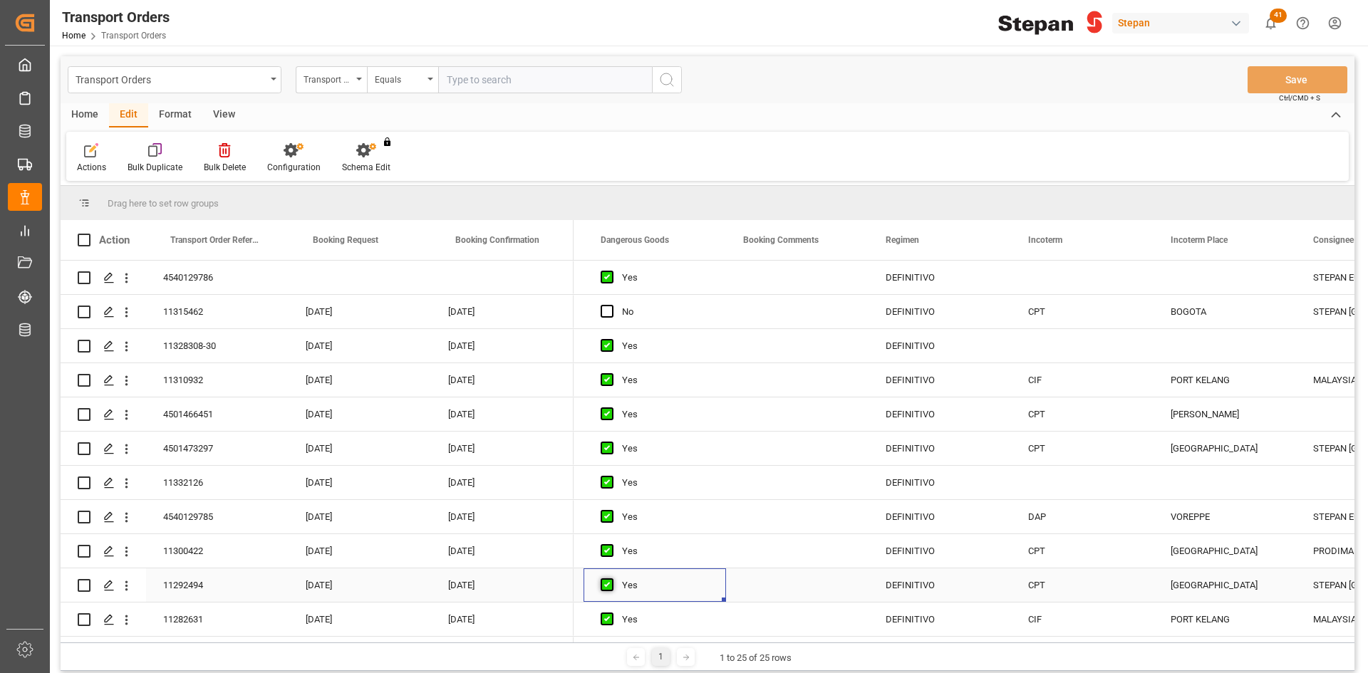
click at [605, 587] on span "Press SPACE to select this row." at bounding box center [607, 584] width 13 height 13
click at [611, 578] on input "Press SPACE to select this row." at bounding box center [611, 578] width 0 height 0
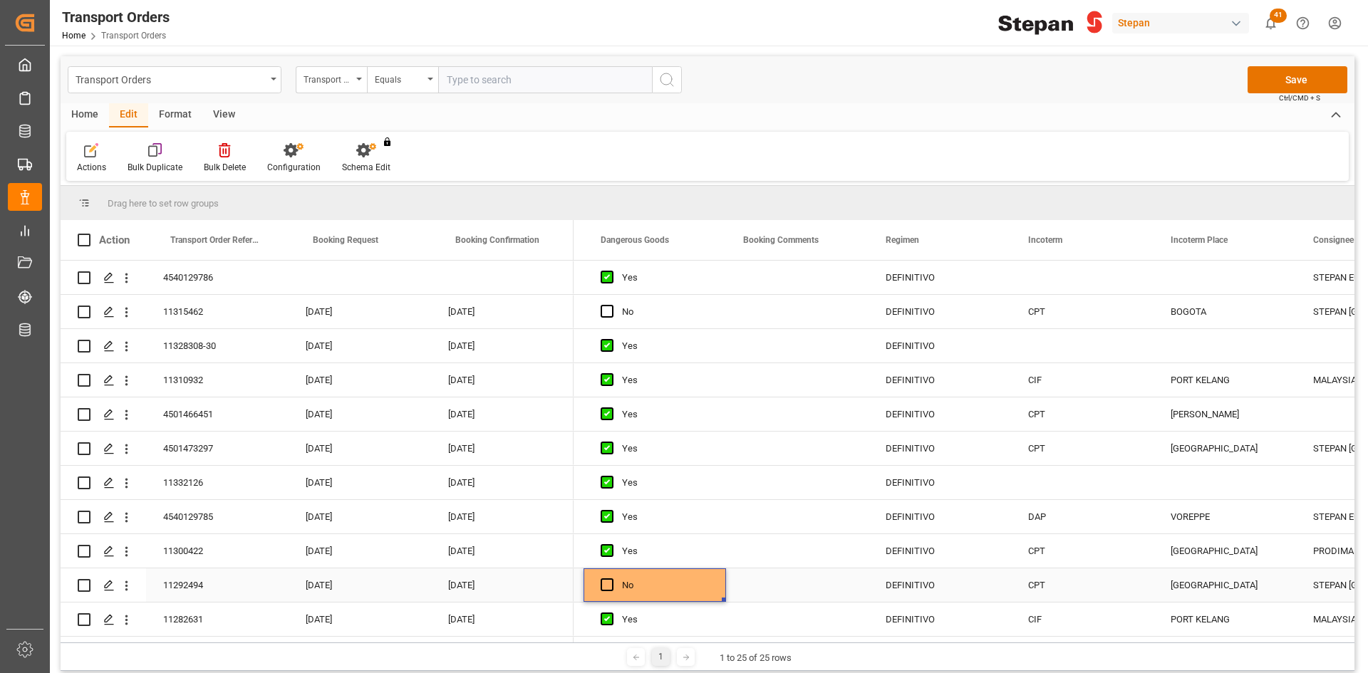
click at [794, 578] on div "Press SPACE to select this row." at bounding box center [797, 585] width 142 height 33
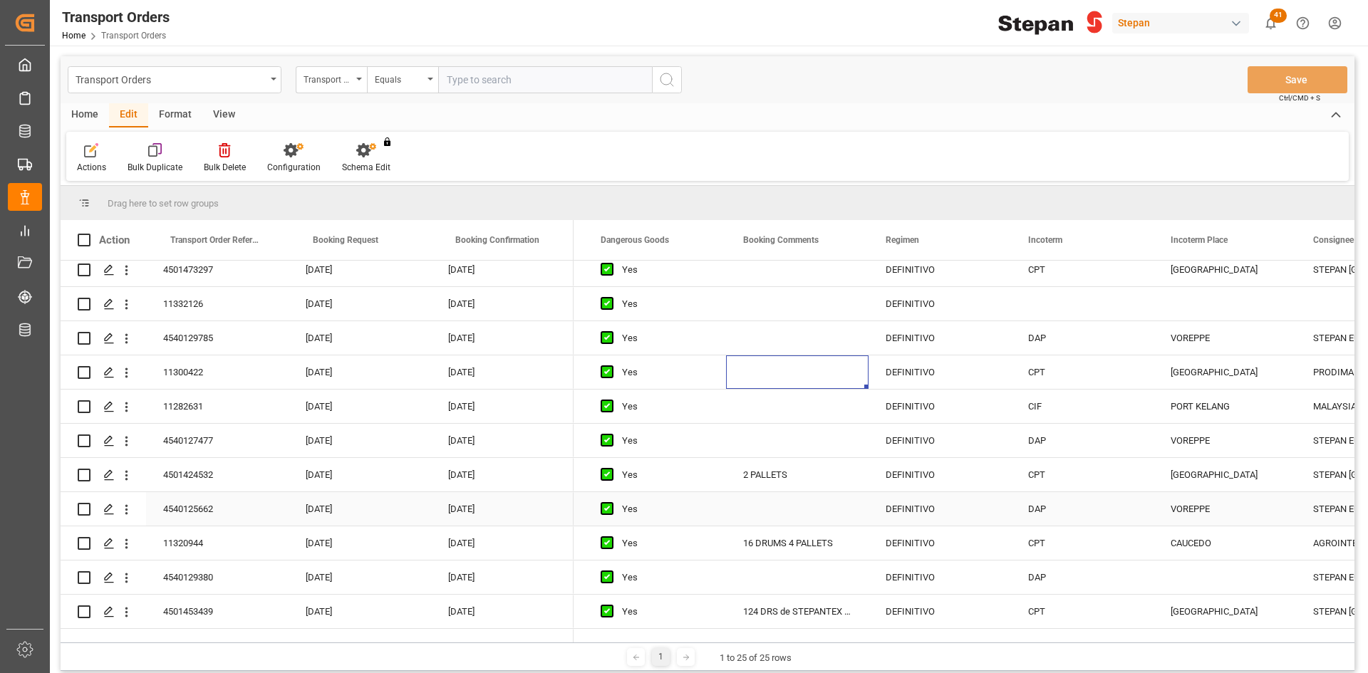
scroll to position [214, 0]
click at [609, 474] on span "Press SPACE to select this row." at bounding box center [607, 473] width 13 height 13
click at [611, 467] on input "Press SPACE to select this row." at bounding box center [611, 467] width 0 height 0
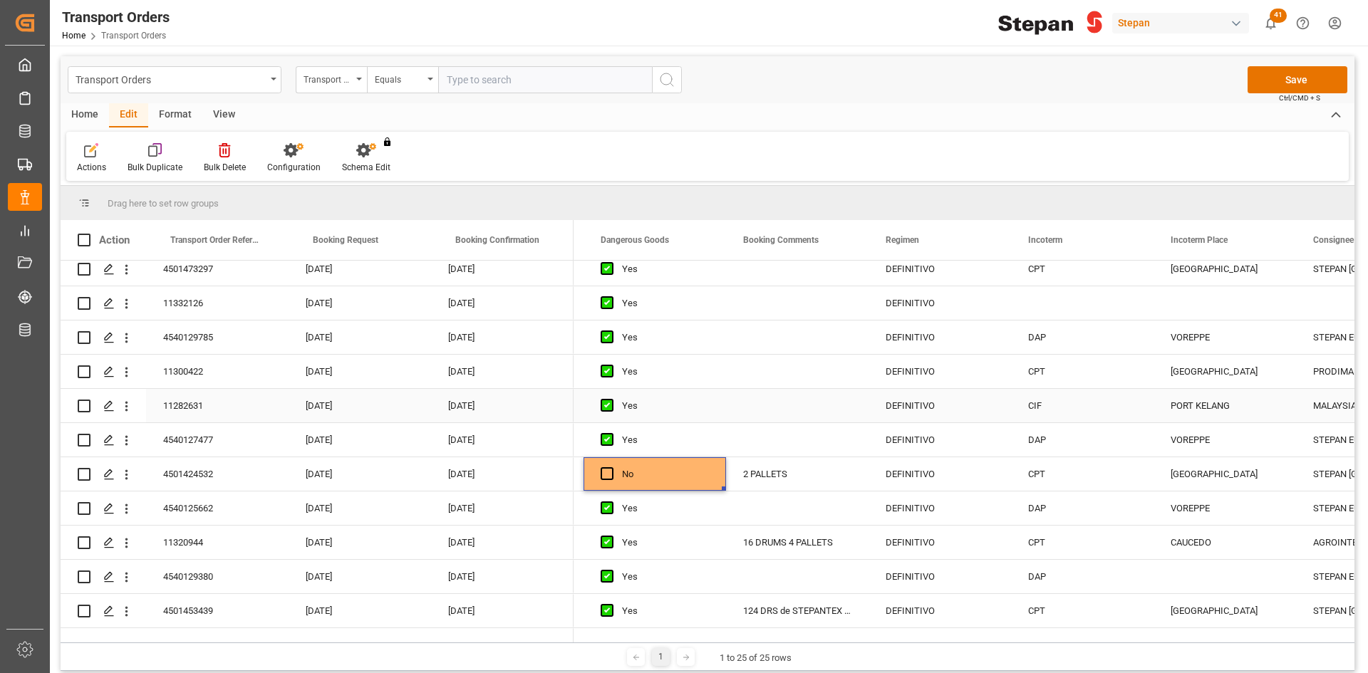
click at [731, 413] on div "Press SPACE to select this row." at bounding box center [797, 405] width 142 height 33
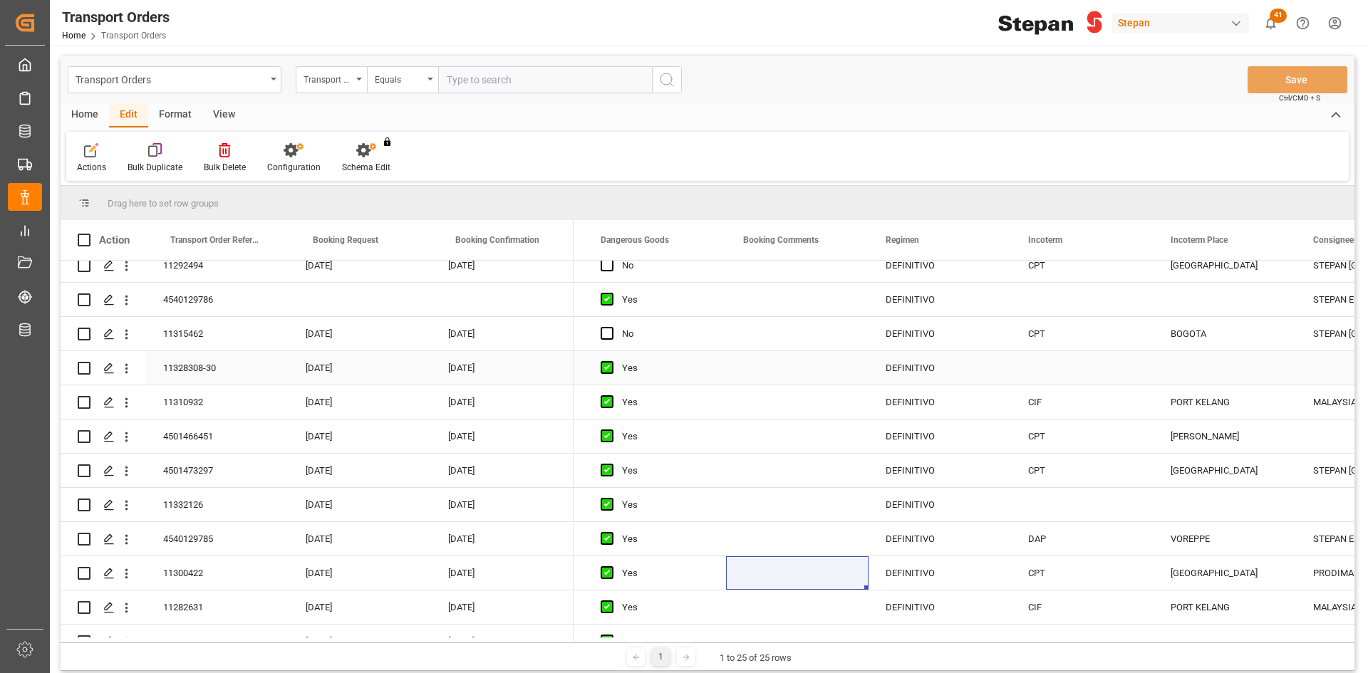
scroll to position [71, 0]
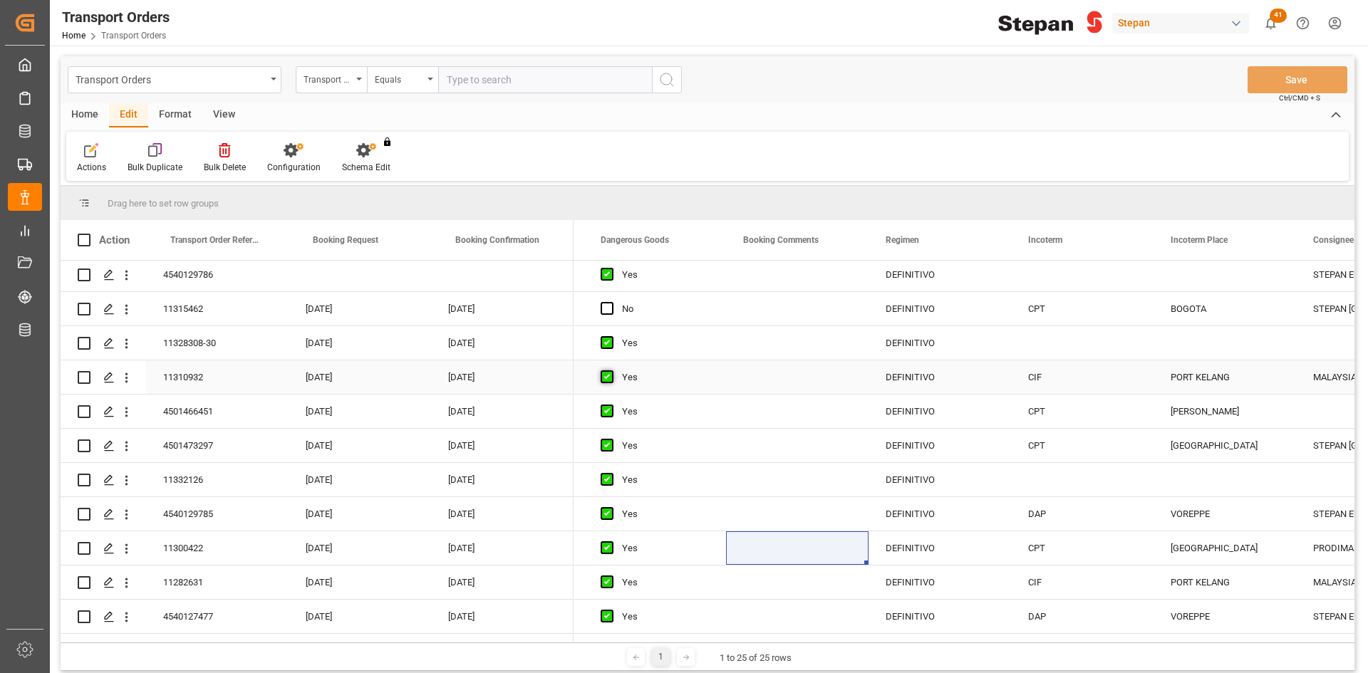
click at [601, 377] on span "Press SPACE to select this row." at bounding box center [607, 376] width 13 height 13
click at [611, 370] on input "Press SPACE to select this row." at bounding box center [611, 370] width 0 height 0
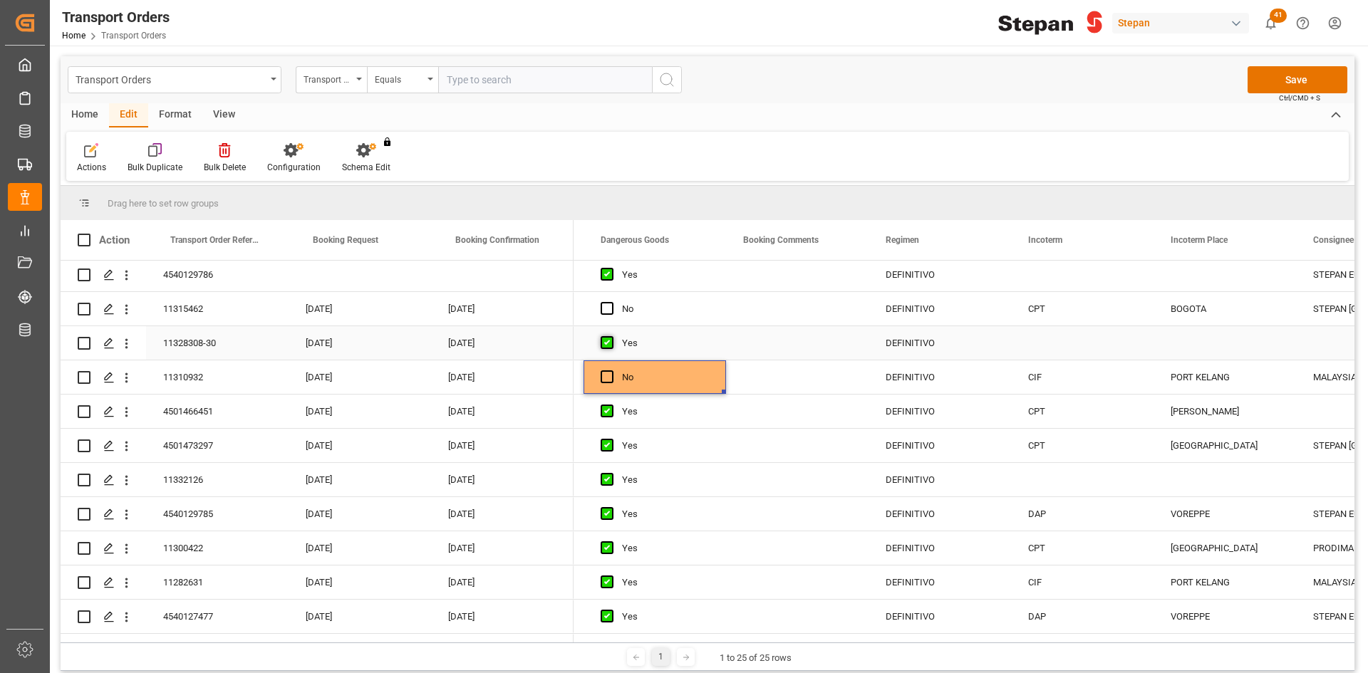
click at [608, 345] on span "Press SPACE to select this row." at bounding box center [607, 342] width 13 height 13
click at [611, 336] on input "Press SPACE to select this row." at bounding box center [611, 336] width 0 height 0
click at [788, 338] on div "Press SPACE to select this row." at bounding box center [797, 342] width 142 height 33
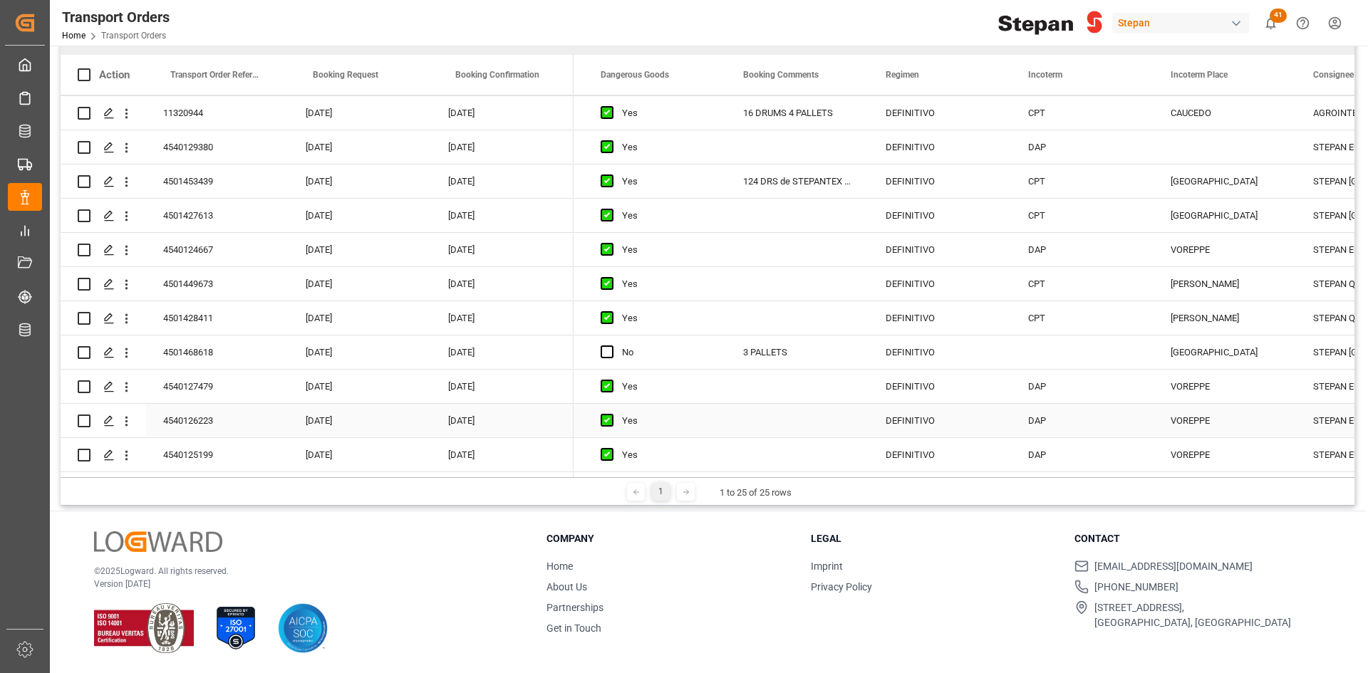
scroll to position [0, 0]
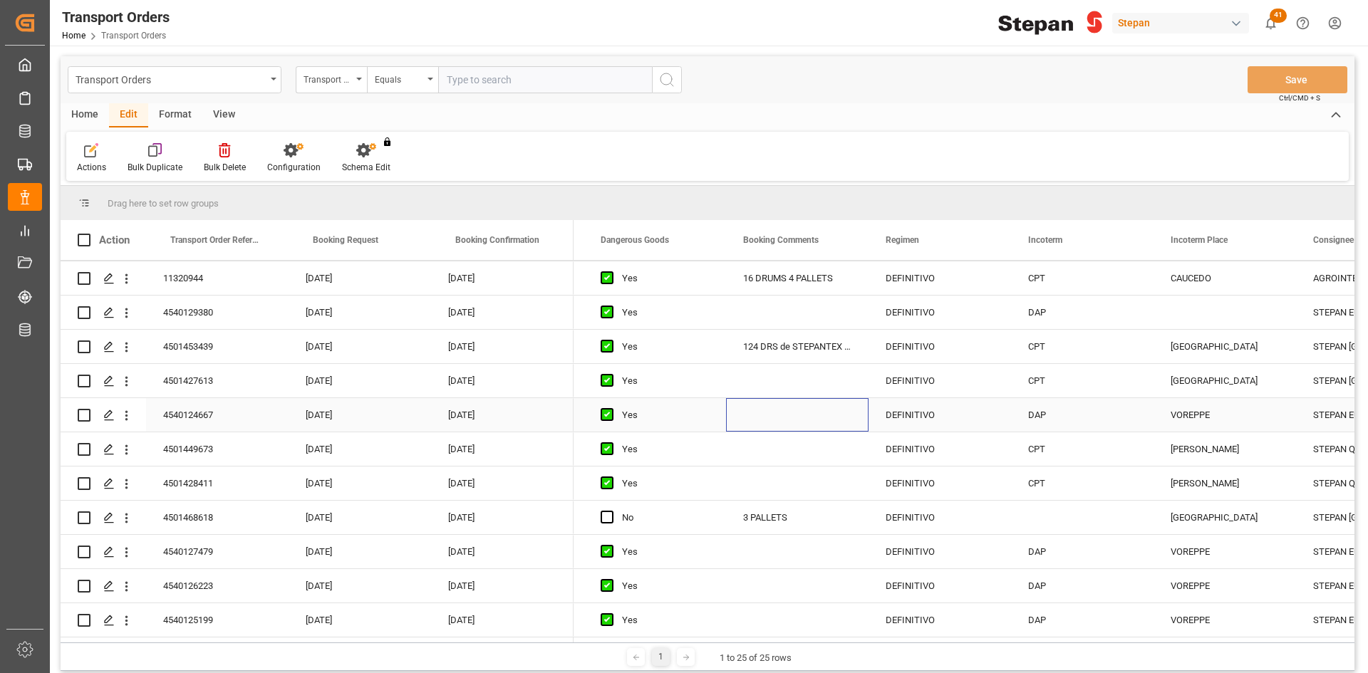
click at [787, 400] on div "Press SPACE to select this row." at bounding box center [797, 414] width 142 height 33
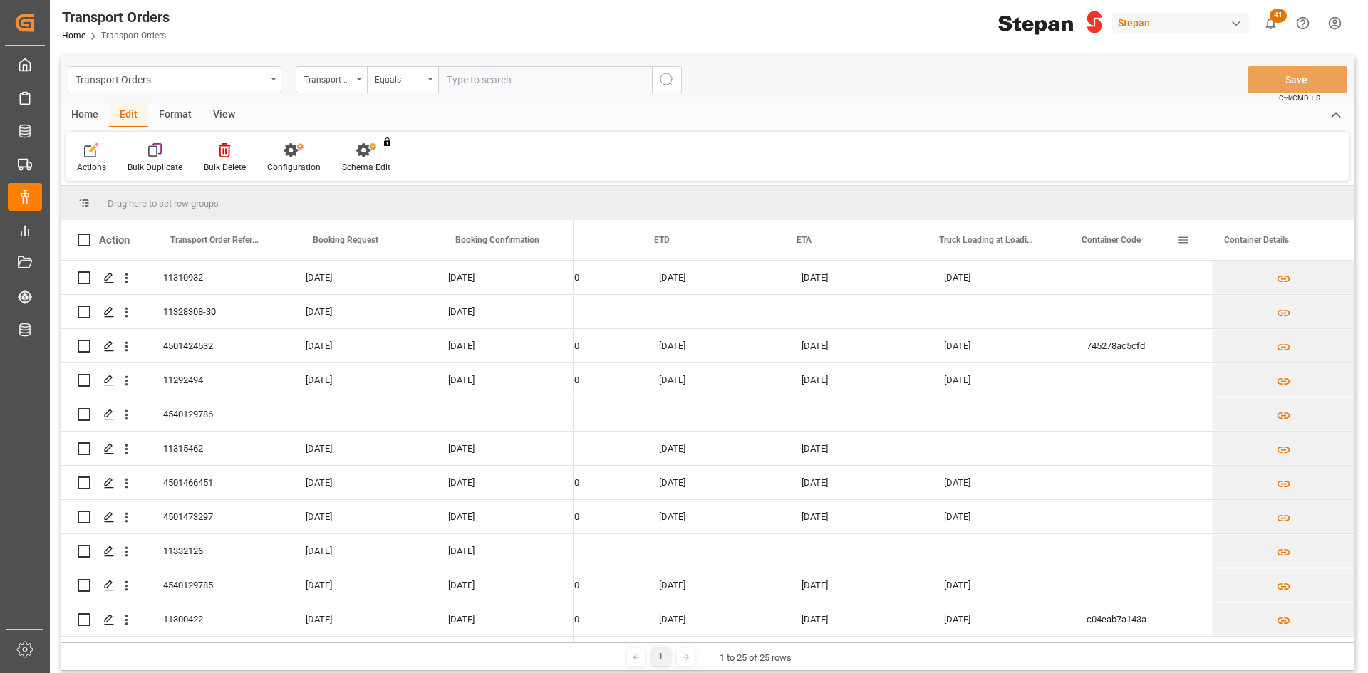
click at [1111, 241] on span "Container Code" at bounding box center [1110, 240] width 59 height 10
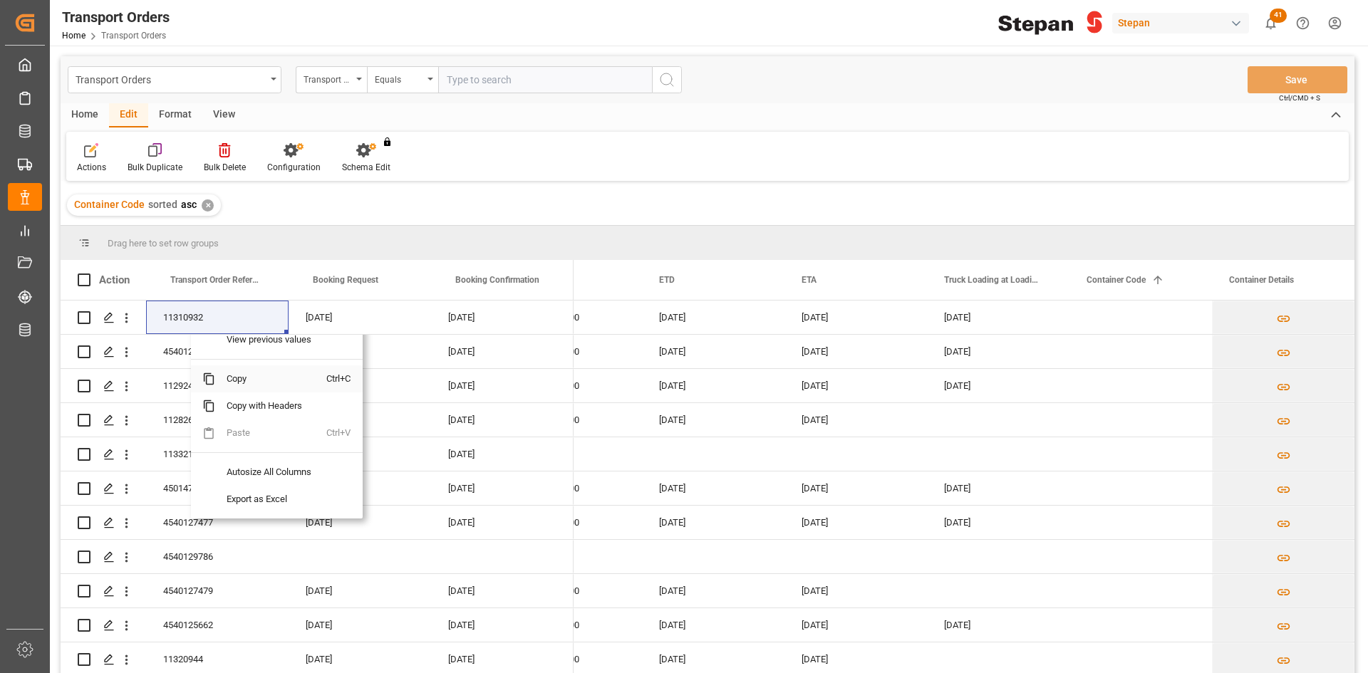
click at [250, 380] on span "Copy" at bounding box center [270, 378] width 111 height 27
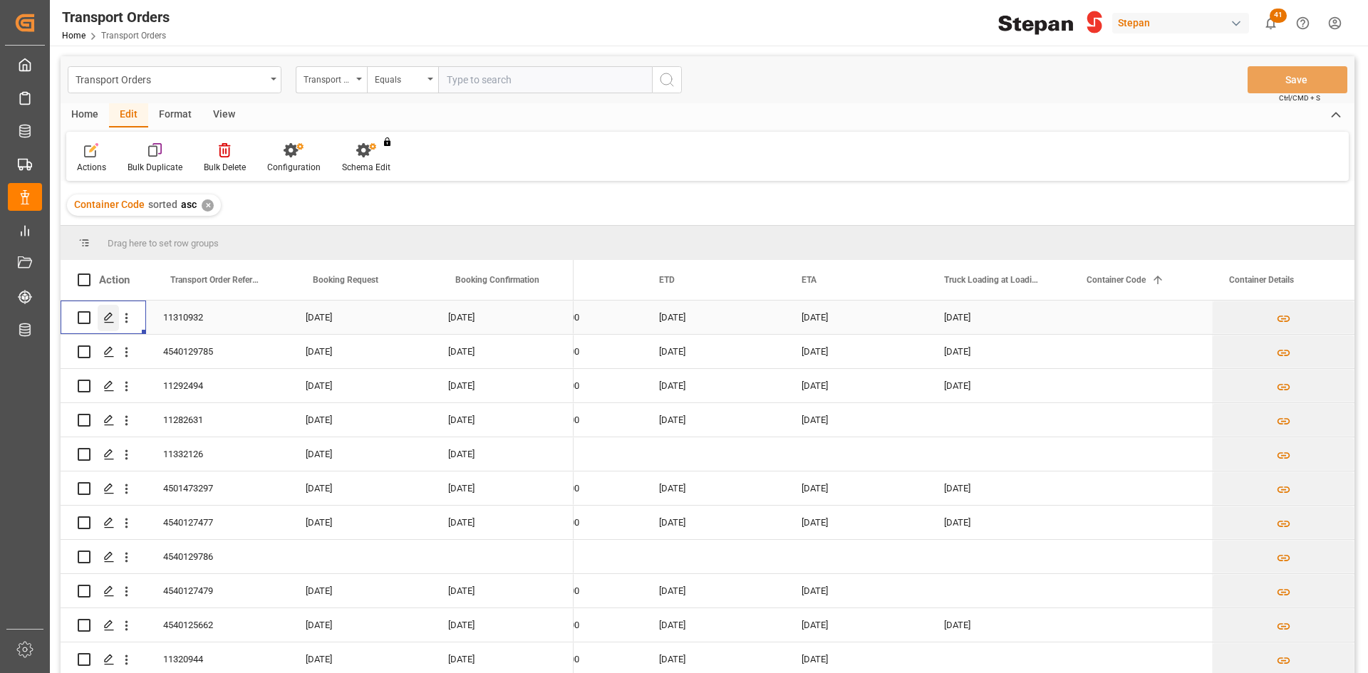
click at [108, 316] on icon "Press SPACE to select this row." at bounding box center [108, 317] width 11 height 11
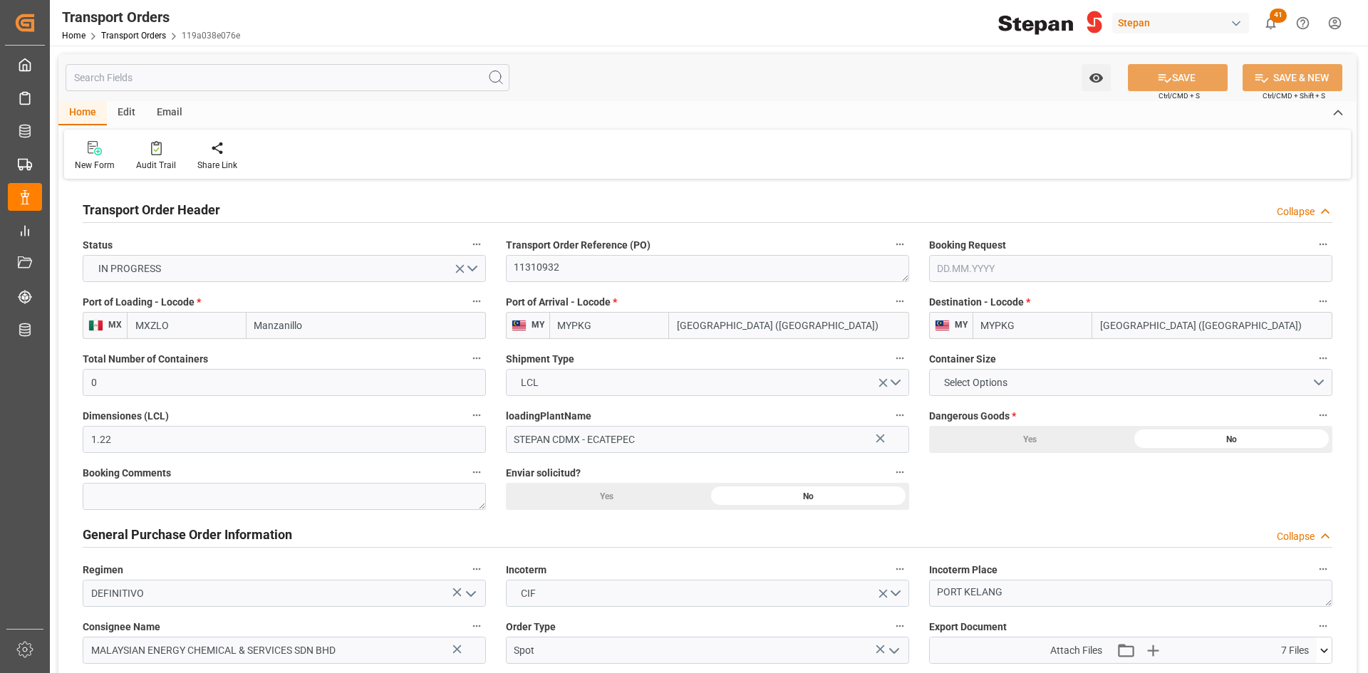
type input "MXZLO"
type input "MYPKG"
type input "0"
type input "1.22"
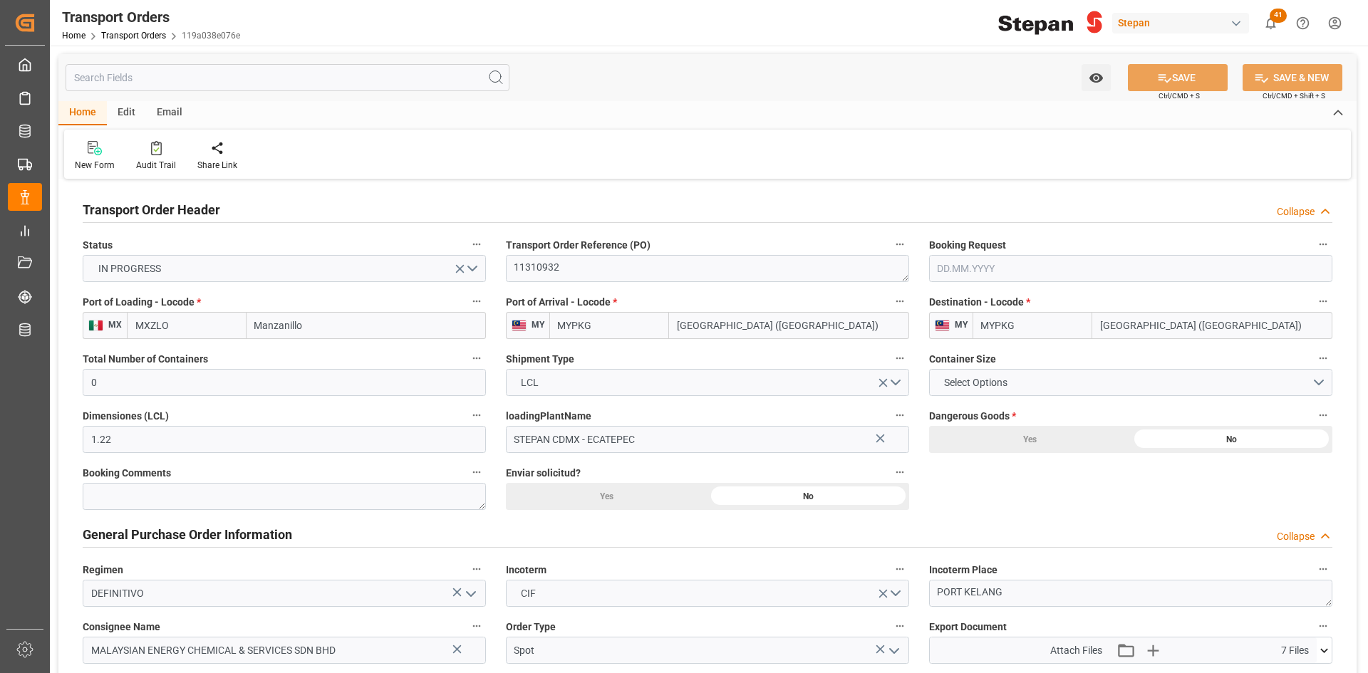
type input "9937311"
type input "2815"
type input "250406960007"
type input "SACO"
type input "Saco Shipping GmbH"
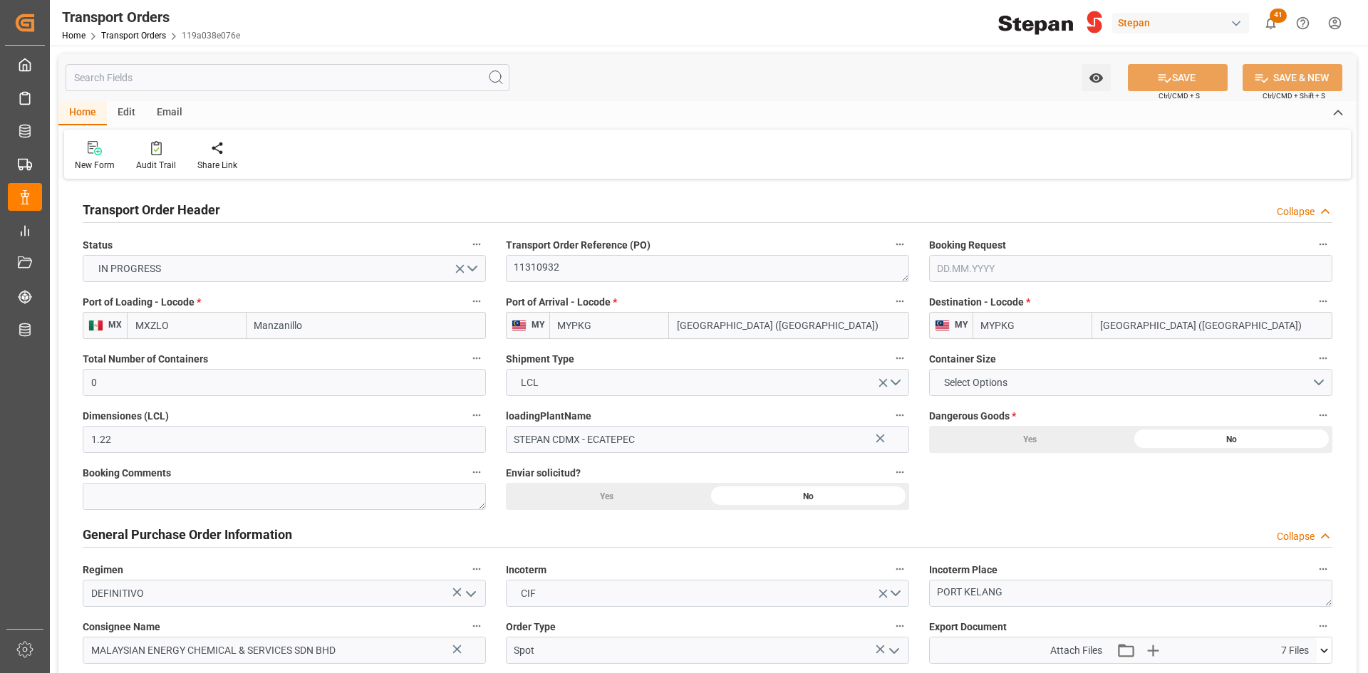
type input "03.03.2025"
type input "28.02.2025"
type input "13.03.2025"
type input "24.03.2025"
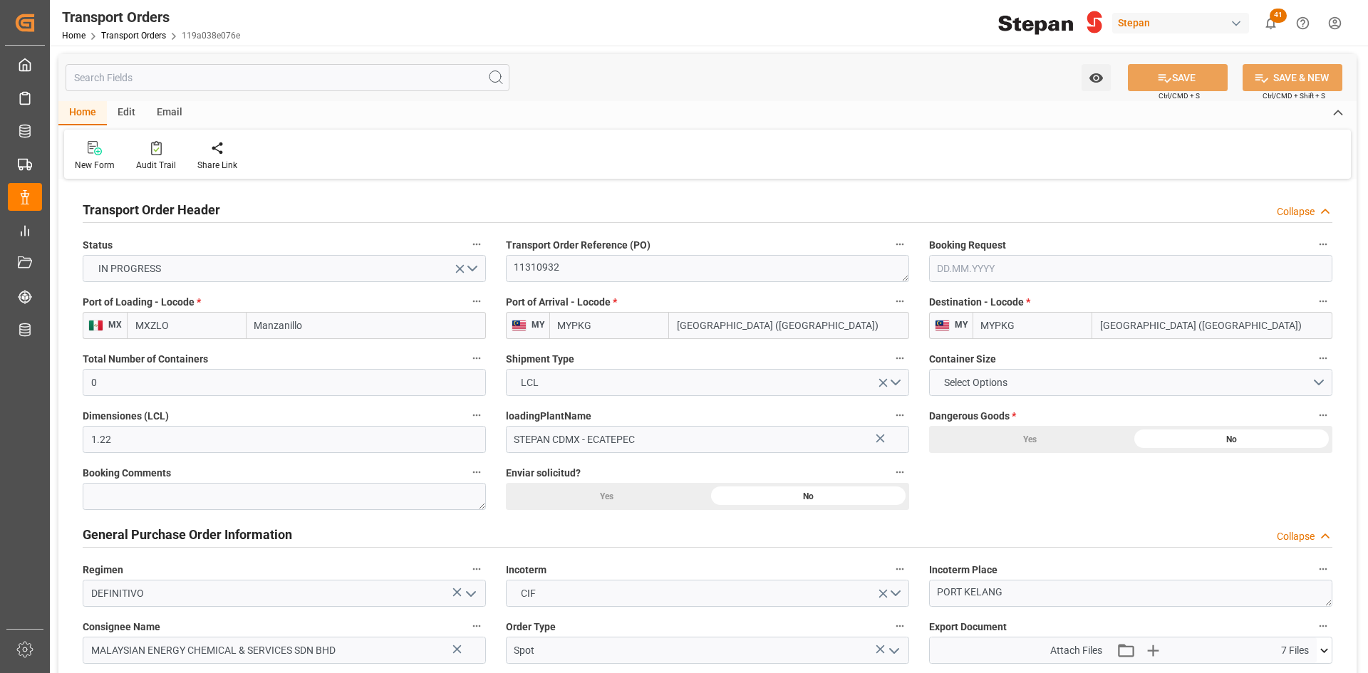
type input "12.03.2025 00:00"
type input "18.03.2025 00:00"
type input "25.03.2025"
type input "01.05.2025"
type input "24.03.2025"
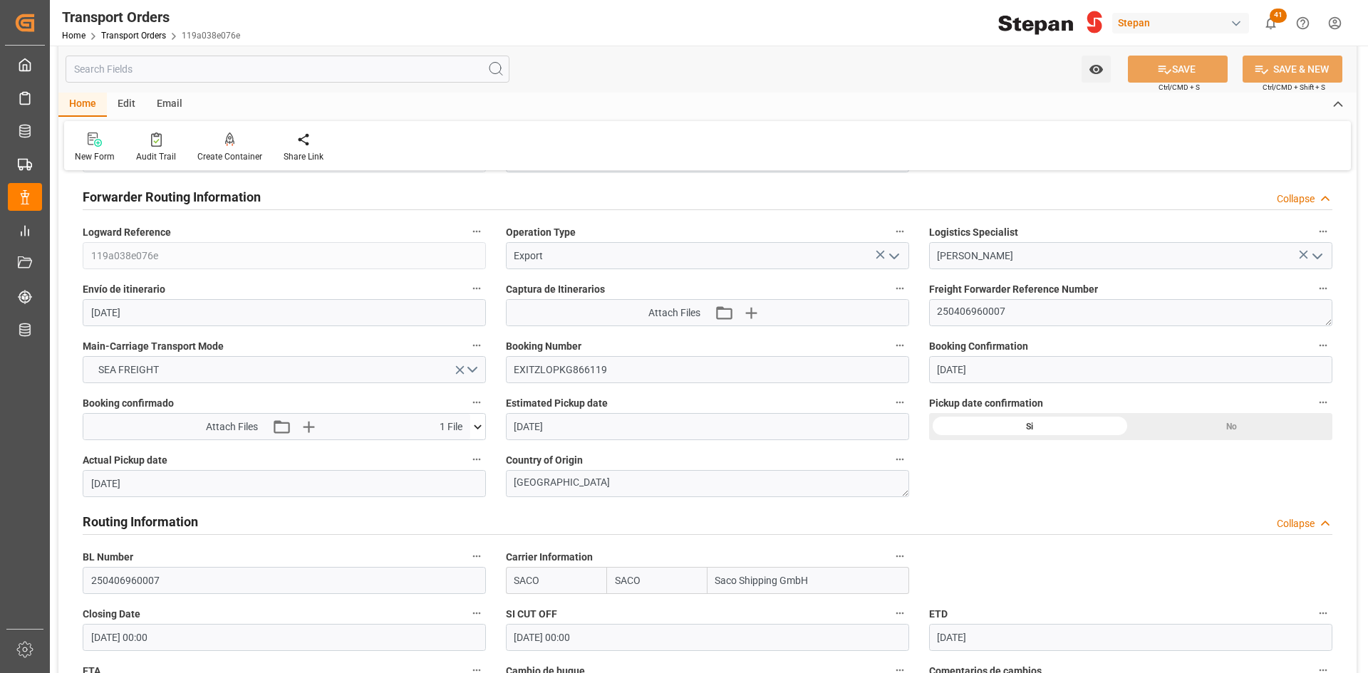
scroll to position [855, 0]
drag, startPoint x: 610, startPoint y: 368, endPoint x: 490, endPoint y: 368, distance: 119.7
click at [490, 368] on div "Transport Order Header Collapse Status IN PROGRESS Transport Order Reference (P…" at bounding box center [707, 200] width 1298 height 1744
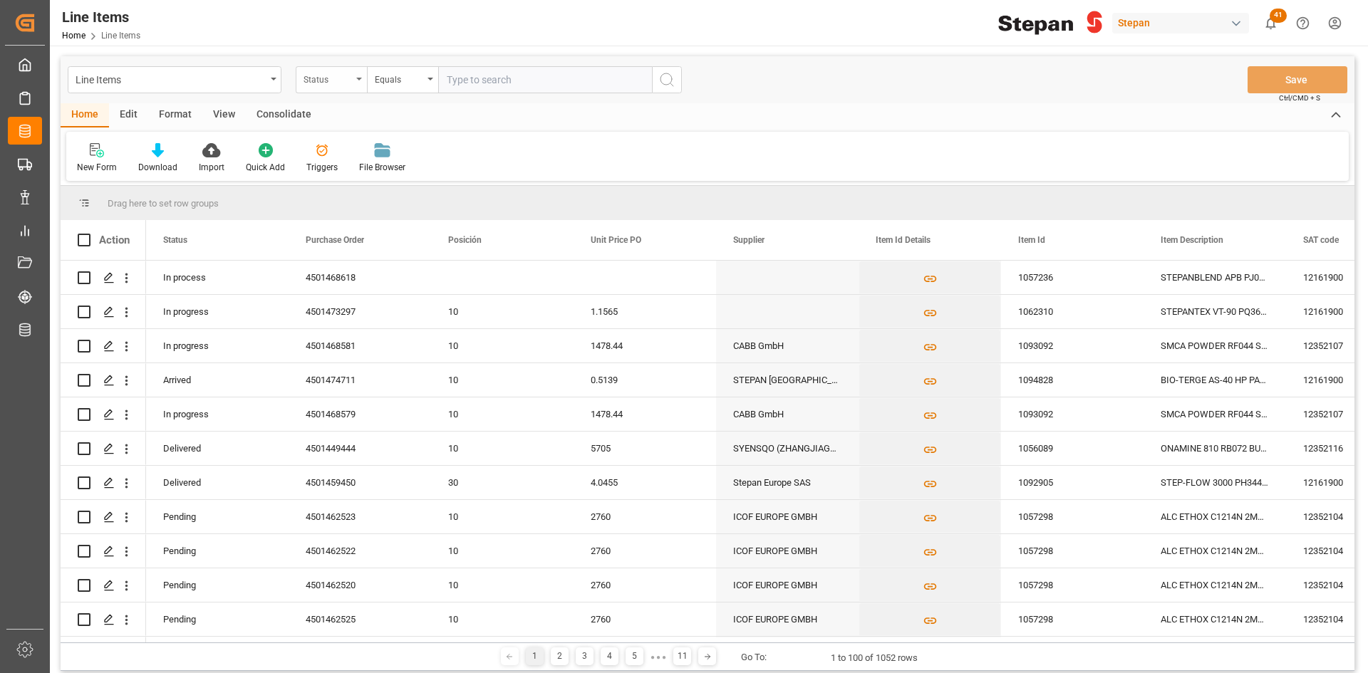
click at [338, 81] on div "Status" at bounding box center [327, 78] width 48 height 16
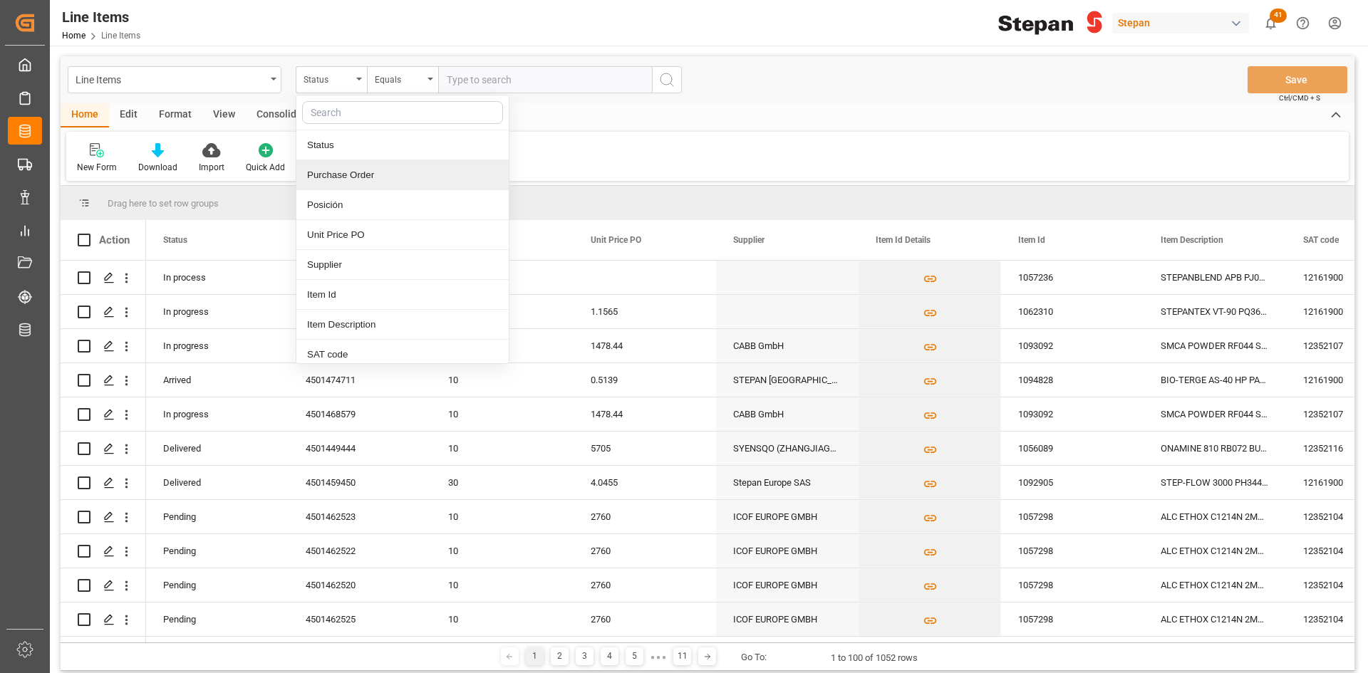
click at [378, 173] on div "Purchase Order" at bounding box center [402, 175] width 212 height 30
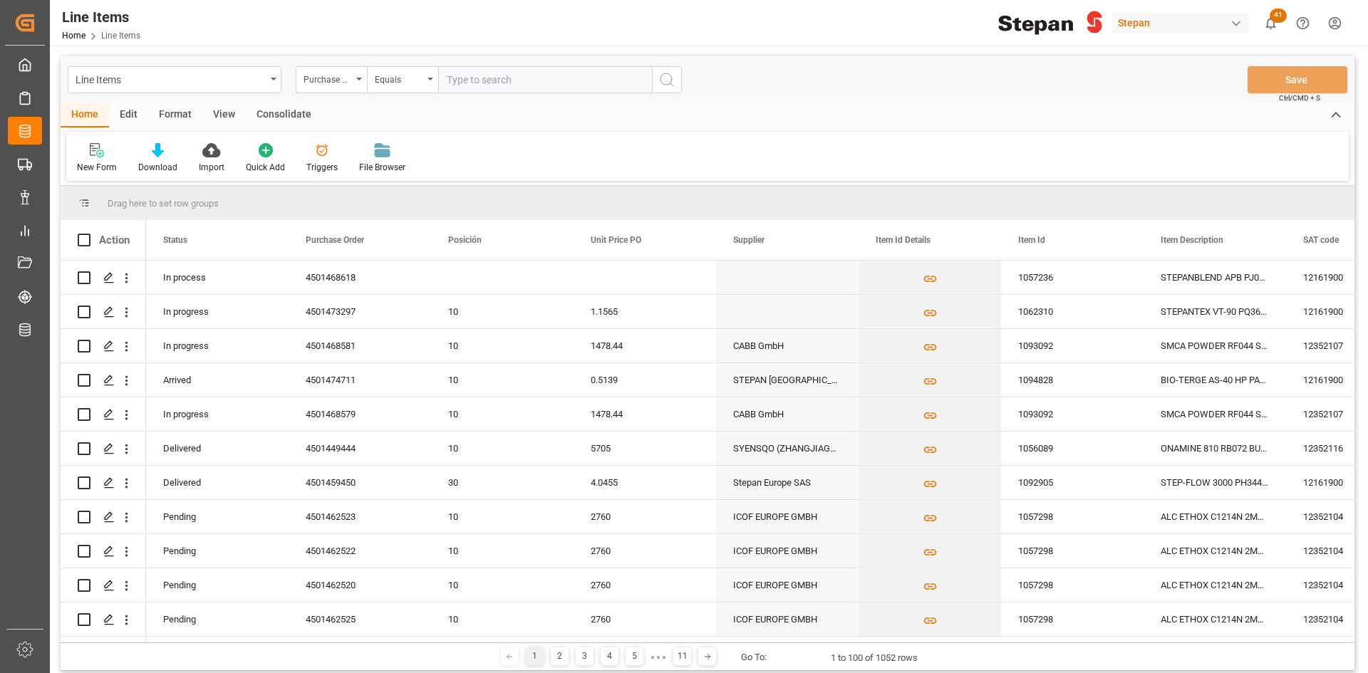
click at [485, 72] on input "text" at bounding box center [545, 79] width 214 height 27
paste input "11310932"
type input "11310932"
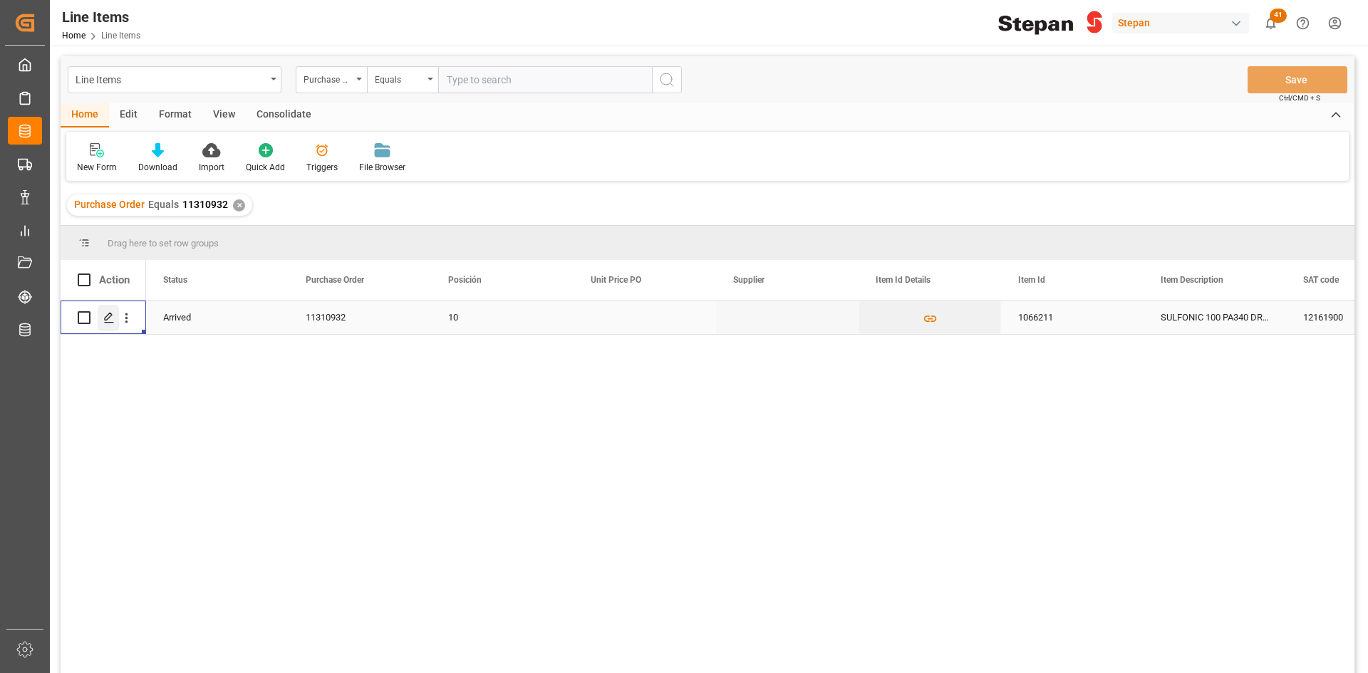
click at [109, 321] on icon "Press SPACE to select this row." at bounding box center [108, 317] width 11 height 11
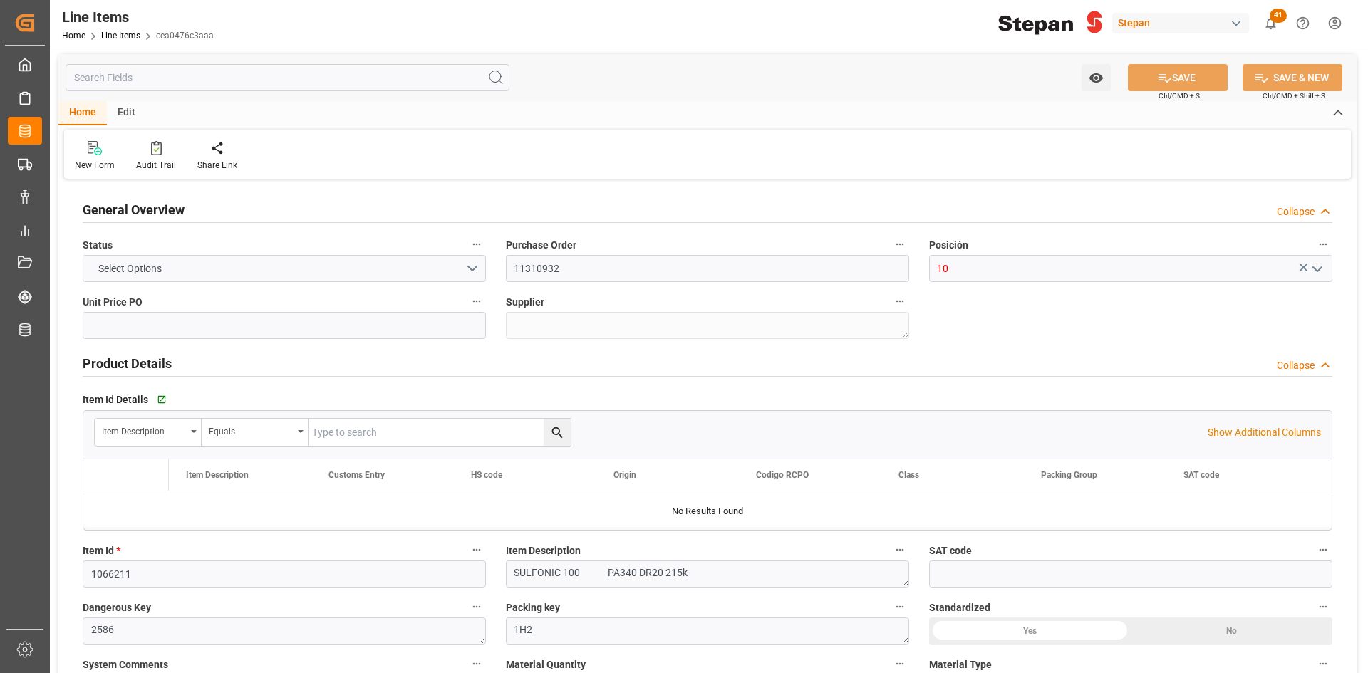
type input "12161900"
type input "2815"
type input "[DATE] 20:20"
type input "[DATE] 15:40"
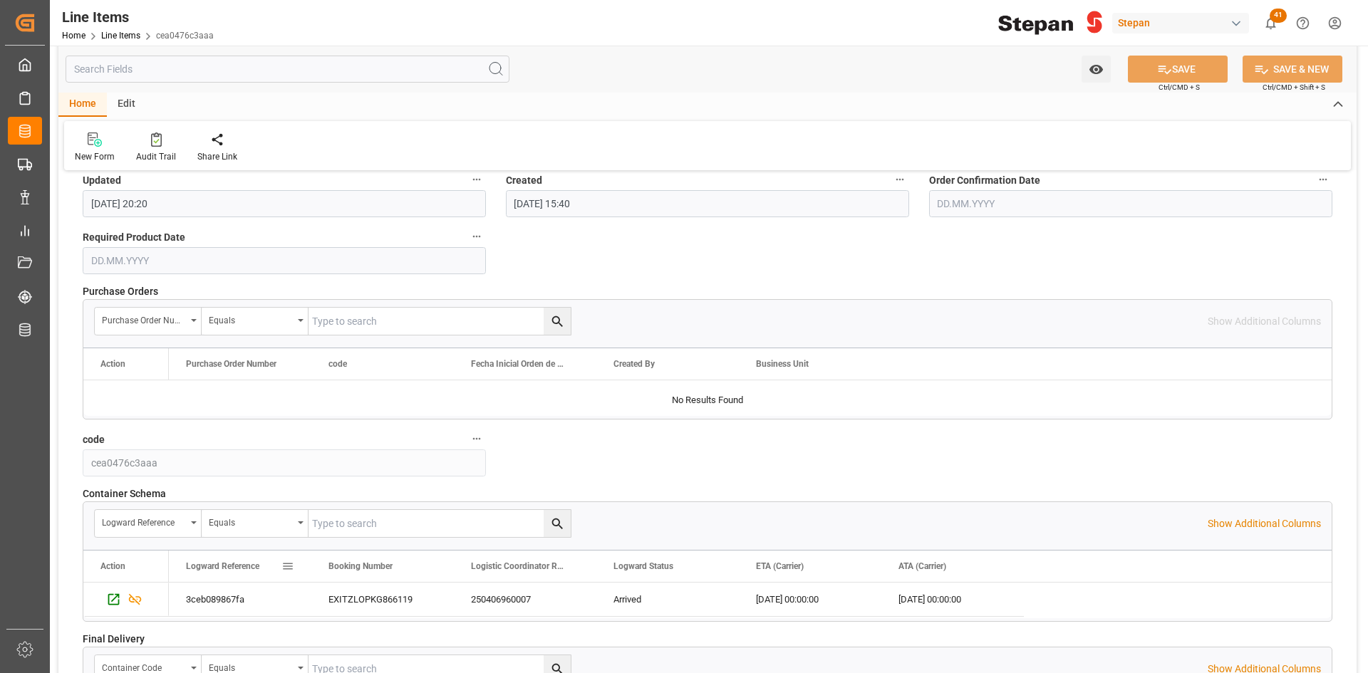
scroll to position [1211, 0]
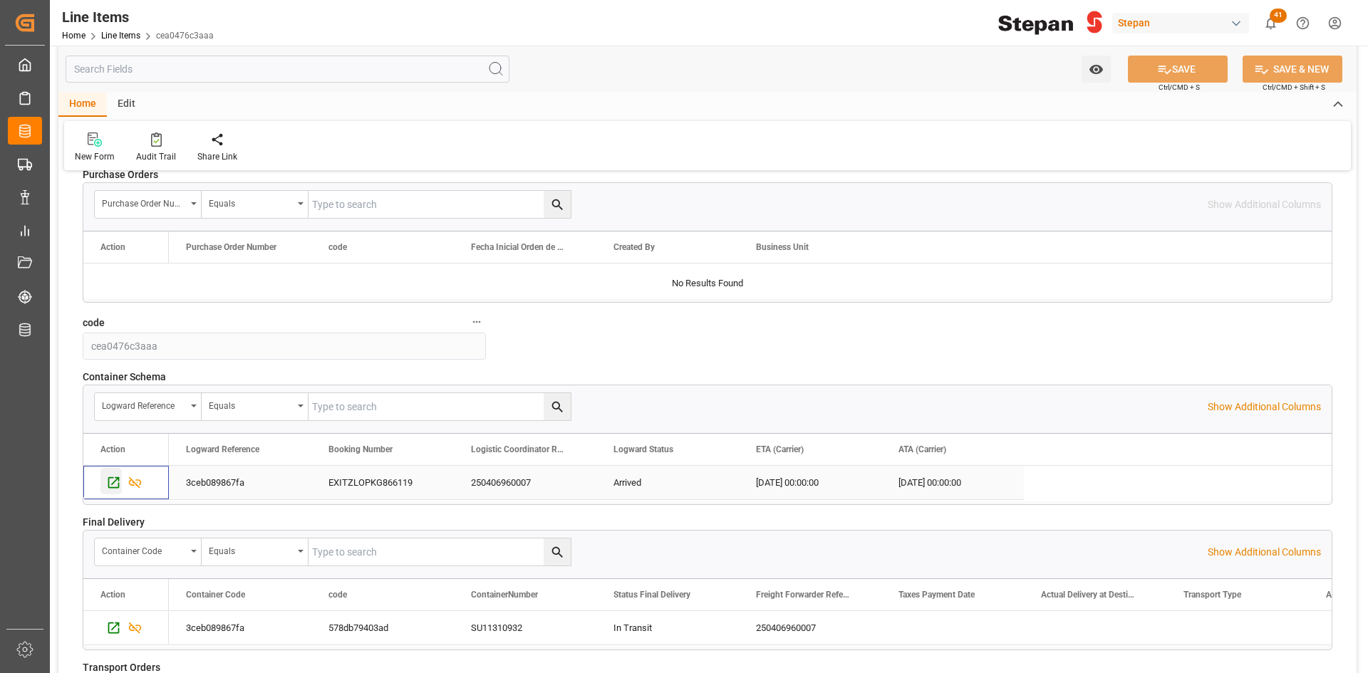
click at [113, 481] on icon "Press SPACE to select this row." at bounding box center [113, 482] width 15 height 15
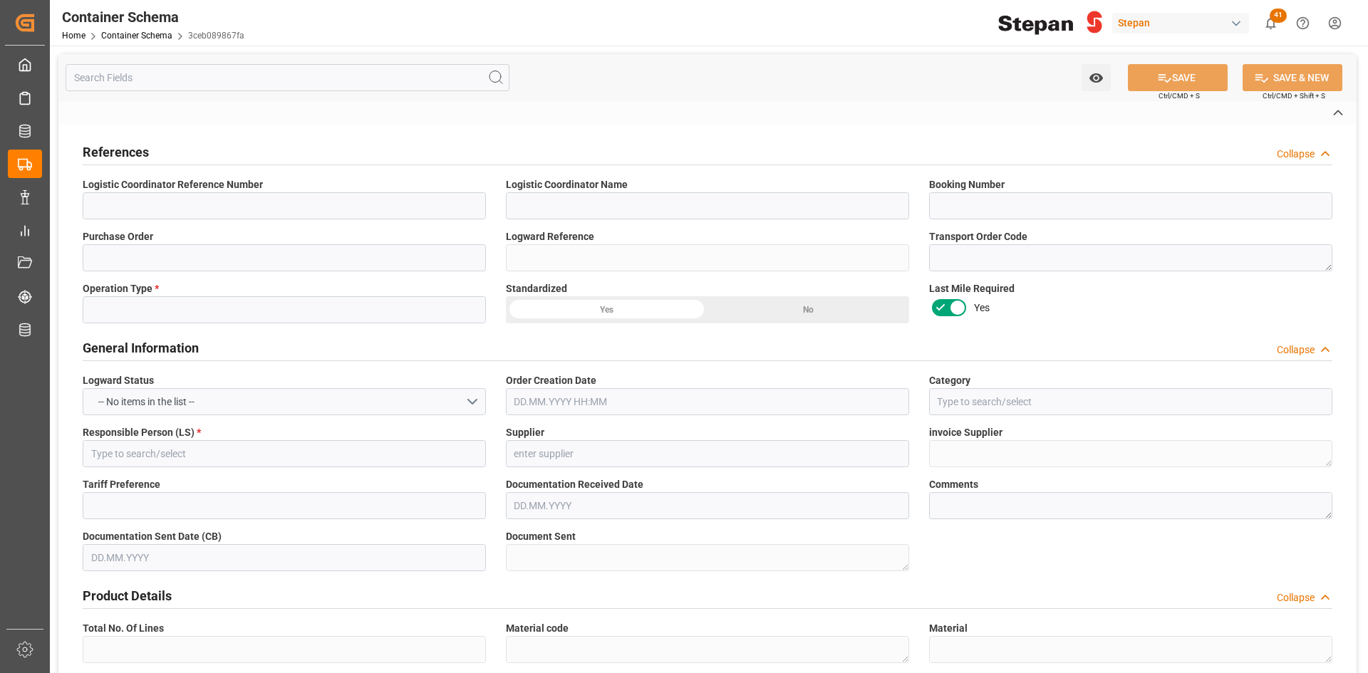
type input "250406960007"
type input "LESCHACO MEXICANA"
type input "EXITZLOPKG866119"
type input "11310932"
type input "3ceb089867fa"
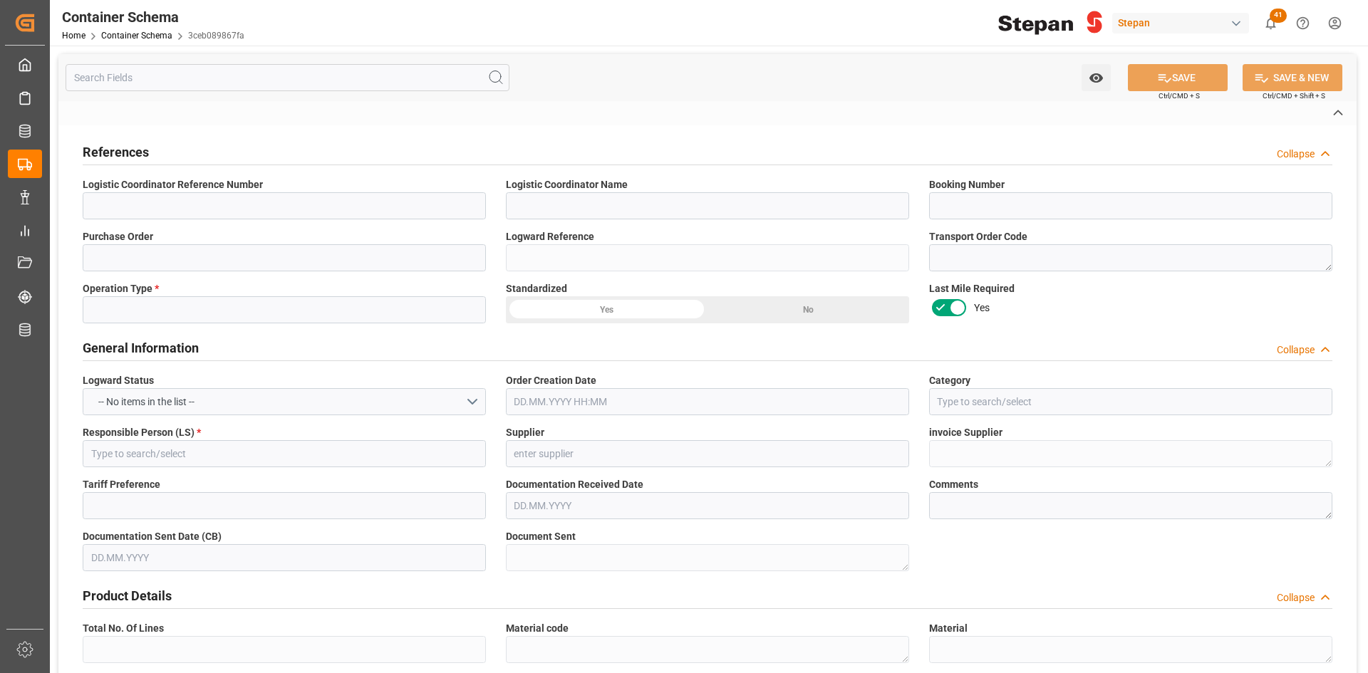
type input "Export"
type input "On time"
type input "[PERSON_NAME]"
type input "NO APLICA"
type textarea "Documents Sent"
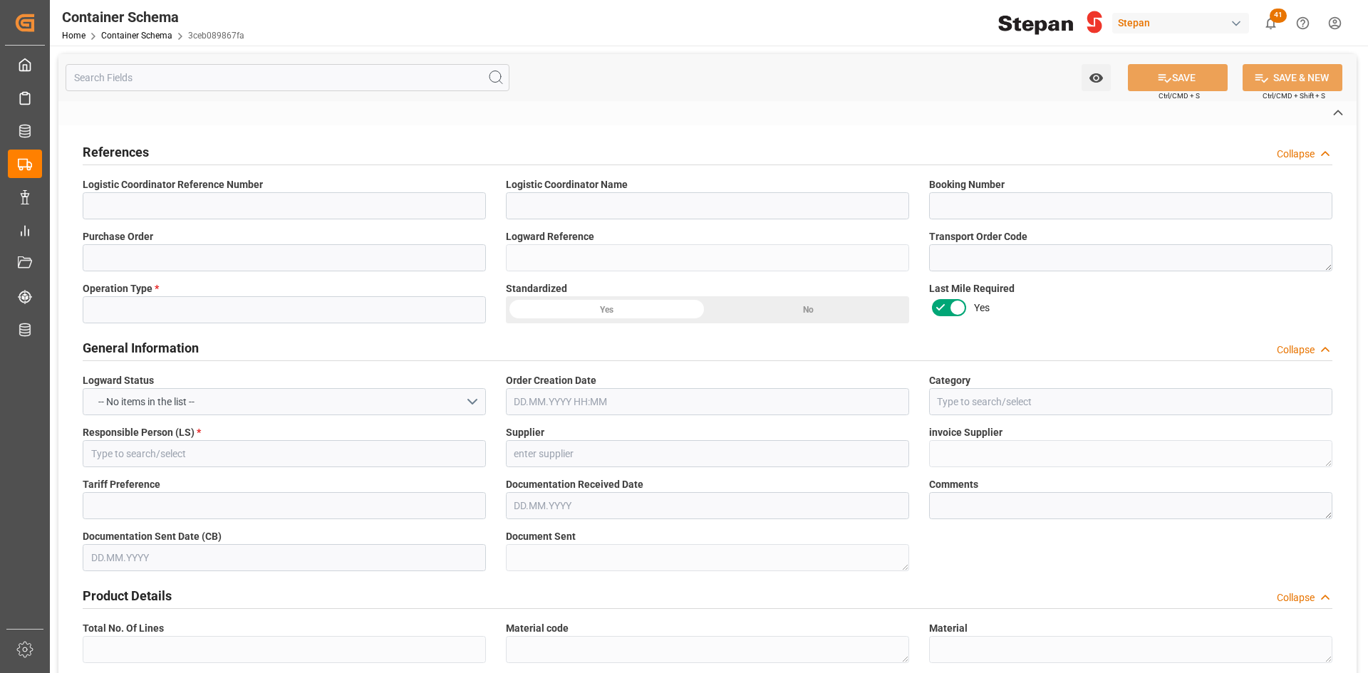
type textarea "1066211"
type textarea "SULFONIC 100 PA340 DR20 215k"
type input "House"
type input "CIF"
type input "Truck"
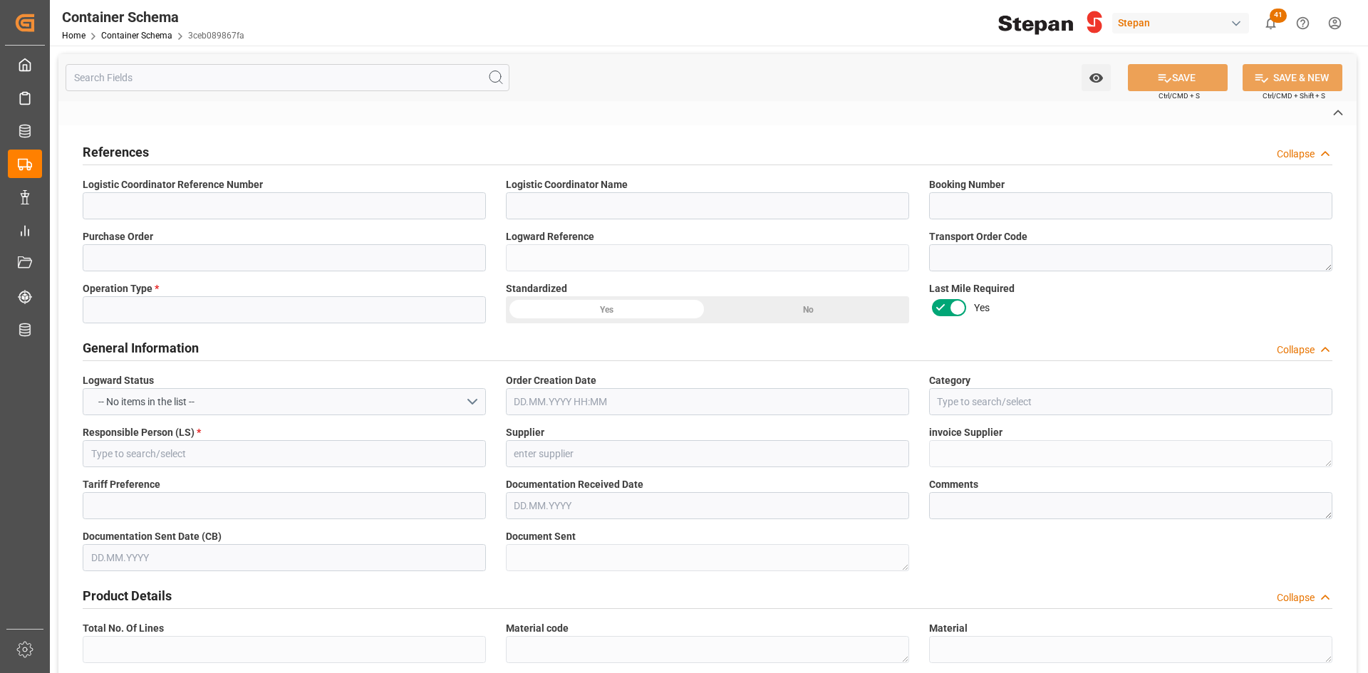
type input "Sea Ship"
type input "Truck"
type input "LCL"
type input "SU11310932"
type input "SACO"
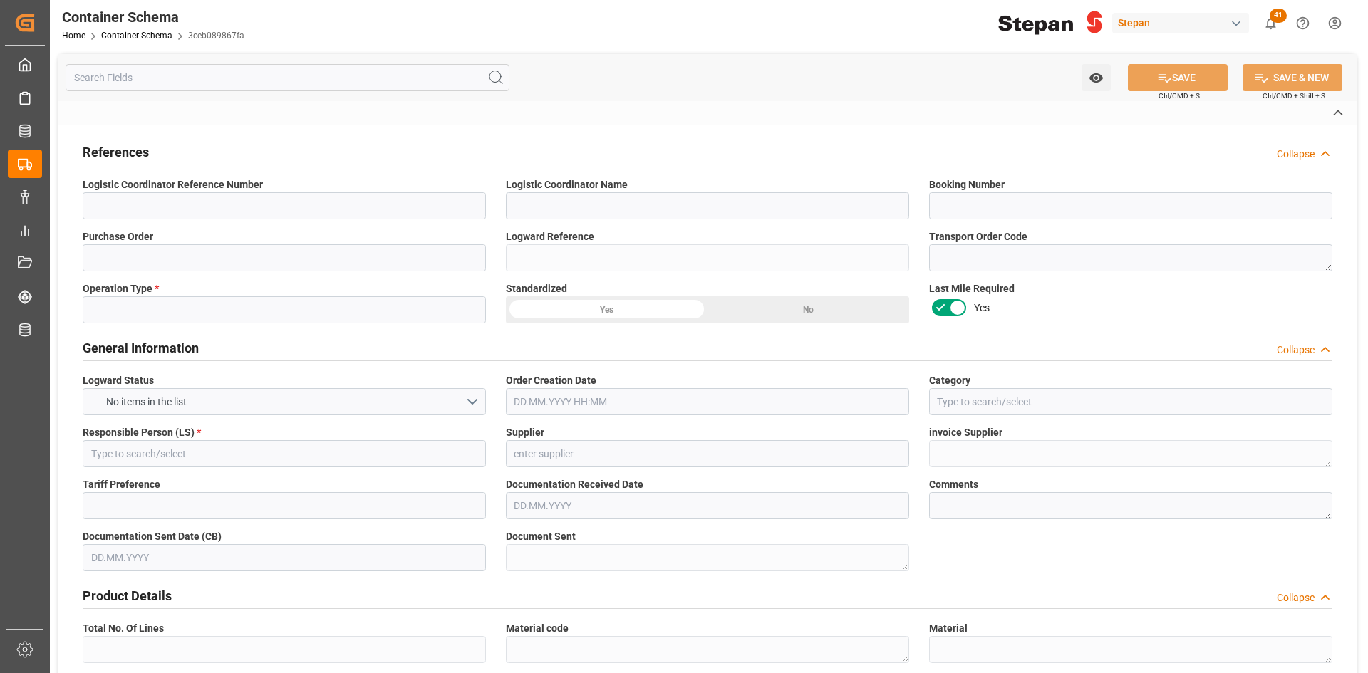
type input "Manzanillo"
type input "[GEOGRAPHIC_DATA] ([GEOGRAPHIC_DATA])"
type input "ONE ORINOCO"
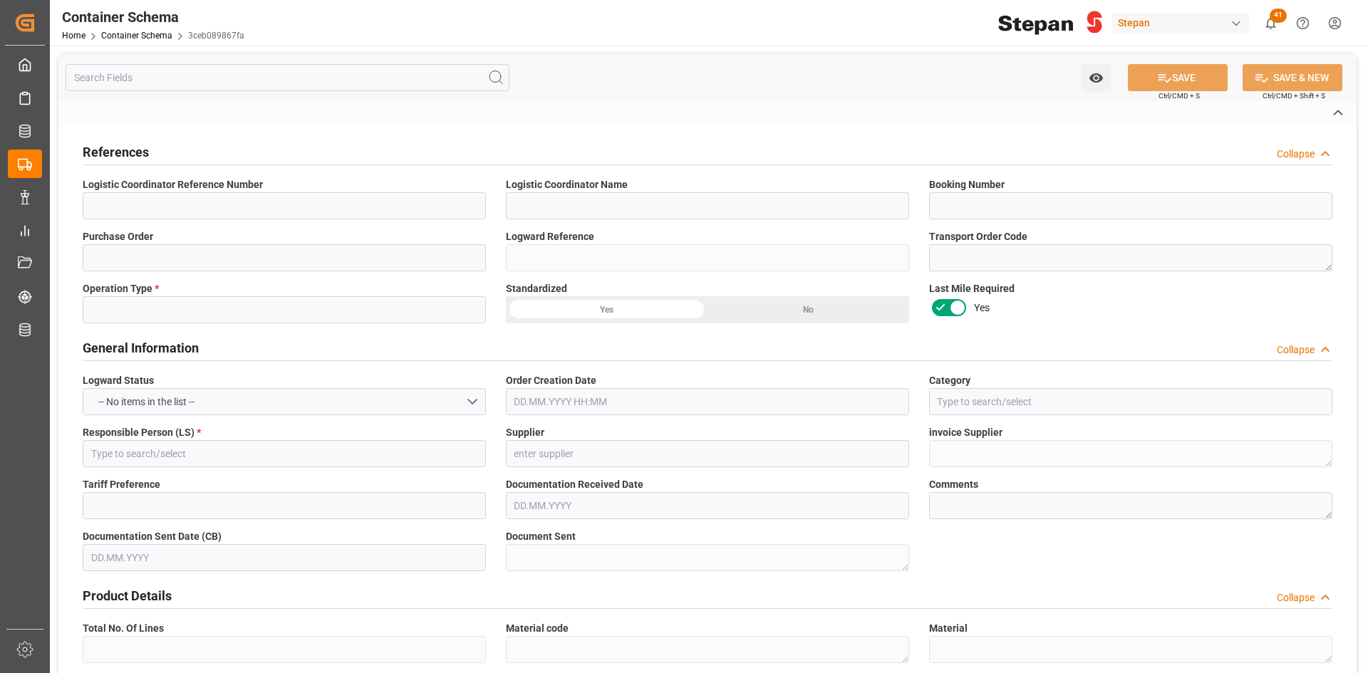
type input "2503W"
type textarea "pod"
type textarea "No"
type textarea "Container is already in Final Delivery Phase."
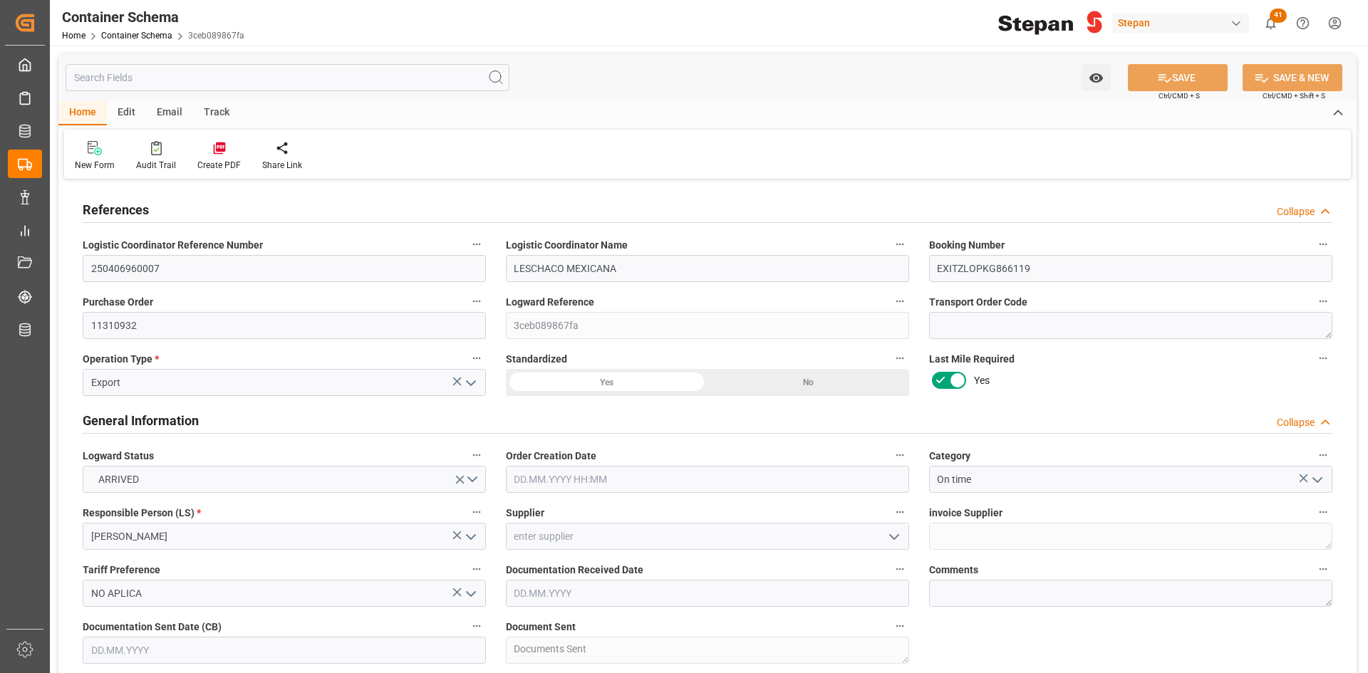
type input "1"
type input "SACO"
type input "Saco Shipping GmbH"
type input "MXZLO"
type input "MYPKG"
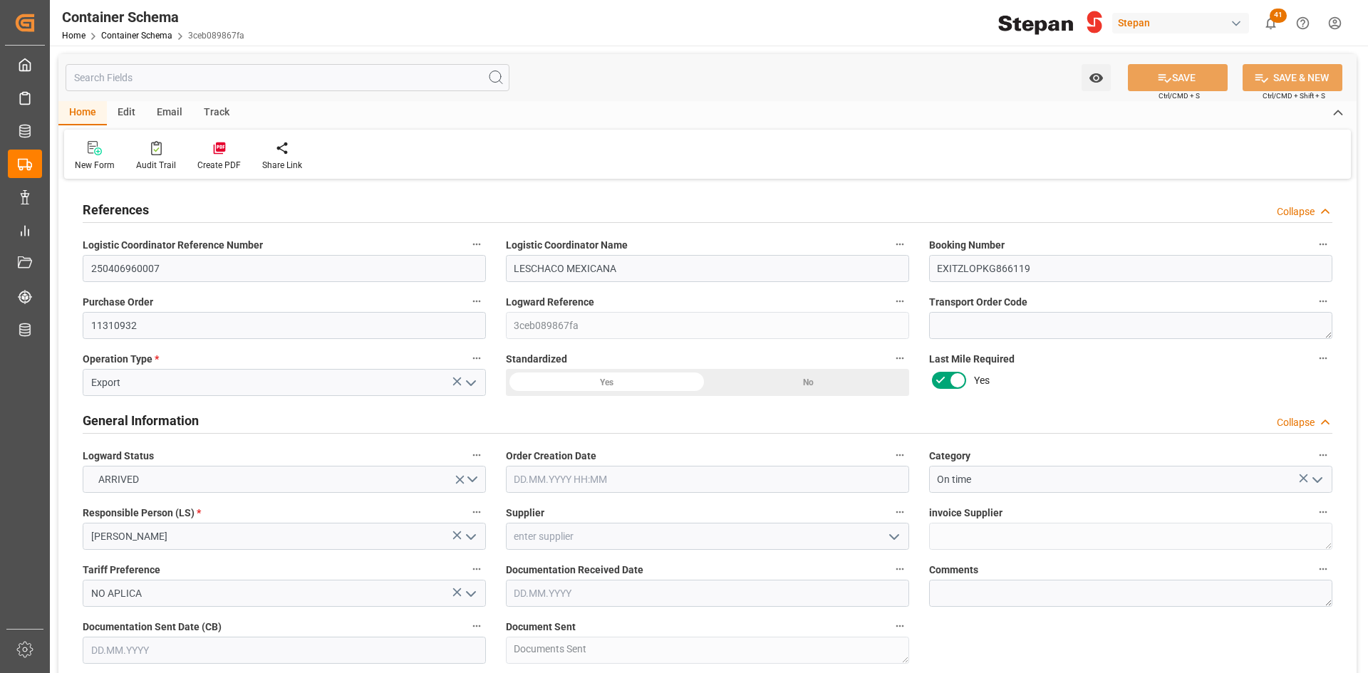
type input "MYPKG"
type input "9937311"
type input "[DATE] 00:00"
type input "[DATE]"
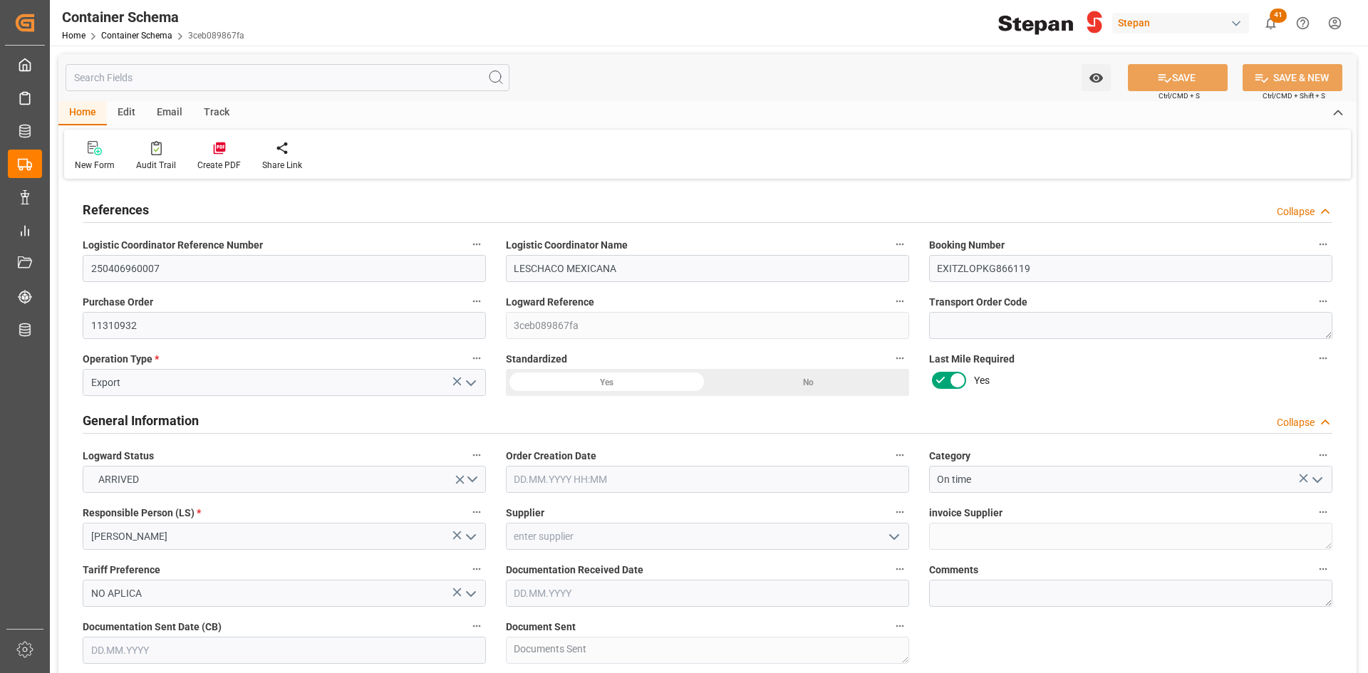
type input "[DATE]"
type input "[DATE] 00:00"
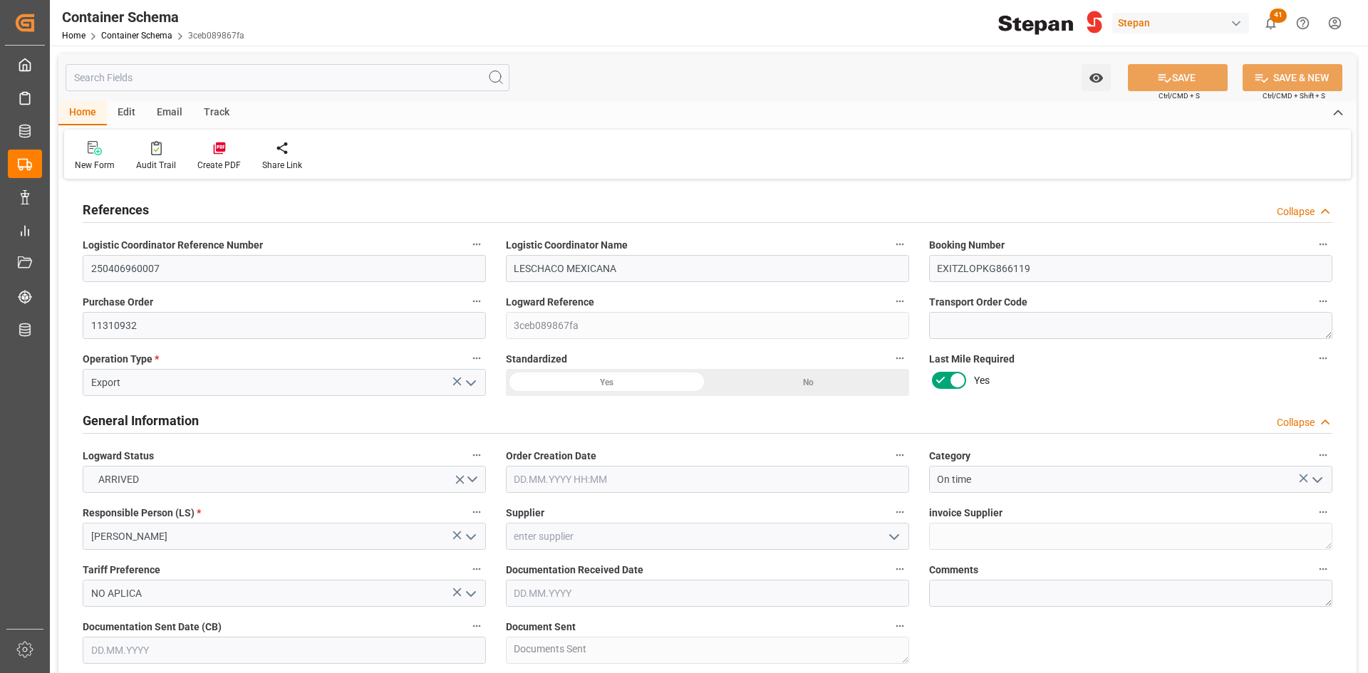
type input "[DATE] 00:00"
type input "[DATE]"
type input "[DATE] 05:34"
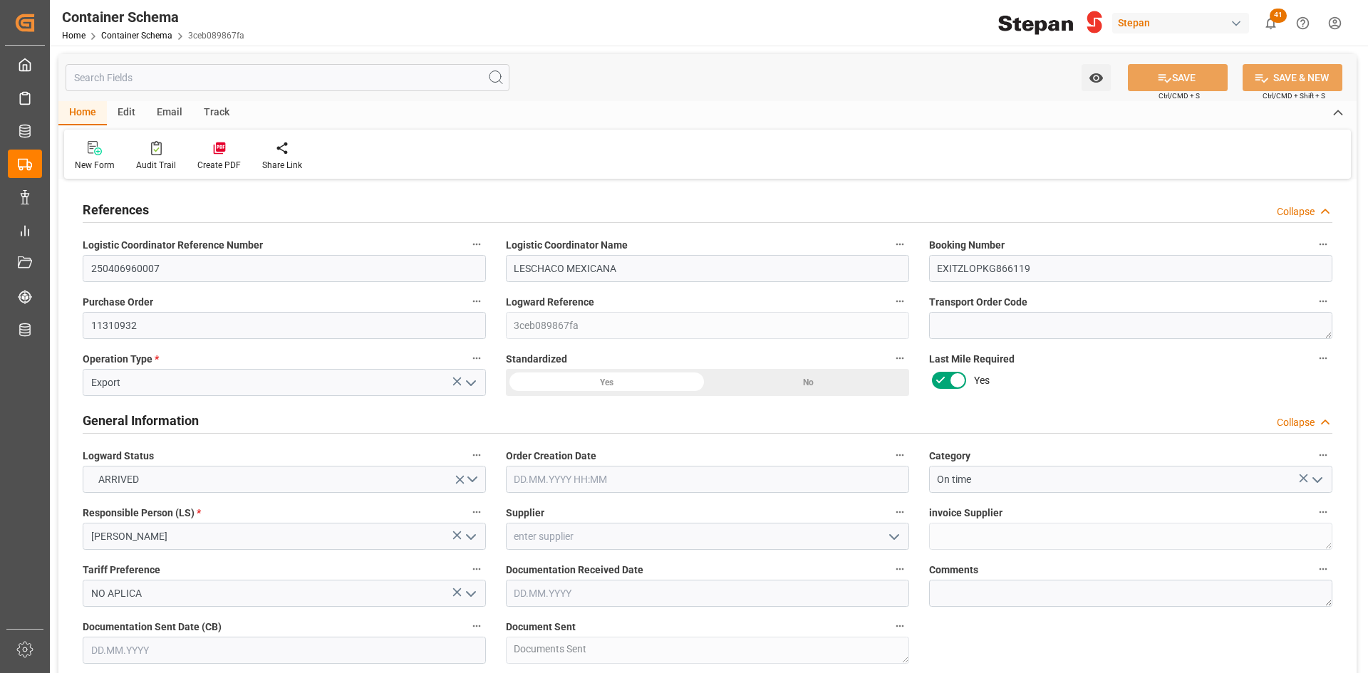
type input "[DATE] 15:48"
type input "[DATE]"
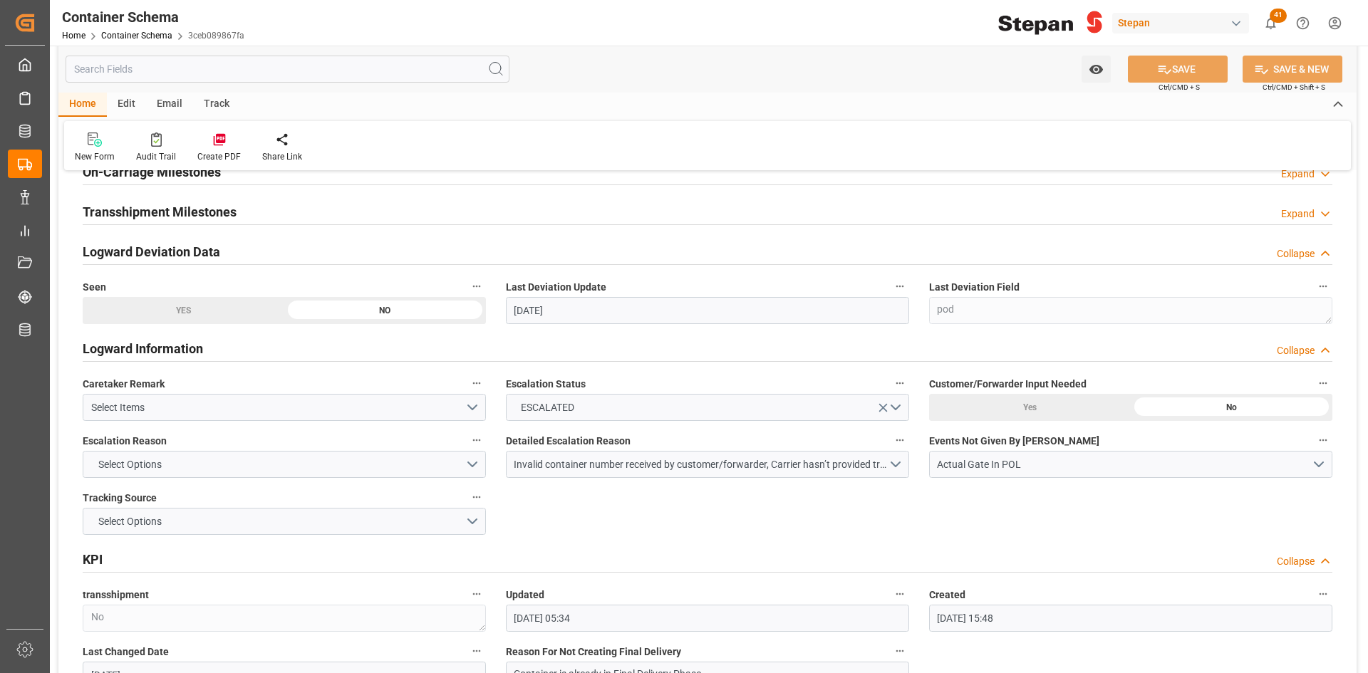
scroll to position [2208, 0]
